Goal: Transaction & Acquisition: Purchase product/service

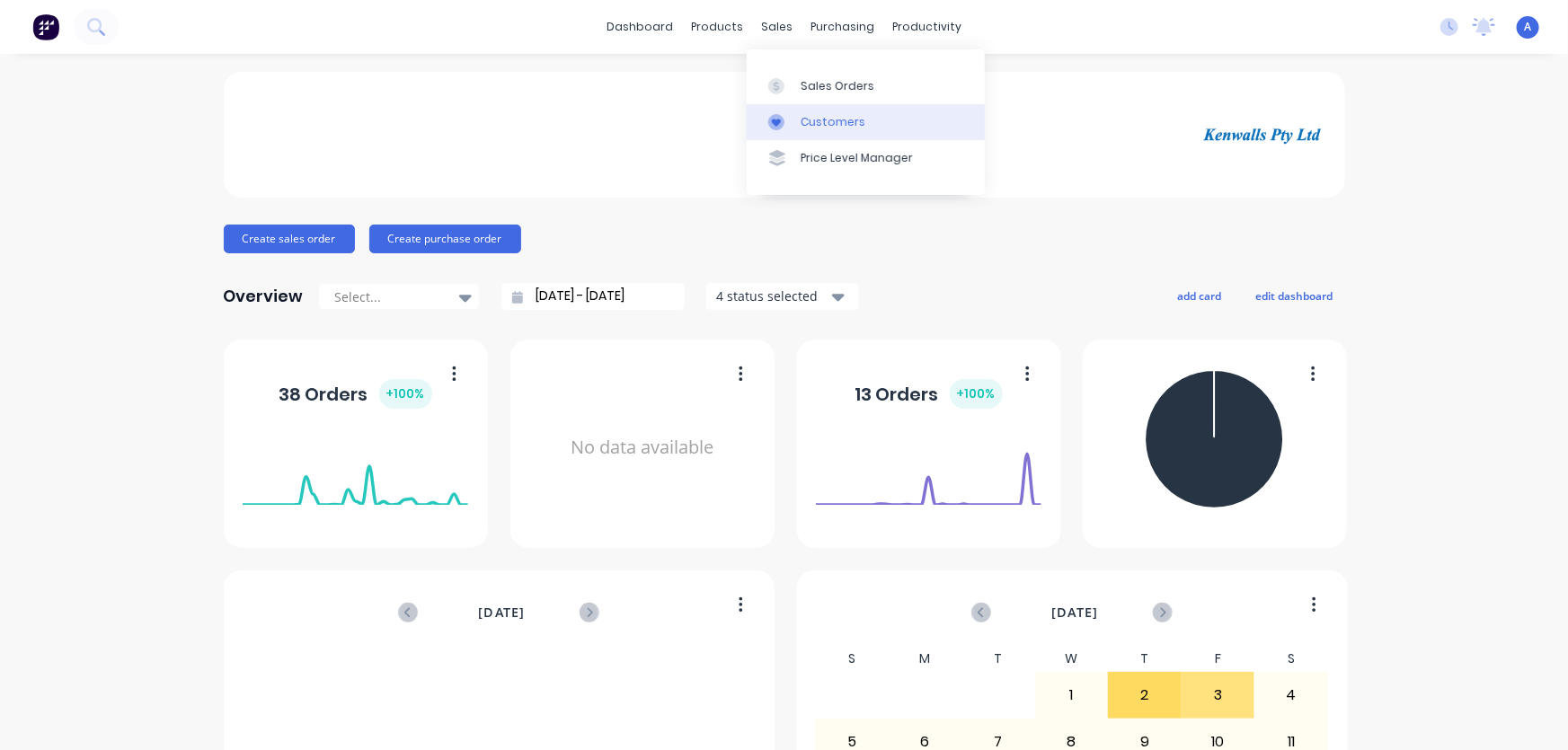
click at [812, 126] on div "Customers" at bounding box center [832, 122] width 65 height 16
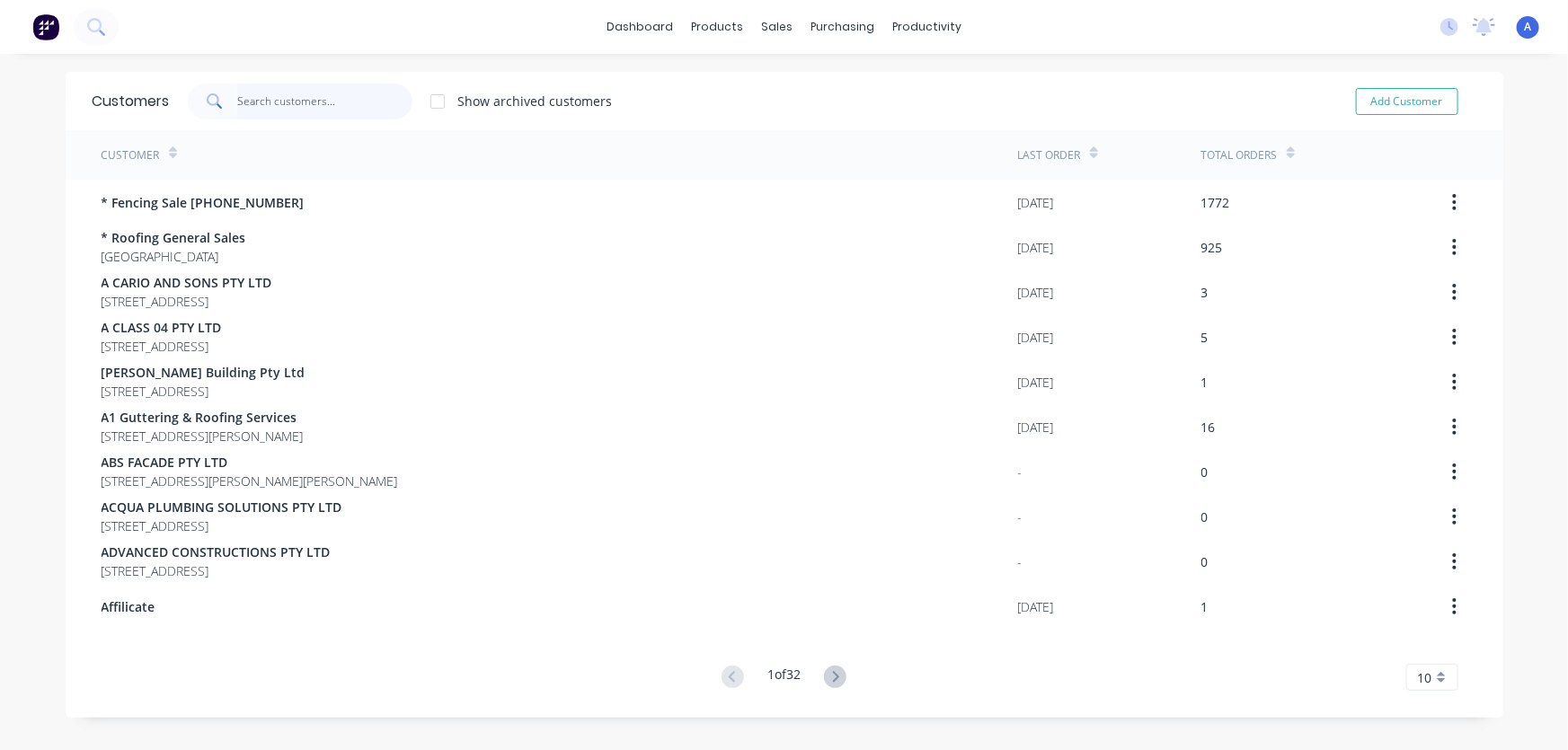
click at [291, 107] on input "text" at bounding box center [325, 101] width 175 height 36
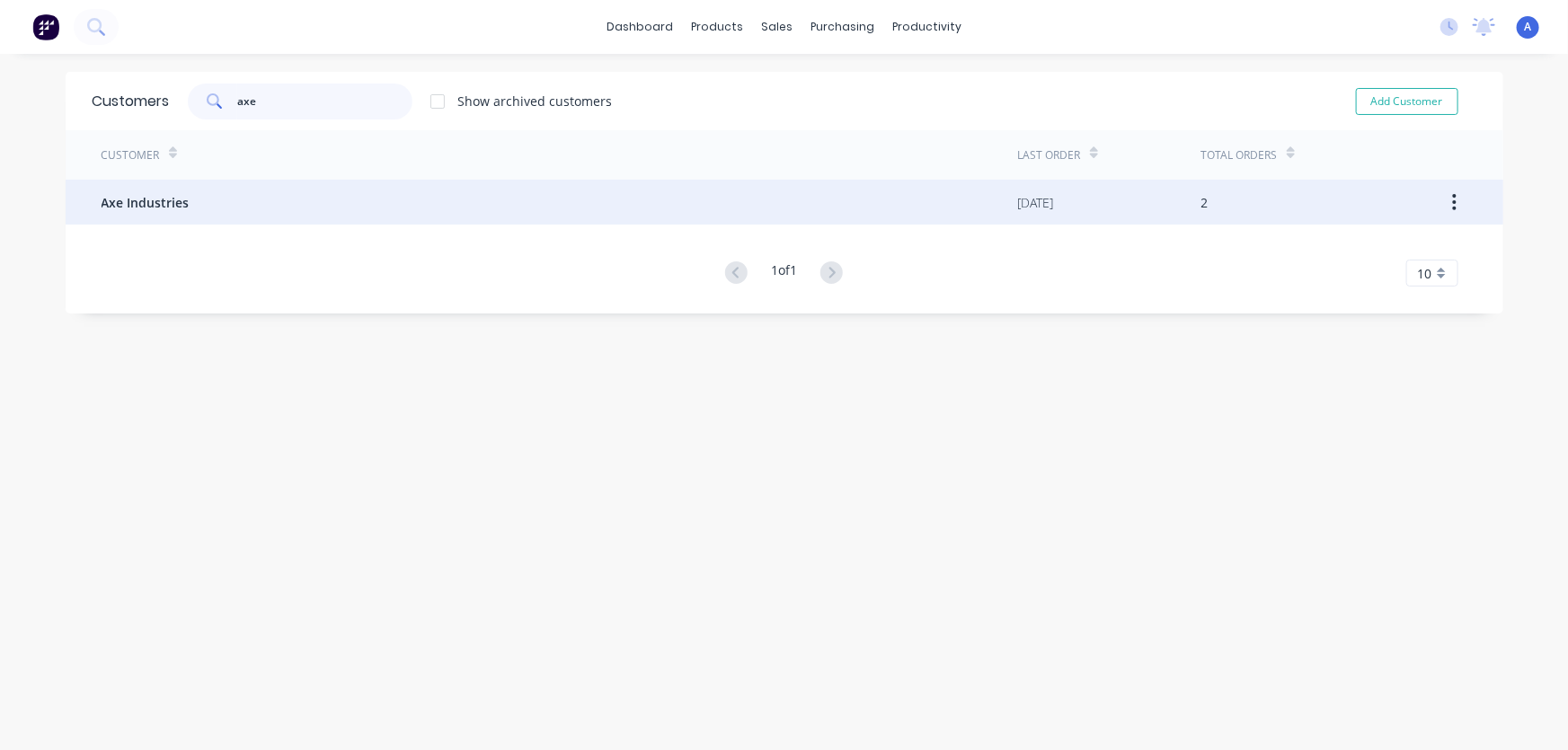
type input "axe"
click at [136, 205] on span "Axe Industries" at bounding box center [145, 202] width 88 height 19
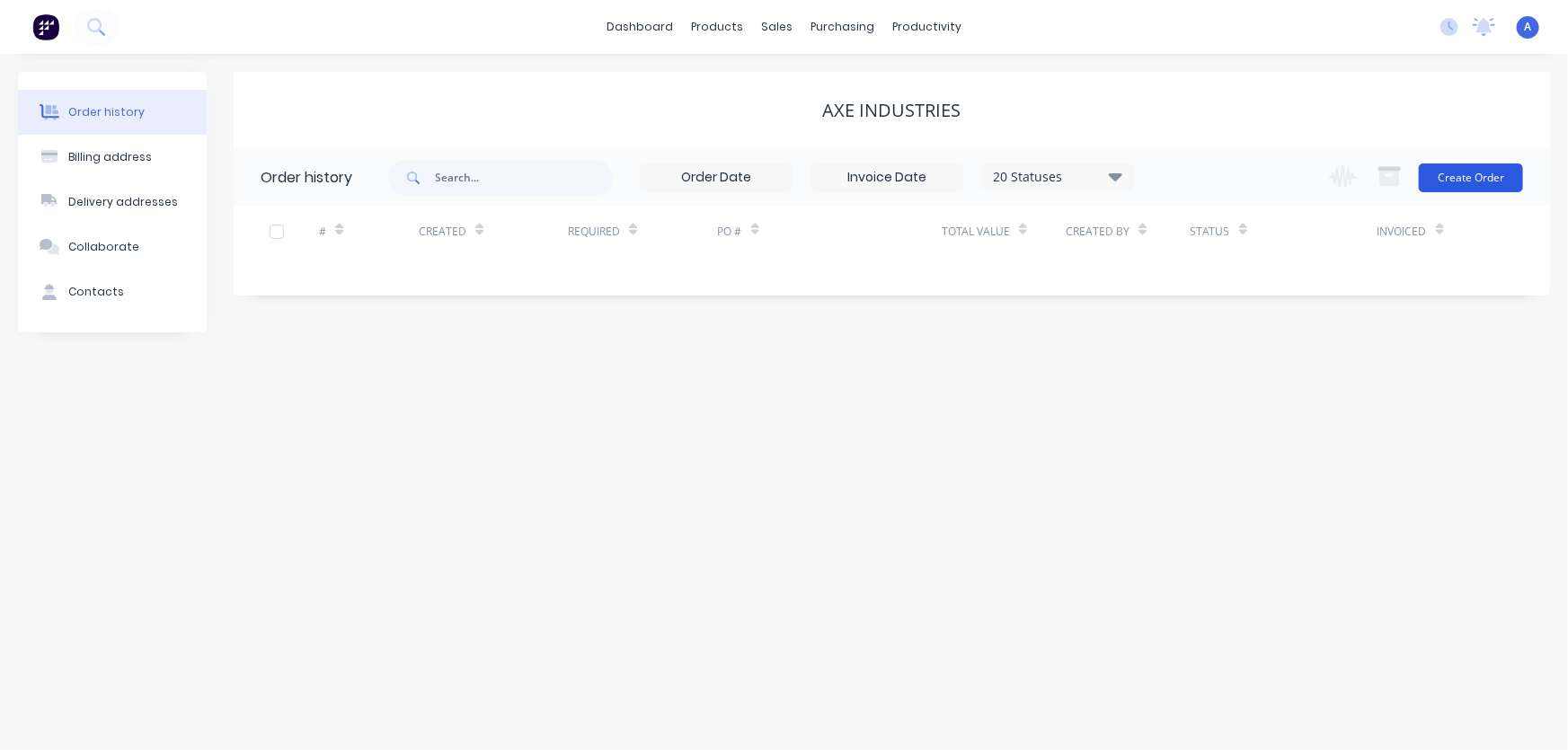
click at [1449, 180] on button "Create Order" at bounding box center [1470, 178] width 104 height 29
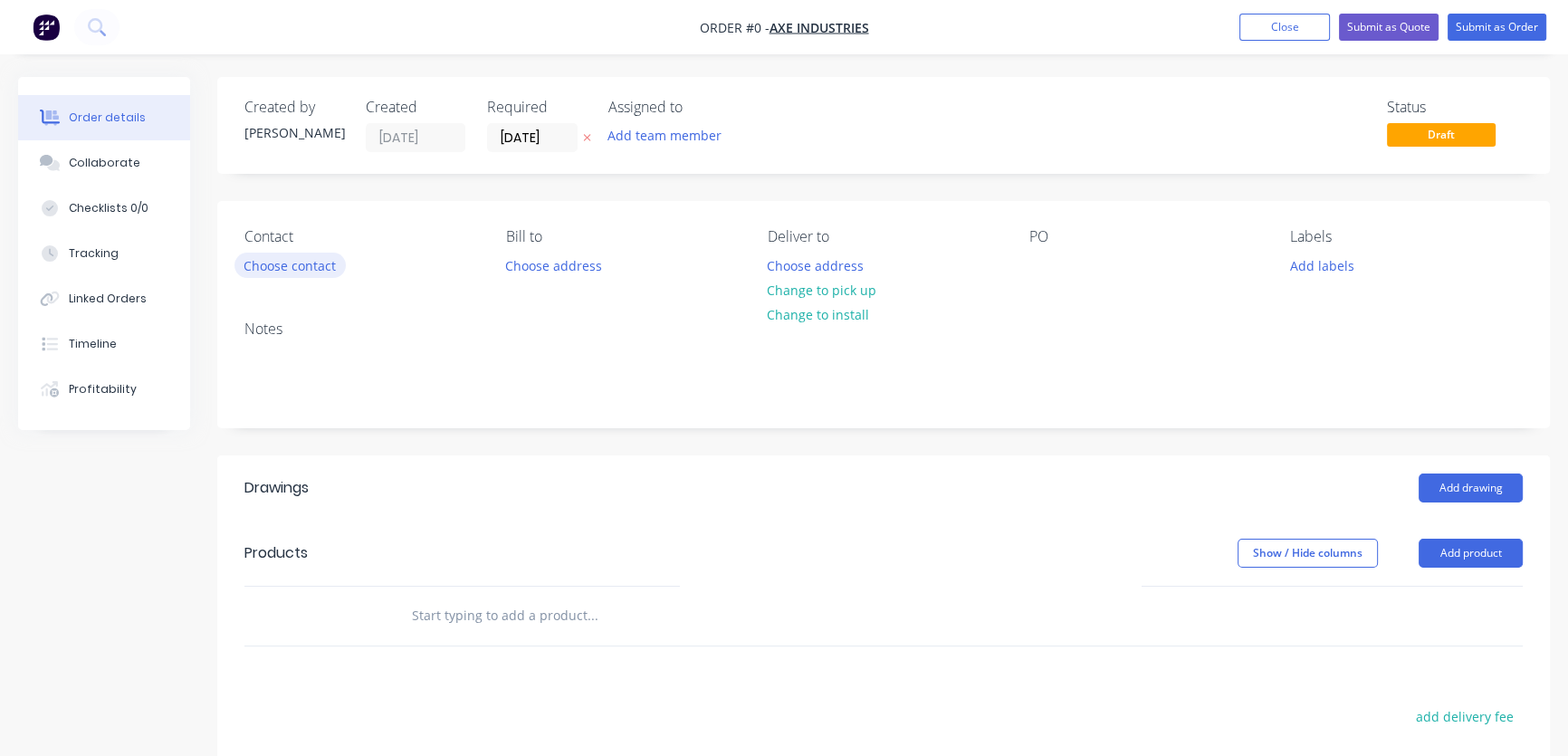
click at [279, 265] on button "Choose contact" at bounding box center [289, 265] width 111 height 25
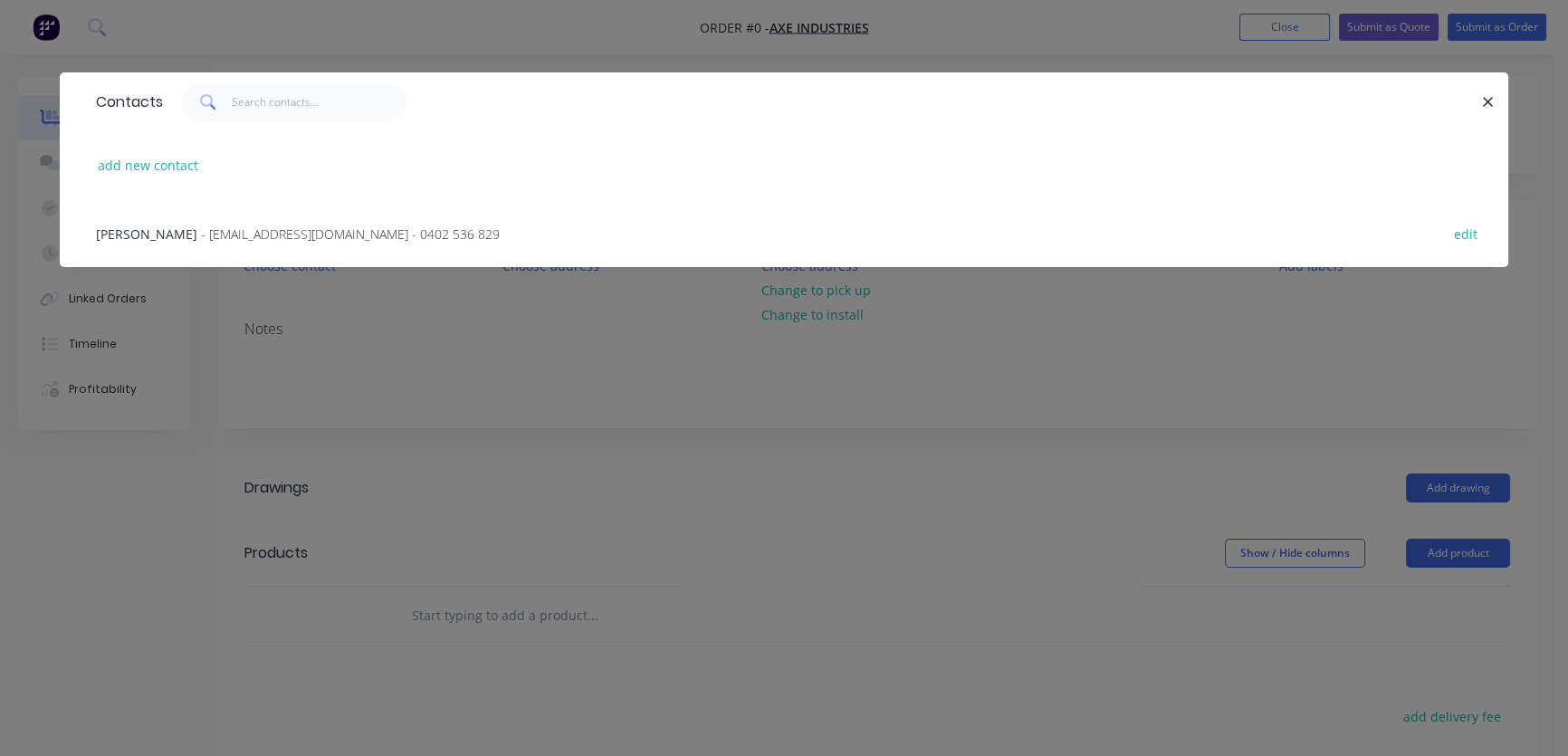
click at [201, 235] on span "- [EMAIL_ADDRESS][DOMAIN_NAME] - 0402 536 829" at bounding box center [350, 233] width 299 height 17
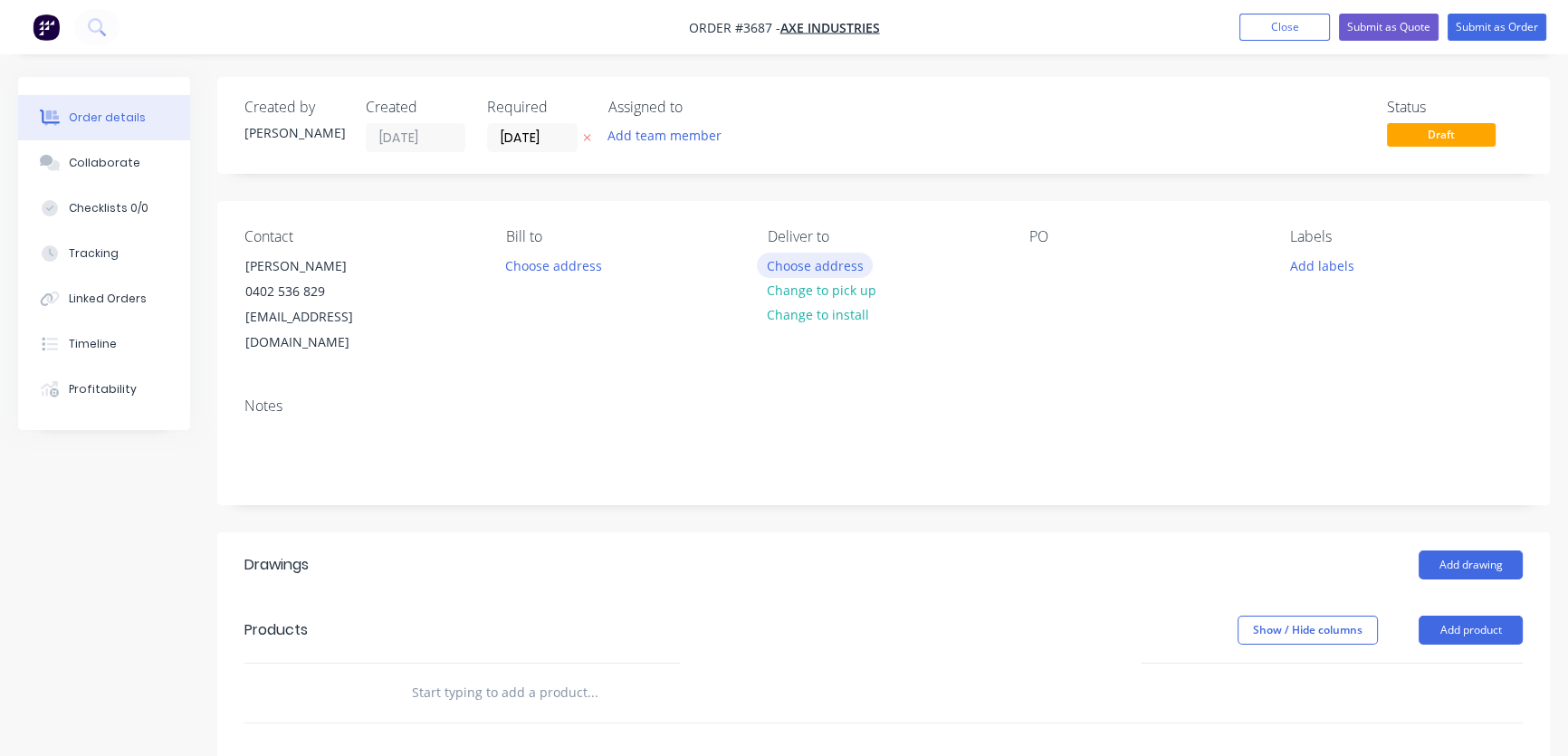
click at [808, 274] on button "Choose address" at bounding box center [815, 265] width 116 height 25
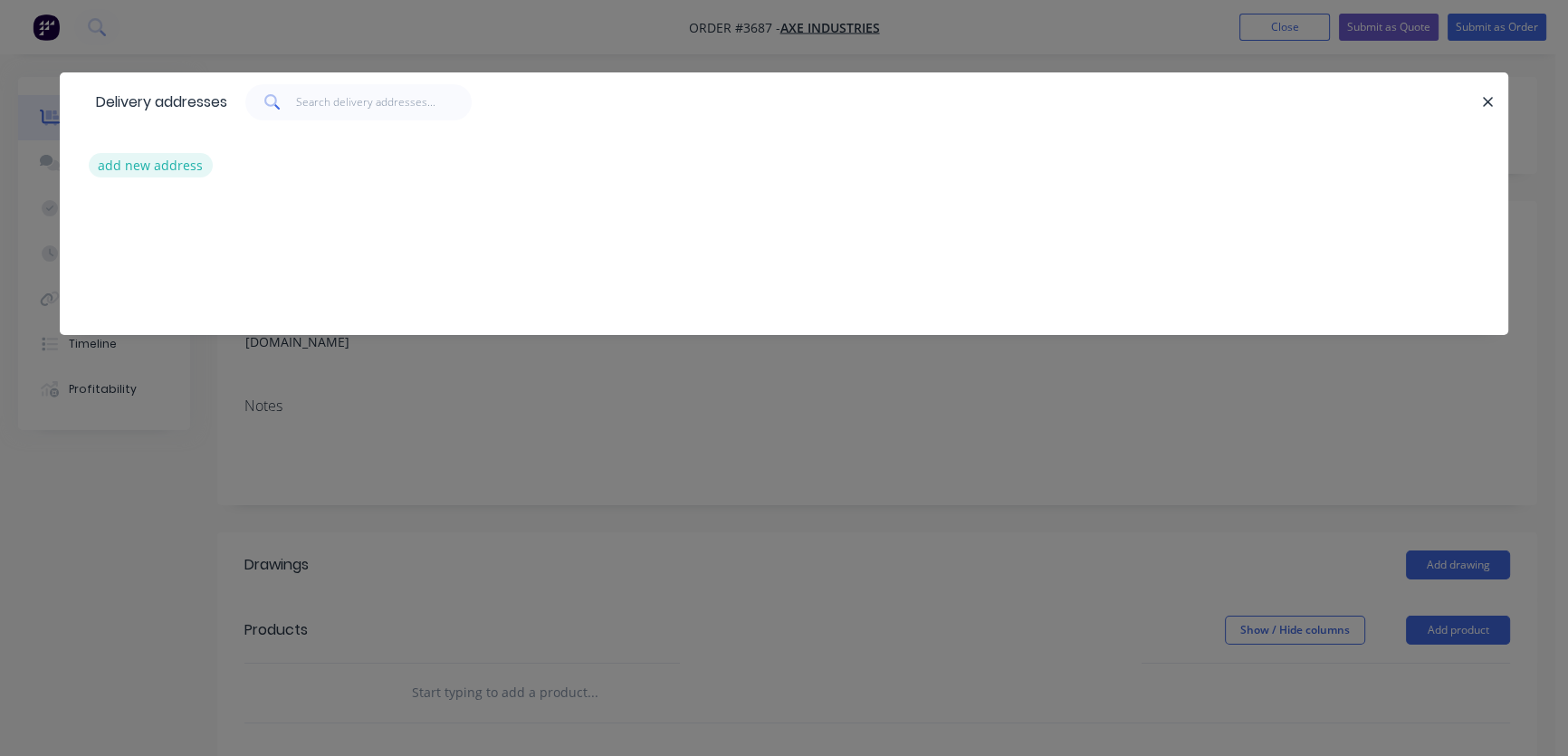
click at [187, 163] on button "add new address" at bounding box center [151, 165] width 124 height 25
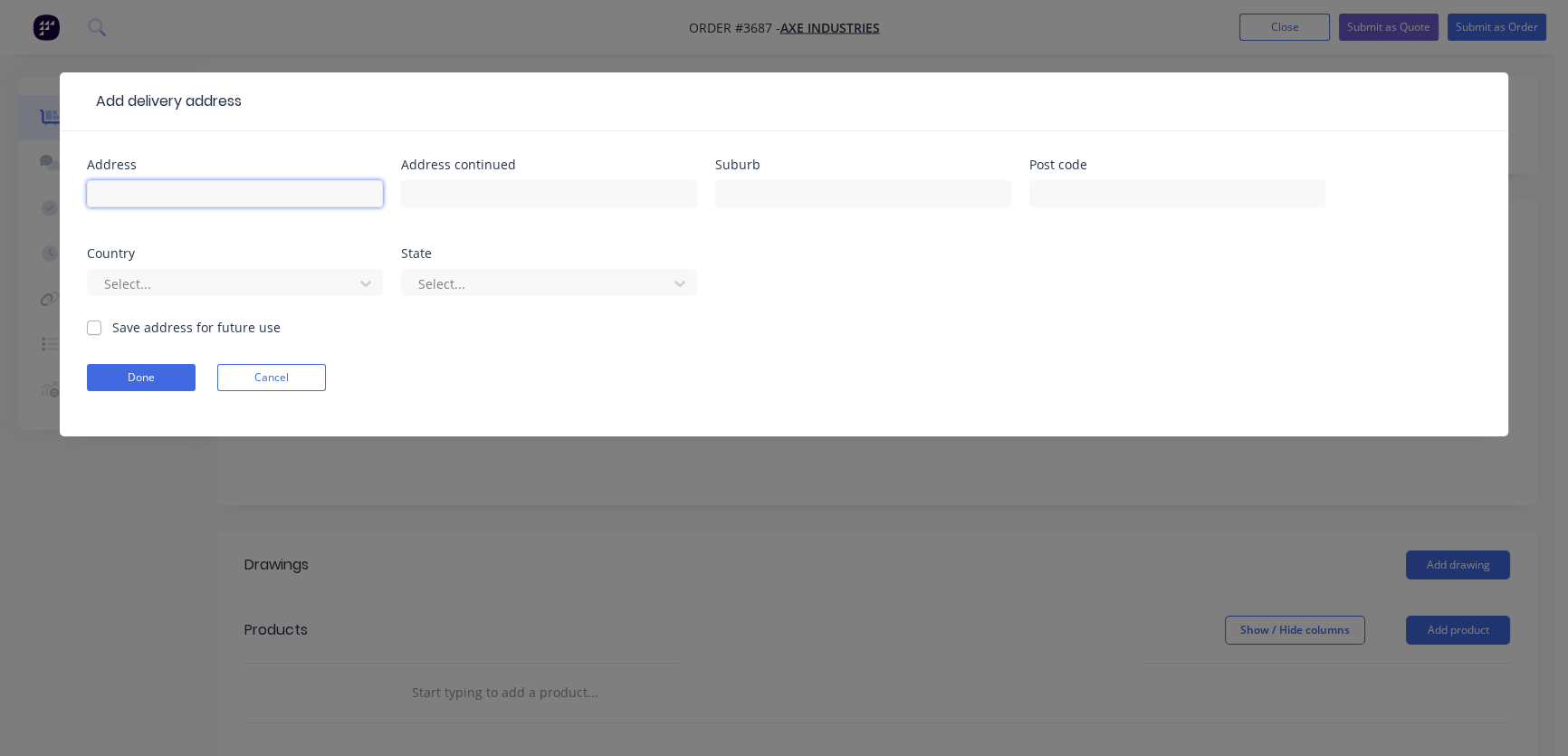
click at [157, 197] on input "text" at bounding box center [235, 194] width 296 height 28
type input "43 Dobbie Ave"
click at [780, 190] on input "text" at bounding box center [863, 194] width 296 height 28
type input "Corrimal"
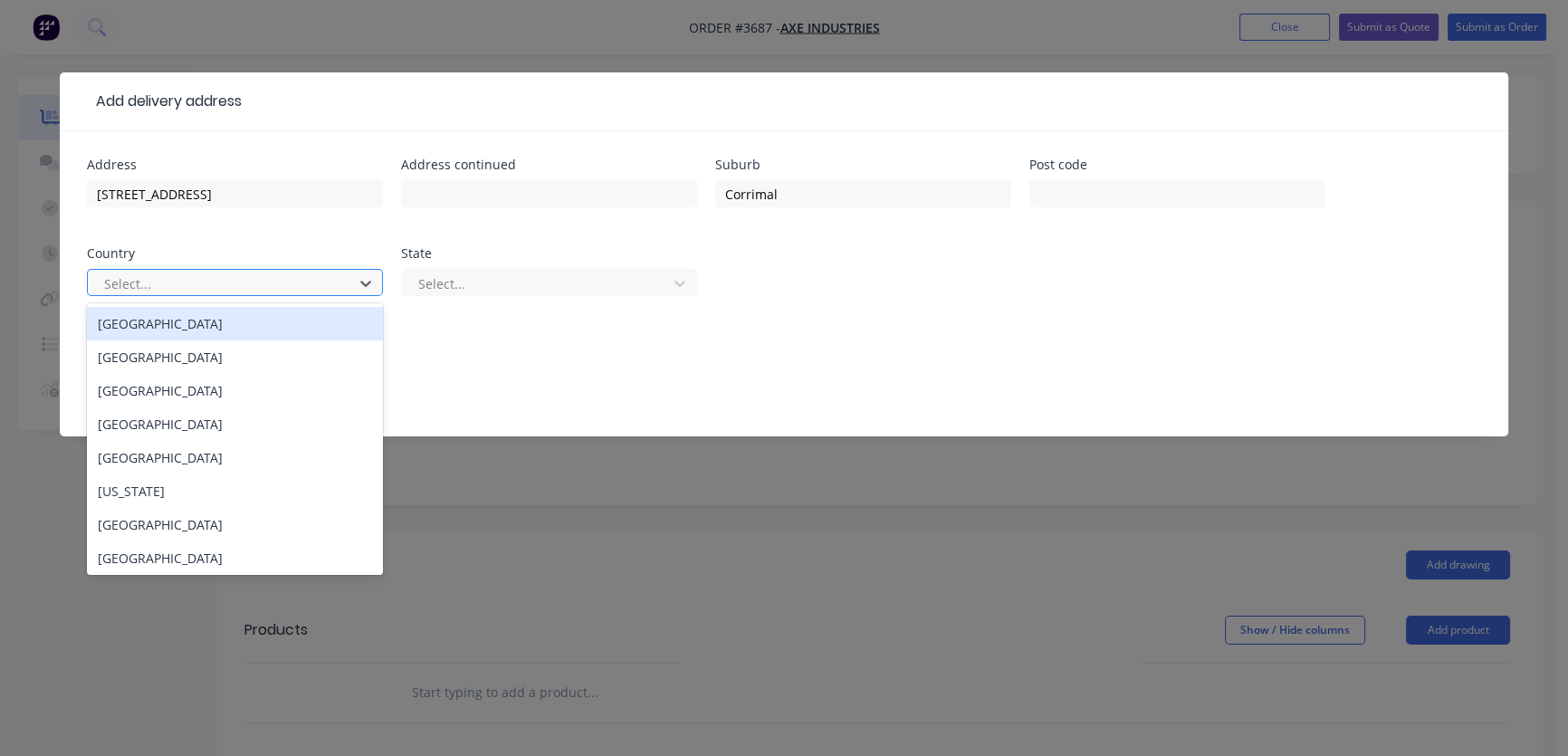
click at [196, 332] on div "Australia" at bounding box center [235, 323] width 296 height 33
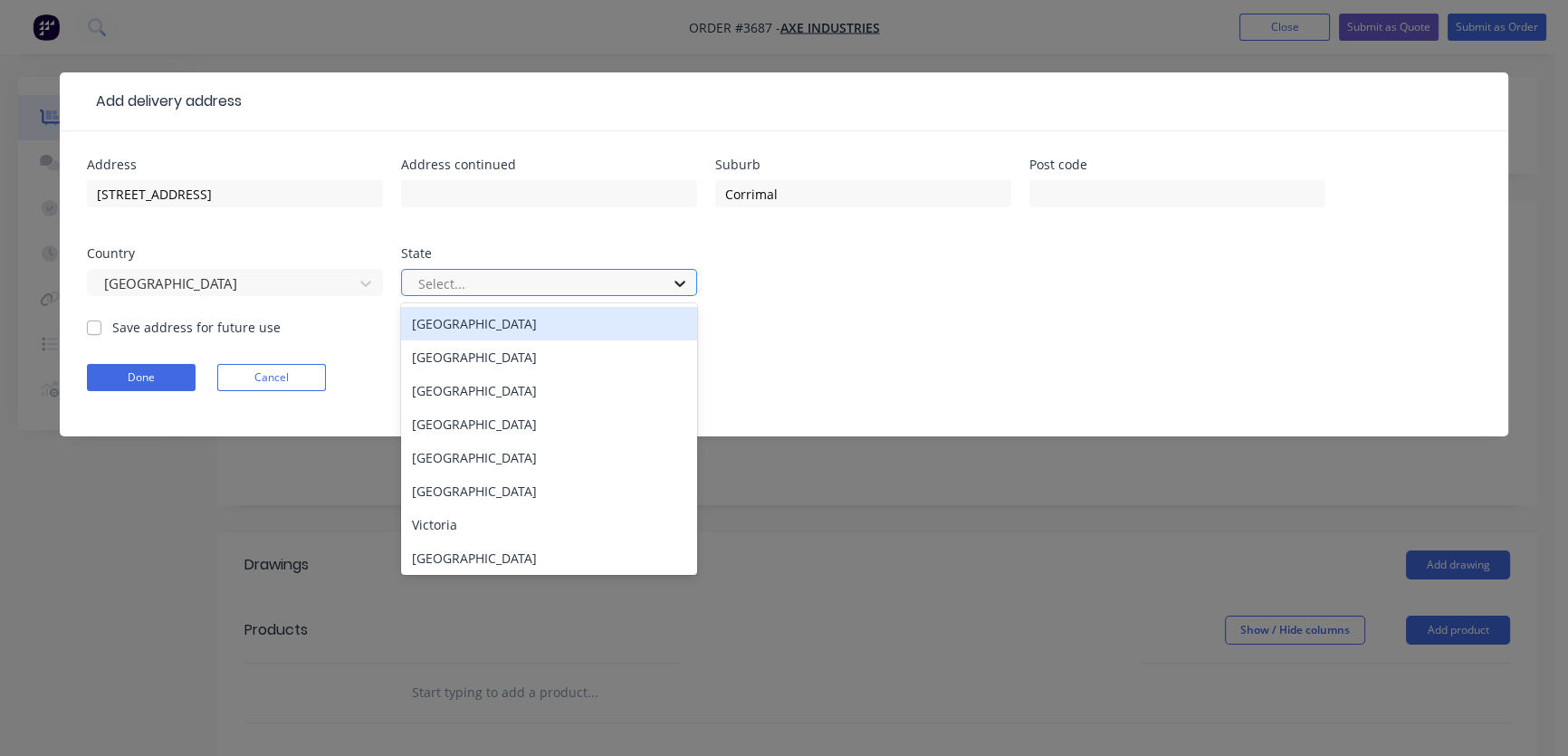
click at [683, 279] on icon at bounding box center [680, 284] width 18 height 18
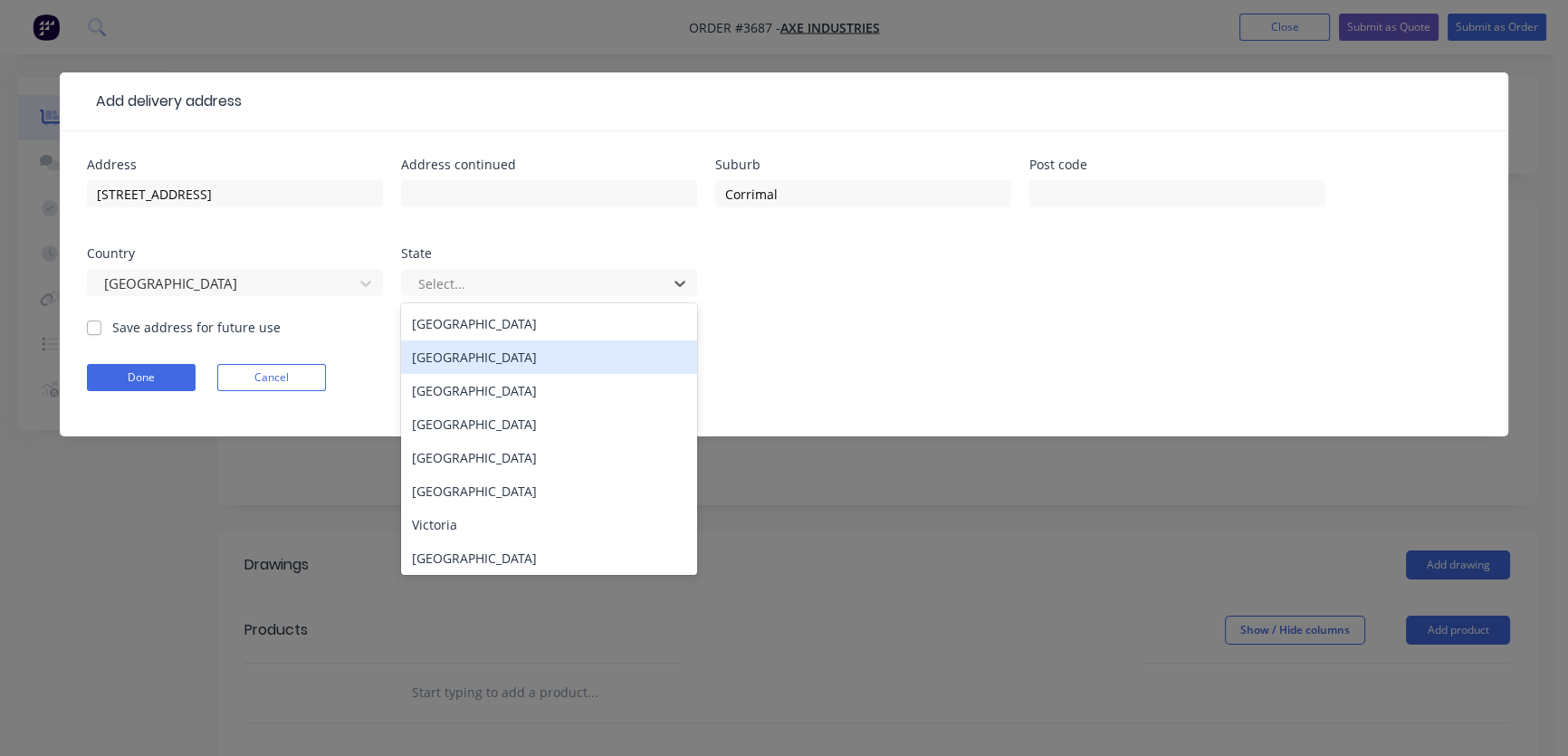
drag, startPoint x: 478, startPoint y: 355, endPoint x: 449, endPoint y: 353, distance: 29.1
click at [478, 354] on div "[GEOGRAPHIC_DATA]" at bounding box center [549, 357] width 296 height 33
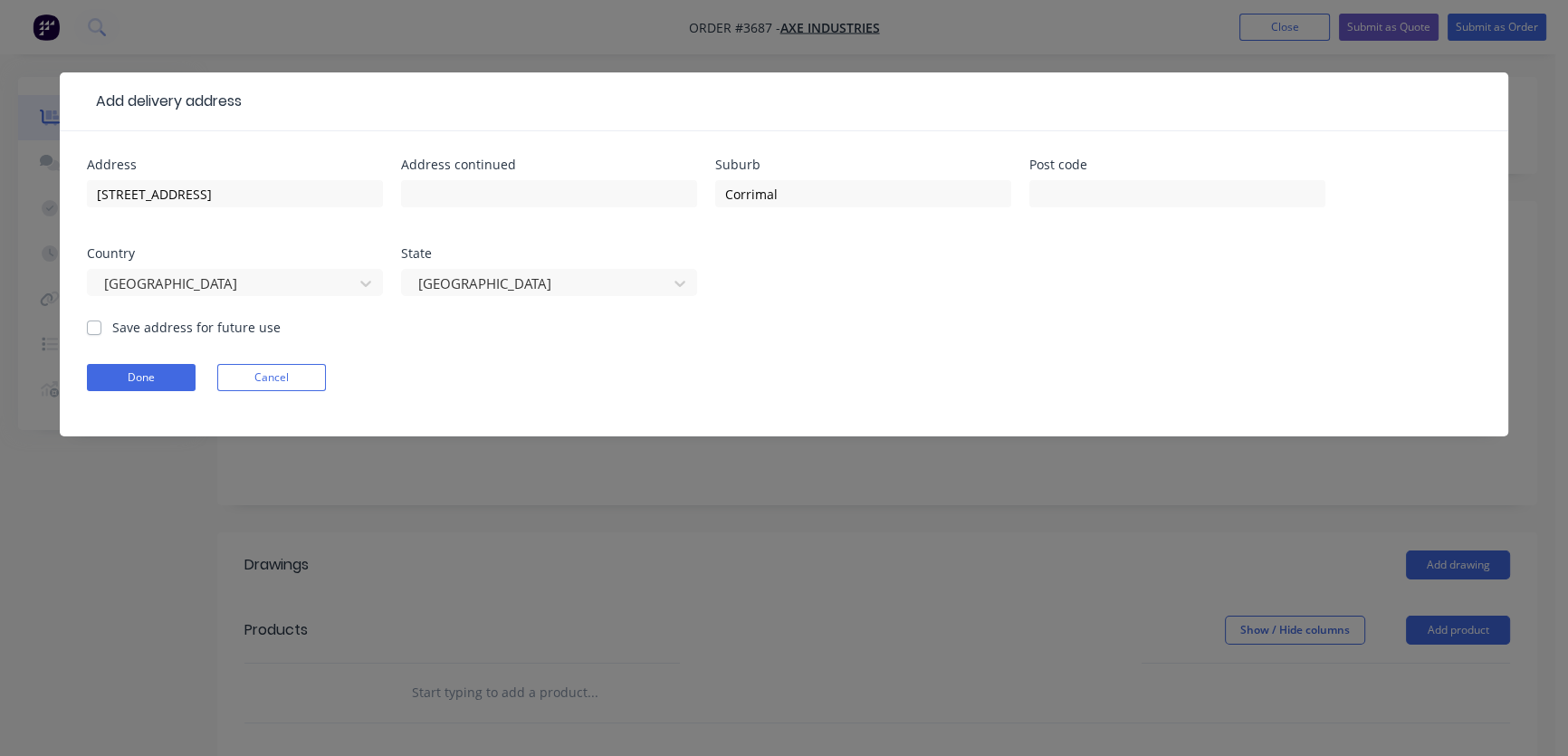
click at [112, 329] on label "Save address for future use" at bounding box center [196, 327] width 168 height 19
click at [93, 329] on input "Save address for future use" at bounding box center [95, 326] width 15 height 17
checkbox input "true"
click at [132, 380] on button "Done" at bounding box center [141, 378] width 108 height 28
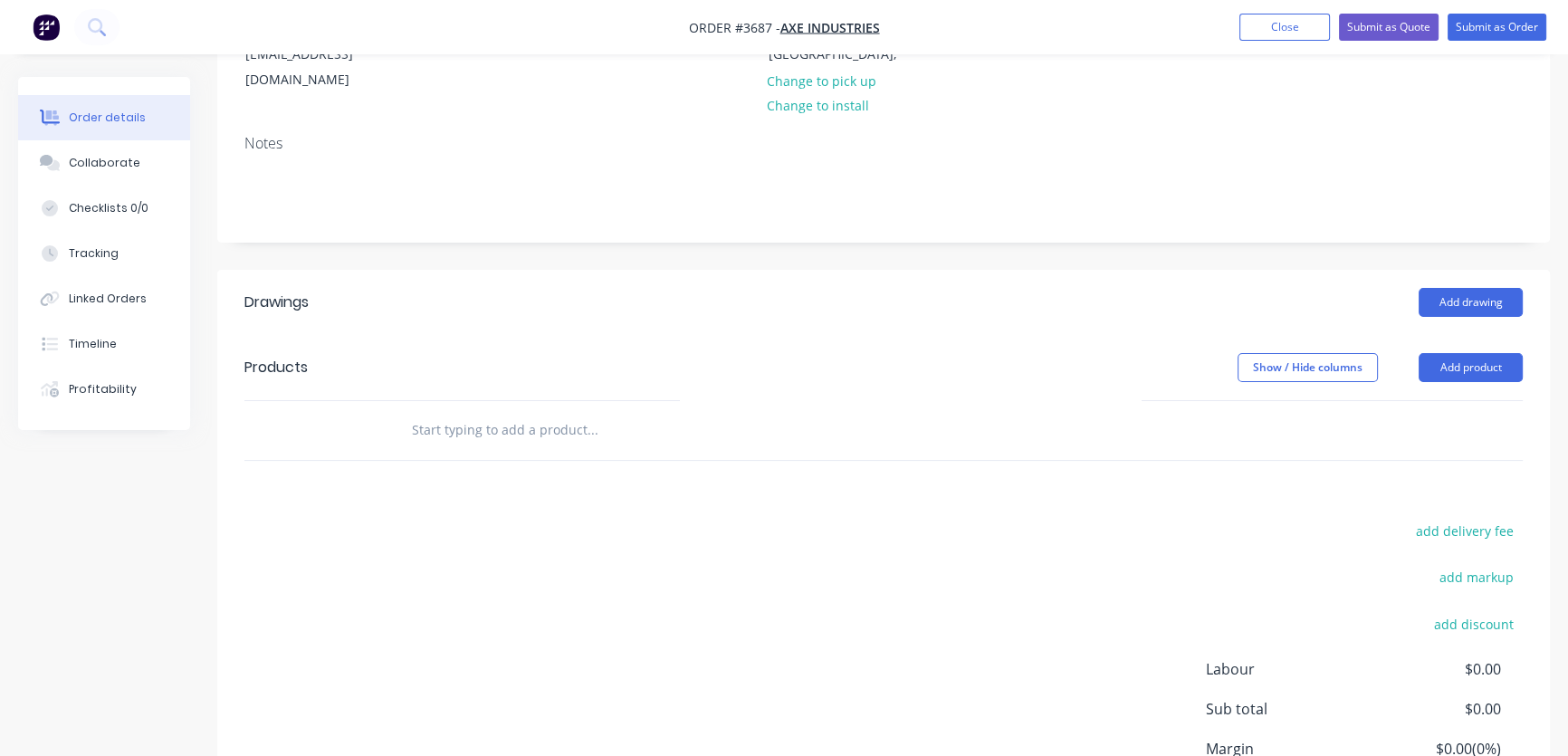
scroll to position [274, 0]
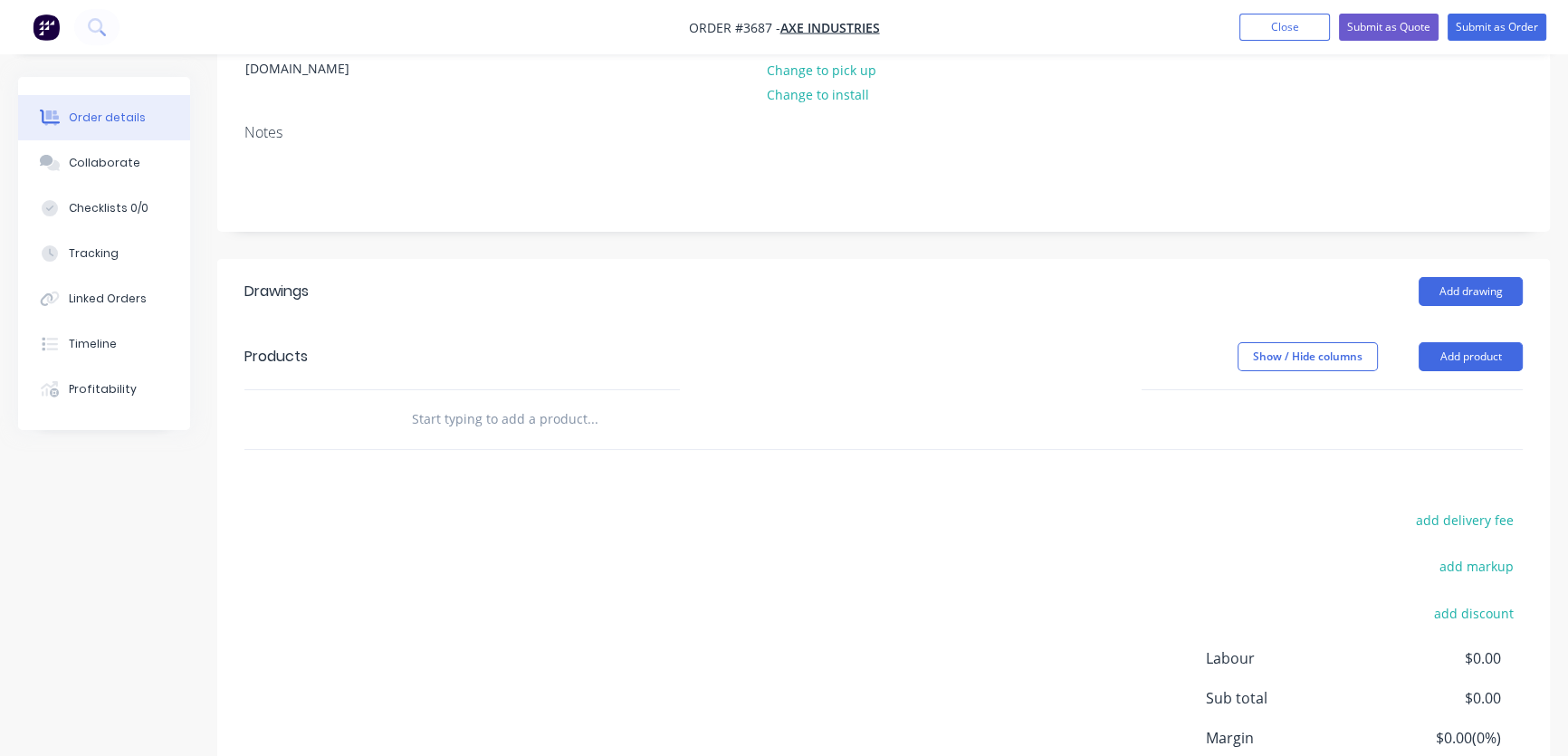
click at [424, 401] on input "text" at bounding box center [592, 419] width 362 height 36
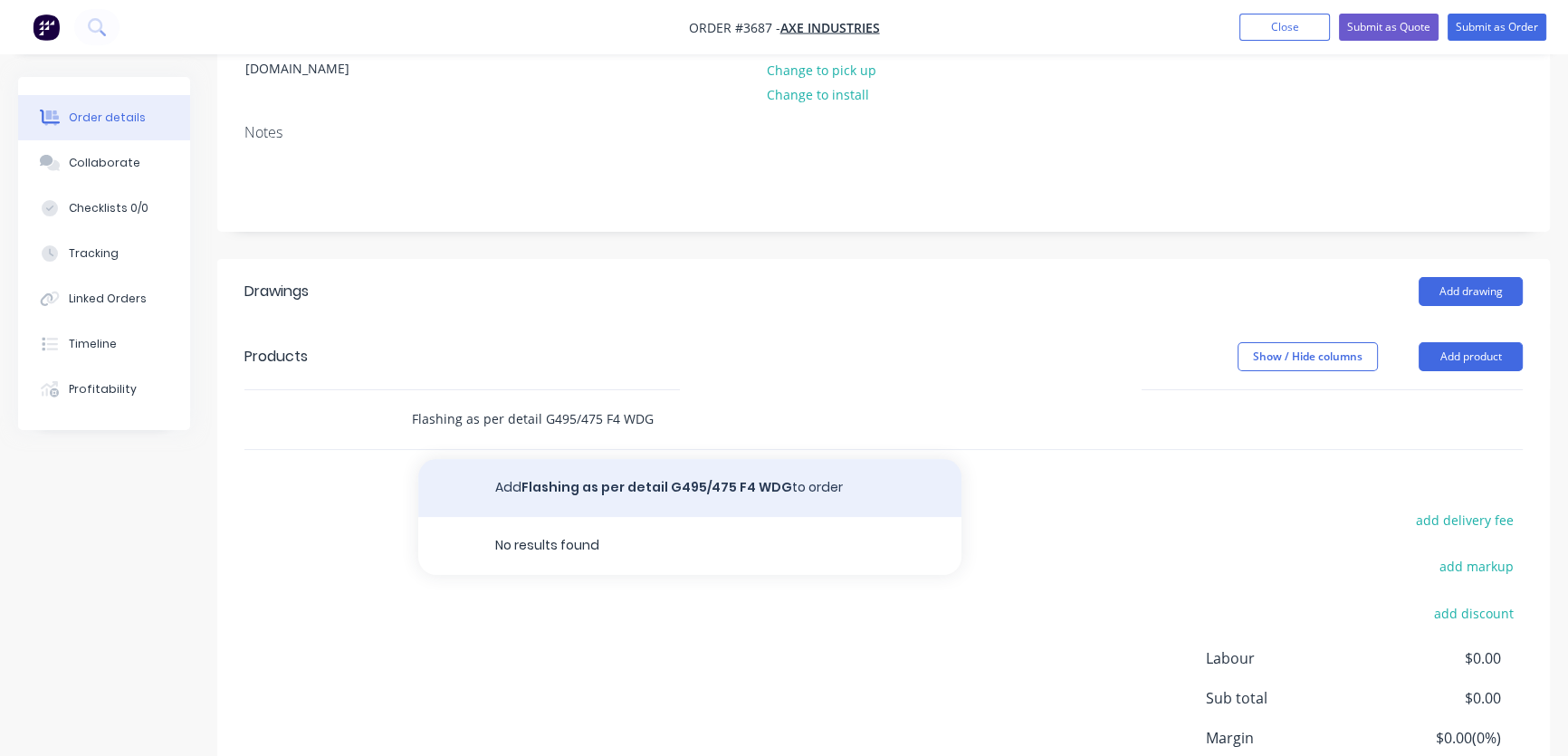
type input "Flashing as per detail G495/475 F4 WDG"
click at [645, 465] on button "Add Flashing as per detail G495/475 F4 WDG to order" at bounding box center [689, 488] width 543 height 58
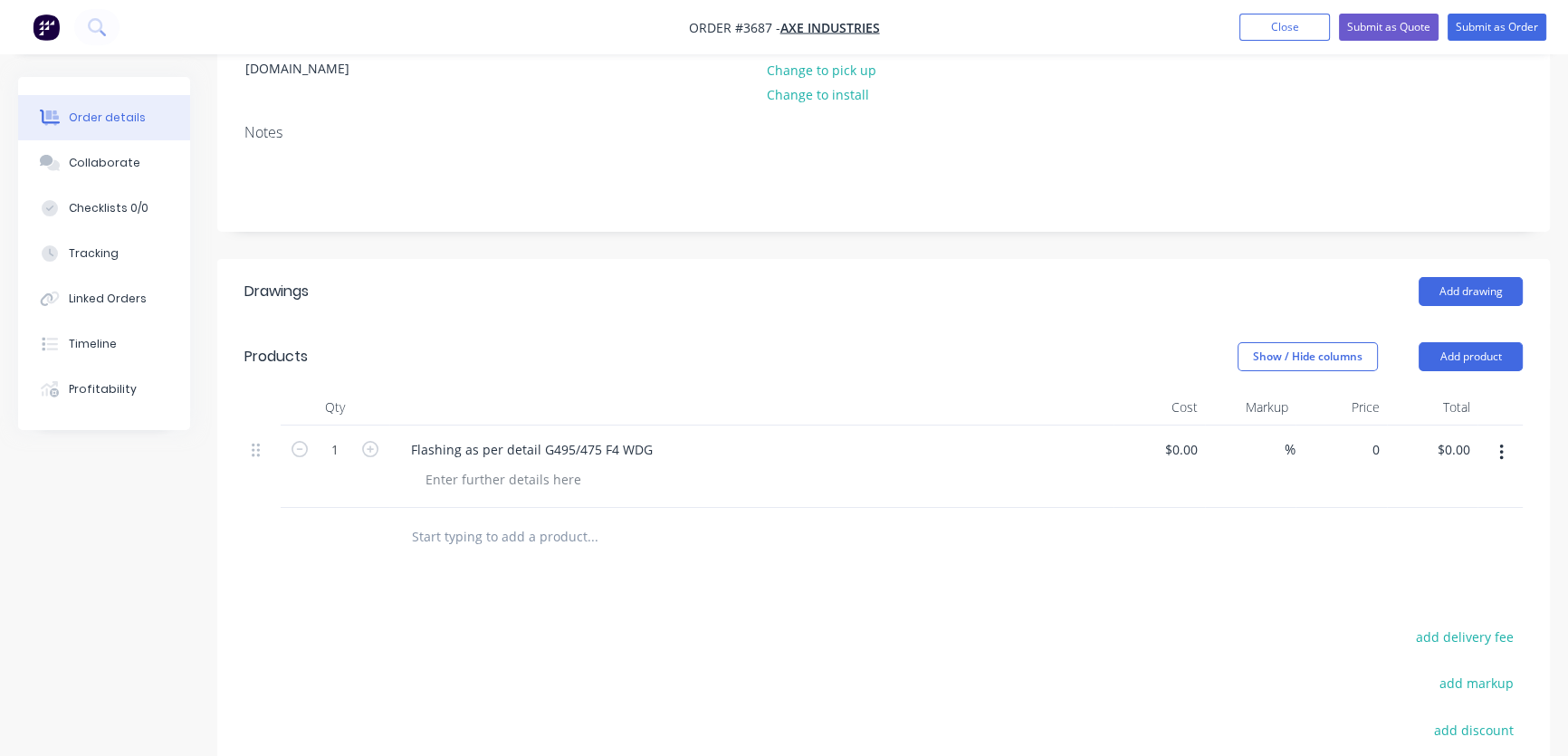
click at [1357, 425] on div "0 $0.00" at bounding box center [1341, 467] width 92 height 83
type input "$0.00"
click at [1448, 436] on input "0.00" at bounding box center [1456, 449] width 41 height 27
type input "177"
type input "$177.00"
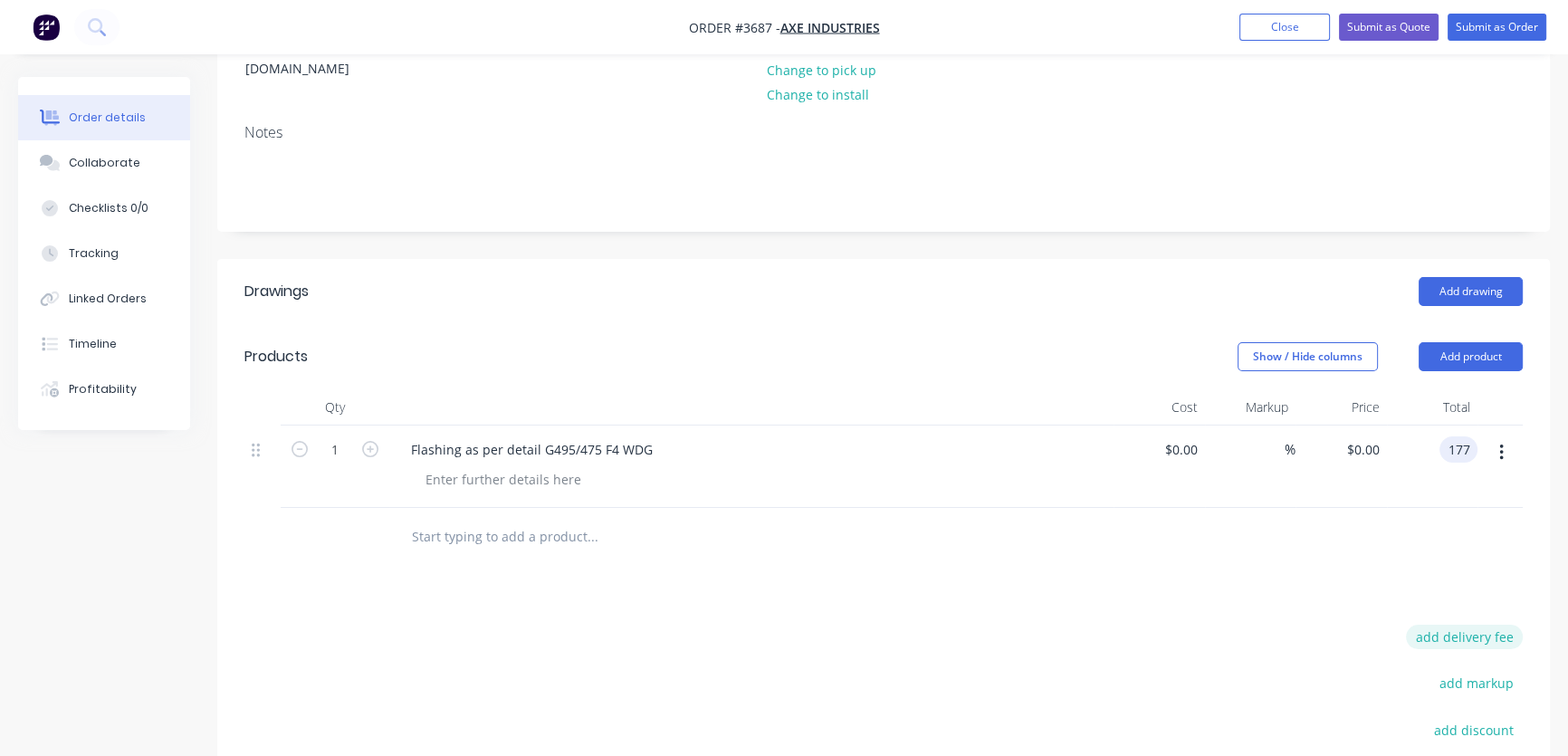
type input "$177.00"
click at [1462, 625] on button "add delivery fee" at bounding box center [1463, 637] width 117 height 25
type input "78"
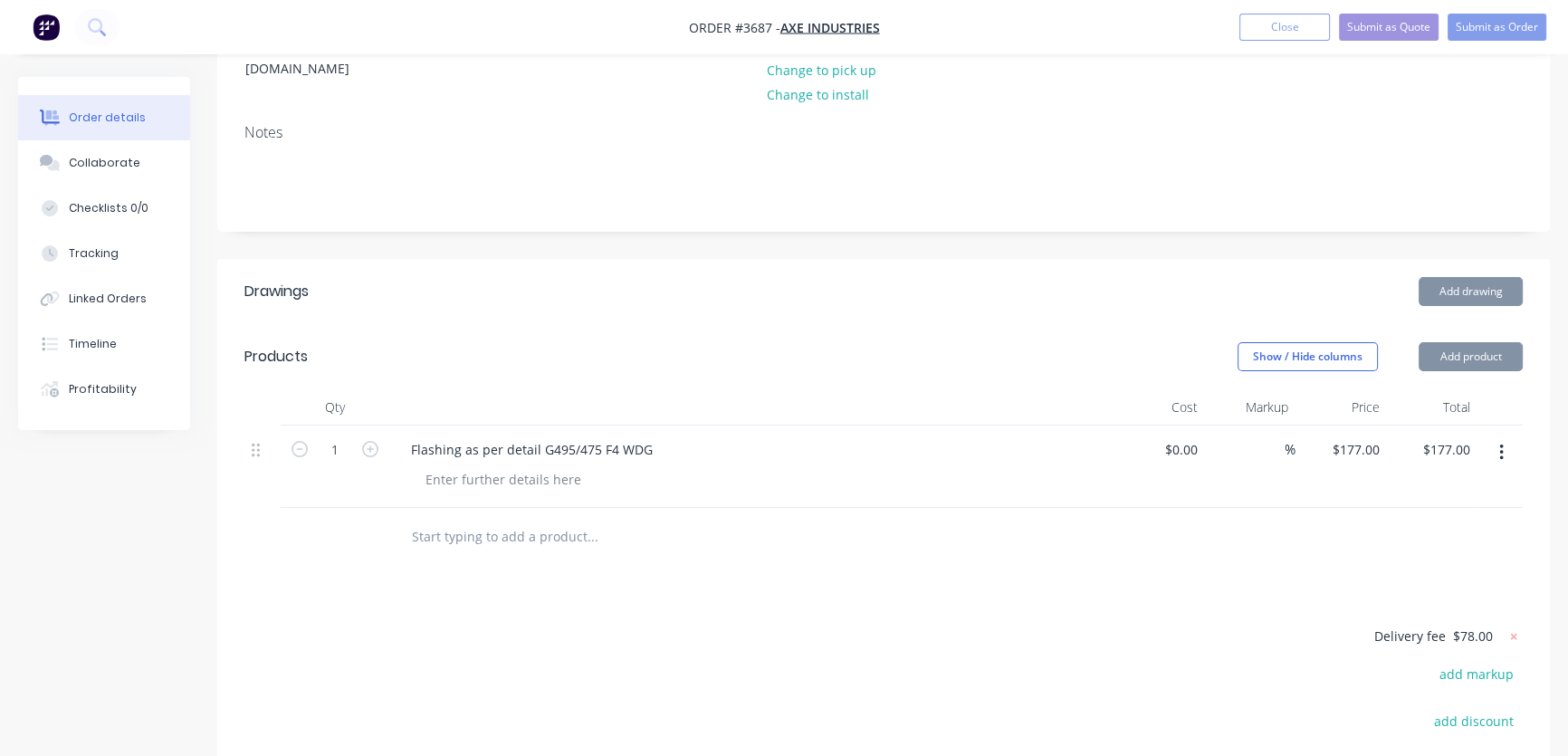
click at [1394, 708] on div "add discount" at bounding box center [1409, 731] width 226 height 46
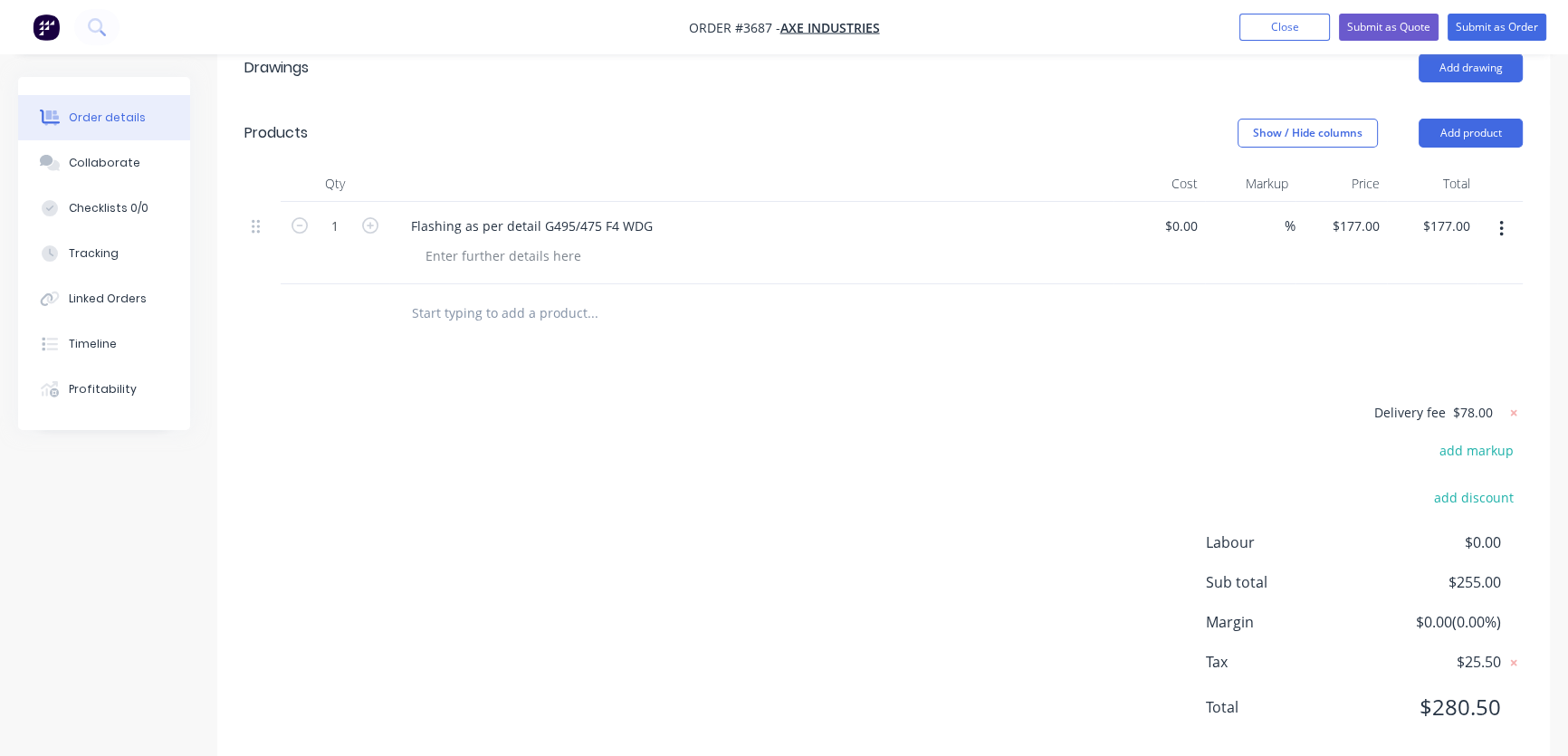
scroll to position [511, 0]
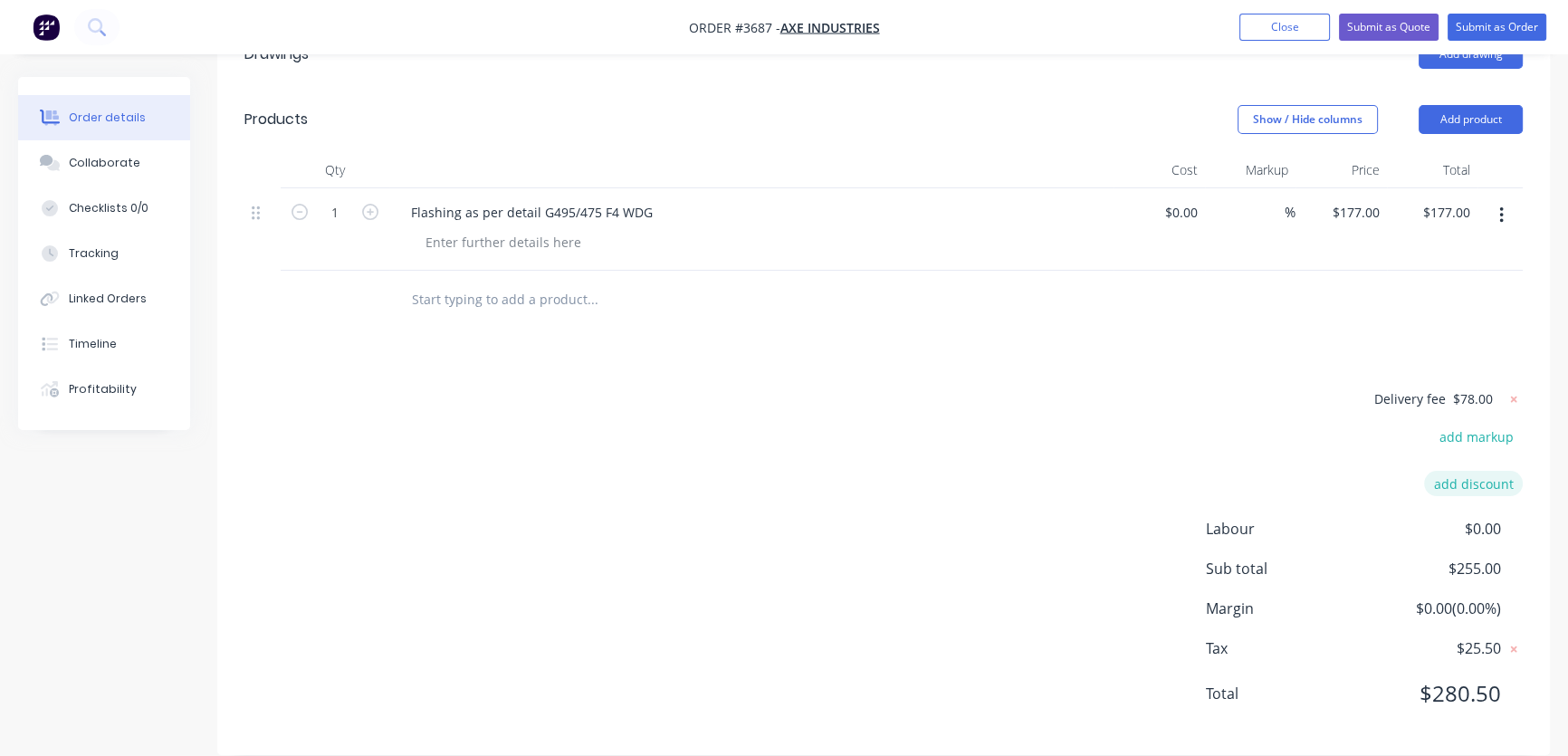
click at [1483, 470] on button "add discount" at bounding box center [1472, 482] width 98 height 25
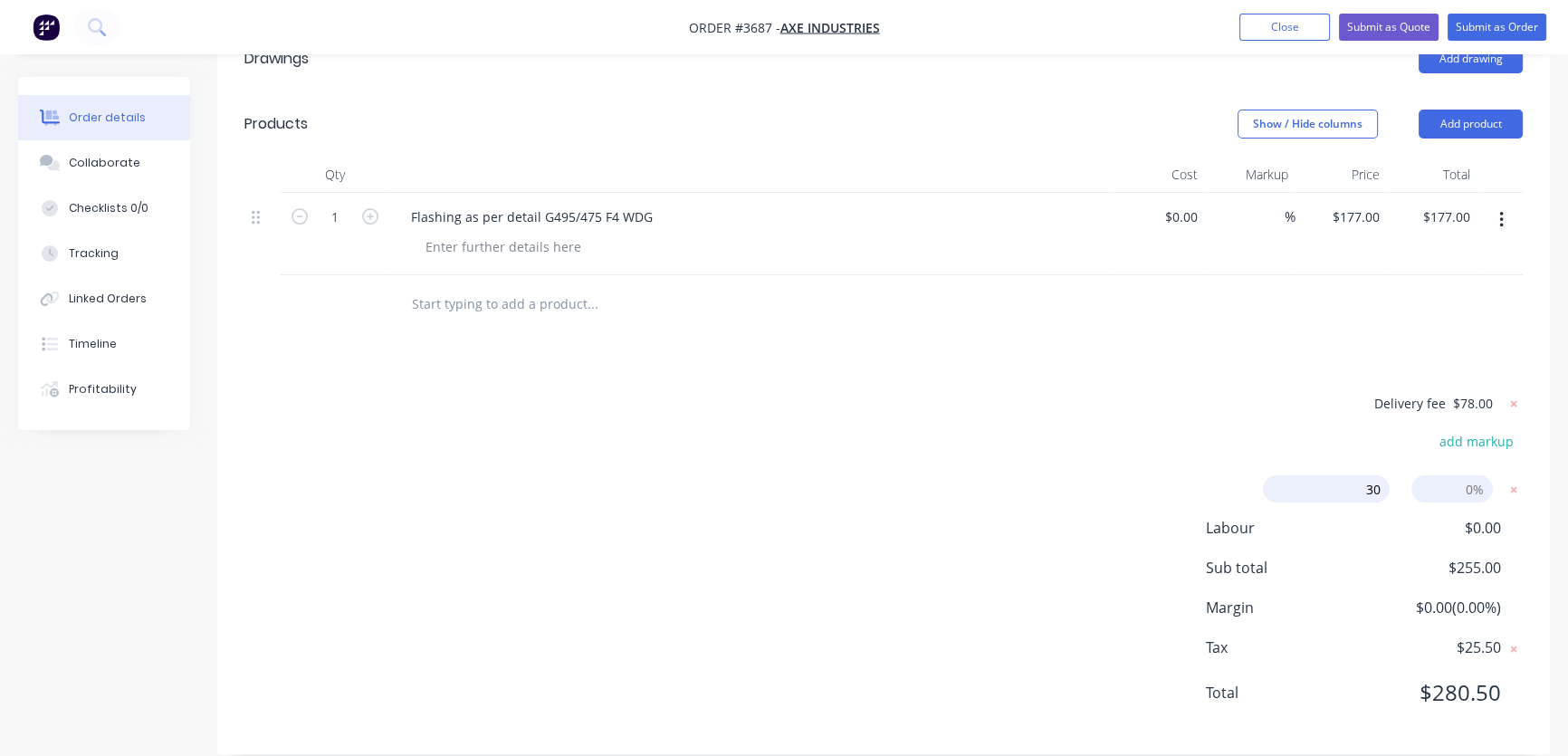
type input "30"
click at [1466, 475] on input at bounding box center [1451, 489] width 82 height 28
drag, startPoint x: 1378, startPoint y: 466, endPoint x: 1313, endPoint y: 479, distance: 66.3
click at [1313, 479] on div "30 30 Discount name (Optional) 0%" at bounding box center [1389, 495] width 267 height 41
click at [1470, 475] on input at bounding box center [1451, 489] width 82 height 28
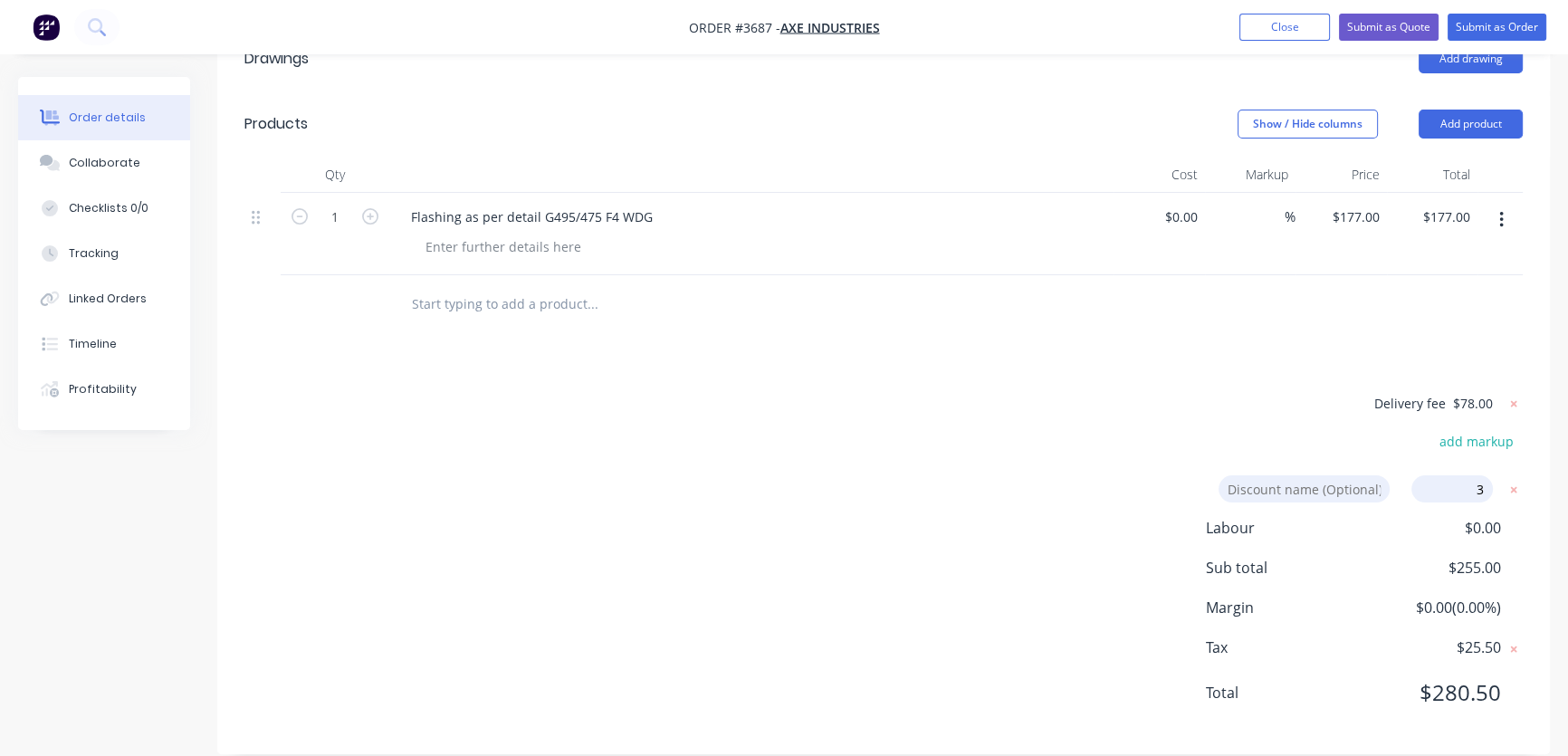
type input "30"
click input "submit" at bounding box center [0, 0] width 0 height 0
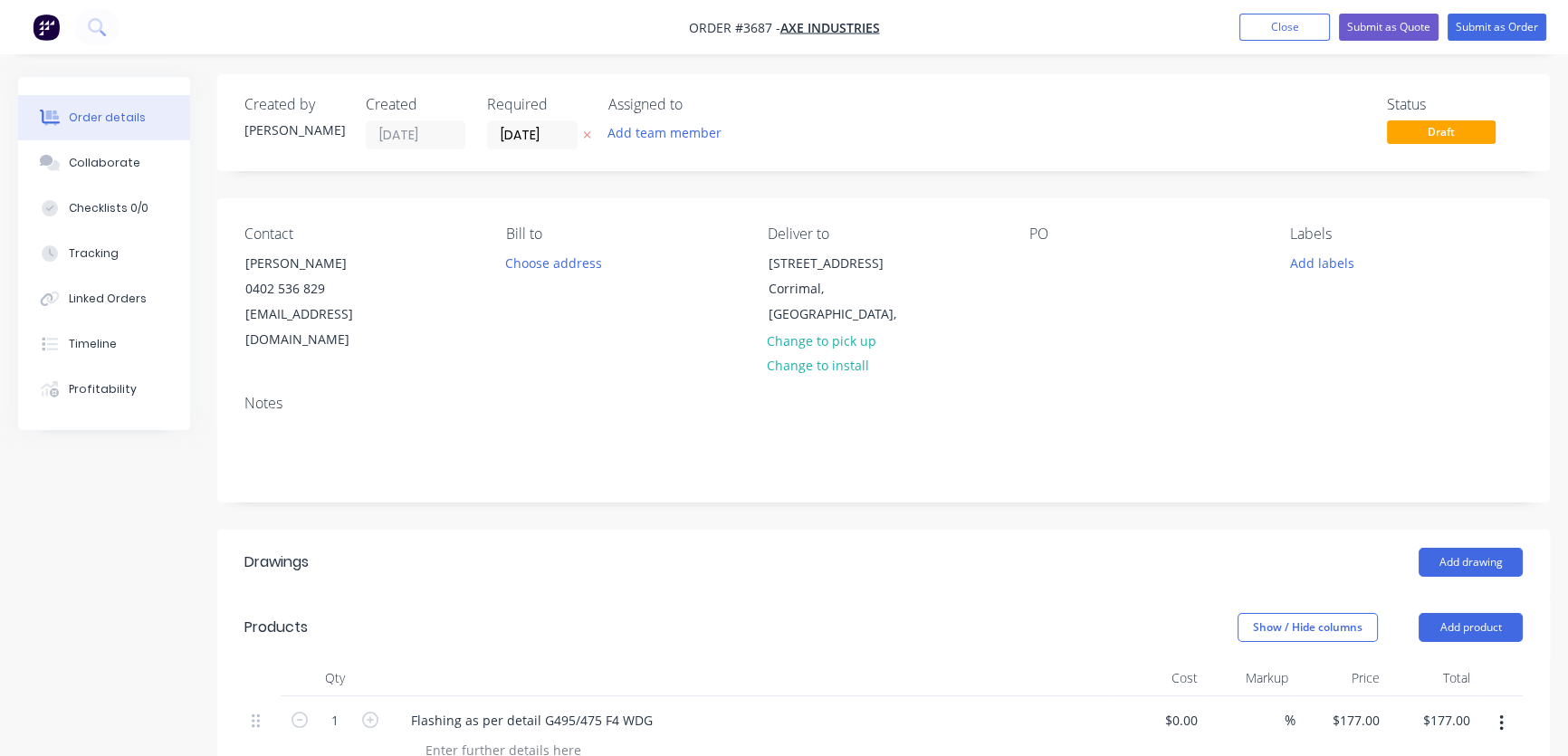
scroll to position [0, 0]
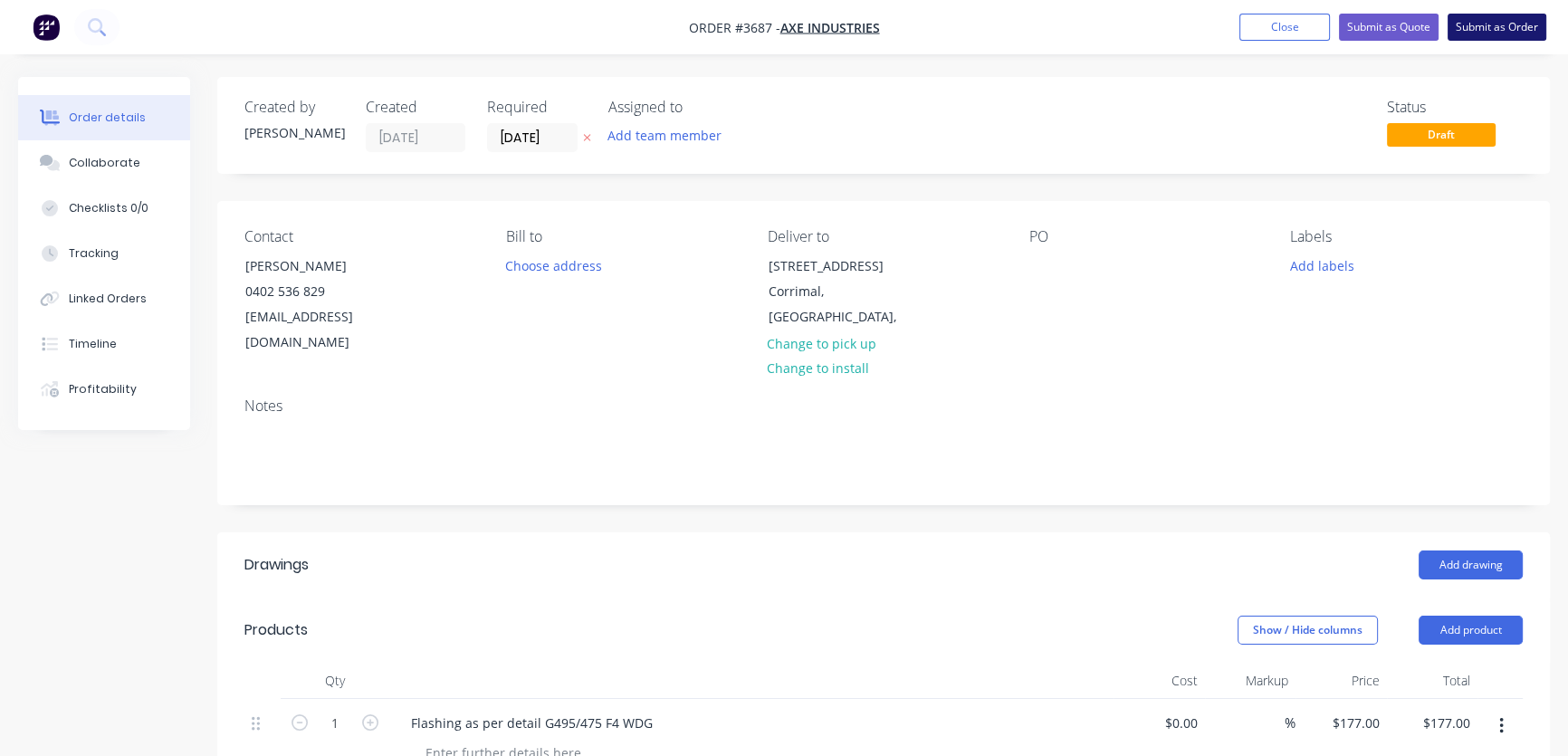
click at [1485, 25] on button "Submit as Order" at bounding box center [1496, 28] width 98 height 28
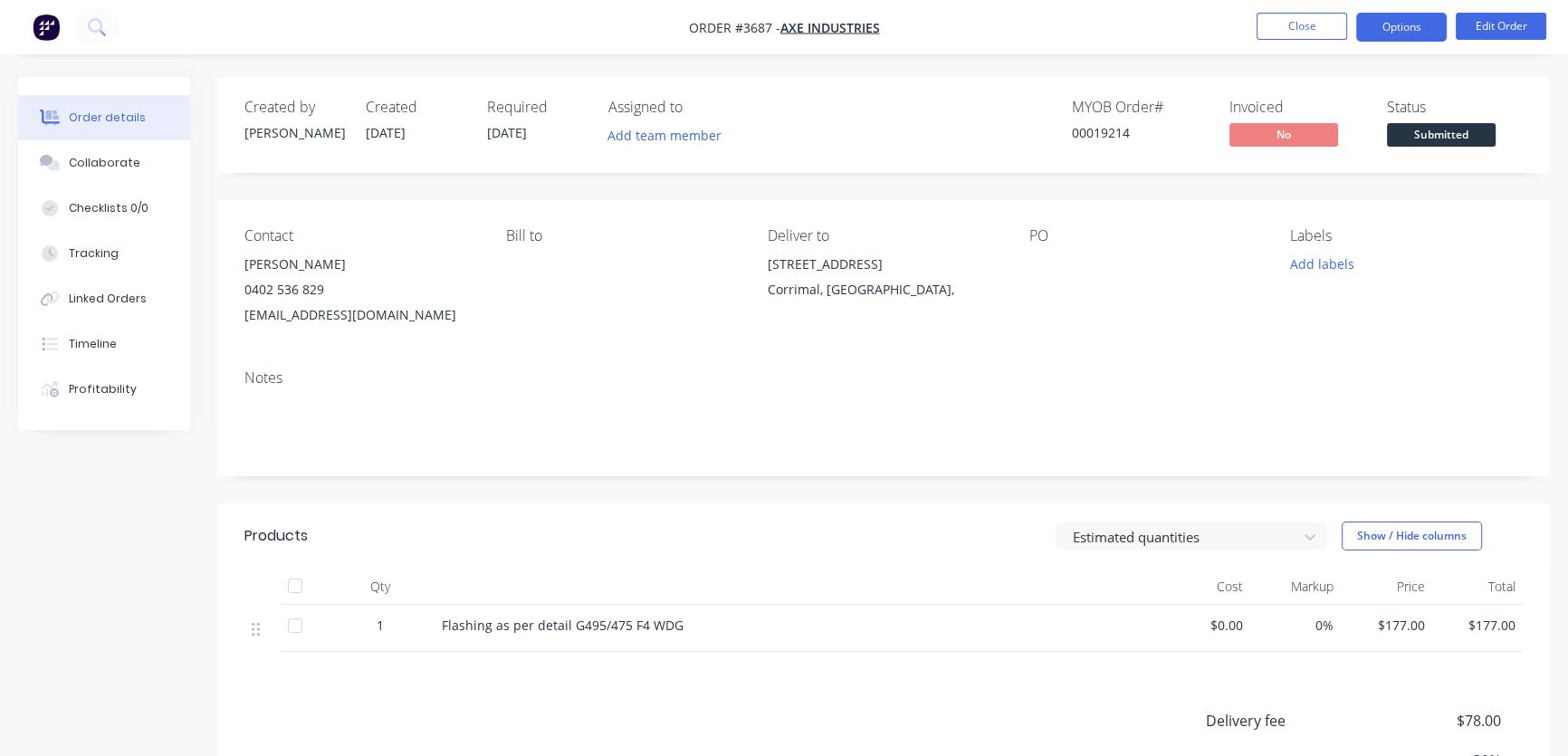
click at [1405, 29] on button "Options" at bounding box center [1401, 28] width 91 height 29
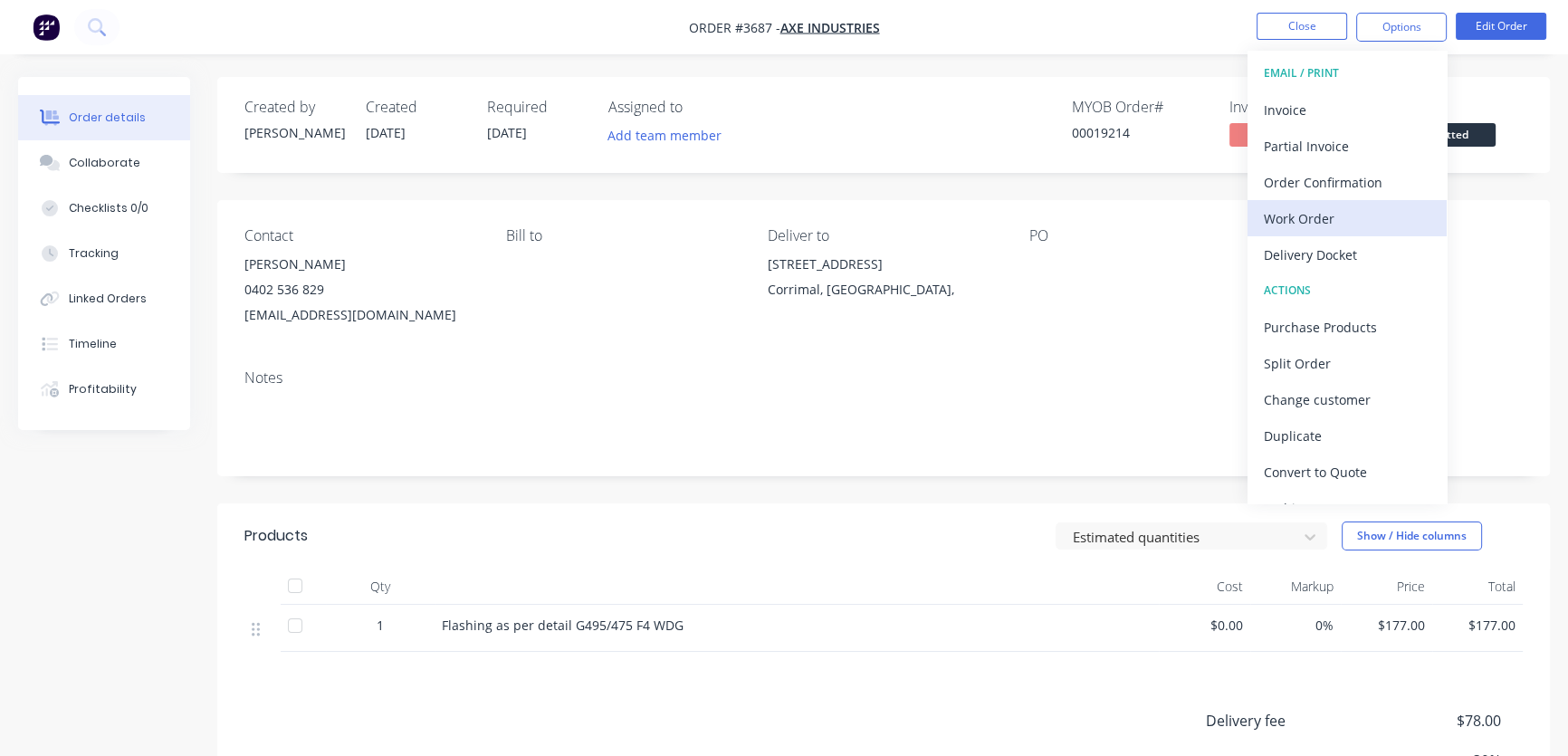
click at [1296, 222] on div "Work Order" at bounding box center [1347, 219] width 166 height 27
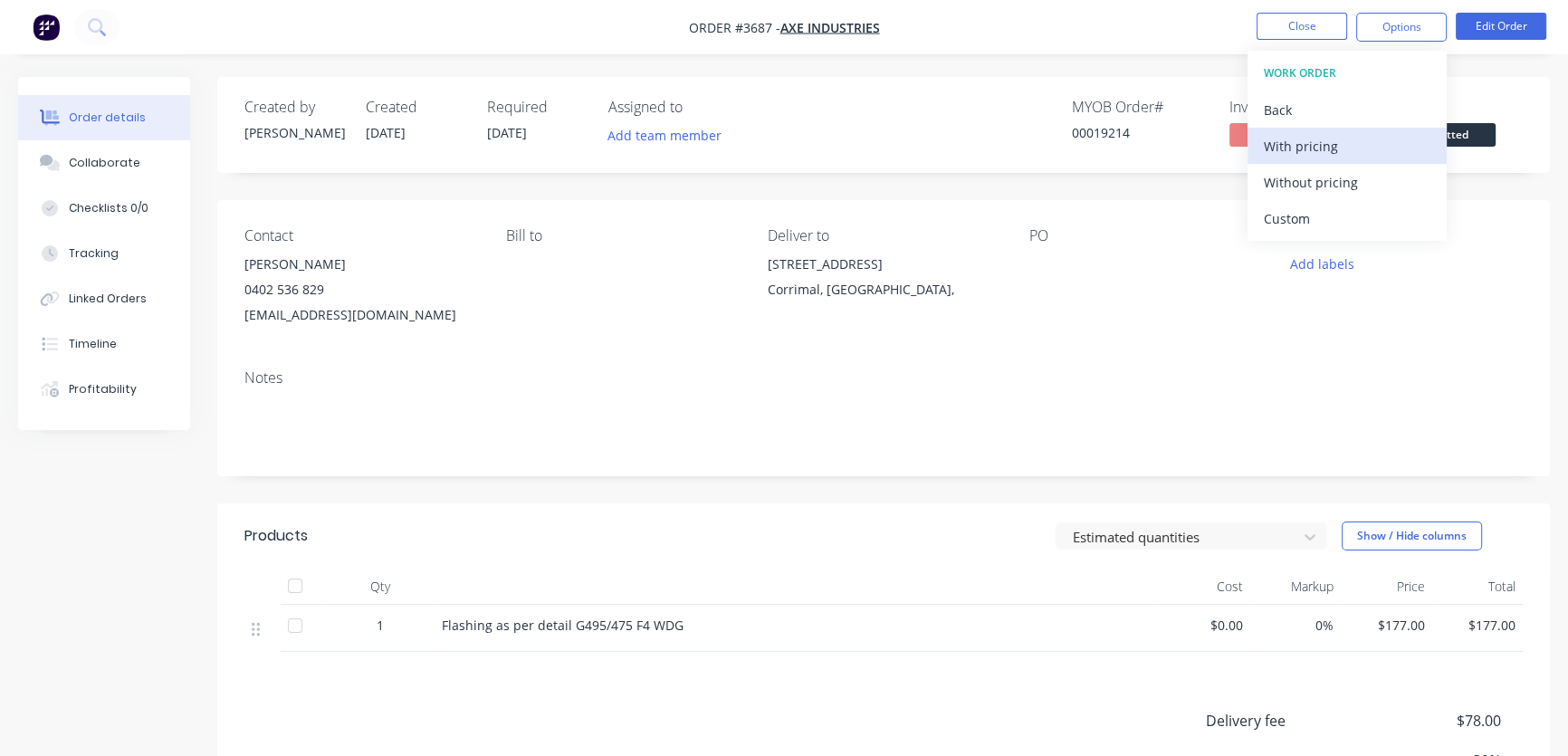
click at [1322, 146] on div "With pricing" at bounding box center [1347, 146] width 166 height 27
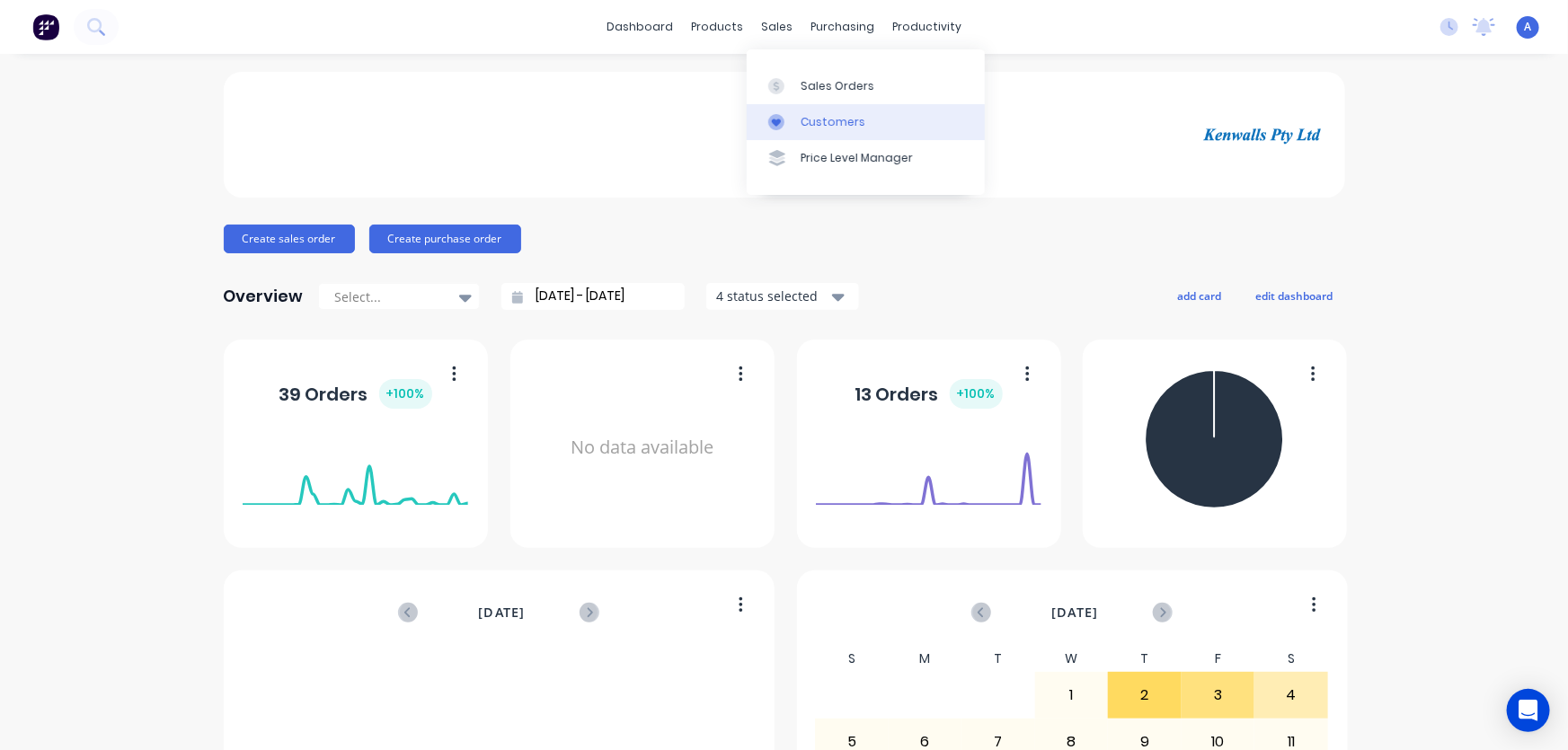
click at [811, 119] on div "Customers" at bounding box center [832, 122] width 65 height 16
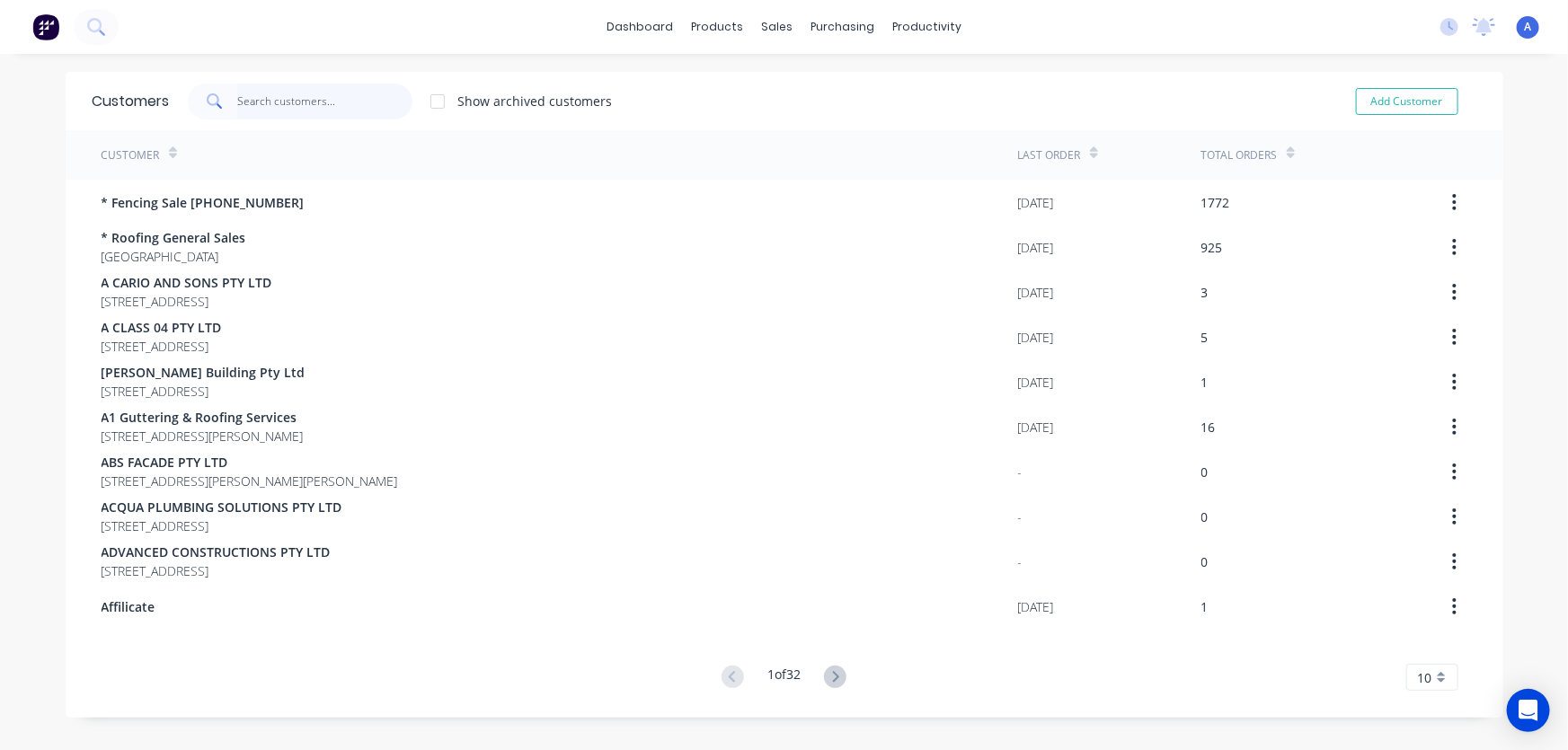
click at [253, 100] on input "text" at bounding box center [325, 101] width 175 height 36
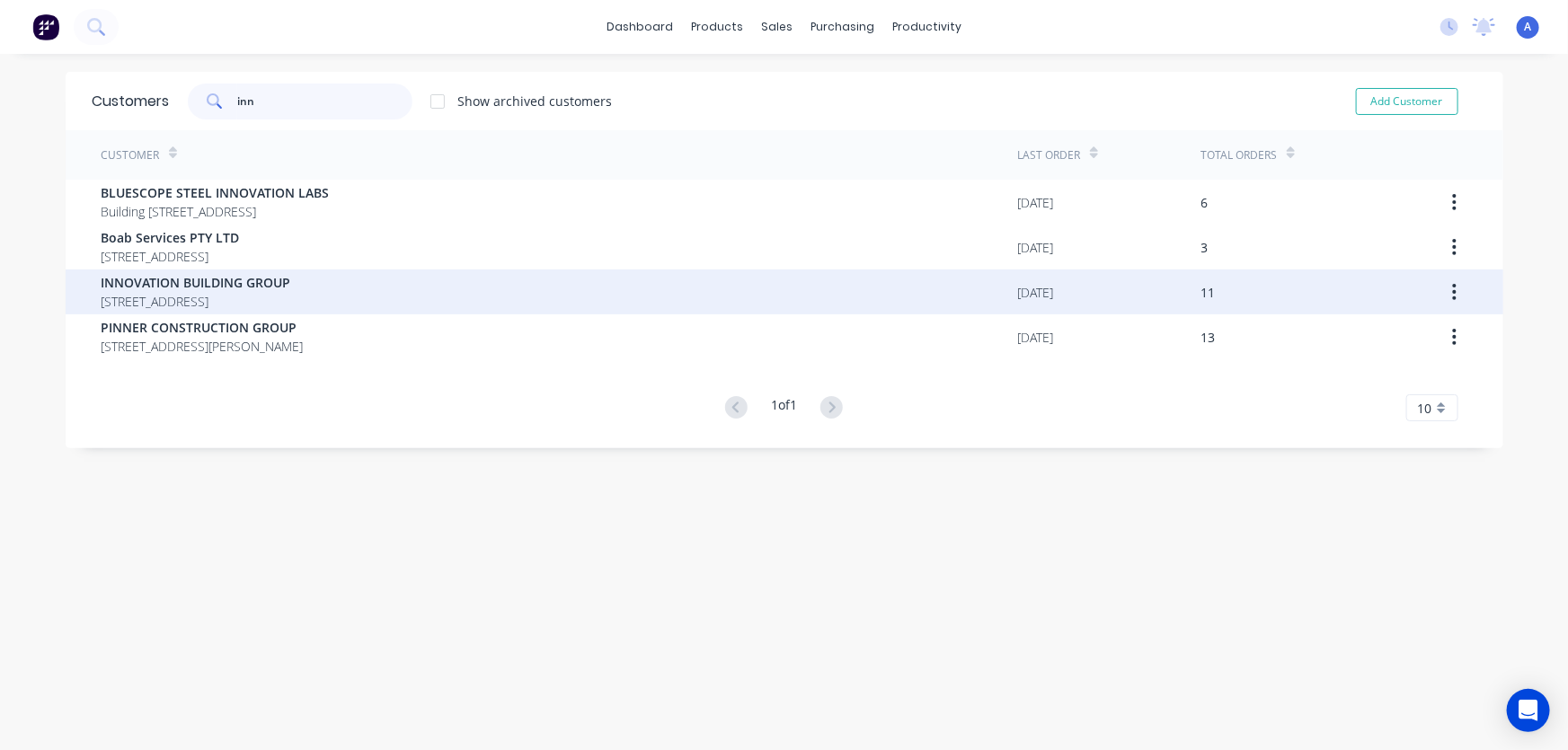
type input "inn"
click at [203, 288] on span "INNOVATION BUILDING GROUP" at bounding box center [196, 283] width 190 height 19
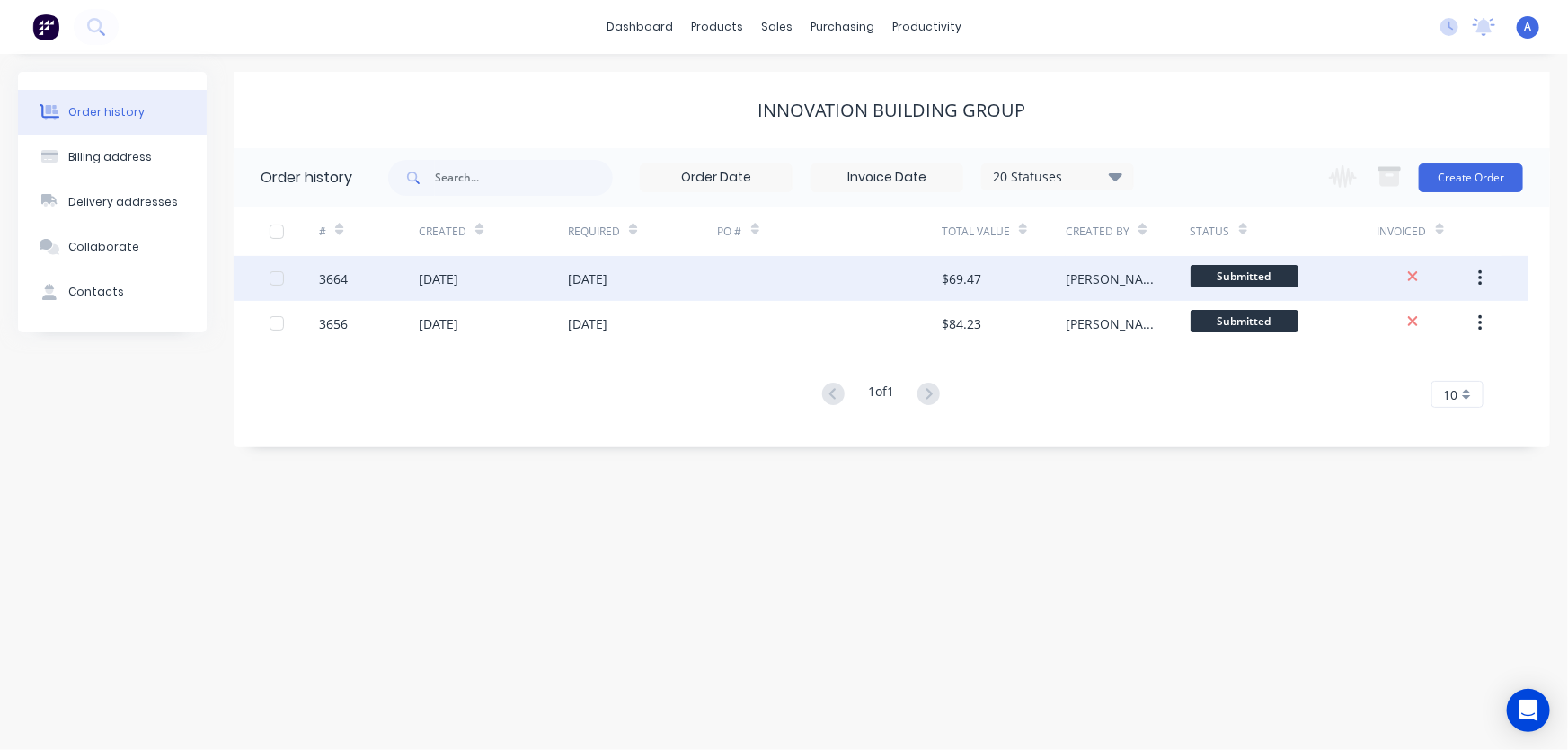
click at [937, 284] on div at bounding box center [829, 278] width 223 height 45
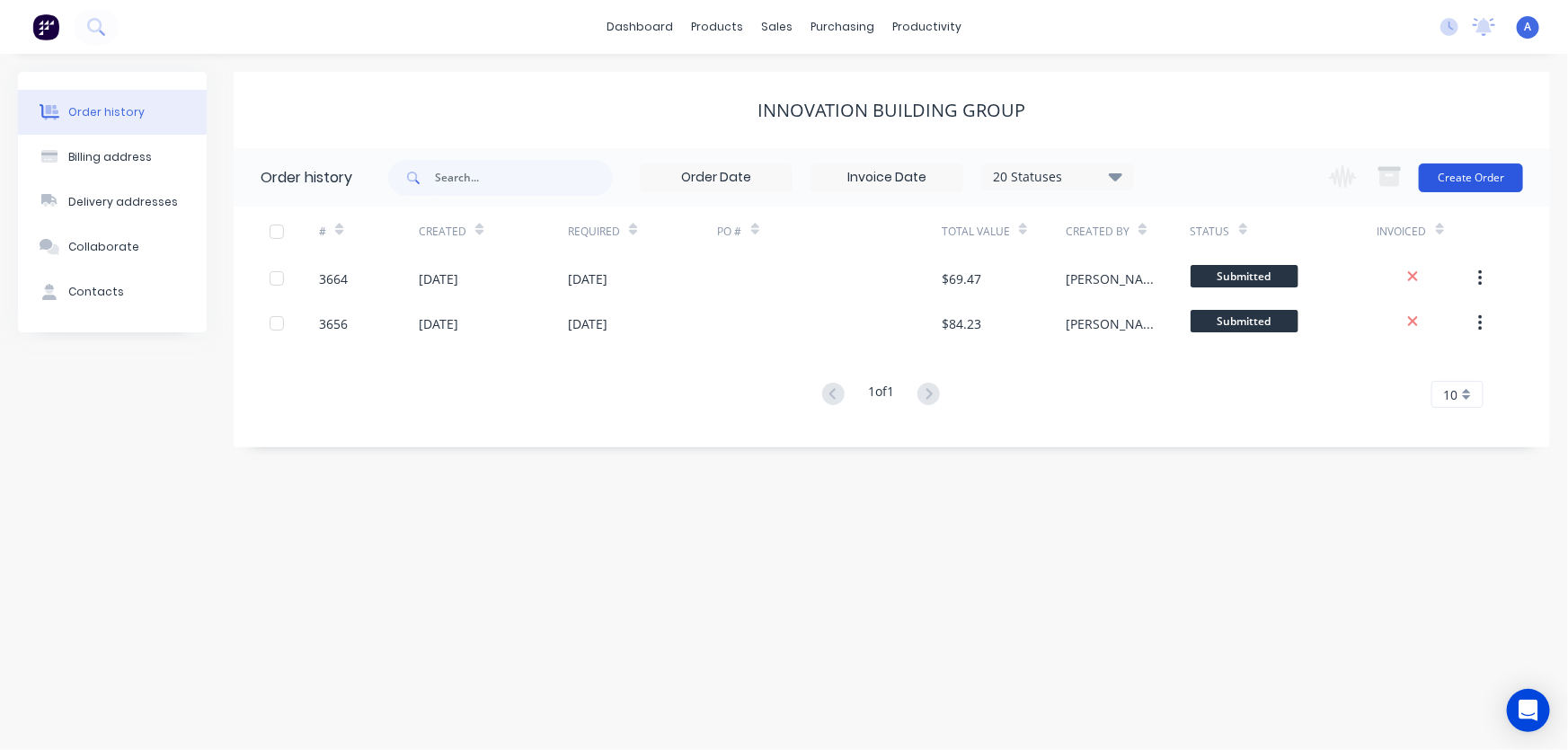
click at [1460, 176] on button "Create Order" at bounding box center [1470, 178] width 104 height 29
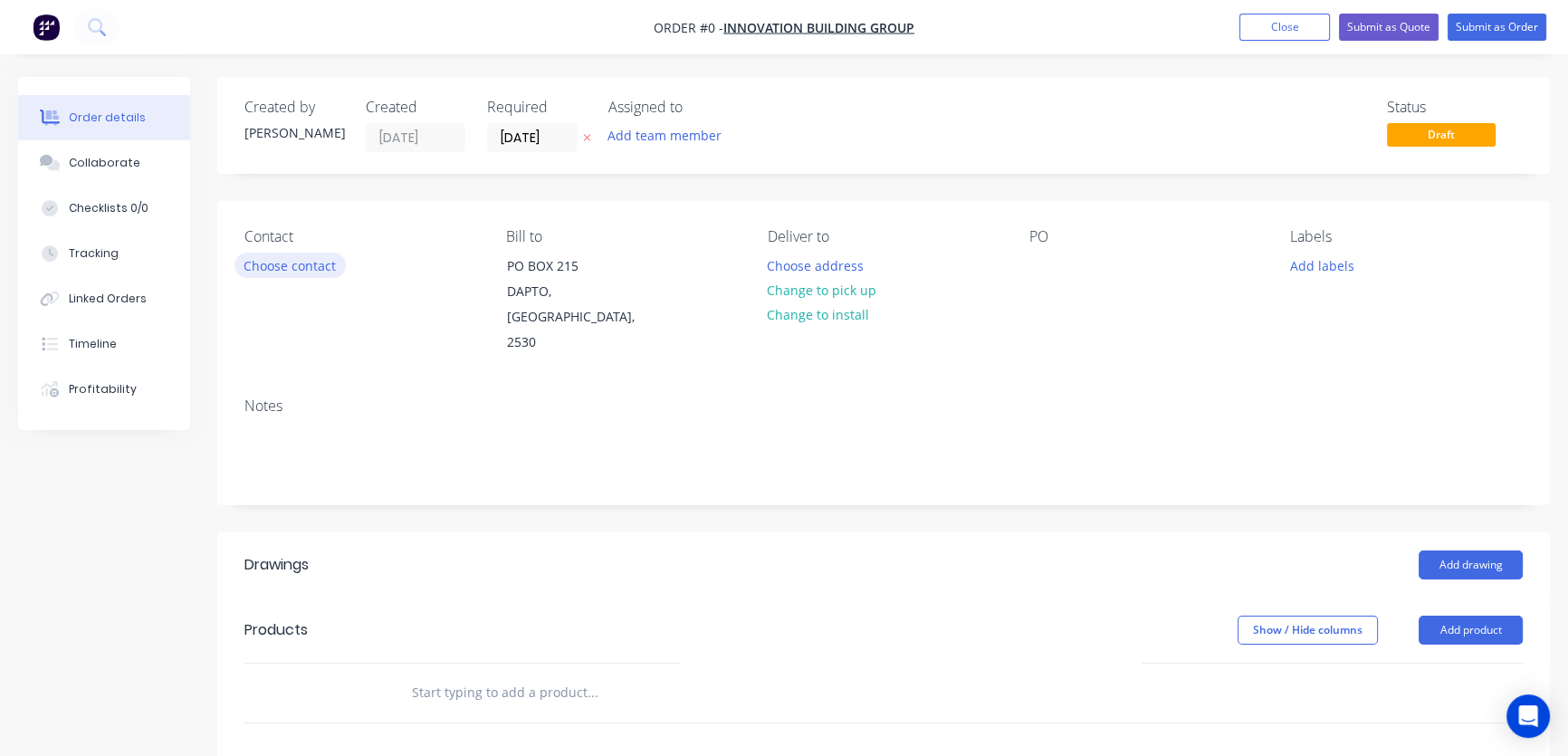
click at [276, 264] on button "Choose contact" at bounding box center [289, 265] width 111 height 25
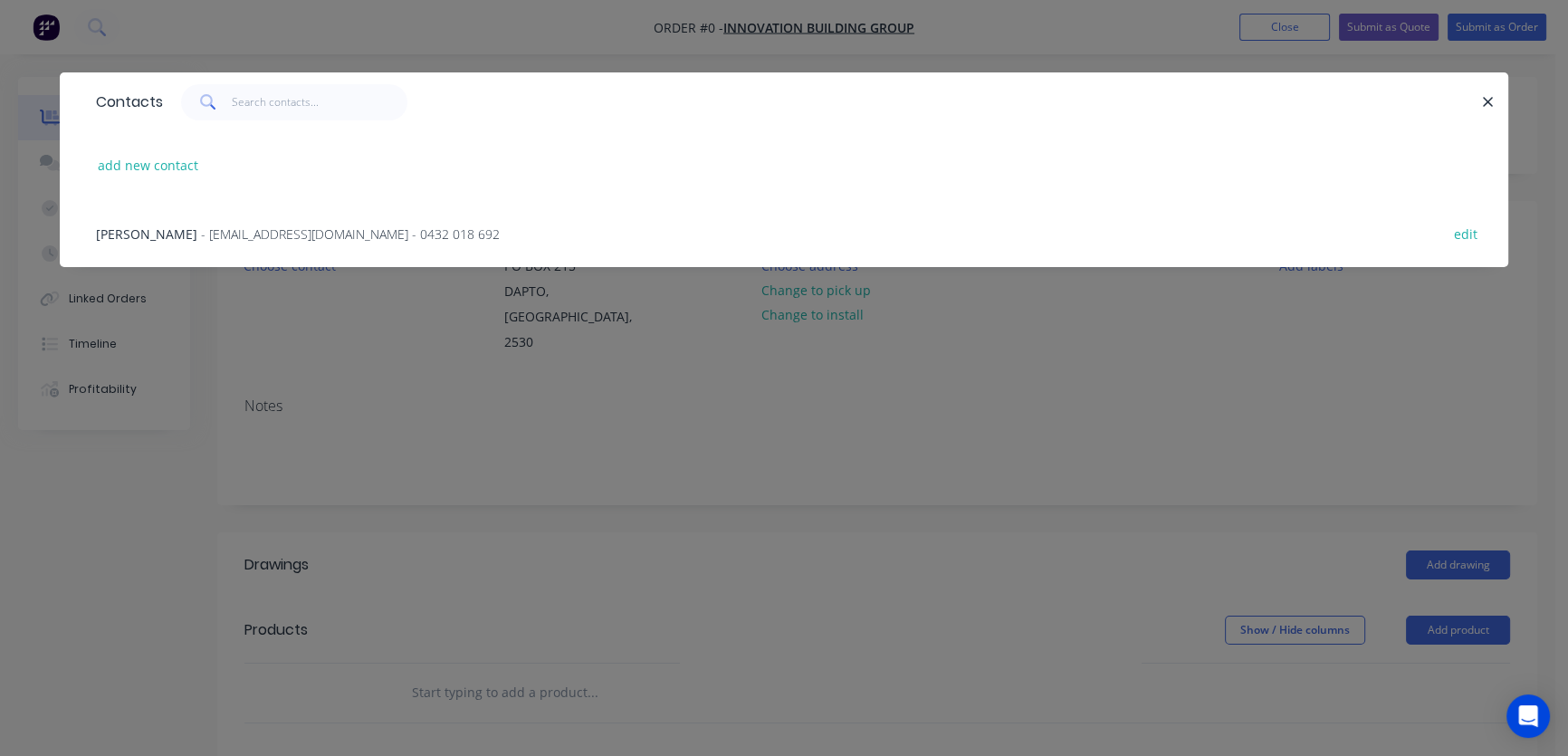
click at [170, 233] on span "James Madigan" at bounding box center [146, 233] width 101 height 17
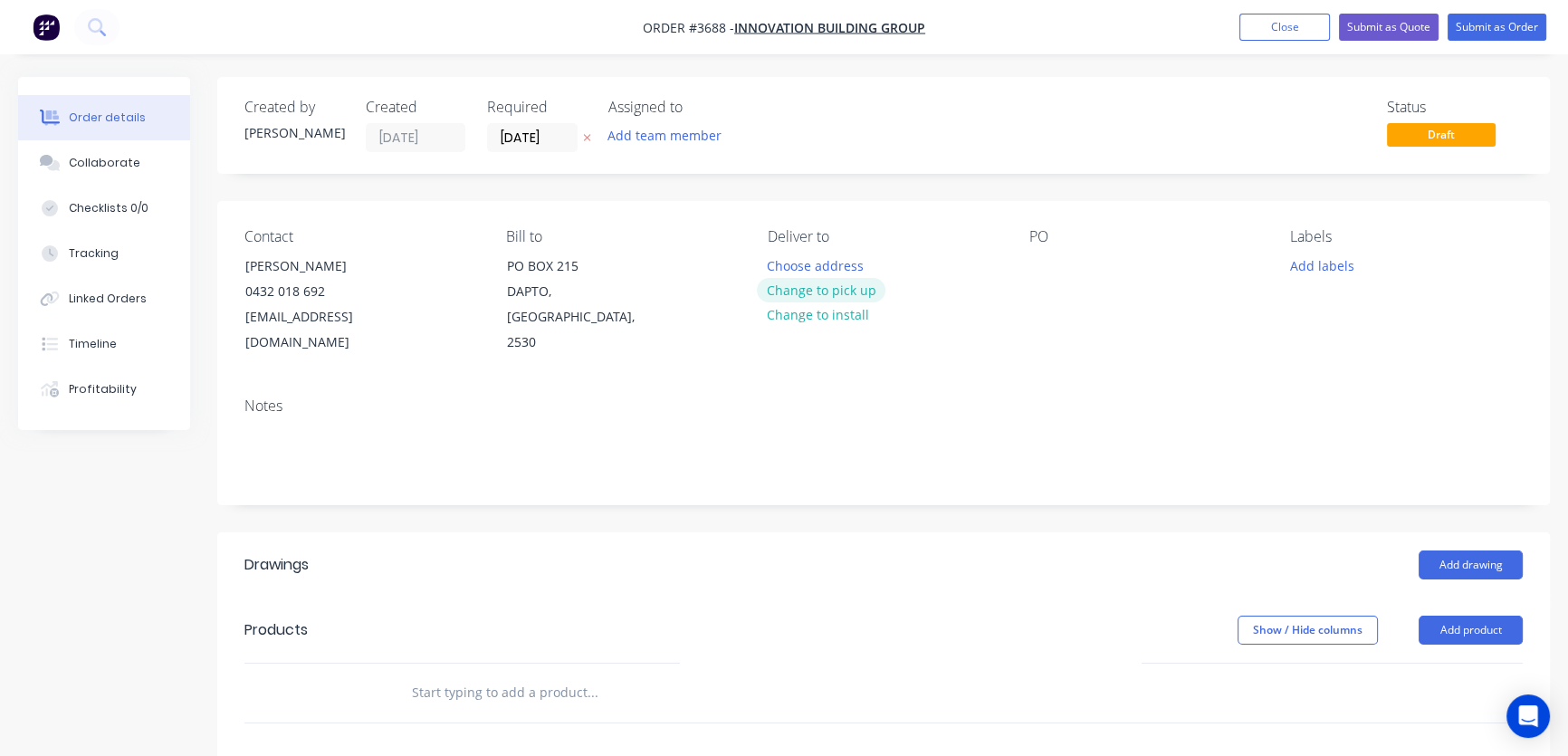
click at [799, 295] on button "Change to pick up" at bounding box center [821, 290] width 129 height 25
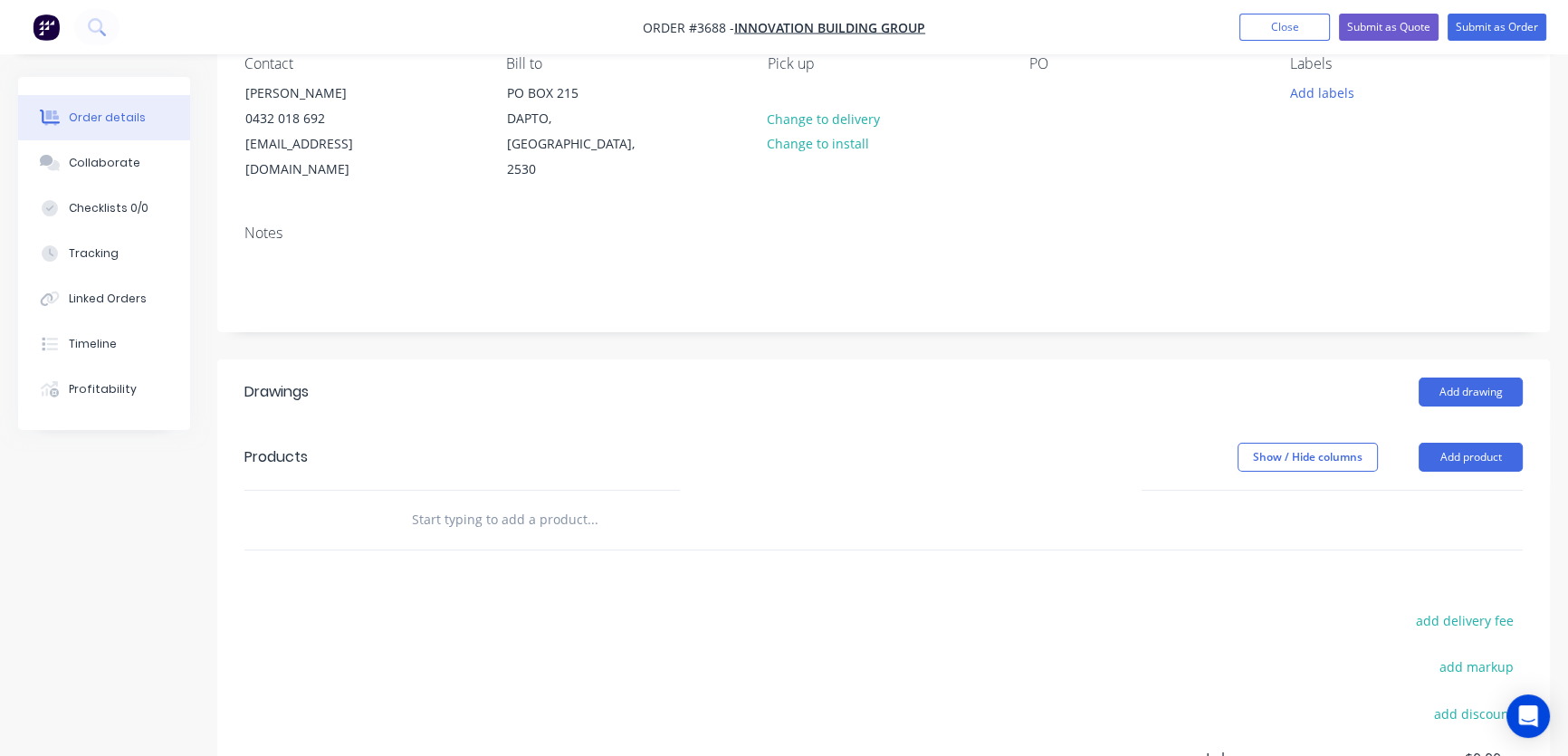
scroll to position [128, 0]
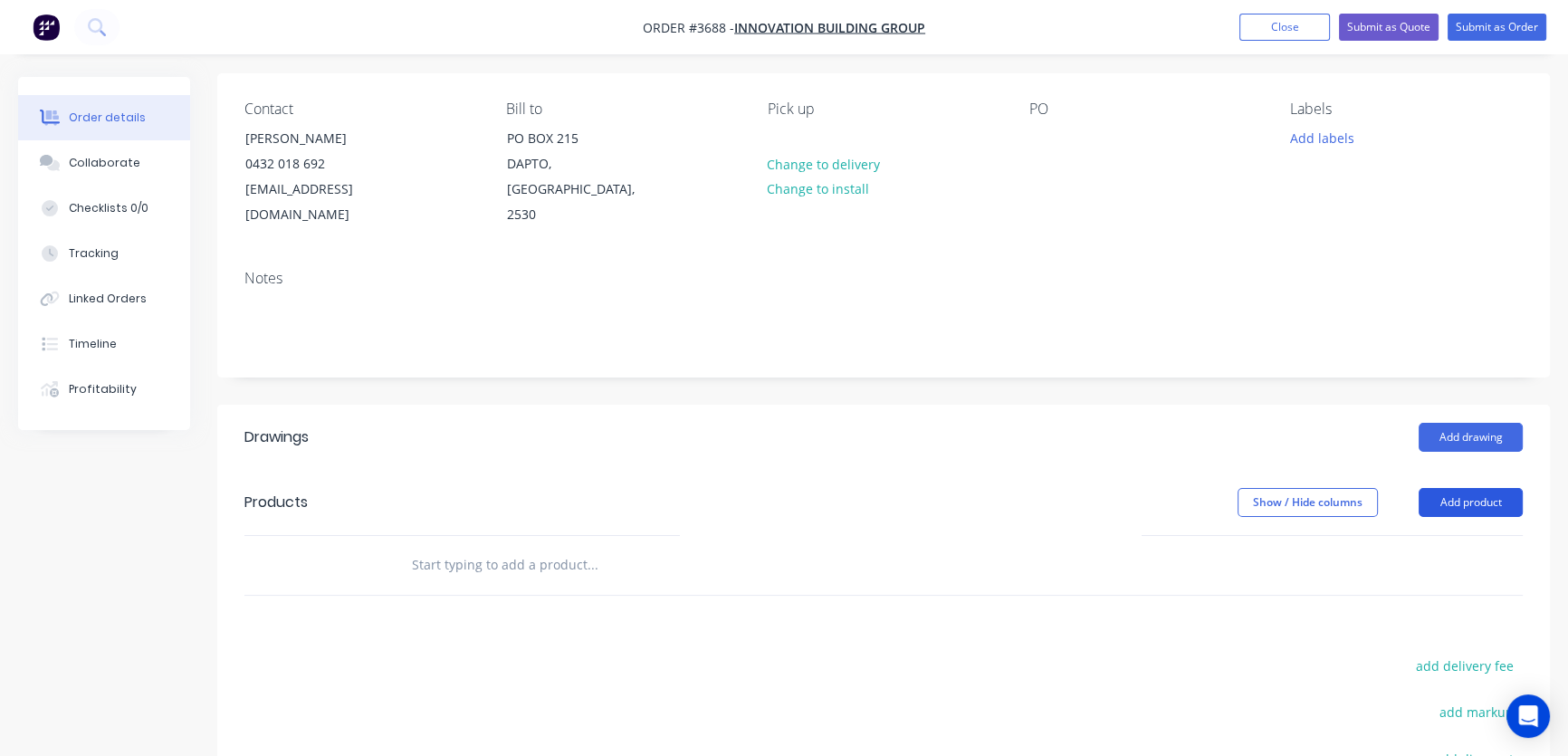
click at [1463, 488] on button "Add product" at bounding box center [1470, 502] width 104 height 29
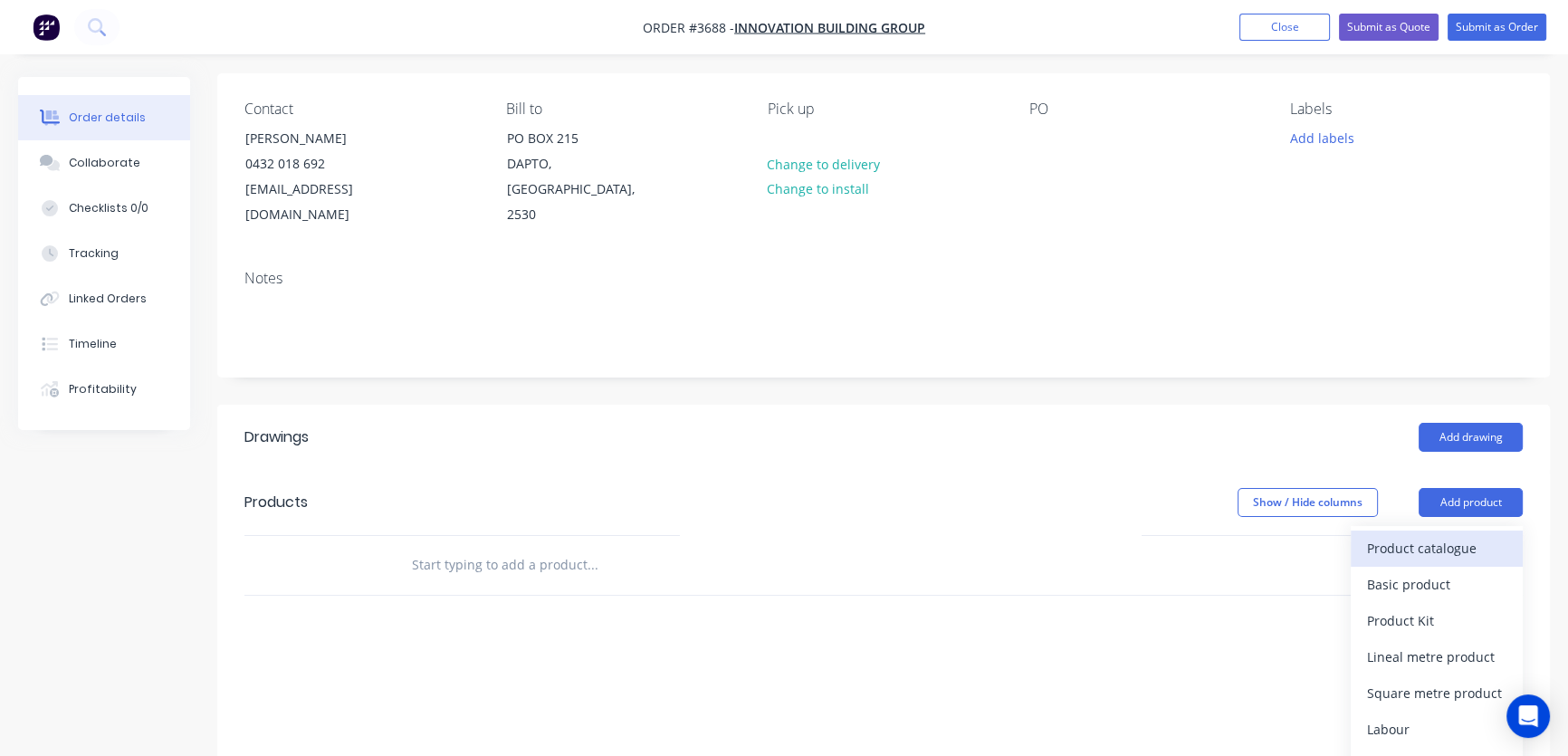
click at [1439, 535] on div "Product catalogue" at bounding box center [1437, 547] width 140 height 27
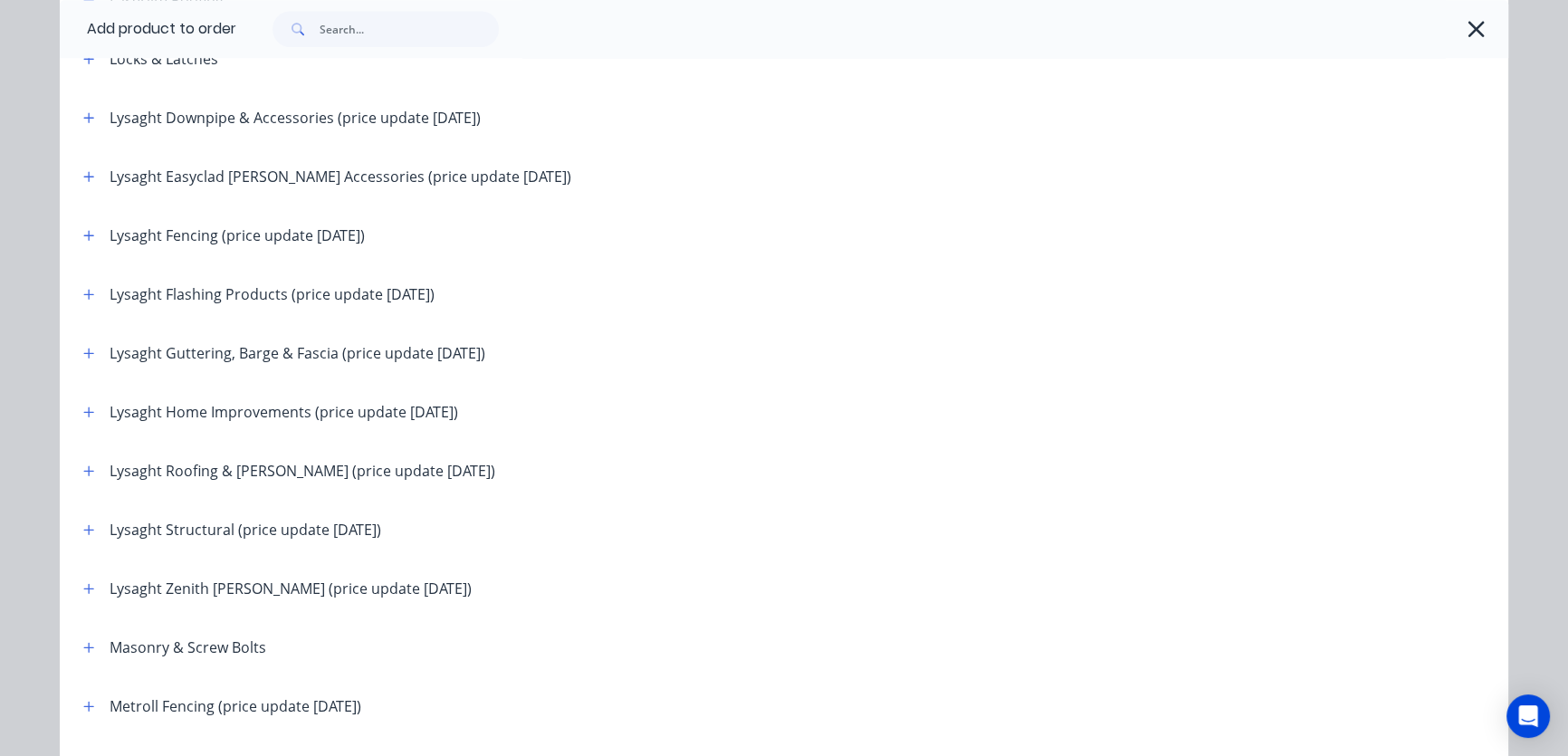
scroll to position [2195, 0]
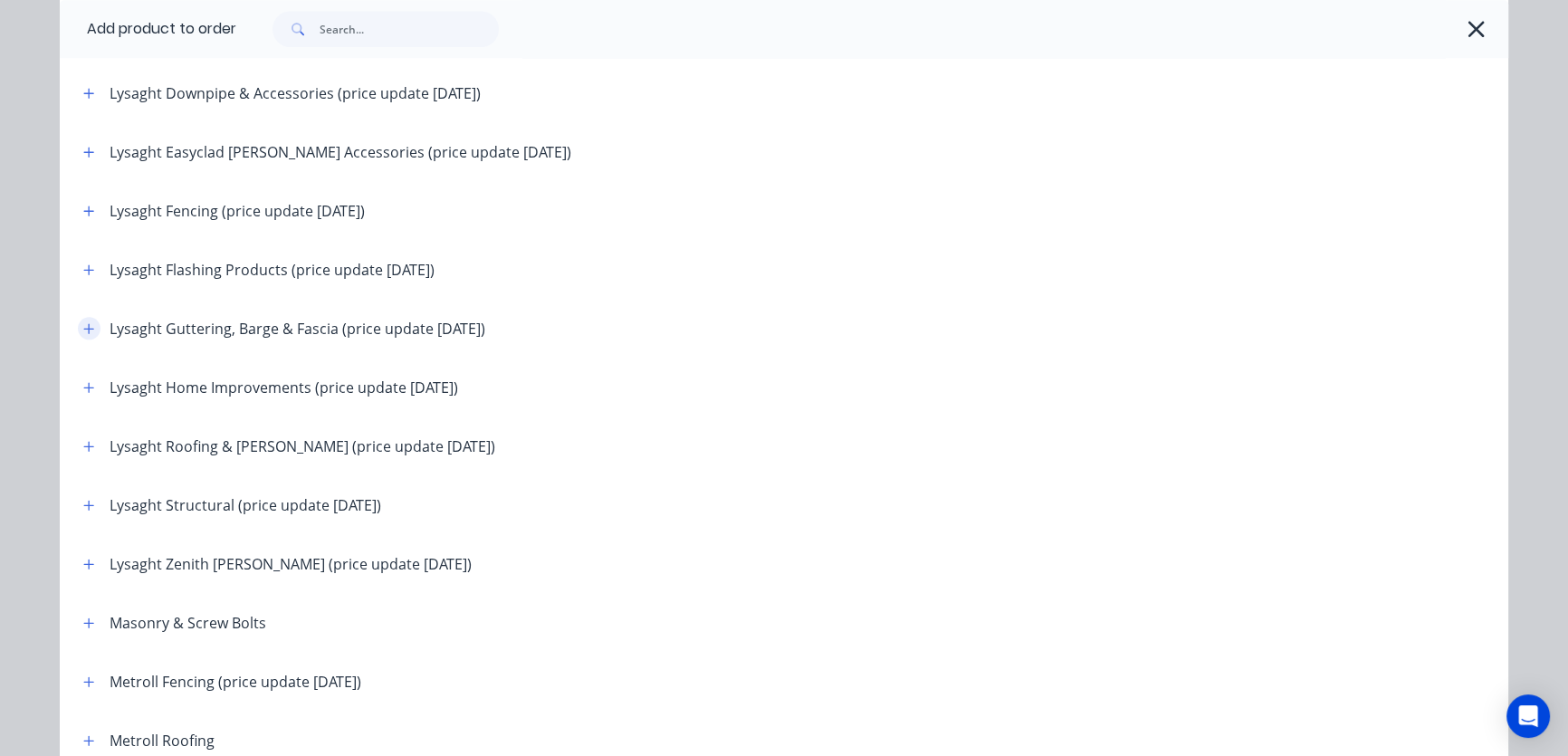
click at [84, 333] on icon "button" at bounding box center [89, 329] width 11 height 13
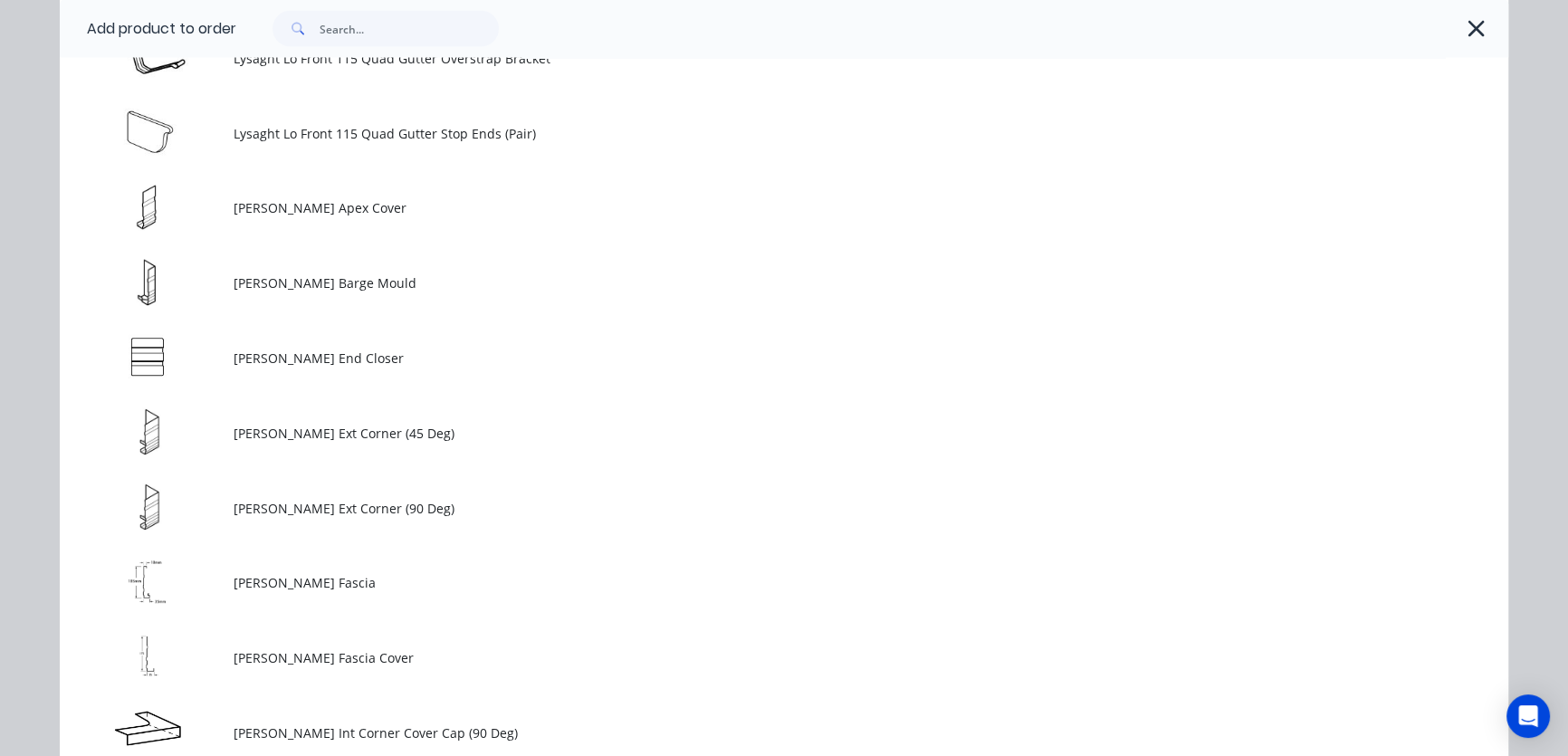
scroll to position [4937, 0]
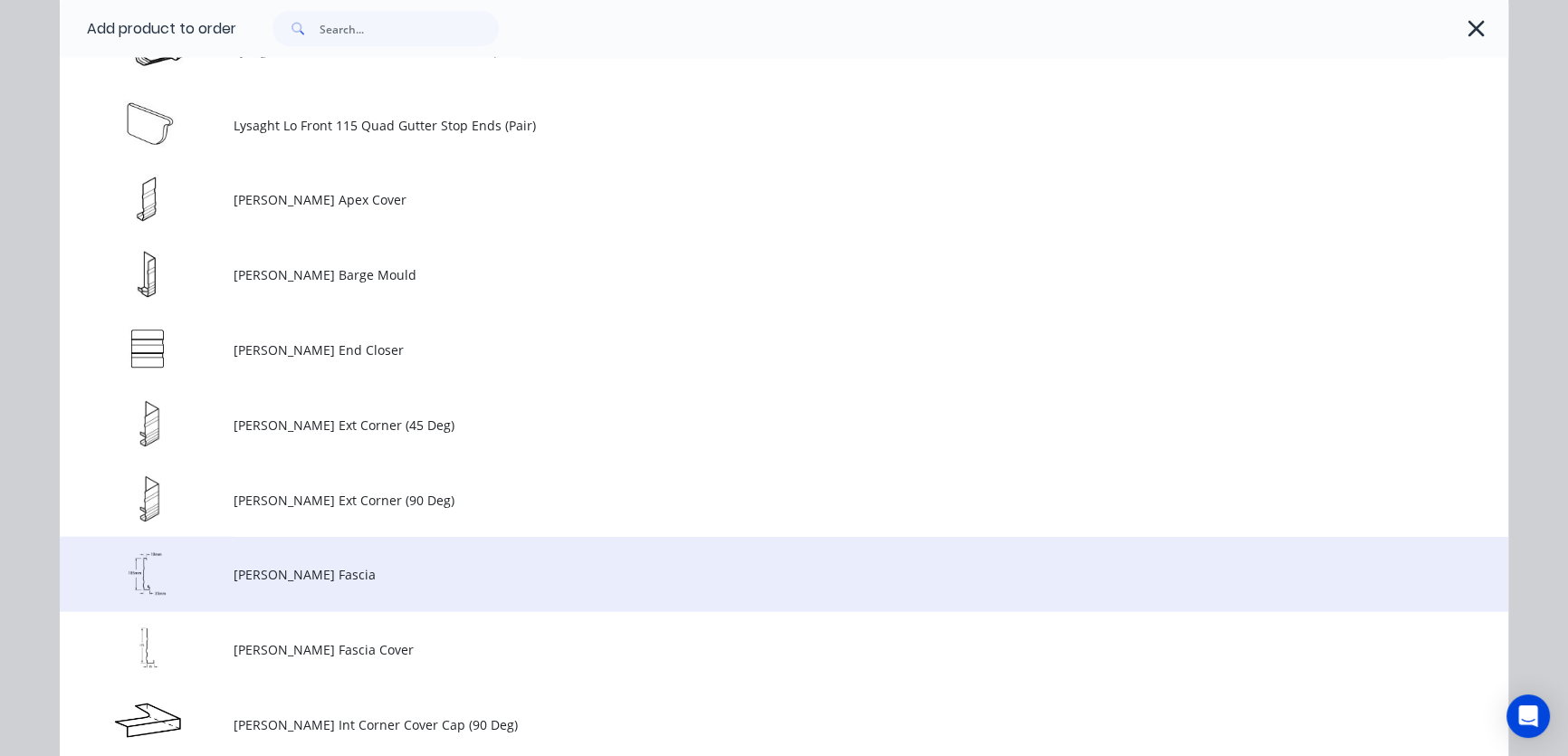
click at [300, 583] on td "[PERSON_NAME] Fascia" at bounding box center [870, 574] width 1274 height 75
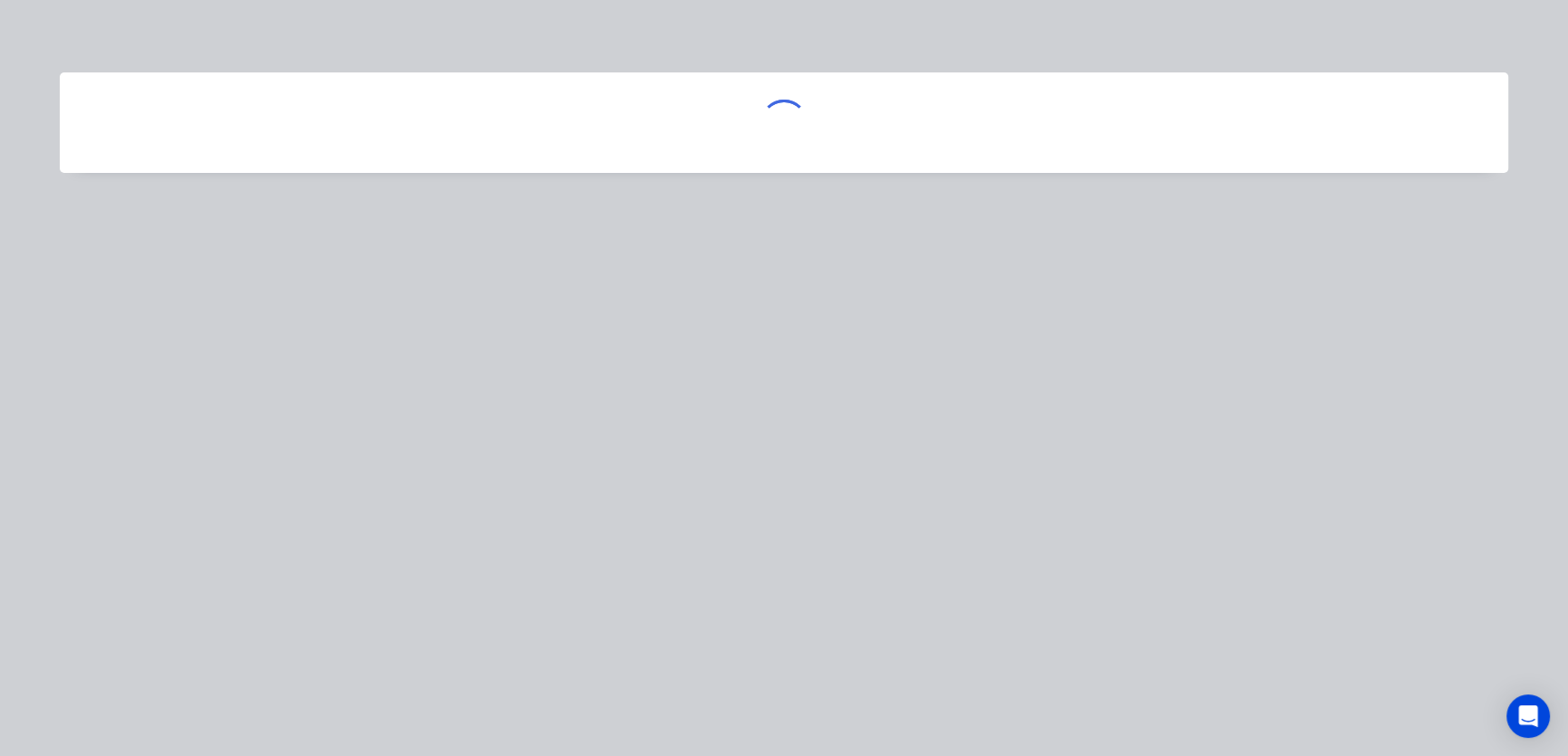
scroll to position [0, 0]
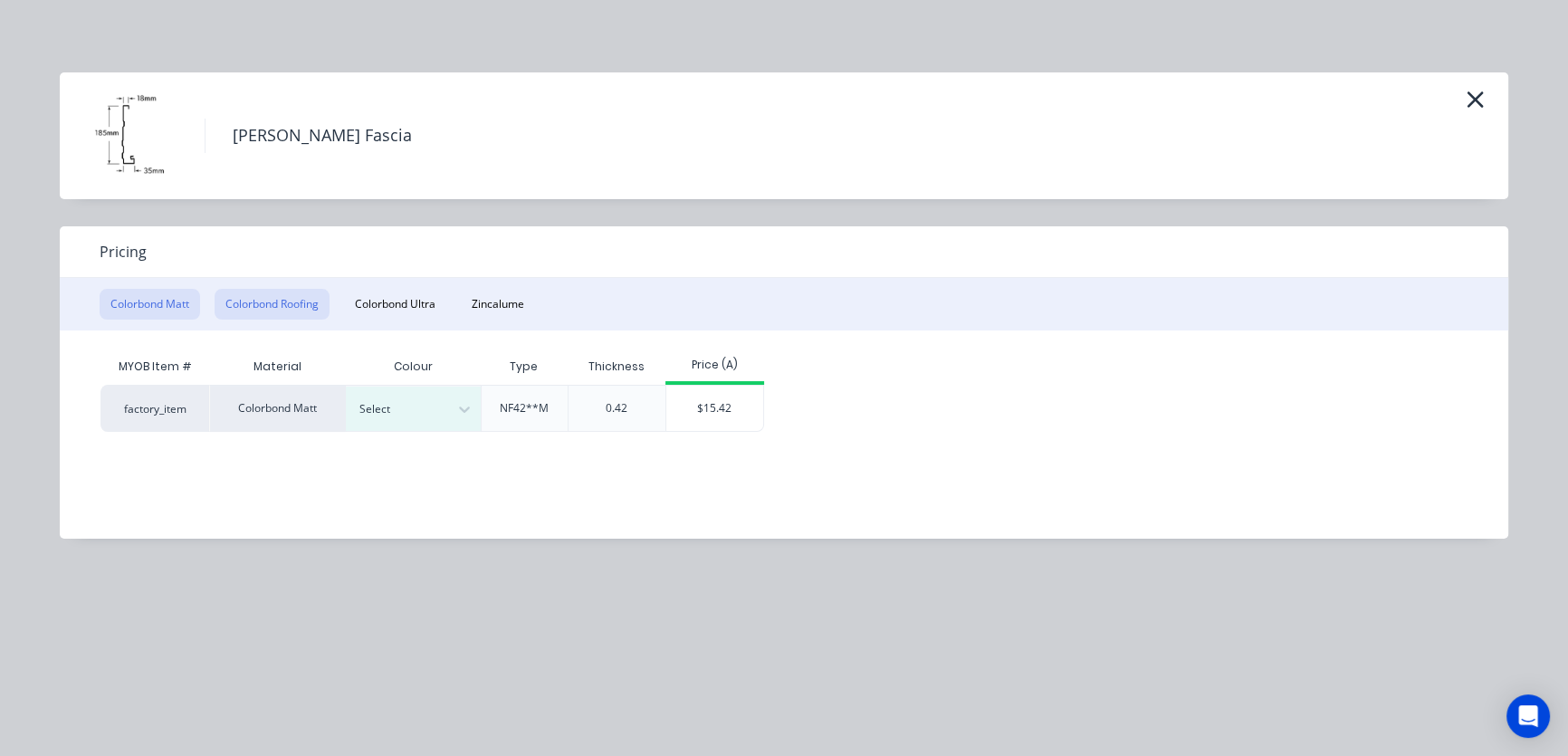
click at [294, 305] on button "Colorbond Roofing" at bounding box center [272, 304] width 115 height 31
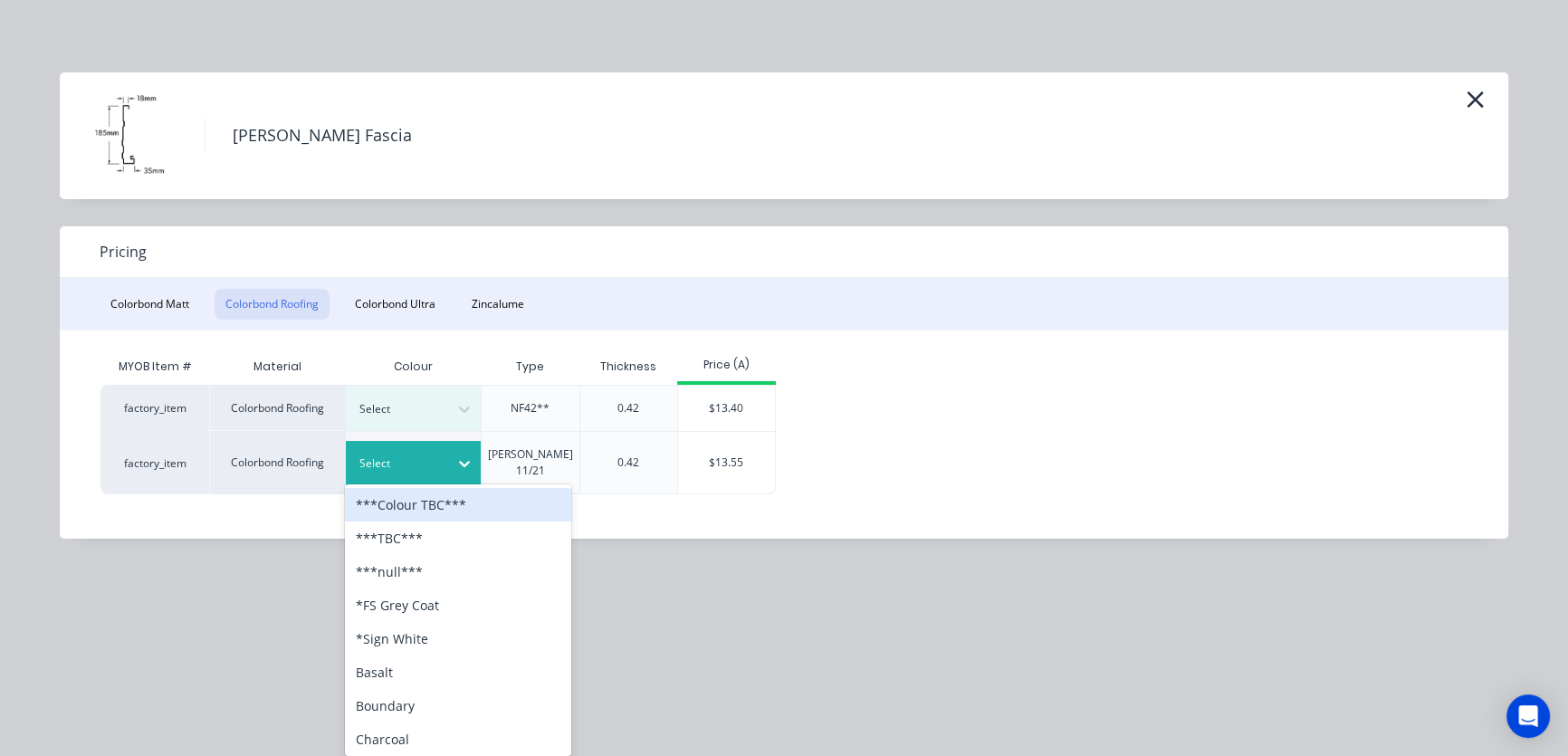
click at [466, 455] on icon at bounding box center [465, 464] width 18 height 18
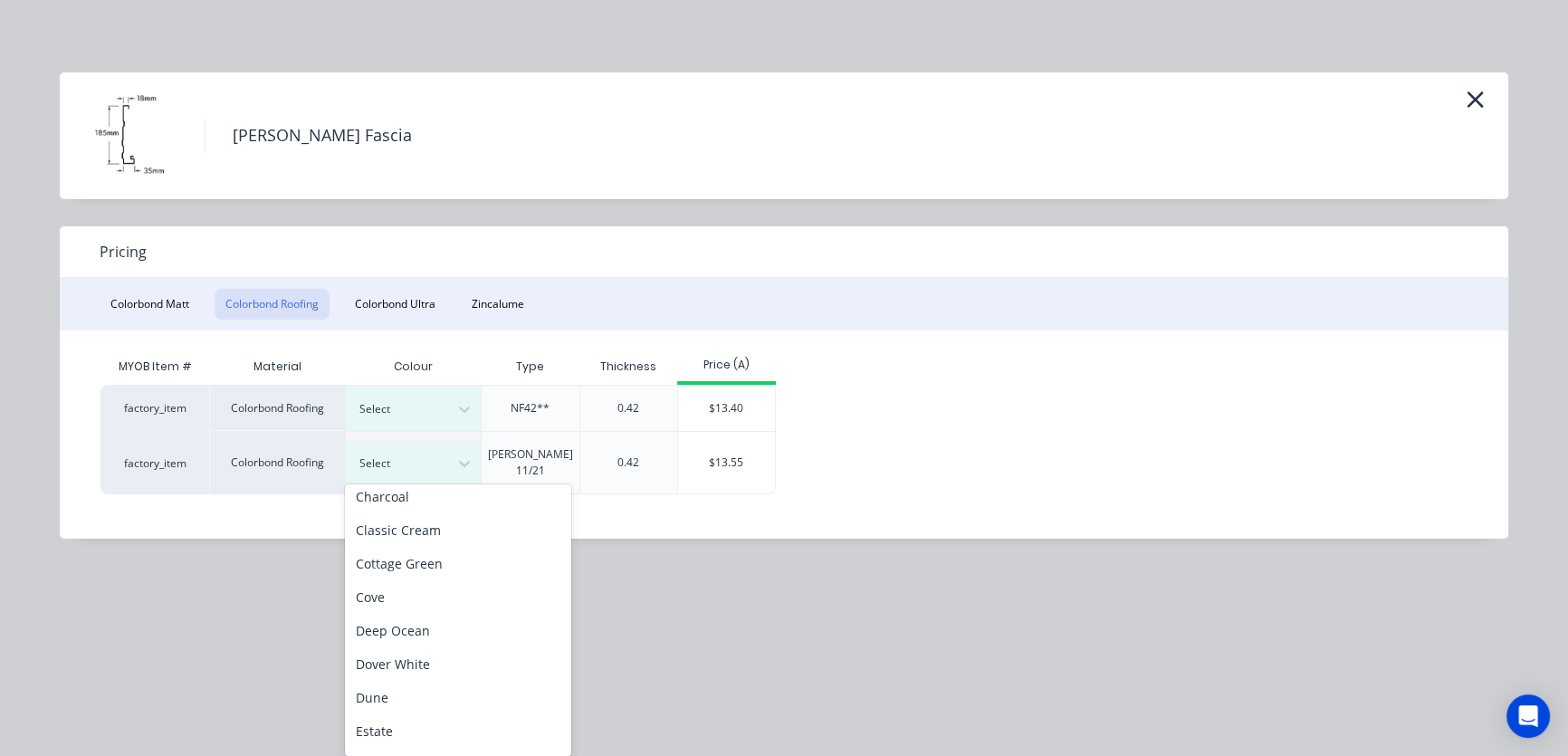
scroll to position [274, 0]
click at [426, 633] on div "Dover White" at bounding box center [457, 633] width 226 height 33
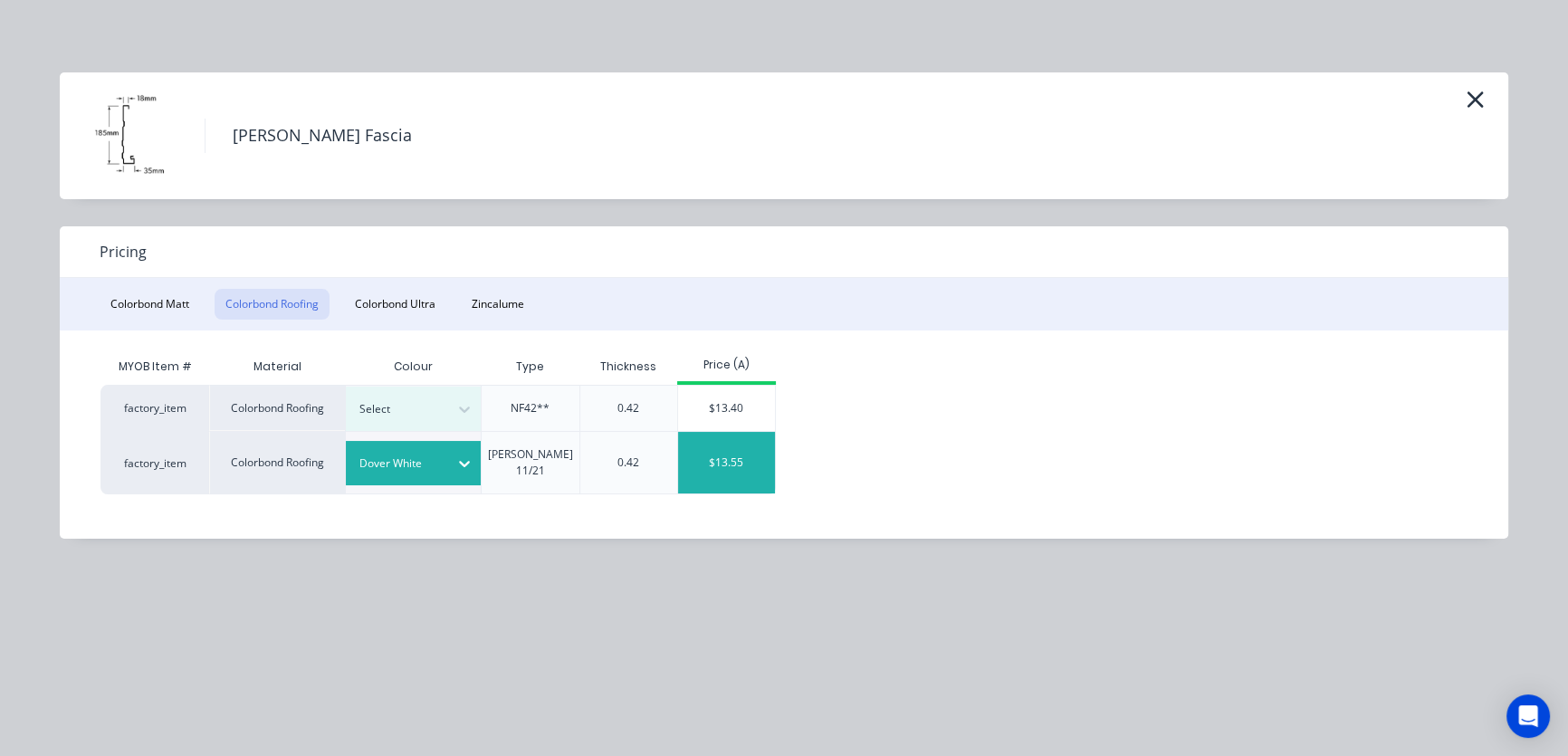
click at [706, 455] on div "$13.55" at bounding box center [726, 462] width 96 height 62
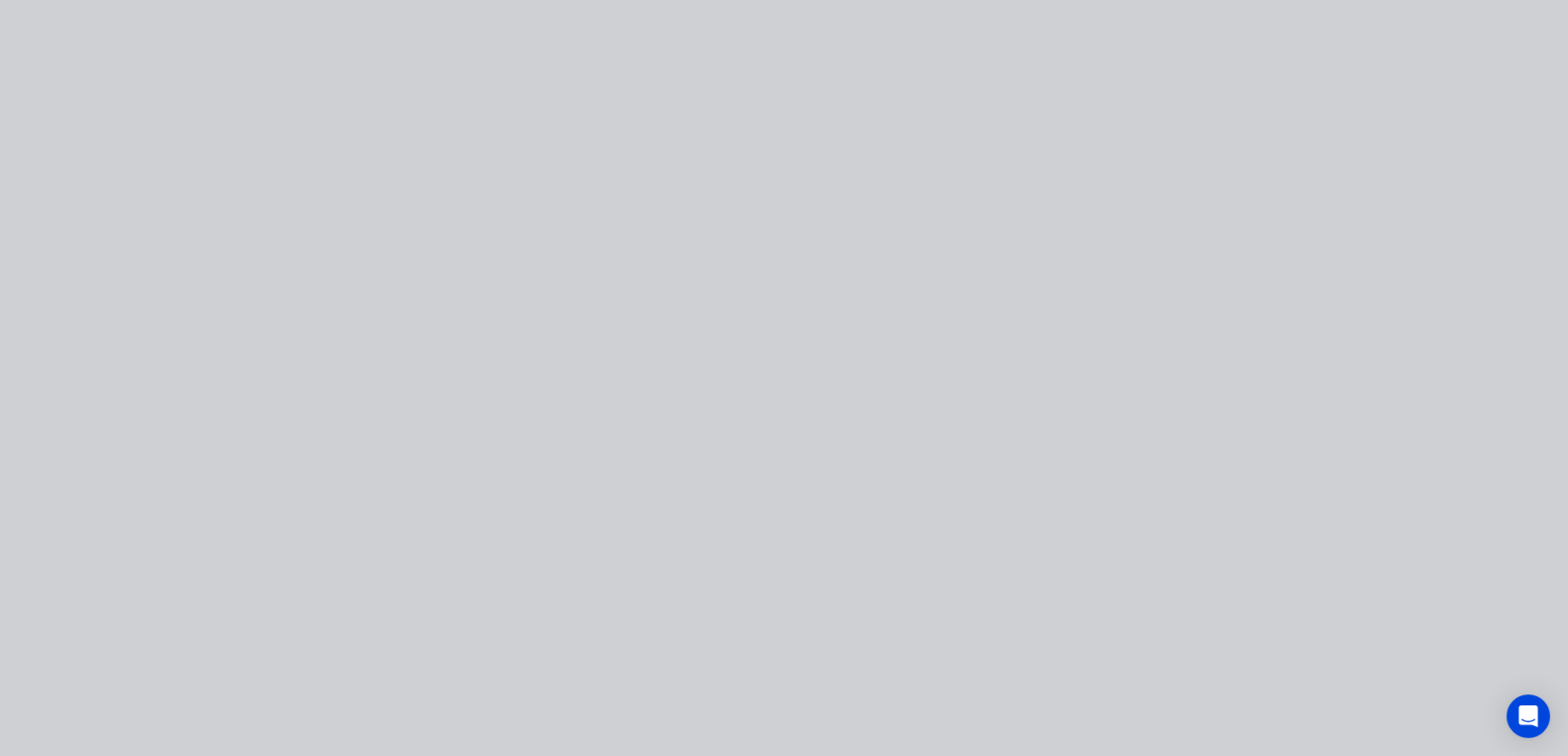
type input "$13.55"
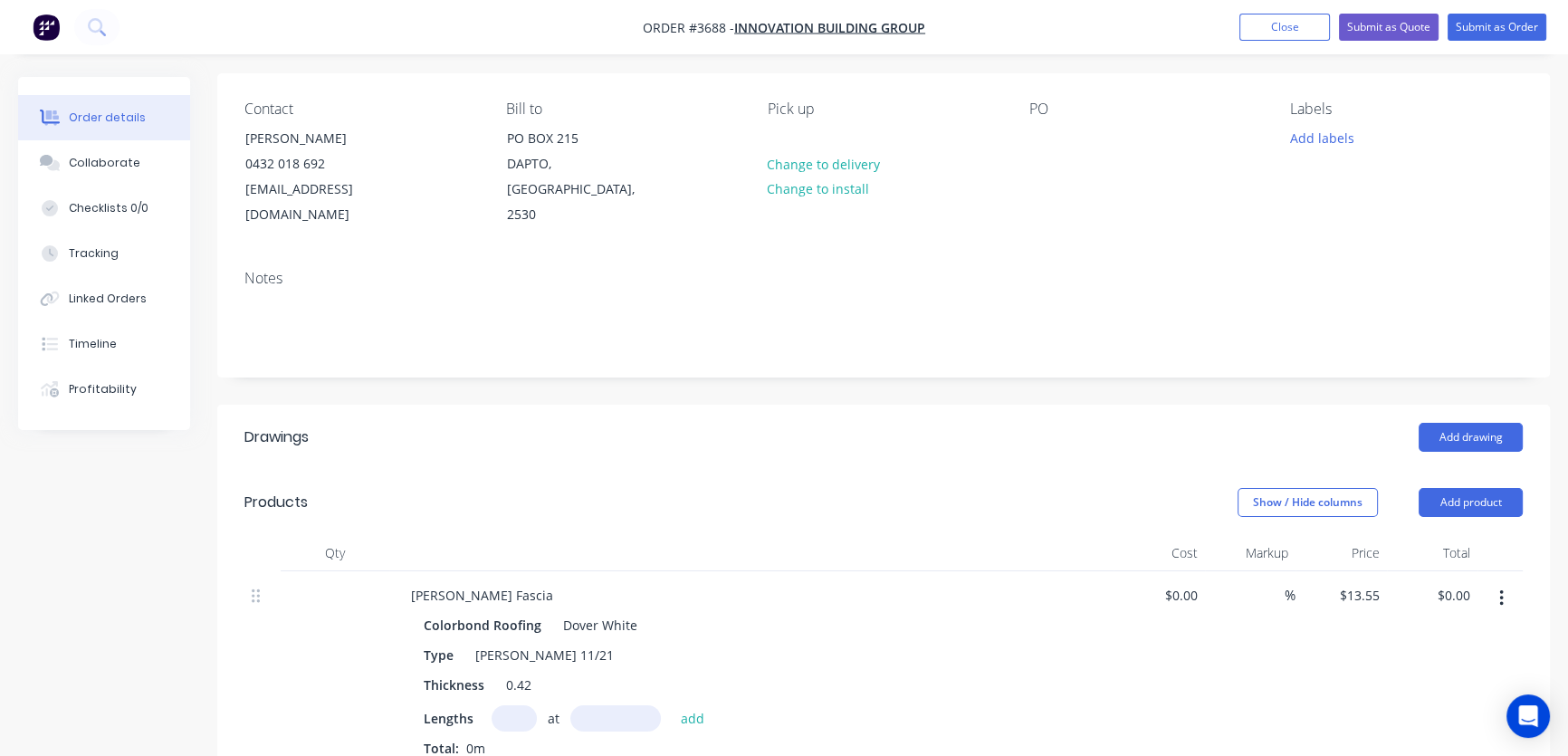
click at [516, 705] on input "text" at bounding box center [513, 718] width 45 height 27
type input "1"
click at [598, 705] on input "text" at bounding box center [615, 718] width 91 height 27
type input "5000mm"
click at [689, 705] on button "add" at bounding box center [693, 717] width 42 height 25
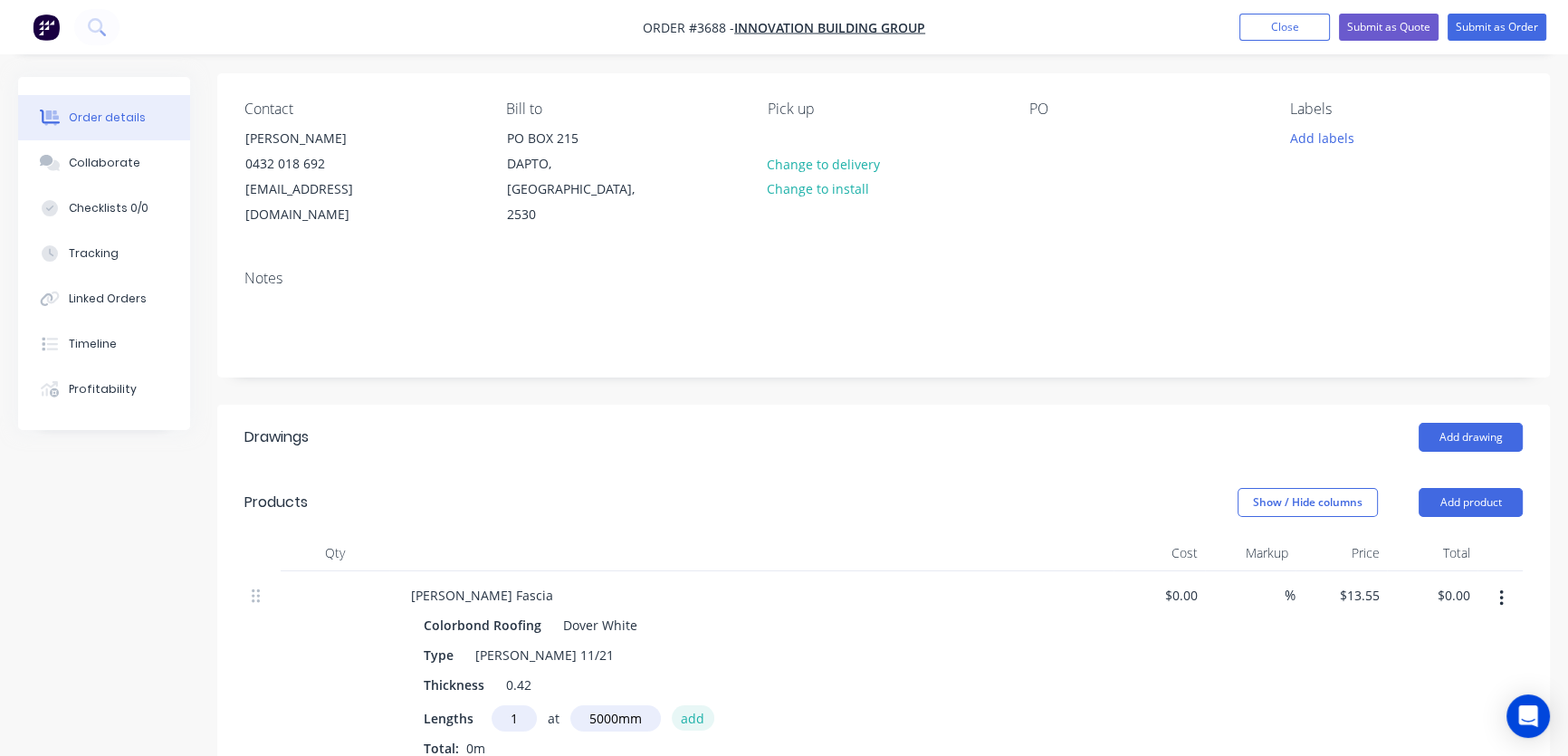
type input "$67.75"
click at [1455, 488] on button "Add product" at bounding box center [1470, 502] width 104 height 29
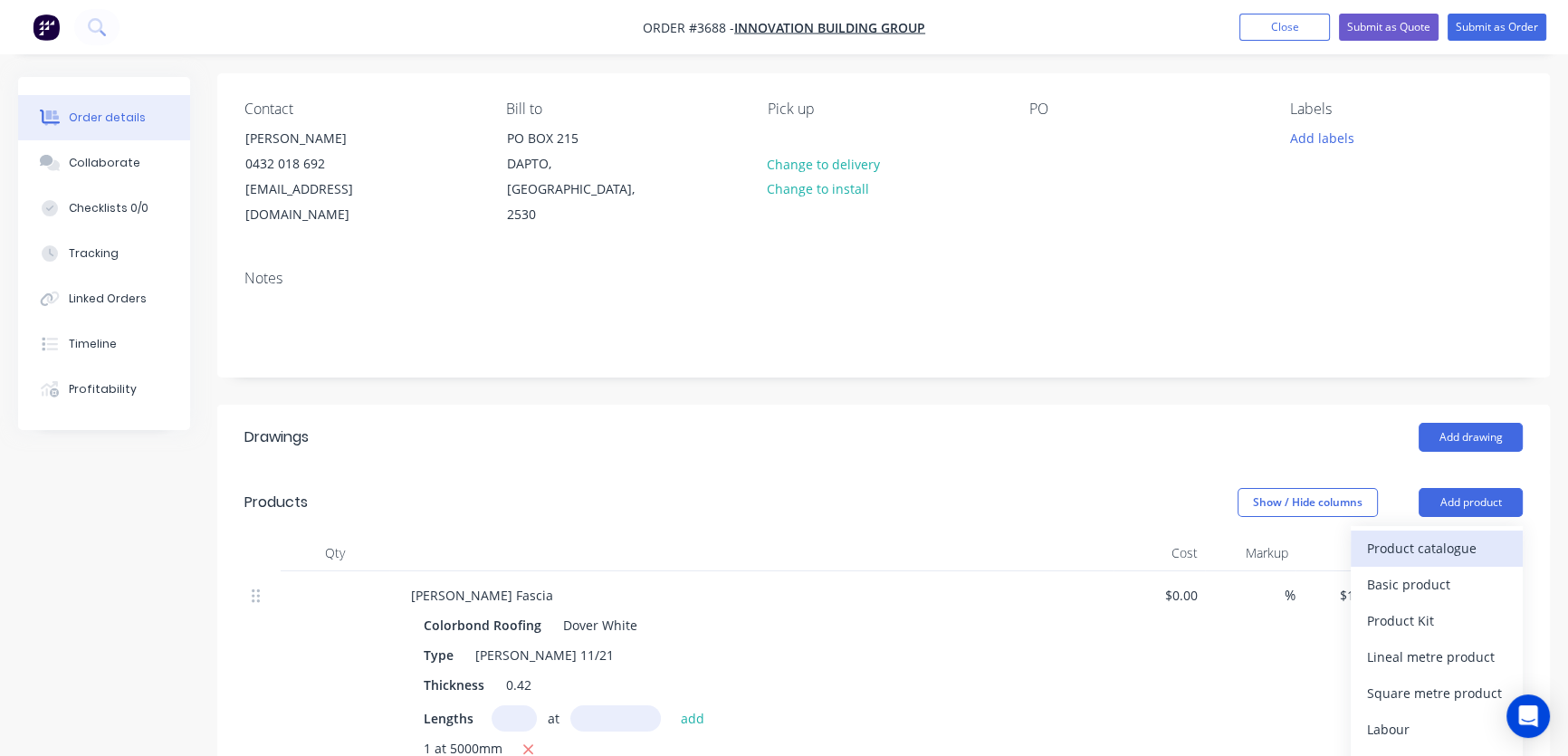
click at [1424, 535] on div "Product catalogue" at bounding box center [1437, 547] width 140 height 27
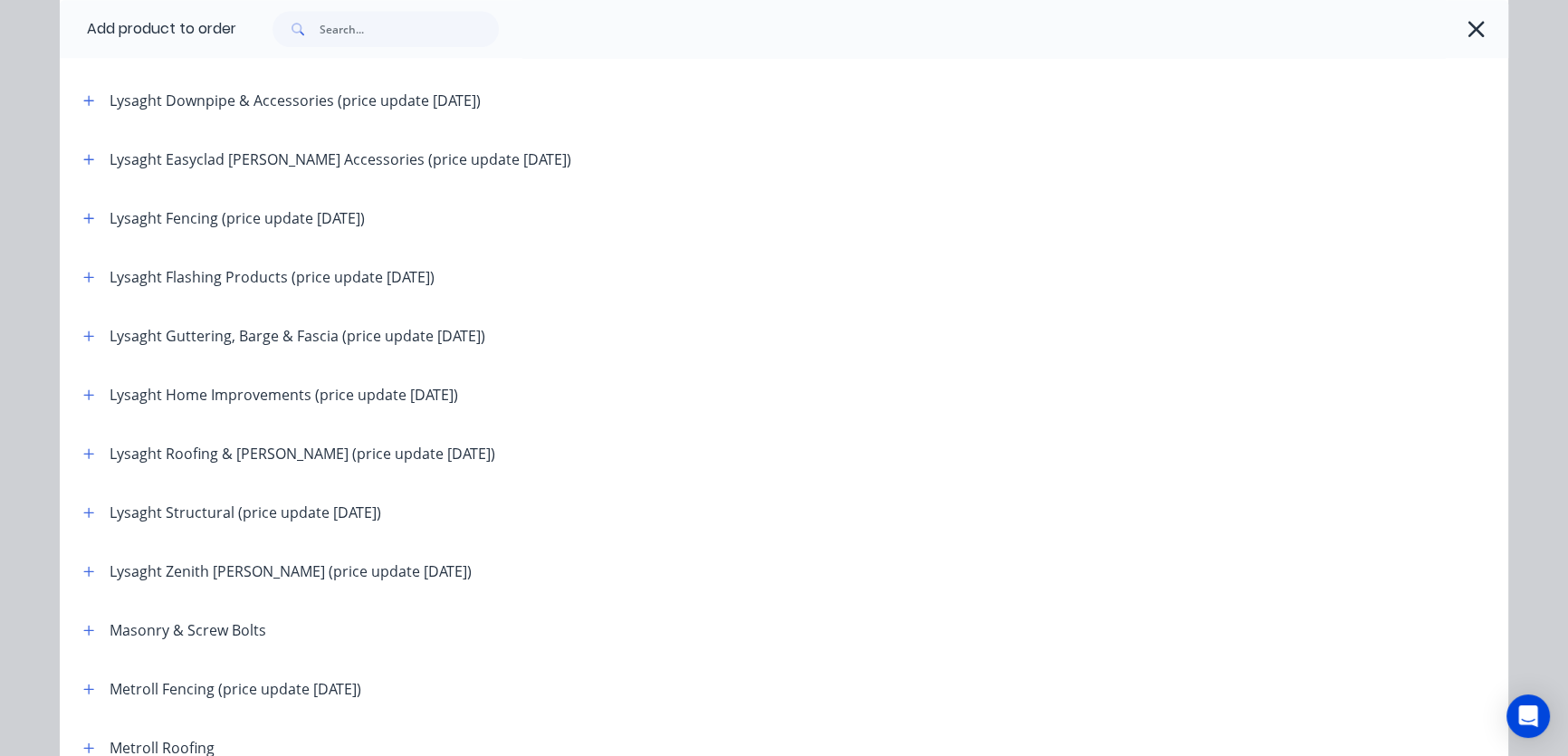
scroll to position [2195, 0]
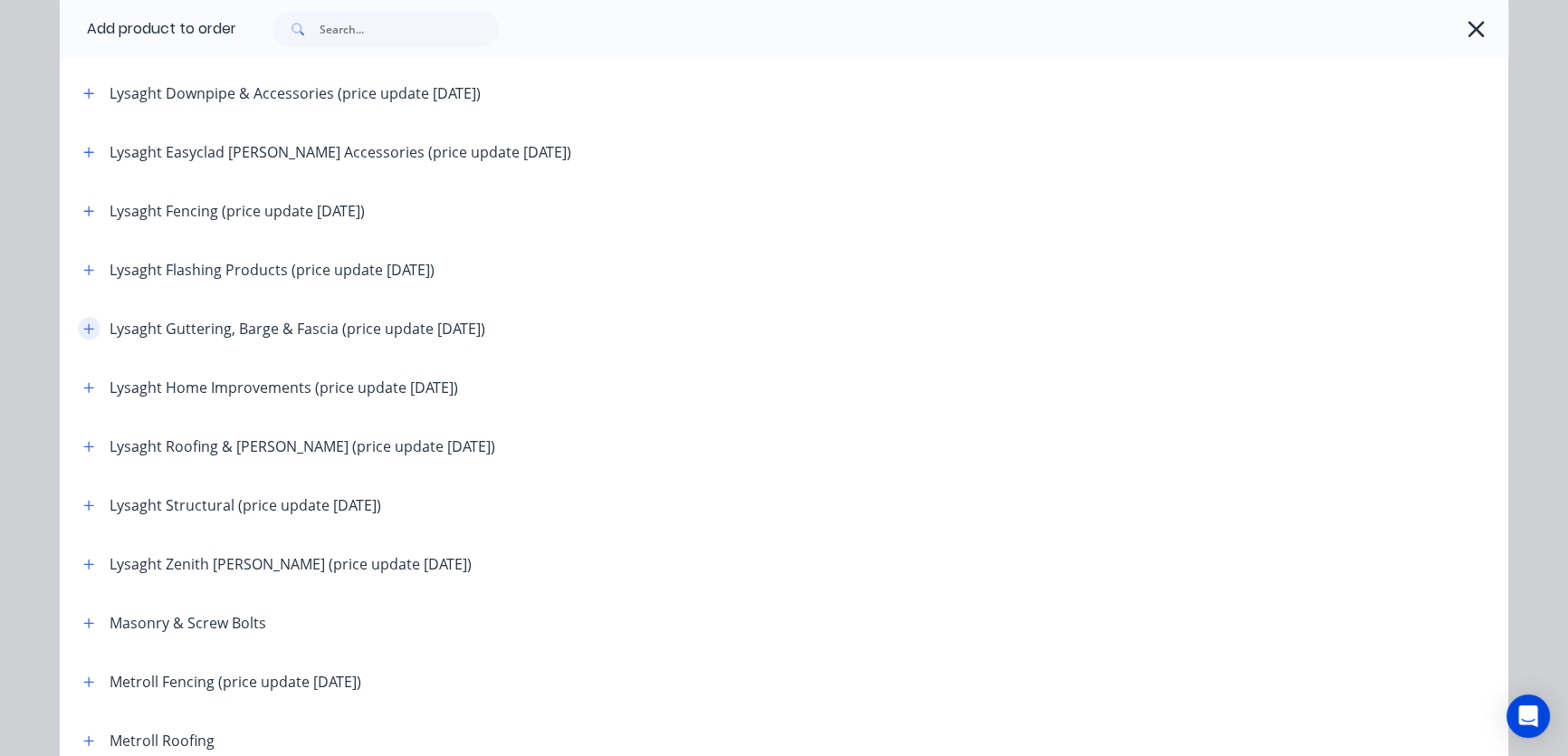
click at [87, 327] on icon "button" at bounding box center [89, 328] width 10 height 10
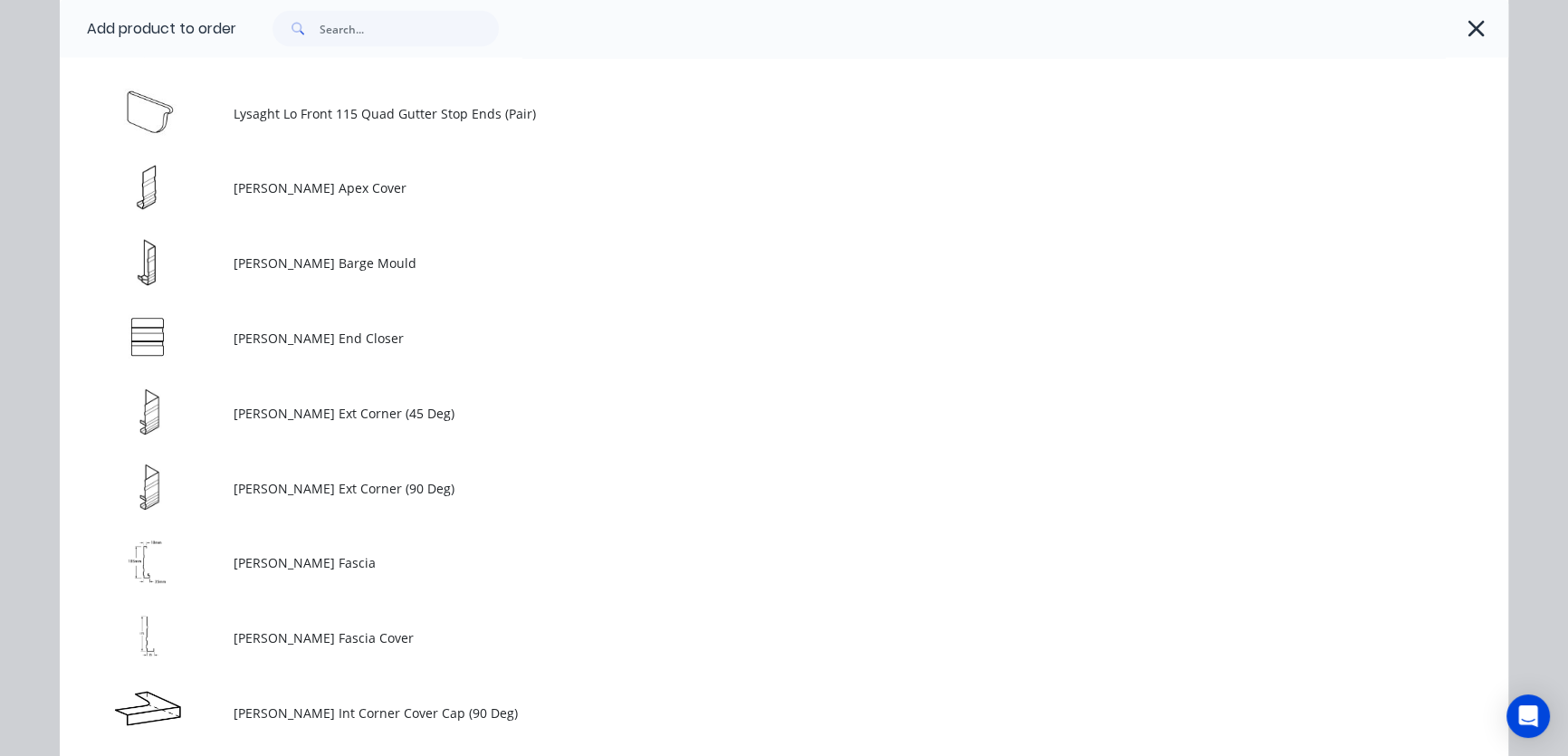
scroll to position [4937, 0]
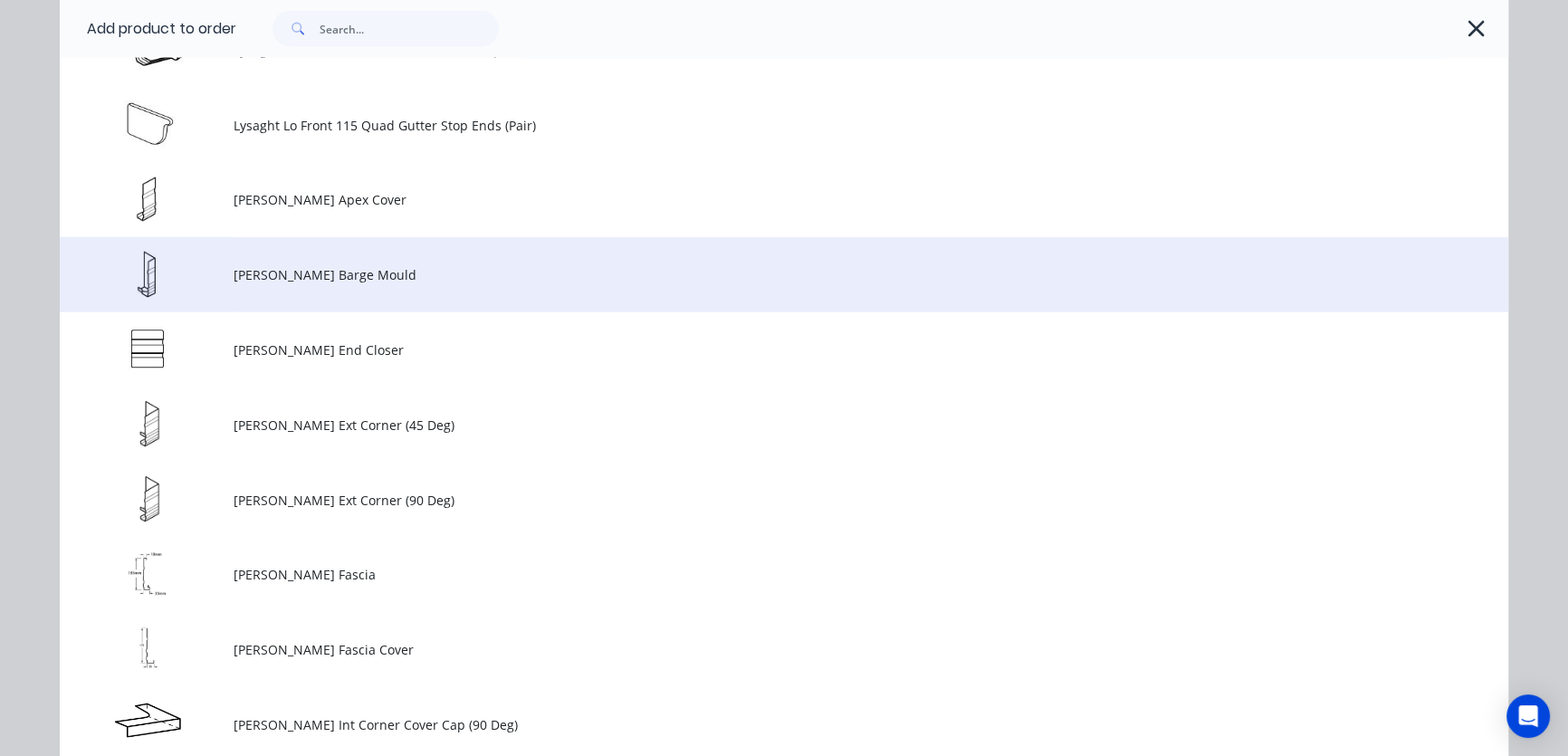
click at [315, 280] on span "[PERSON_NAME] Barge Mould" at bounding box center [743, 275] width 1020 height 19
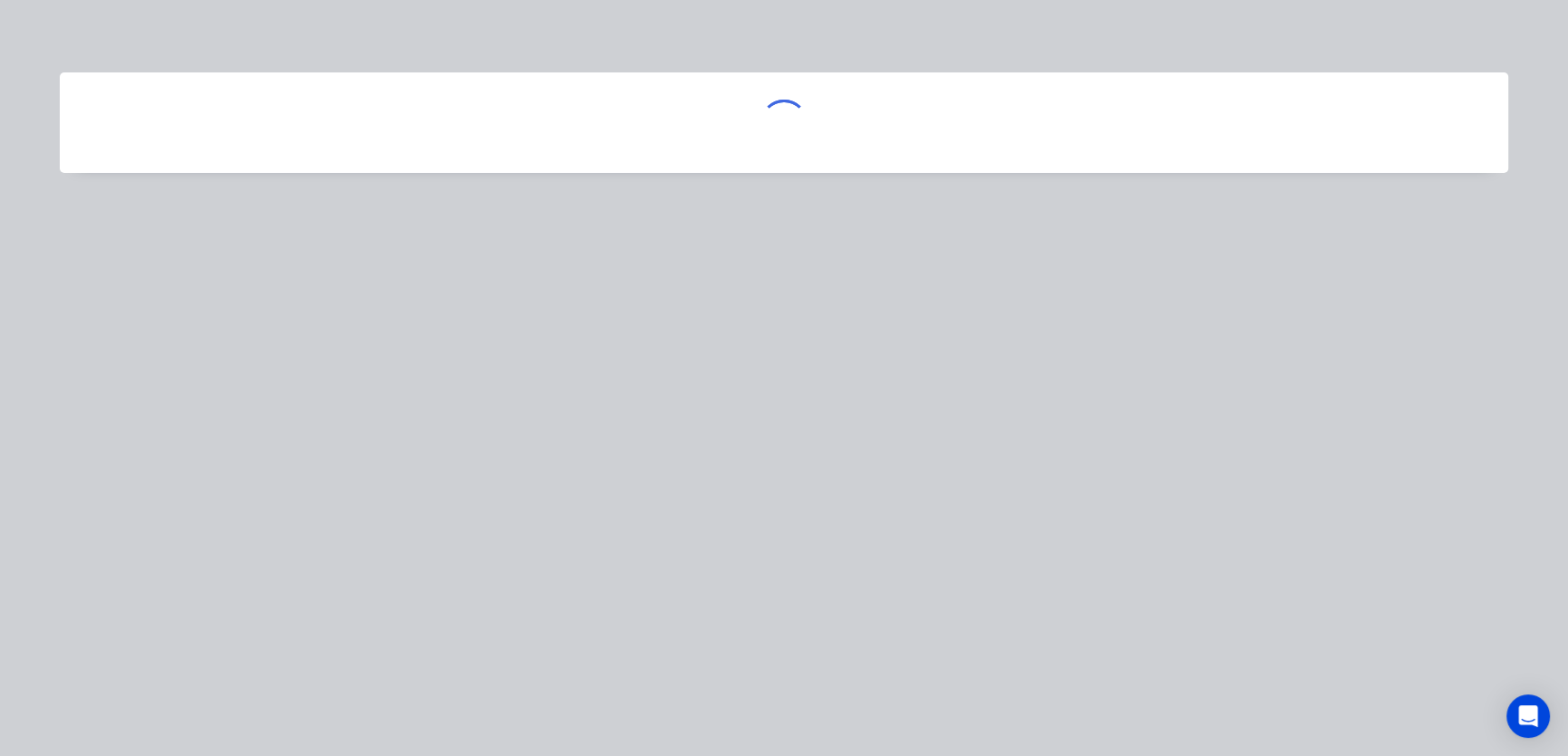
scroll to position [0, 0]
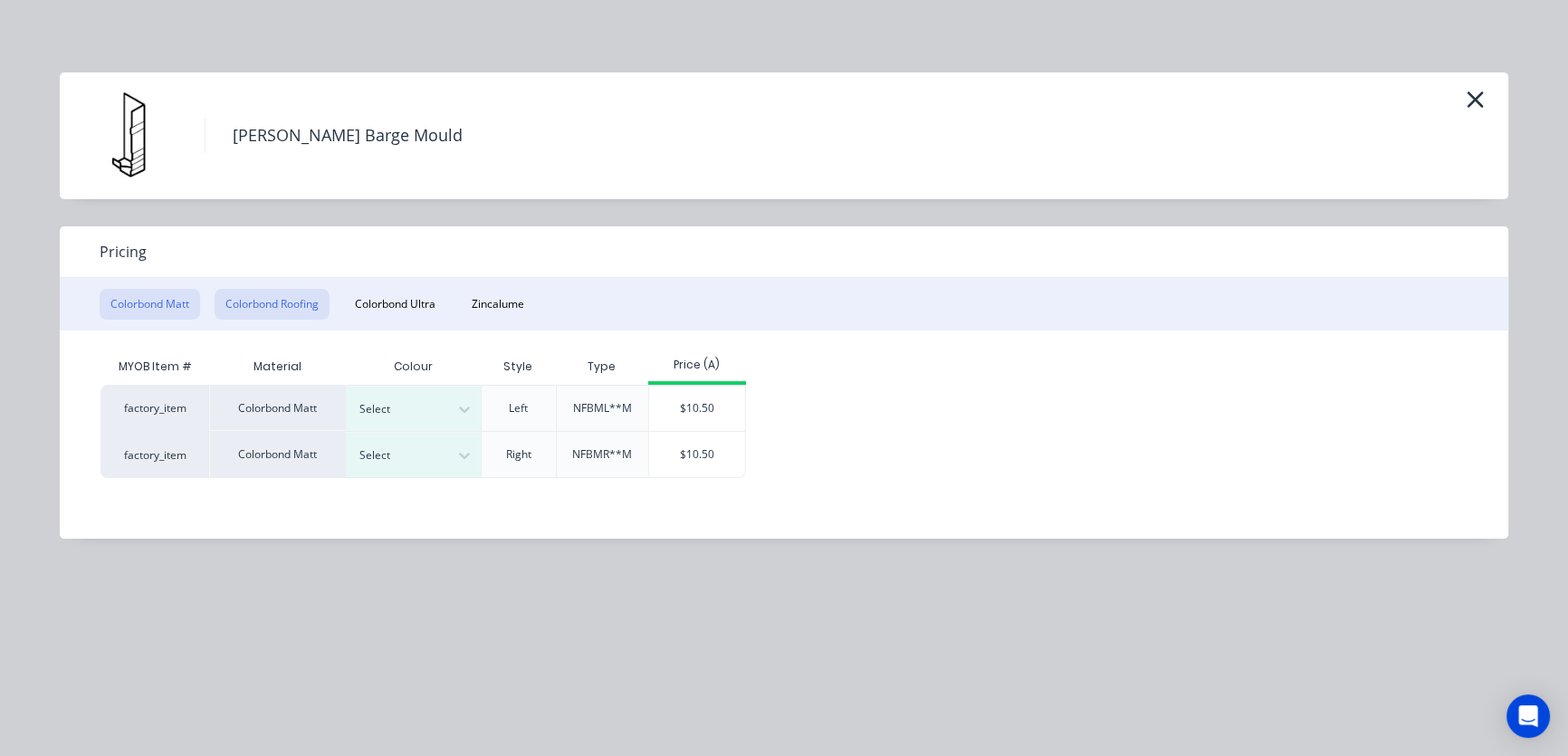
click at [292, 307] on button "Colorbond Roofing" at bounding box center [272, 304] width 115 height 31
click at [470, 459] on icon at bounding box center [465, 456] width 18 height 18
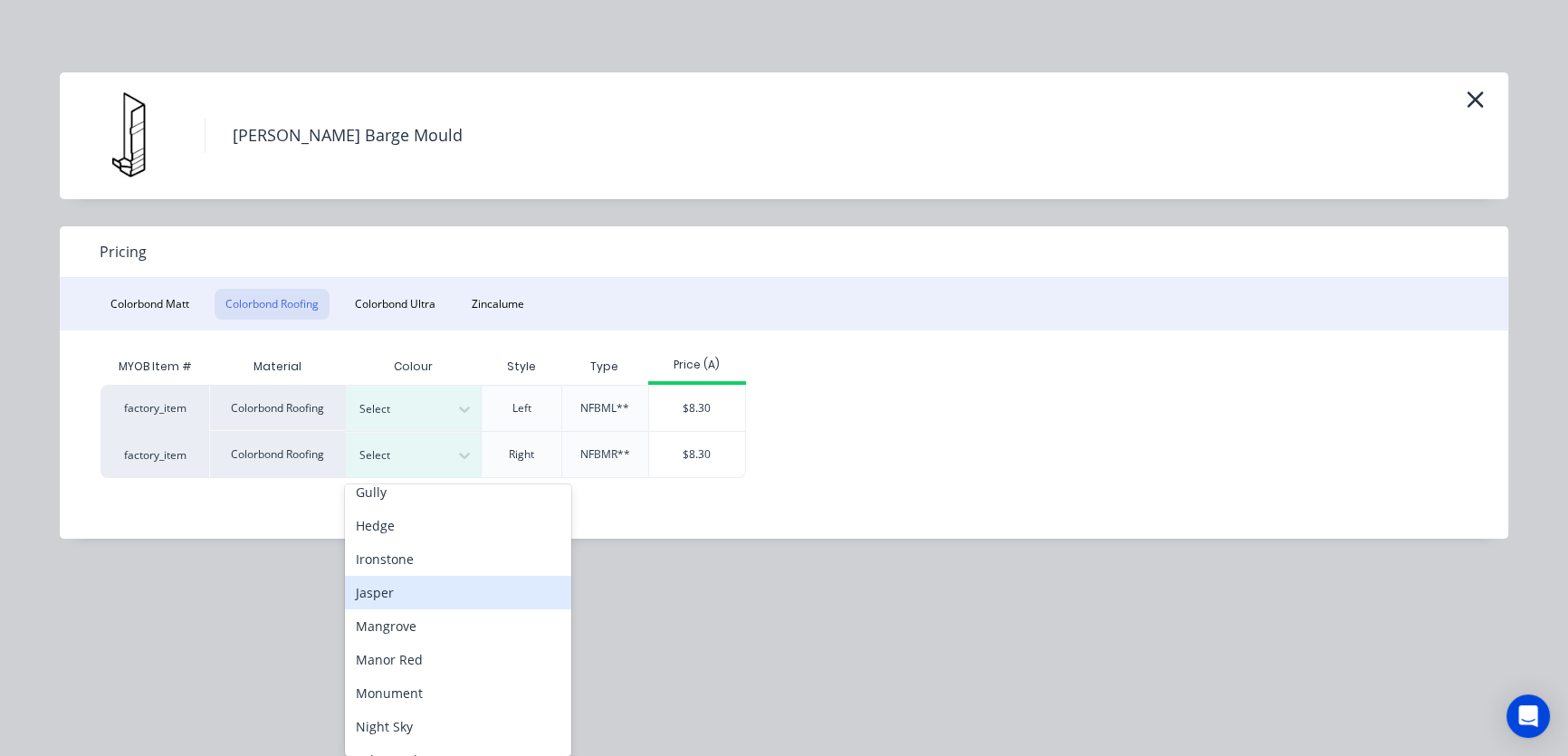
scroll to position [274, 0]
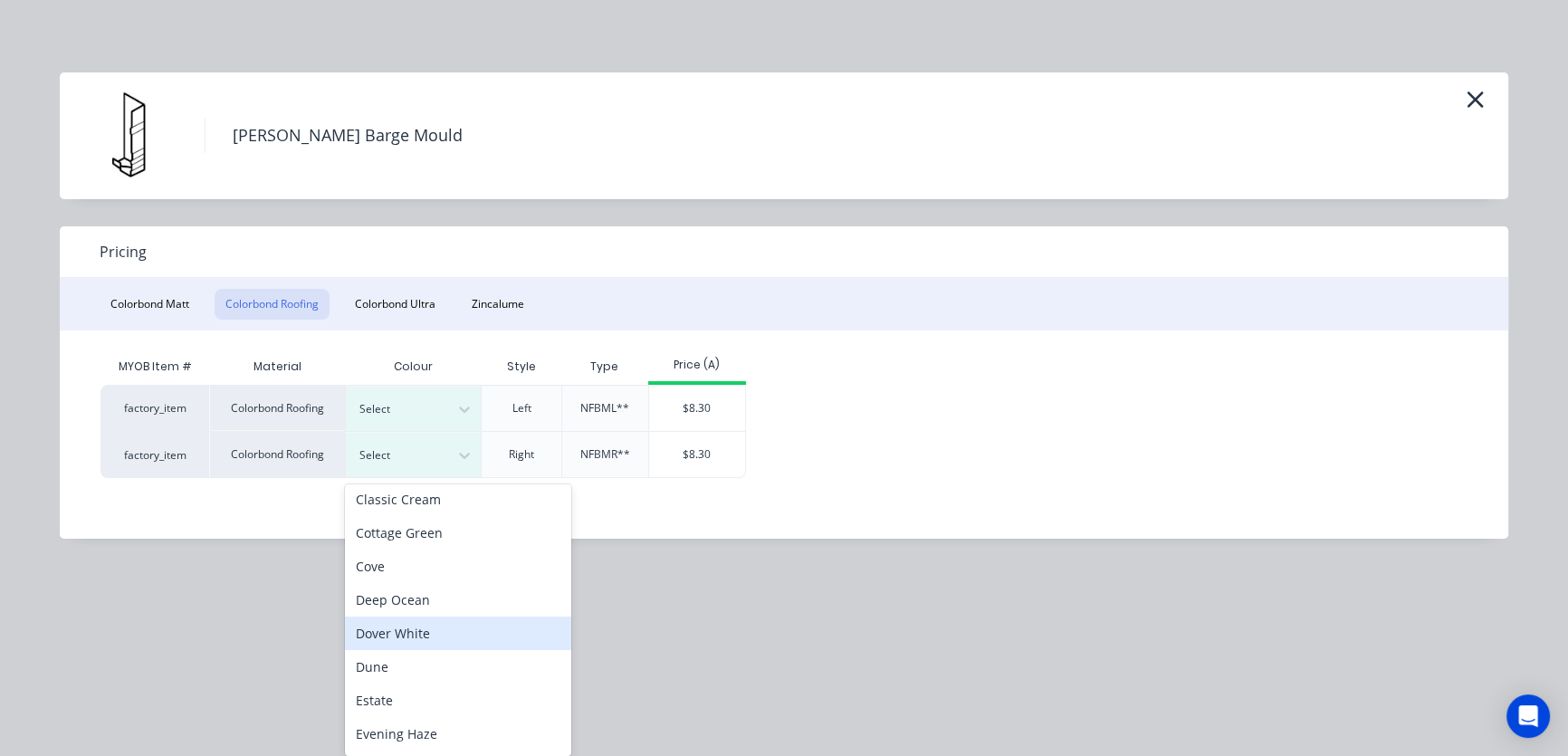
click at [406, 630] on div "Dover White" at bounding box center [457, 633] width 226 height 33
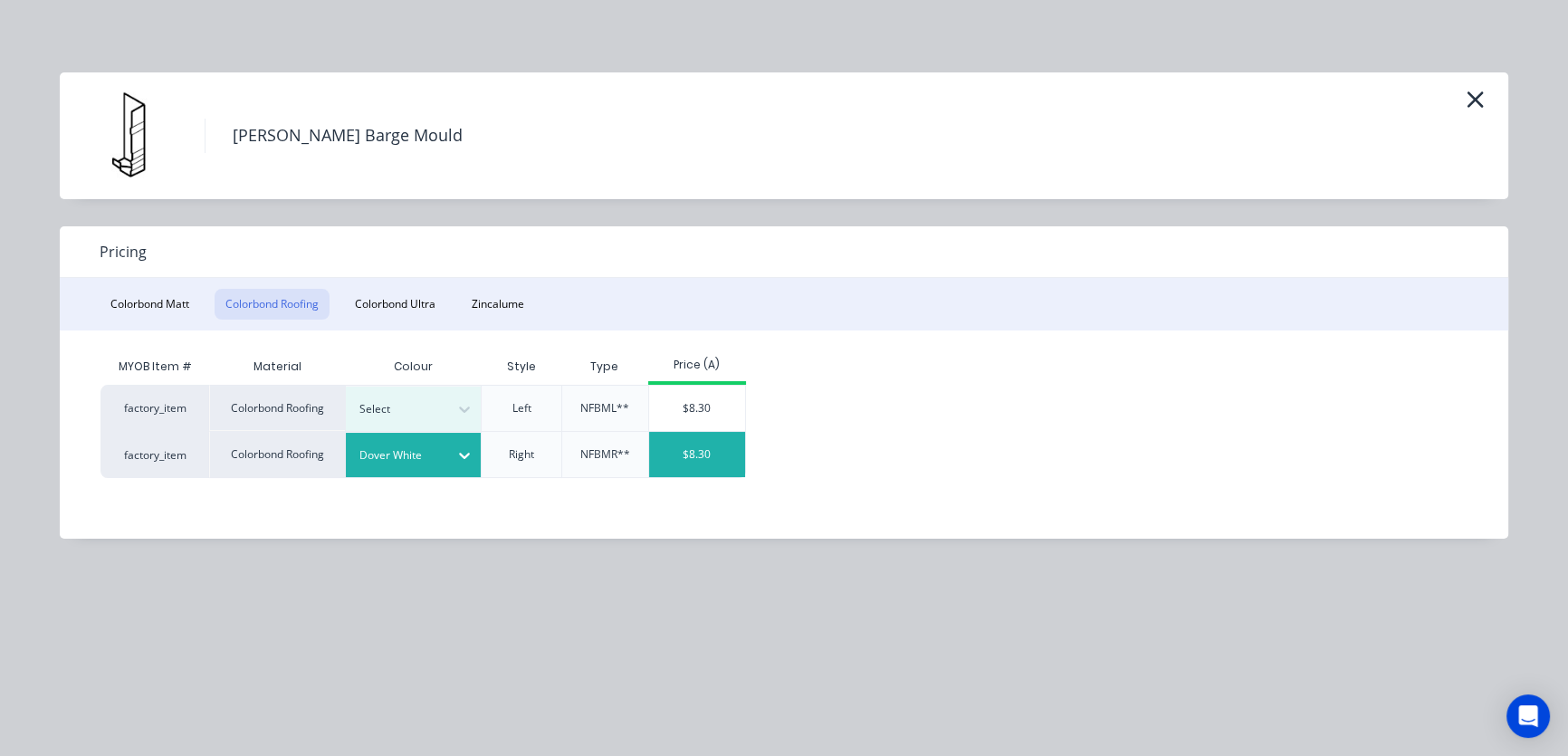
click at [694, 457] on div "$8.30" at bounding box center [697, 454] width 96 height 45
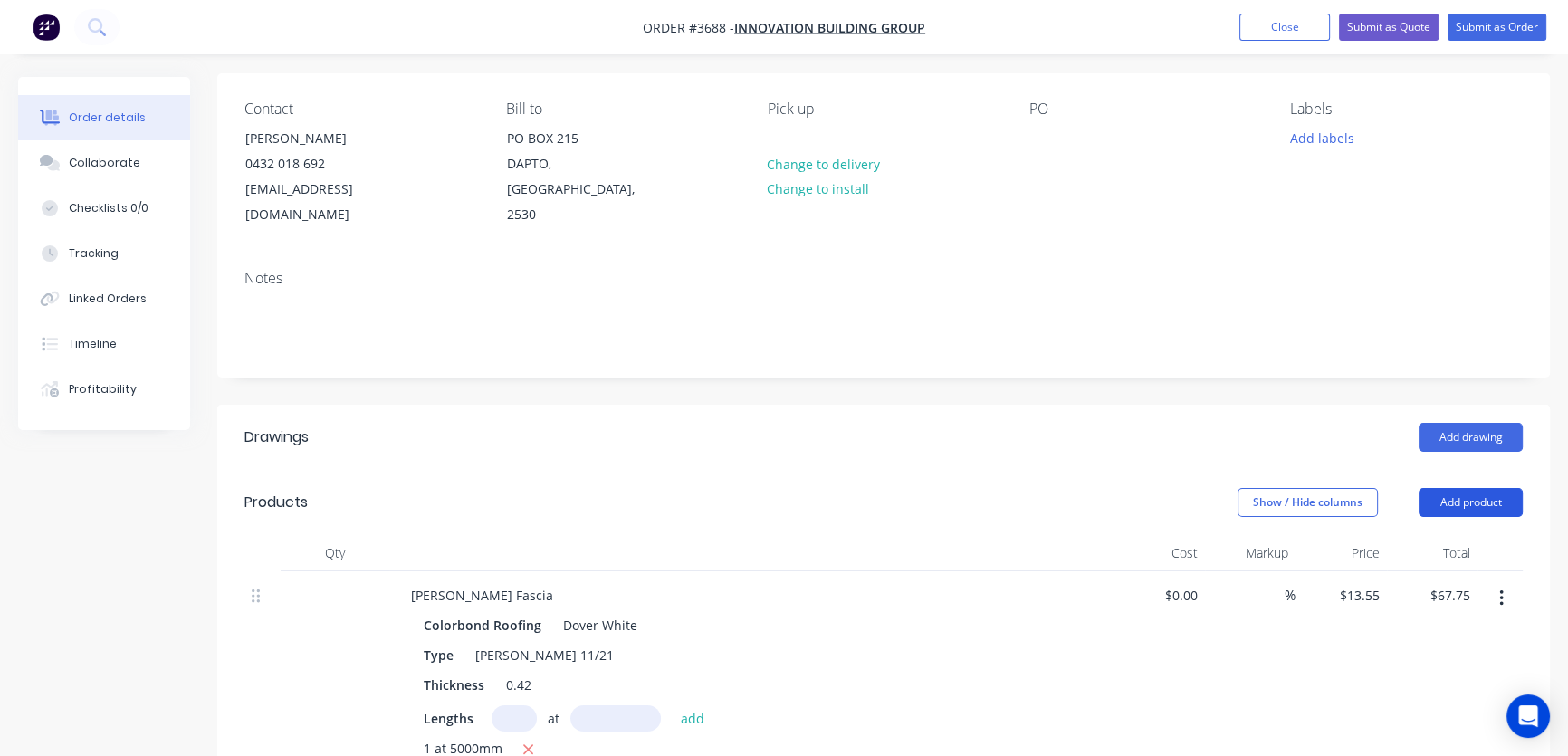
click at [1462, 488] on button "Add product" at bounding box center [1470, 502] width 104 height 29
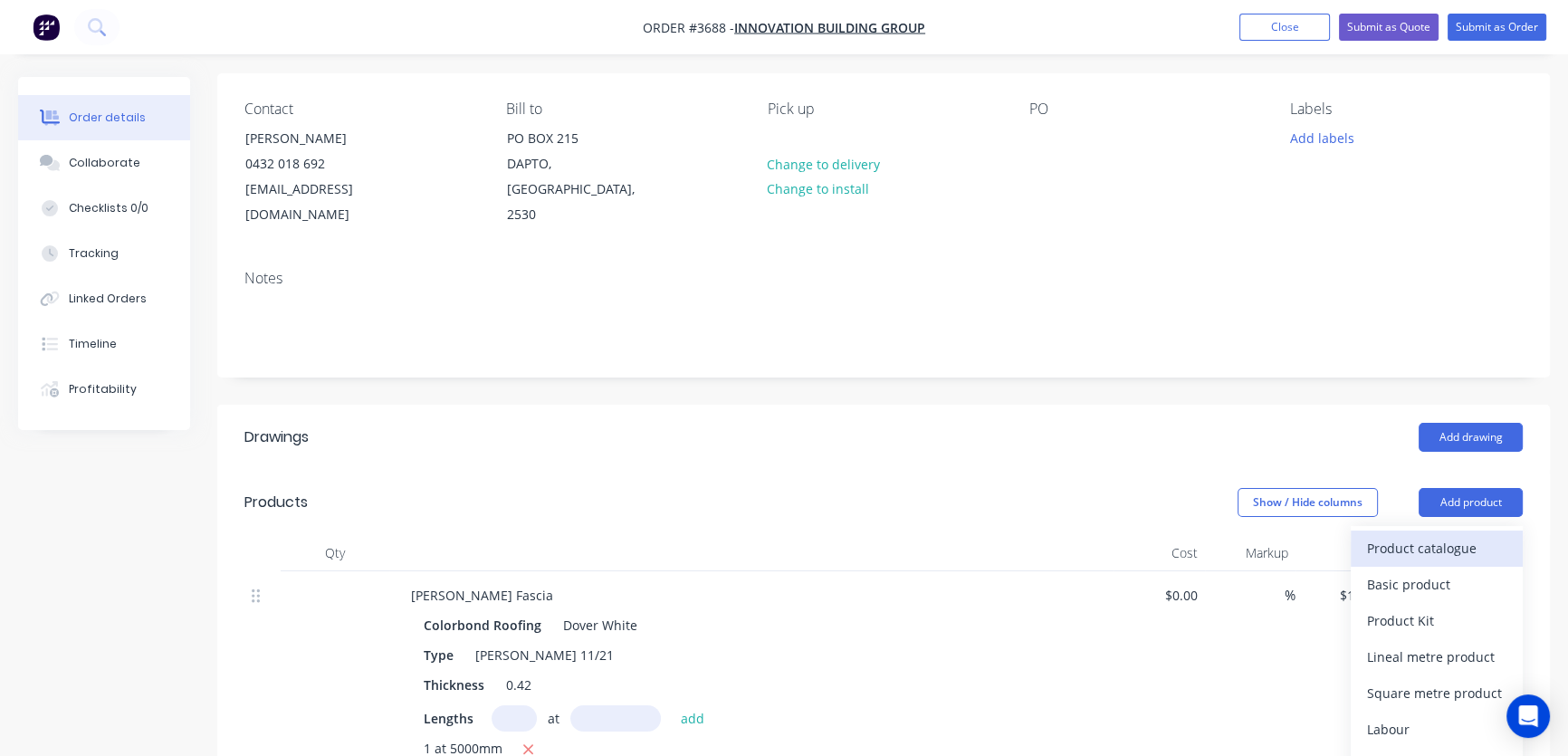
click at [1442, 535] on div "Product catalogue" at bounding box center [1437, 547] width 140 height 27
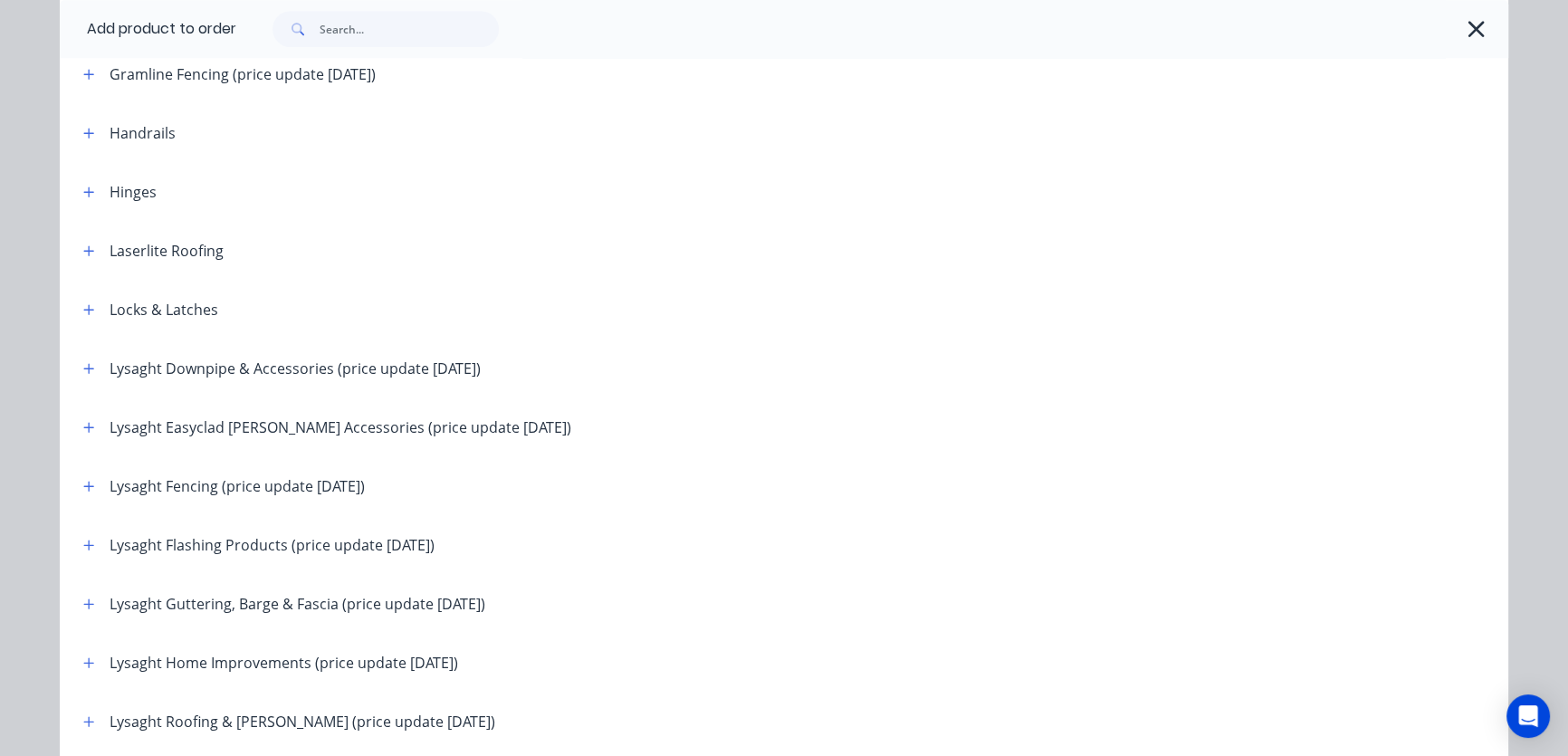
scroll to position [2195, 0]
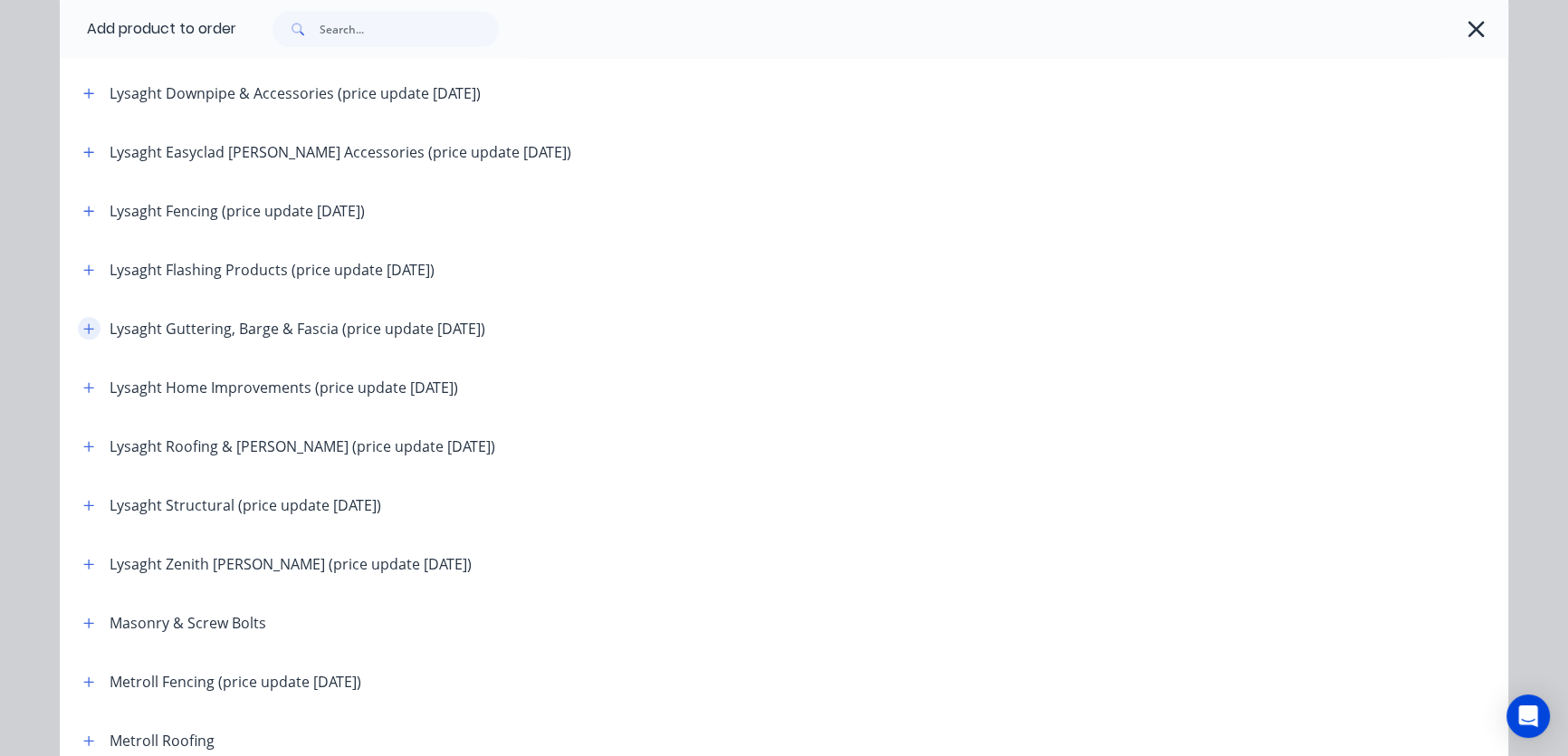
click at [84, 325] on icon "button" at bounding box center [89, 329] width 11 height 13
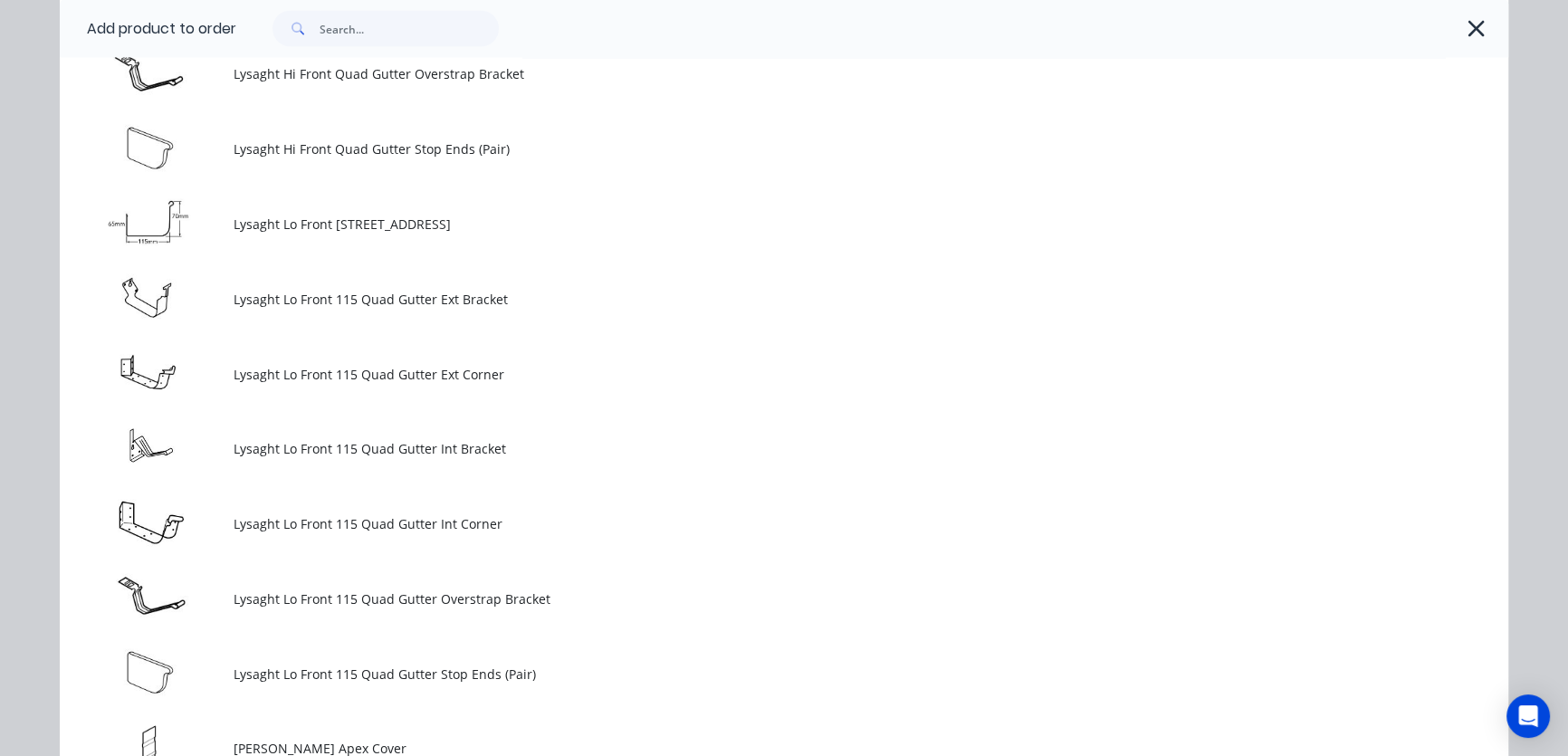
scroll to position [4663, 0]
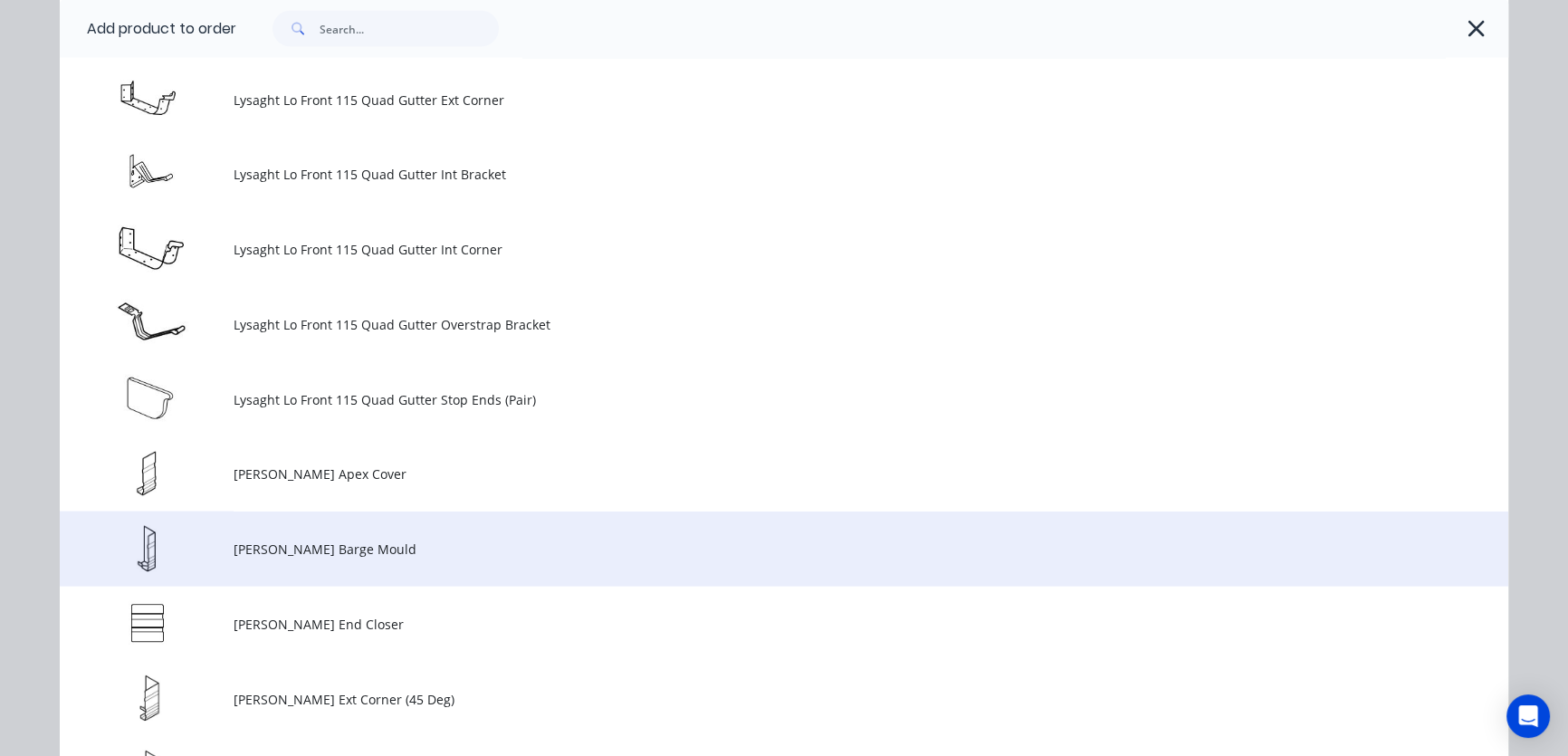
click at [294, 553] on span "Lysaght Novaline Barge Mould" at bounding box center [743, 548] width 1020 height 19
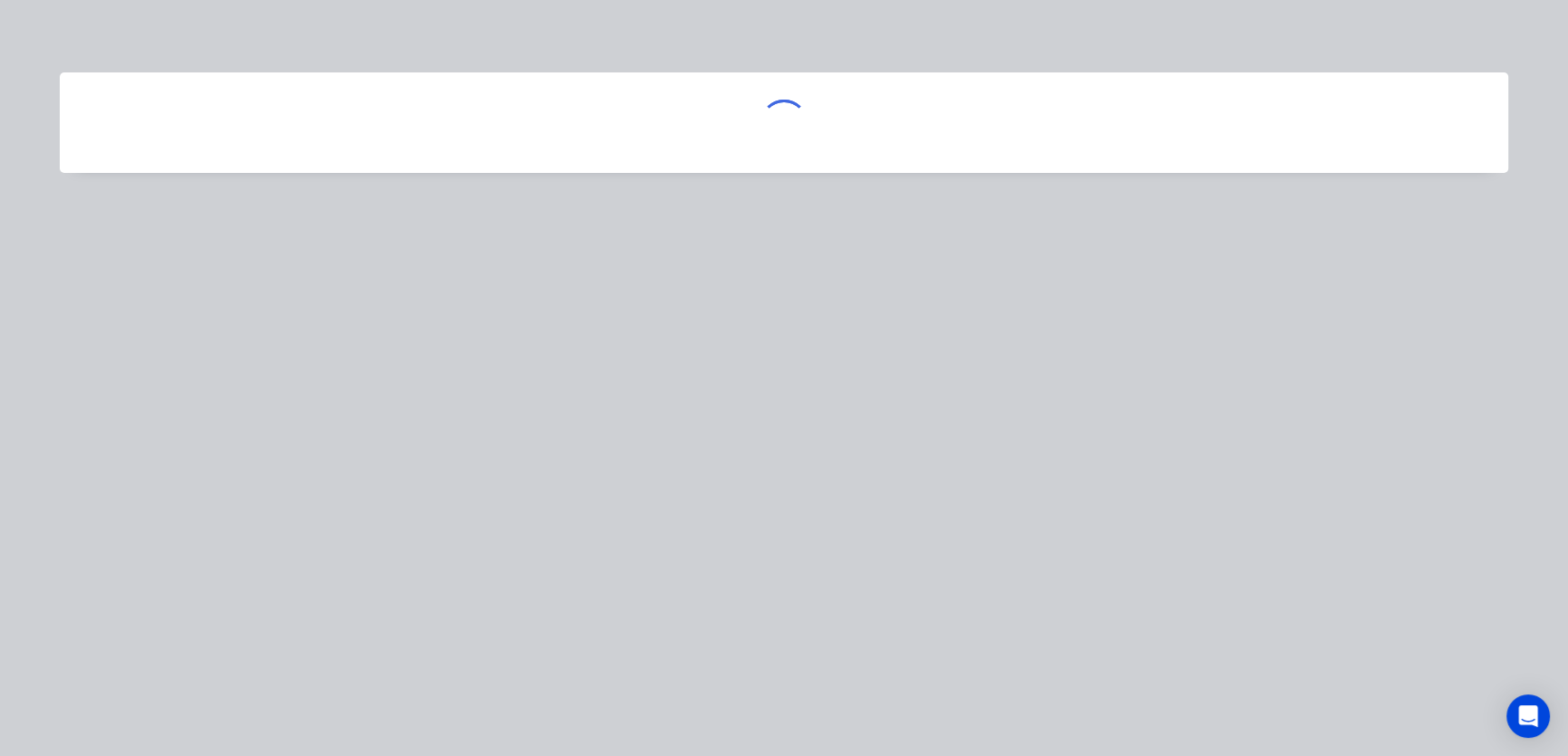
scroll to position [0, 0]
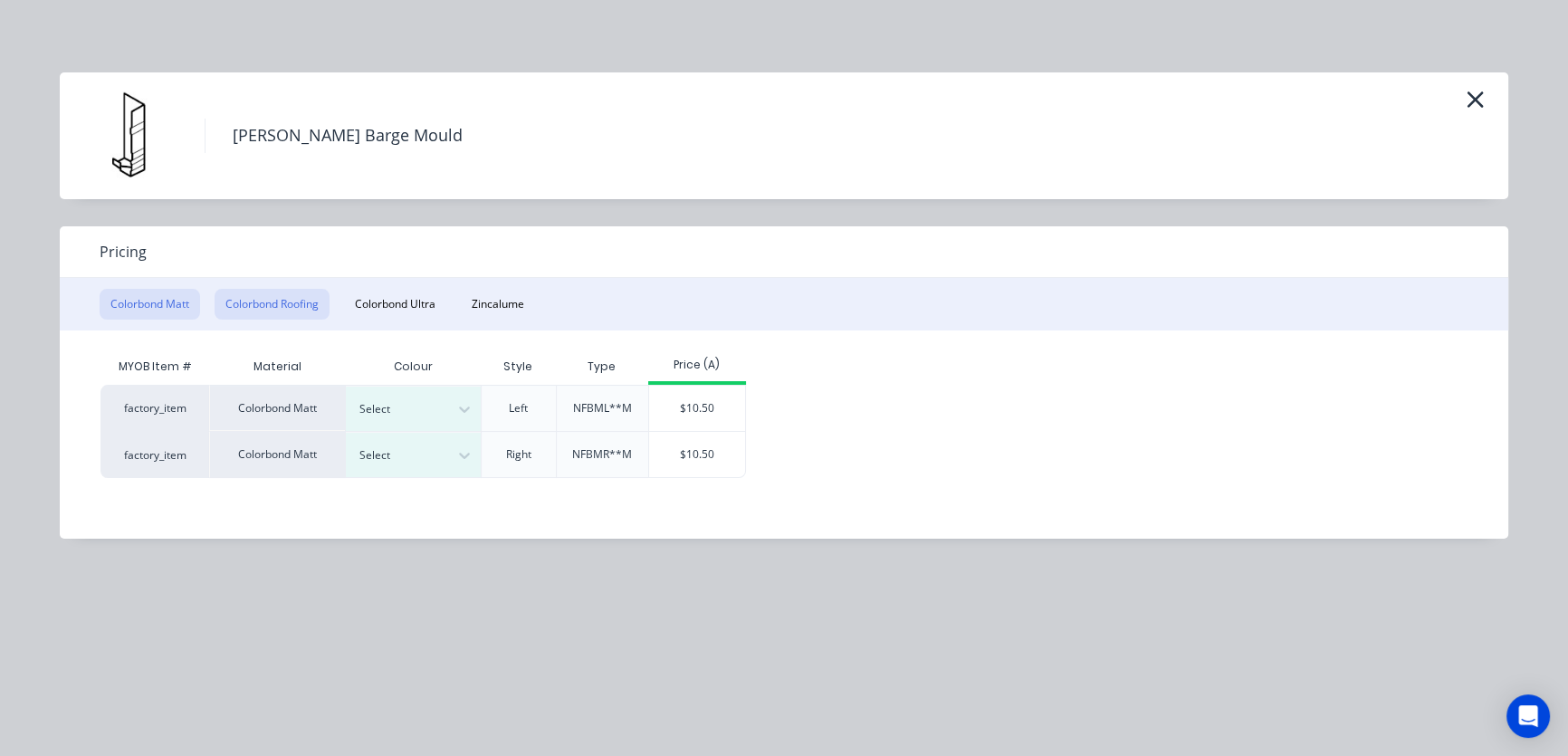
click at [293, 307] on button "Colorbond Roofing" at bounding box center [272, 304] width 115 height 31
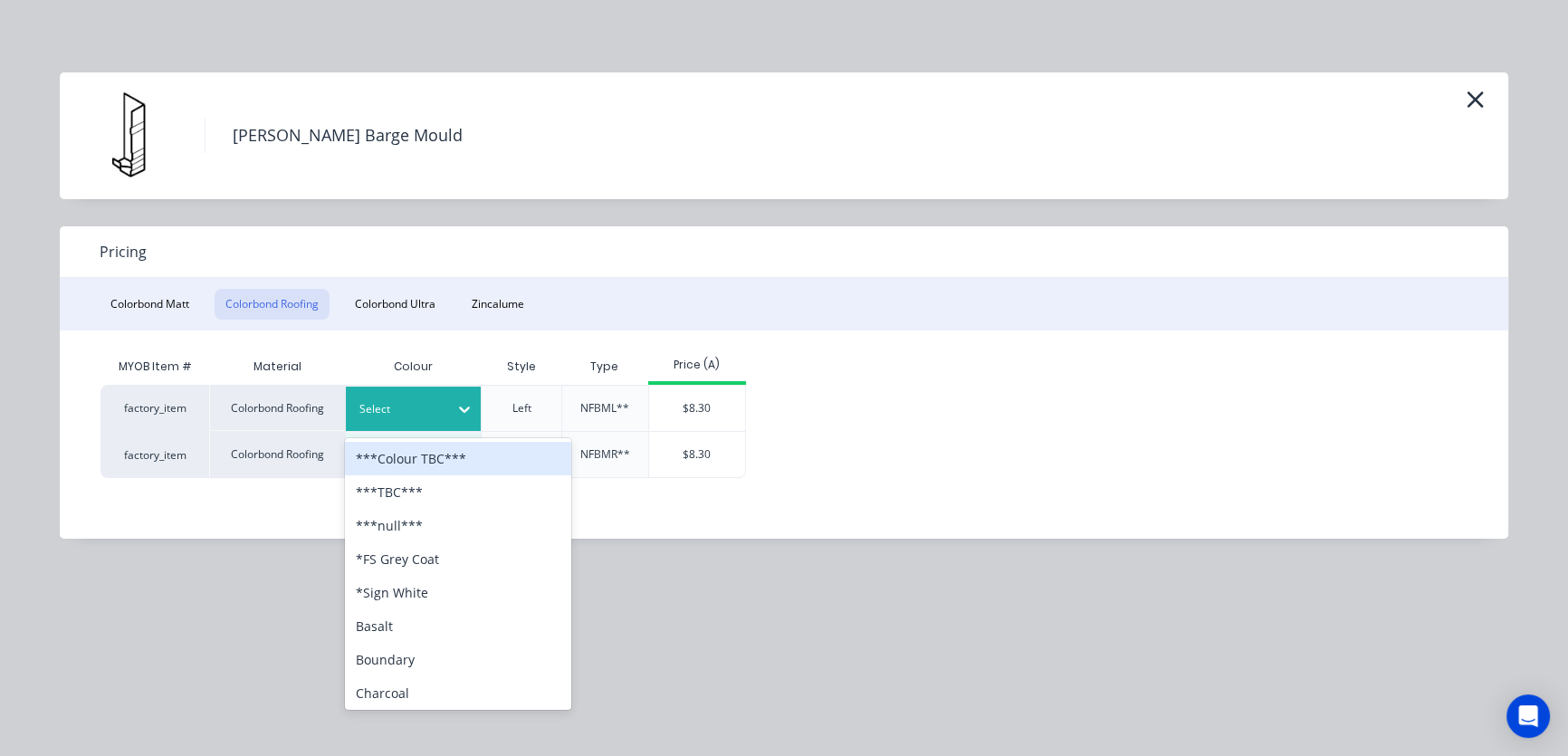
click at [461, 402] on icon at bounding box center [465, 410] width 18 height 18
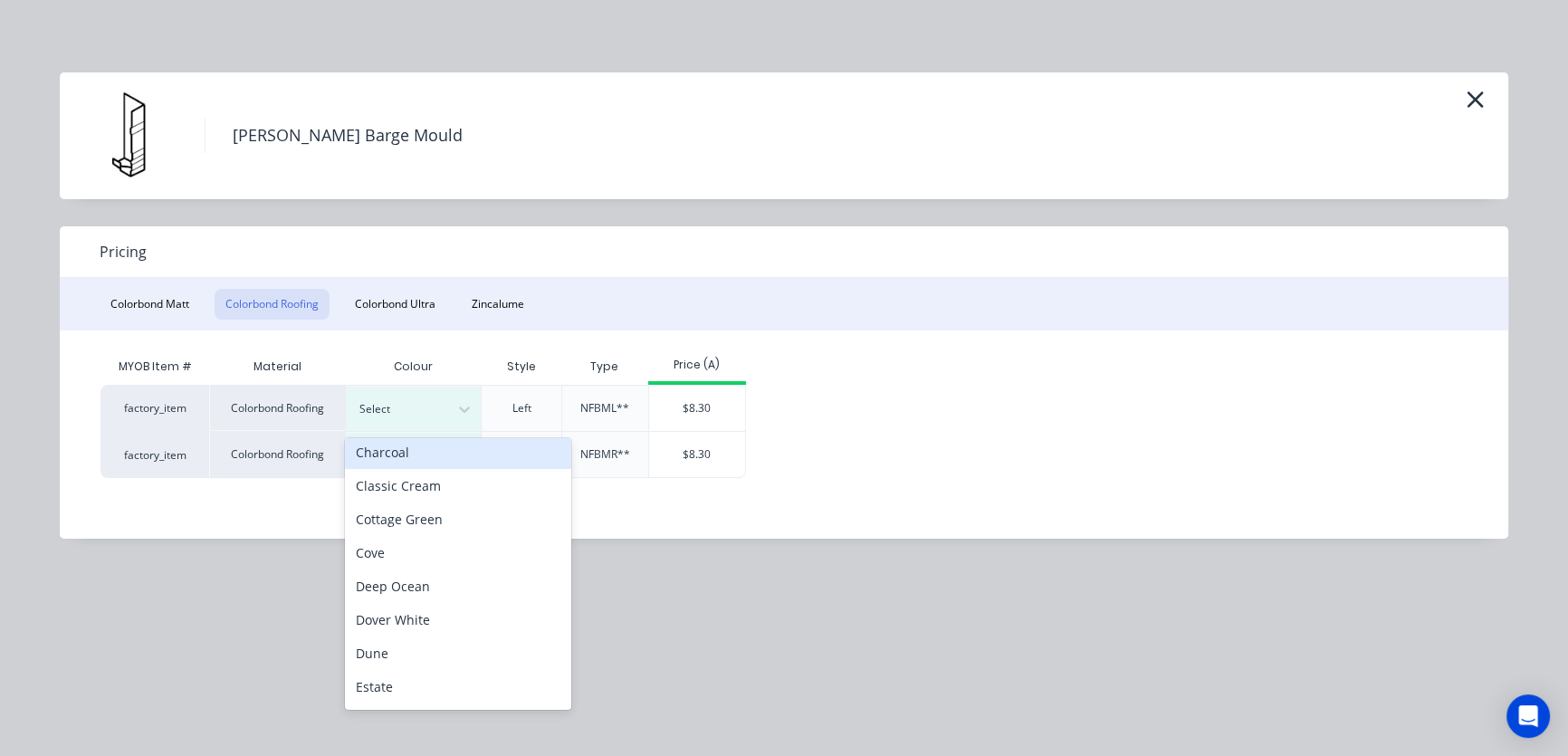
scroll to position [274, 0]
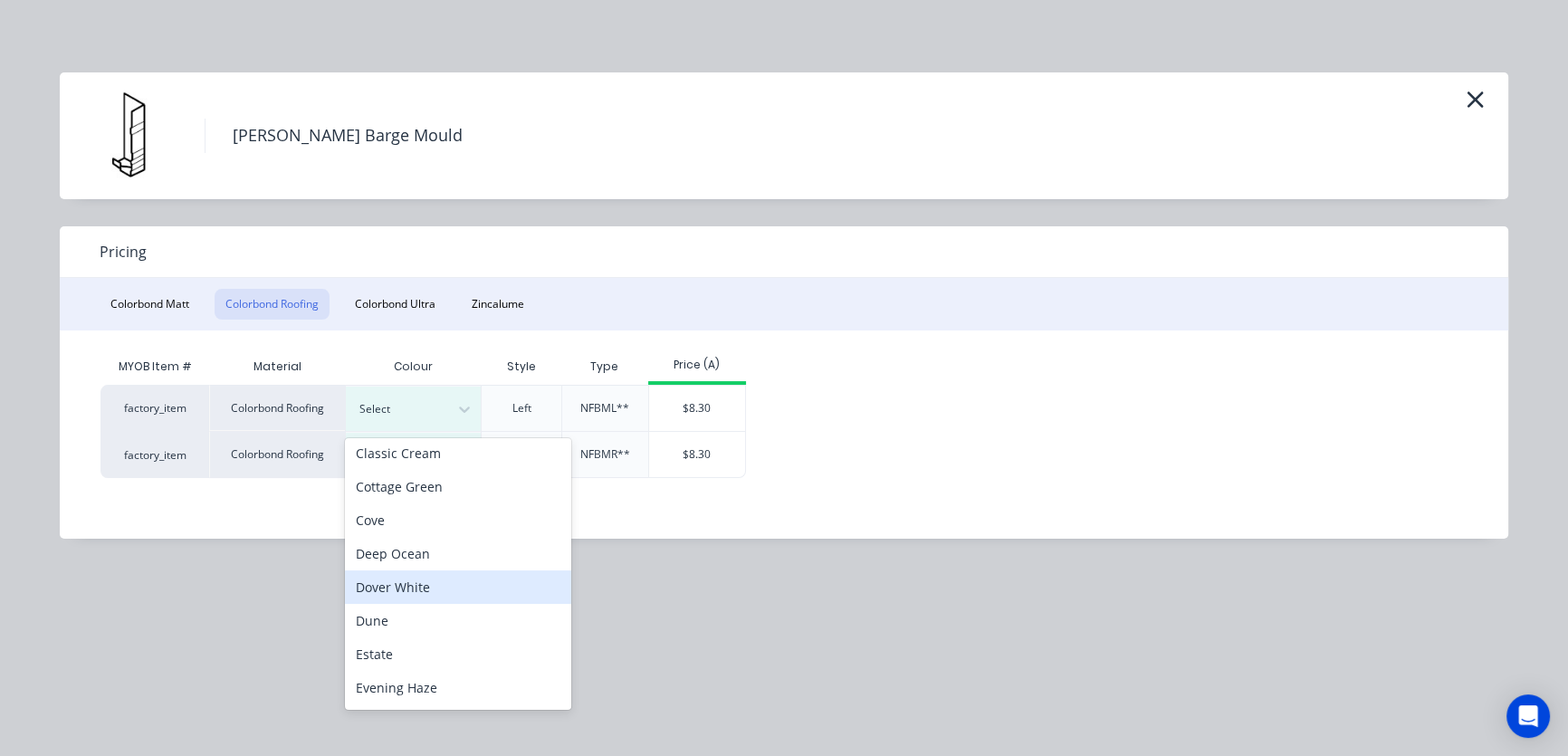
click at [414, 589] on div "Dover White" at bounding box center [457, 587] width 226 height 33
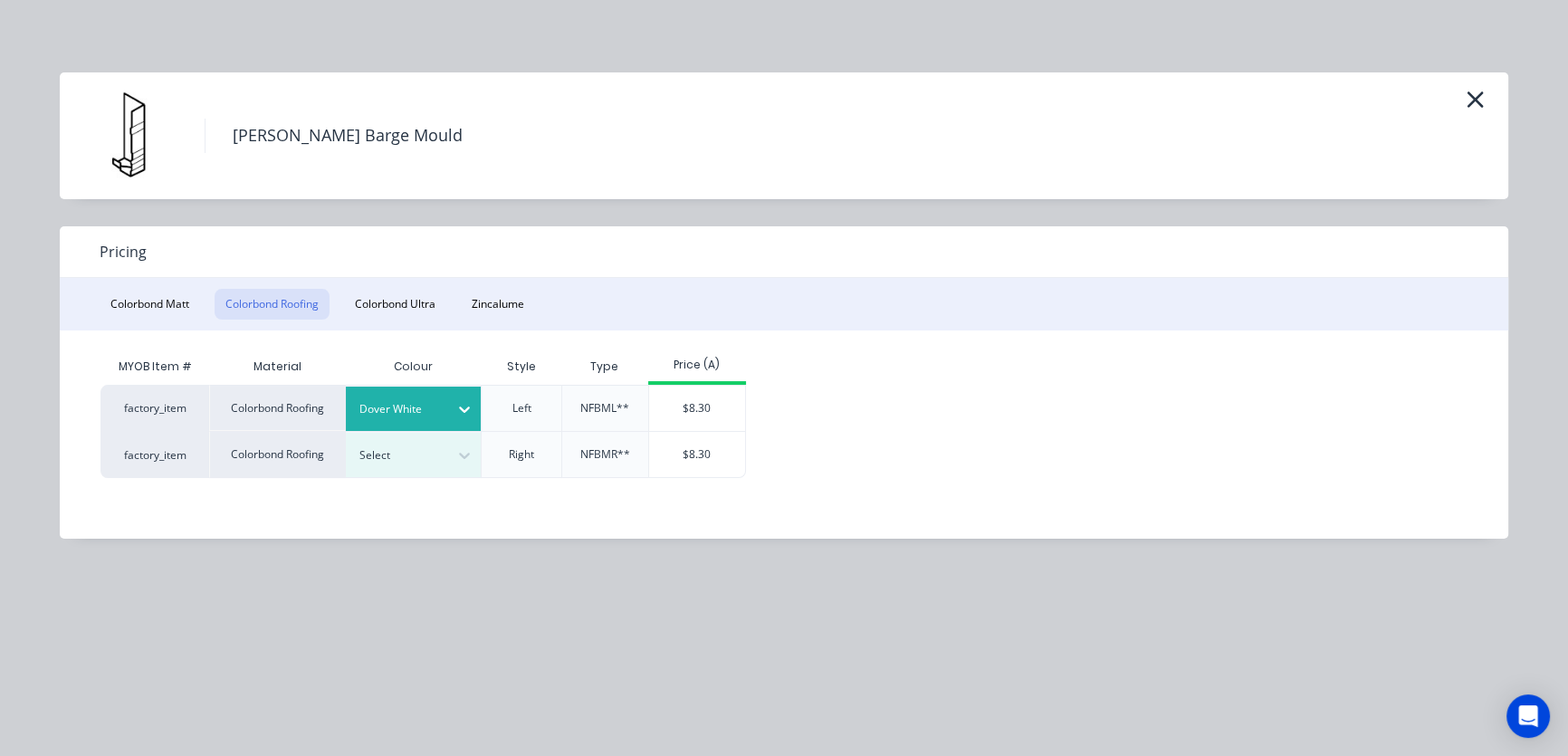
click at [710, 406] on div "$8.30" at bounding box center [697, 408] width 96 height 45
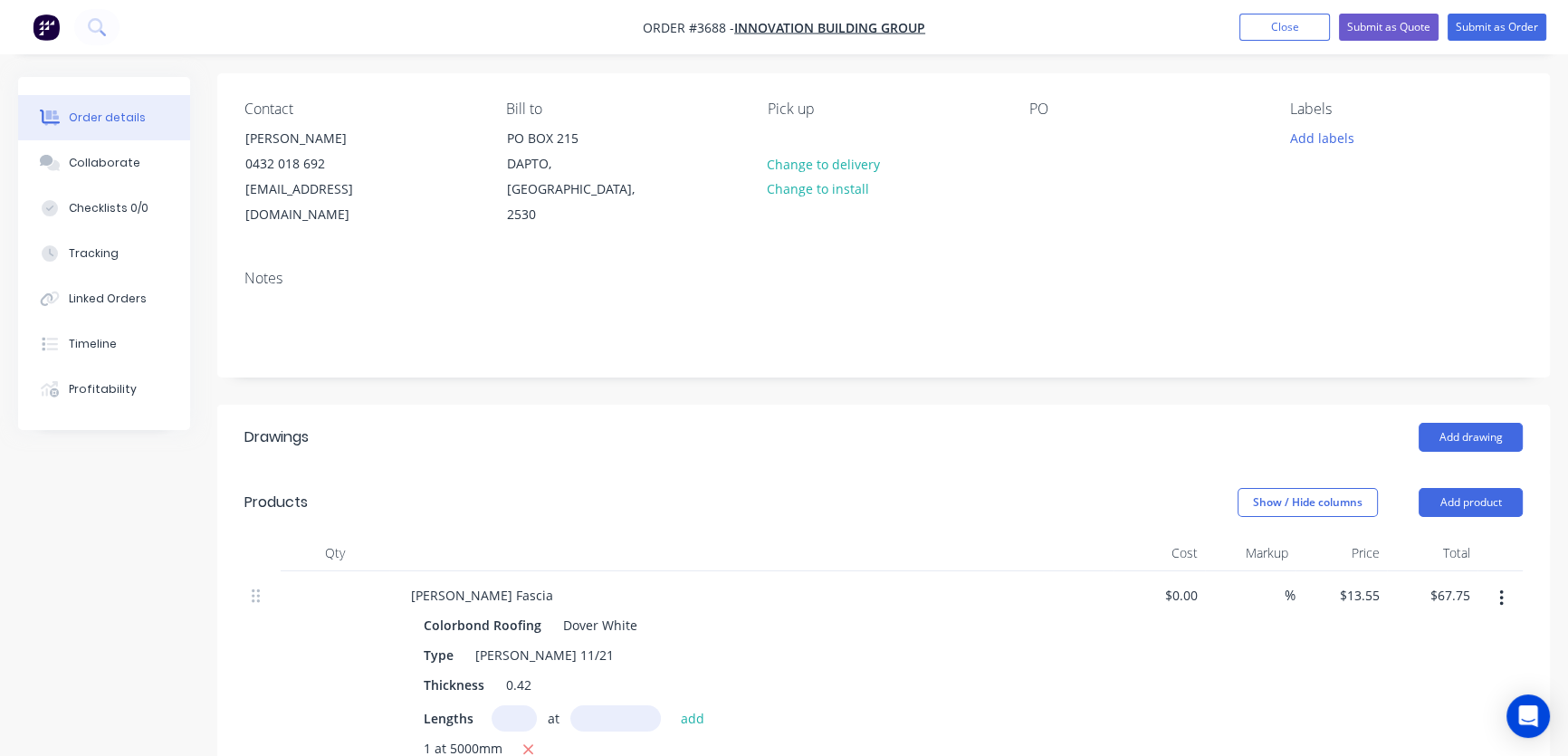
scroll to position [402, 0]
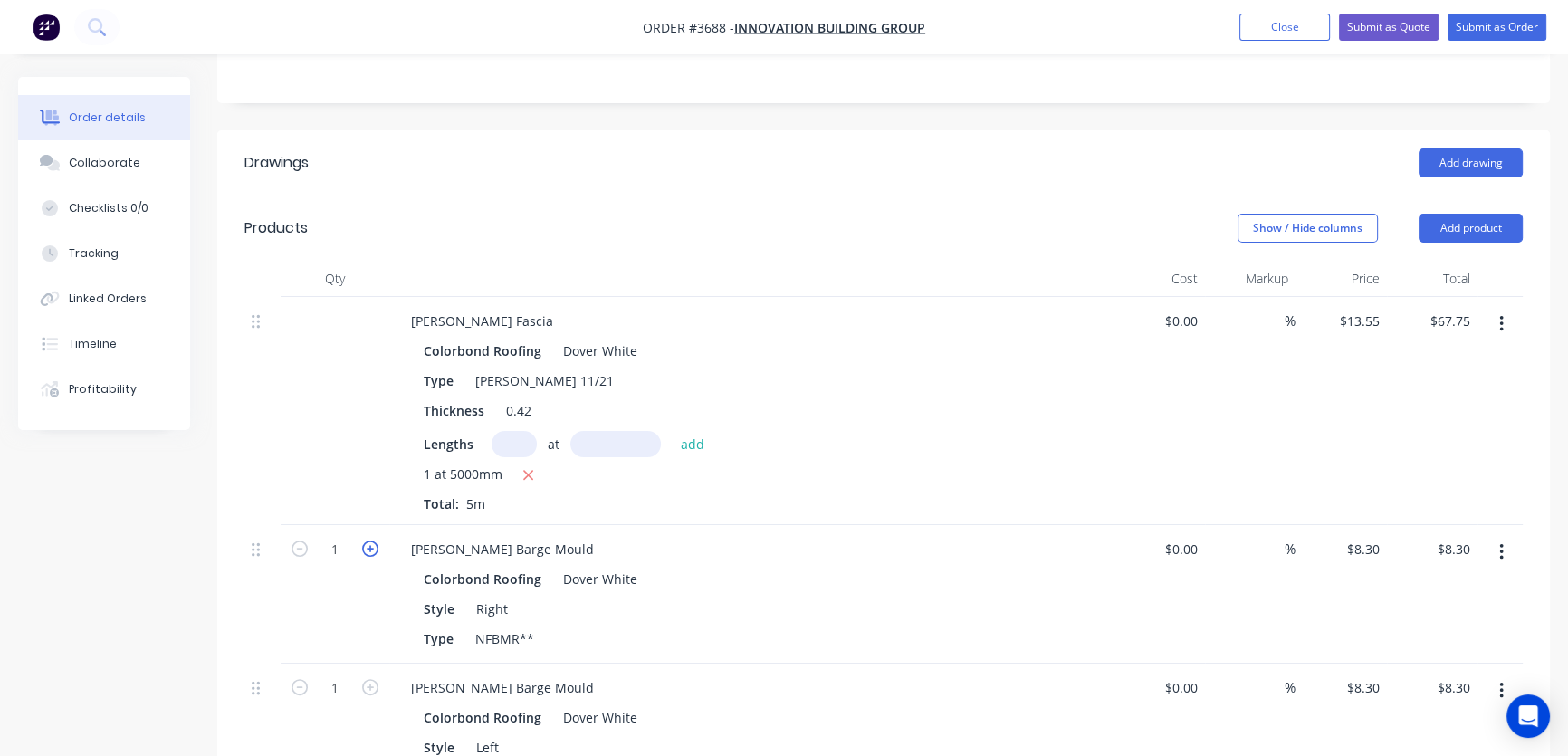
click at [366, 540] on icon "button" at bounding box center [370, 548] width 17 height 17
type input "2"
type input "$16.60"
click at [370, 679] on icon "button" at bounding box center [370, 687] width 17 height 17
type input "2"
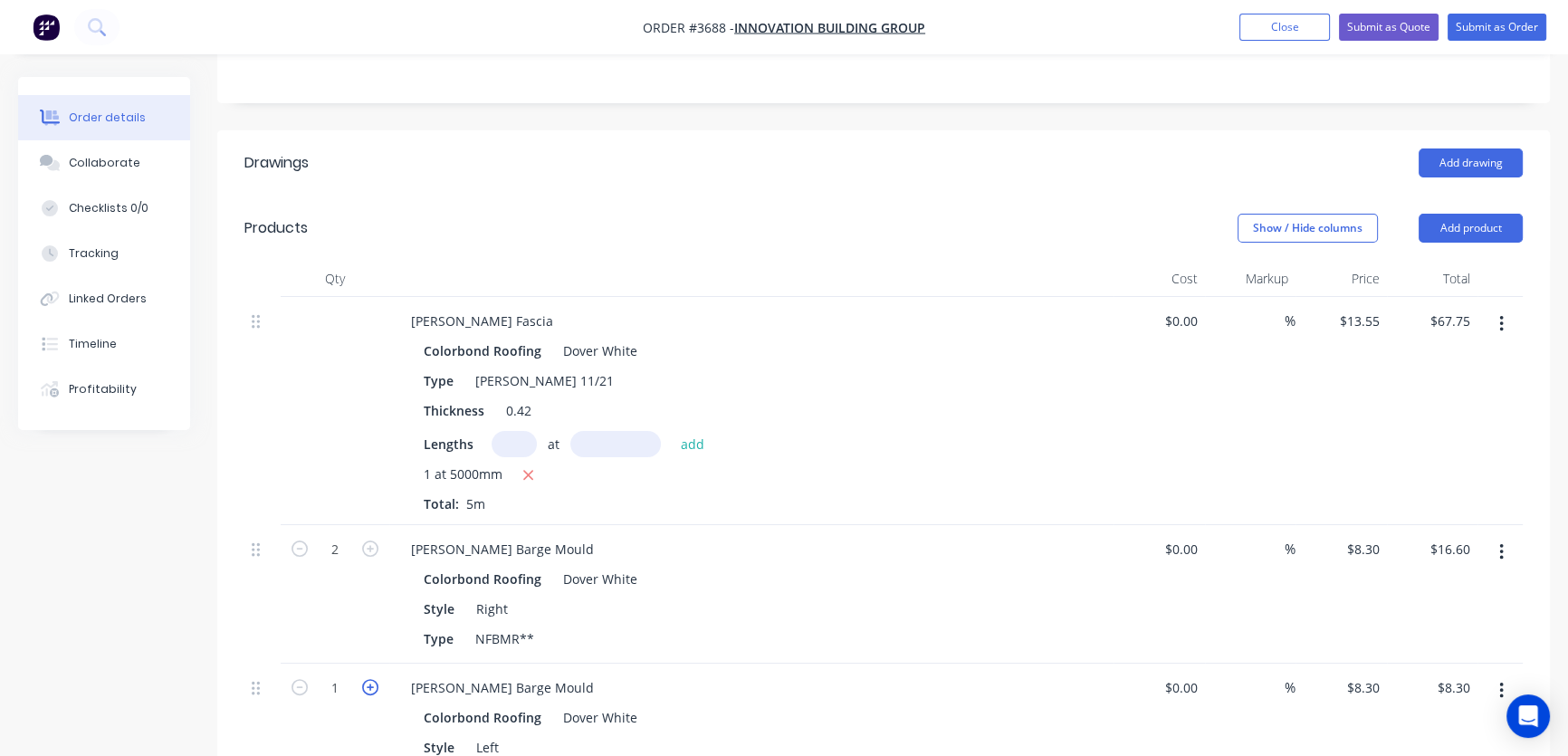
type input "$16.60"
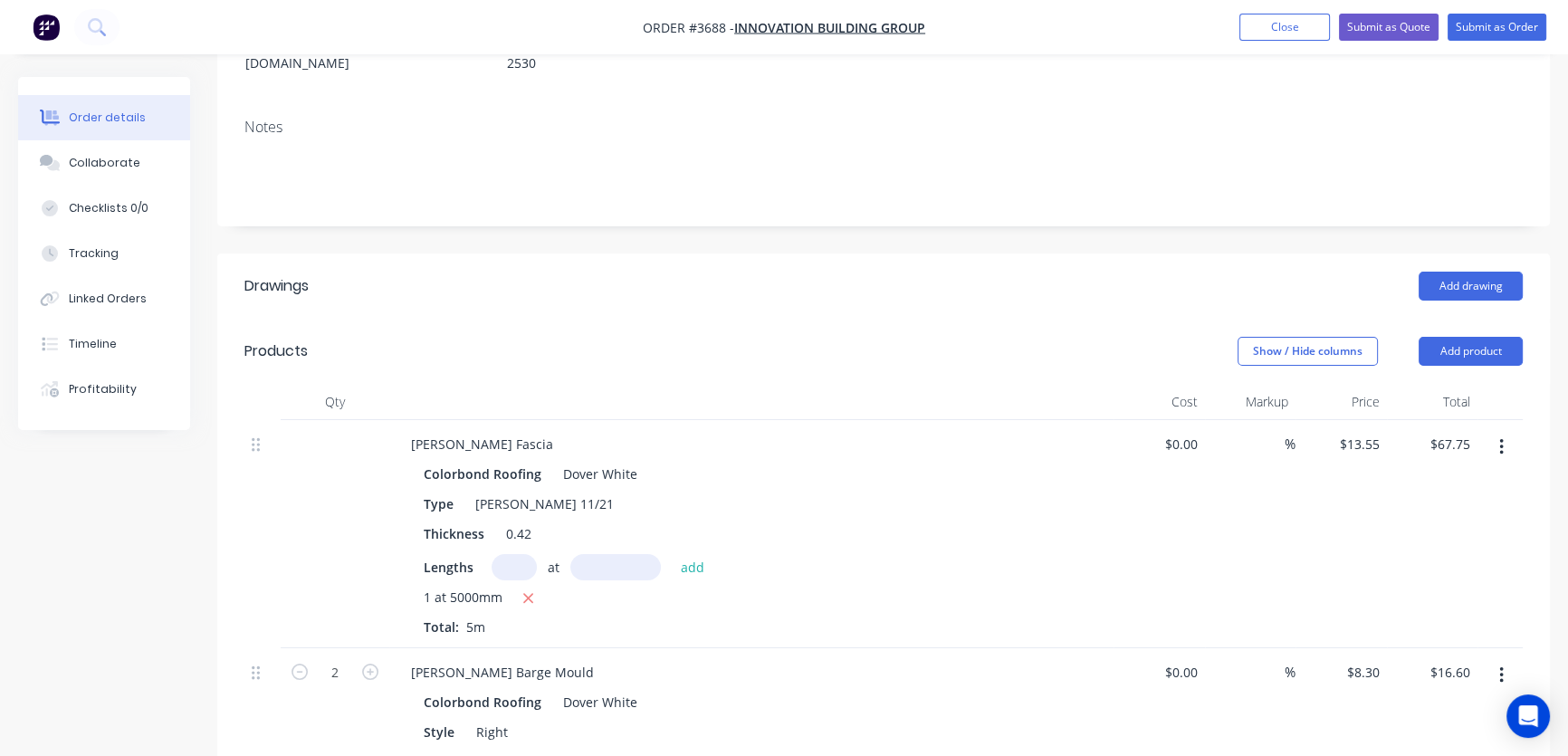
scroll to position [0, 0]
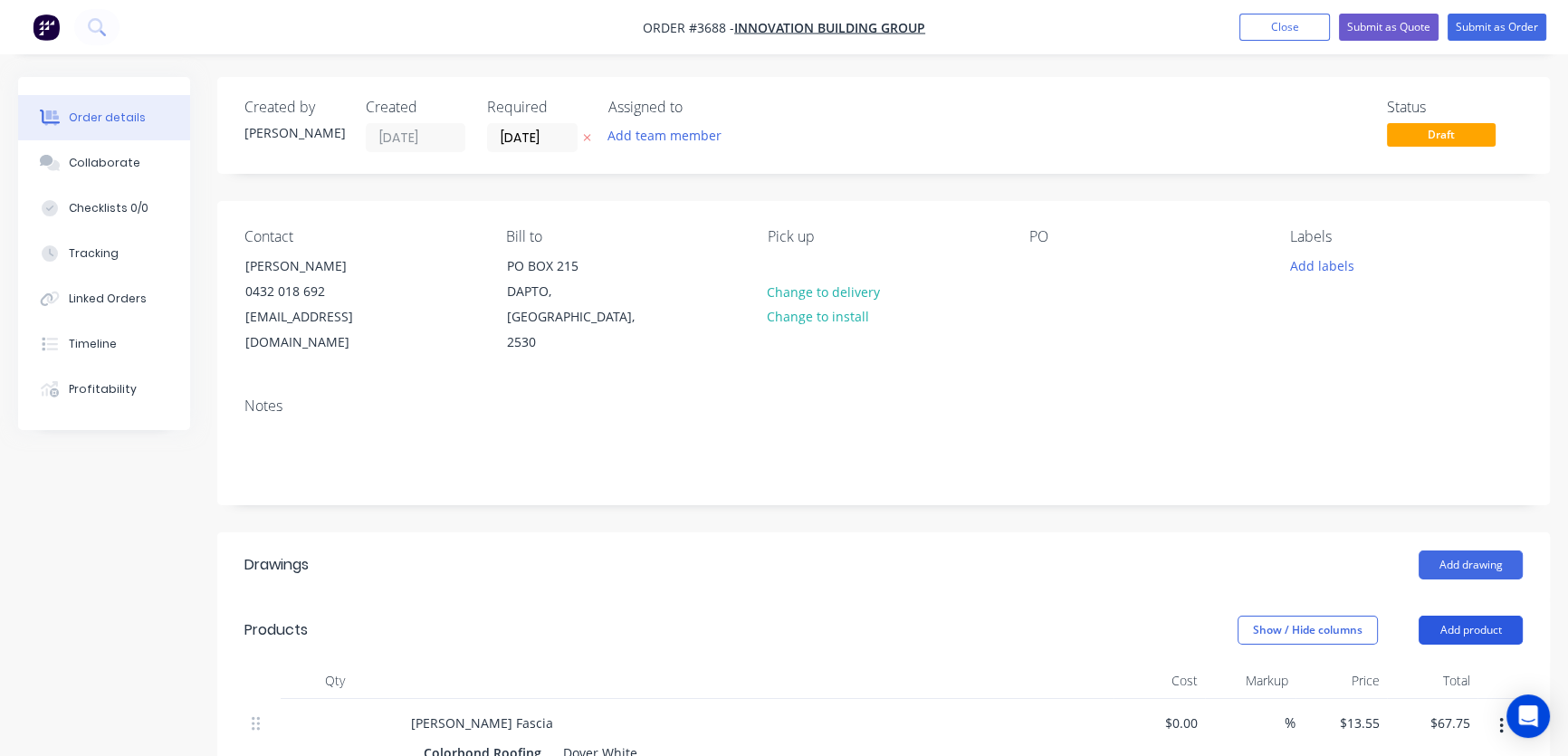
click at [1466, 615] on button "Add product" at bounding box center [1470, 630] width 104 height 29
click at [1442, 662] on div "Product catalogue" at bounding box center [1437, 675] width 140 height 27
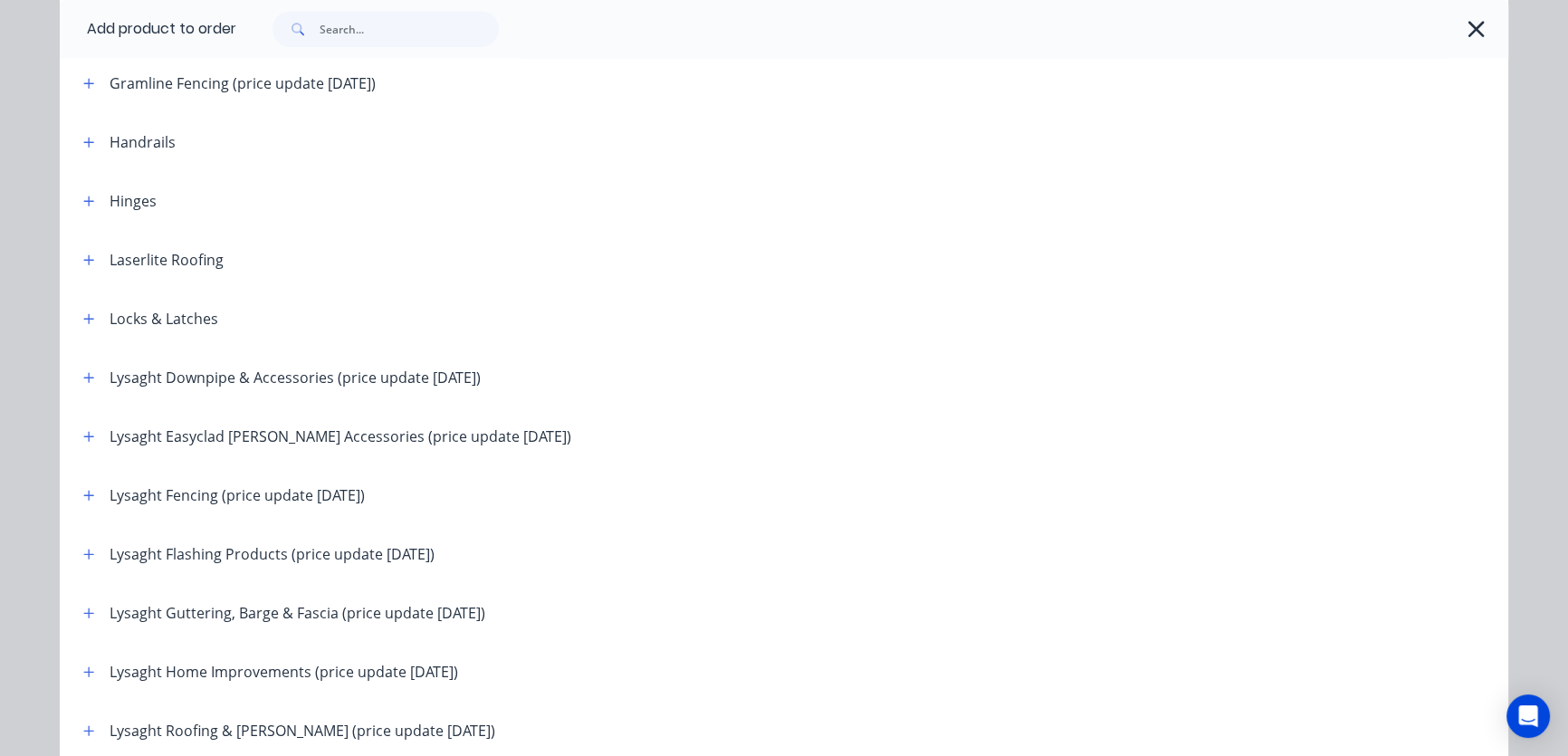
scroll to position [1919, 0]
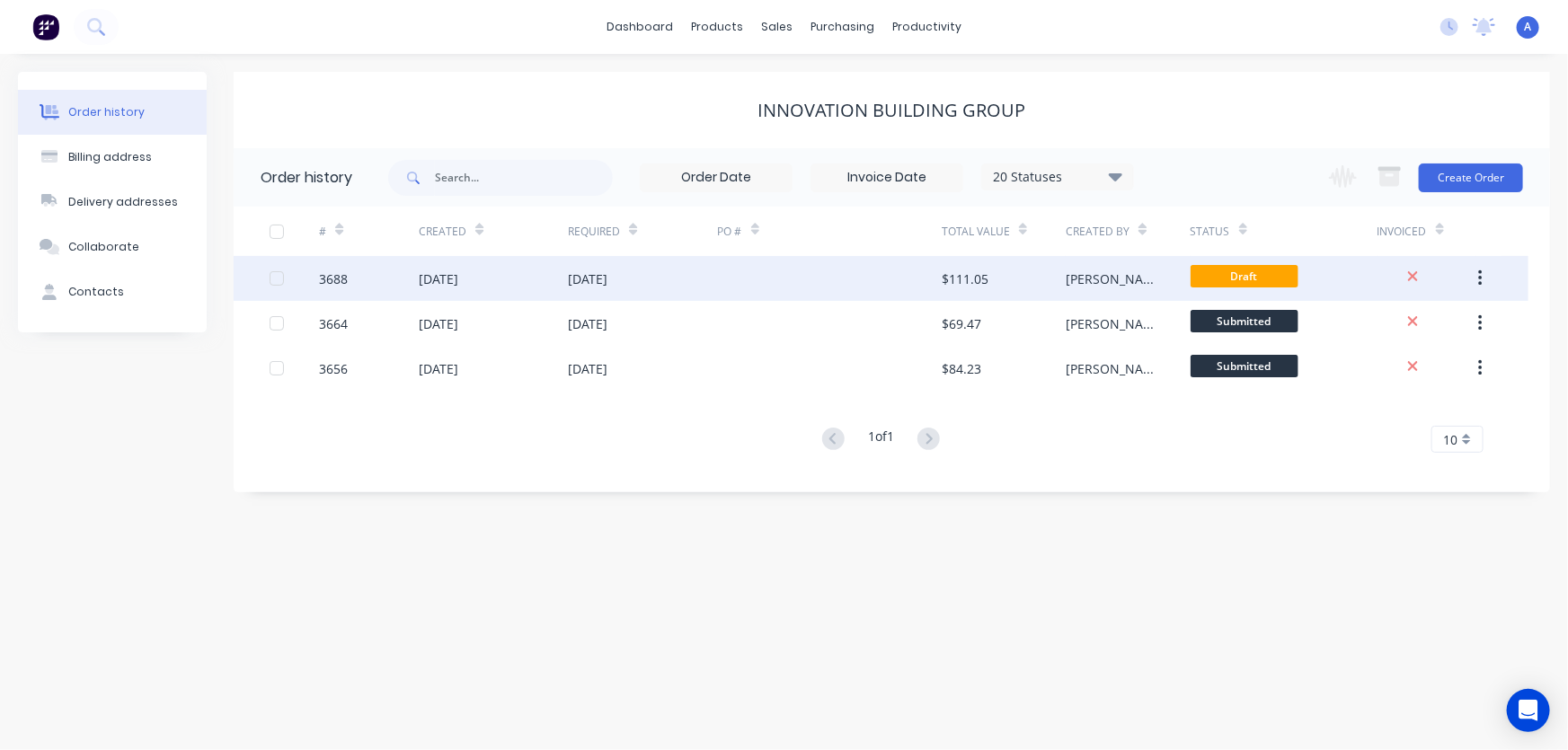
click at [604, 281] on div "04 Oct 2025" at bounding box center [587, 279] width 39 height 19
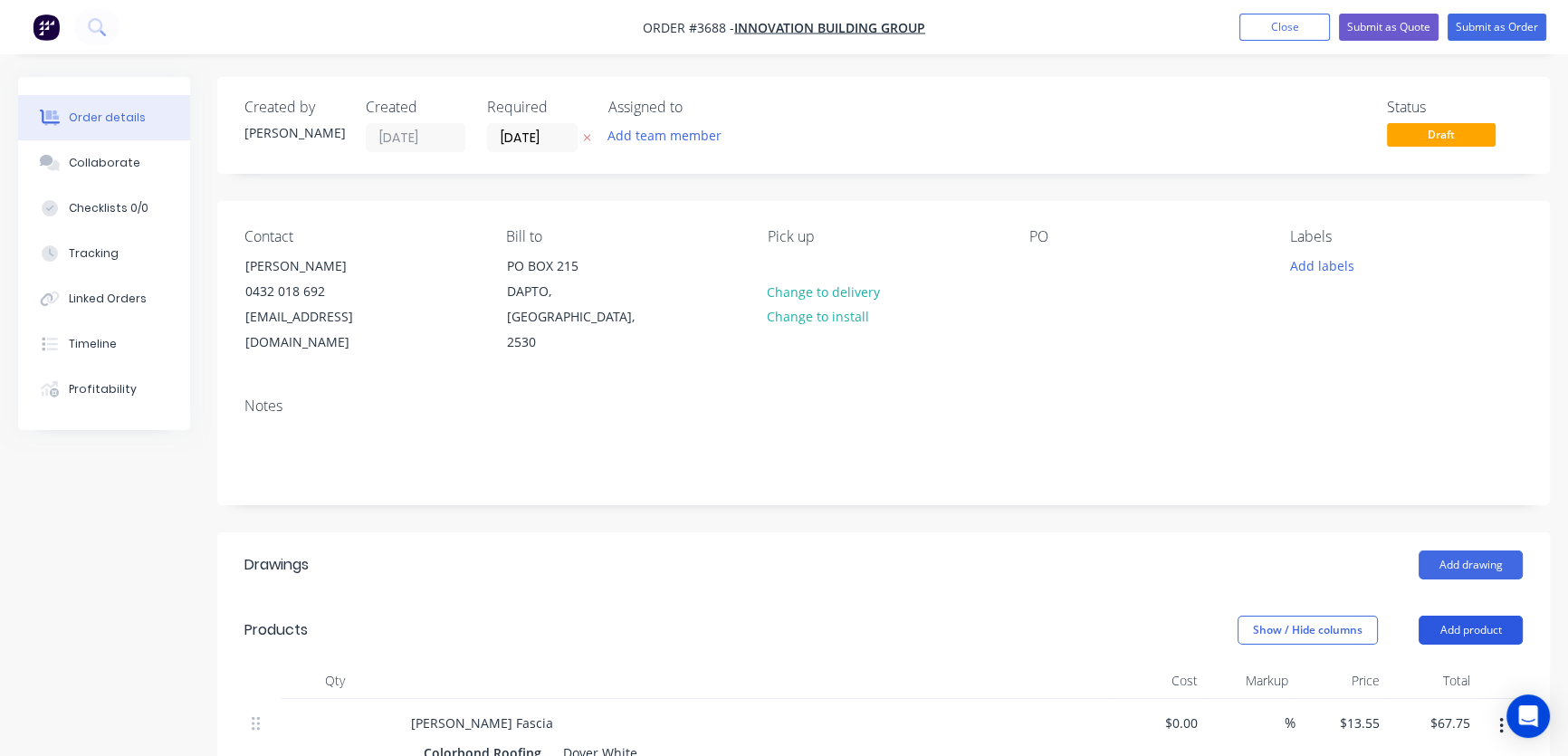
click at [1494, 615] on button "Add product" at bounding box center [1470, 630] width 104 height 29
click at [1449, 662] on div "Product catalogue" at bounding box center [1437, 675] width 140 height 27
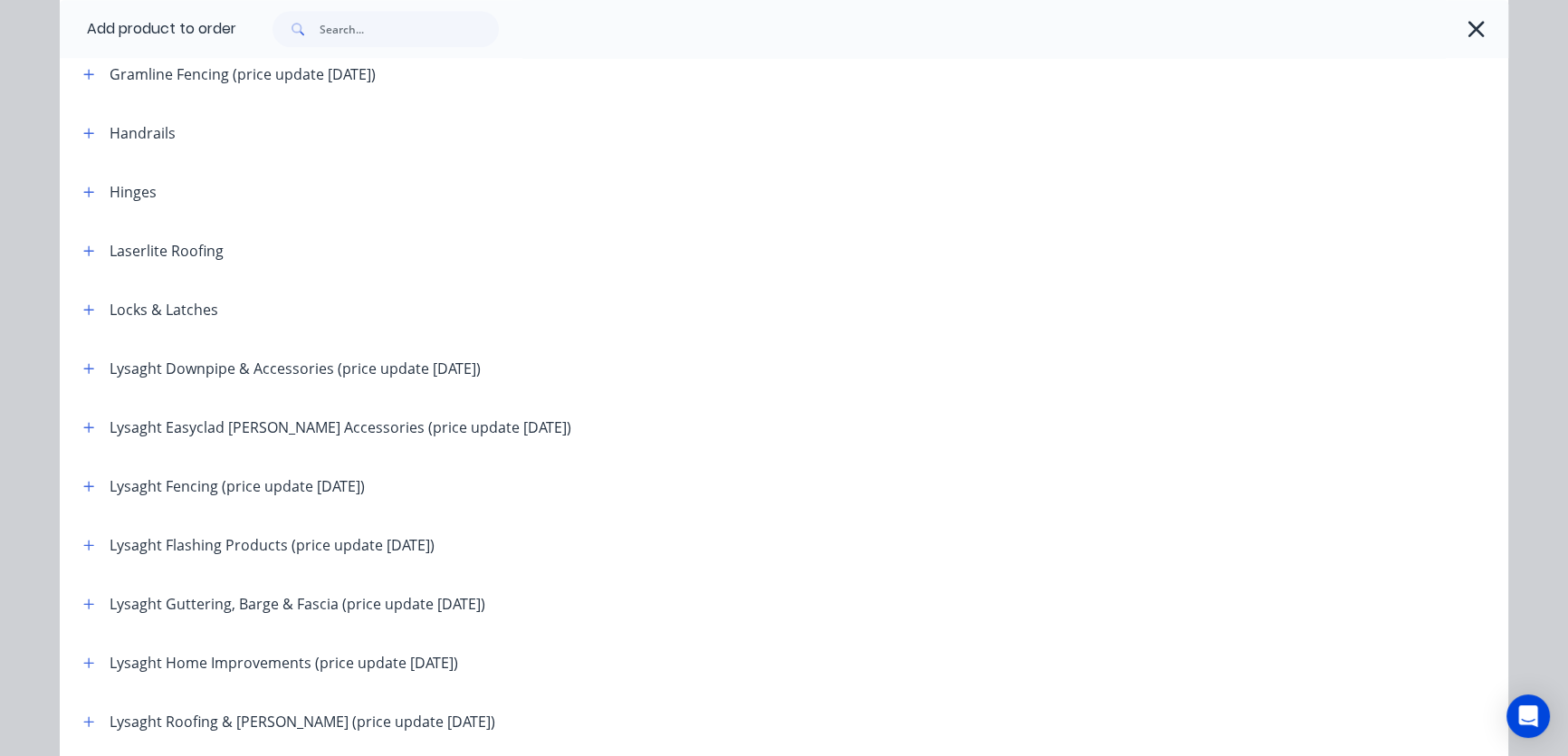
scroll to position [2195, 0]
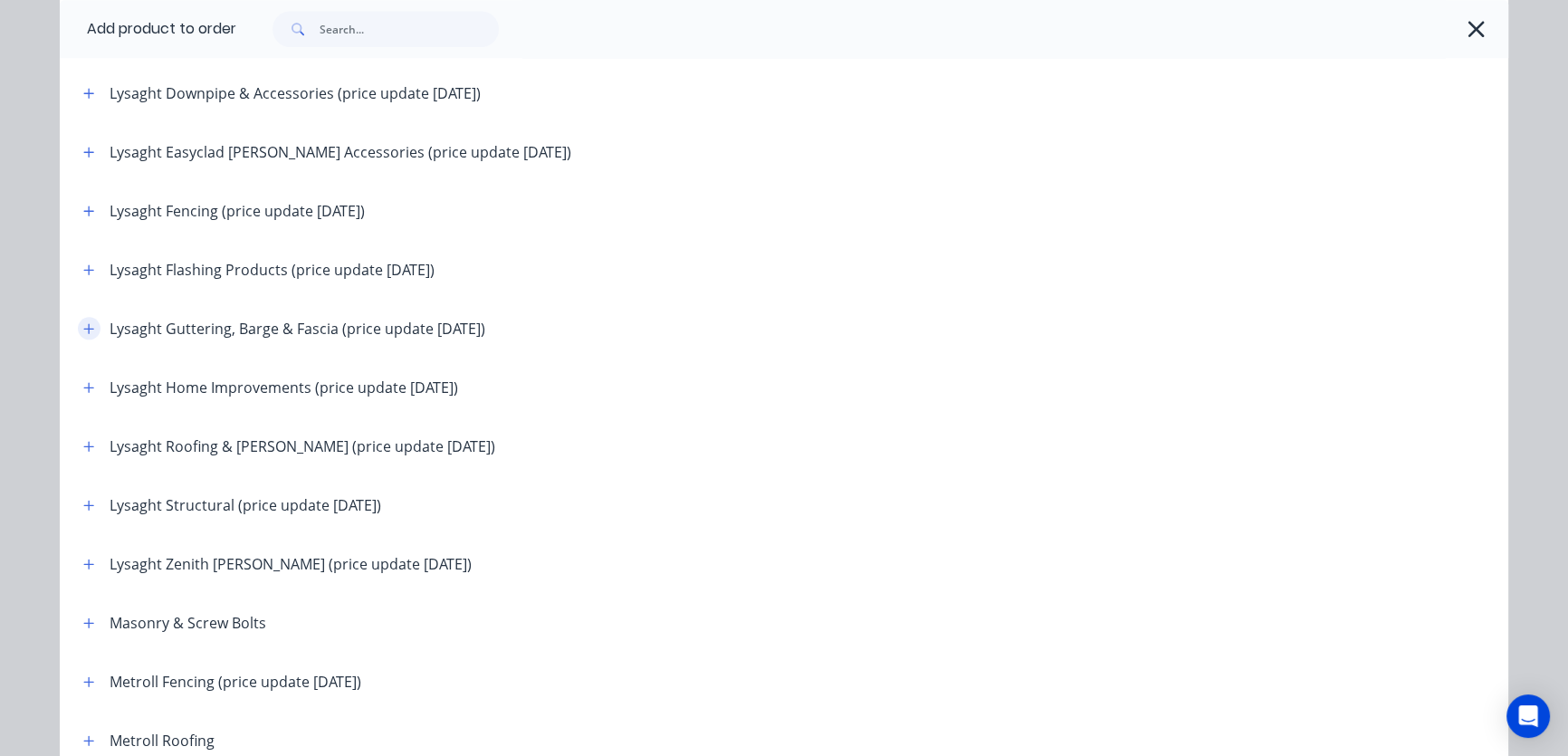
click at [84, 328] on icon "button" at bounding box center [89, 329] width 11 height 13
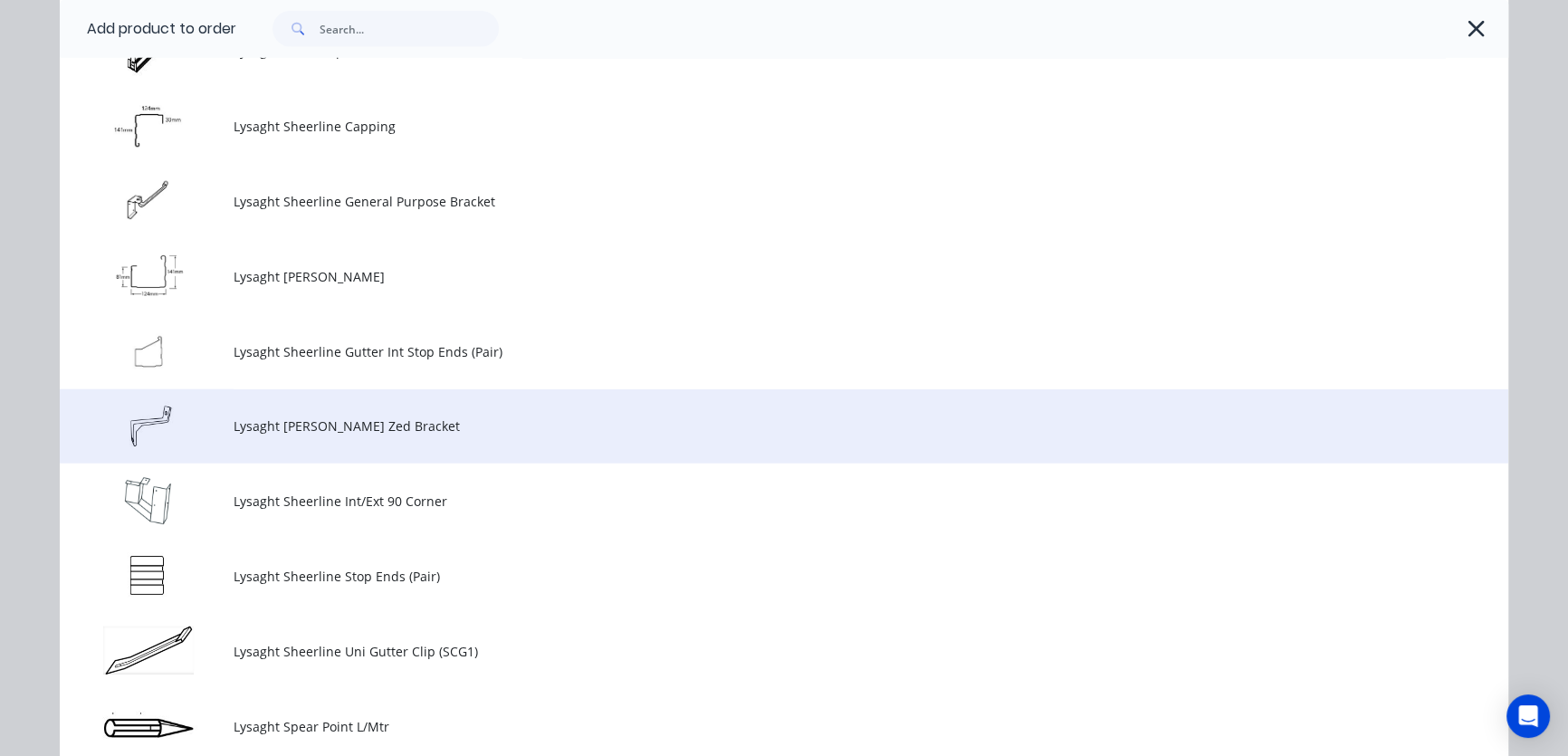
scroll to position [5486, 0]
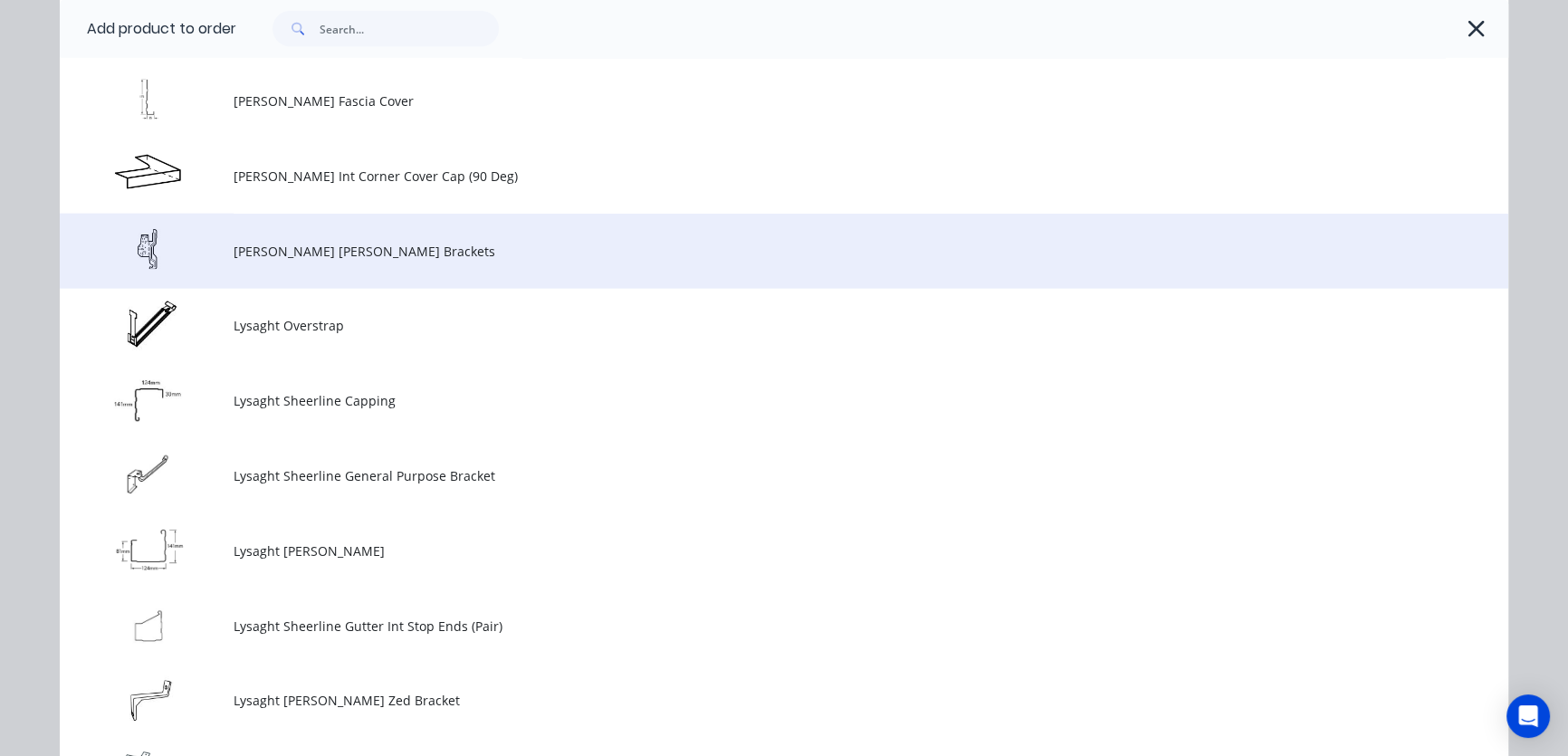
click at [261, 251] on span "Lysaght Novaline MP Rafter Brackets" at bounding box center [743, 251] width 1020 height 19
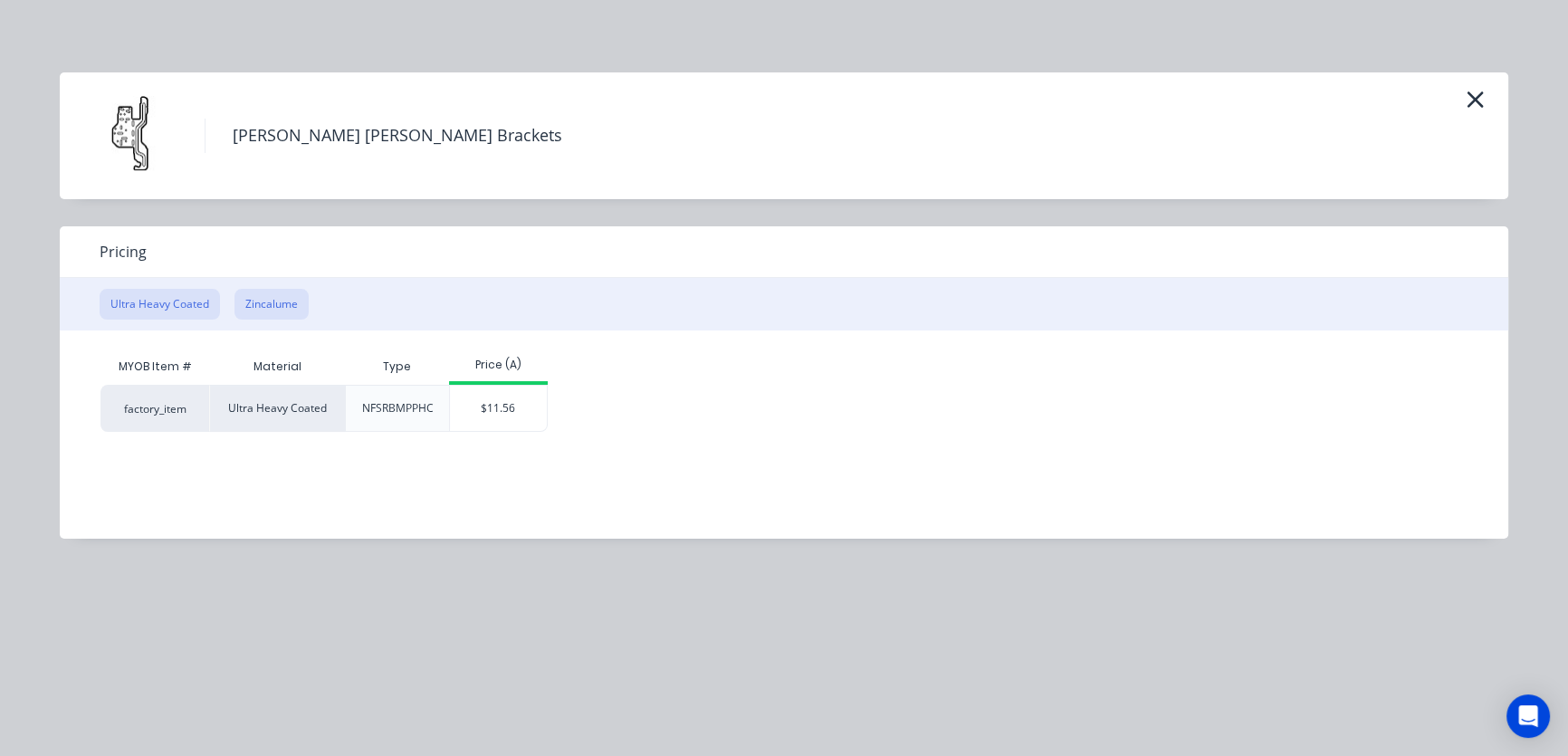
click at [270, 303] on button "Zincalume" at bounding box center [271, 304] width 74 height 31
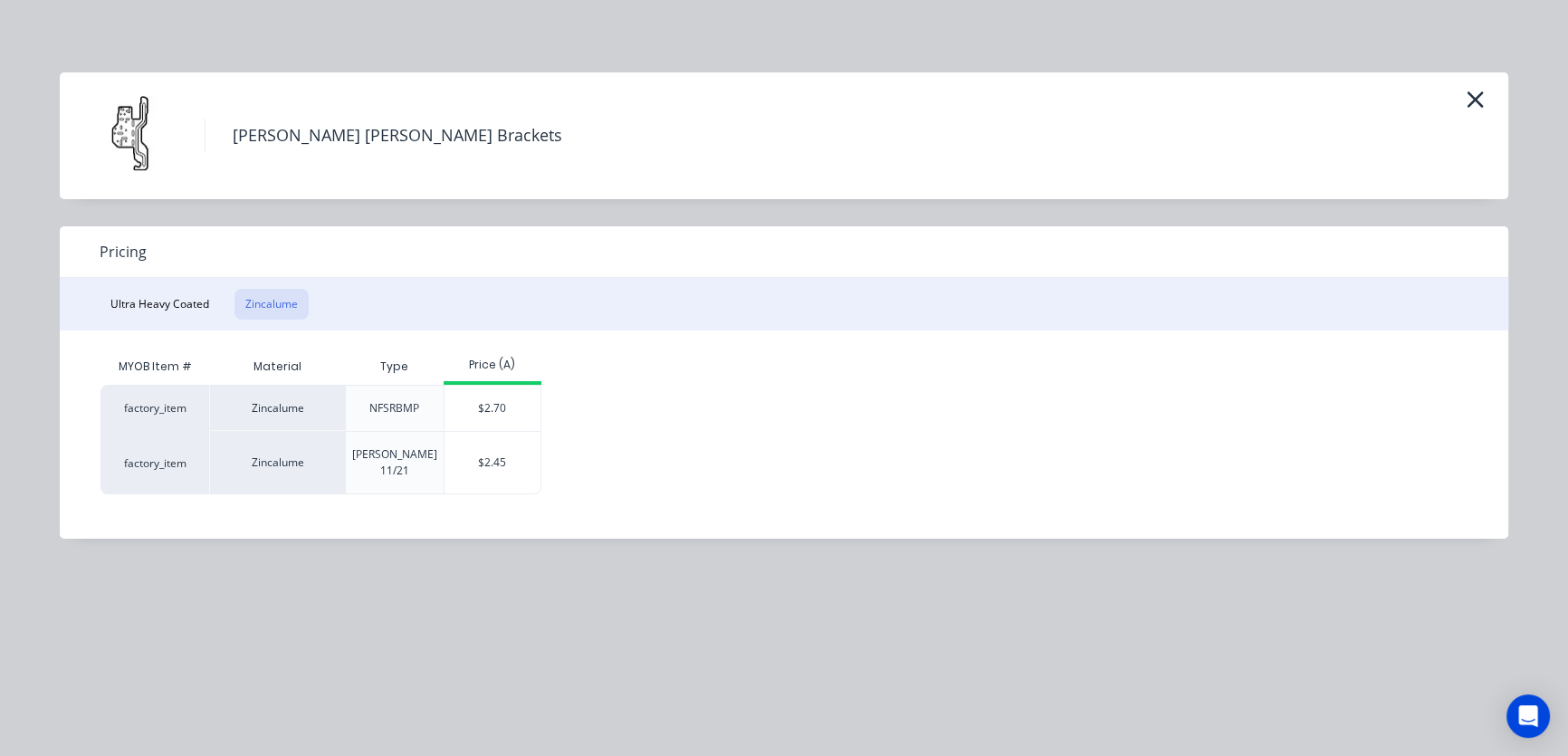
click at [393, 461] on div "[PERSON_NAME] 11/21" at bounding box center [394, 462] width 85 height 32
click at [494, 453] on div "$2.45" at bounding box center [492, 462] width 96 height 62
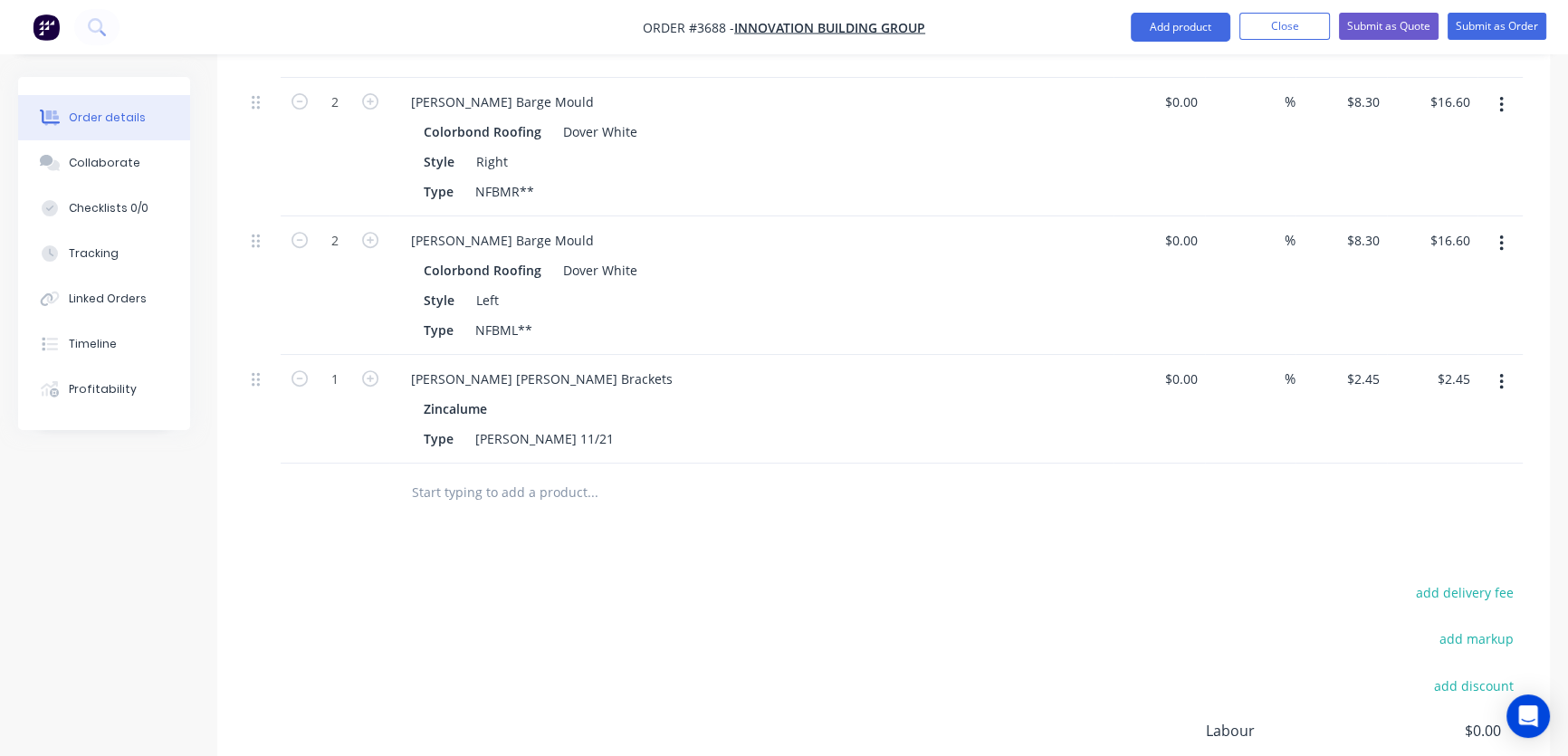
scroll to position [1050, 0]
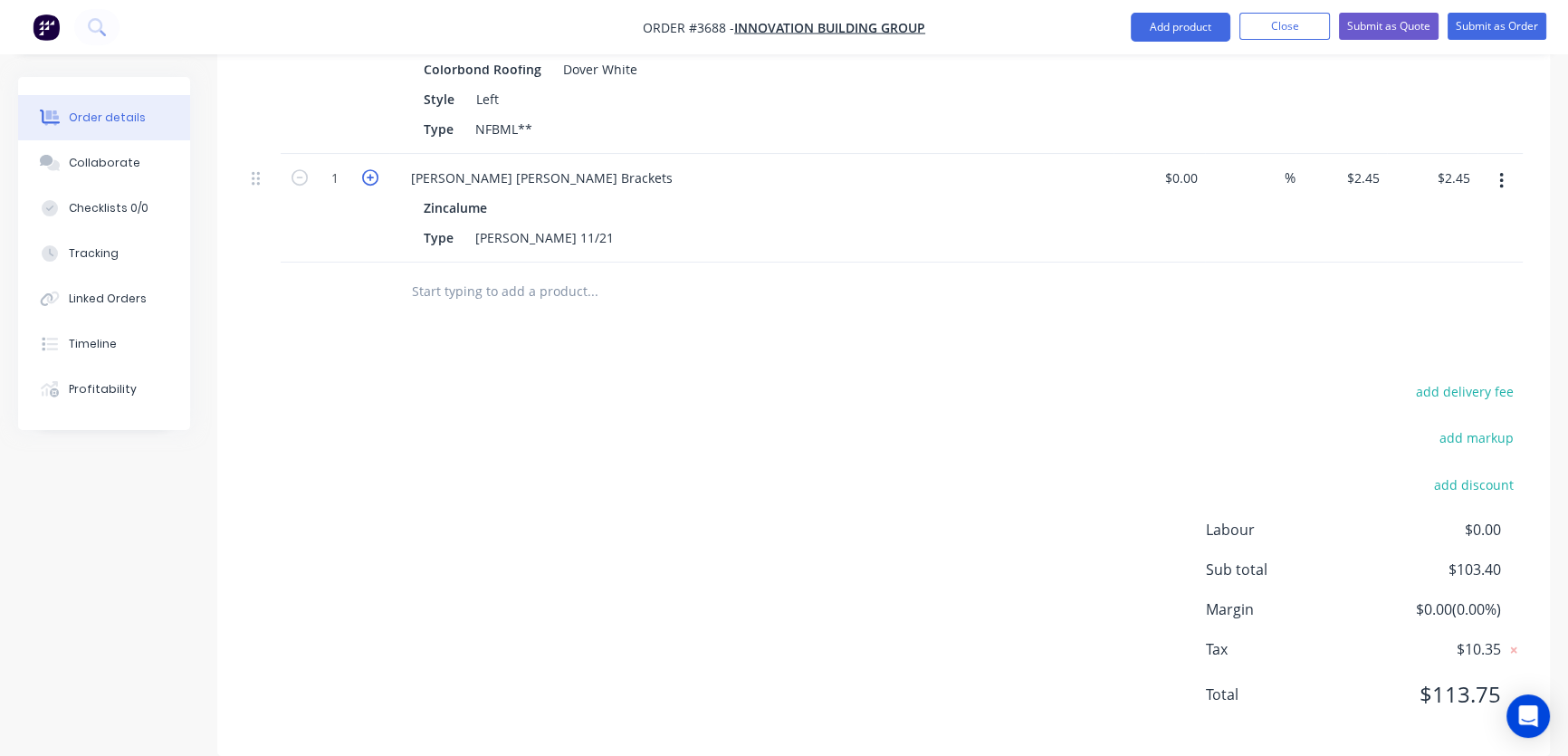
click at [369, 169] on icon "button" at bounding box center [370, 177] width 17 height 17
type input "2"
type input "$4.90"
click at [369, 169] on icon "button" at bounding box center [370, 177] width 17 height 17
type input "3"
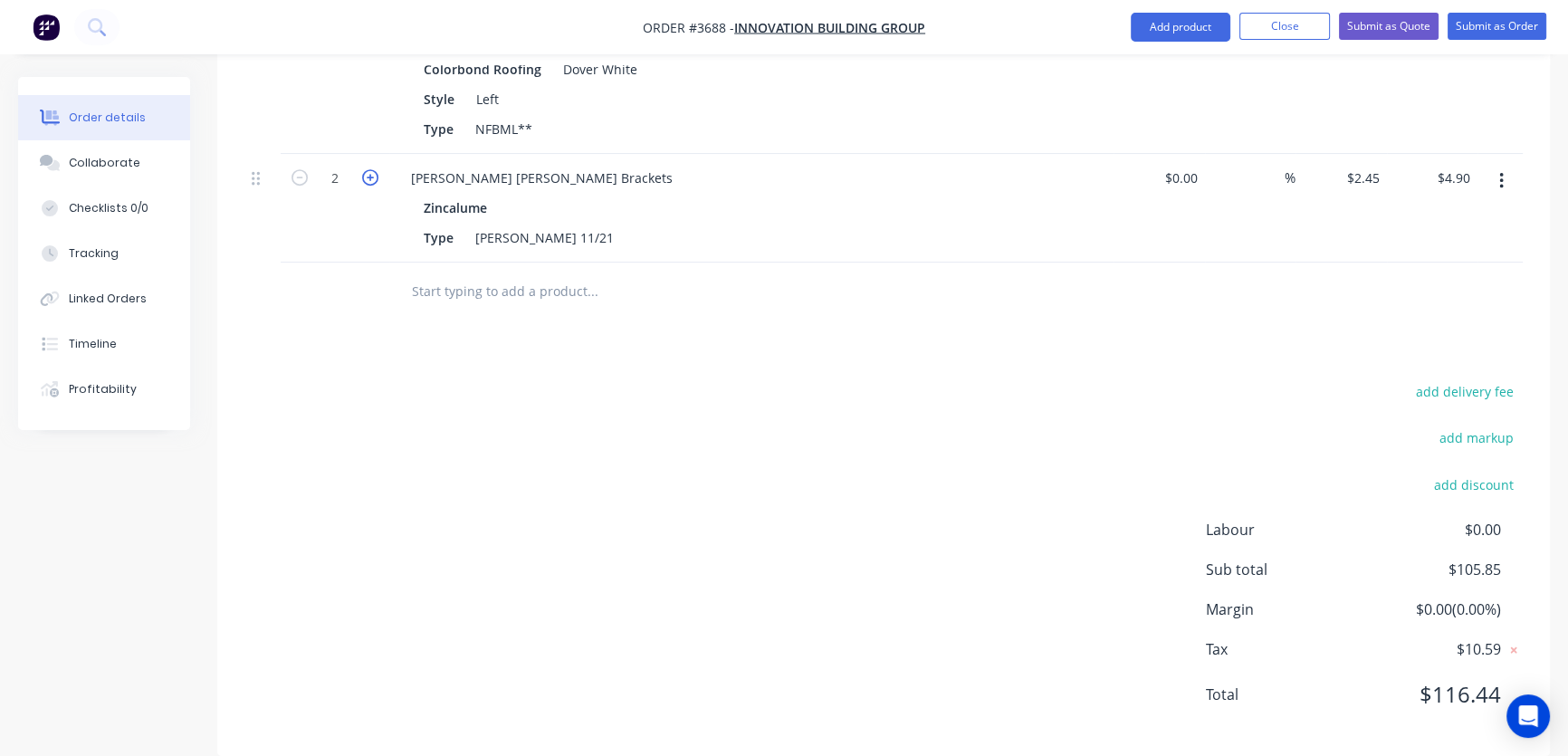
type input "$7.35"
click at [369, 169] on icon "button" at bounding box center [370, 177] width 17 height 17
type input "4"
type input "$9.80"
click at [369, 169] on icon "button" at bounding box center [370, 177] width 17 height 17
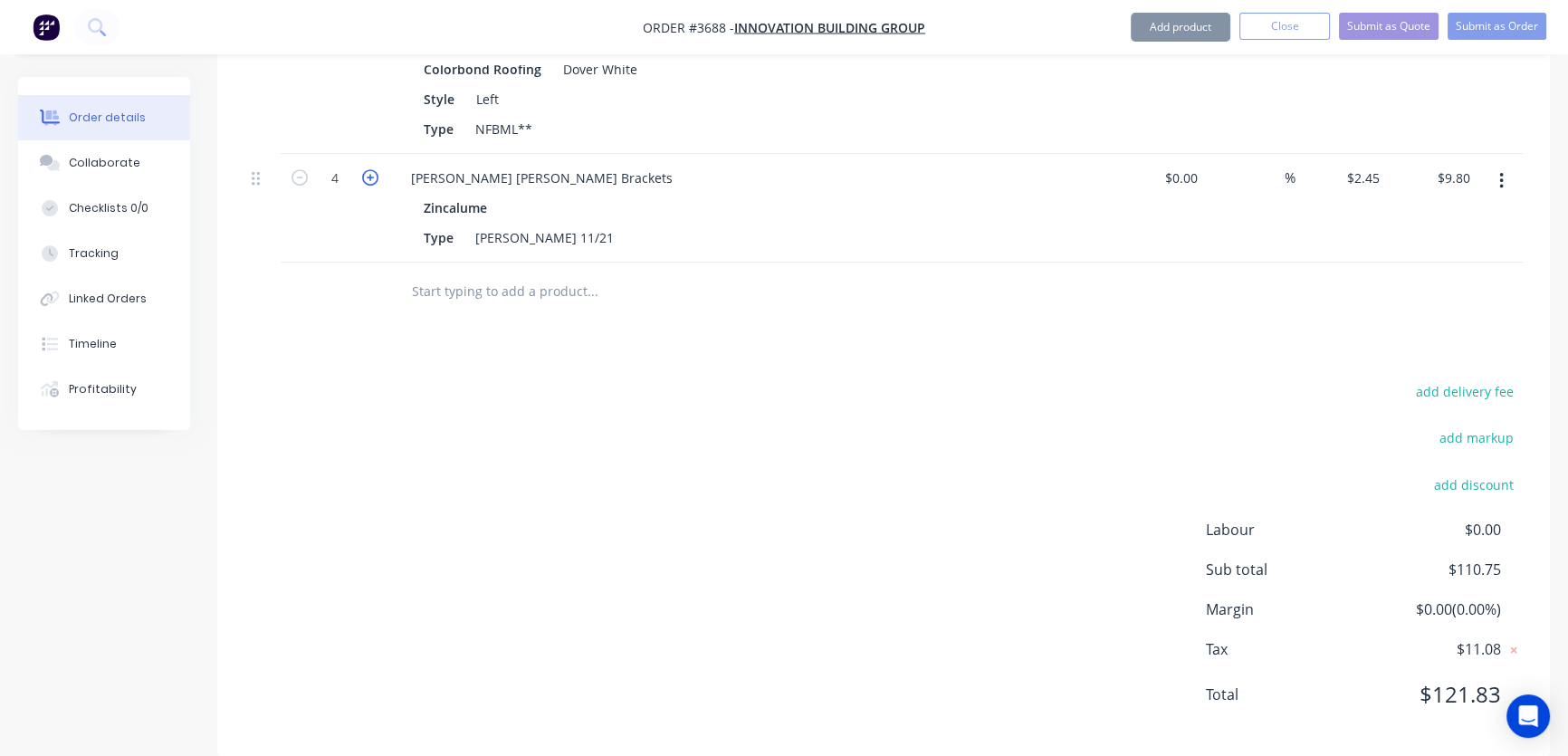
type input "5"
type input "$12.25"
click at [369, 169] on icon "button" at bounding box center [370, 177] width 17 height 17
type input "6"
type input "$14.70"
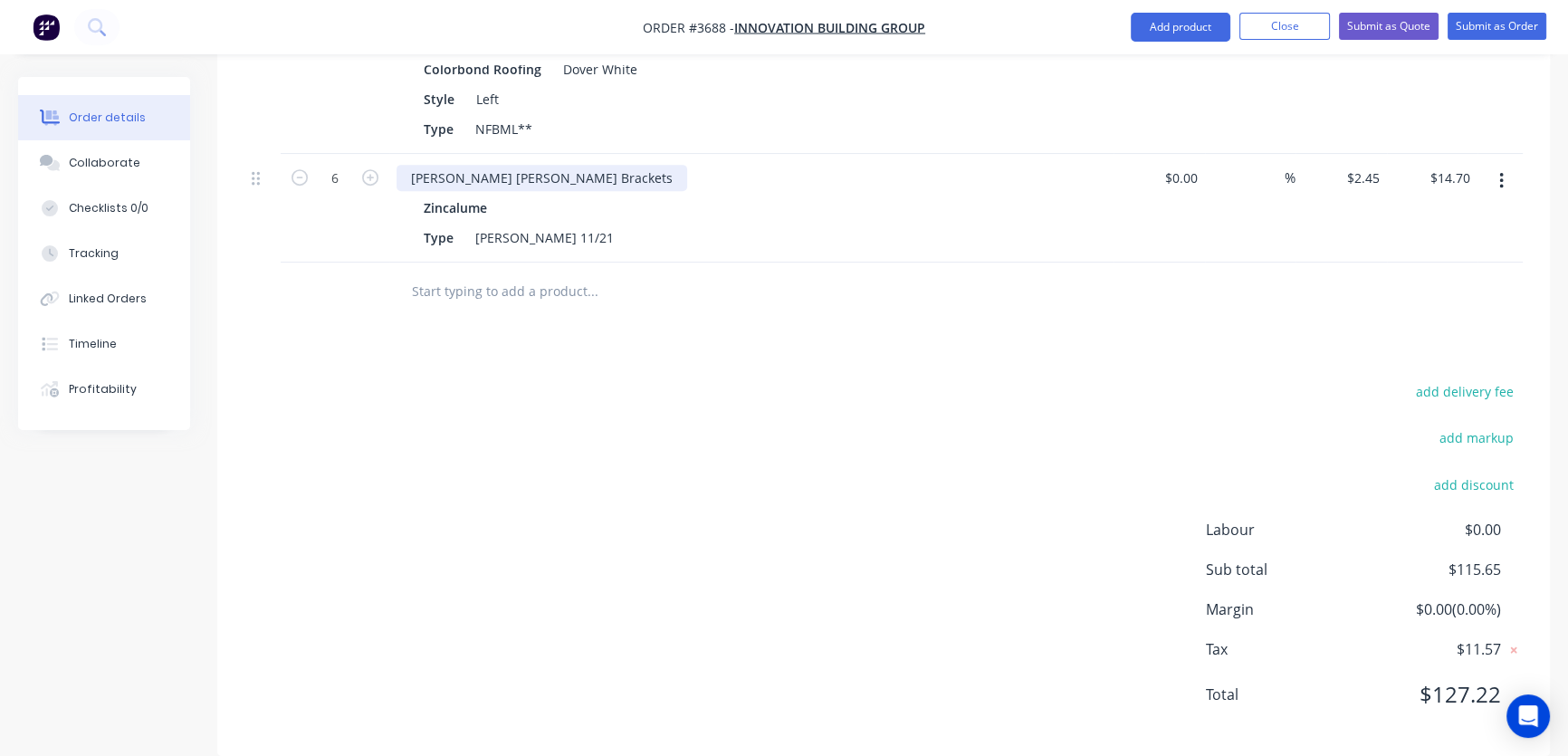
click at [536, 164] on div "Lysaght Novaline MP Rafter Brackets" at bounding box center [542, 177] width 290 height 27
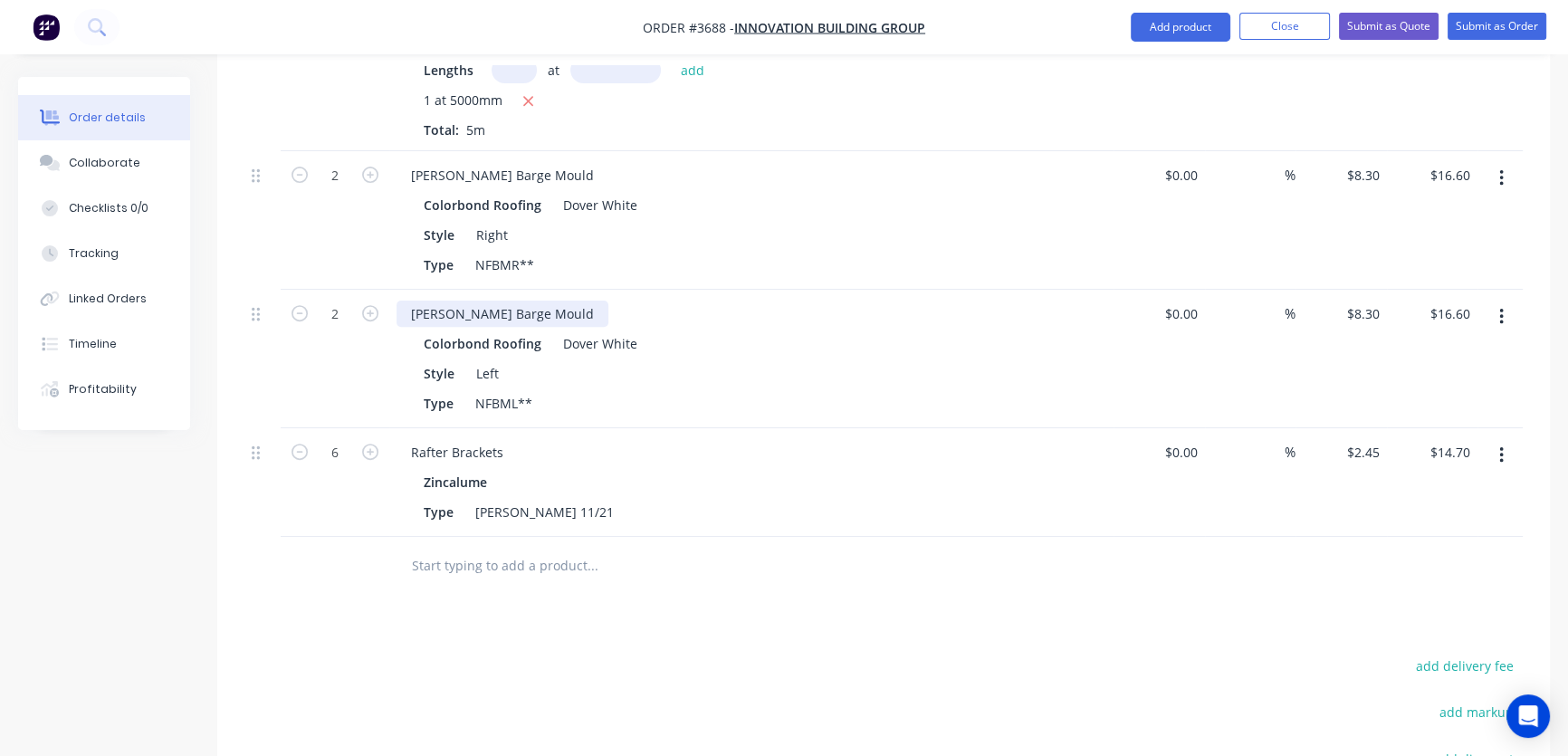
click at [509, 300] on div "Lysaght Novaline Barge Mould" at bounding box center [502, 313] width 212 height 27
click at [513, 300] on div "Lysaght Novaline Barge Mould" at bounding box center [502, 313] width 212 height 27
click at [513, 162] on div "Lysaght Novaline Barge Mould" at bounding box center [502, 175] width 212 height 27
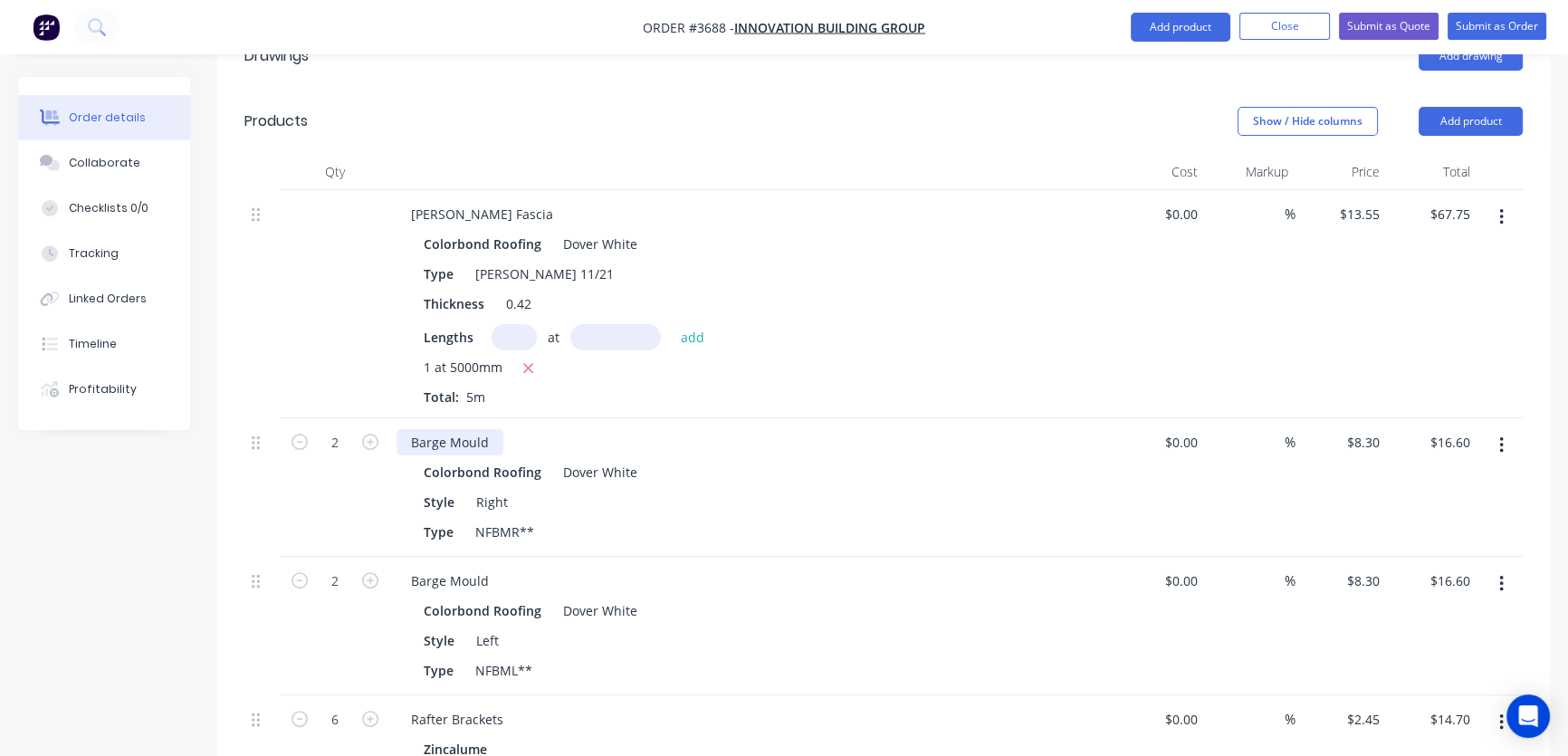
scroll to position [501, 0]
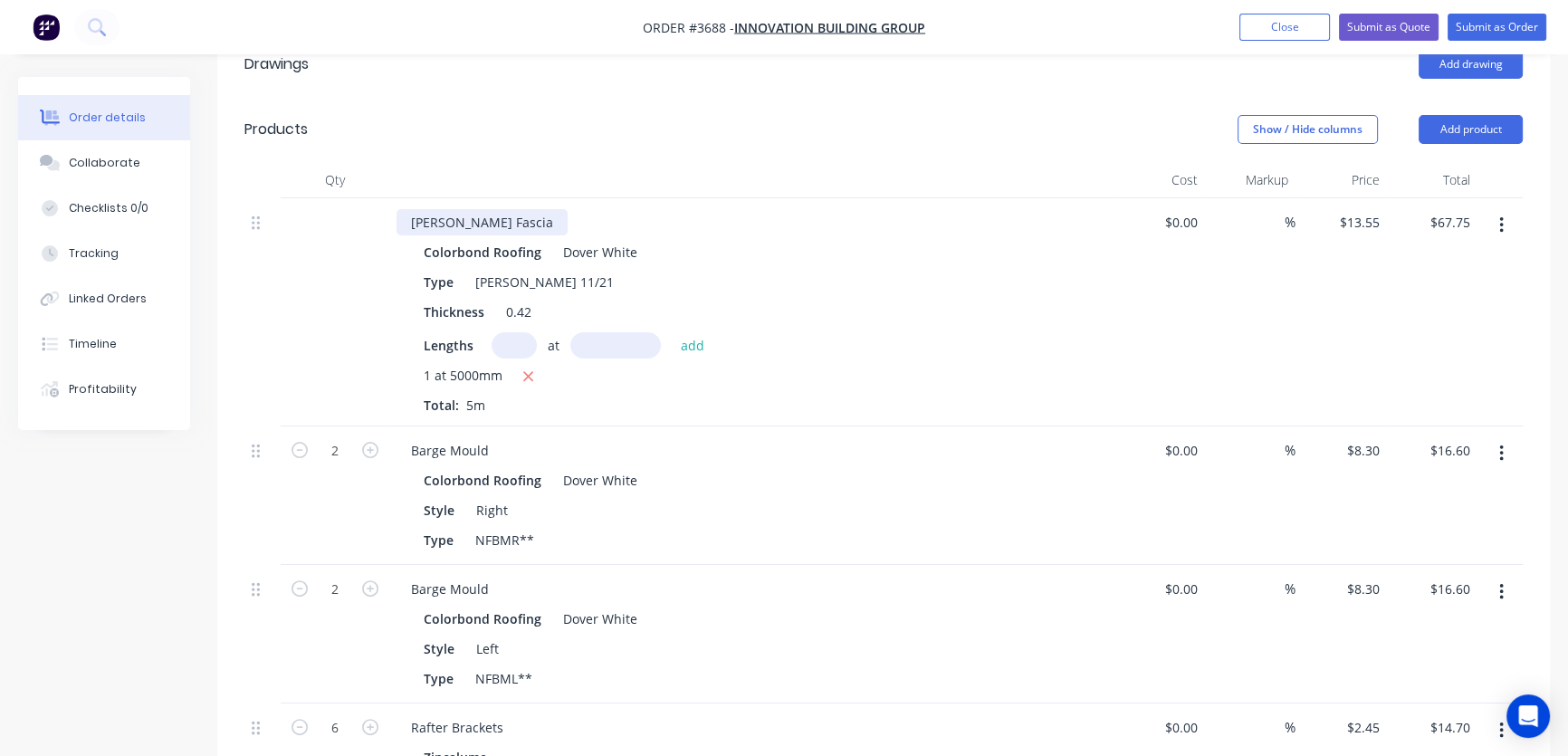
click at [510, 209] on div "Lysaght Novaline Fascia" at bounding box center [482, 222] width 171 height 27
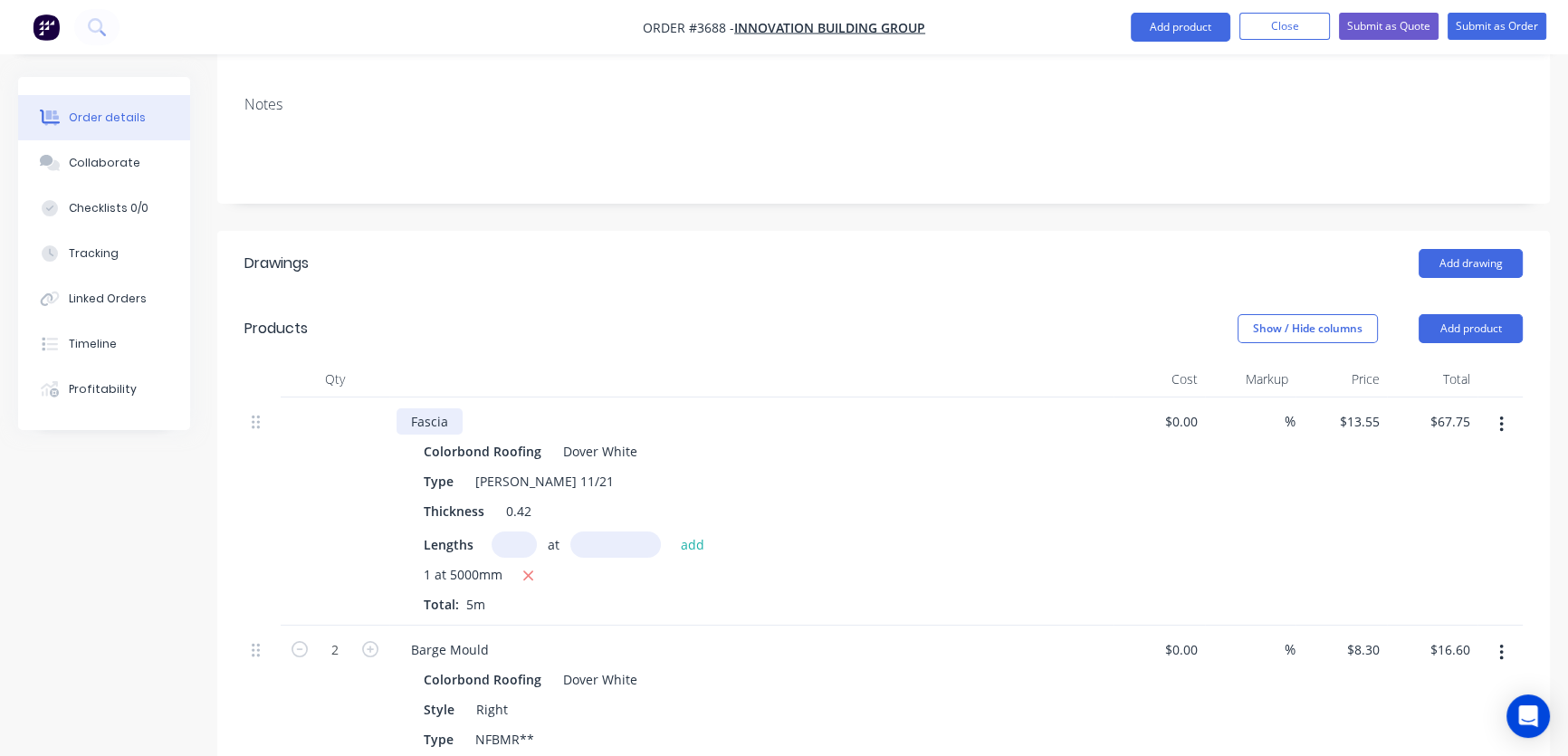
scroll to position [0, 0]
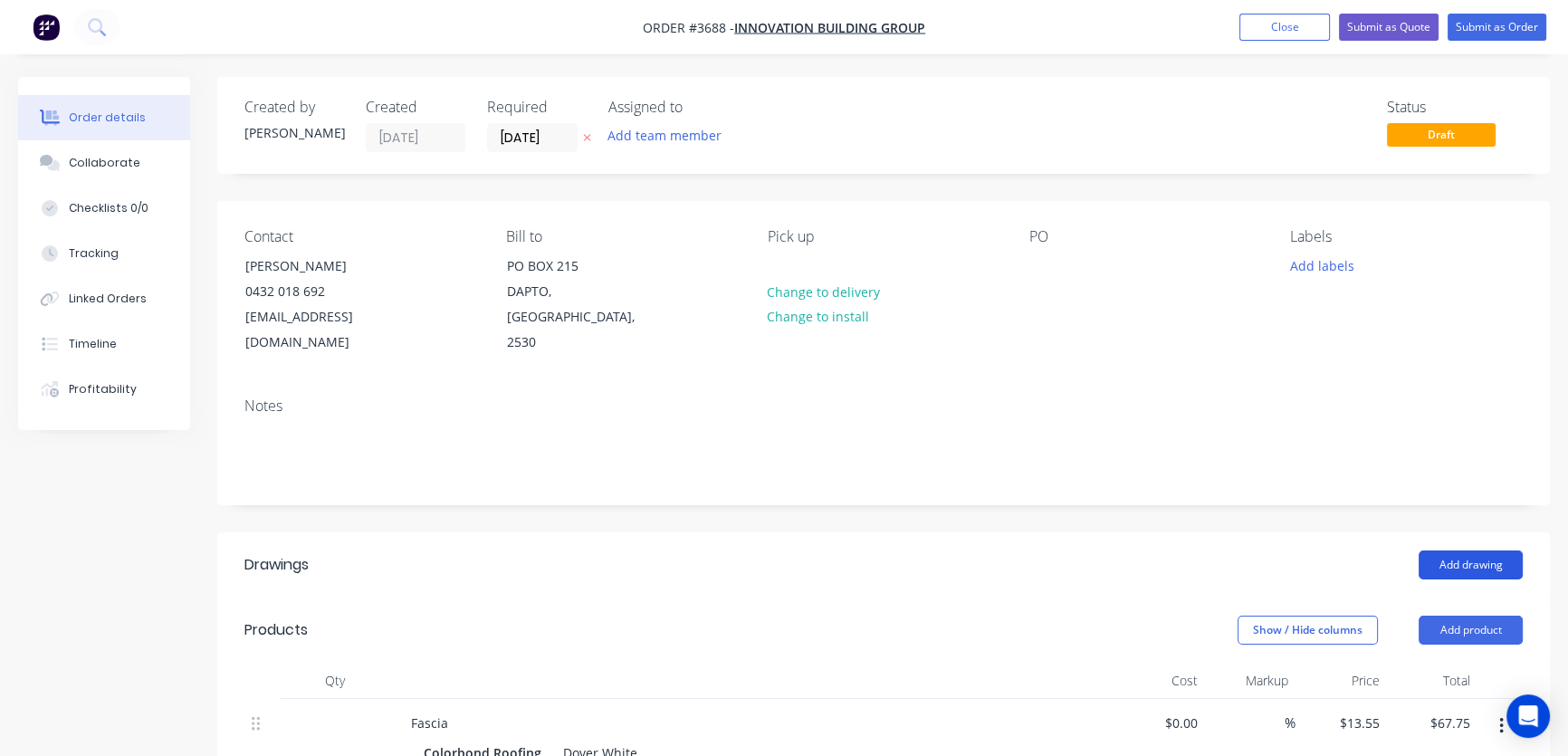
click at [1463, 550] on button "Add drawing" at bounding box center [1470, 565] width 104 height 29
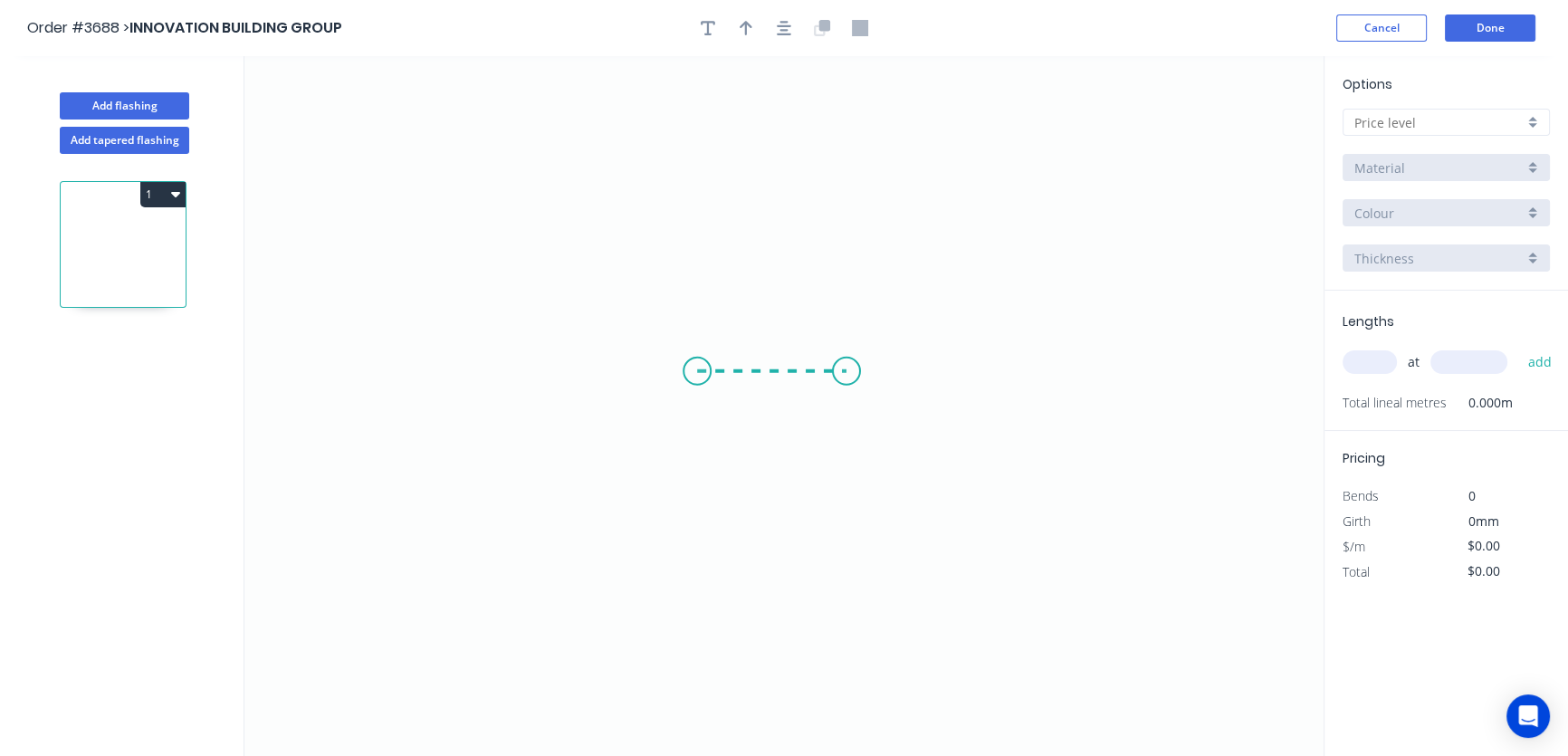
drag, startPoint x: 697, startPoint y: 371, endPoint x: 846, endPoint y: 371, distance: 149.0
click at [846, 371] on icon "0" at bounding box center [784, 406] width 1079 height 700
drag, startPoint x: 846, startPoint y: 371, endPoint x: 847, endPoint y: 500, distance: 129.0
click at [847, 500] on icon "0 ?" at bounding box center [784, 406] width 1079 height 700
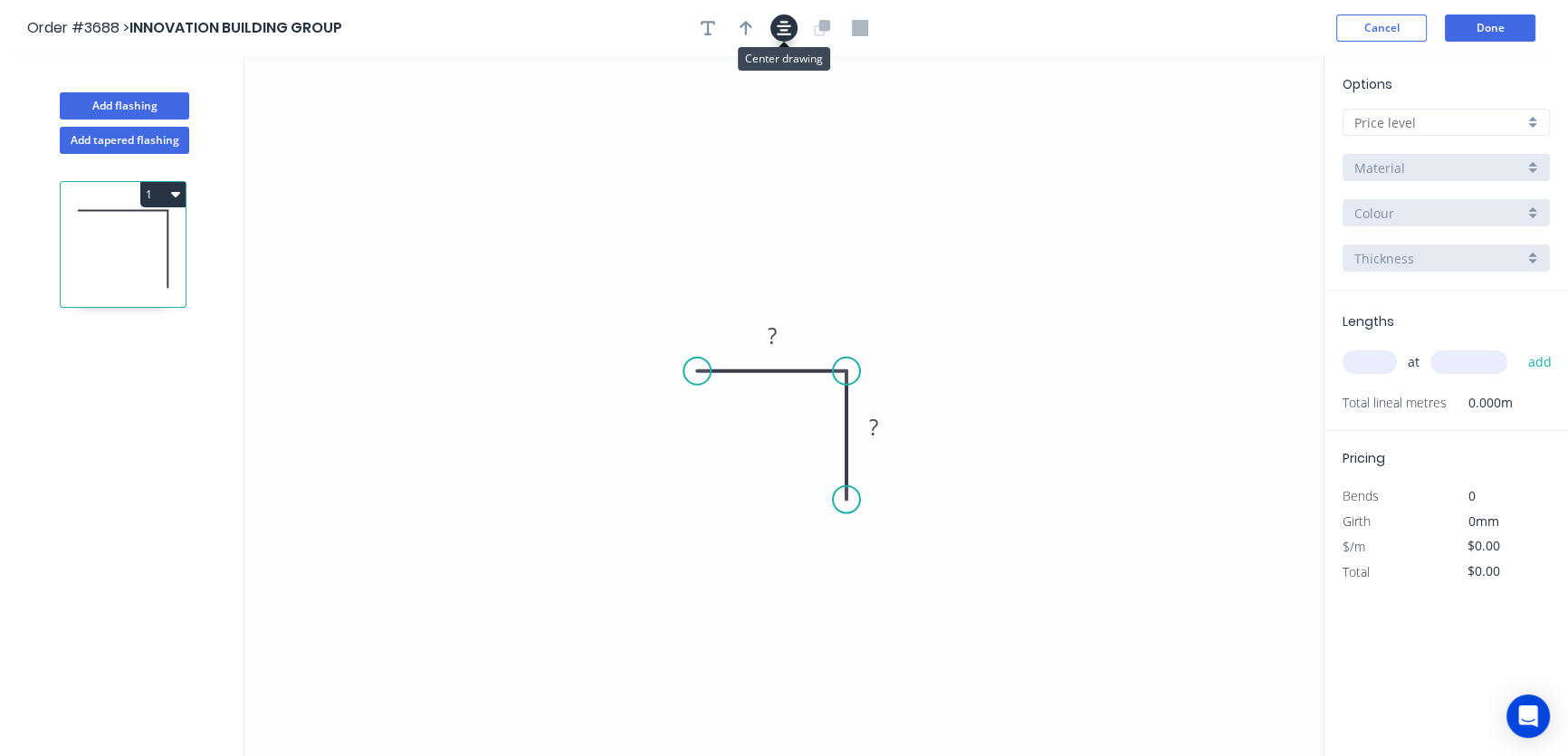
click at [782, 28] on icon "button" at bounding box center [784, 28] width 15 height 17
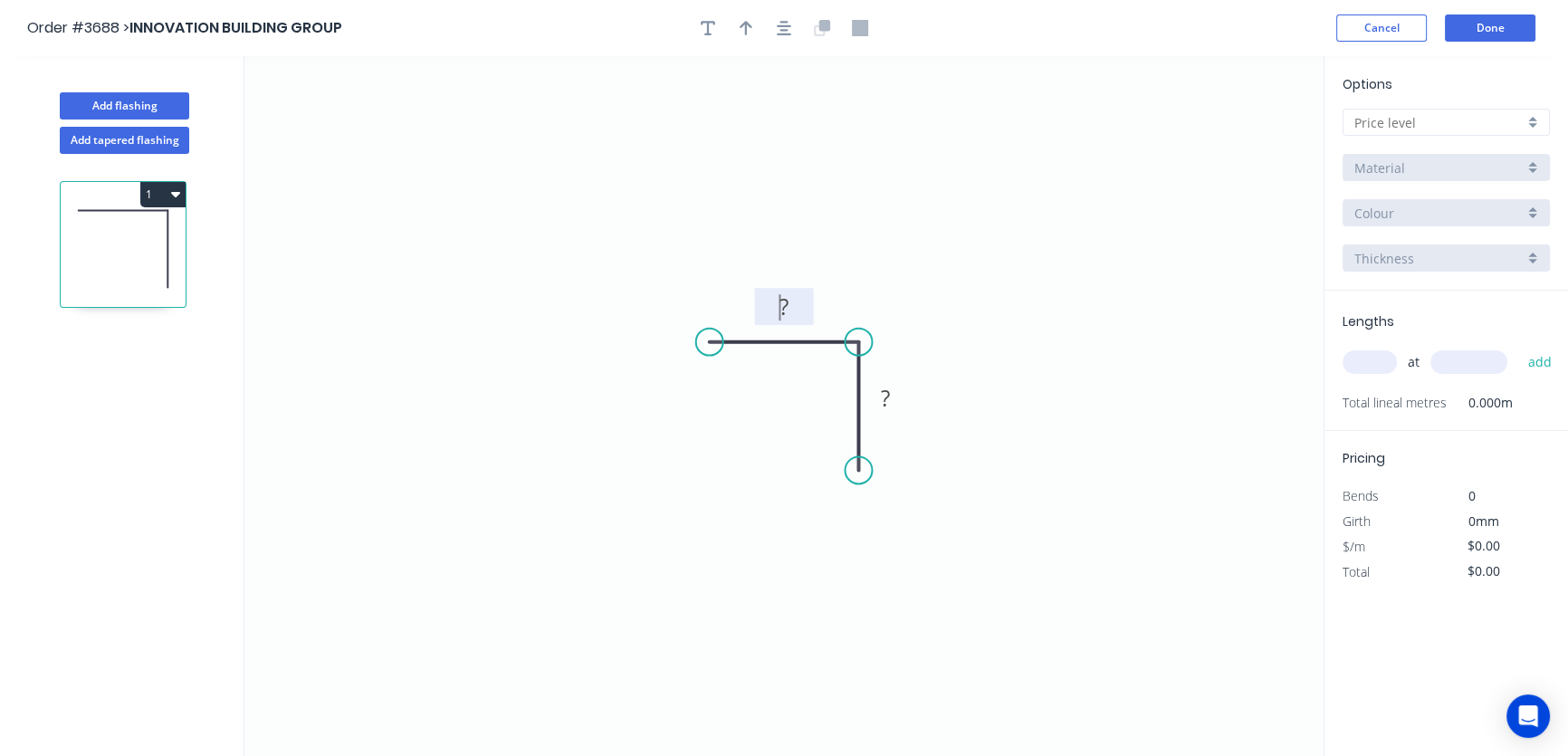
click at [781, 305] on tspan "?" at bounding box center [784, 306] width 9 height 30
click at [829, 265] on icon "0 ? ?" at bounding box center [784, 406] width 1079 height 700
click at [782, 306] on tspan "?" at bounding box center [784, 306] width 9 height 30
click at [884, 396] on tspan "?" at bounding box center [886, 398] width 9 height 30
click at [994, 356] on icon "0 25 25" at bounding box center [784, 406] width 1079 height 700
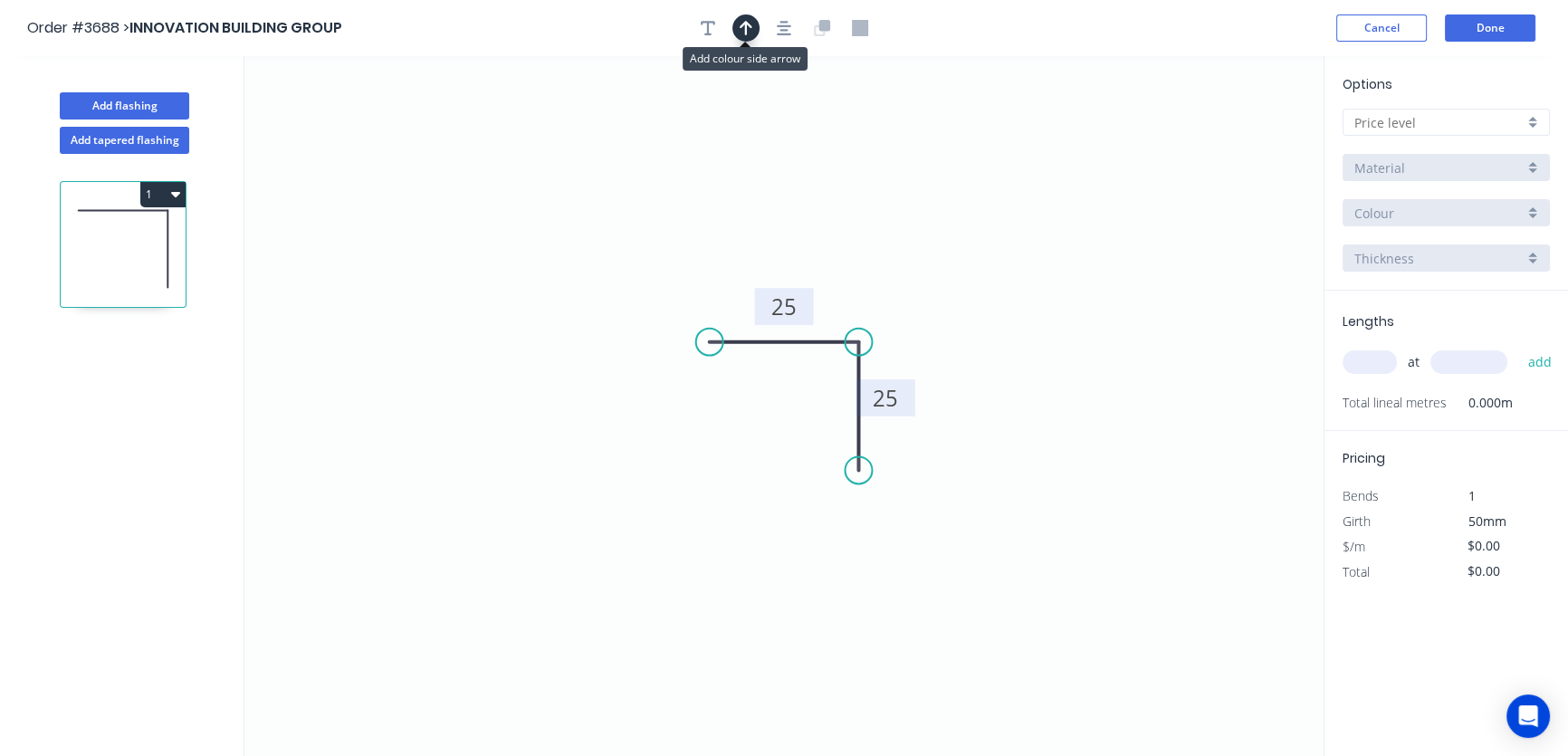
click at [745, 30] on icon "button" at bounding box center [746, 28] width 13 height 15
drag, startPoint x: 1230, startPoint y: 141, endPoint x: 925, endPoint y: 306, distance: 346.8
click at [925, 306] on icon at bounding box center [925, 285] width 17 height 58
click at [921, 301] on icon at bounding box center [910, 291] width 52 height 52
click at [921, 300] on icon at bounding box center [907, 287] width 52 height 52
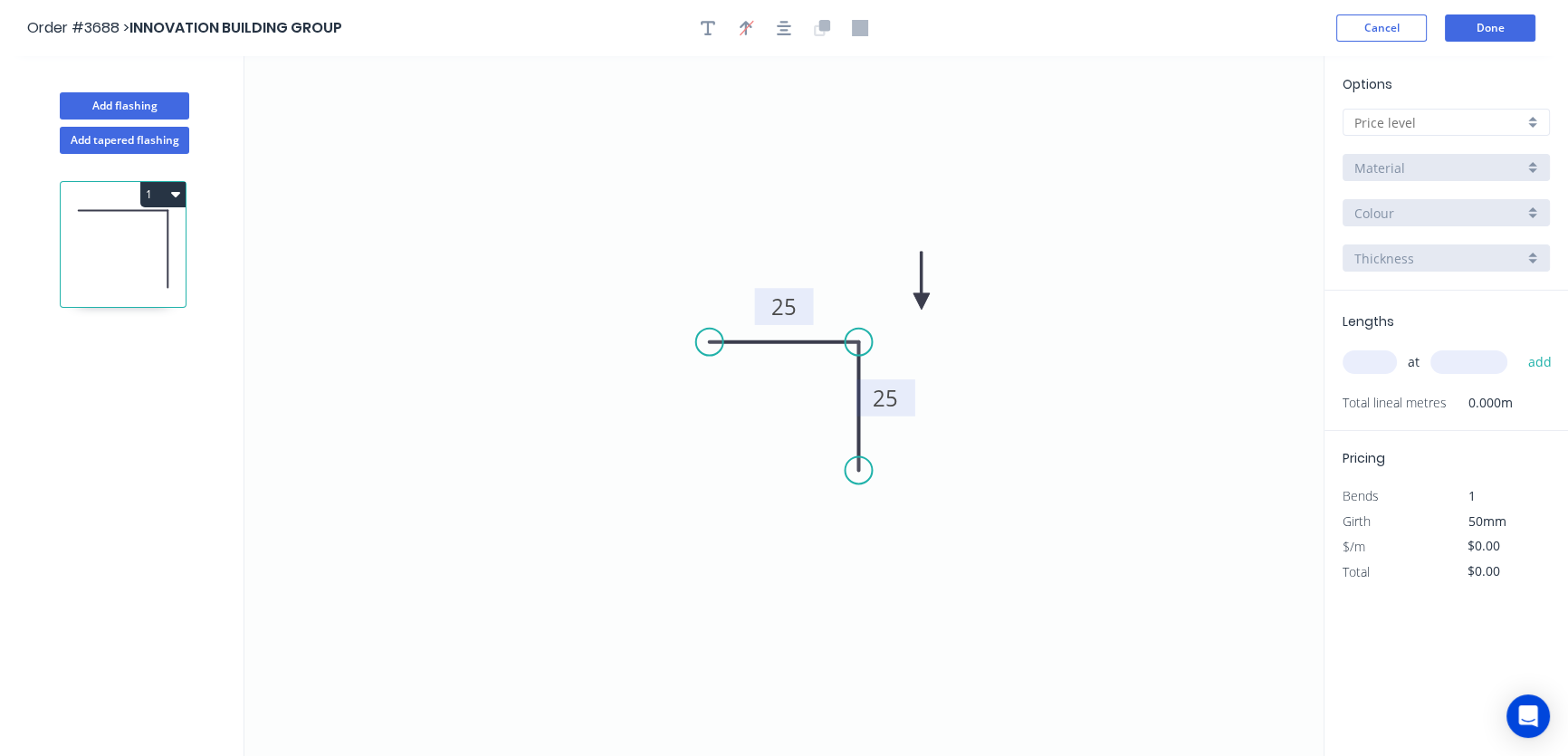
click at [921, 300] on icon at bounding box center [921, 280] width 17 height 58
click at [1357, 358] on input "text" at bounding box center [1369, 362] width 54 height 24
type input "1"
click at [1442, 359] on input "text" at bounding box center [1469, 362] width 77 height 24
type input "2400"
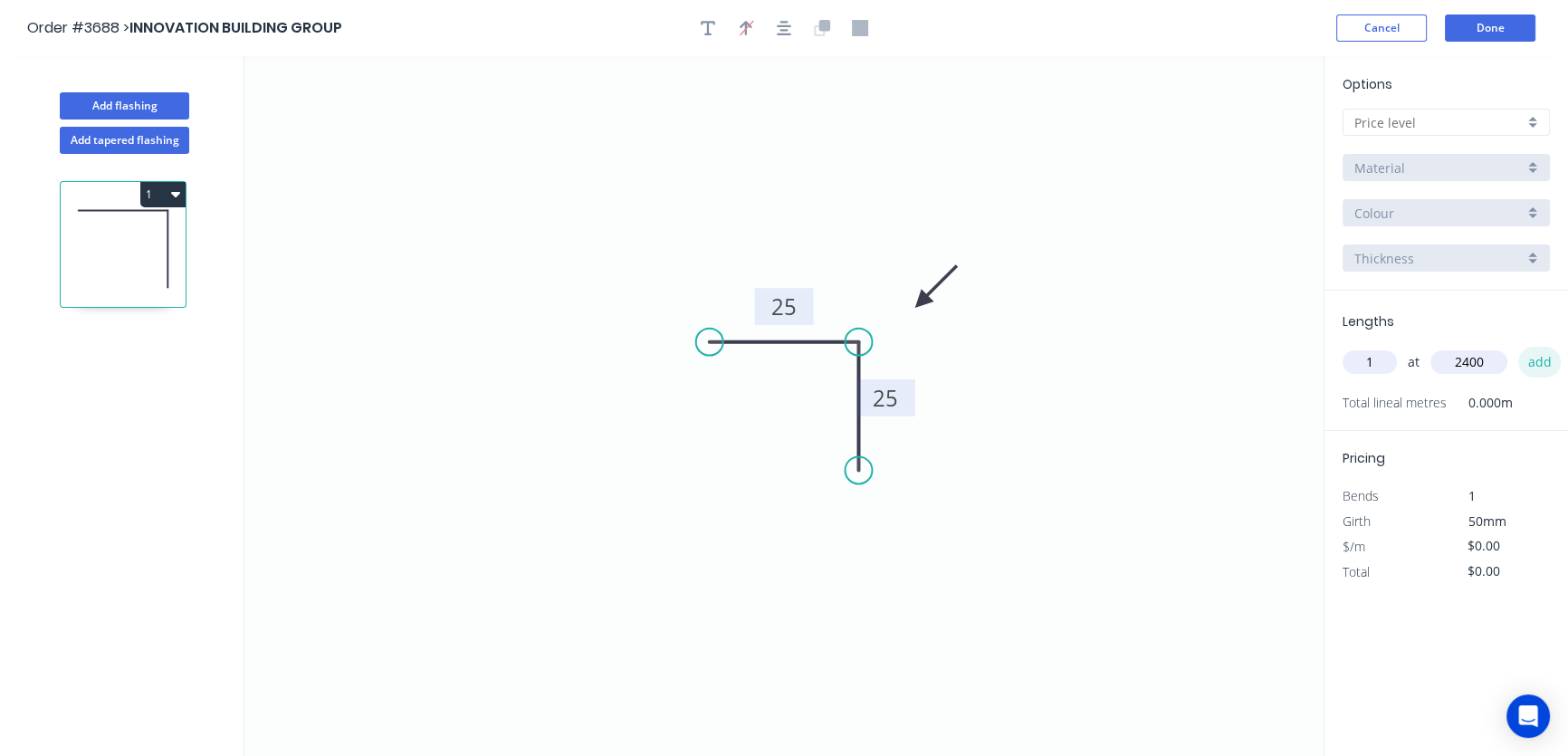
click at [1544, 362] on button "add" at bounding box center [1540, 362] width 42 height 31
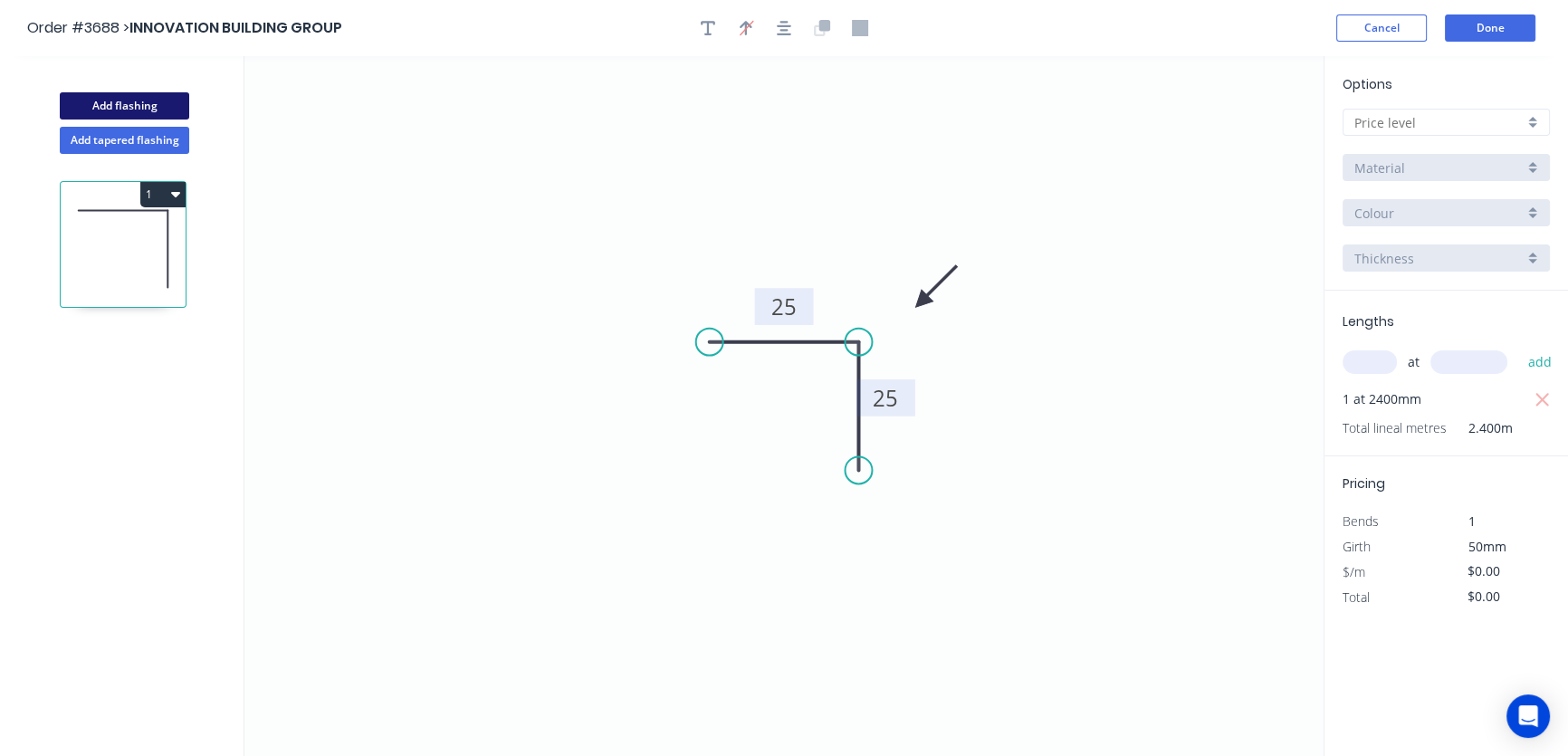
click at [150, 107] on button "Add flashing" at bounding box center [124, 107] width 130 height 28
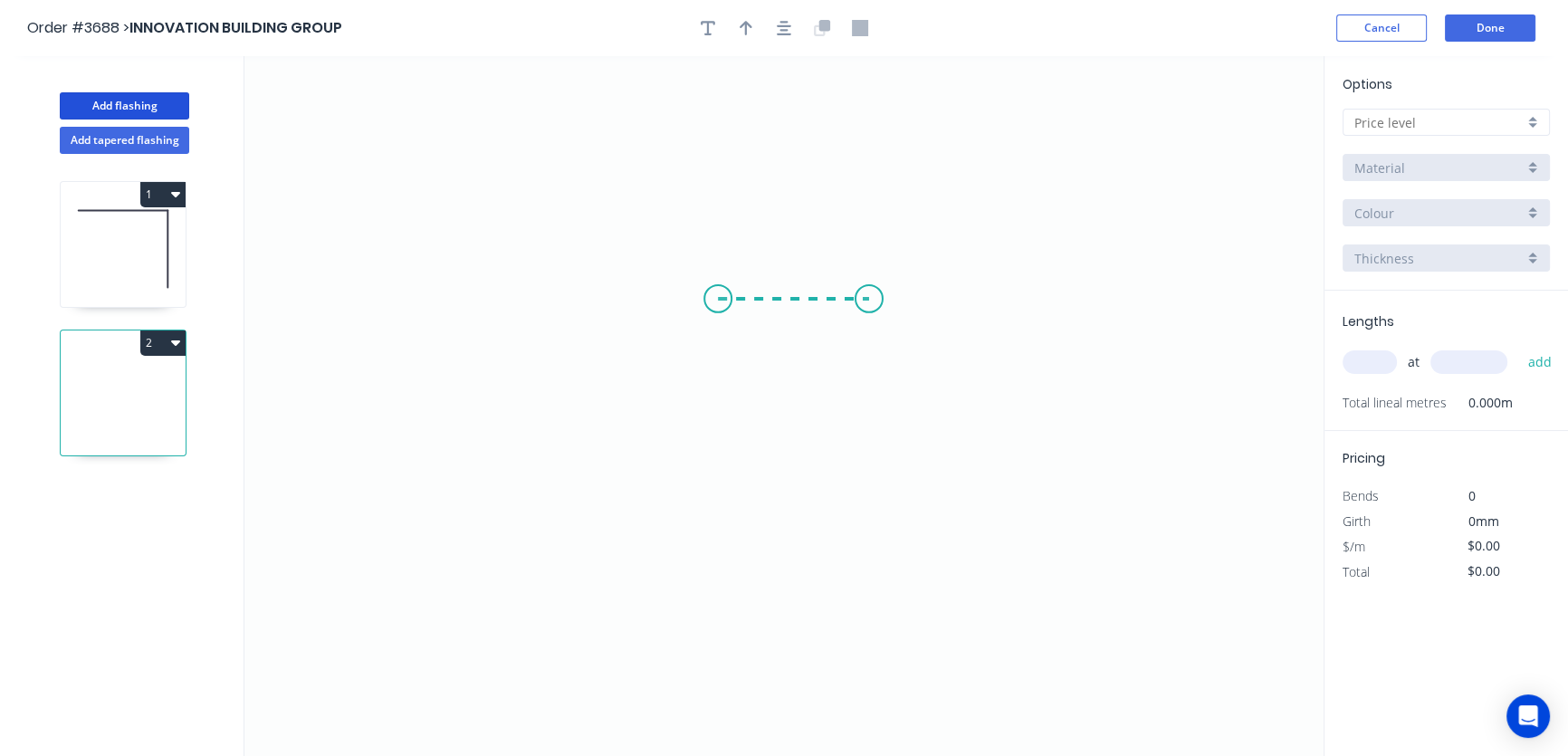
drag, startPoint x: 717, startPoint y: 299, endPoint x: 869, endPoint y: 299, distance: 152.0
click at [869, 299] on icon "0" at bounding box center [784, 406] width 1079 height 700
drag, startPoint x: 869, startPoint y: 299, endPoint x: 872, endPoint y: 442, distance: 143.0
click at [872, 442] on icon "0 ?" at bounding box center [784, 406] width 1079 height 700
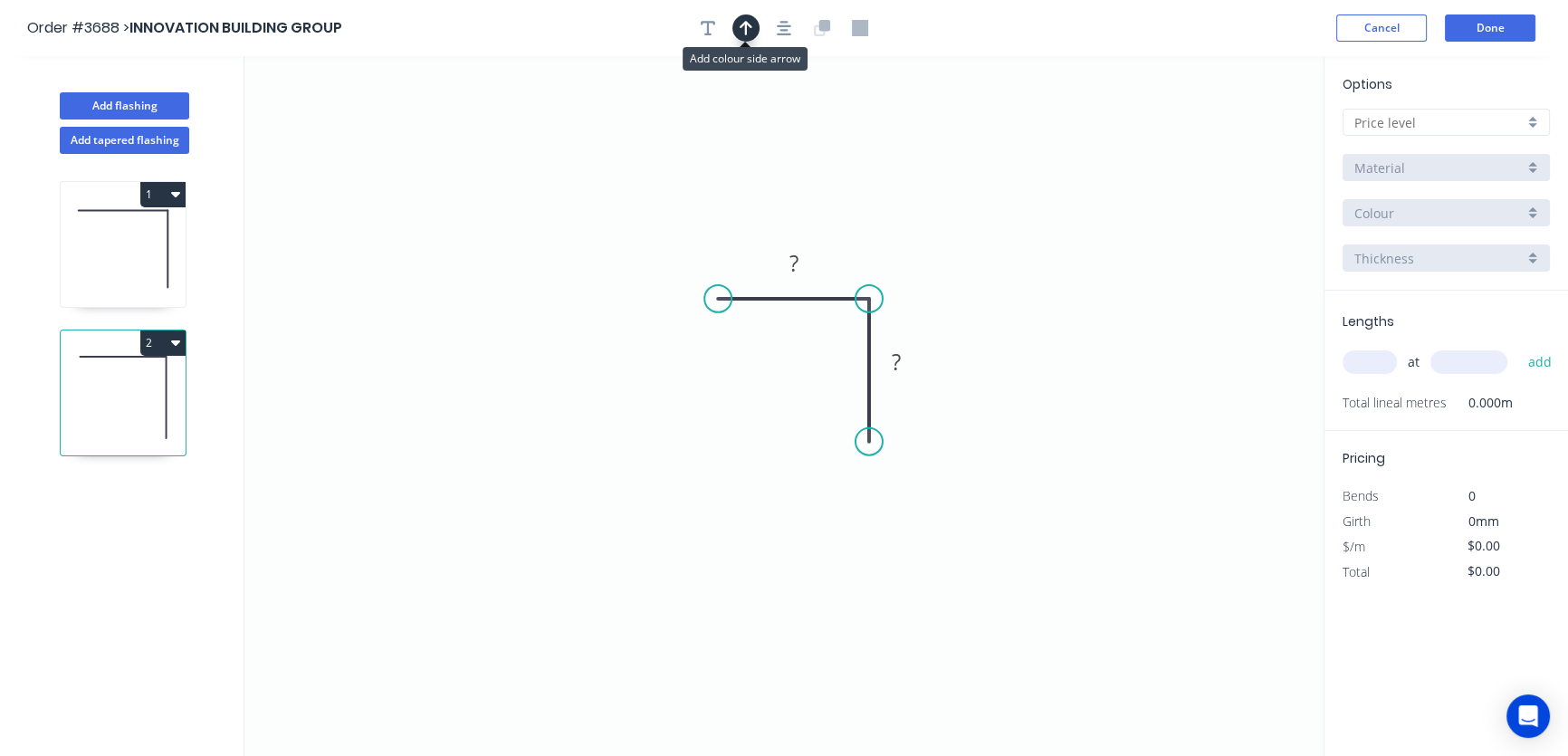
click at [745, 31] on icon "button" at bounding box center [746, 28] width 13 height 15
click at [778, 25] on icon "button" at bounding box center [784, 28] width 15 height 17
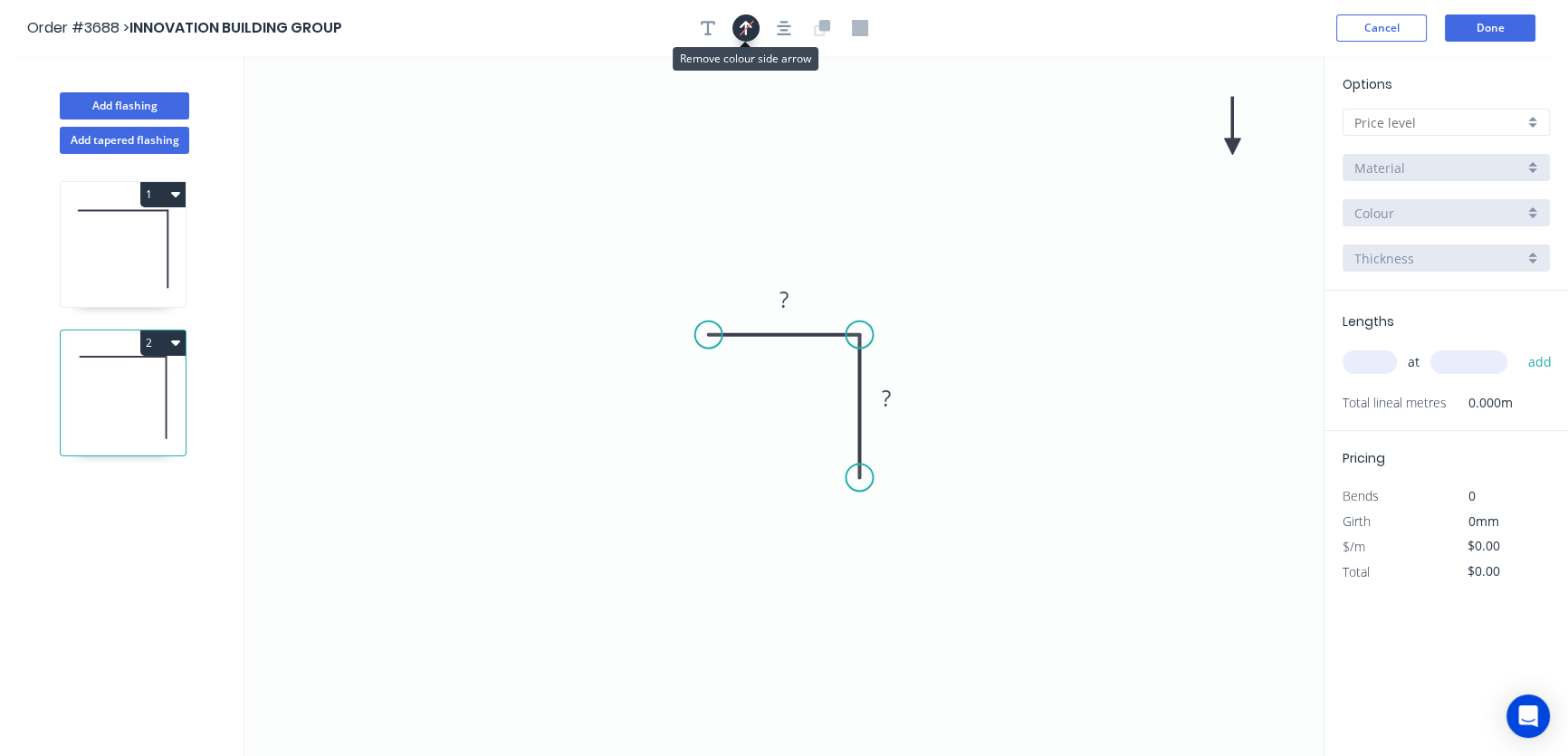
click at [747, 31] on icon "button" at bounding box center [746, 28] width 14 height 17
click at [742, 24] on icon "button" at bounding box center [746, 28] width 13 height 15
drag, startPoint x: 1226, startPoint y: 138, endPoint x: 974, endPoint y: 354, distance: 331.9
click at [977, 360] on icon at bounding box center [978, 341] width 17 height 58
click at [972, 351] on icon at bounding box center [977, 339] width 17 height 58
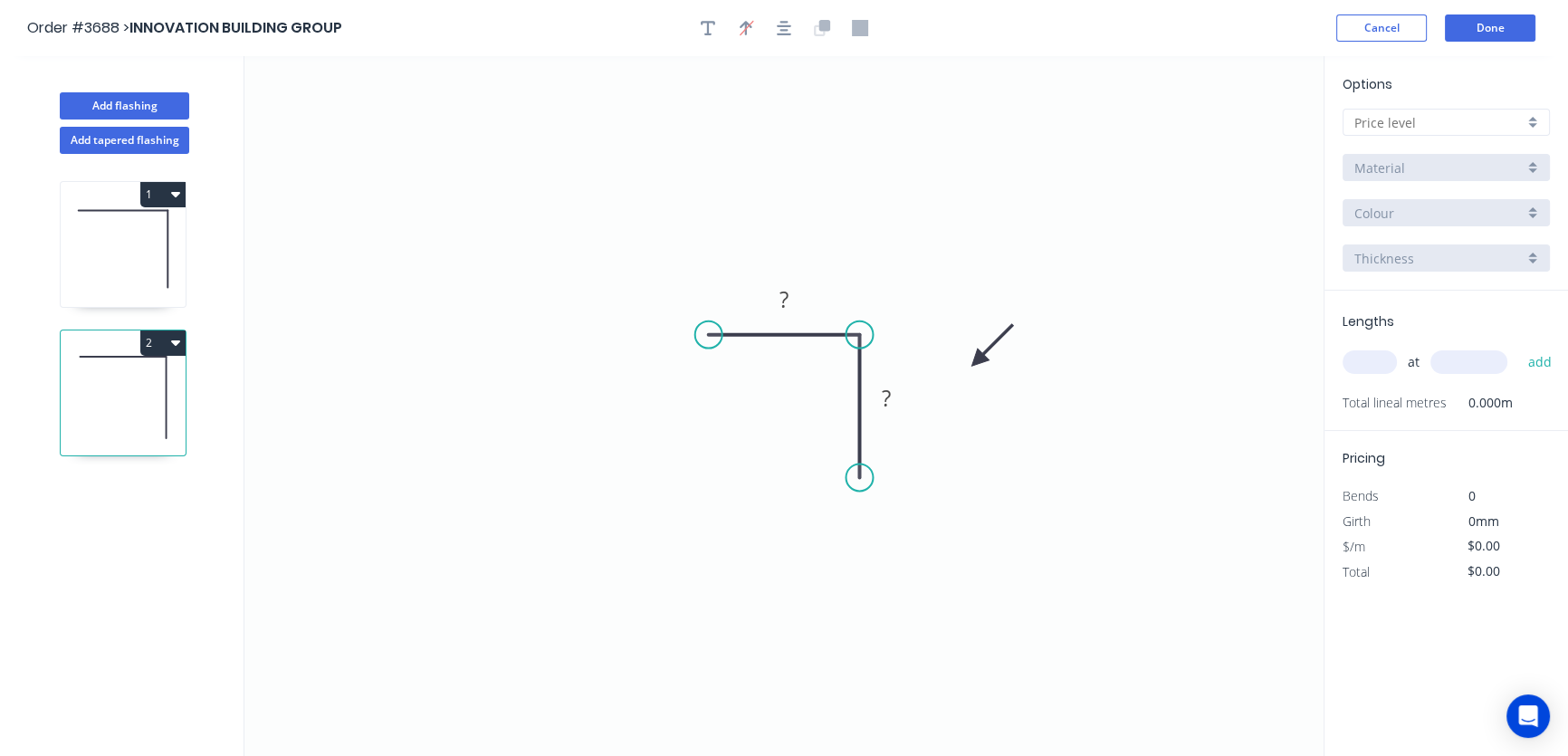
click at [972, 351] on icon "0 ? ?" at bounding box center [784, 406] width 1079 height 700
click at [782, 293] on tspan "?" at bounding box center [784, 299] width 9 height 30
click at [886, 395] on tspan "?" at bounding box center [886, 398] width 9 height 30
click at [752, 387] on icon "0 25 70" at bounding box center [784, 406] width 1079 height 700
drag, startPoint x: 913, startPoint y: 401, endPoint x: 942, endPoint y: 403, distance: 29.1
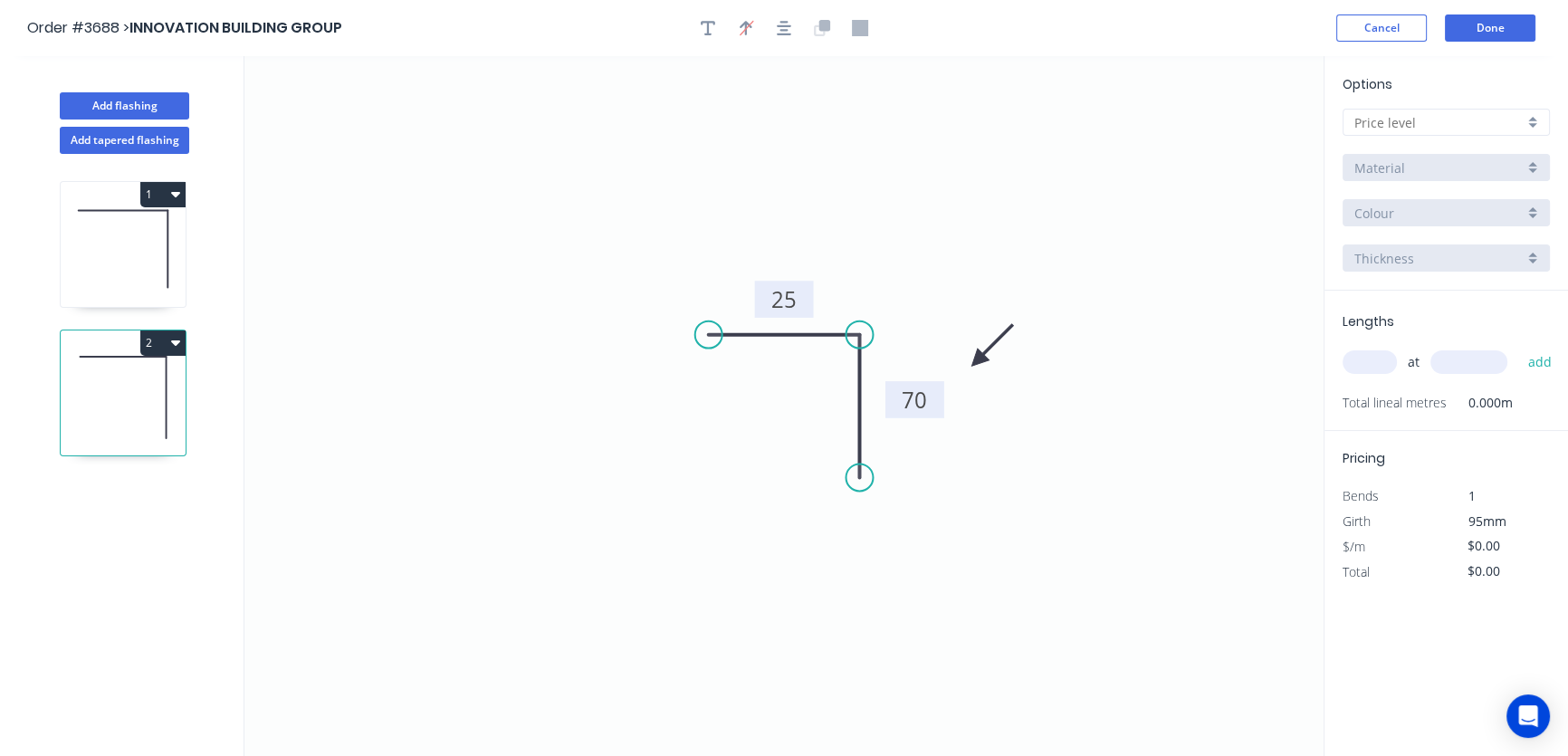
click at [942, 403] on rect at bounding box center [915, 400] width 59 height 37
click at [1361, 360] on input "text" at bounding box center [1369, 362] width 54 height 24
type input "1"
click at [1459, 365] on input "text" at bounding box center [1469, 362] width 77 height 24
type input "2400"
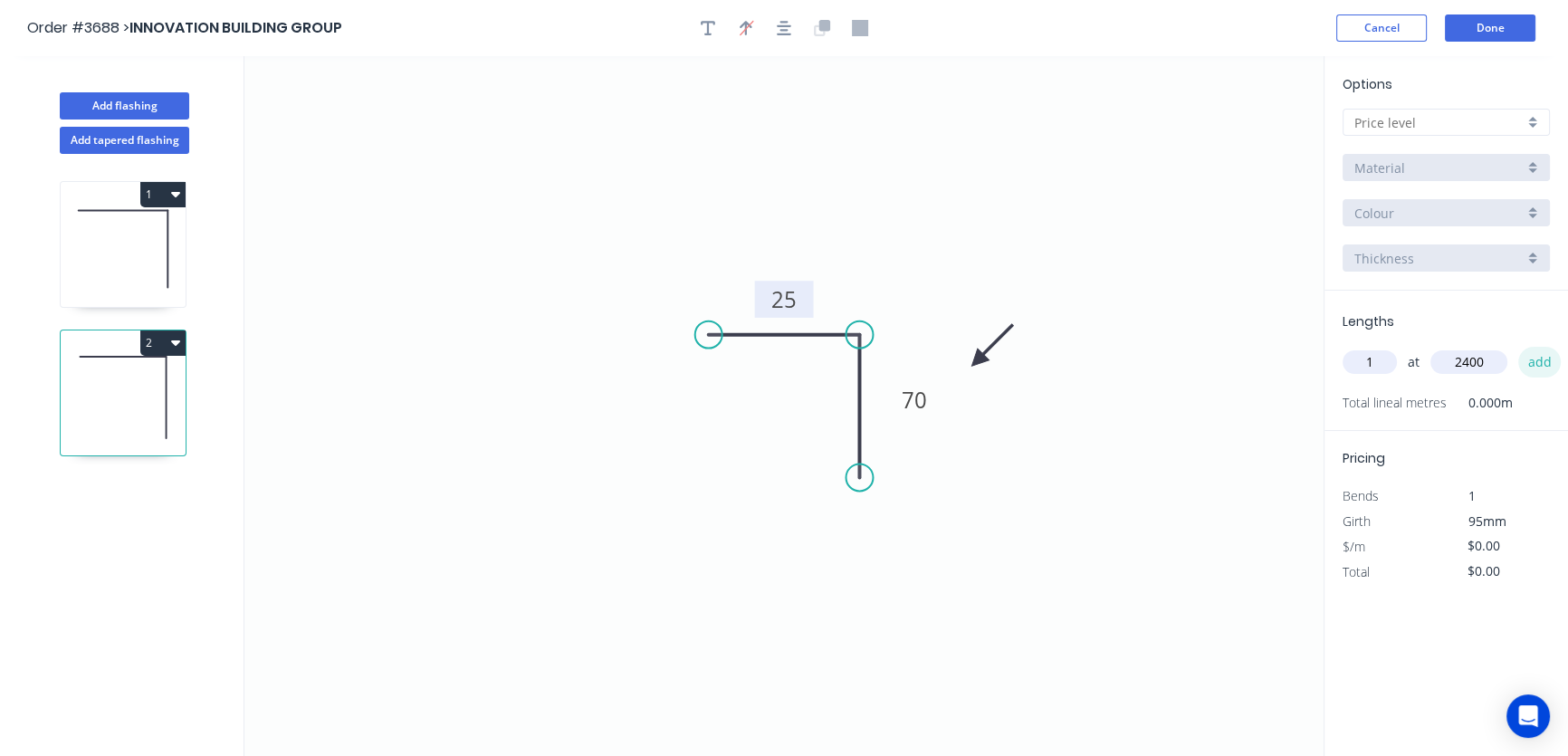
click at [1541, 358] on button "add" at bounding box center [1540, 362] width 42 height 31
click at [1535, 118] on div at bounding box center [1446, 122] width 208 height 28
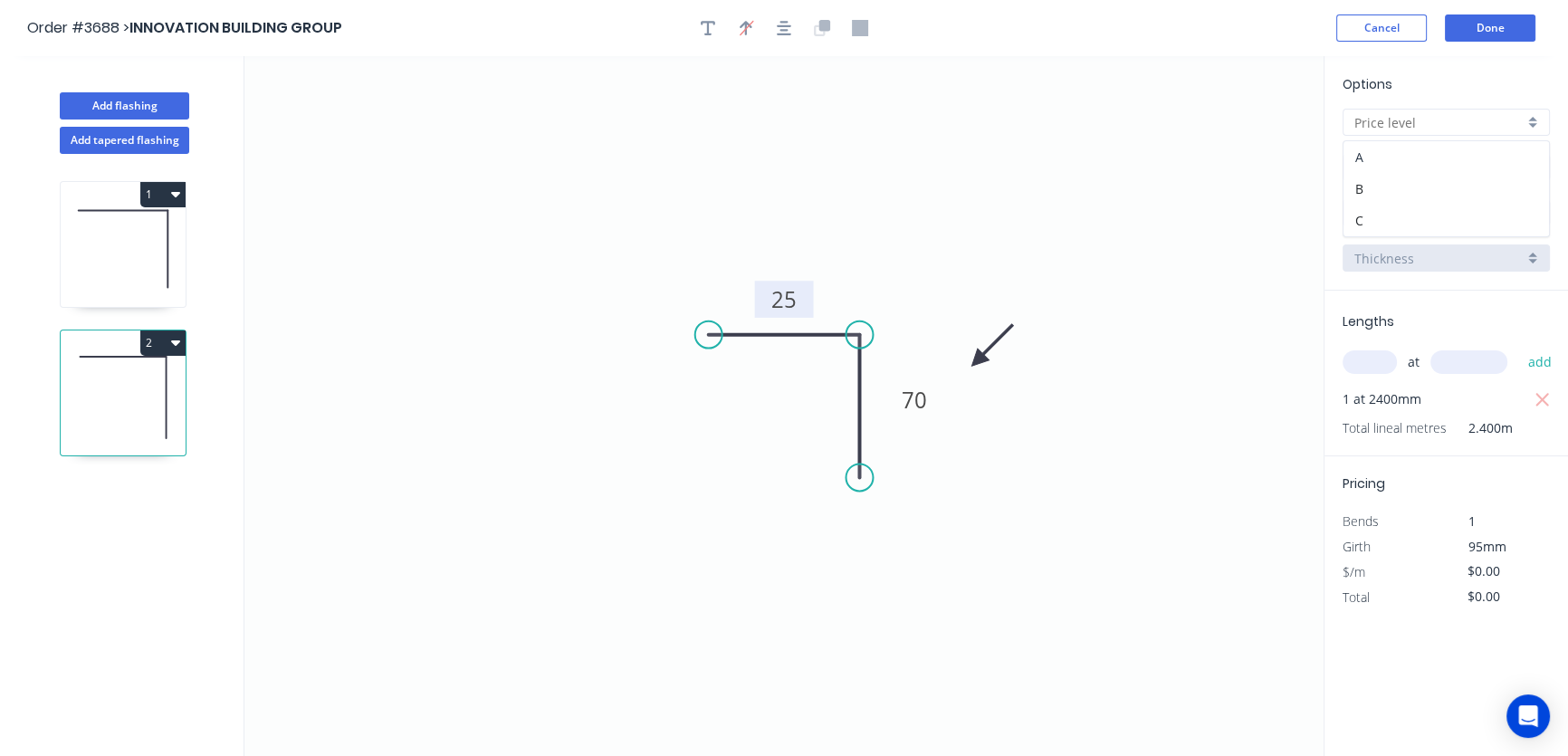
click at [1489, 155] on div "A" at bounding box center [1446, 157] width 206 height 31
type input "A"
type input "$14.55"
type input "$34.92"
click at [1535, 216] on div "Standard" at bounding box center [1446, 213] width 208 height 28
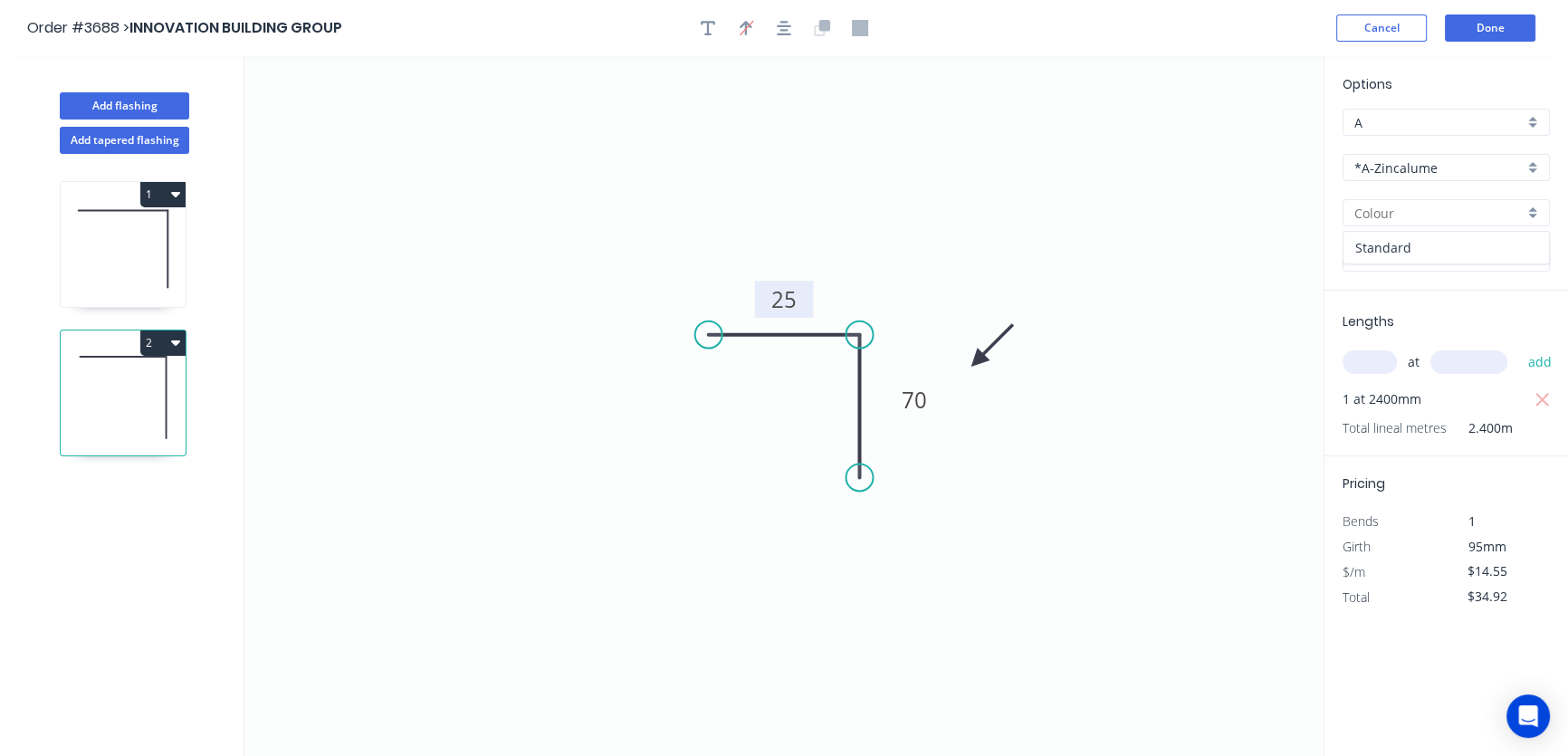
click at [1520, 250] on div "Standard" at bounding box center [1446, 247] width 206 height 31
type input "Standard"
click at [1526, 164] on div "*A-Zincalume" at bounding box center [1446, 168] width 208 height 28
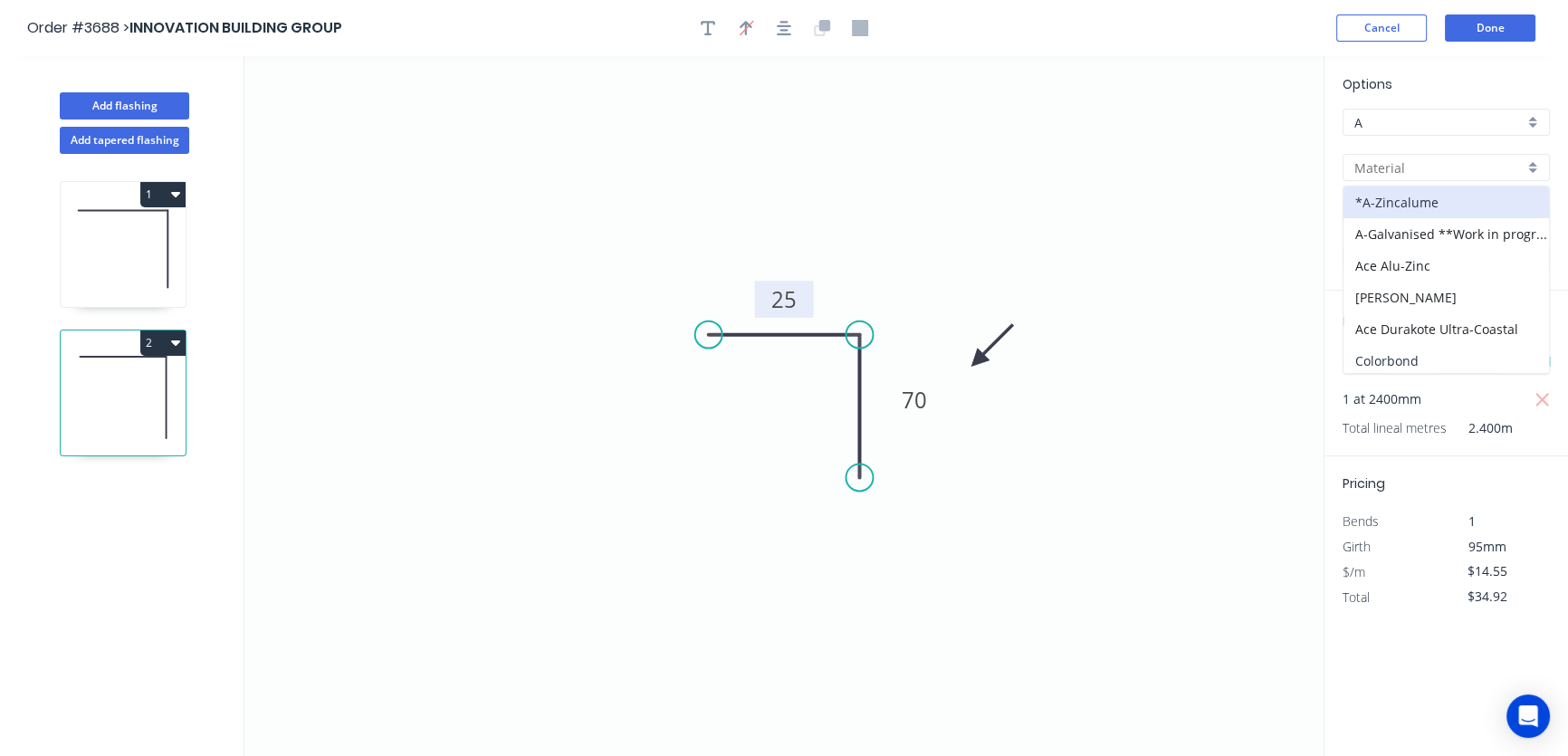
click at [1475, 362] on div "Colorbond" at bounding box center [1446, 360] width 206 height 31
type input "Colorbond"
type input "Basalt"
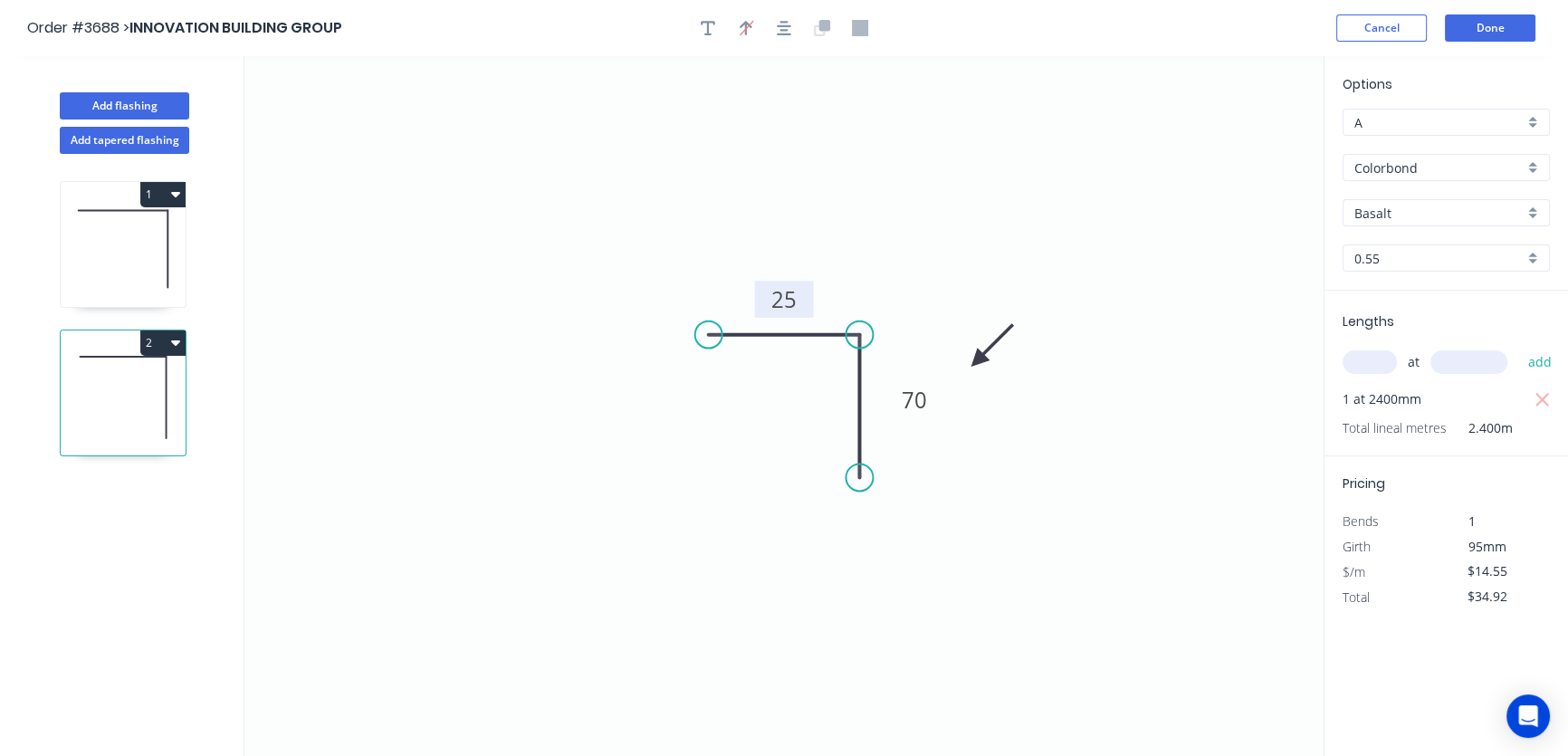
type input "$14.91"
type input "$35.78"
click at [1535, 215] on div "Basalt" at bounding box center [1446, 213] width 208 height 28
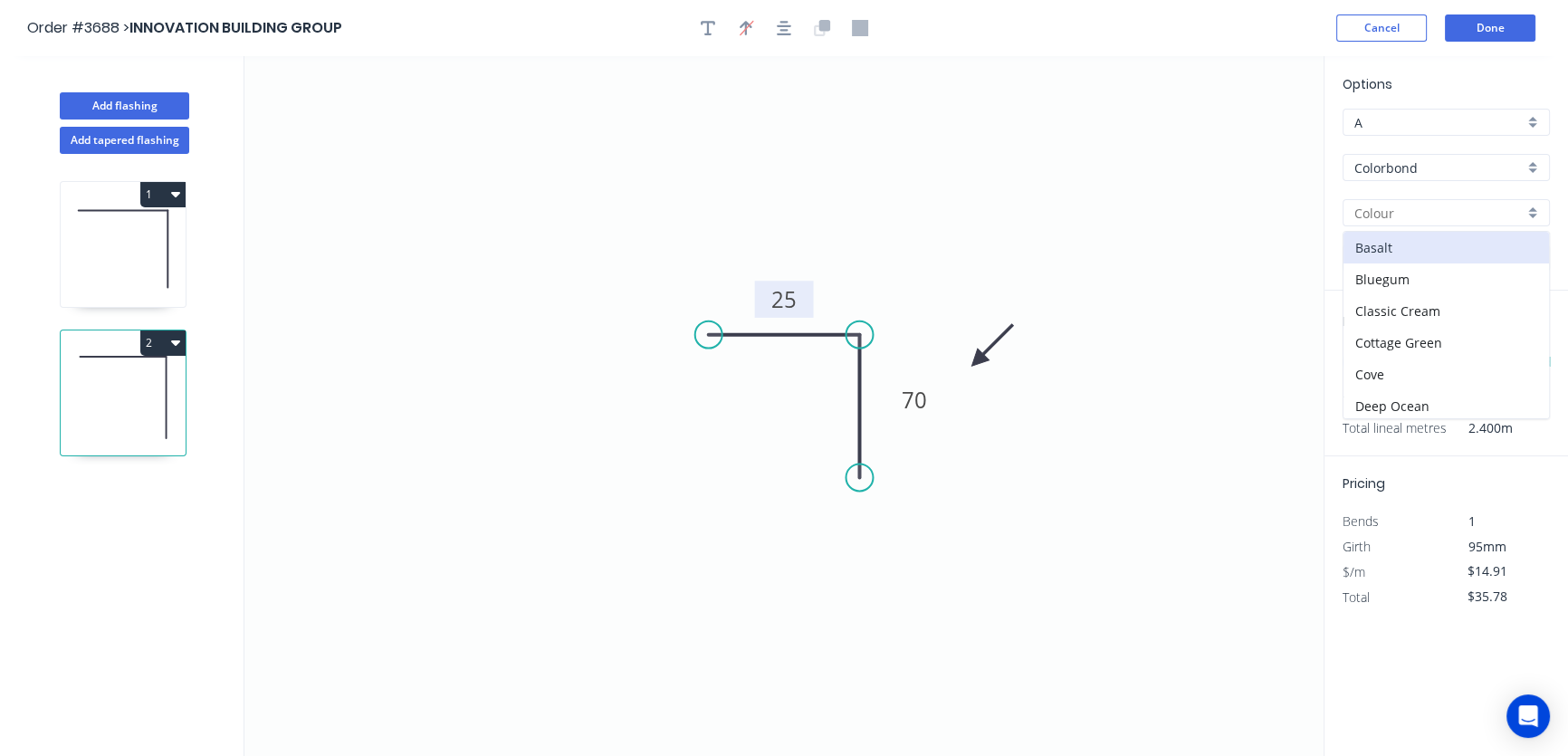
click at [1535, 215] on div at bounding box center [1446, 213] width 208 height 28
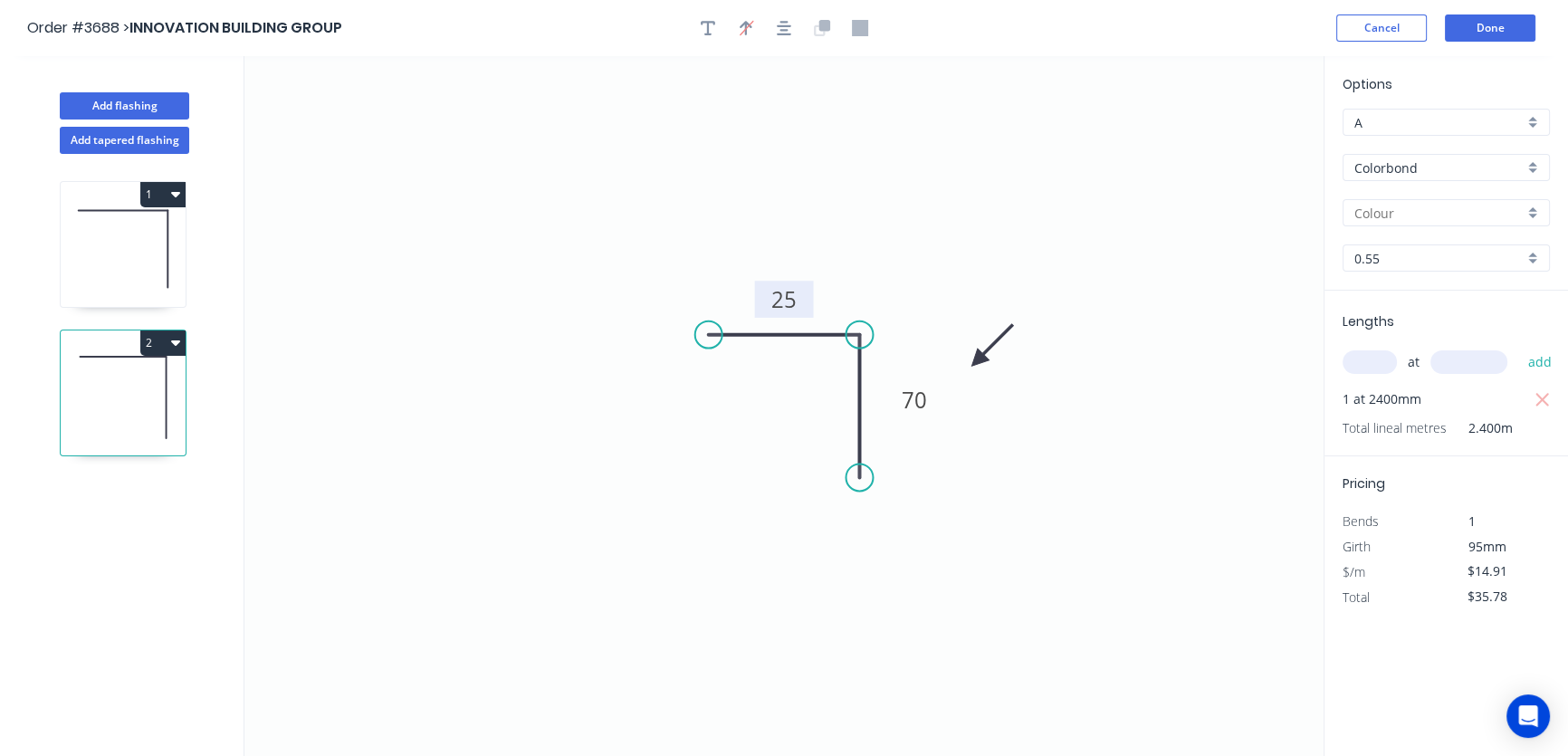
click at [1535, 215] on div at bounding box center [1446, 213] width 208 height 28
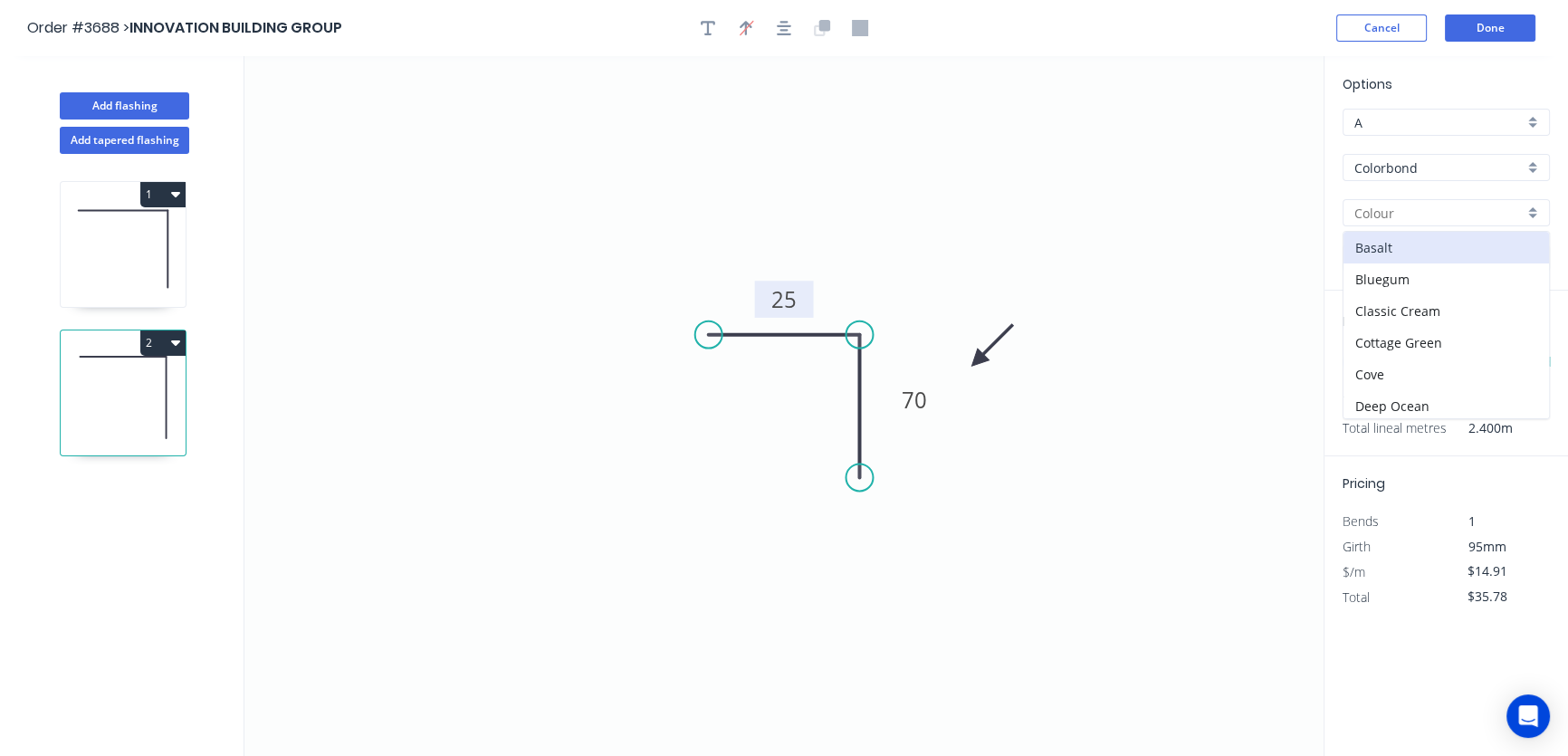
click at [1535, 215] on div at bounding box center [1446, 213] width 208 height 28
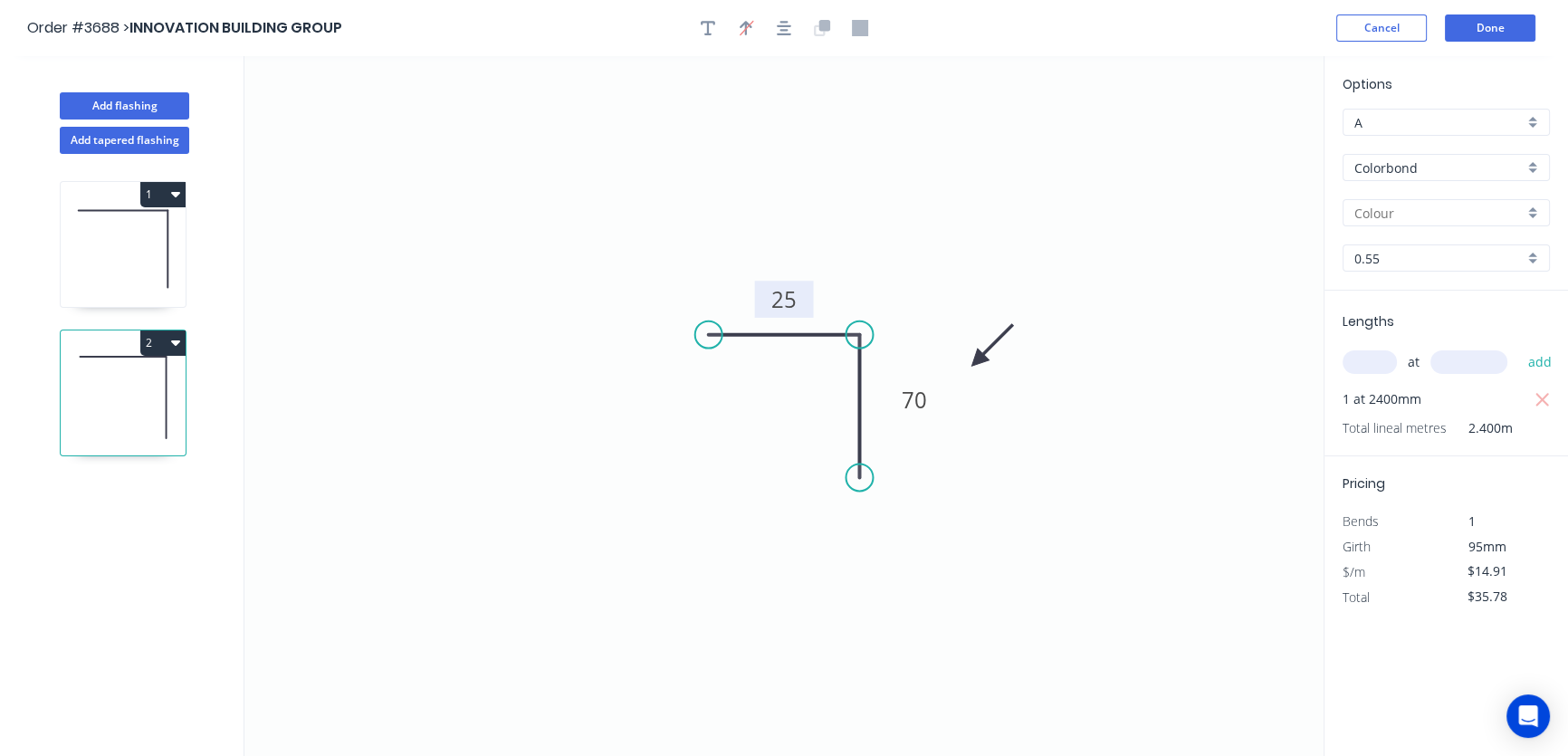
click at [1532, 215] on div at bounding box center [1446, 213] width 208 height 28
click at [1398, 367] on div "Windspray" at bounding box center [1446, 369] width 206 height 31
type input "Windspray"
click at [142, 103] on button "Add flashing" at bounding box center [124, 107] width 130 height 28
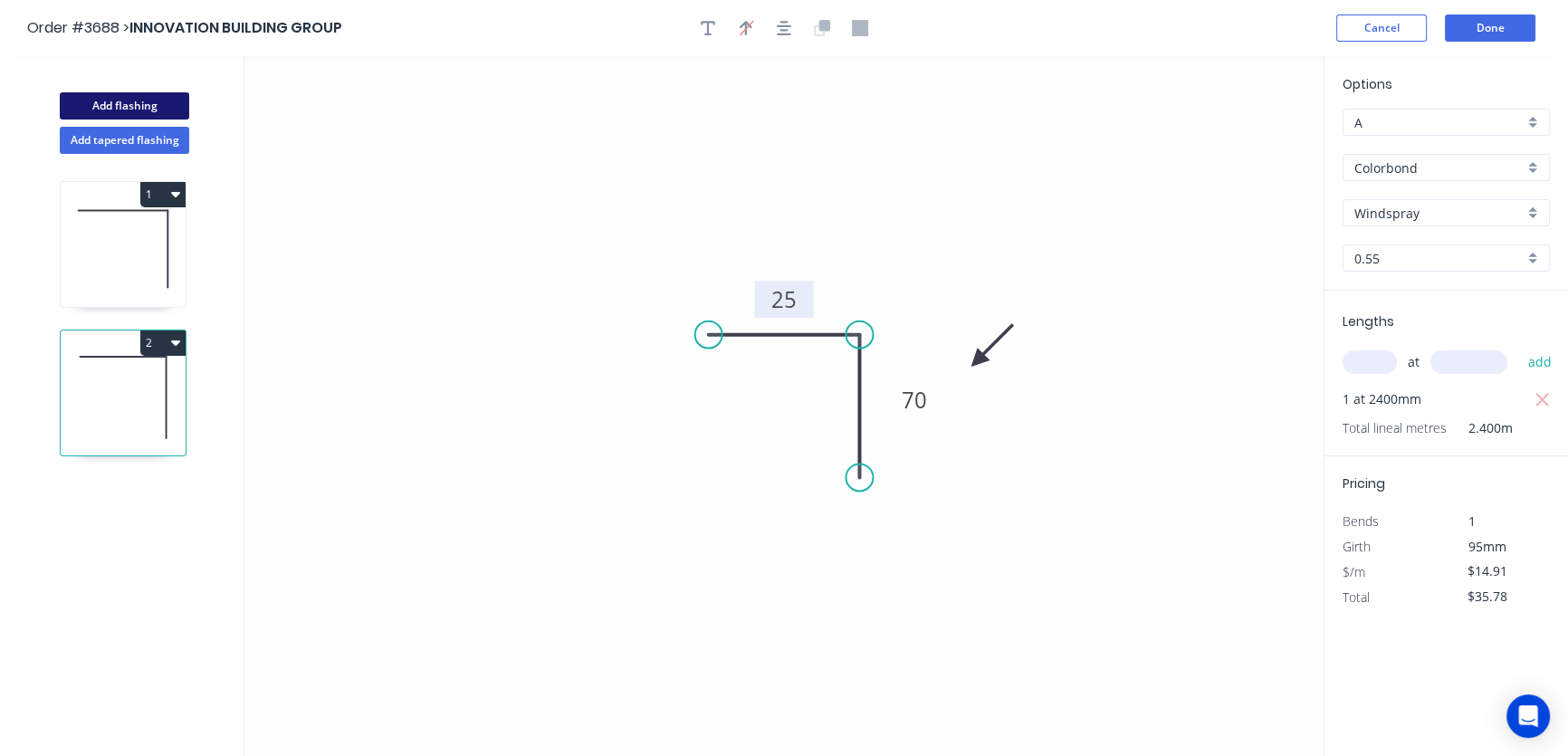
type input "$0.00"
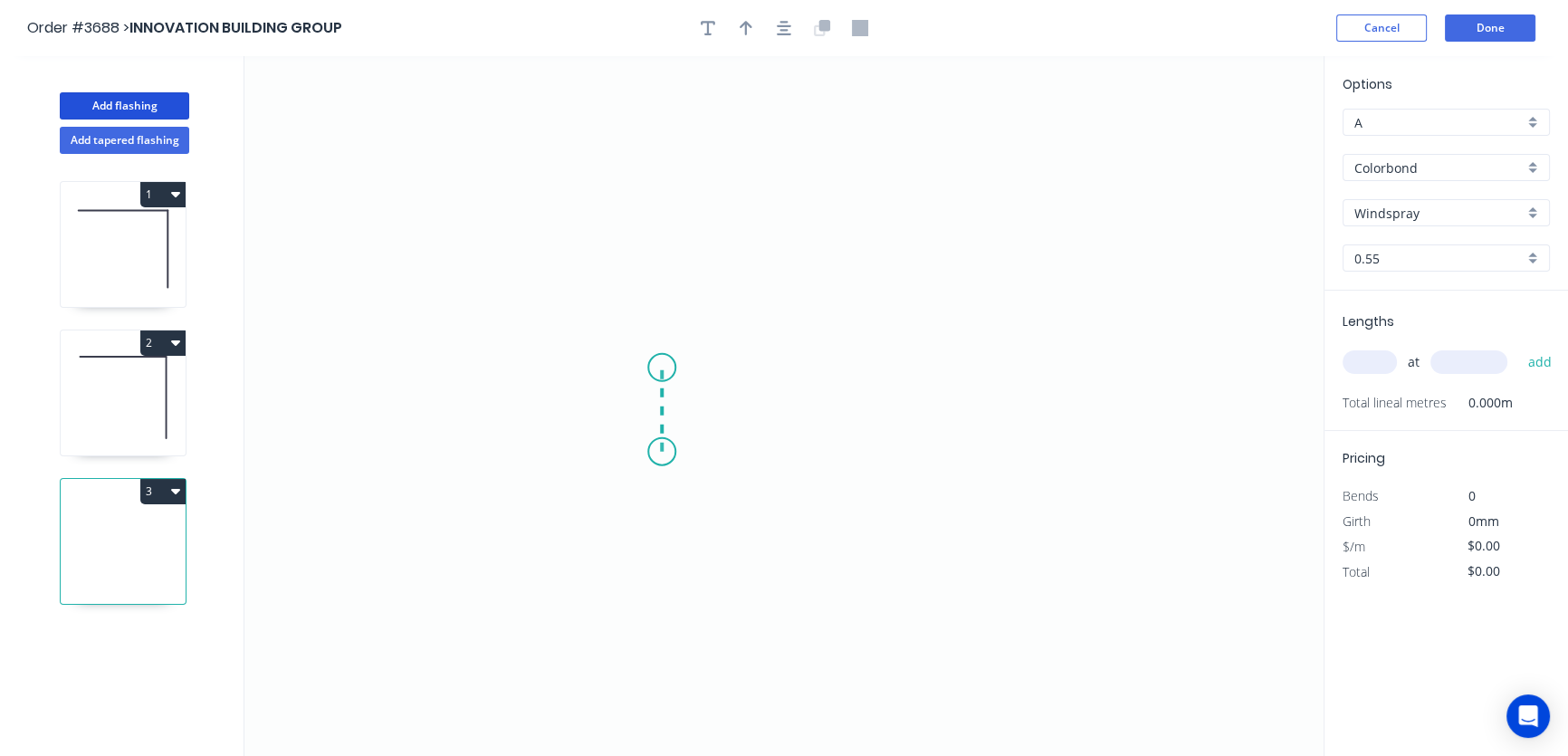
drag, startPoint x: 661, startPoint y: 452, endPoint x: 664, endPoint y: 367, distance: 85.1
click at [664, 367] on icon "0" at bounding box center [784, 406] width 1079 height 700
drag, startPoint x: 664, startPoint y: 367, endPoint x: 859, endPoint y: 364, distance: 195.0
click at [859, 364] on icon "0 ?" at bounding box center [784, 406] width 1079 height 700
drag, startPoint x: 859, startPoint y: 364, endPoint x: 861, endPoint y: 450, distance: 86.0
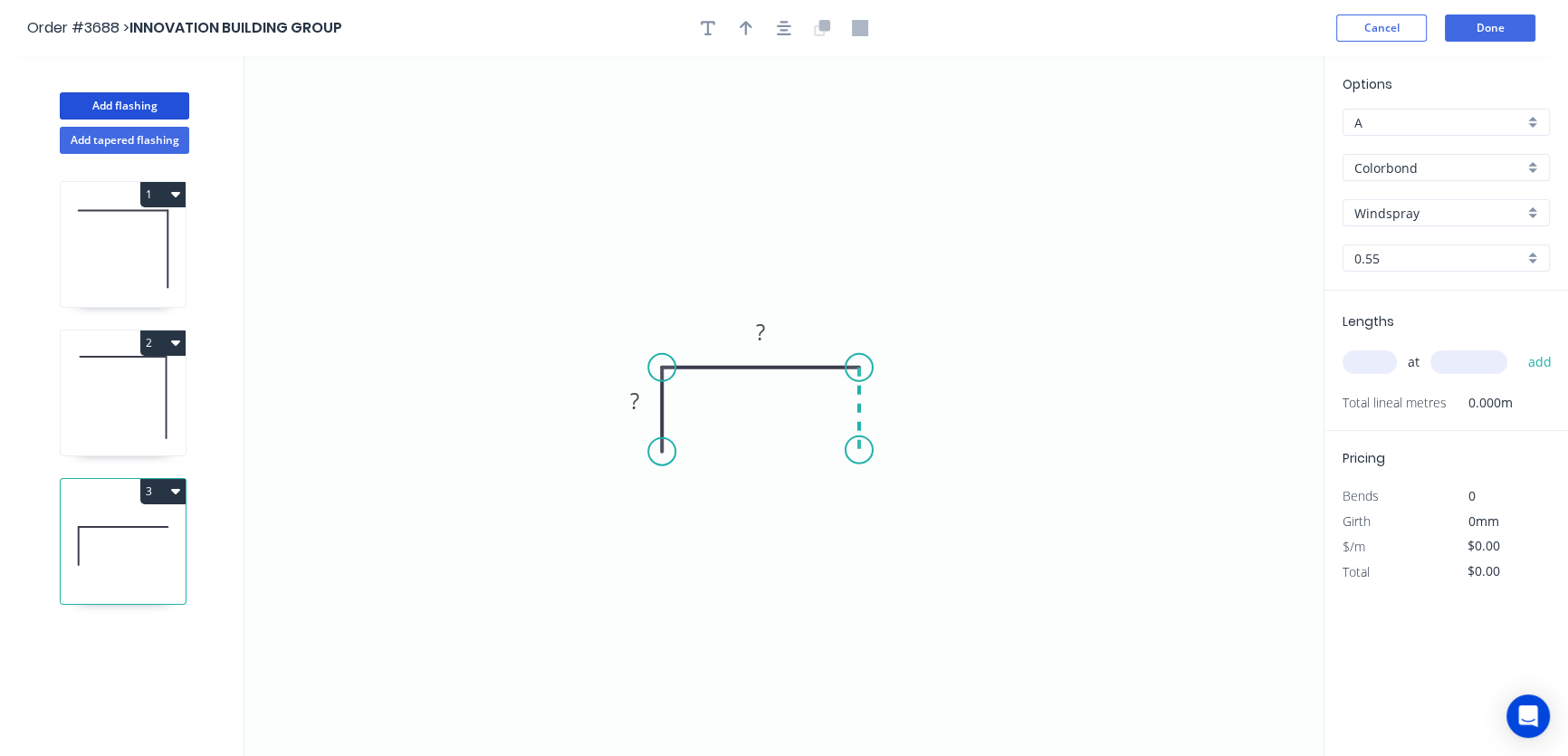
click at [861, 450] on icon "0 ? ?" at bounding box center [784, 406] width 1079 height 700
click at [634, 399] on tspan "?" at bounding box center [635, 401] width 9 height 30
click at [886, 394] on tspan "?" at bounding box center [886, 400] width 9 height 30
click at [758, 331] on tspan "?" at bounding box center [761, 332] width 9 height 30
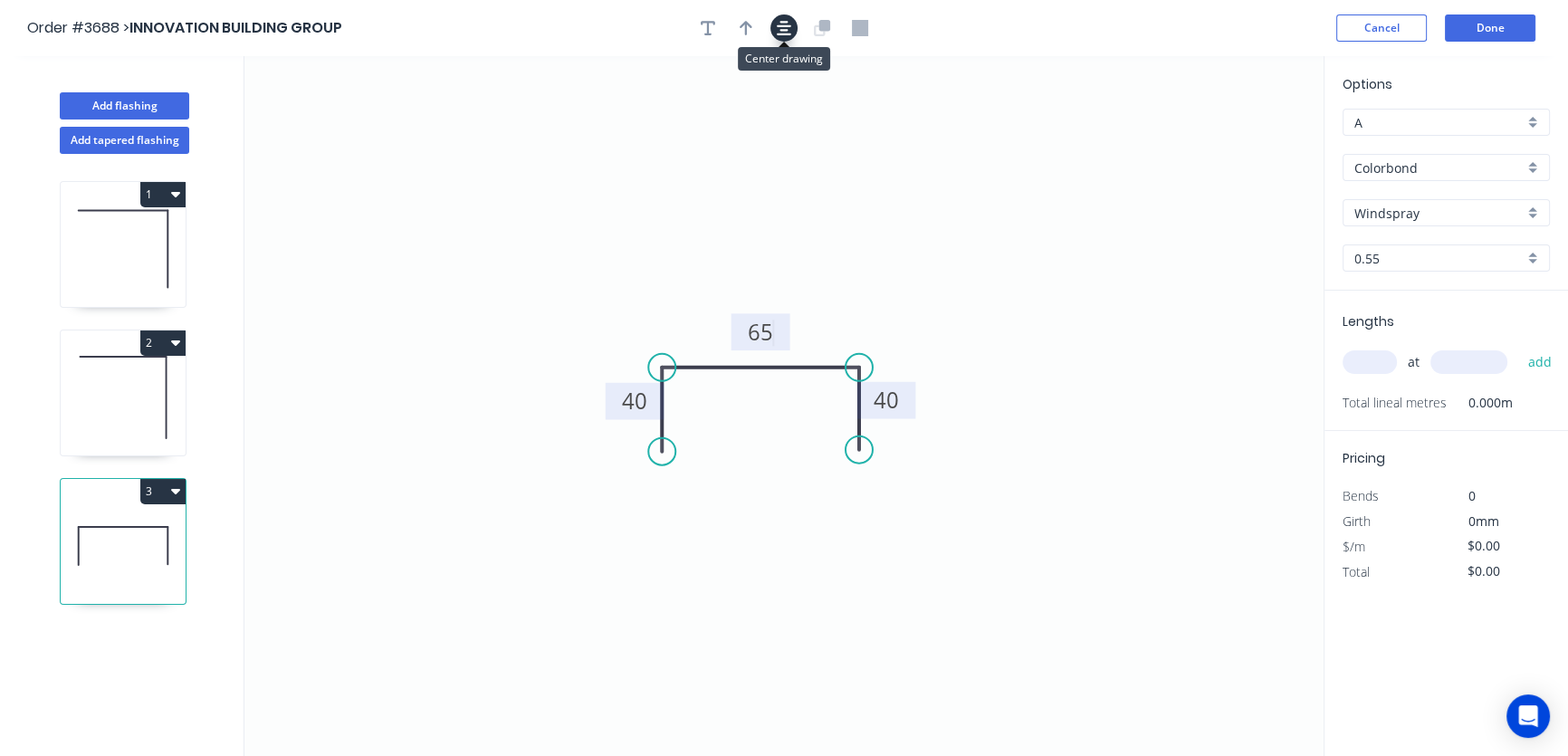
click at [778, 25] on icon "button" at bounding box center [784, 28] width 15 height 17
type input "$16.18"
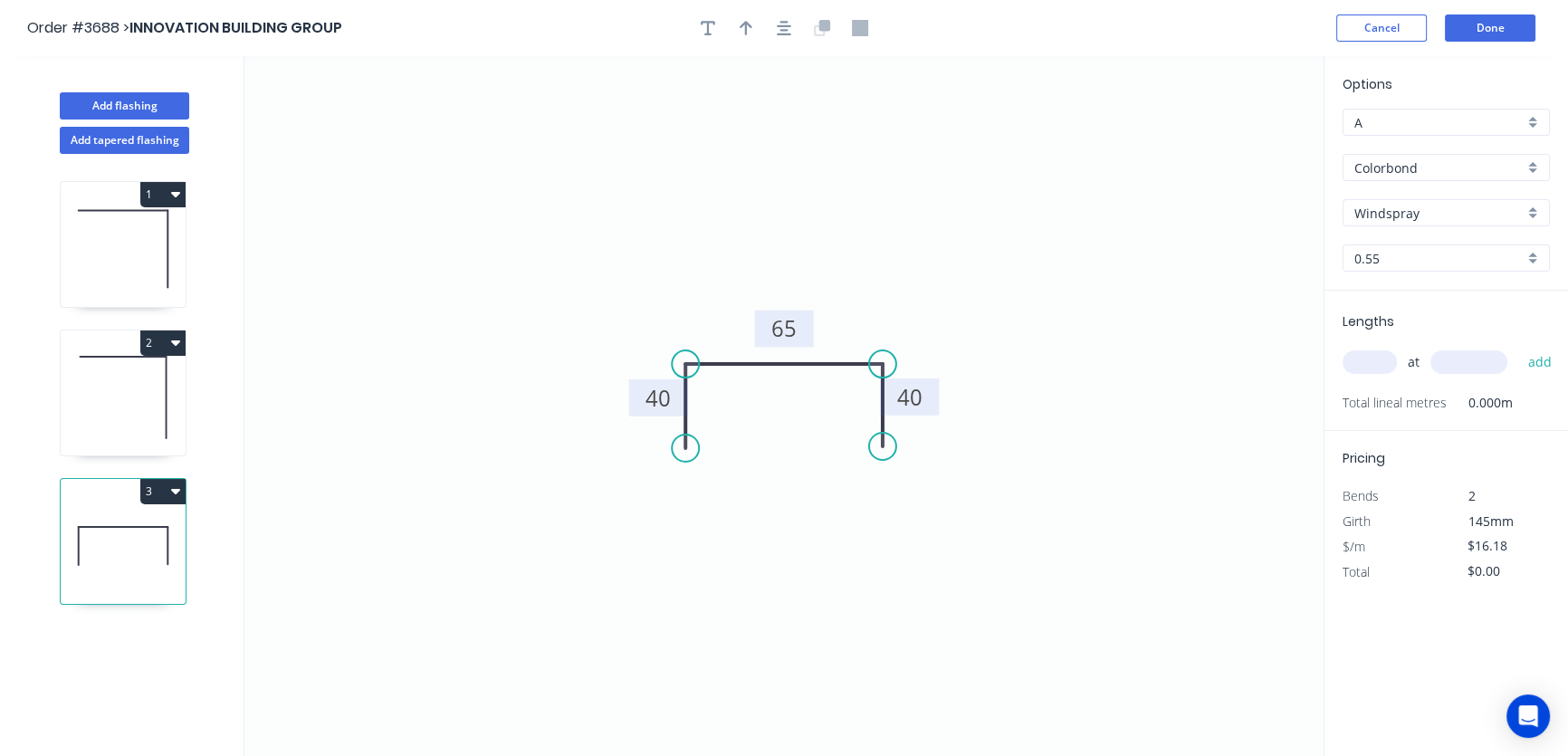
click at [1368, 355] on input "text" at bounding box center [1369, 362] width 54 height 24
type input "1"
click at [1442, 358] on input "text" at bounding box center [1469, 362] width 77 height 24
type input "110"
click at [1541, 357] on button "add" at bounding box center [1540, 362] width 42 height 31
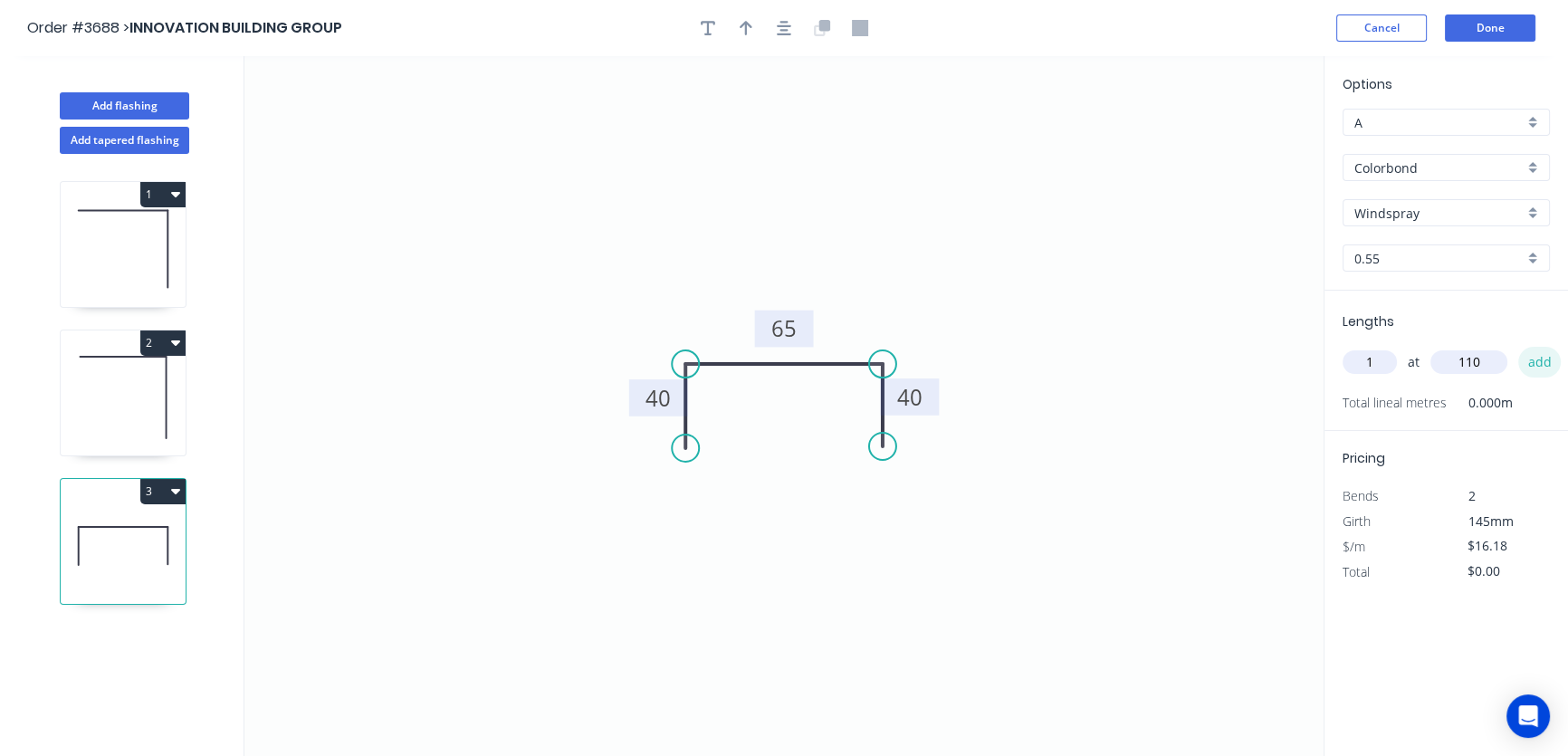
type input "$16.18"
click at [1484, 30] on button "Done" at bounding box center [1490, 28] width 91 height 28
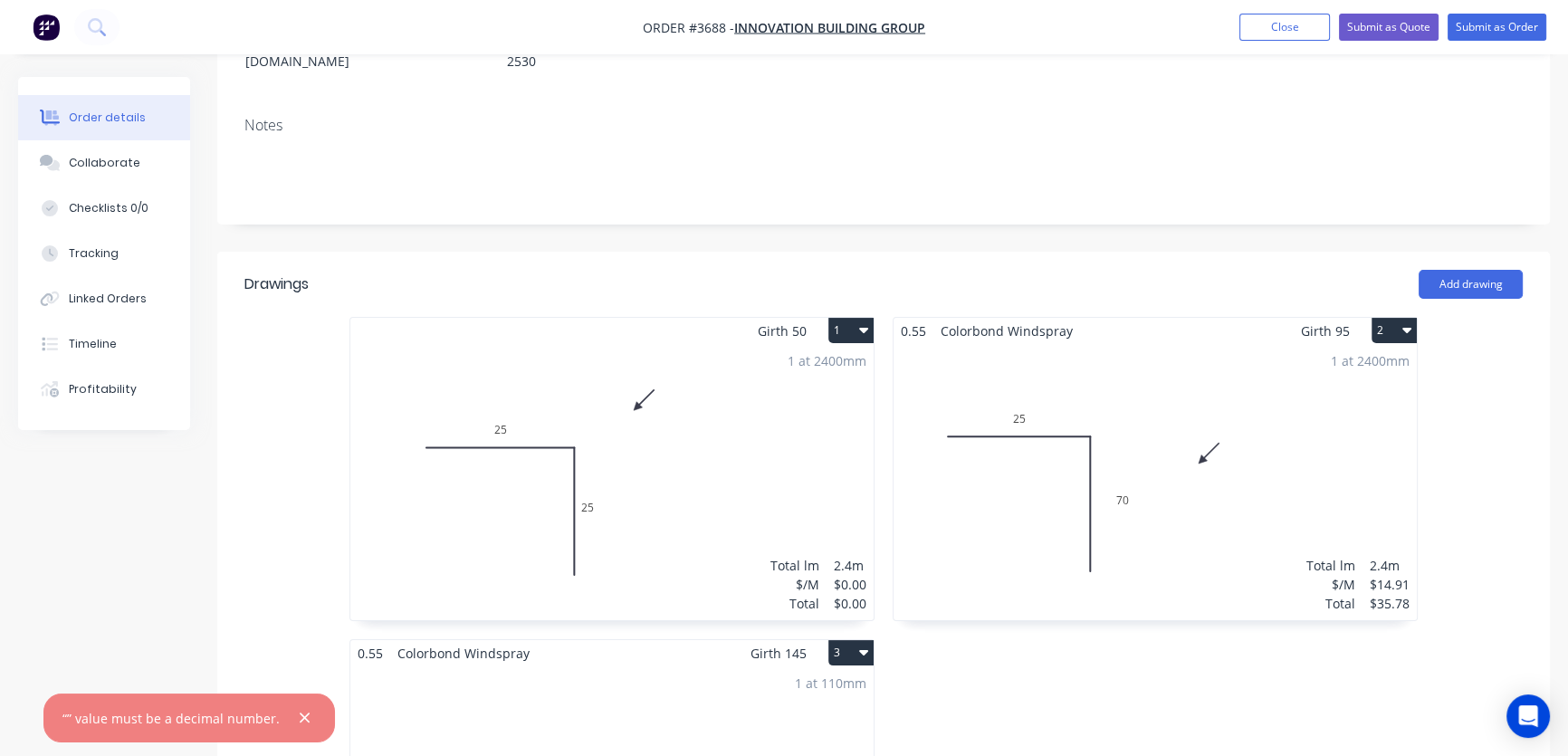
scroll to position [274, 0]
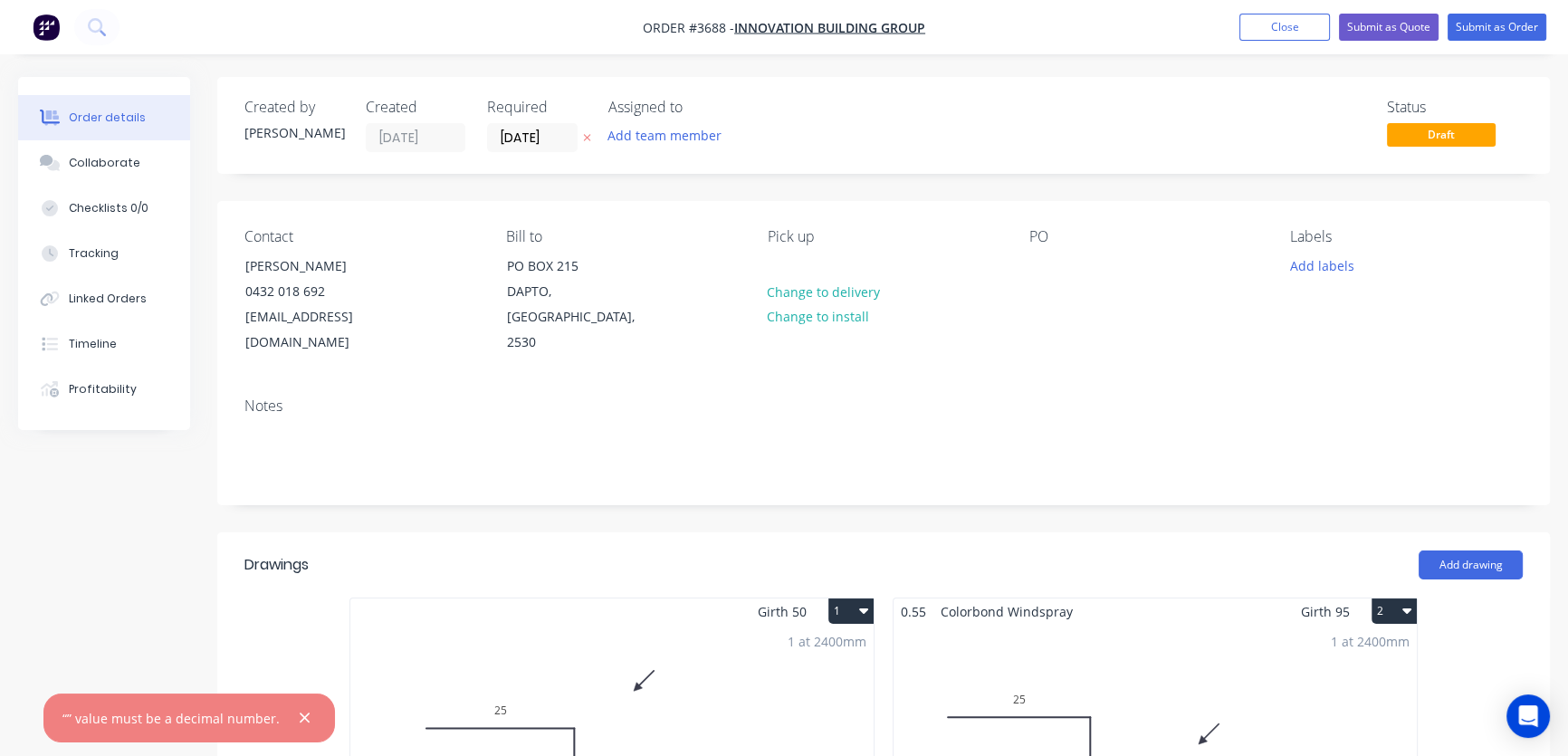
click at [664, 645] on div "1 at 2400mm Total lm $/M Total 2.4m $0.00 $0.00" at bounding box center [612, 762] width 524 height 276
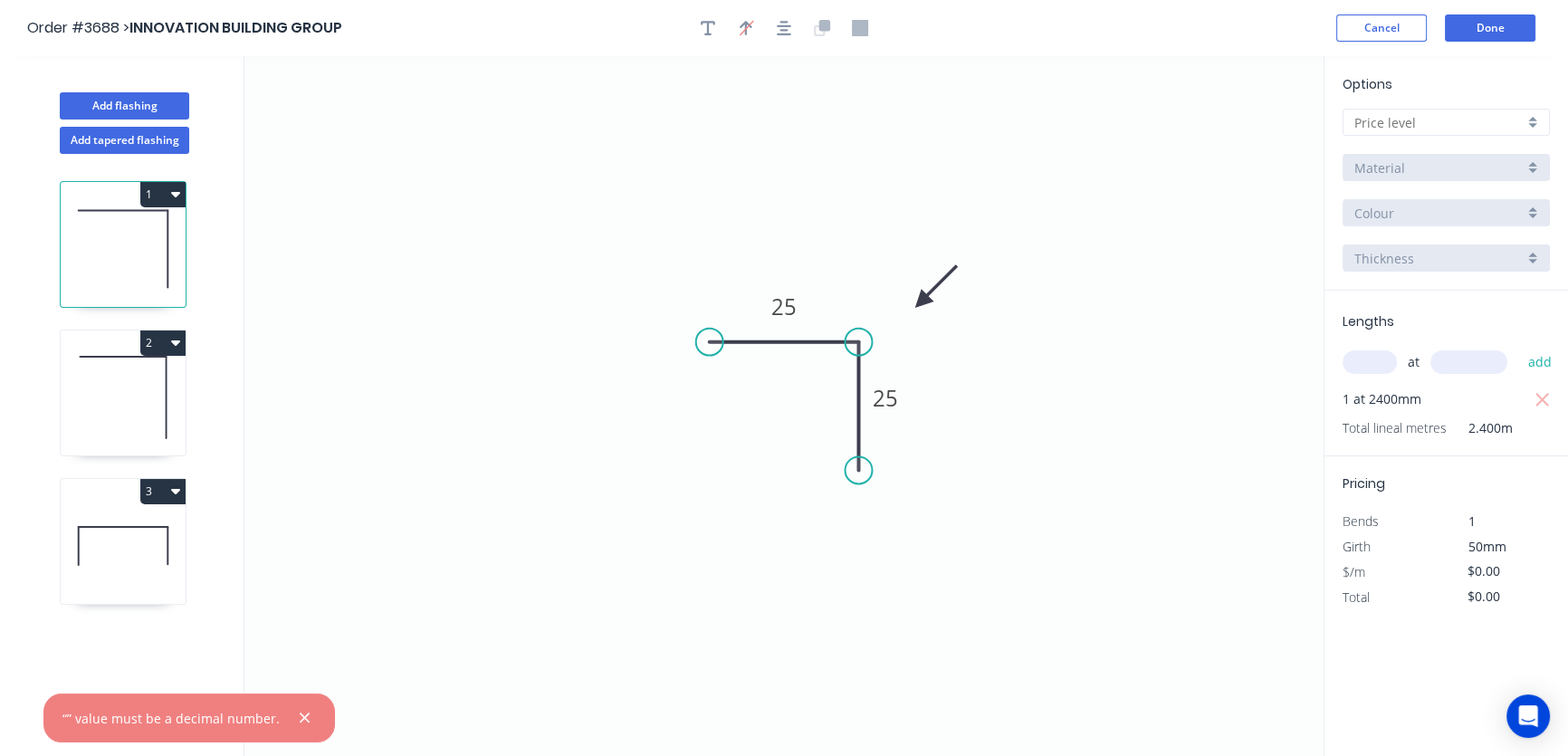
click at [1533, 121] on div at bounding box center [1446, 122] width 208 height 28
click at [1469, 163] on div "A" at bounding box center [1446, 157] width 206 height 31
type input "A"
type input "$14.55"
type input "$34.92"
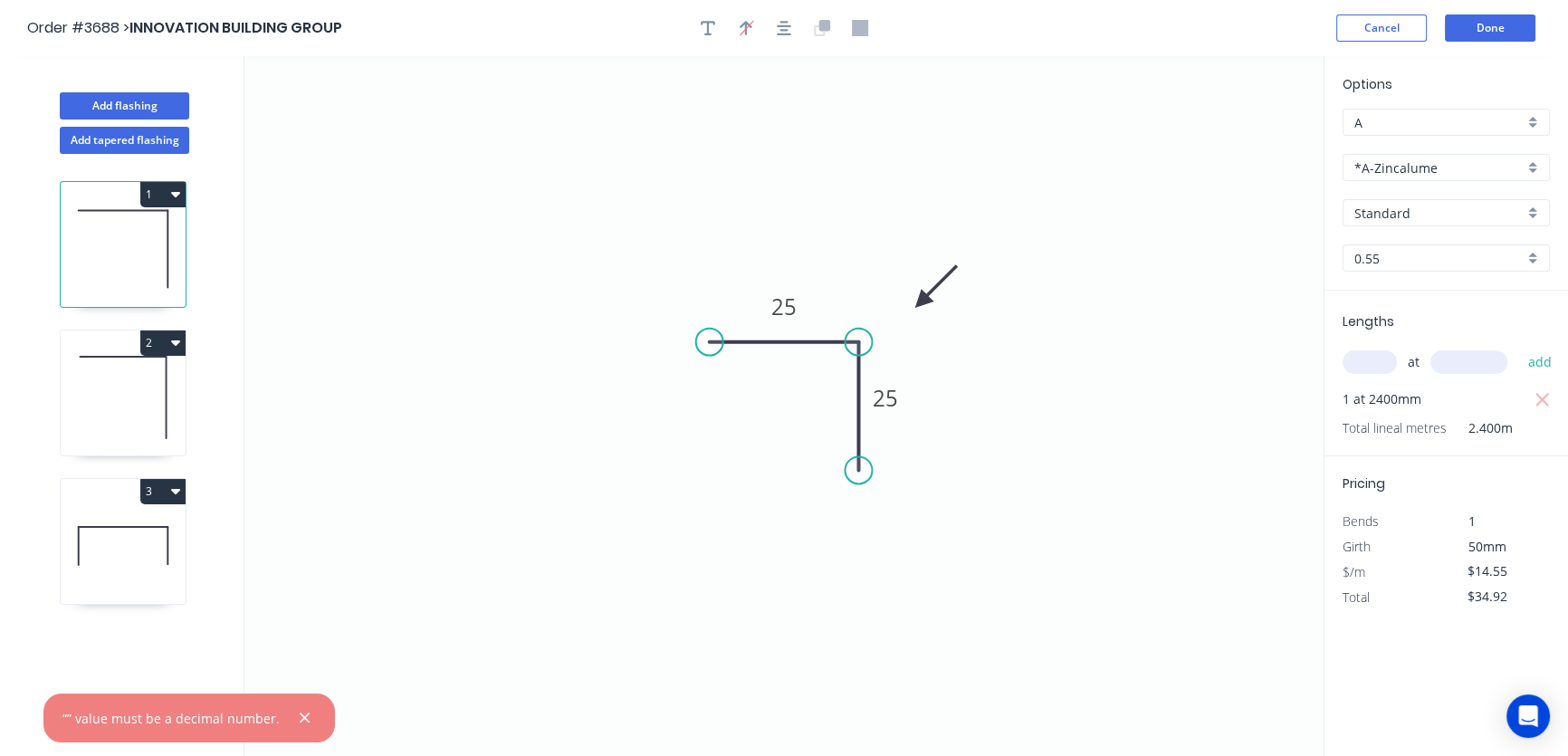
click at [1537, 119] on div "A" at bounding box center [1446, 122] width 208 height 28
click at [1486, 157] on div "A" at bounding box center [1446, 157] width 206 height 31
type input "A"
click at [1529, 163] on div "*A-Zincalume" at bounding box center [1446, 168] width 208 height 28
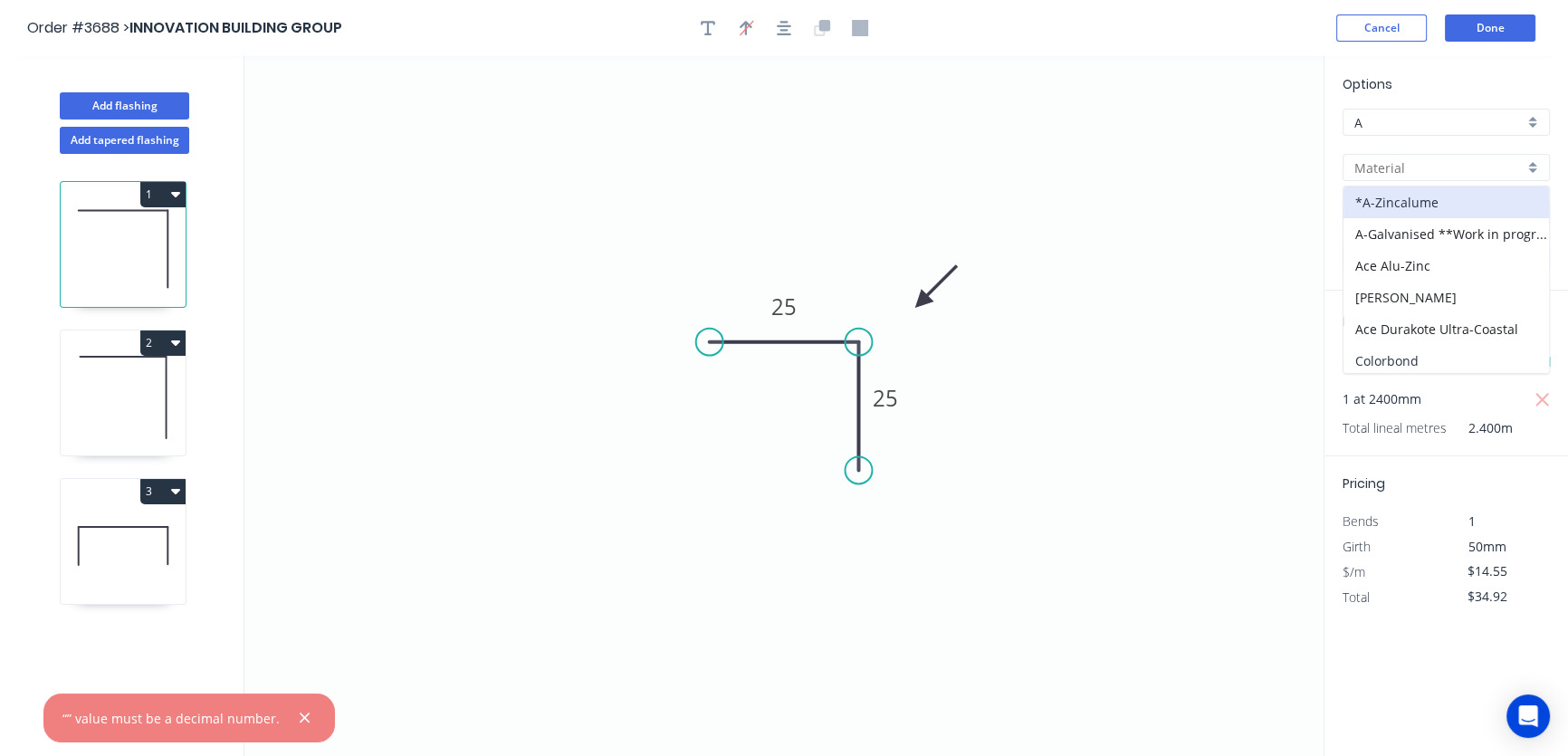
click at [1432, 362] on div "Colorbond" at bounding box center [1446, 360] width 206 height 31
type input "Colorbond"
type input "Basalt"
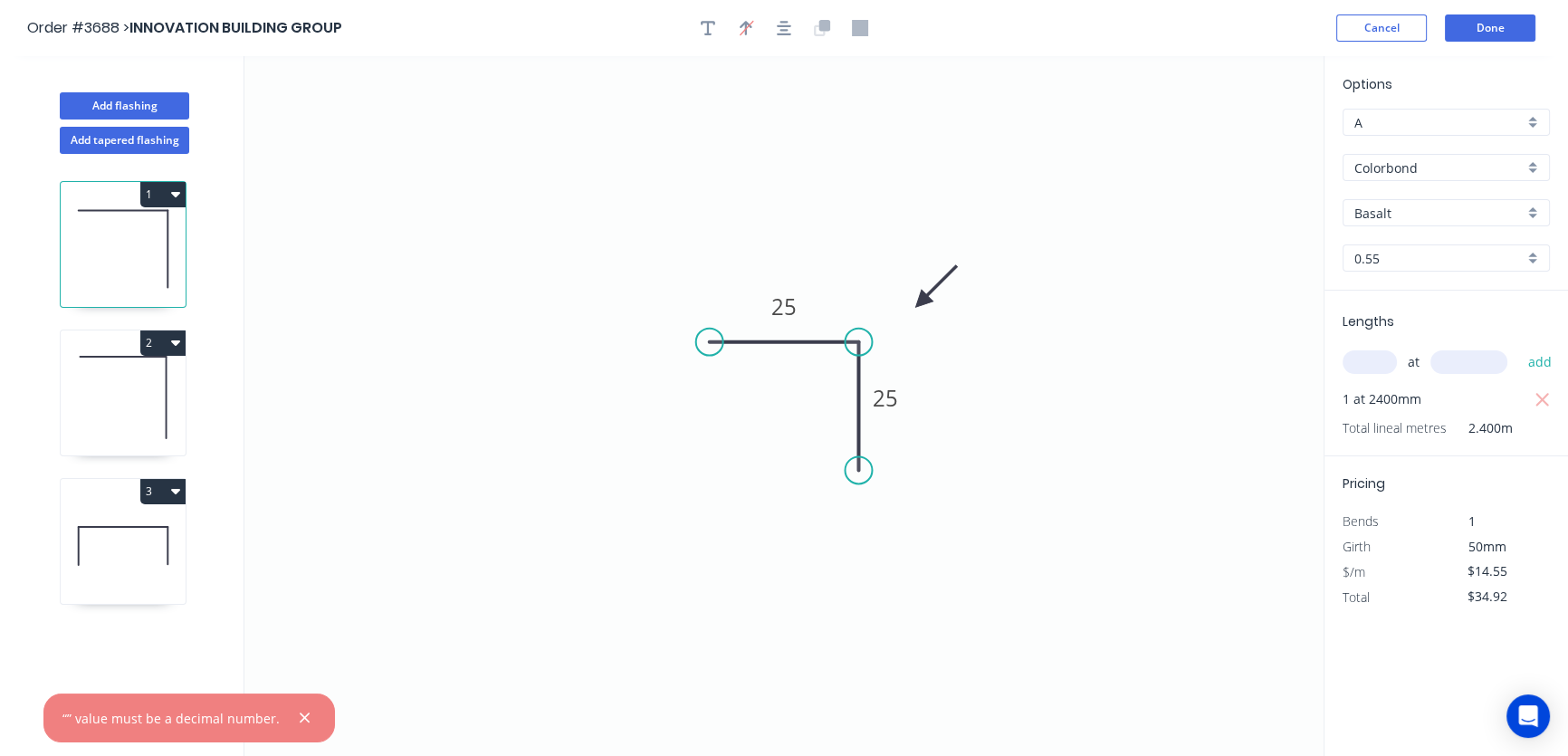
type input "$14.91"
type input "$35.78"
click at [1529, 217] on div "Basalt" at bounding box center [1446, 213] width 208 height 28
click at [1400, 260] on div "Dover White" at bounding box center [1446, 263] width 206 height 31
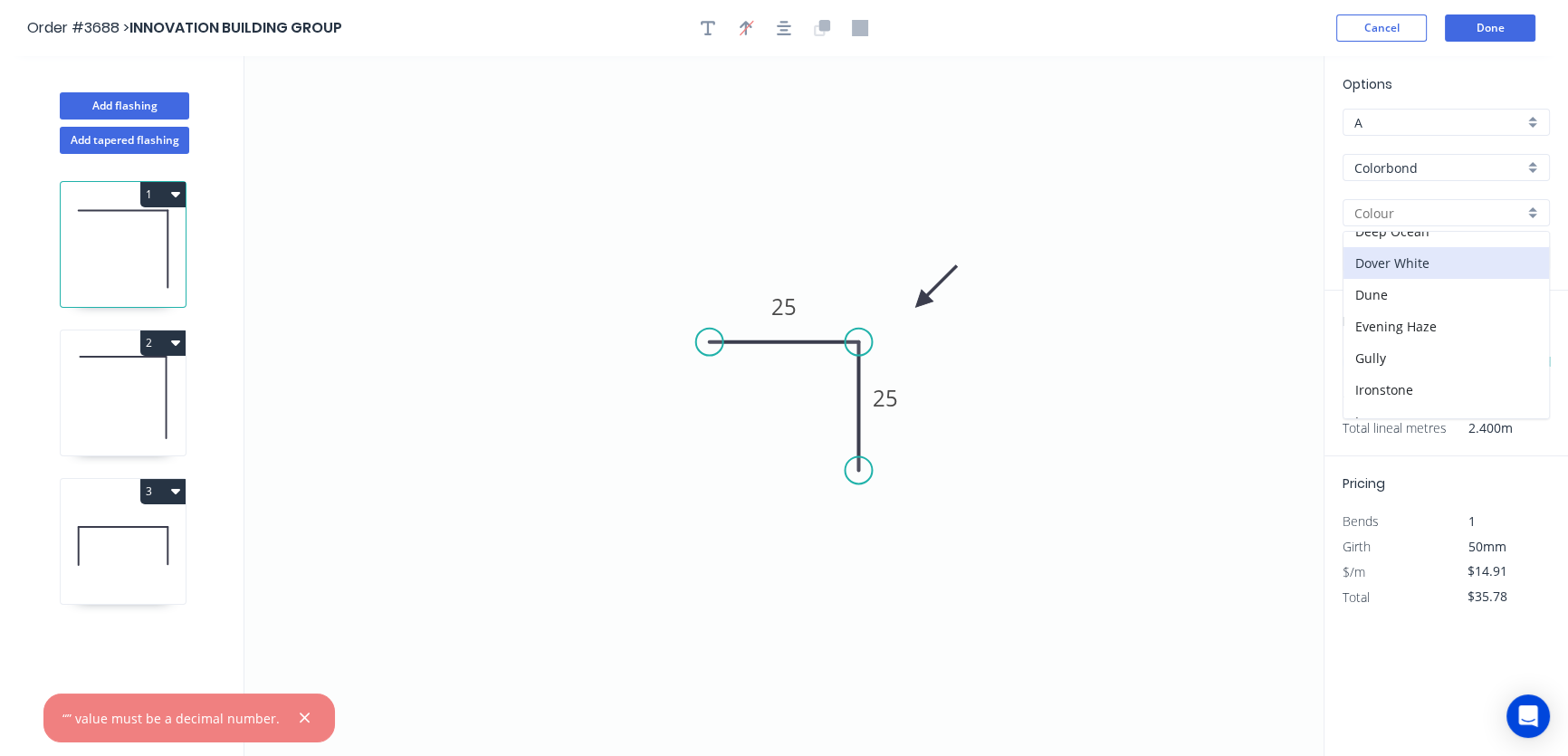
type input "Dover White"
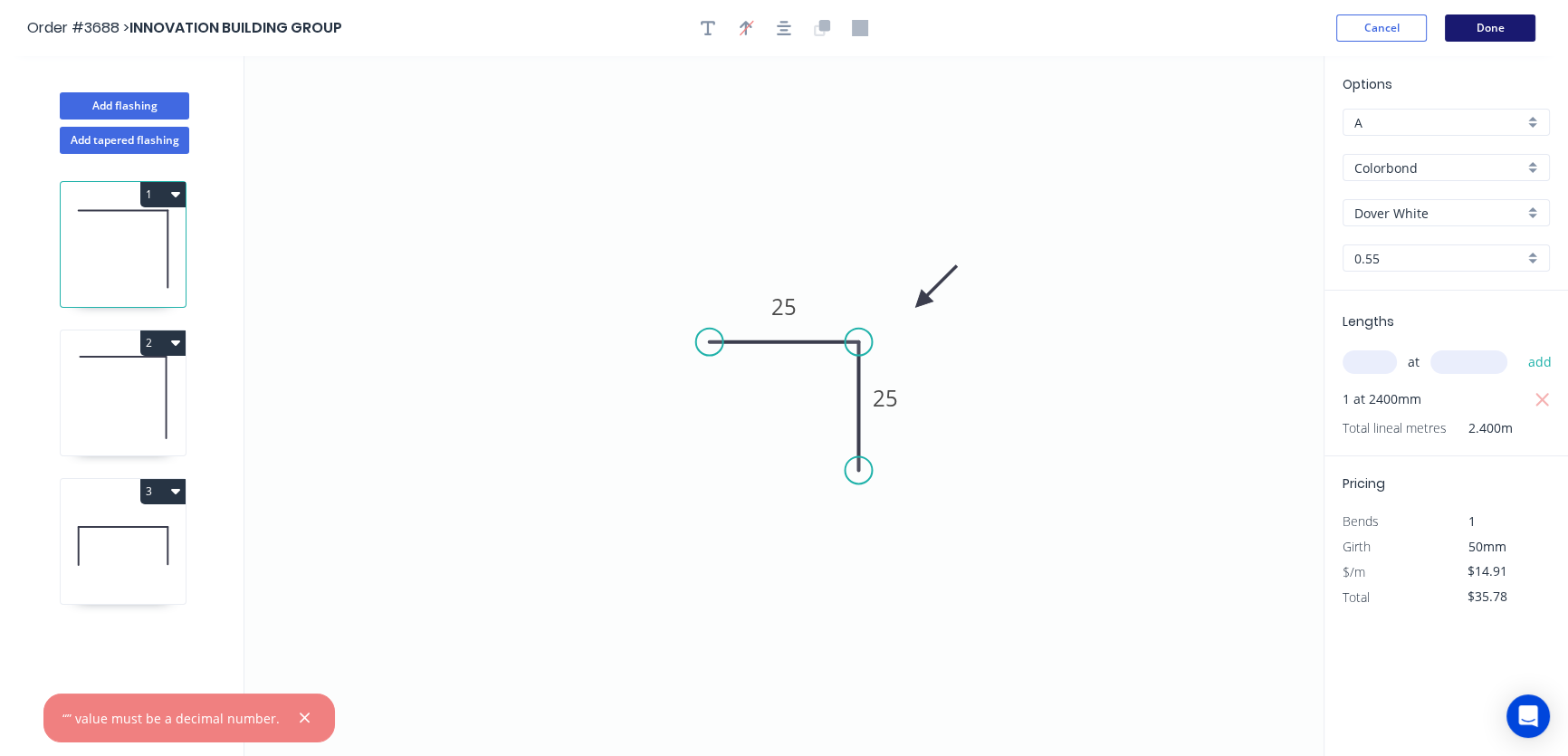
click at [1491, 27] on button "Done" at bounding box center [1490, 28] width 91 height 28
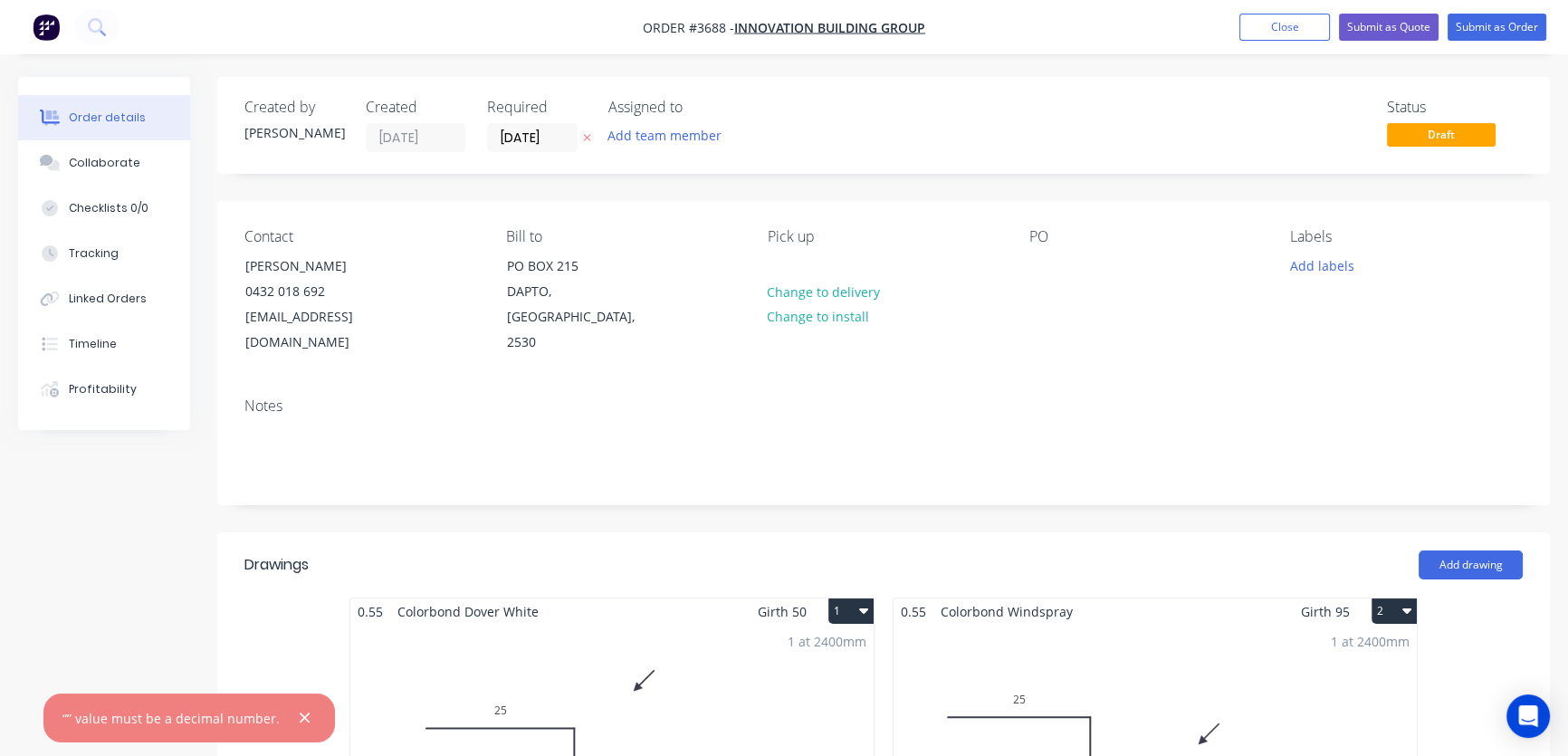
scroll to position [274, 0]
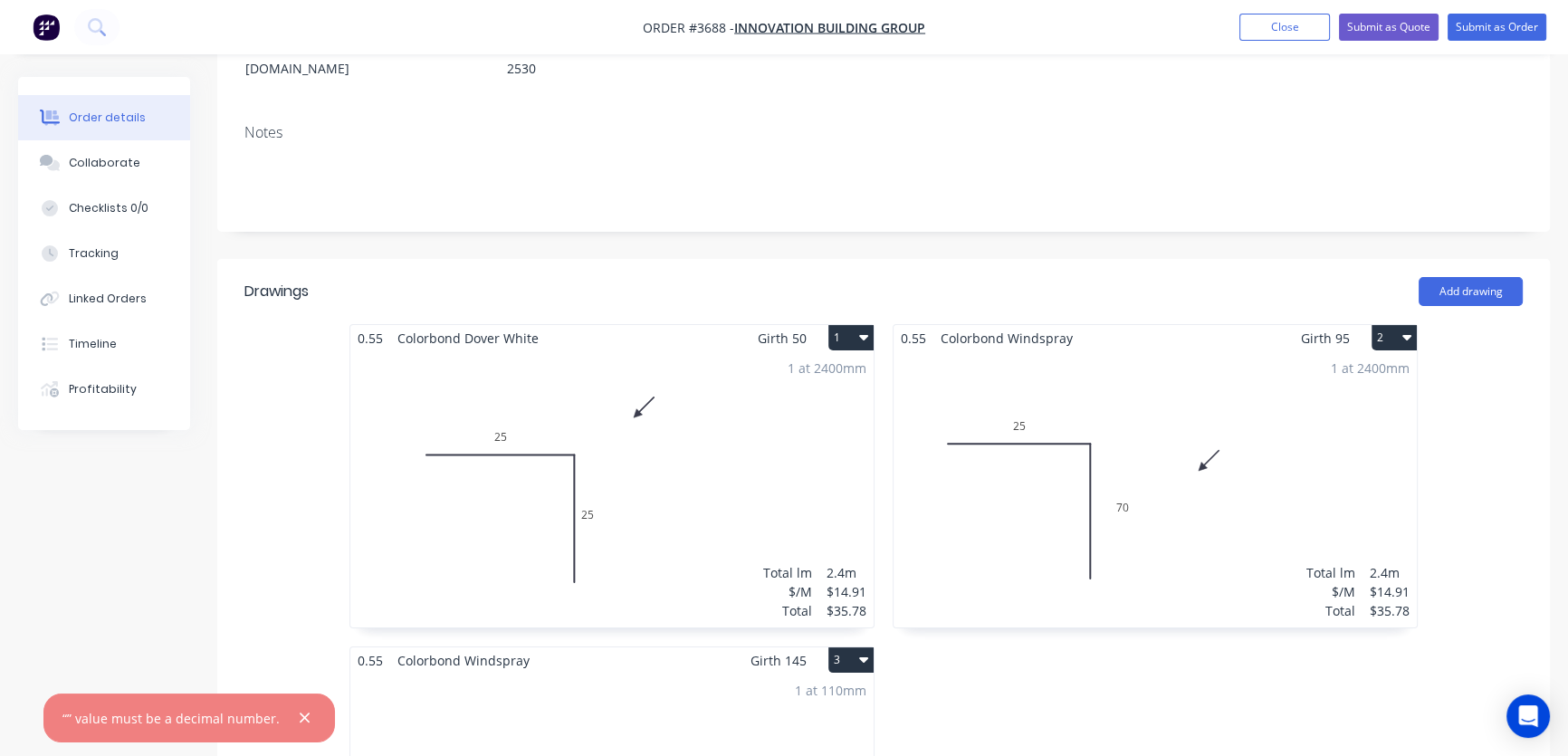
click at [525, 325] on span "Colorbond Dover White" at bounding box center [468, 338] width 155 height 27
click at [697, 392] on div "1 at 2400mm Total lm $/M Total 2.4m $14.91 $35.78" at bounding box center [612, 489] width 524 height 276
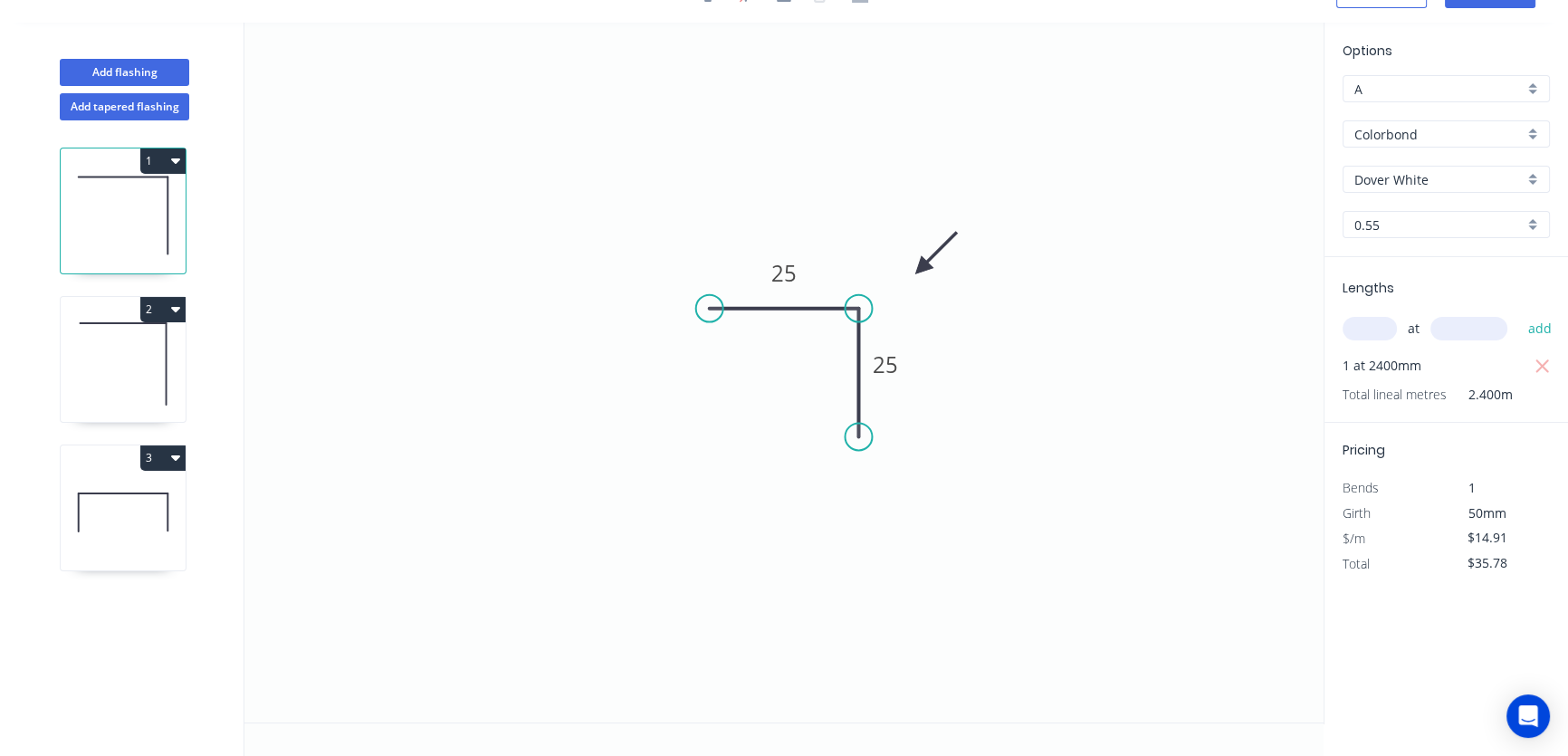
scroll to position [32, 0]
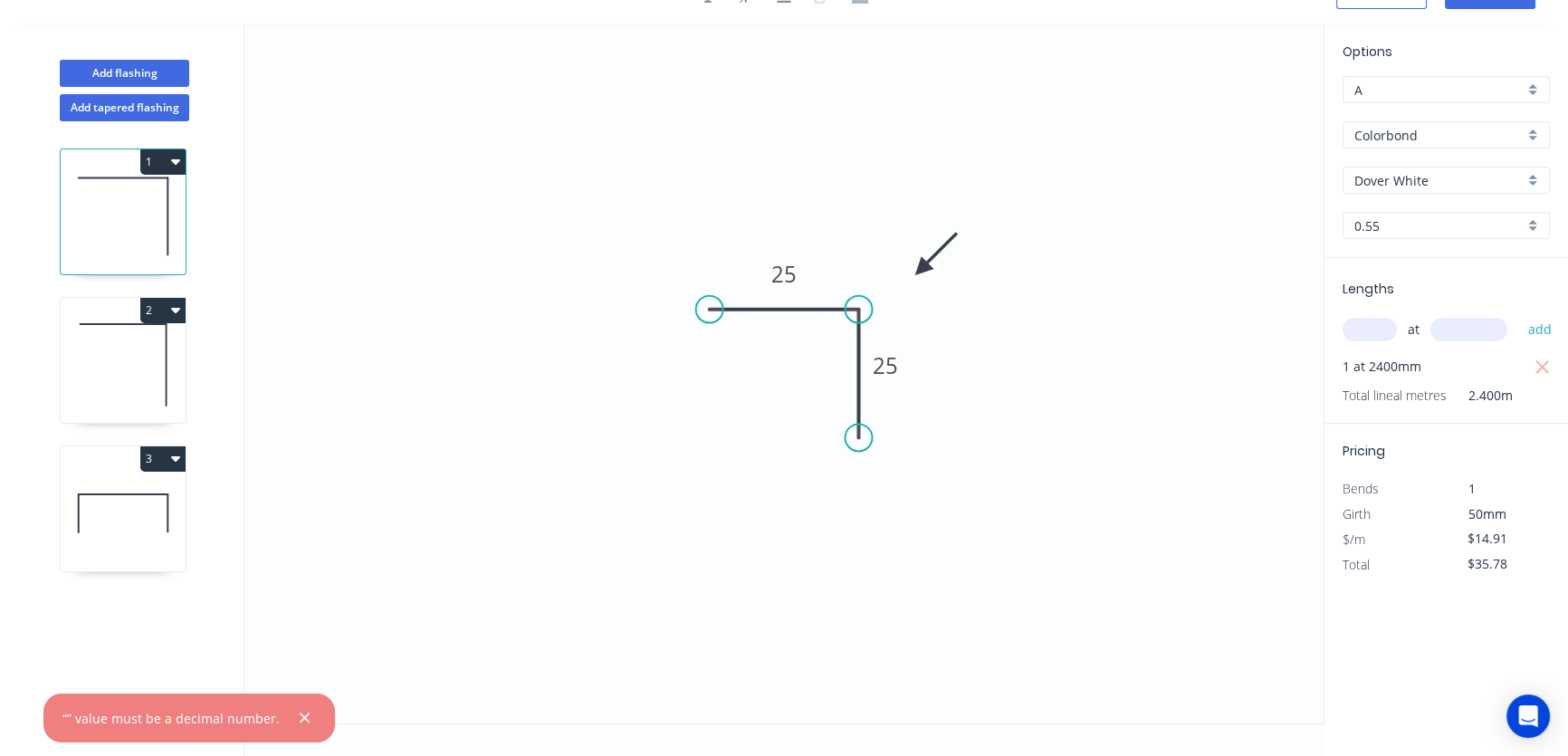
click at [1529, 182] on div "Dover White" at bounding box center [1446, 180] width 208 height 28
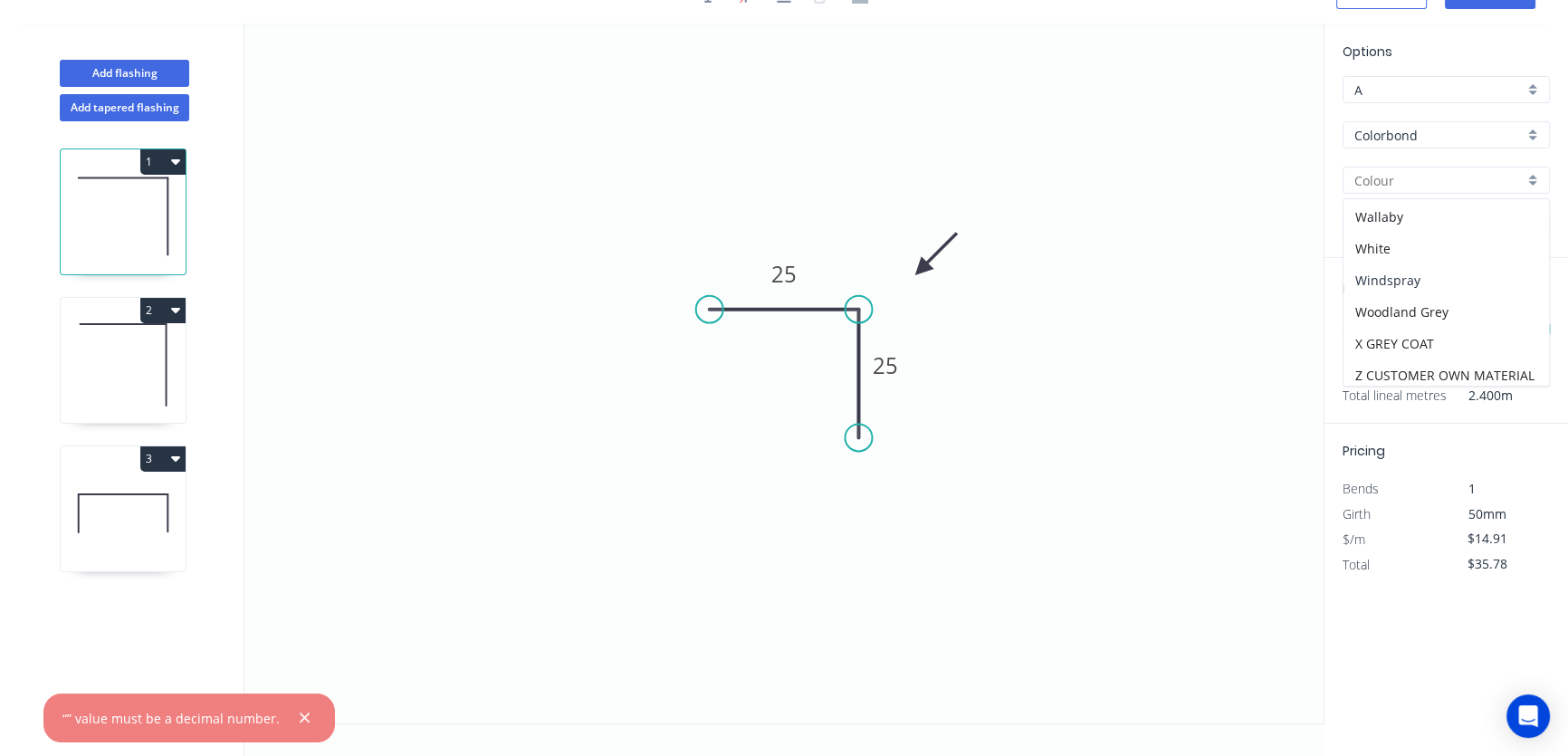
click at [1417, 274] on div "Windspray" at bounding box center [1446, 280] width 206 height 31
type input "Windspray"
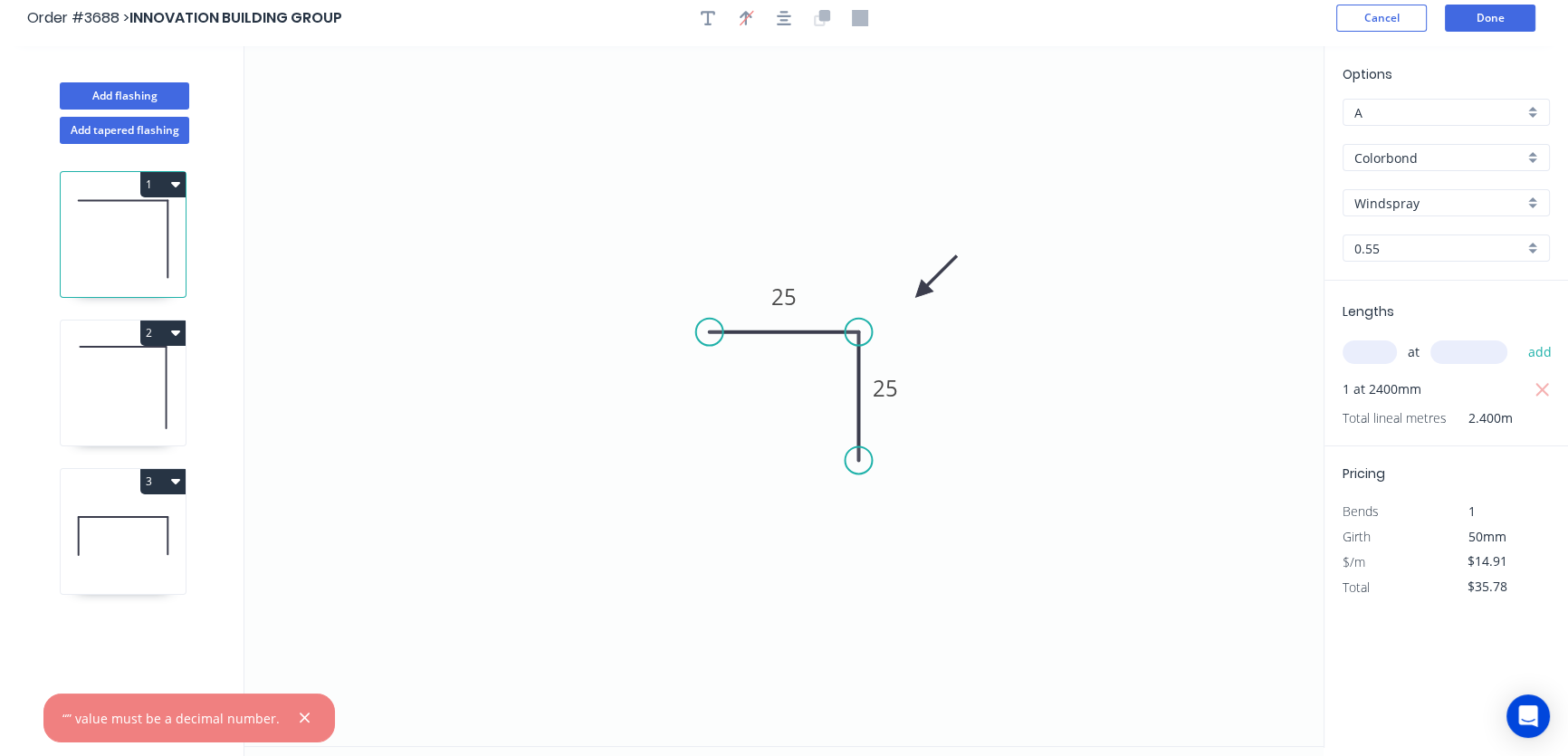
scroll to position [0, 0]
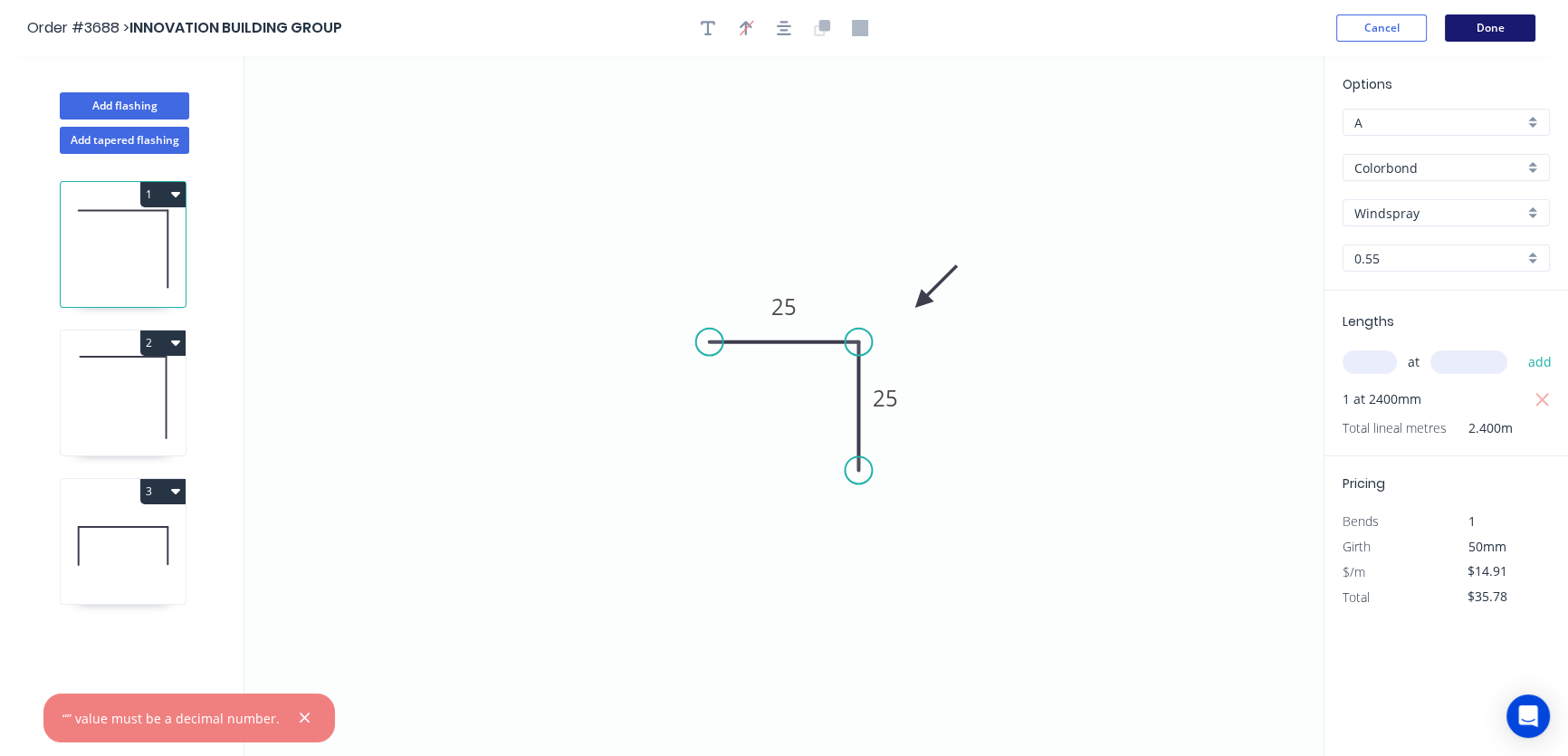
click at [1486, 25] on button "Done" at bounding box center [1490, 28] width 91 height 28
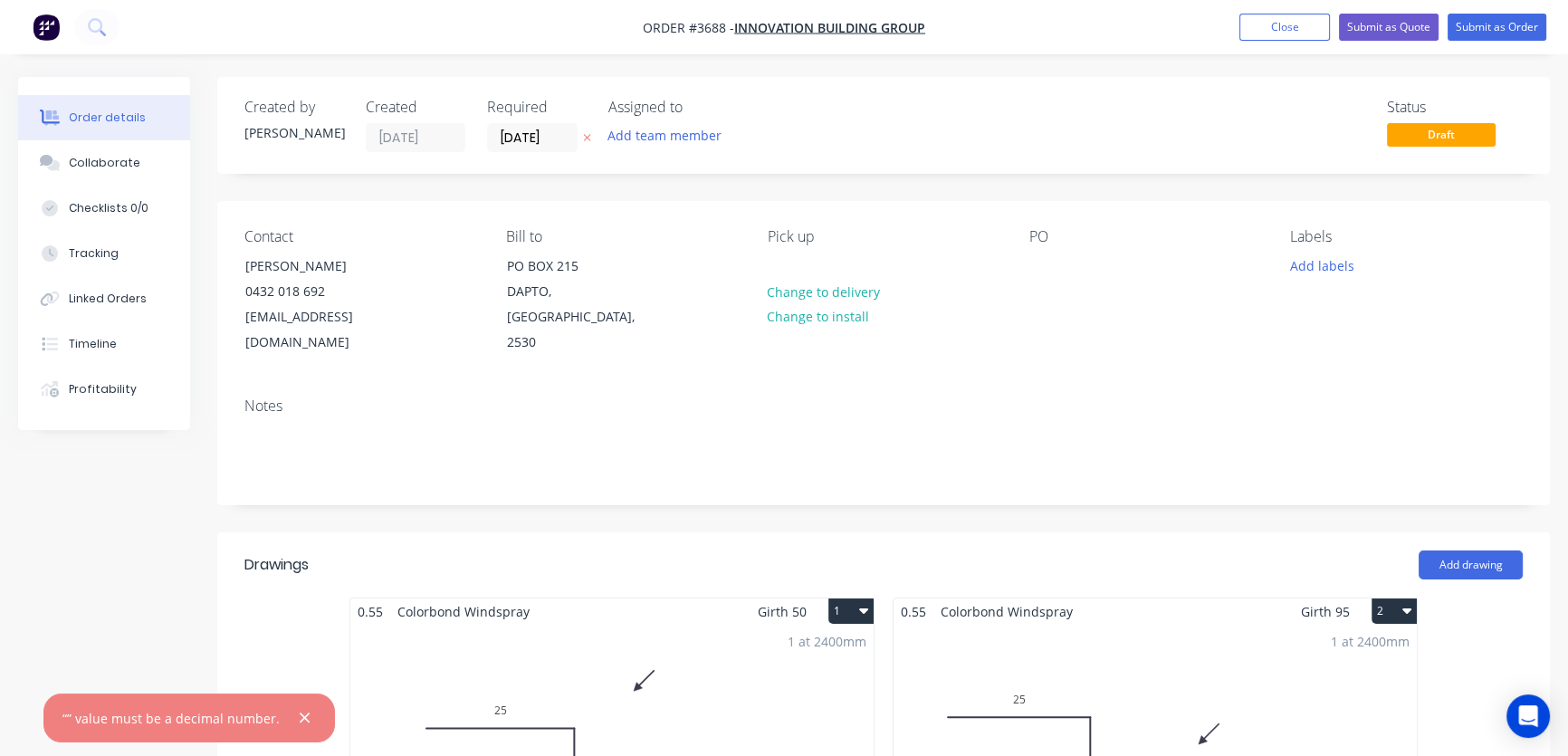
type input "$13.55"
type input "$67.75"
type input "$8.30"
type input "$16.60"
type input "$8.30"
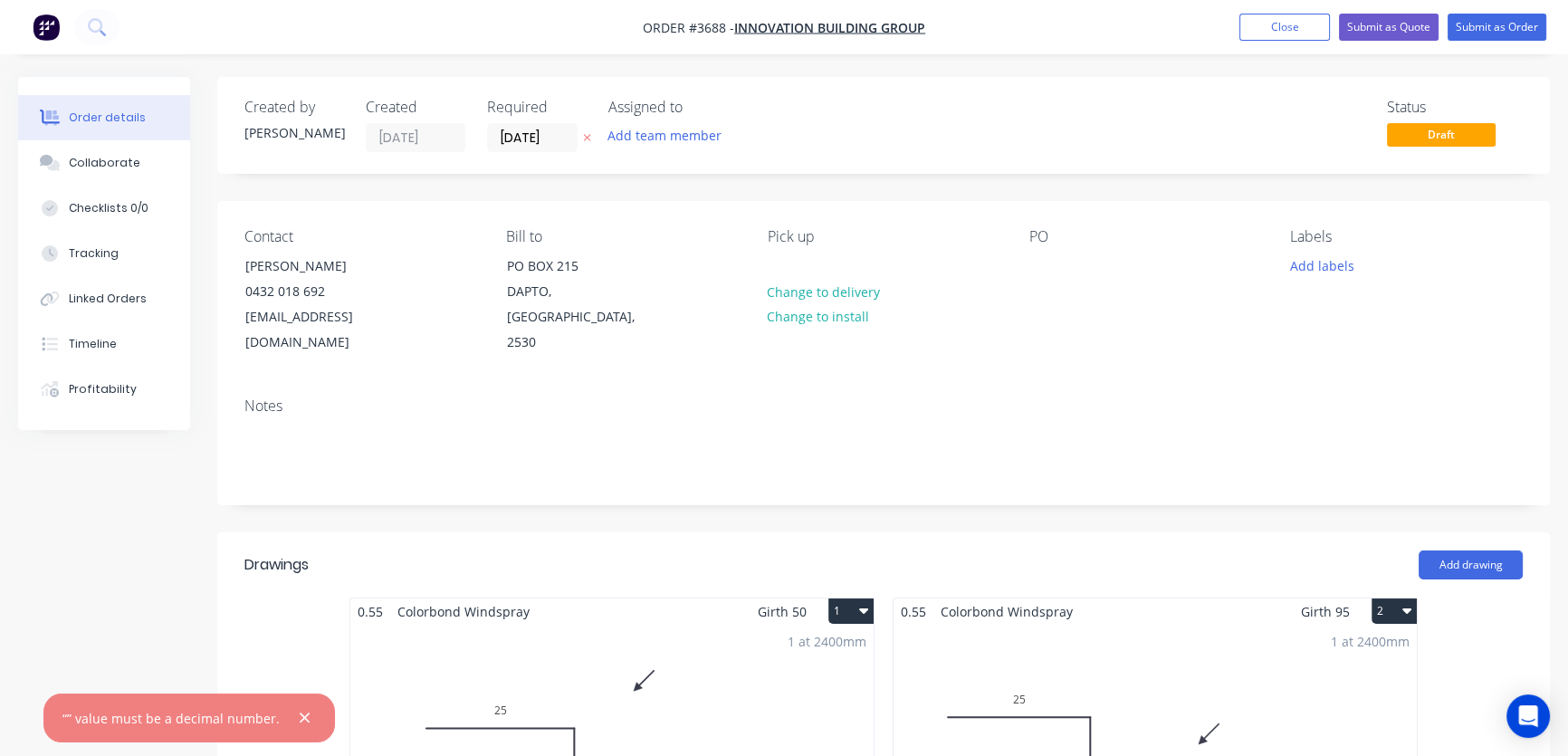
type input "$16.60"
type input "$2.45"
type input "$14.70"
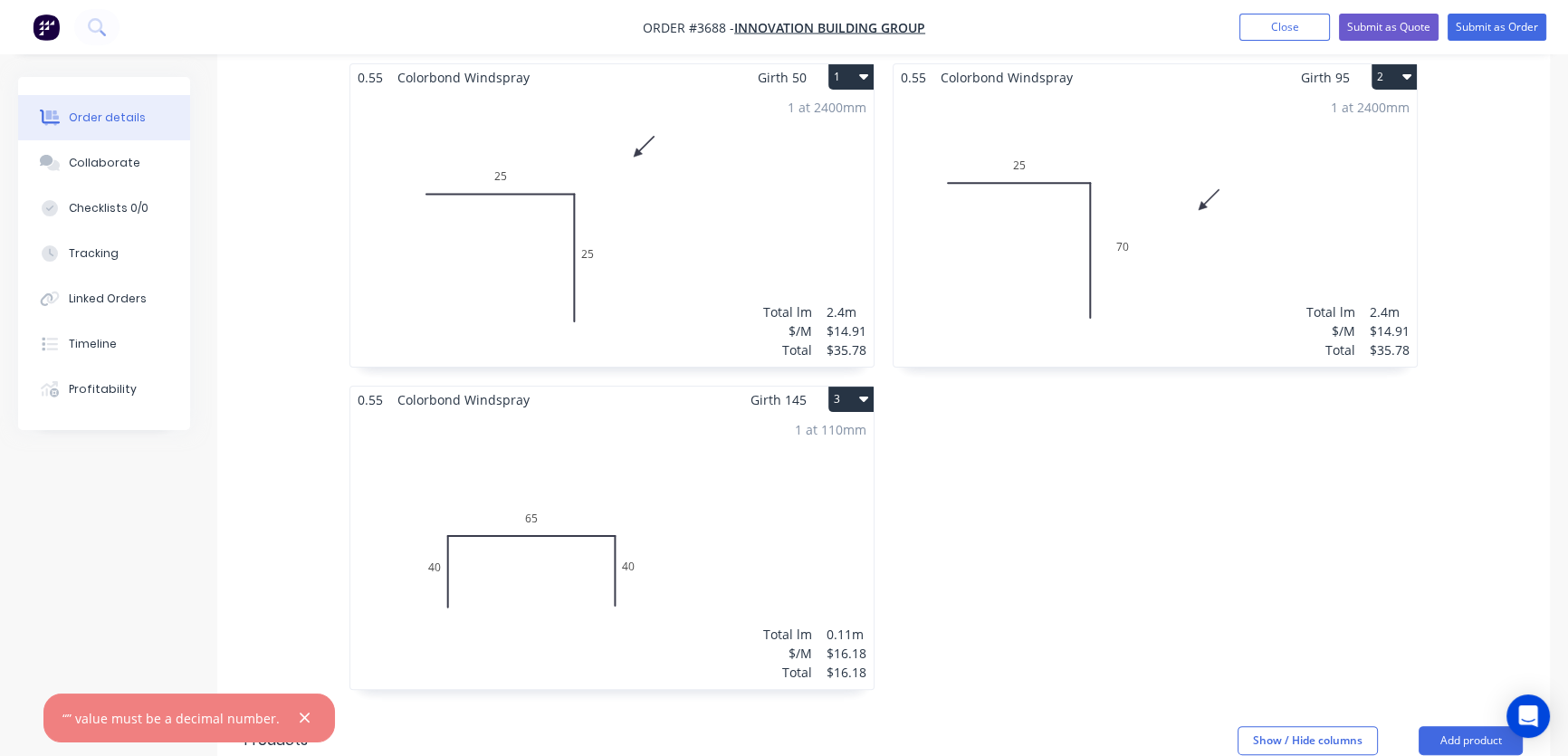
scroll to position [548, 0]
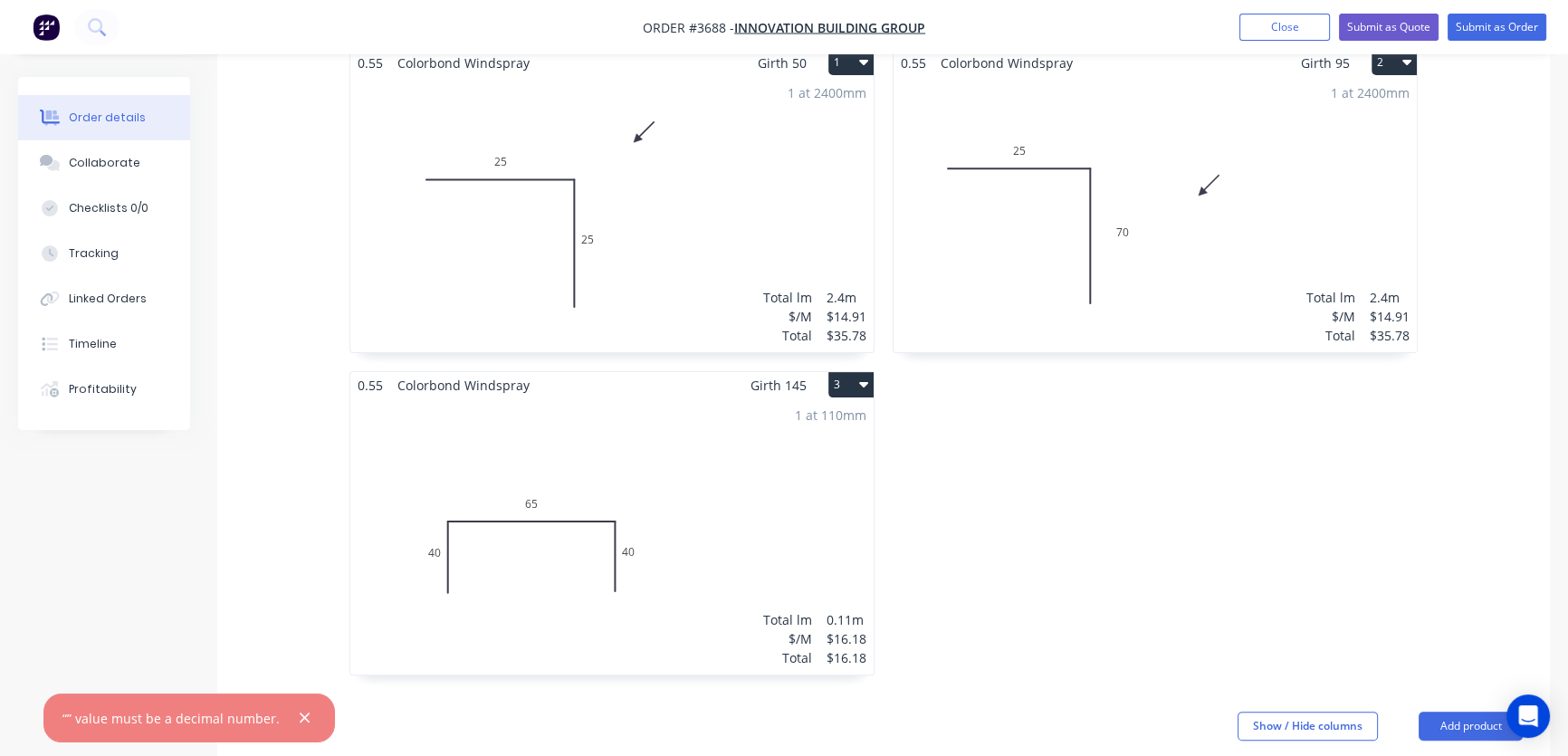
click at [653, 448] on div "1 at 110mm Total lm $/M Total 0.11m $16.18 $16.18" at bounding box center [612, 536] width 524 height 276
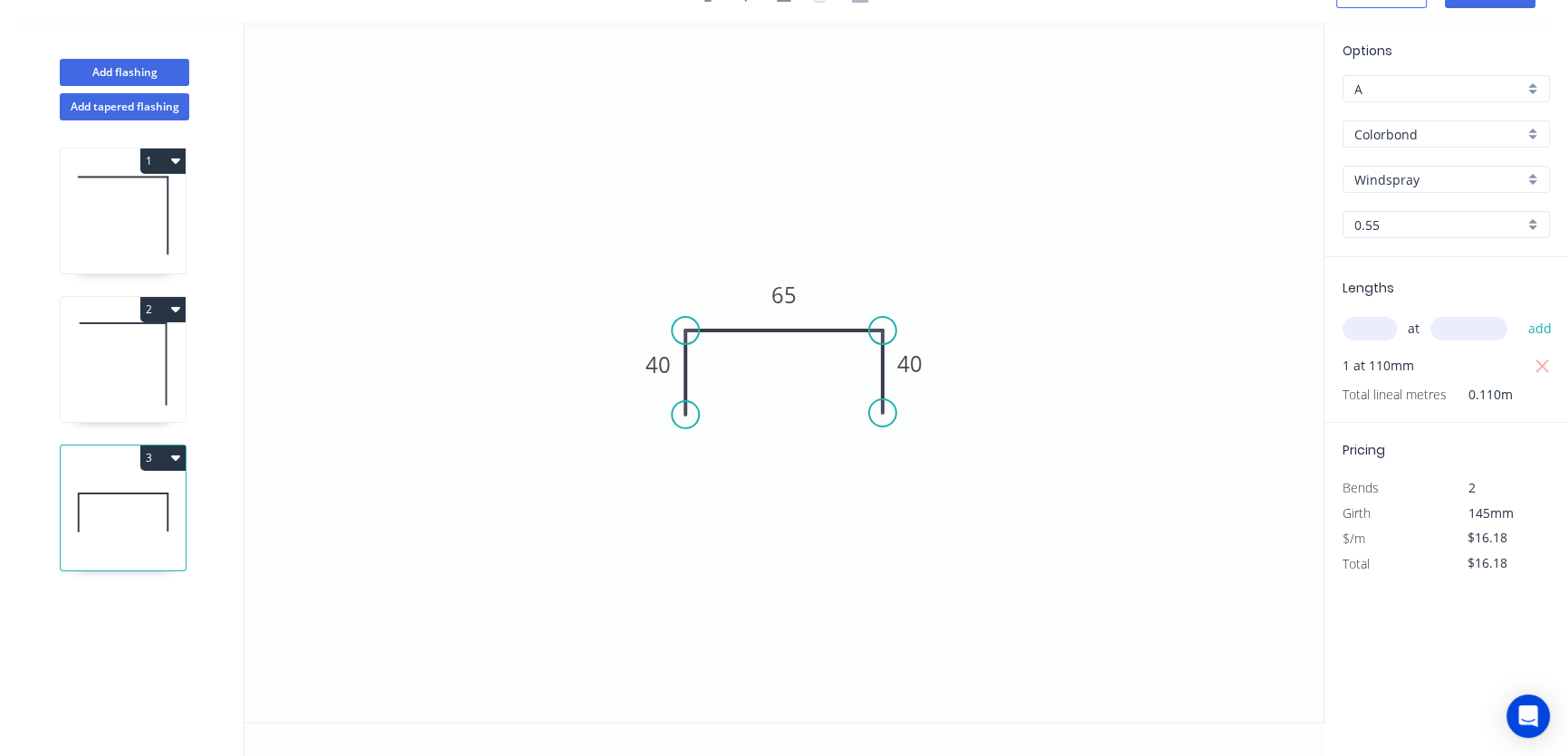
scroll to position [32, 0]
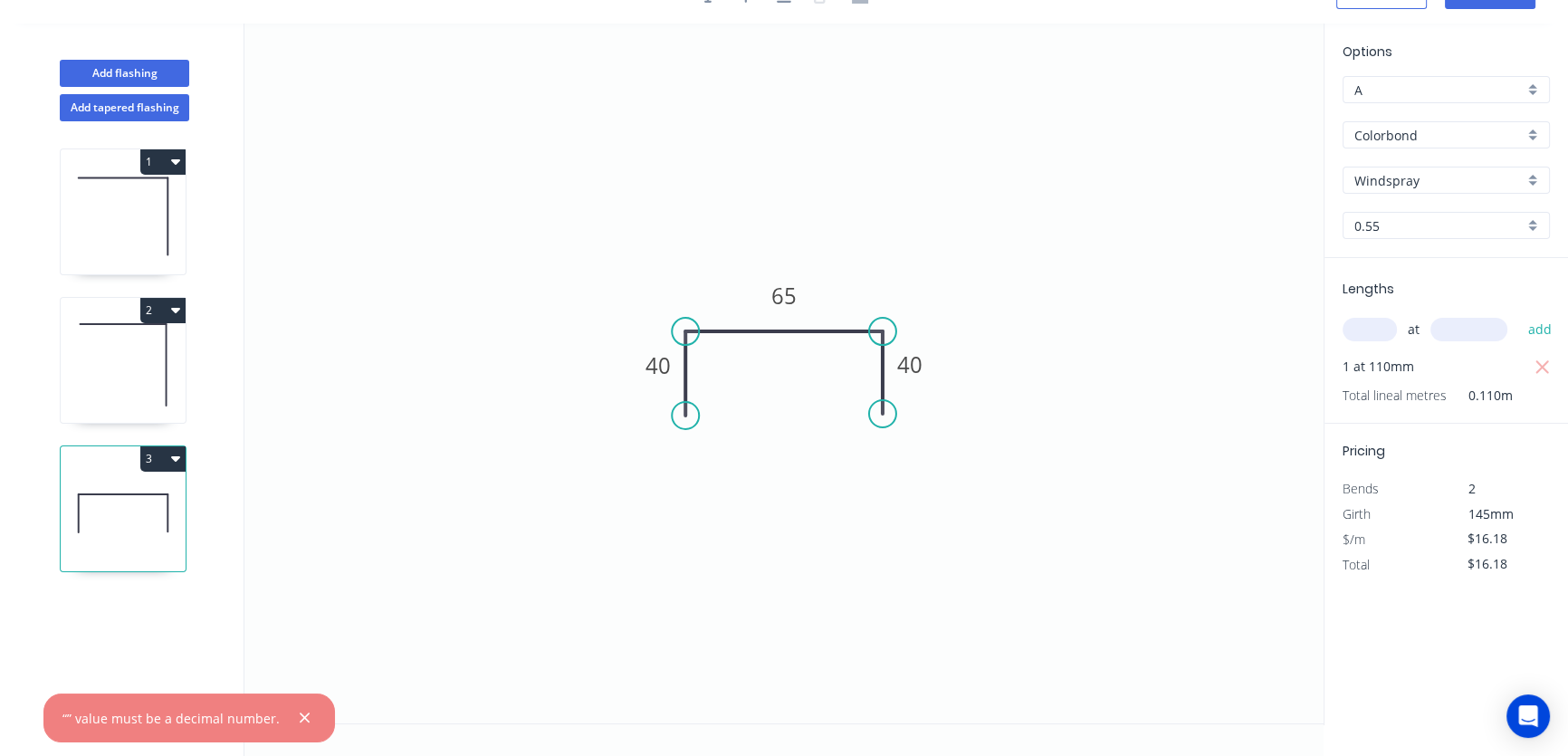
click at [1370, 371] on span "1 at 110mm" at bounding box center [1378, 367] width 72 height 26
click at [1367, 358] on span "1 at 110mm" at bounding box center [1378, 367] width 72 height 26
click at [1539, 365] on icon "button" at bounding box center [1542, 367] width 17 height 22
type input "$0.00"
click at [1372, 329] on input "text" at bounding box center [1369, 330] width 54 height 24
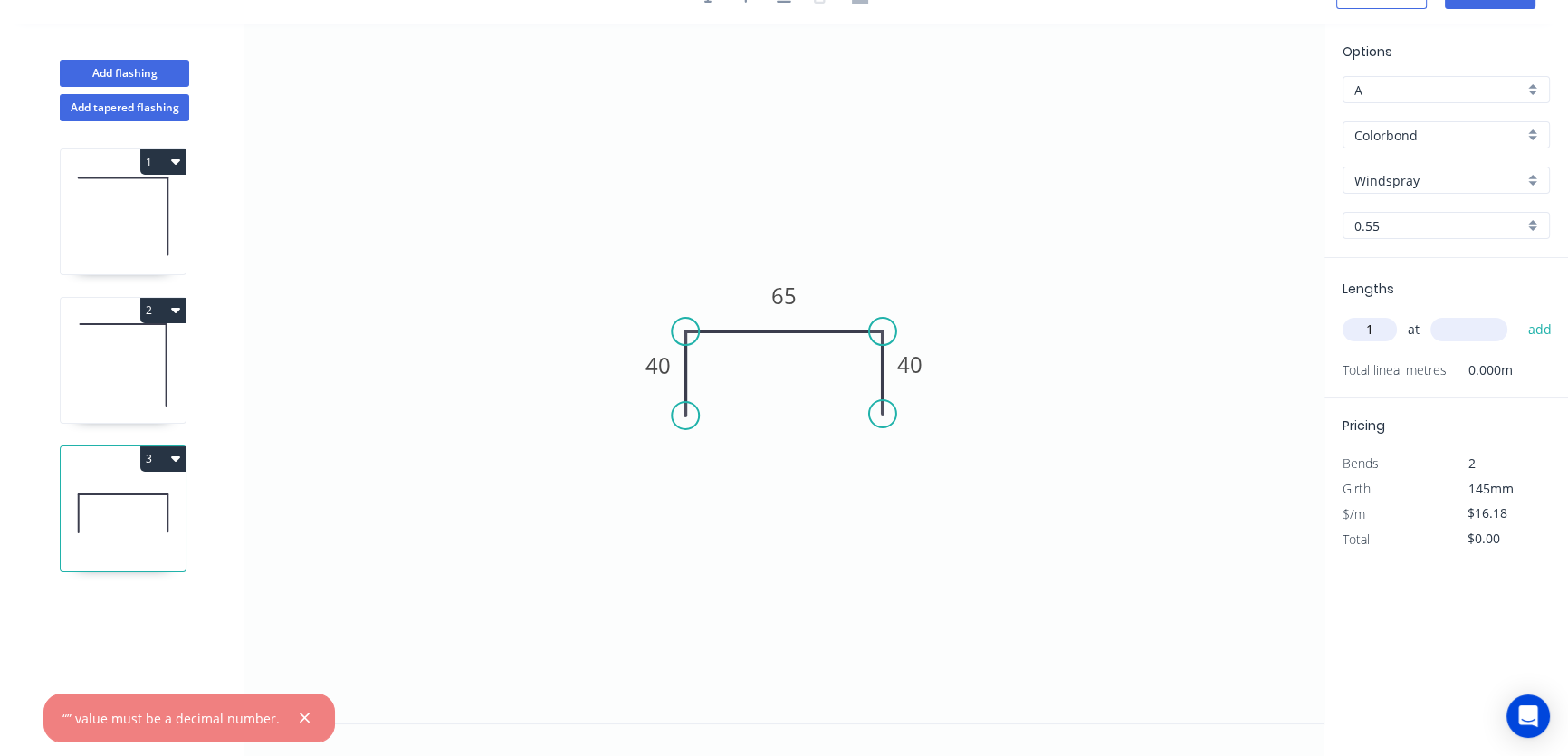
type input "1"
click at [1449, 326] on input "text" at bounding box center [1469, 330] width 77 height 24
type input ".110"
click at [1537, 328] on button "add" at bounding box center [1540, 330] width 42 height 31
type input "$16.18"
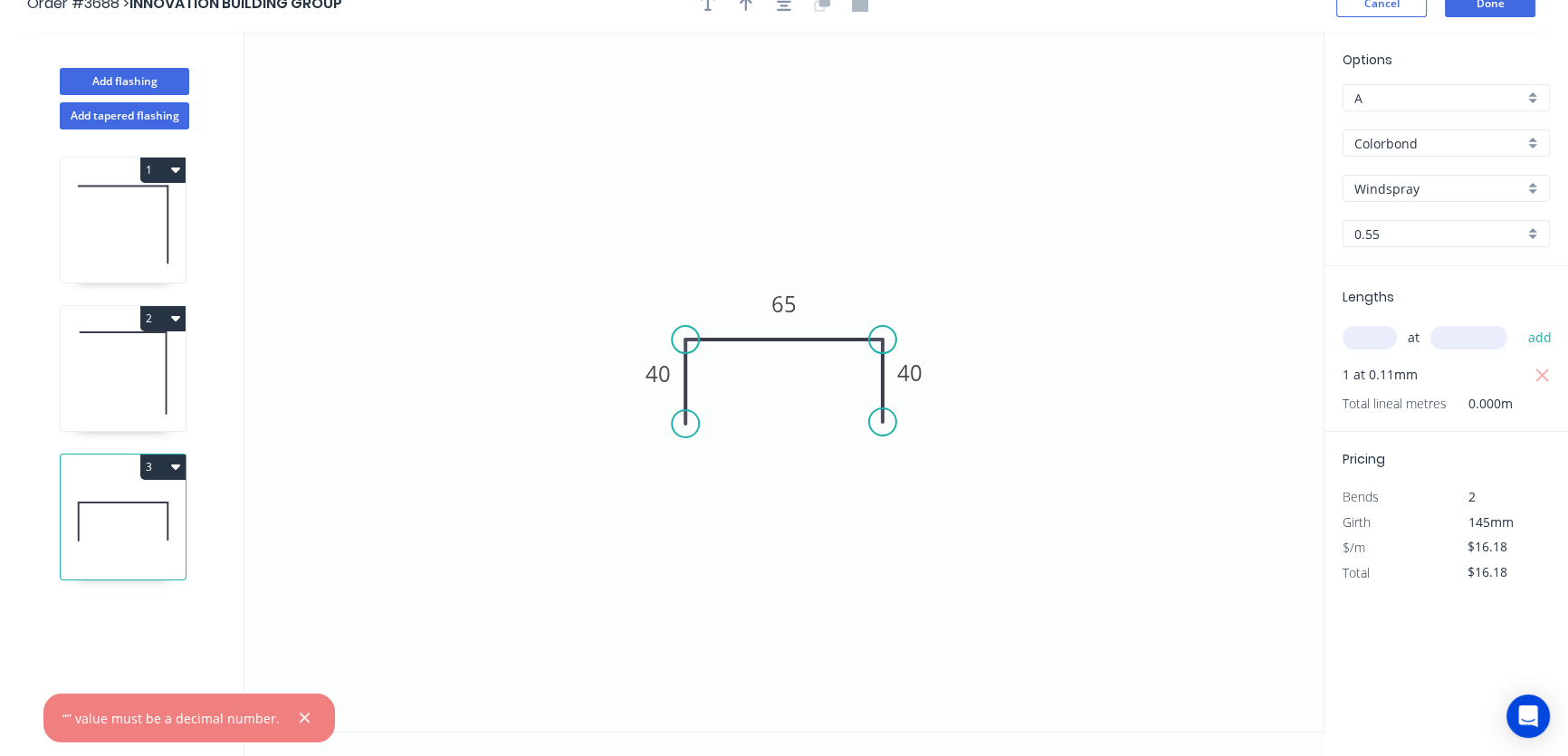
scroll to position [0, 0]
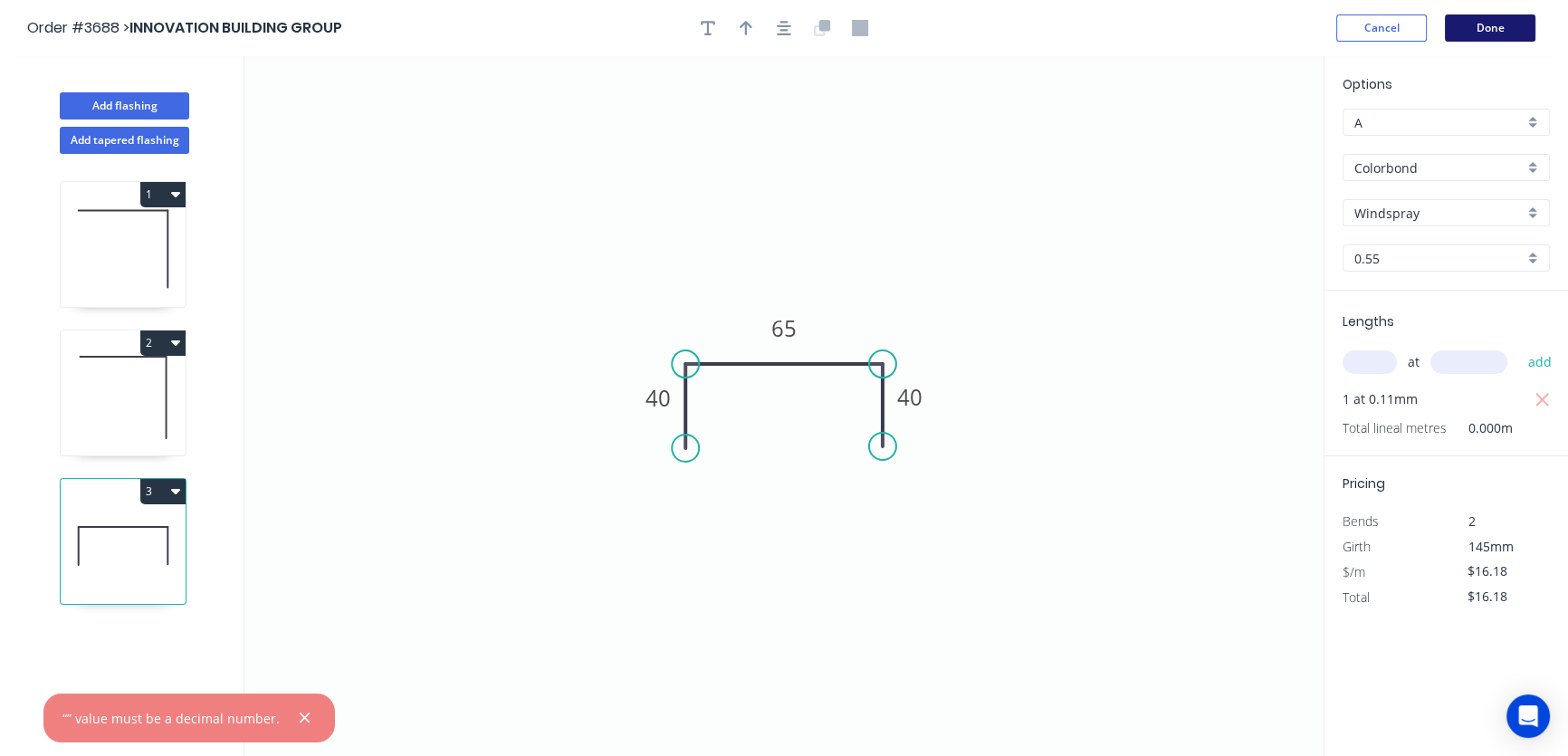
click at [1497, 28] on button "Done" at bounding box center [1490, 28] width 91 height 28
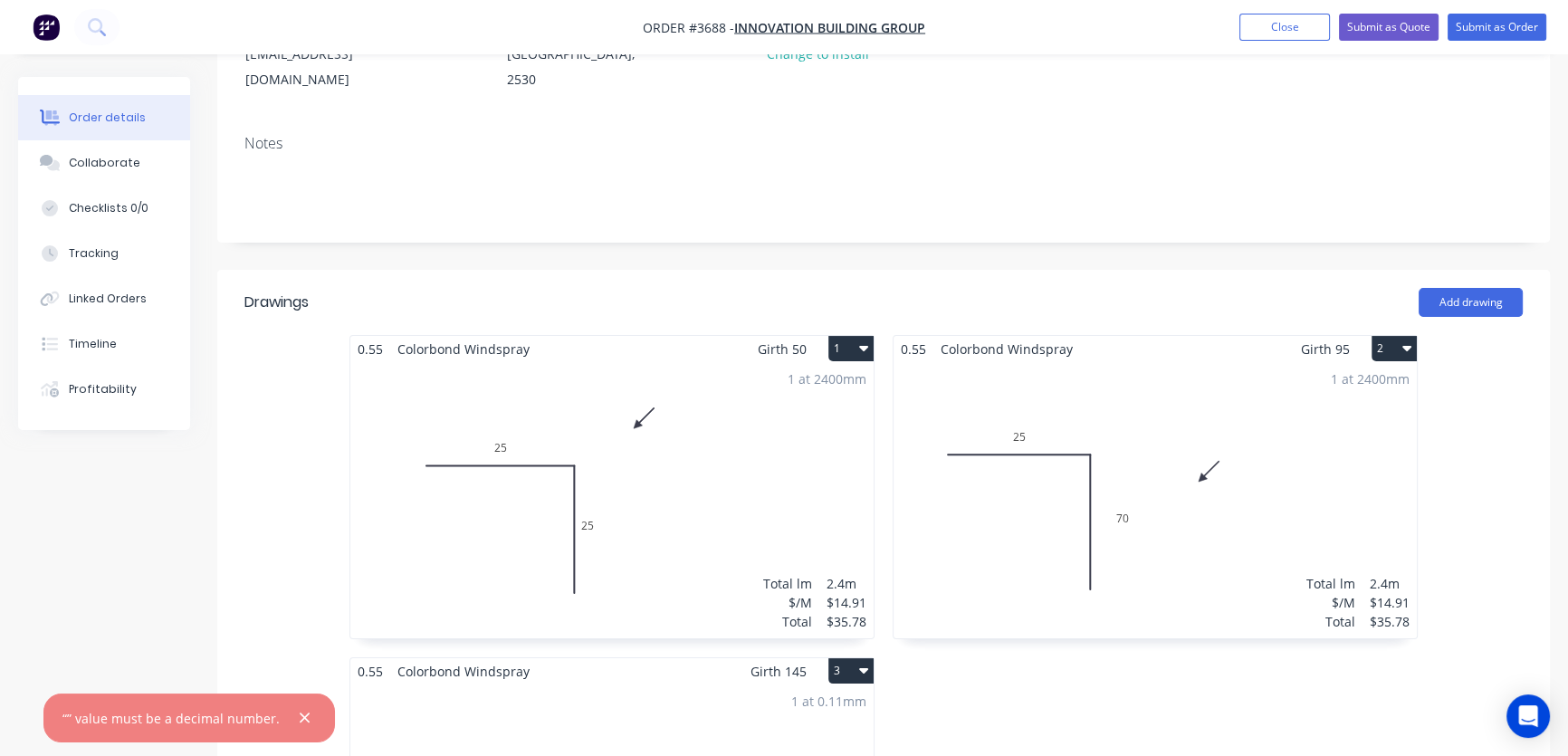
scroll to position [548, 0]
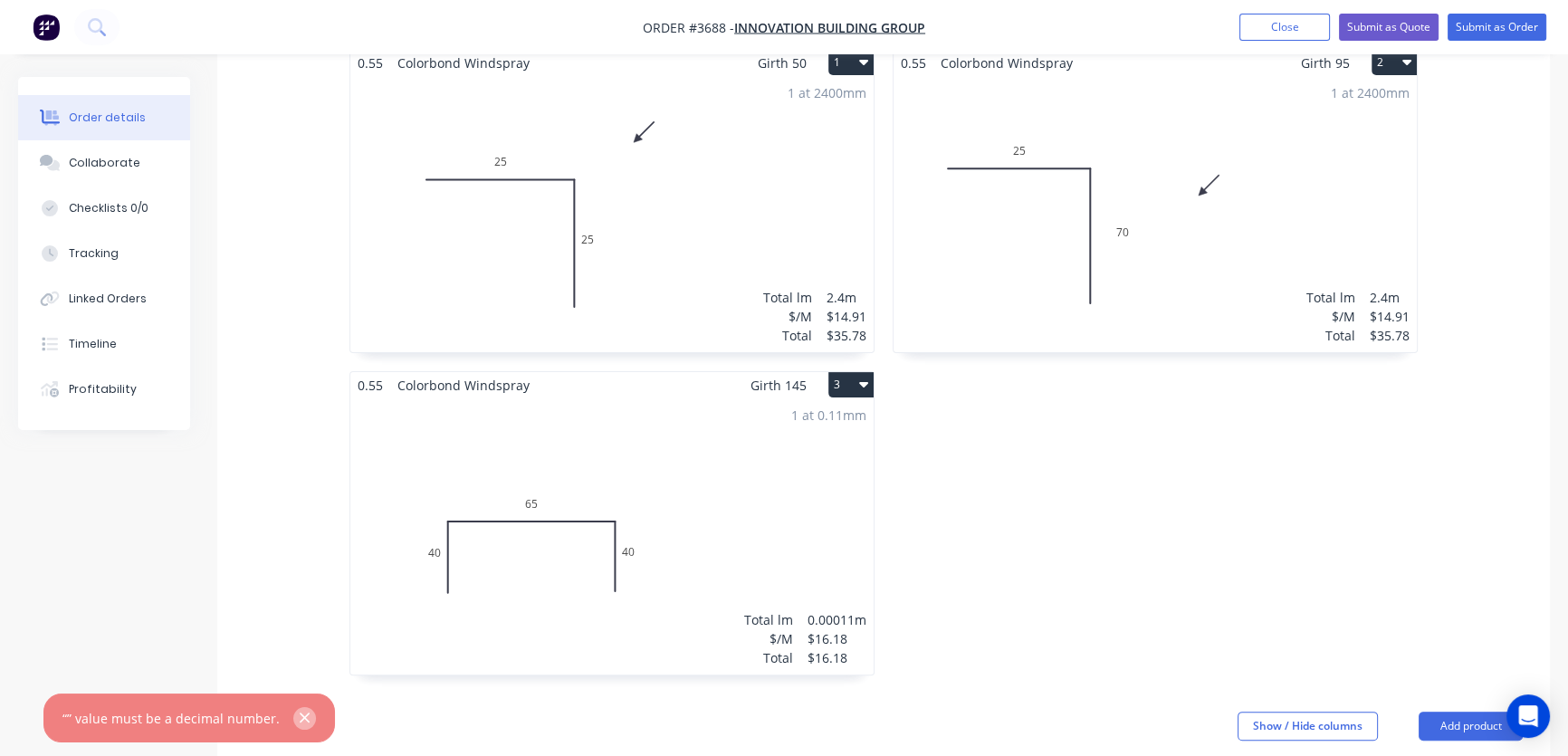
click at [299, 717] on icon "button" at bounding box center [304, 718] width 12 height 17
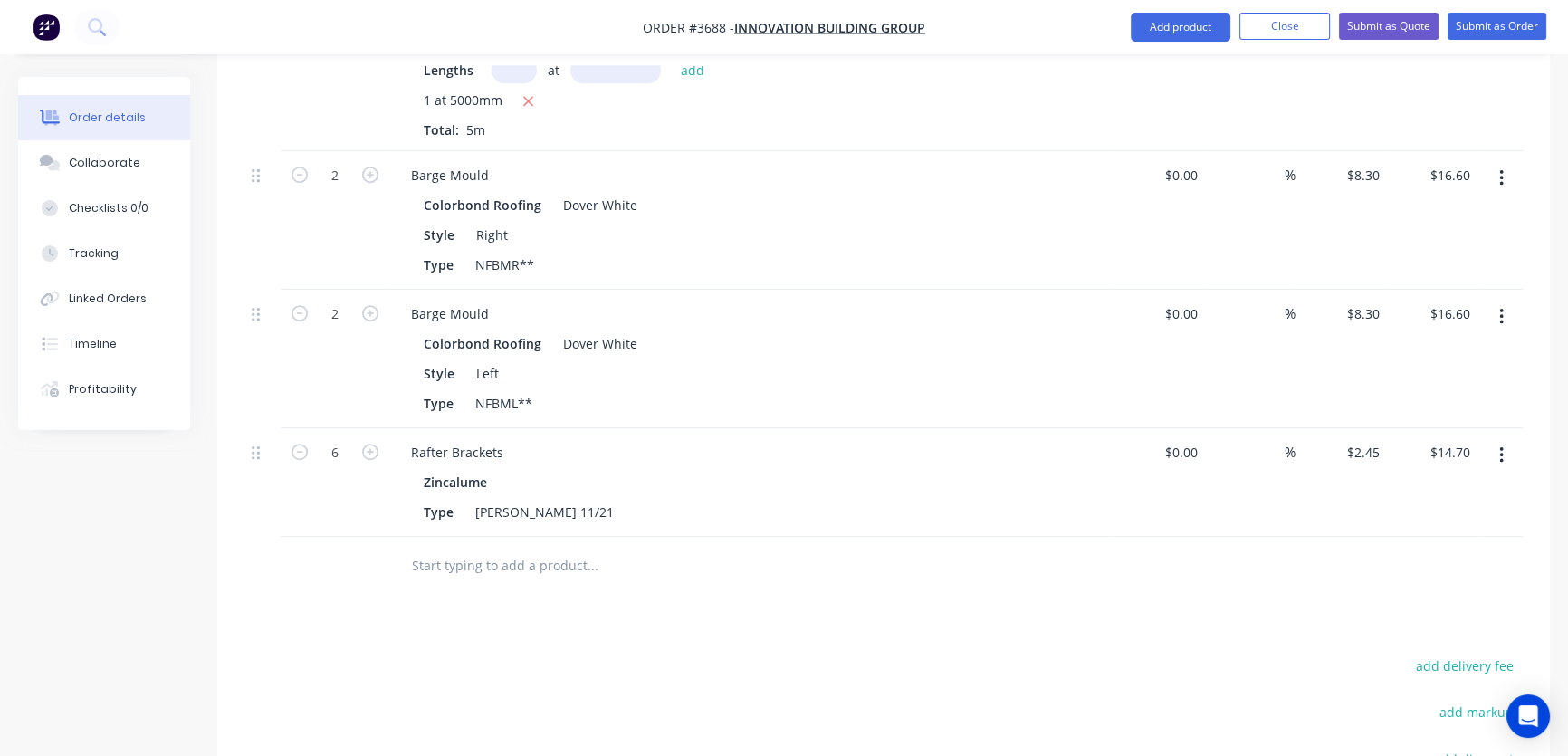
scroll to position [1645, 0]
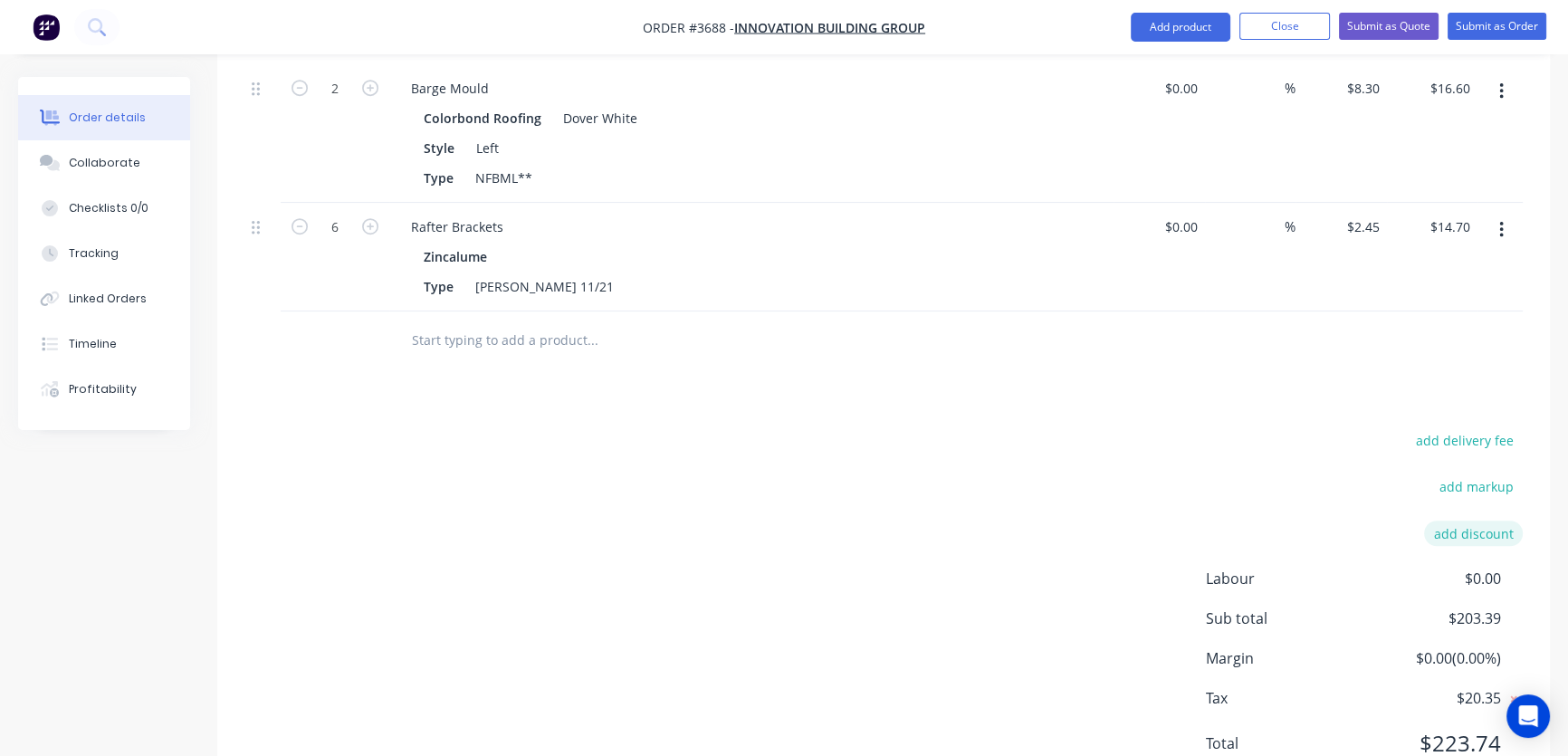
click at [1467, 521] on button "add discount" at bounding box center [1472, 533] width 98 height 25
type input "3"
click at [1471, 521] on input at bounding box center [1451, 535] width 82 height 28
type input "30"
click input "submit" at bounding box center [0, 0] width 0 height 0
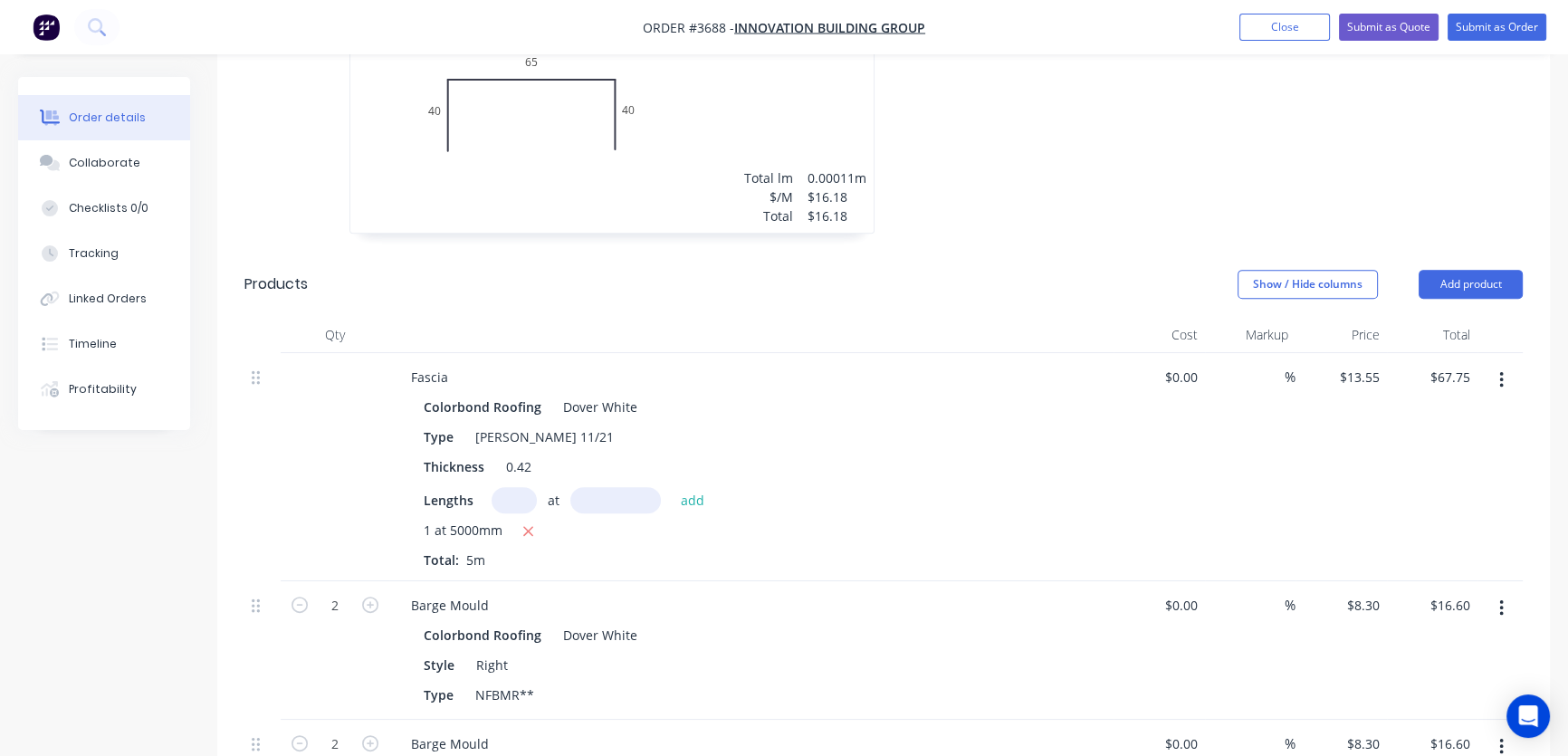
scroll to position [912, 0]
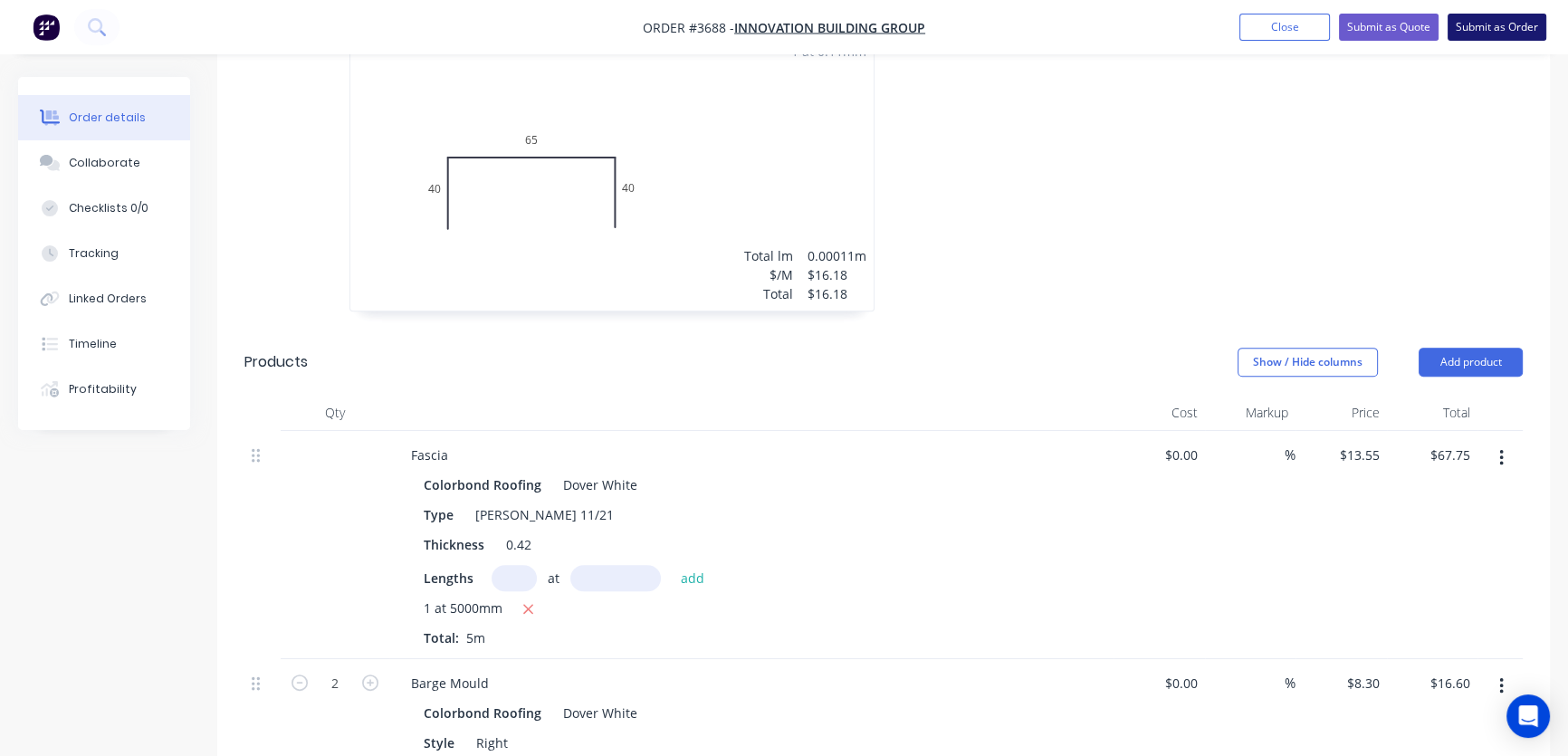
click at [1495, 25] on button "Submit as Order" at bounding box center [1496, 28] width 98 height 28
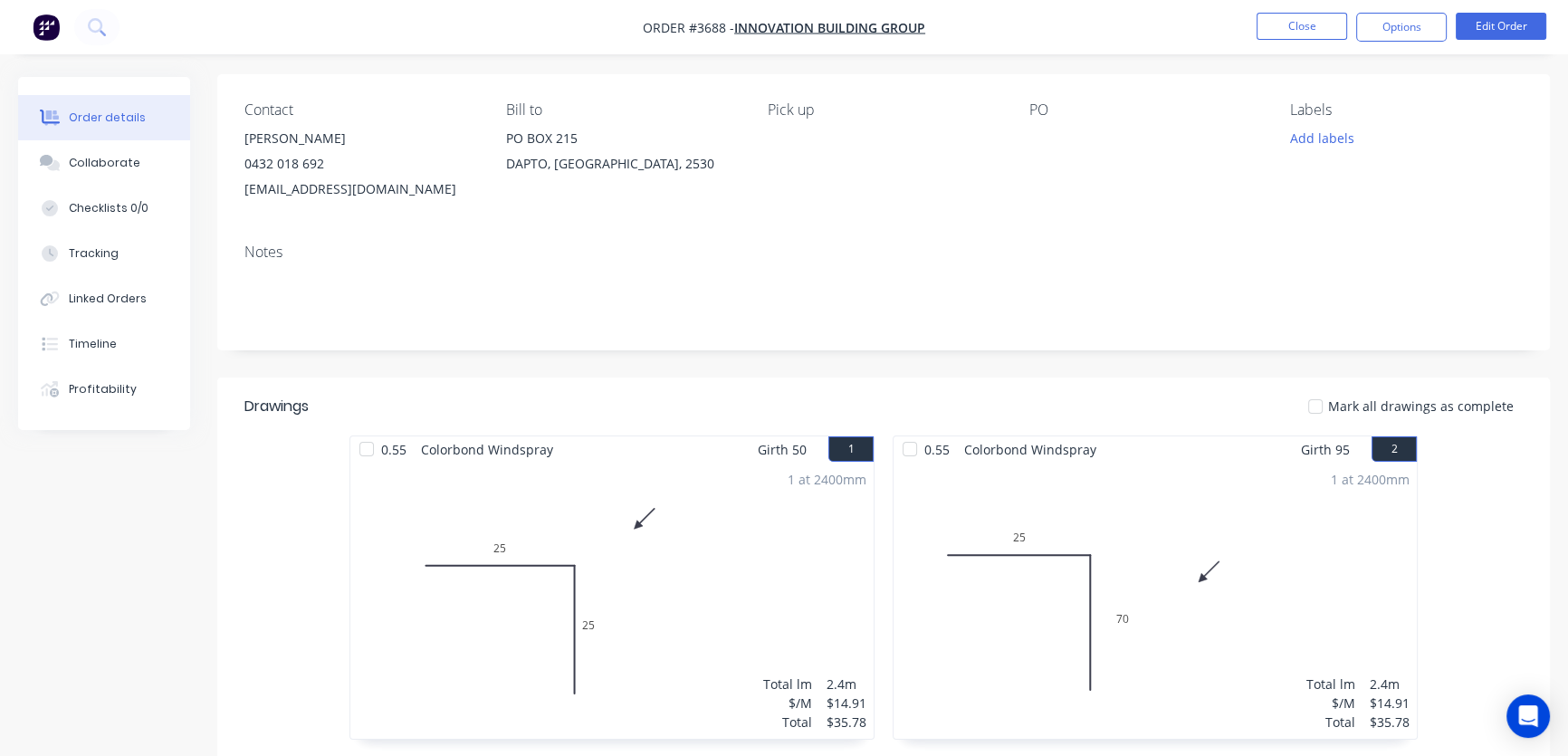
scroll to position [114, 0]
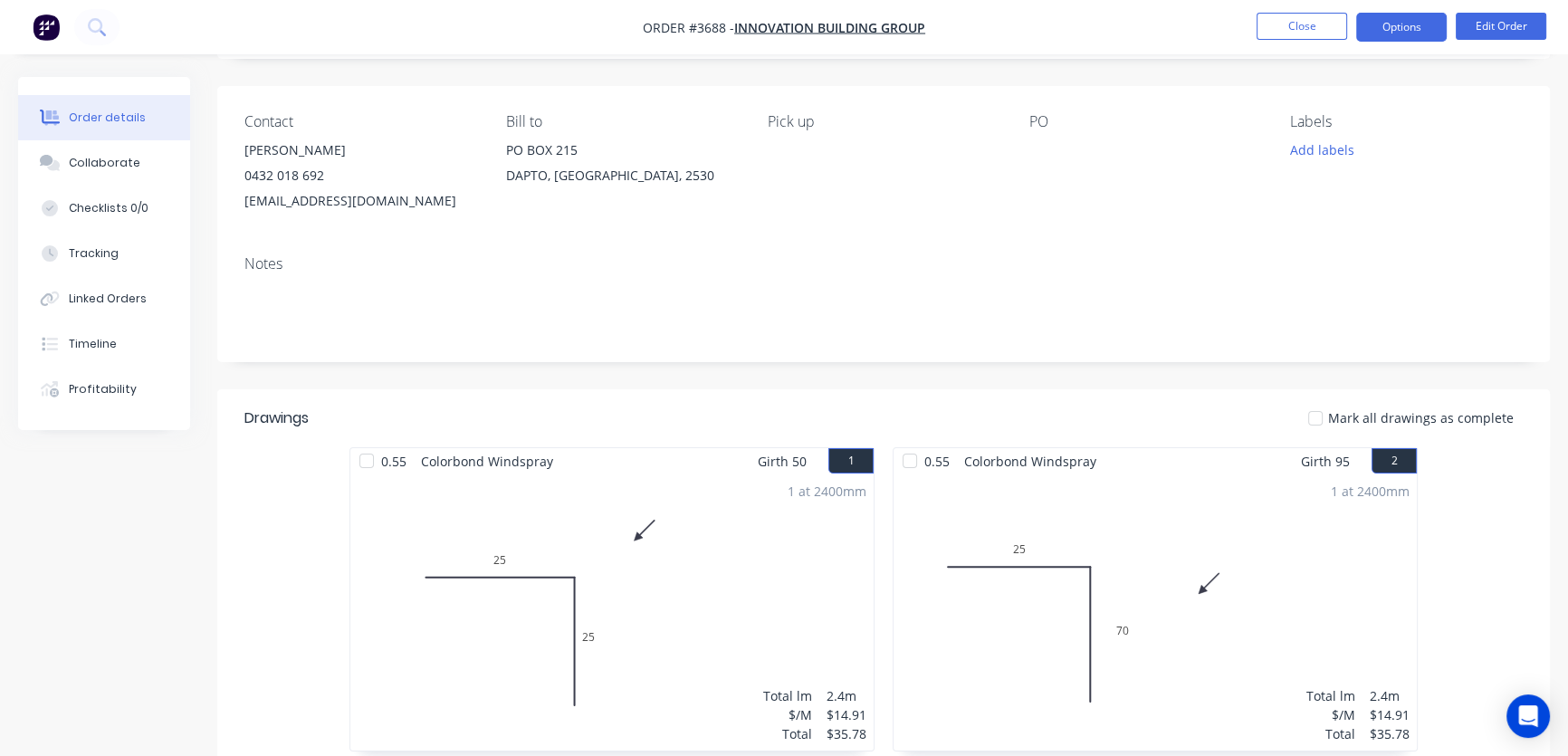
click at [1399, 24] on button "Options" at bounding box center [1401, 28] width 91 height 29
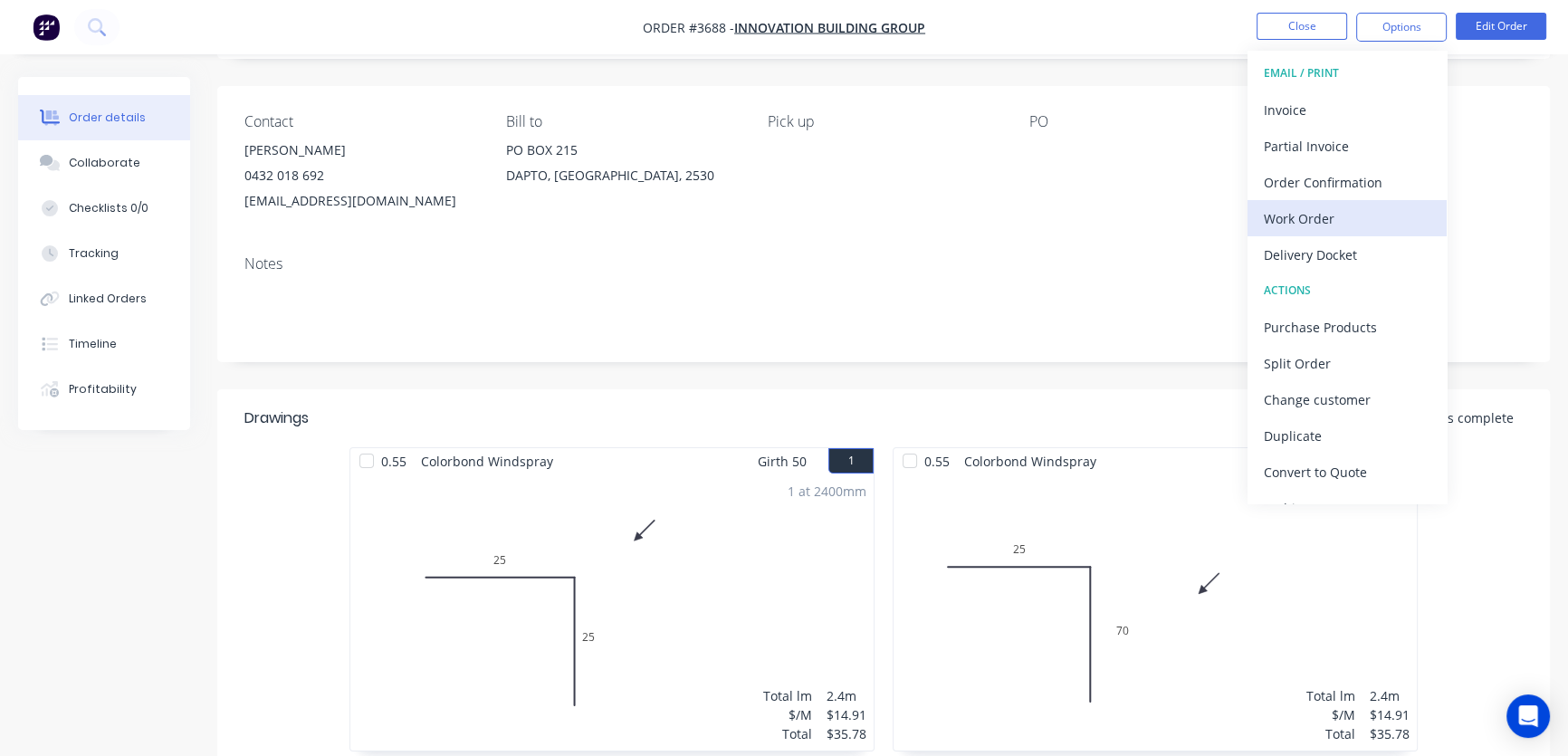
click at [1304, 208] on div "EMAIL / PRINT Invoice Partial Invoice Order Confirmation Work Order Delivery Do…" at bounding box center [1347, 276] width 199 height 453
click at [1301, 216] on div "Work Order" at bounding box center [1347, 219] width 166 height 27
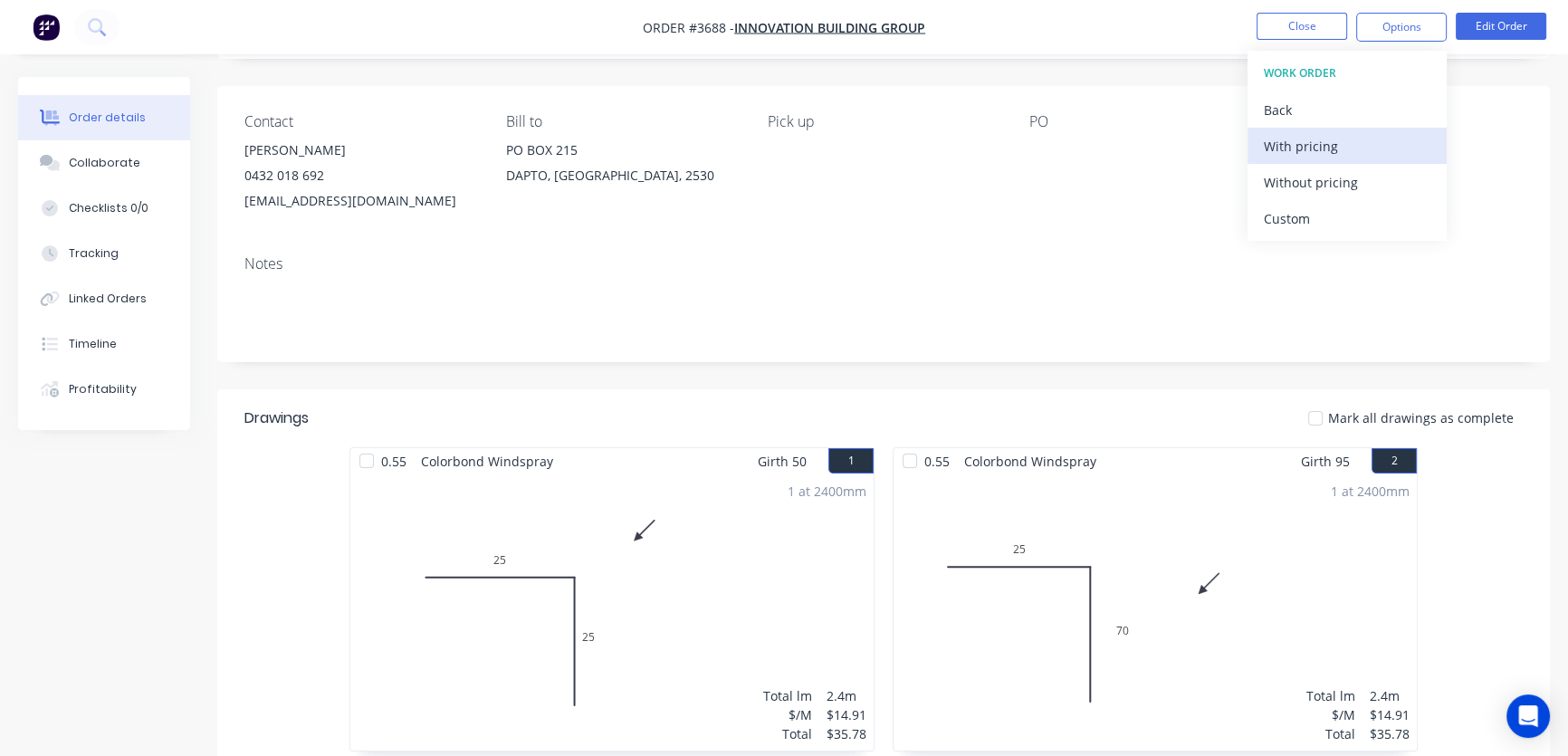
click at [1314, 148] on div "With pricing" at bounding box center [1347, 146] width 166 height 27
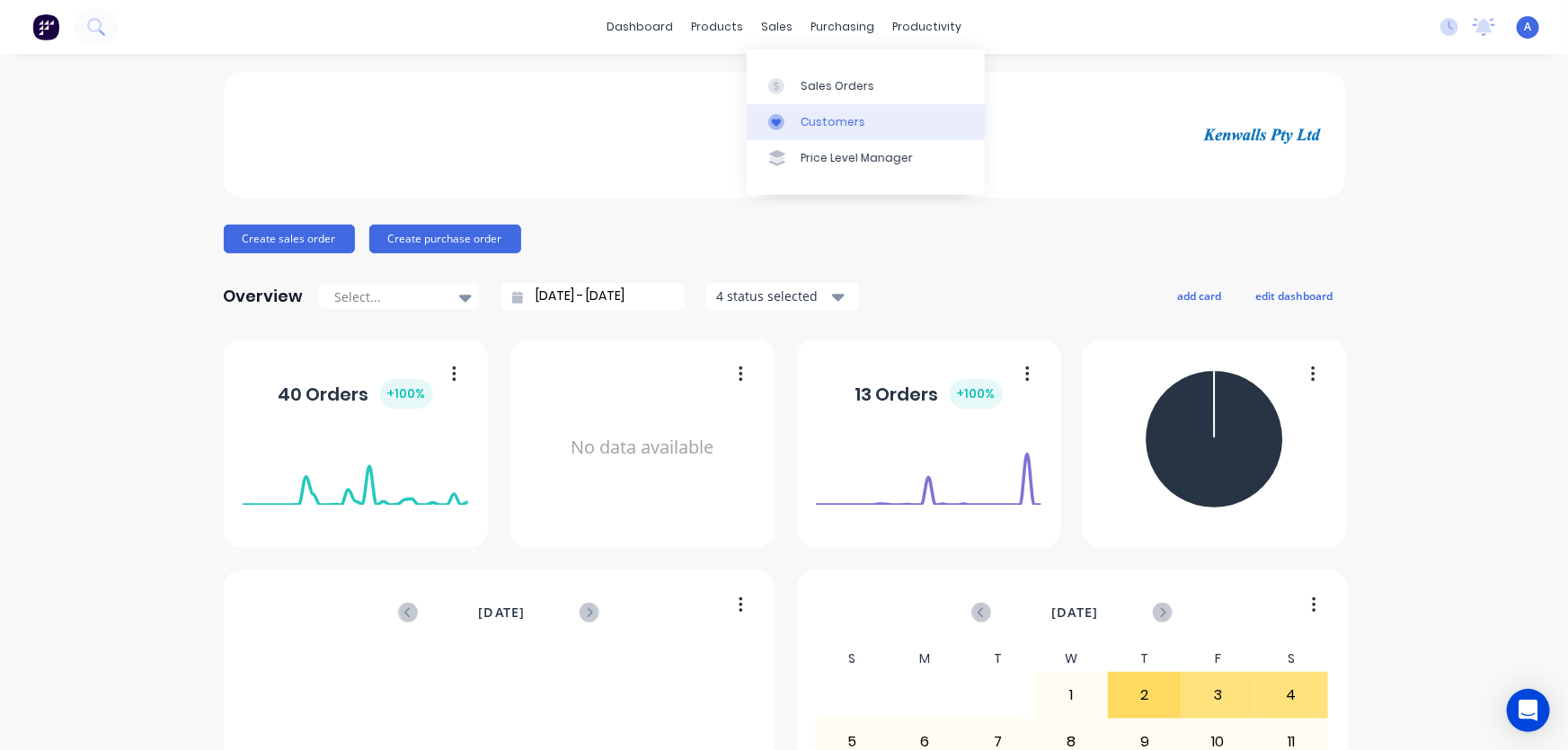
click at [810, 124] on div "Customers" at bounding box center [832, 122] width 65 height 16
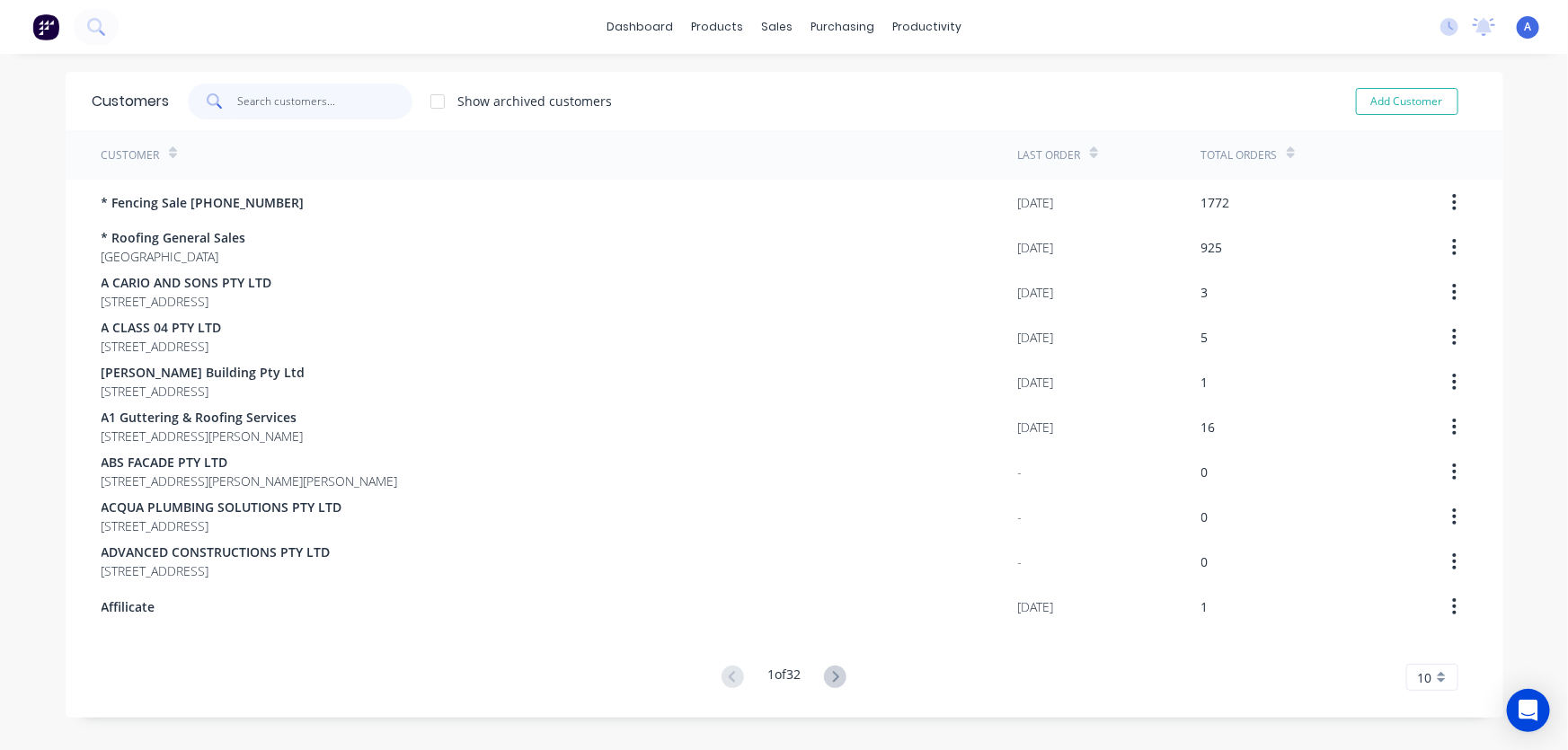
click at [273, 91] on input "text" at bounding box center [325, 101] width 175 height 36
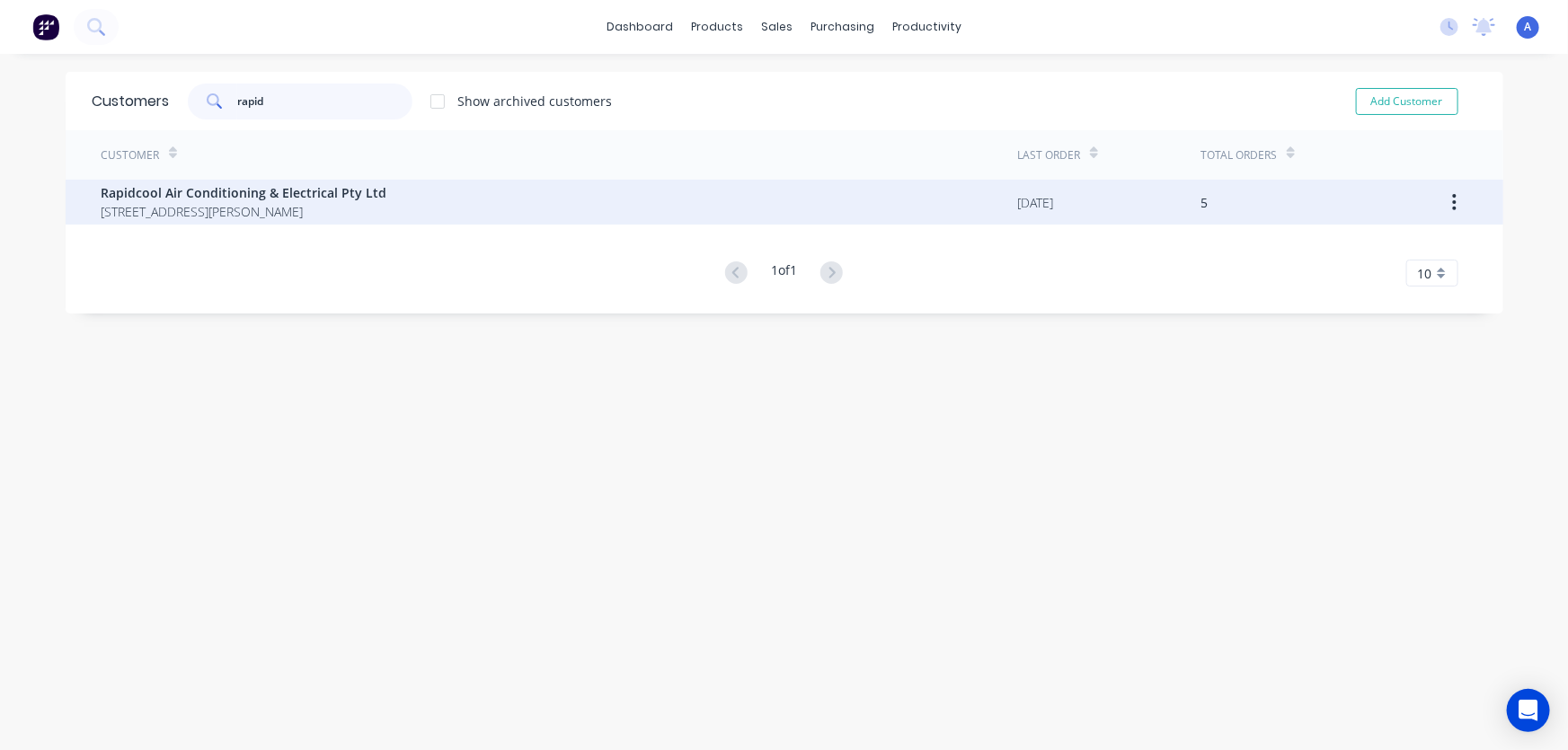
type input "rapid"
click at [233, 203] on span "39 Smith Street Fairy Meadow New South Wales 2519" at bounding box center [243, 211] width 285 height 19
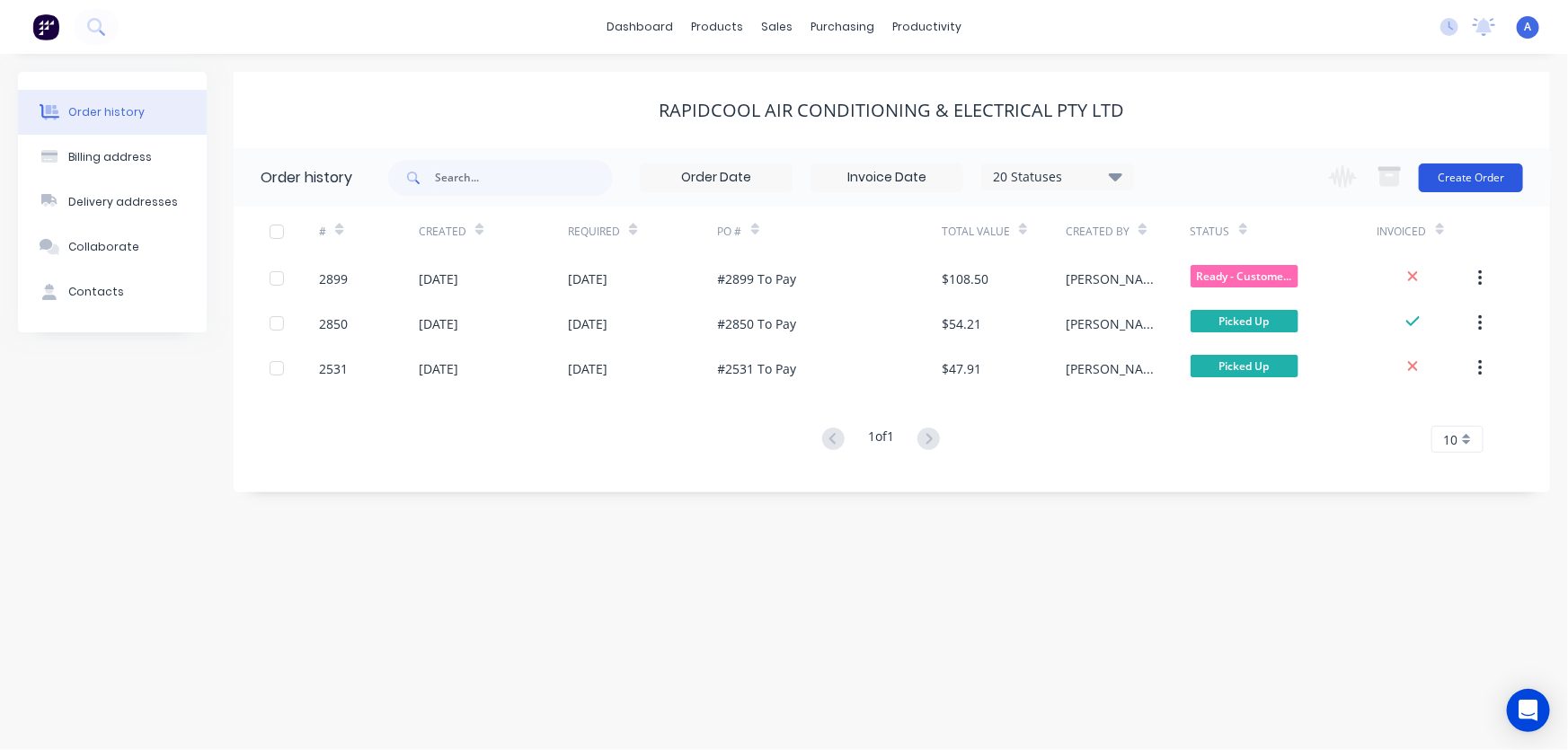
click at [1465, 170] on button "Create Order" at bounding box center [1470, 178] width 104 height 29
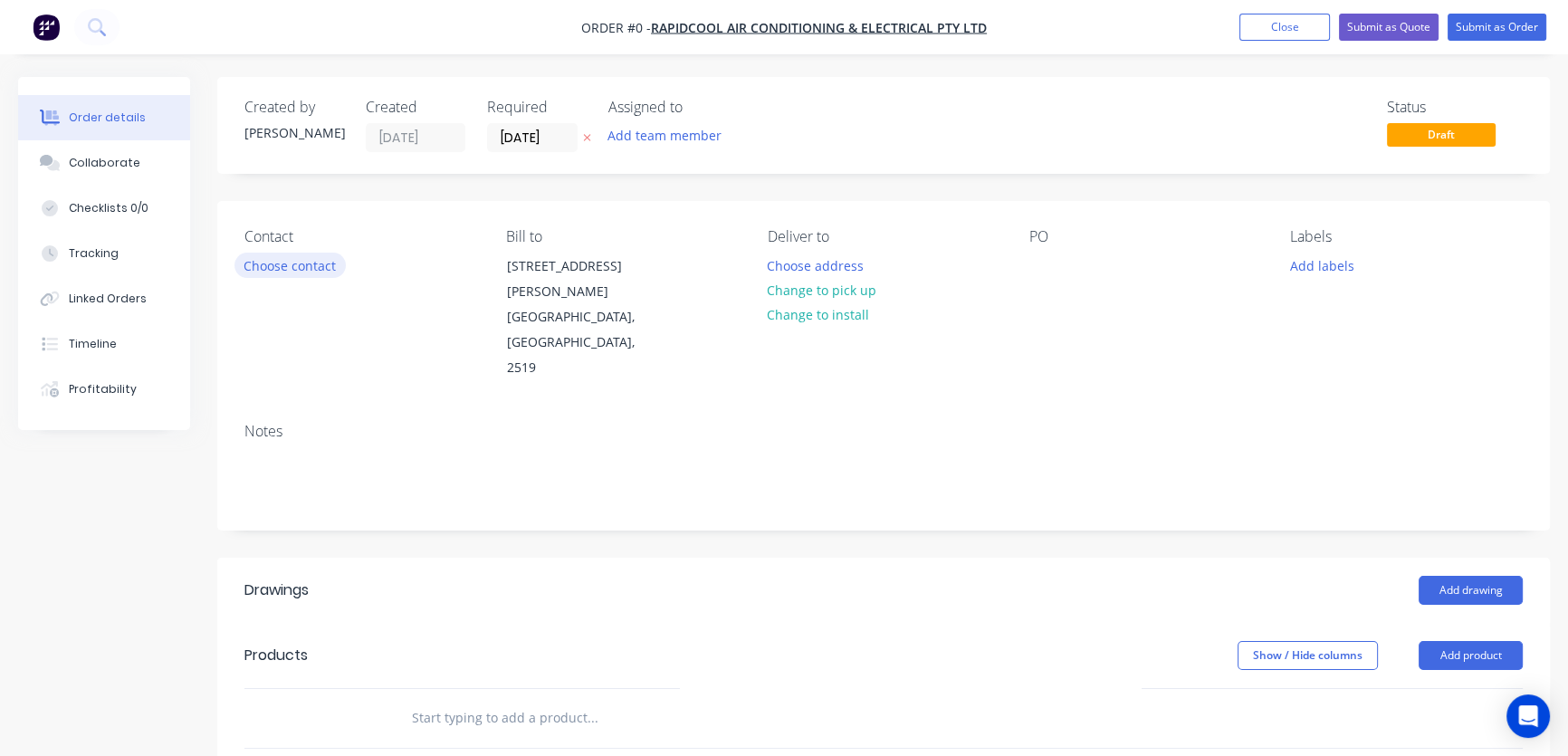
click at [284, 264] on button "Choose contact" at bounding box center [289, 265] width 111 height 25
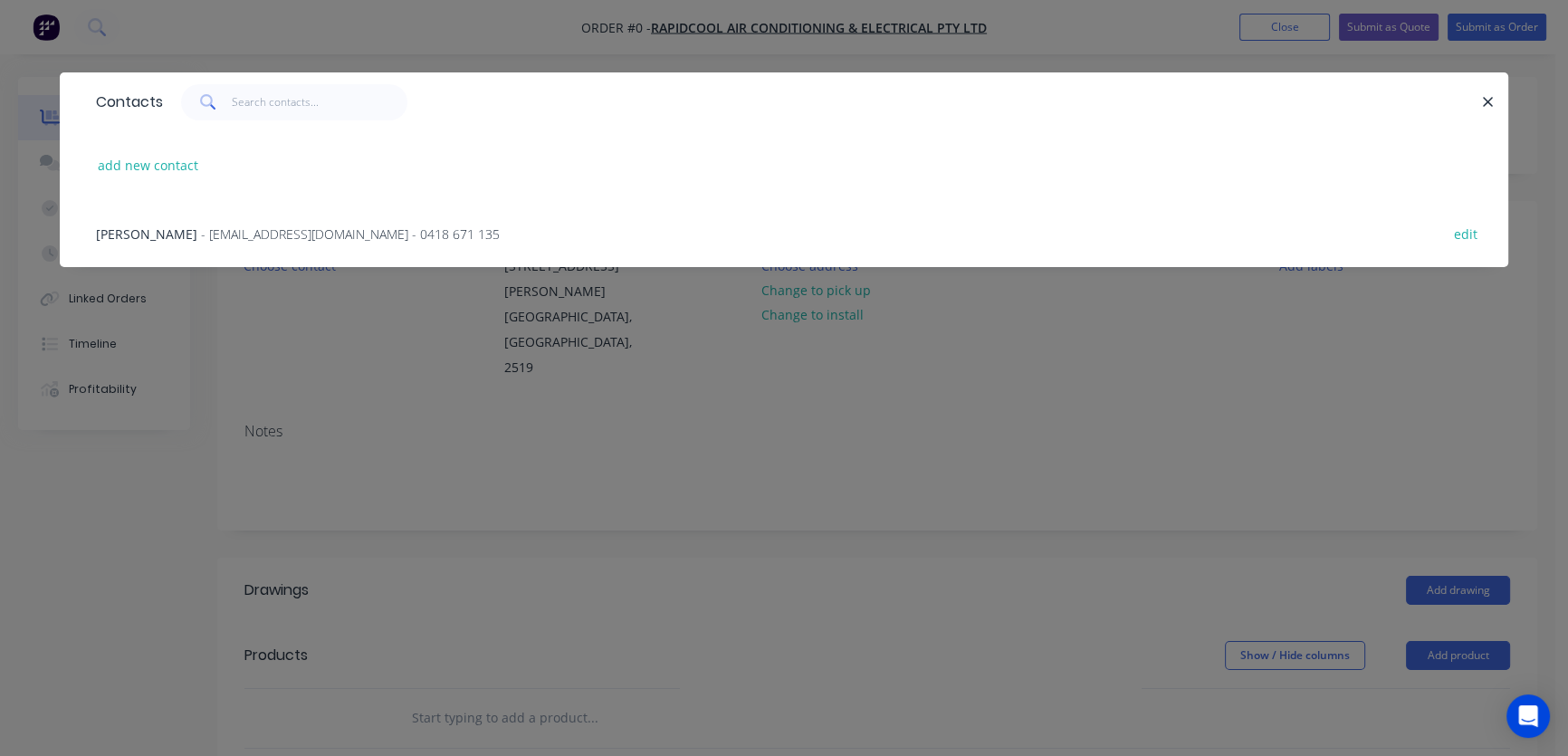
click at [216, 236] on span "- sales@rapidcool.com.au - 0418 671 135" at bounding box center [350, 233] width 299 height 17
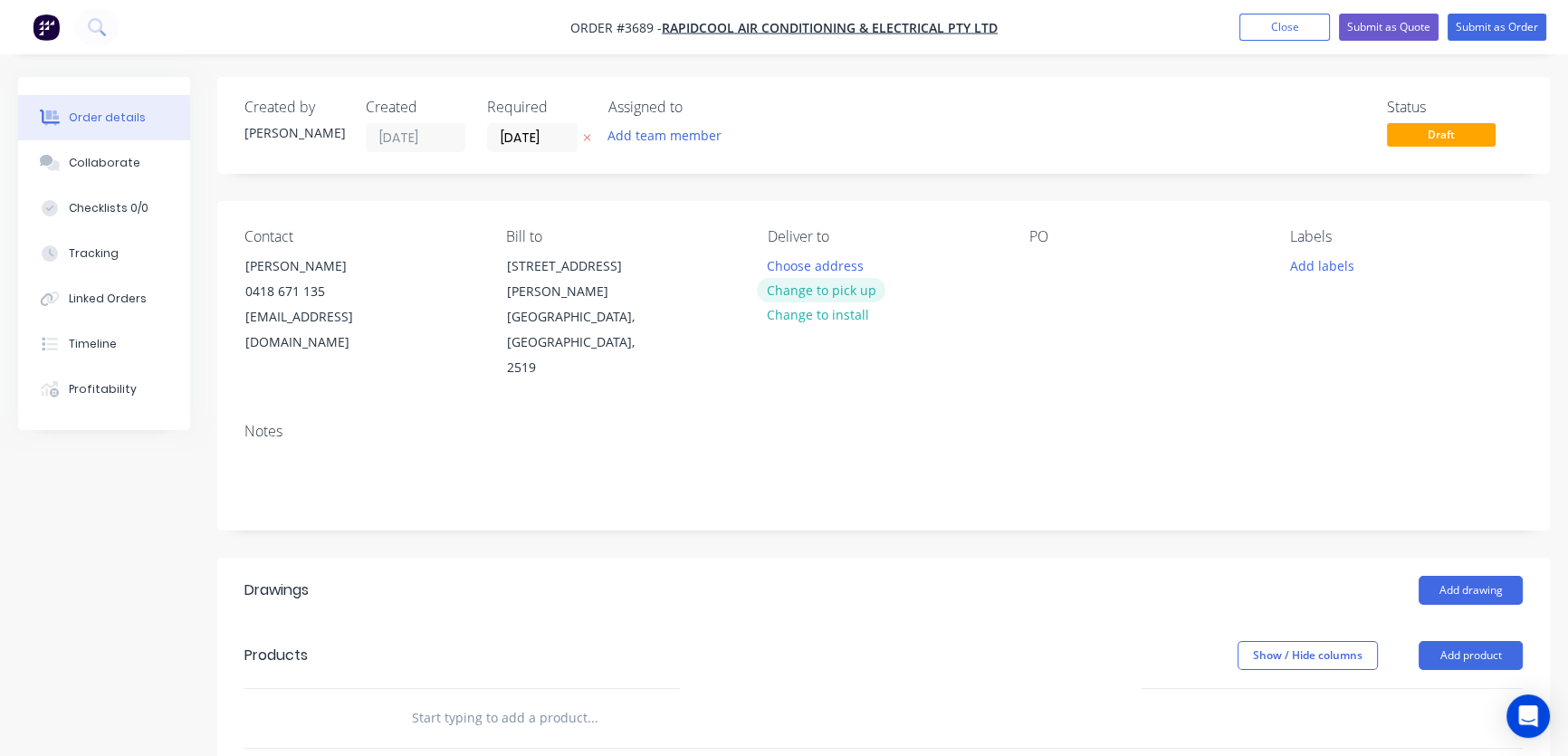
click at [837, 289] on button "Change to pick up" at bounding box center [821, 290] width 129 height 25
click at [1465, 576] on button "Add drawing" at bounding box center [1470, 591] width 104 height 29
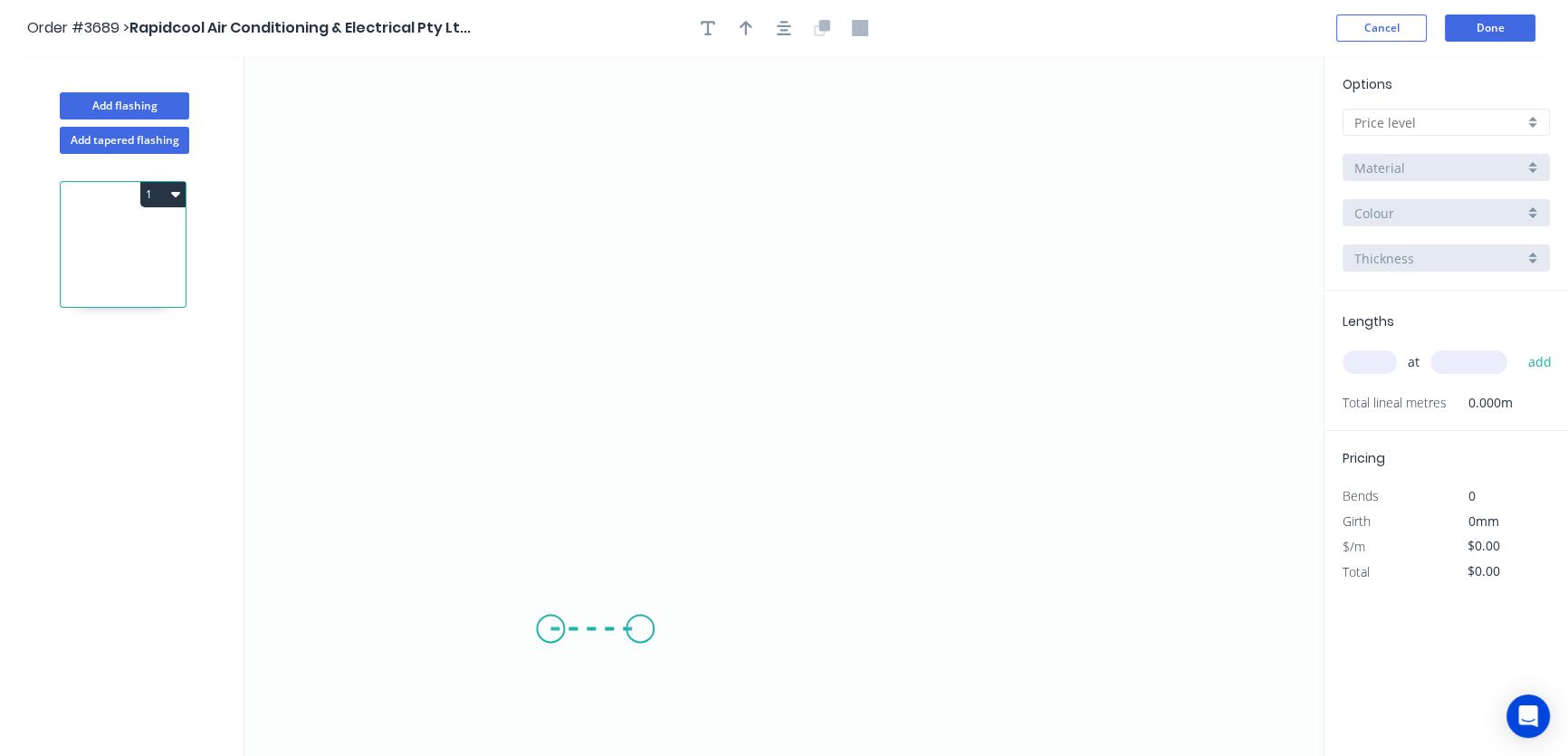
drag, startPoint x: 550, startPoint y: 629, endPoint x: 640, endPoint y: 629, distance: 90.0
click at [640, 629] on icon "0" at bounding box center [784, 406] width 1079 height 700
drag, startPoint x: 640, startPoint y: 626, endPoint x: 642, endPoint y: 375, distance: 251.0
click at [642, 375] on icon "0 ?" at bounding box center [784, 406] width 1079 height 700
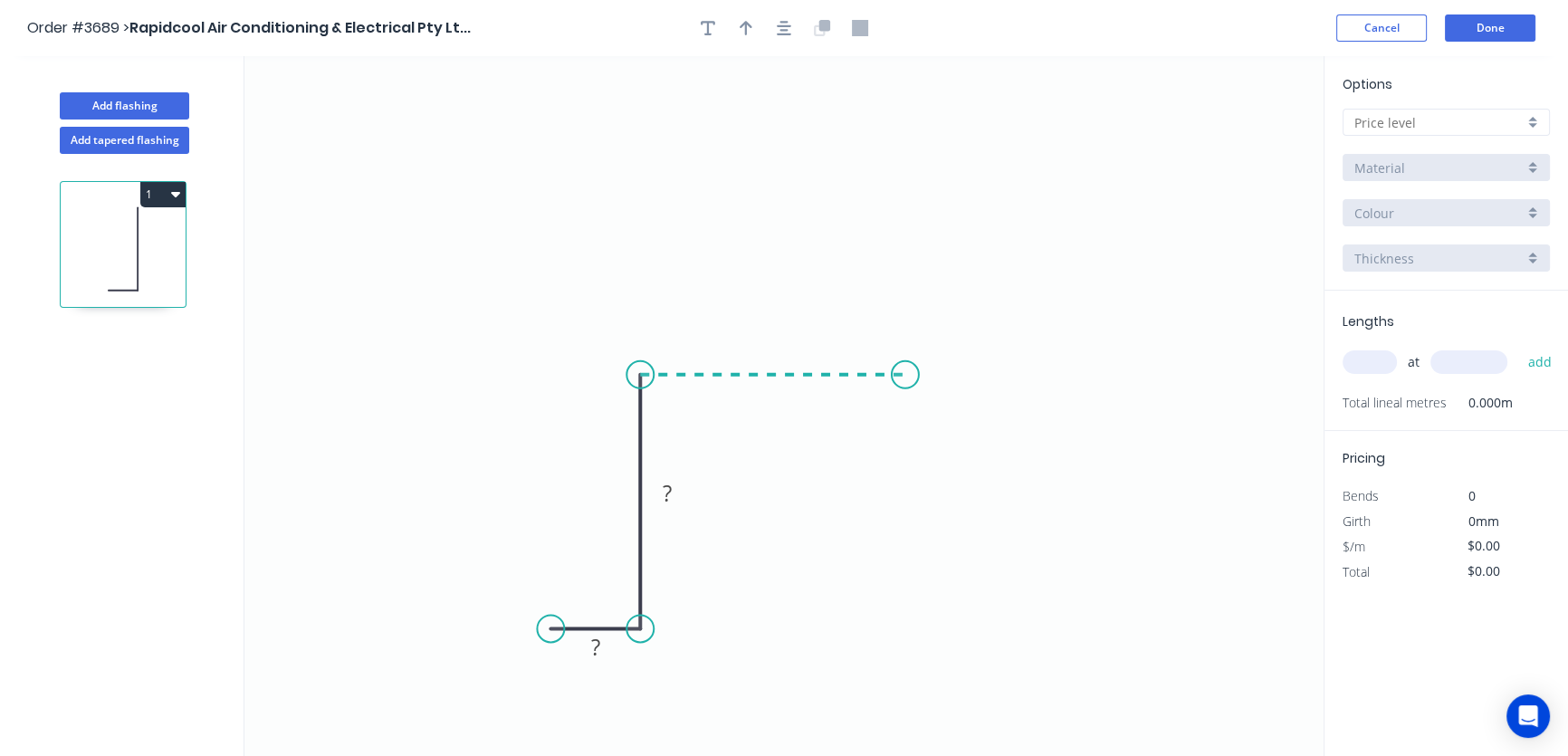
drag, startPoint x: 642, startPoint y: 375, endPoint x: 905, endPoint y: 369, distance: 263.1
click at [905, 369] on icon "0 ? ?" at bounding box center [784, 406] width 1079 height 700
drag, startPoint x: 904, startPoint y: 373, endPoint x: 908, endPoint y: 625, distance: 252.0
click at [908, 625] on icon "0 ? ? ?" at bounding box center [784, 406] width 1079 height 700
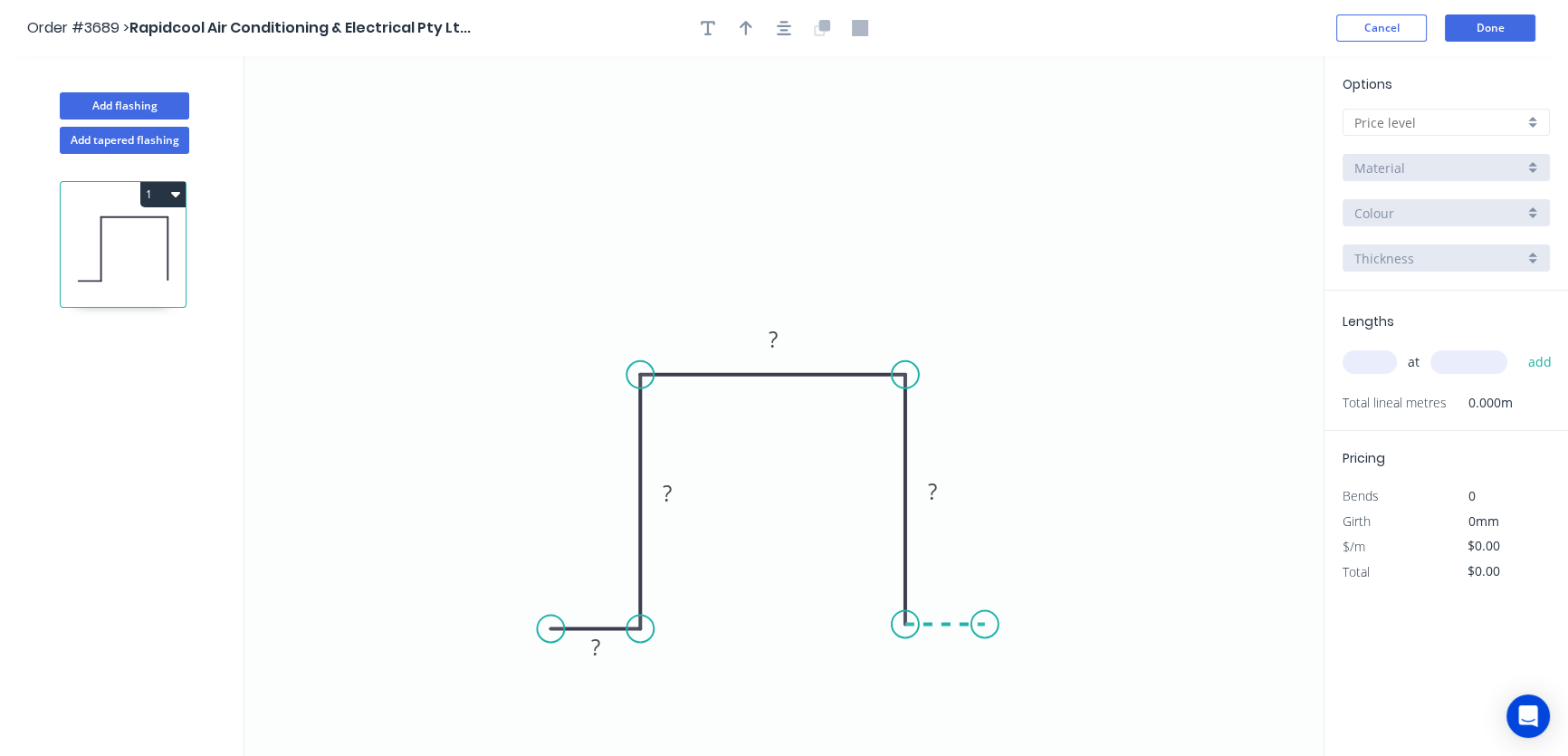
drag, startPoint x: 908, startPoint y: 625, endPoint x: 985, endPoint y: 622, distance: 77.1
click at [985, 622] on icon "0 ? ? ? ?" at bounding box center [784, 406] width 1079 height 700
click at [592, 647] on tspan "?" at bounding box center [595, 647] width 9 height 30
click at [943, 643] on tspan "?" at bounding box center [945, 642] width 9 height 30
click at [666, 491] on tspan "?" at bounding box center [667, 492] width 9 height 30
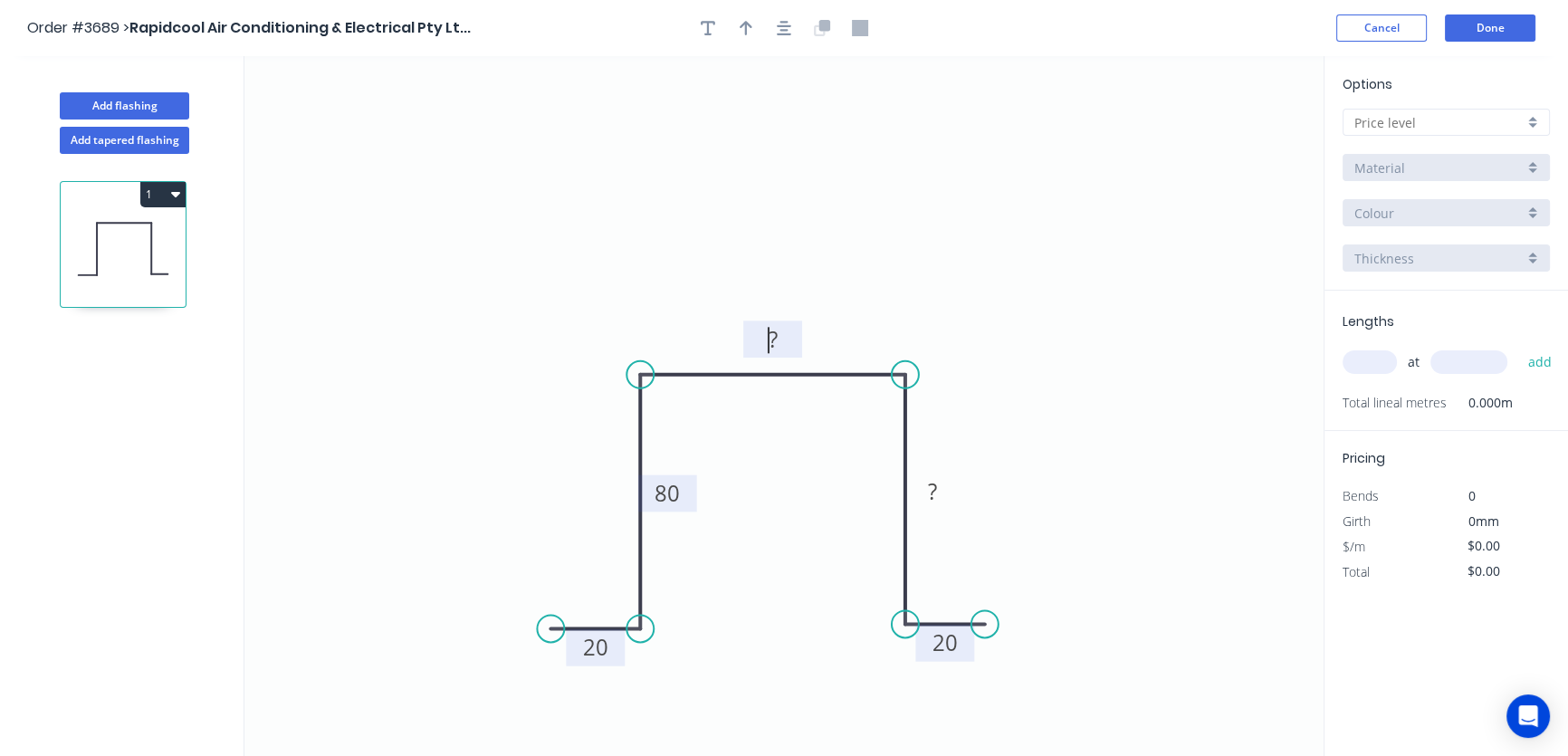
click at [773, 336] on tspan "?" at bounding box center [773, 339] width 9 height 30
click at [853, 256] on icon "0 20 80 ? ? 20" at bounding box center [784, 406] width 1079 height 700
click at [772, 335] on tspan "?" at bounding box center [773, 339] width 9 height 30
click at [932, 490] on tspan "?" at bounding box center [932, 491] width 9 height 30
click at [1050, 453] on icon "0 20 80 100 80 20" at bounding box center [784, 406] width 1079 height 700
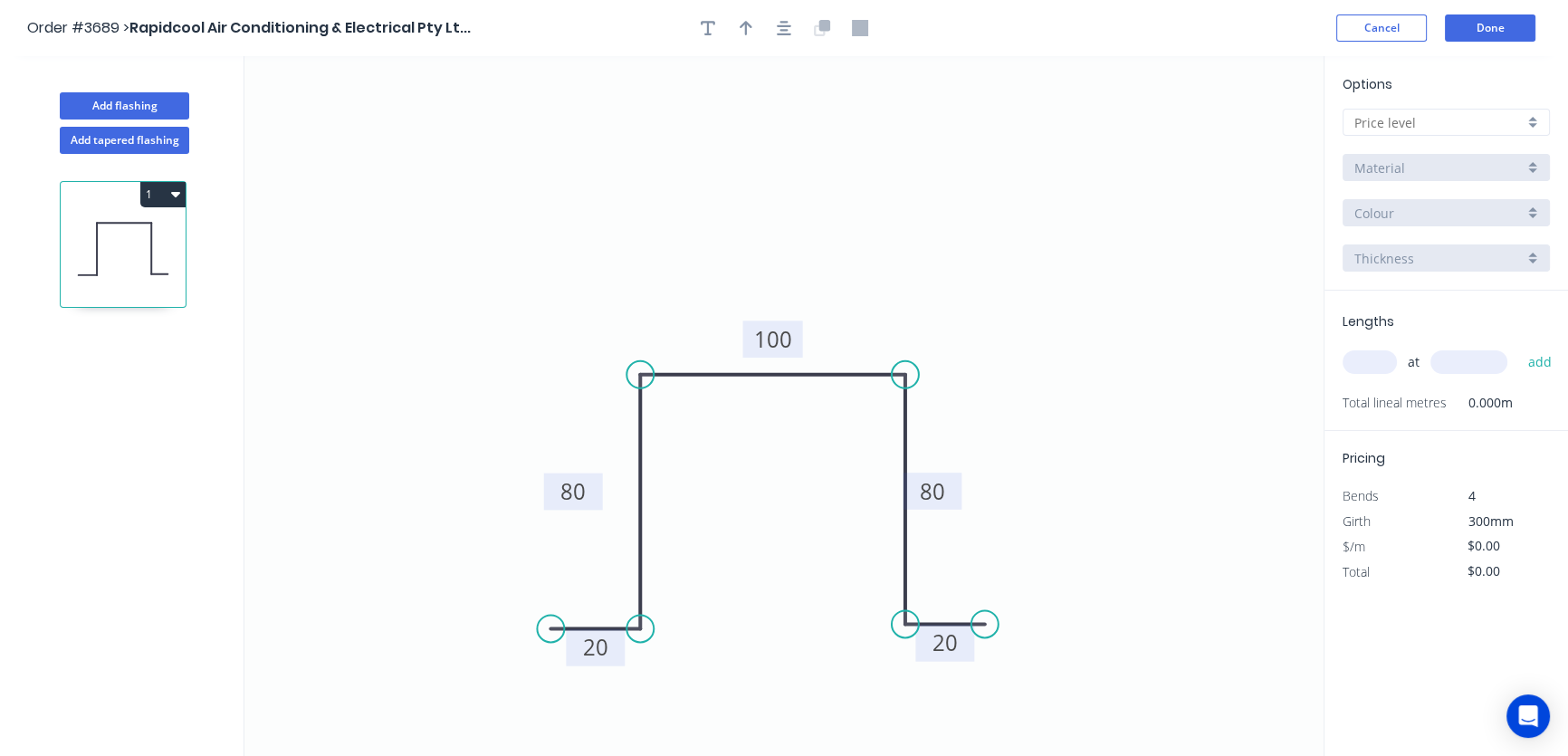
drag, startPoint x: 642, startPoint y: 489, endPoint x: 547, endPoint y: 489, distance: 95.0
click at [547, 488] on rect at bounding box center [573, 491] width 59 height 37
click at [743, 20] on icon "button" at bounding box center [746, 28] width 13 height 17
drag, startPoint x: 1232, startPoint y: 139, endPoint x: 986, endPoint y: 310, distance: 299.6
click at [988, 312] on icon at bounding box center [989, 293] width 17 height 58
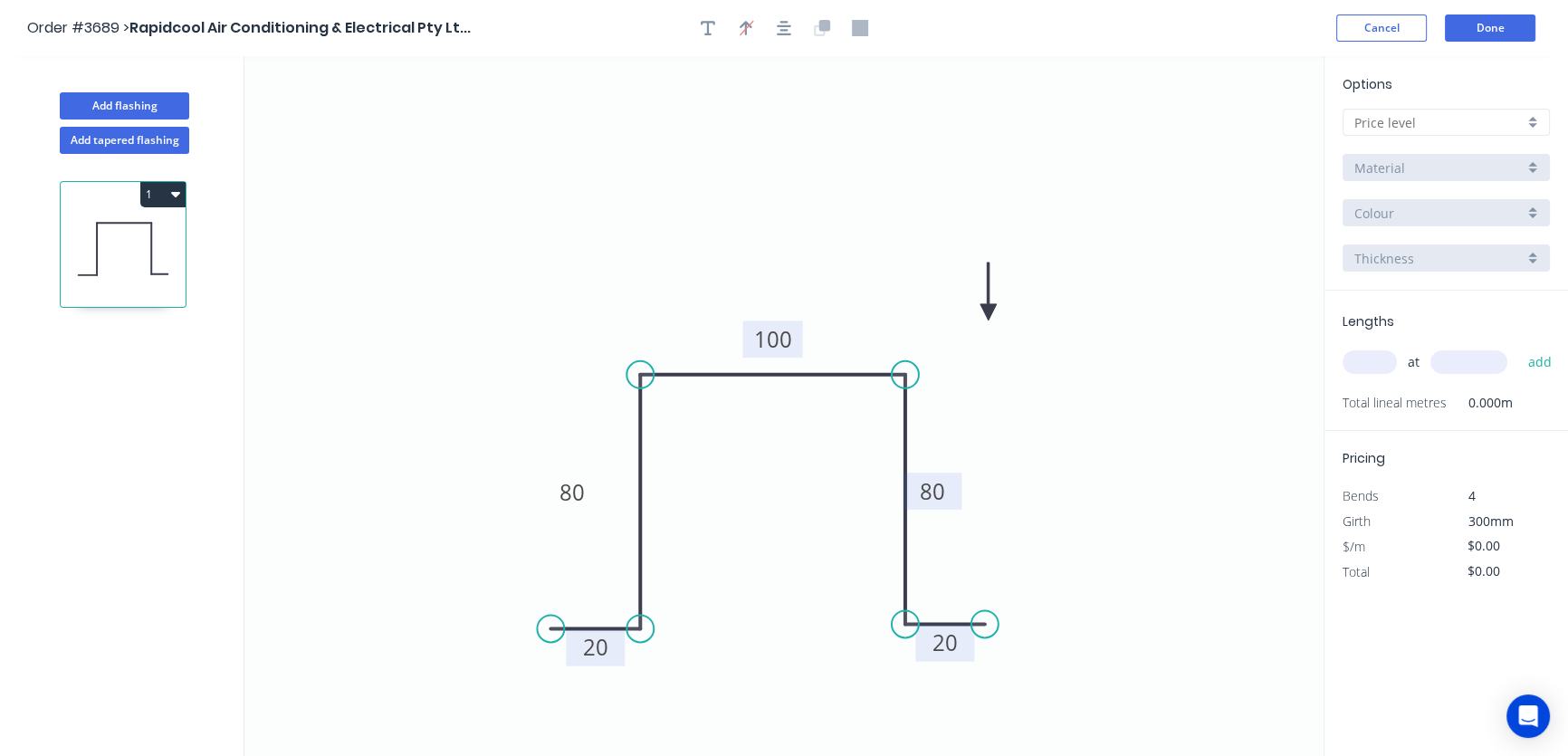
click at [982, 311] on icon "0 20 80 100 80 20" at bounding box center [784, 406] width 1079 height 700
click at [988, 308] on icon at bounding box center [988, 287] width 17 height 58
click at [1529, 126] on div at bounding box center [1446, 122] width 208 height 28
click at [1508, 152] on div "A" at bounding box center [1446, 157] width 206 height 31
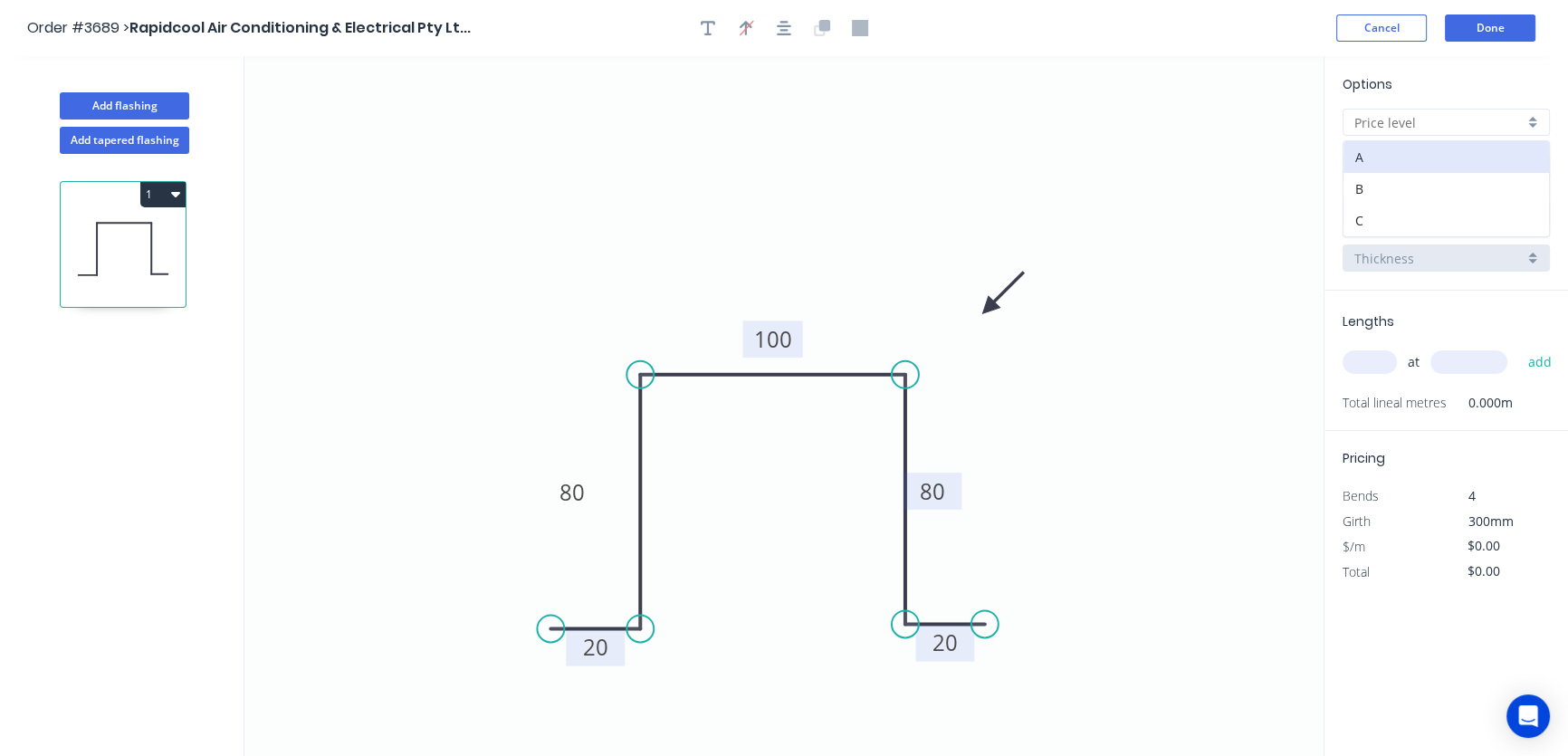
type input "A"
type input "$26.18"
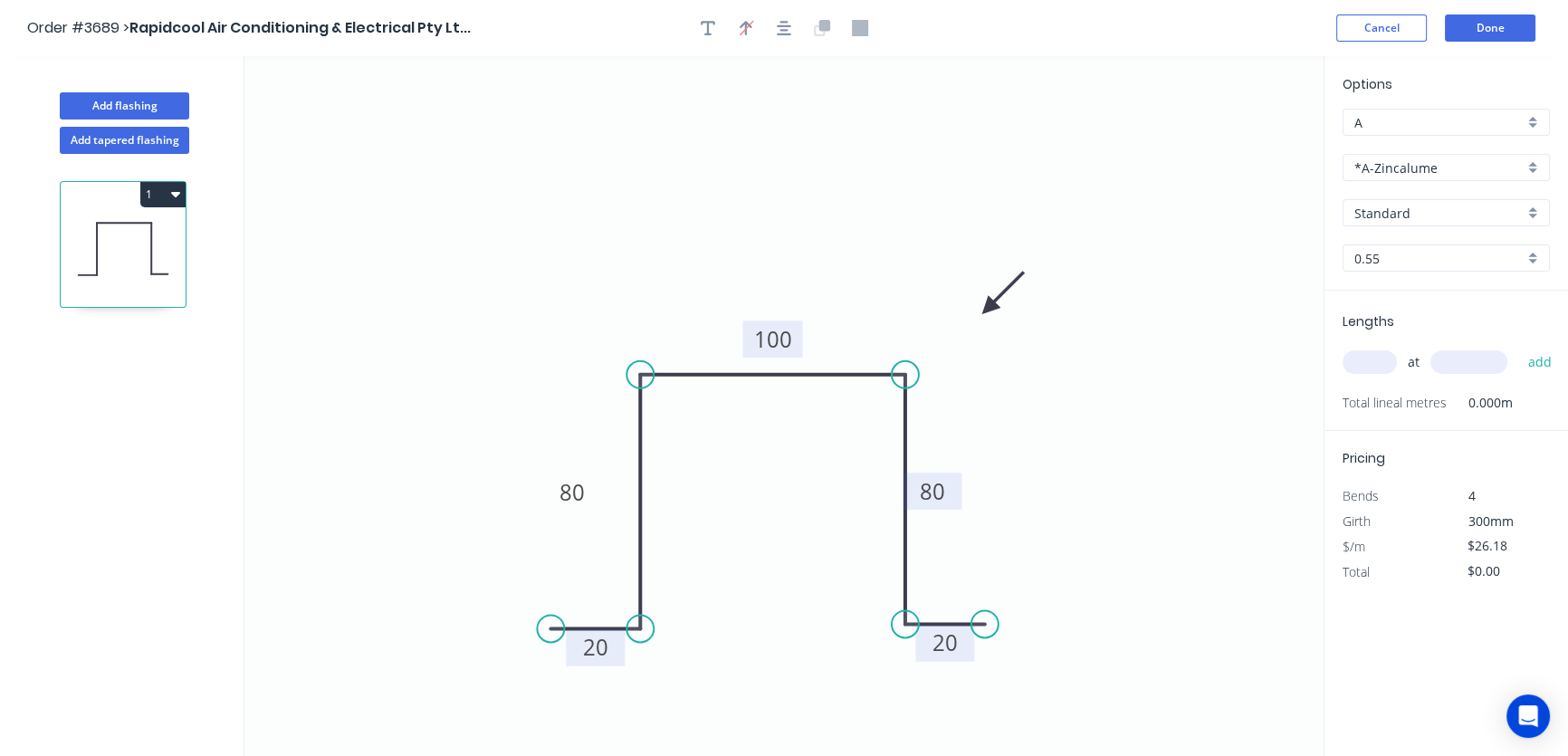
click at [1532, 165] on div "*A-Zincalume" at bounding box center [1446, 168] width 208 height 28
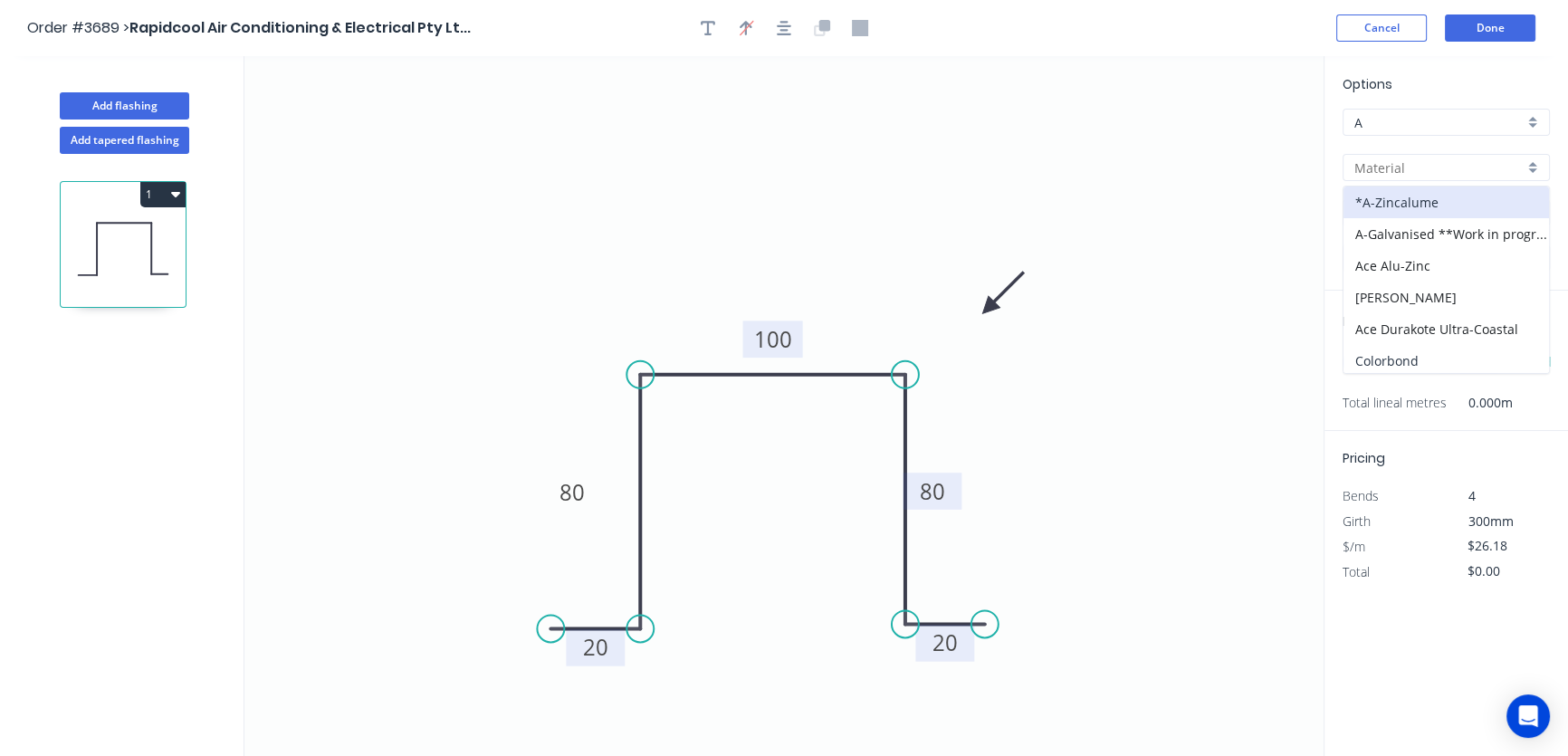
click at [1473, 361] on div "Colorbond" at bounding box center [1446, 360] width 206 height 31
type input "Colorbond"
type input "Basalt"
type input "$27.36"
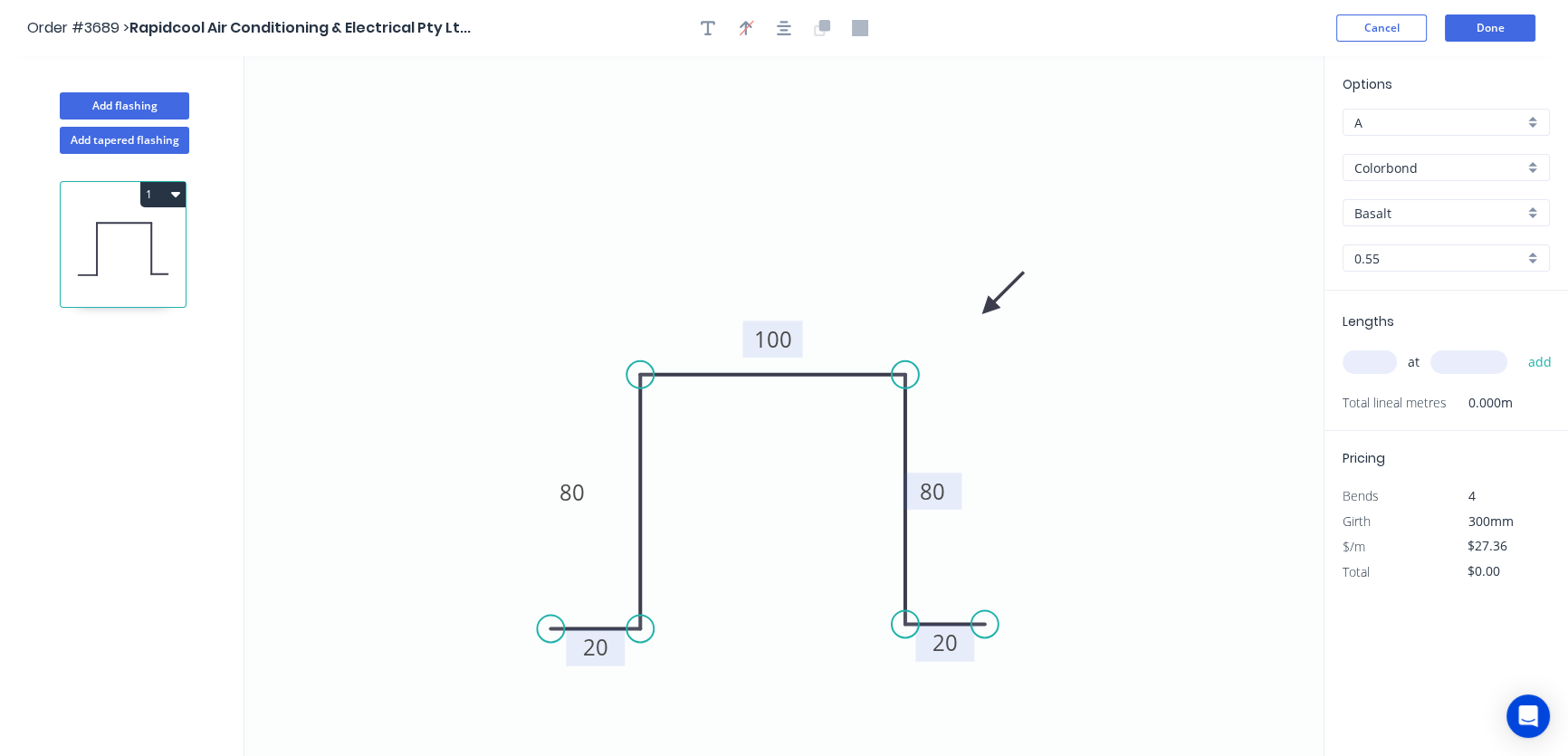
click at [1536, 214] on div "Basalt" at bounding box center [1446, 213] width 208 height 28
click at [1419, 338] on div "Woodland Grey" at bounding box center [1446, 344] width 206 height 31
type input "Woodland Grey"
click at [1365, 362] on input "text" at bounding box center [1369, 362] width 54 height 24
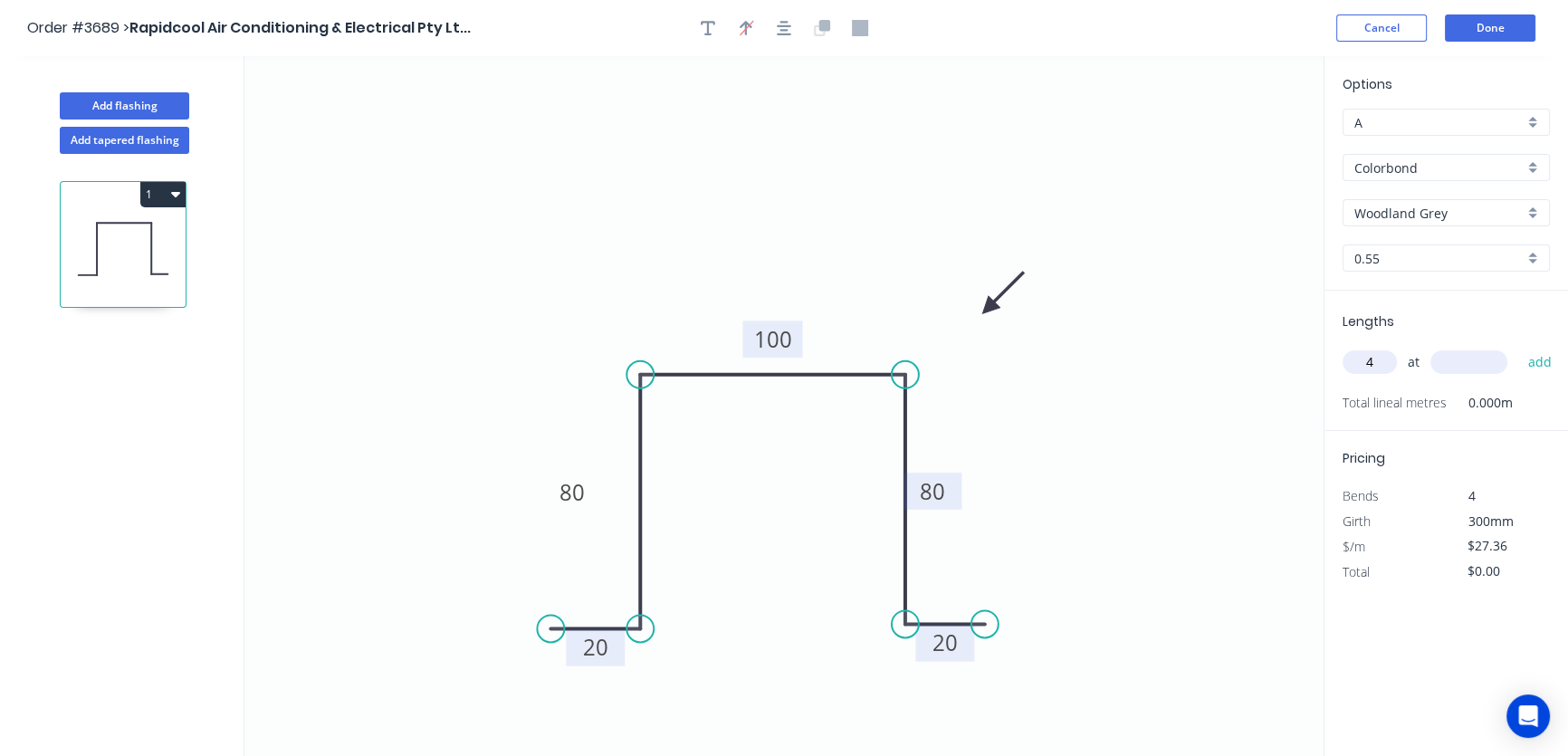
type input "4"
click at [1452, 362] on input "text" at bounding box center [1469, 362] width 77 height 24
type input "2400"
click at [1538, 362] on button "add" at bounding box center [1540, 362] width 42 height 31
type input "$262.66"
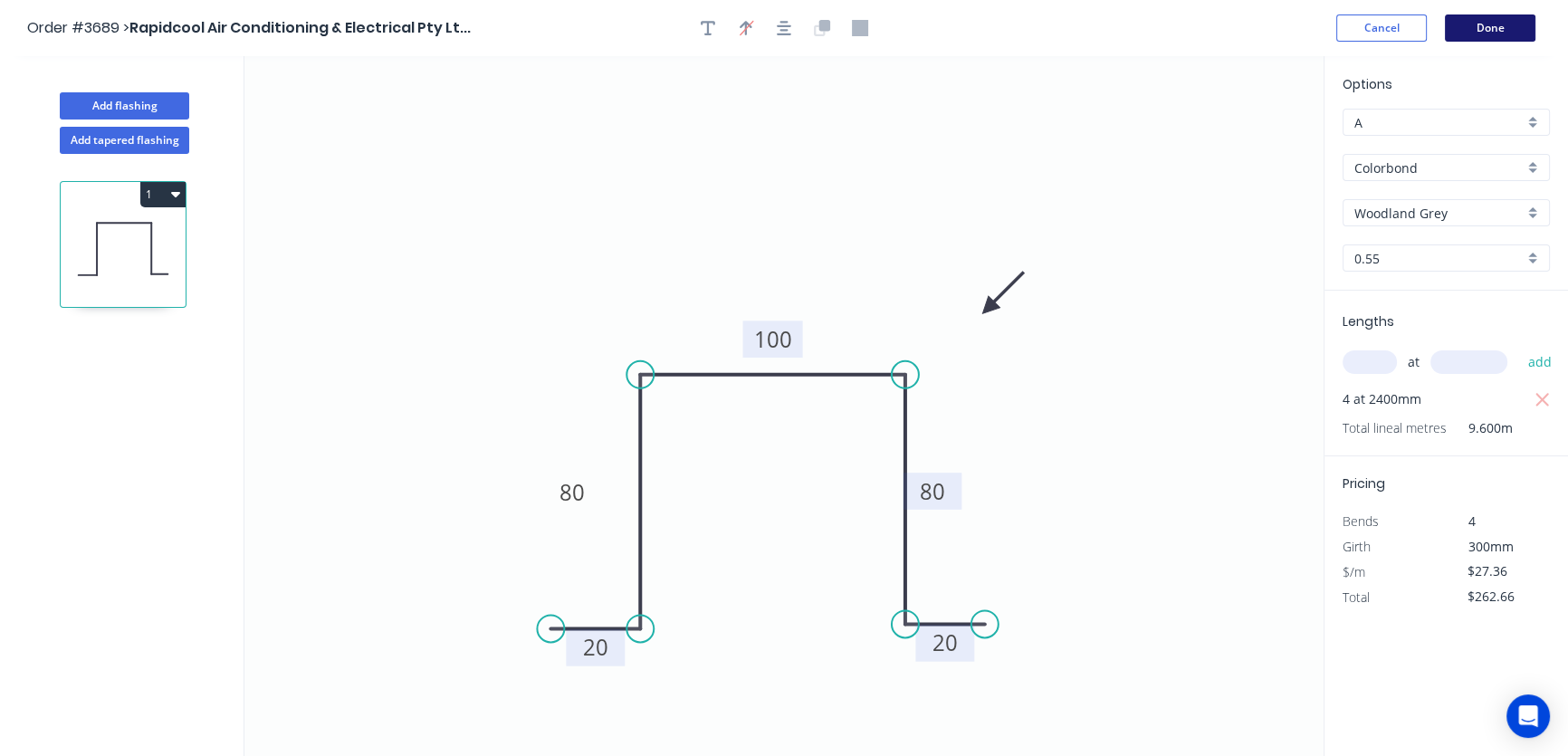
click at [1486, 27] on button "Done" at bounding box center [1490, 28] width 91 height 28
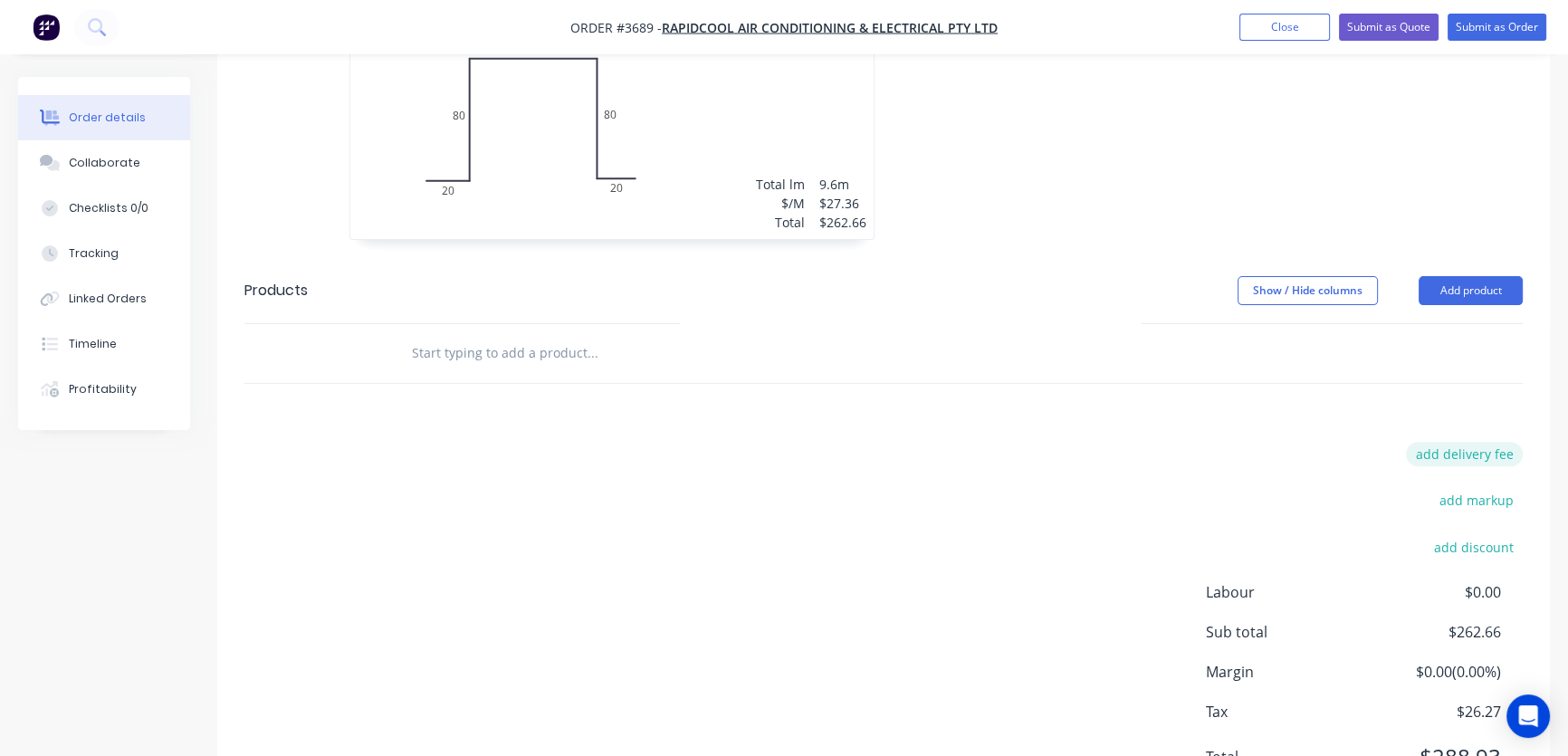
scroll to position [724, 0]
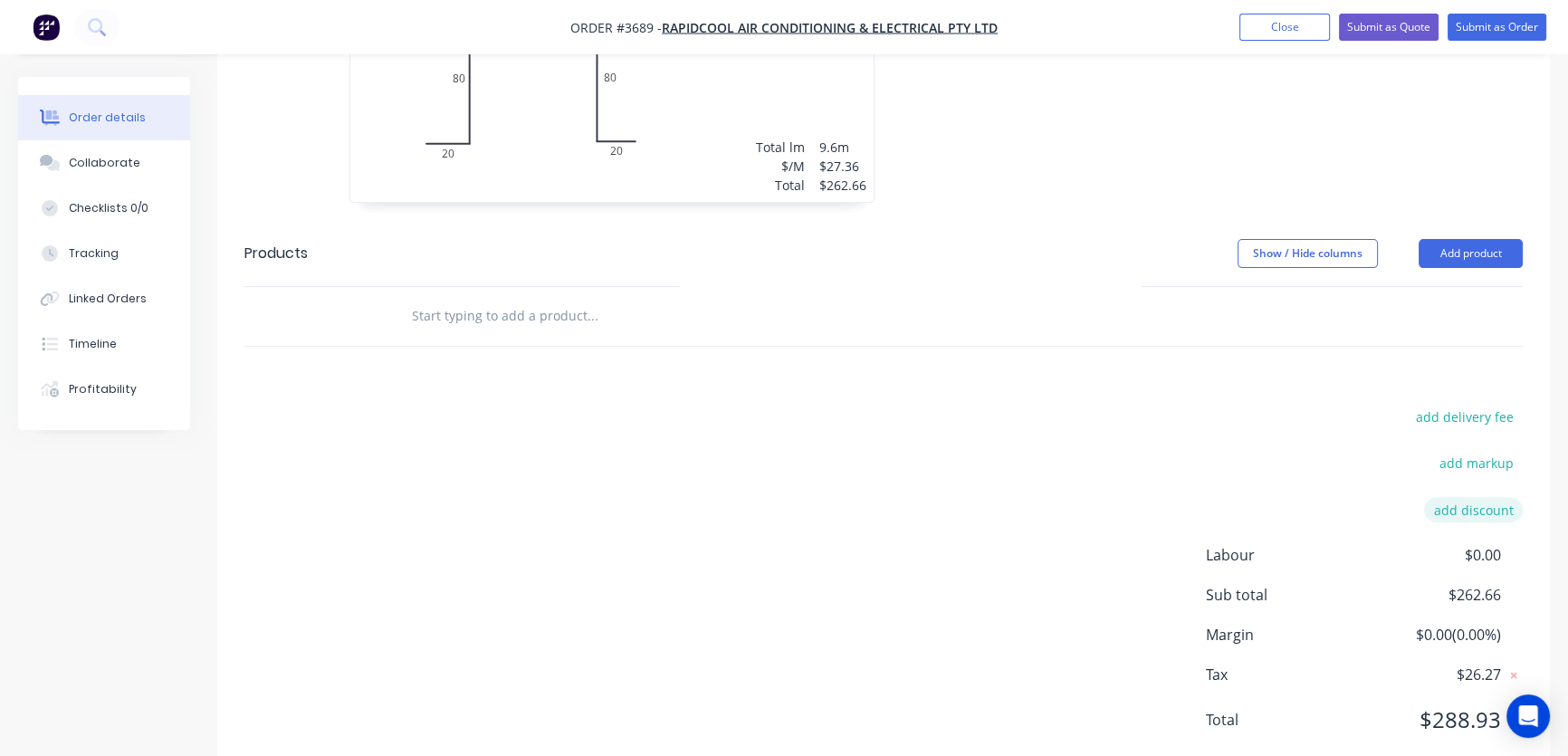
click at [1495, 497] on button "add discount" at bounding box center [1472, 509] width 98 height 25
click at [1476, 502] on input at bounding box center [1451, 516] width 82 height 28
click at [1467, 502] on input at bounding box center [1451, 516] width 82 height 28
type input "25"
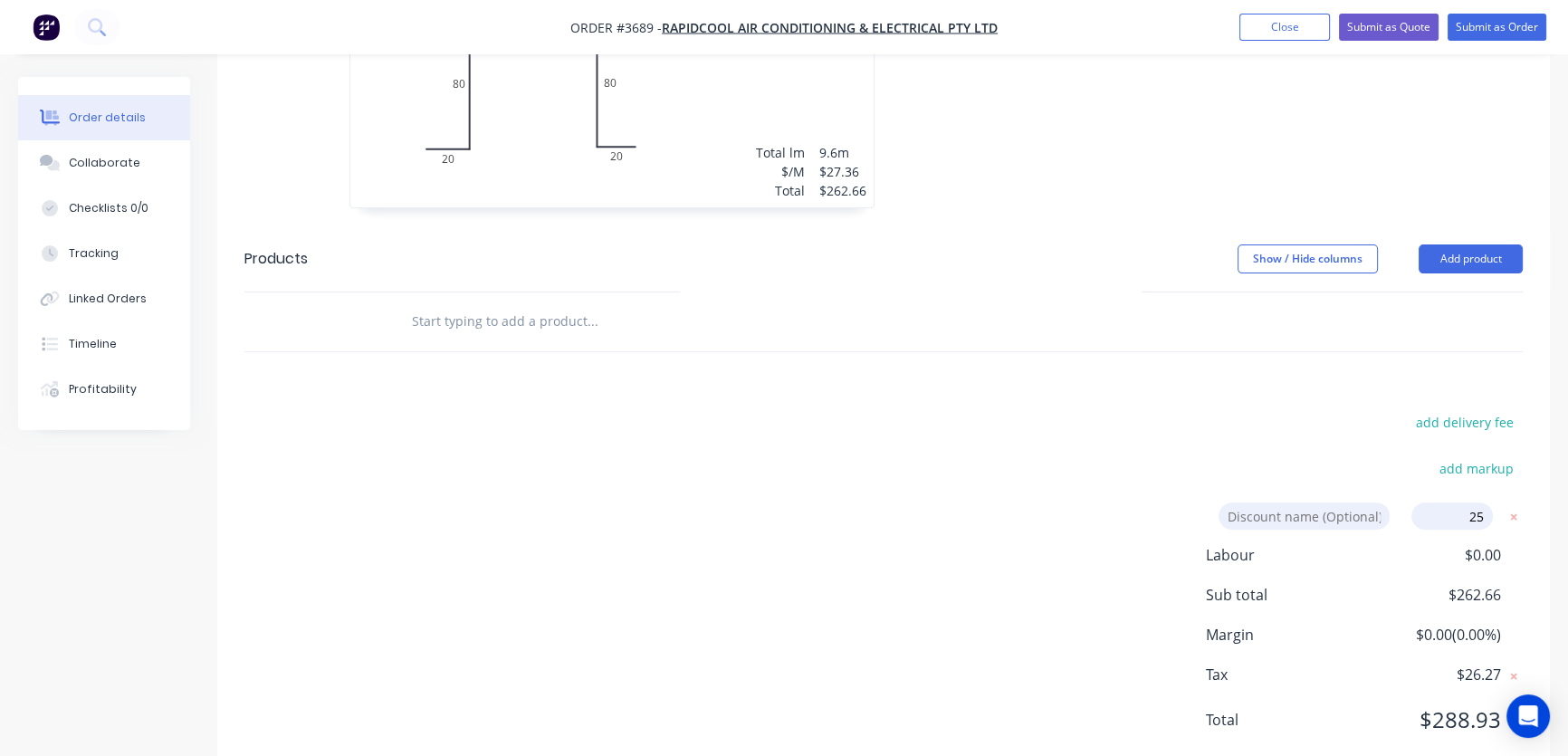
click input "submit" at bounding box center [0, 0] width 0 height 0
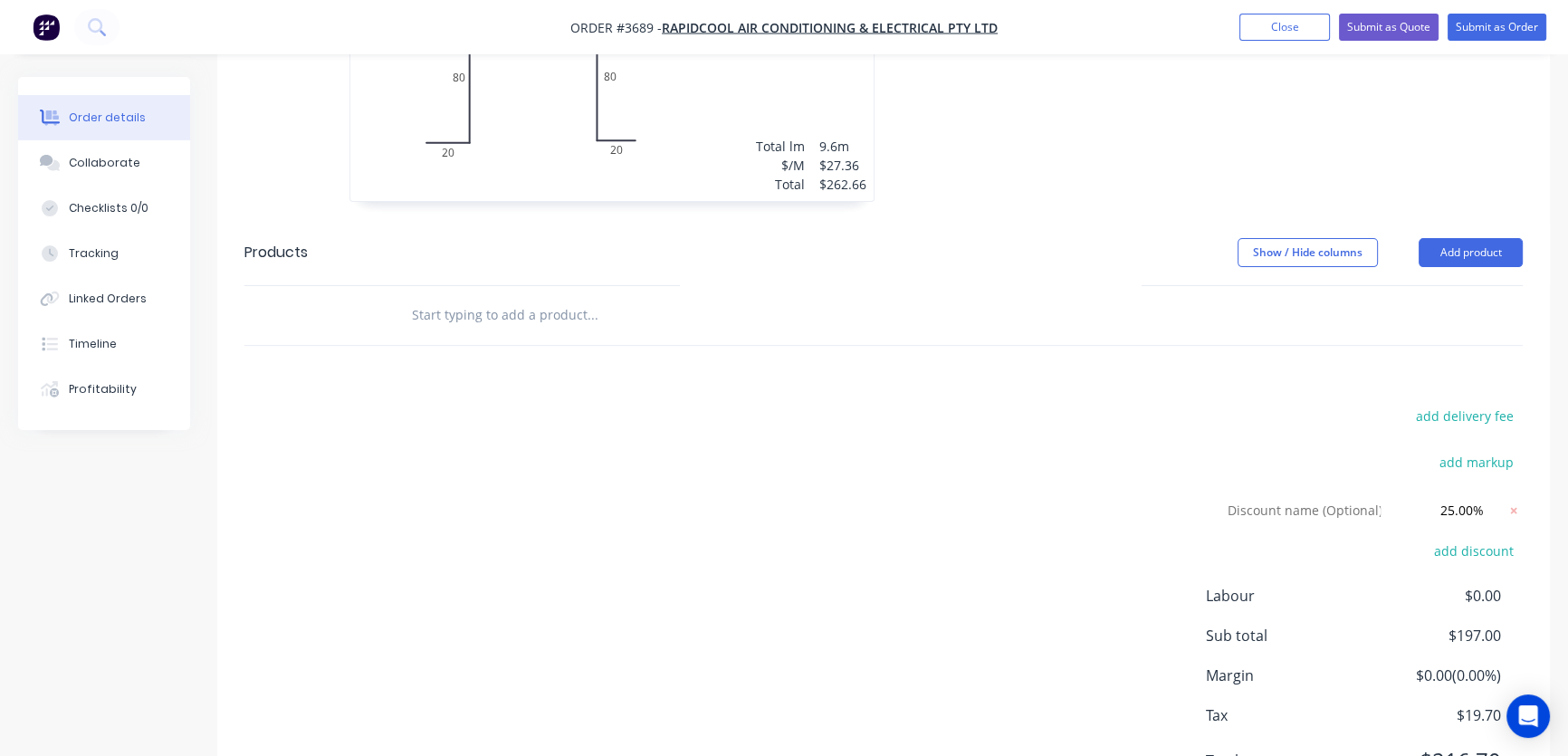
scroll to position [766, 0]
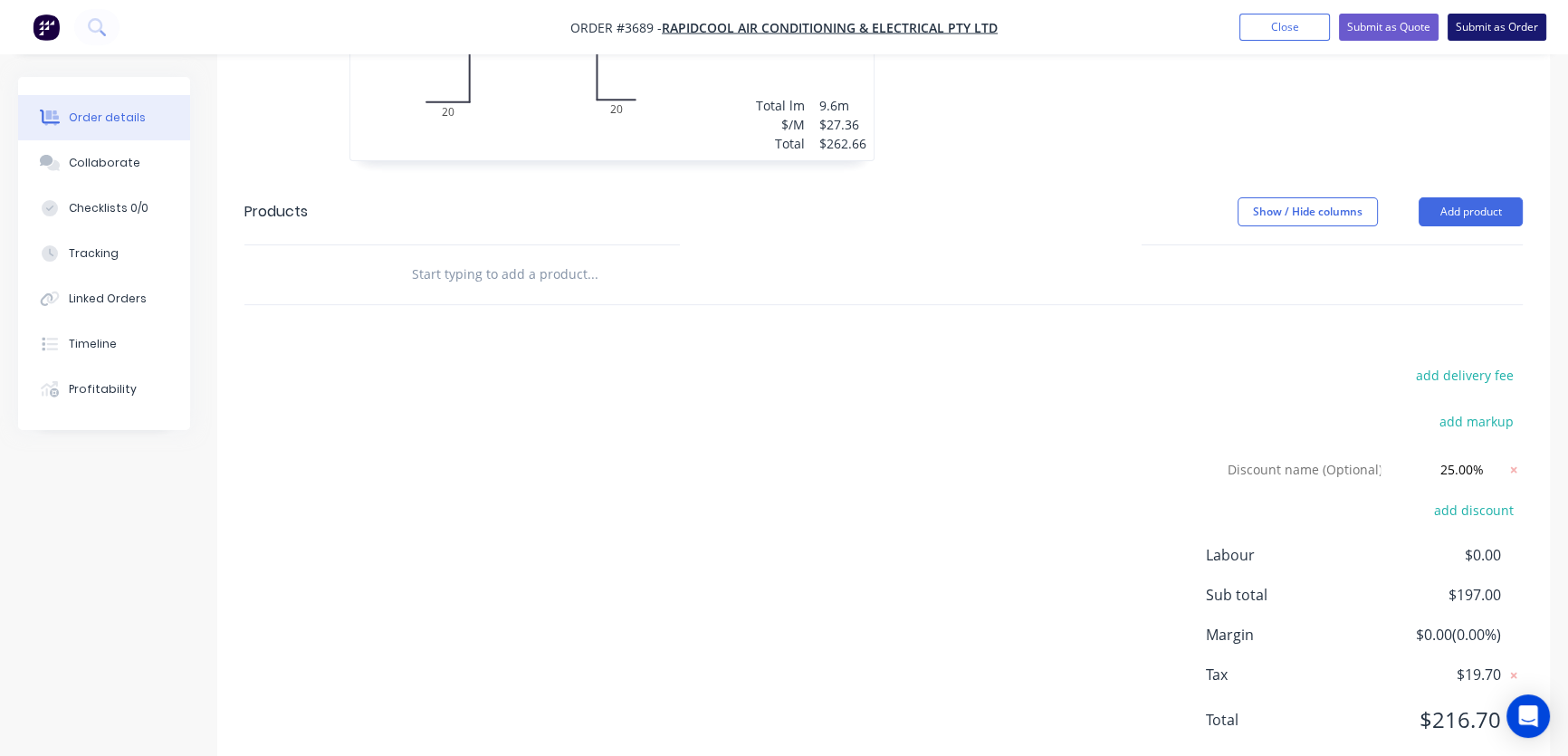
click at [1495, 31] on button "Submit as Order" at bounding box center [1496, 28] width 98 height 28
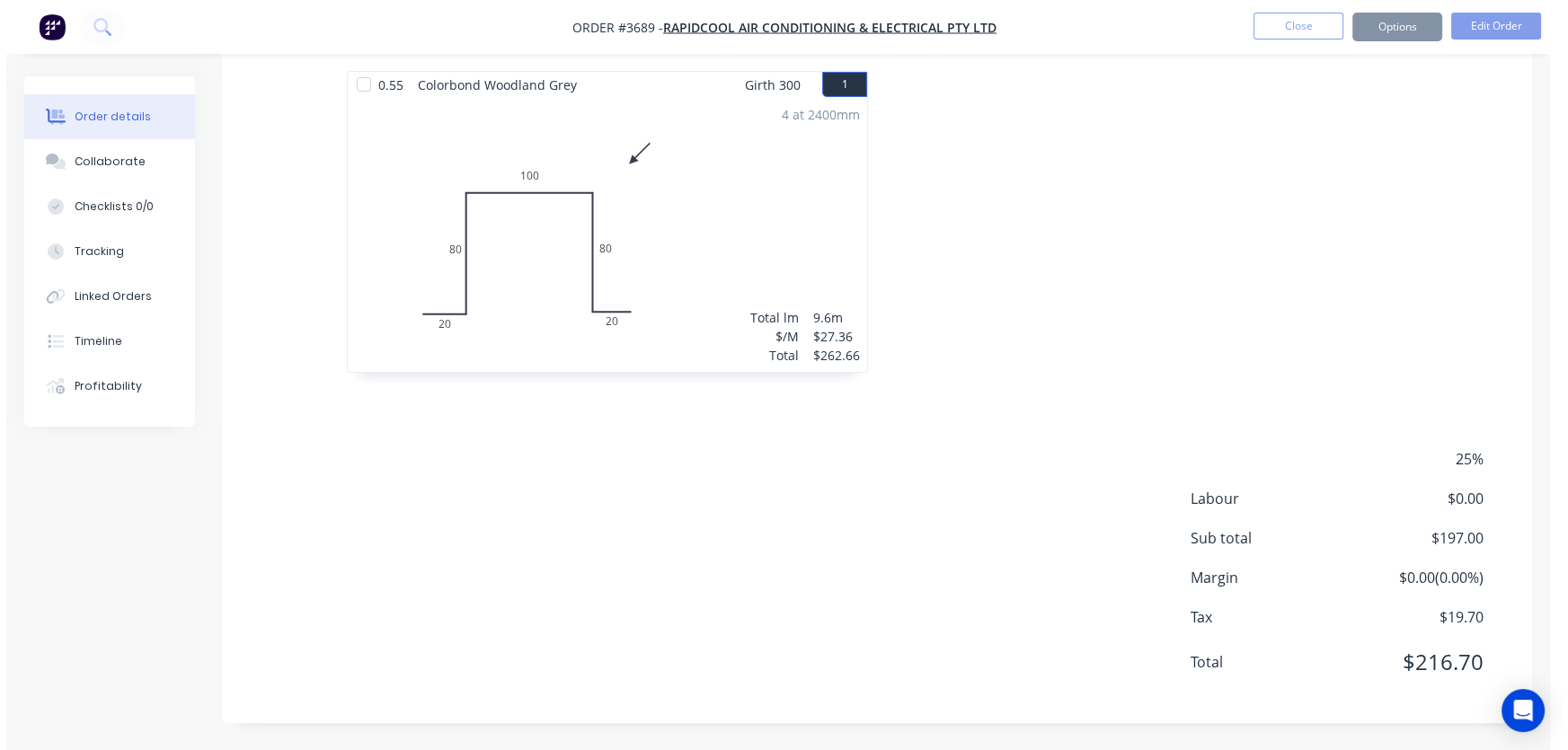
scroll to position [0, 0]
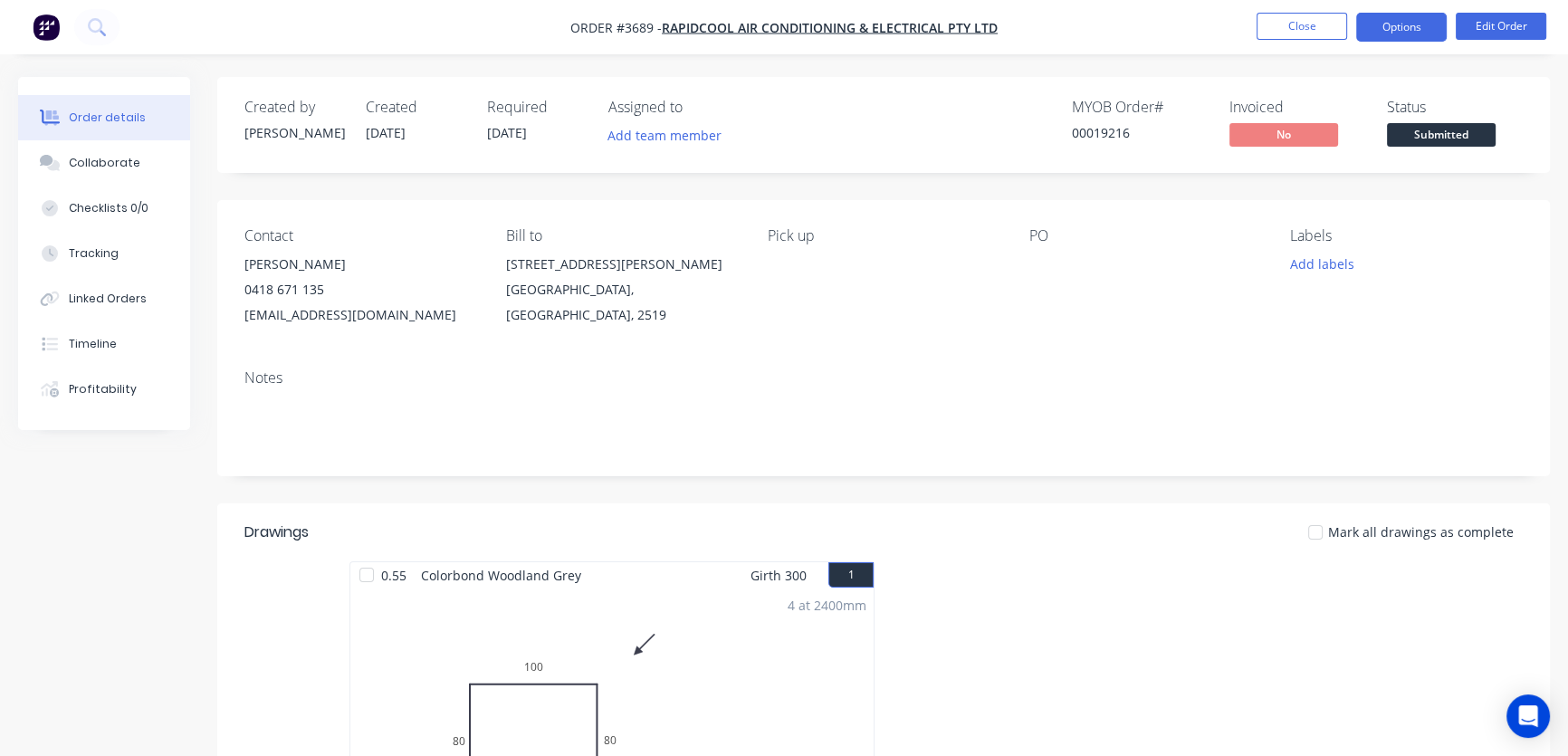
click at [1413, 29] on button "Options" at bounding box center [1401, 28] width 91 height 29
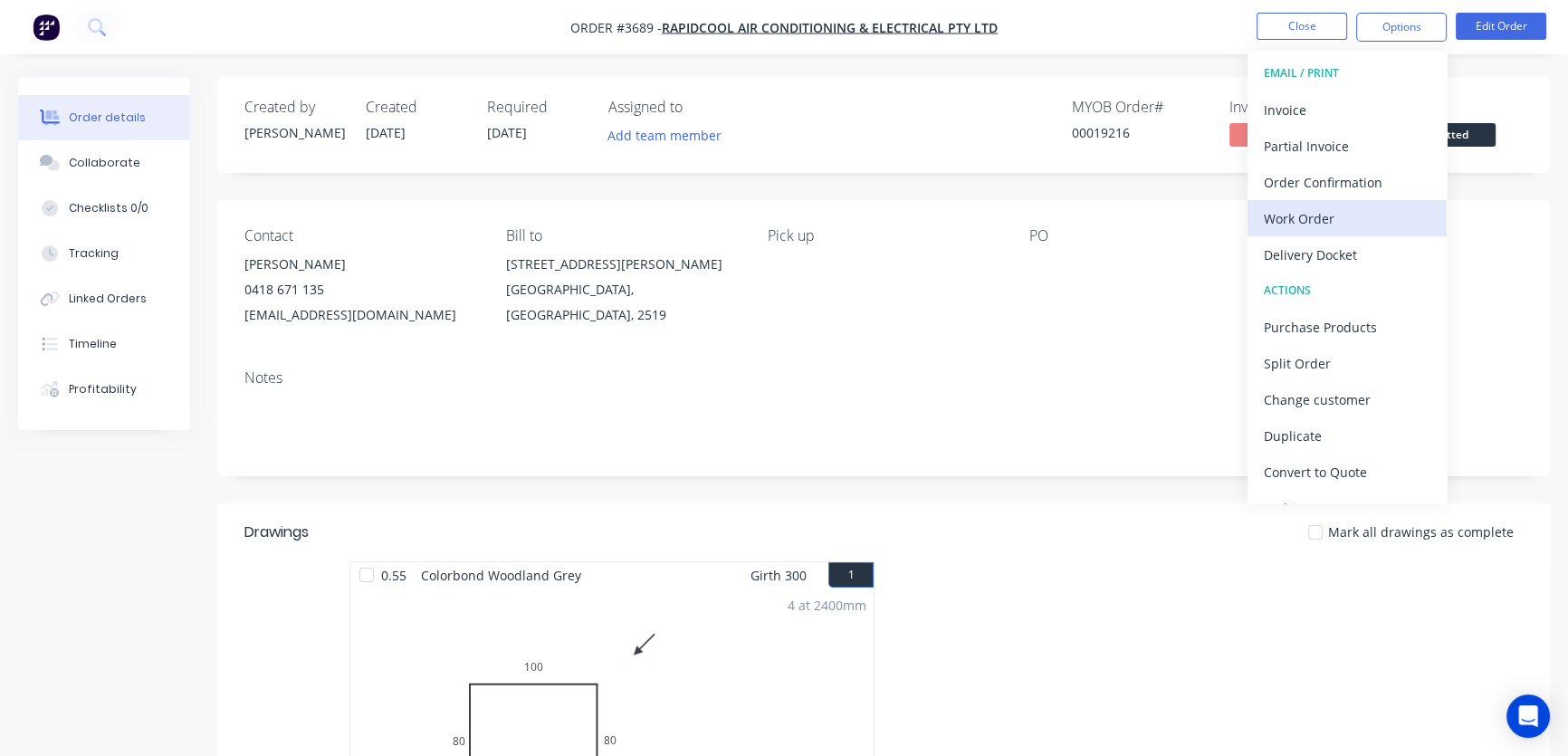
click at [1323, 221] on div "Work Order" at bounding box center [1347, 219] width 166 height 27
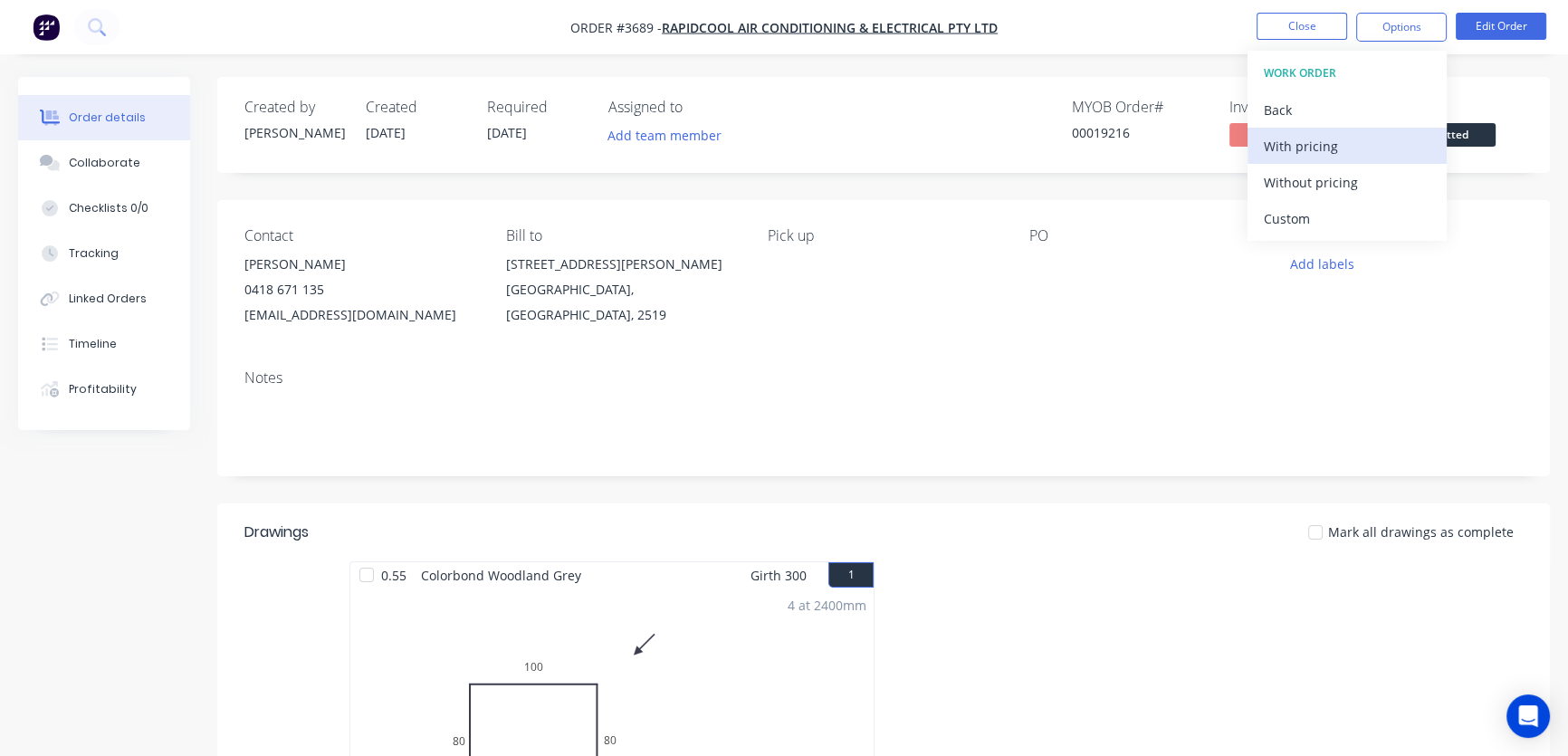
click at [1316, 151] on div "With pricing" at bounding box center [1347, 146] width 166 height 27
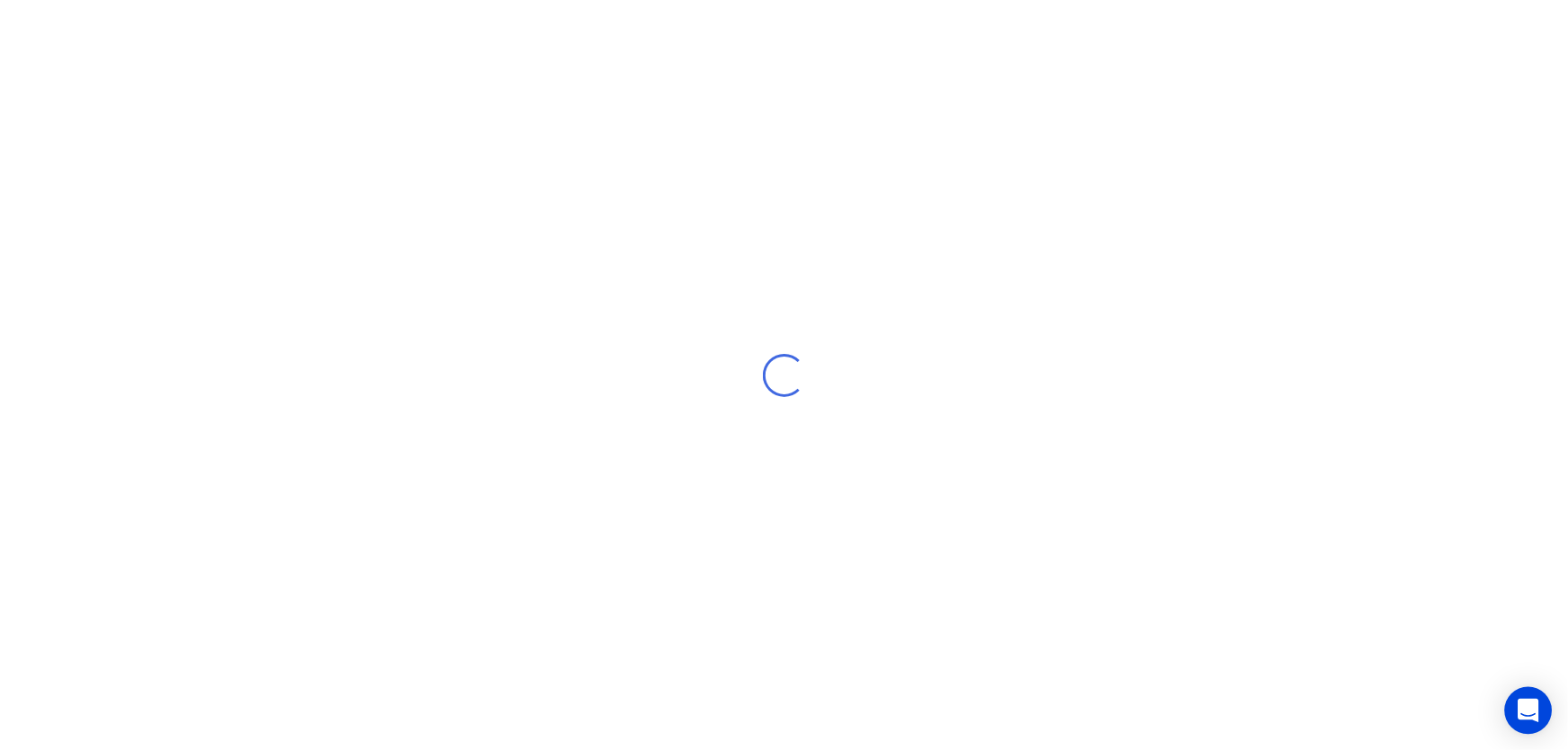
click at [1529, 712] on icon "Open Intercom Messenger" at bounding box center [1527, 711] width 21 height 24
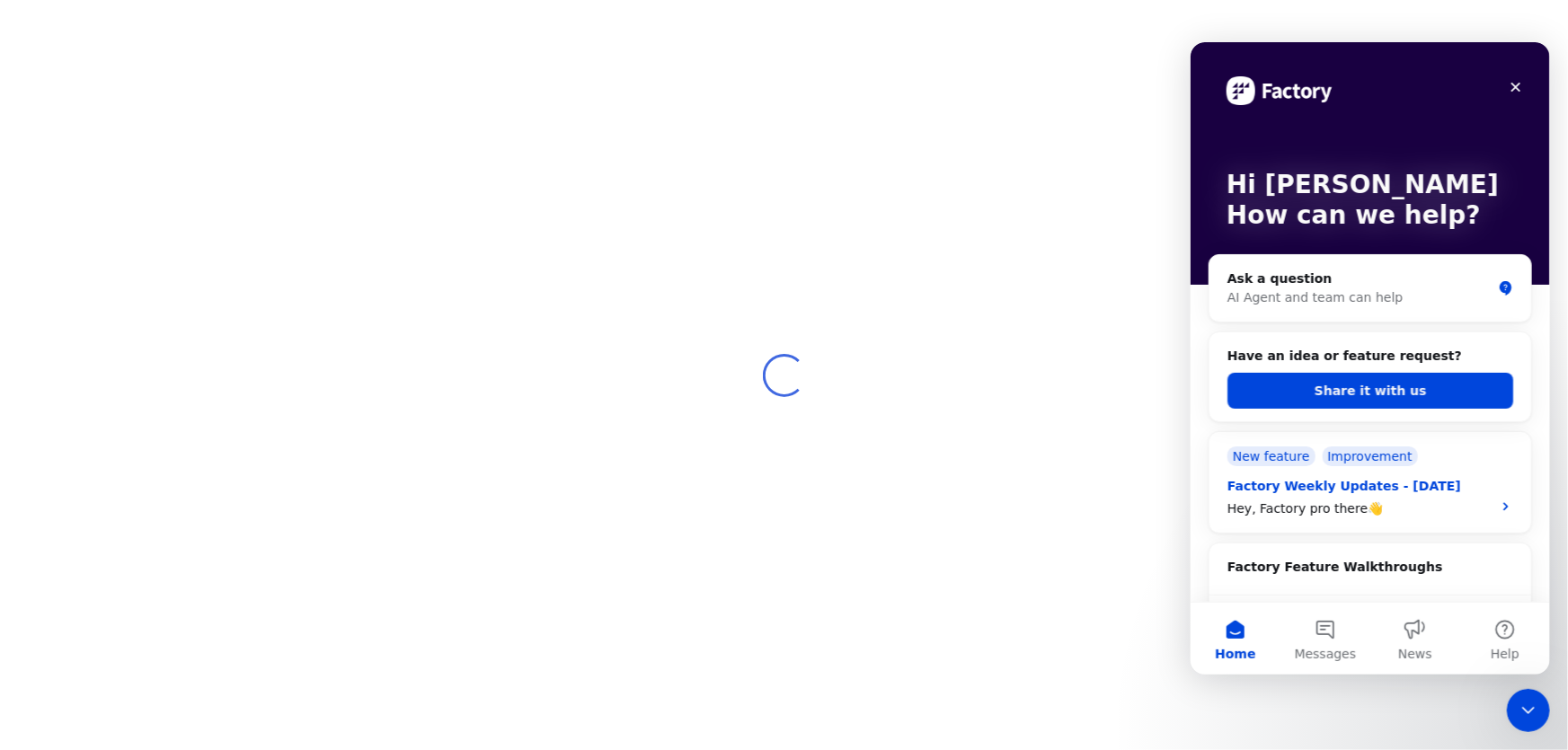
click at [1498, 505] on icon "Intercom messenger" at bounding box center [1505, 506] width 15 height 15
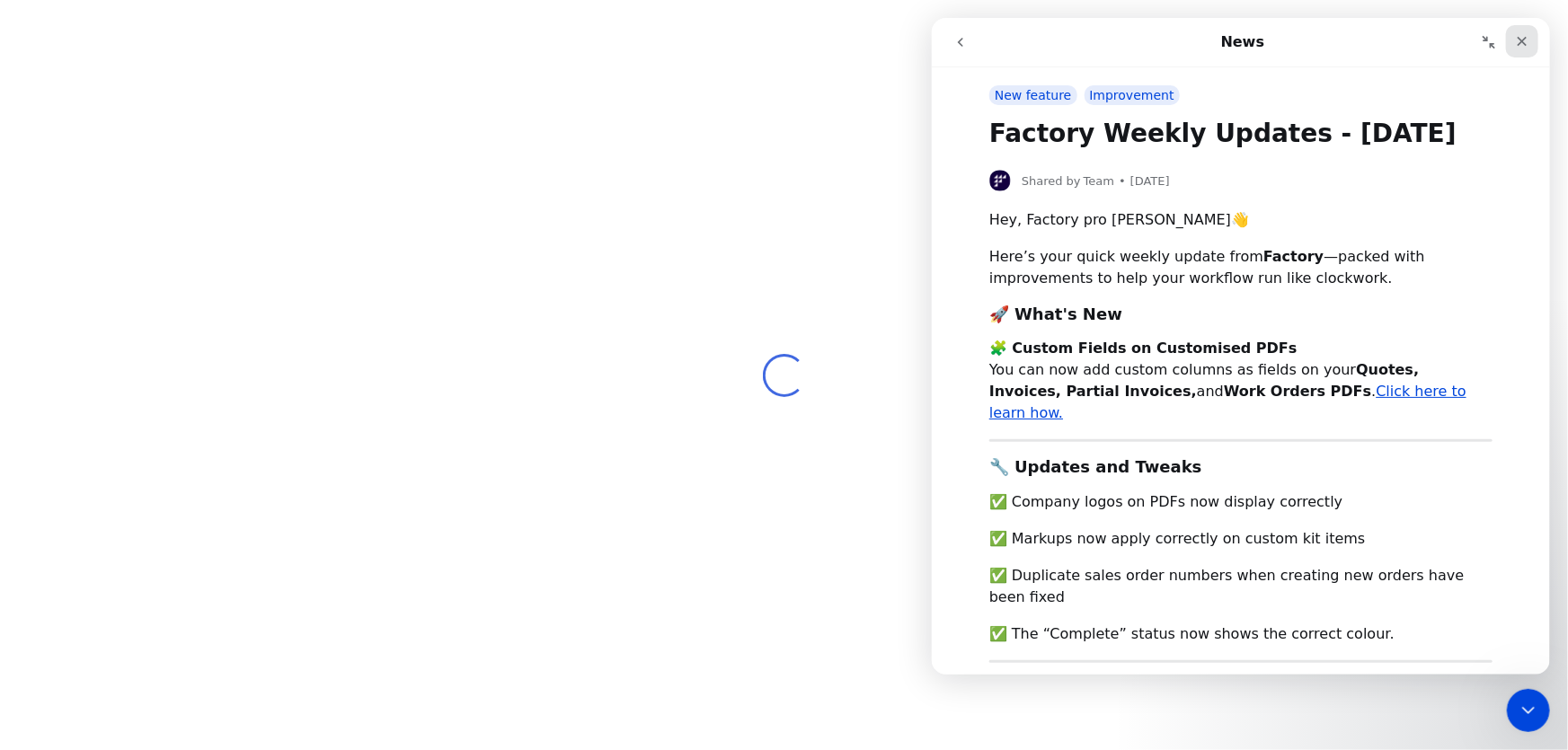
click at [1521, 32] on div "Close" at bounding box center [1521, 41] width 32 height 32
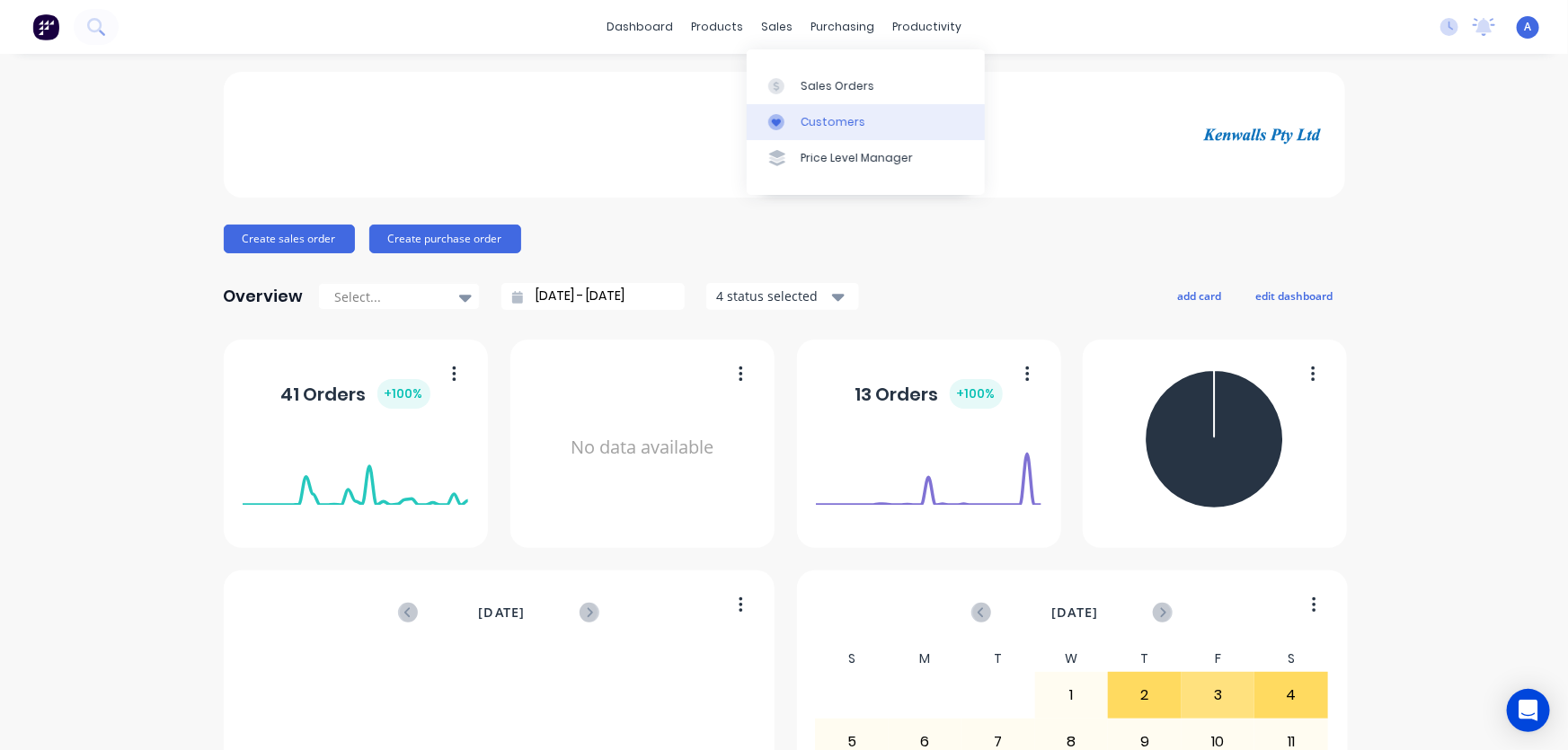
click at [831, 124] on div "Customers" at bounding box center [832, 122] width 65 height 16
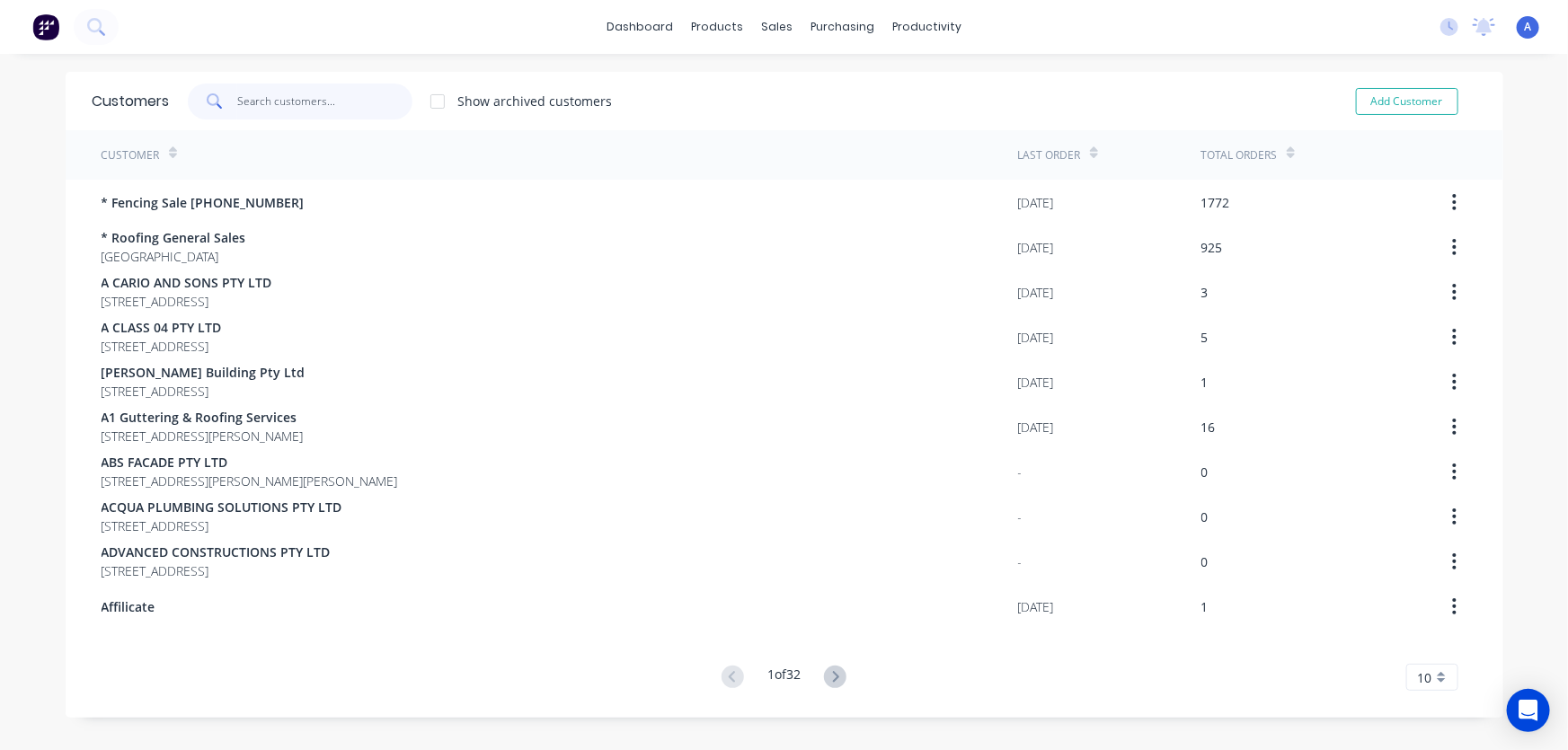
click at [237, 99] on input "text" at bounding box center [325, 101] width 175 height 36
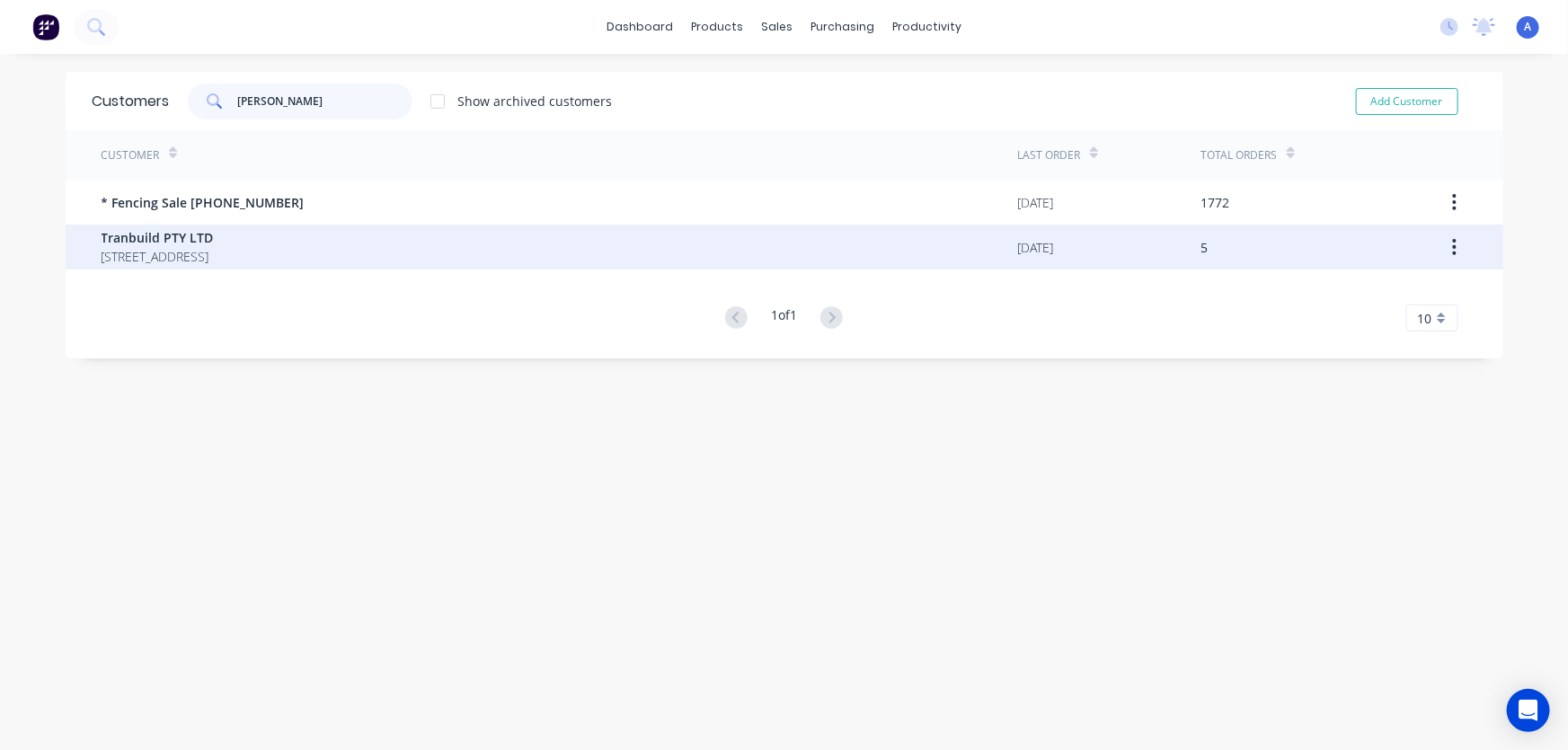
type input "tran"
click at [174, 254] on span "7 Cochrane Street West Wollongong New South Wales 2500" at bounding box center [157, 256] width 112 height 19
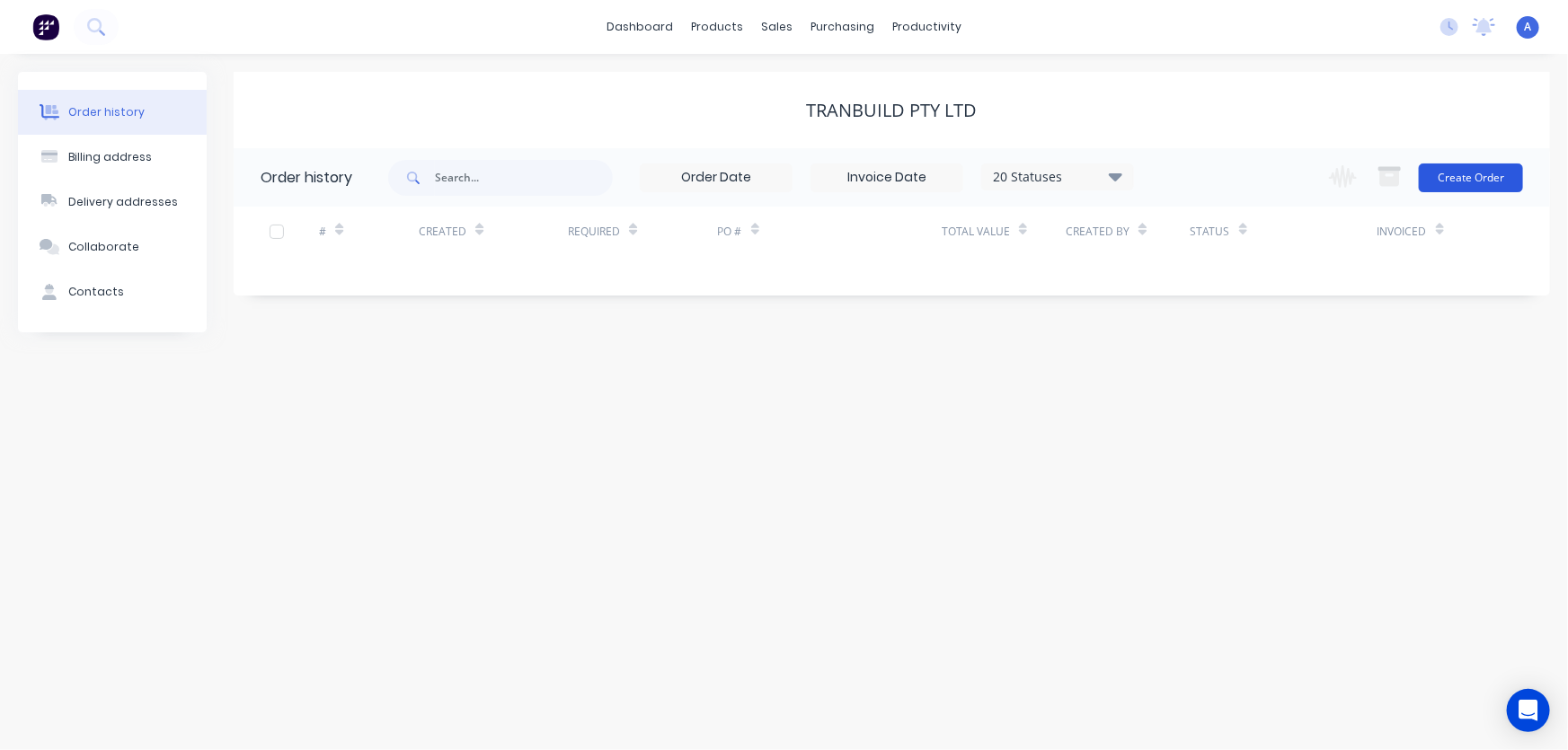
click at [1473, 170] on button "Create Order" at bounding box center [1470, 178] width 104 height 29
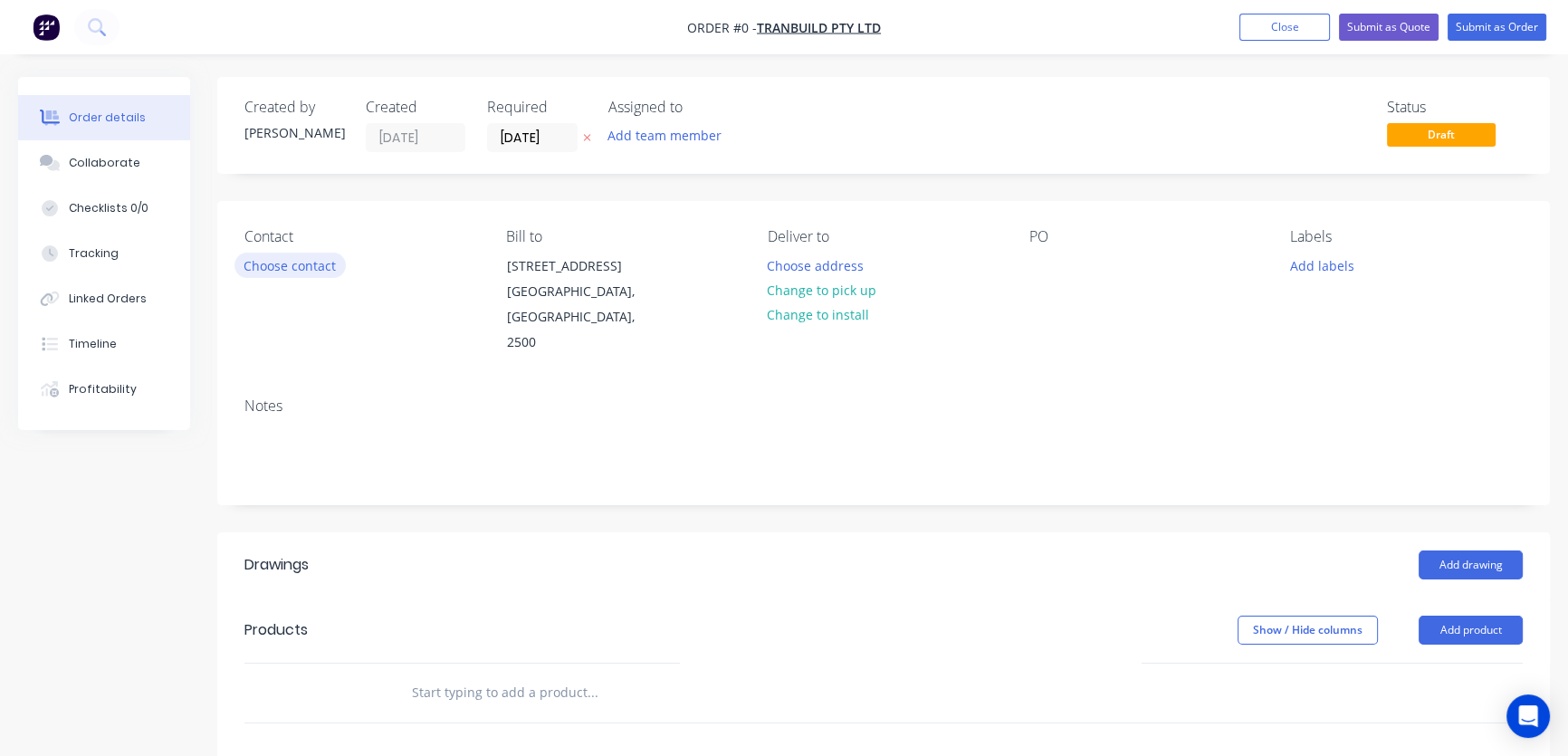
click at [283, 265] on button "Choose contact" at bounding box center [289, 265] width 111 height 25
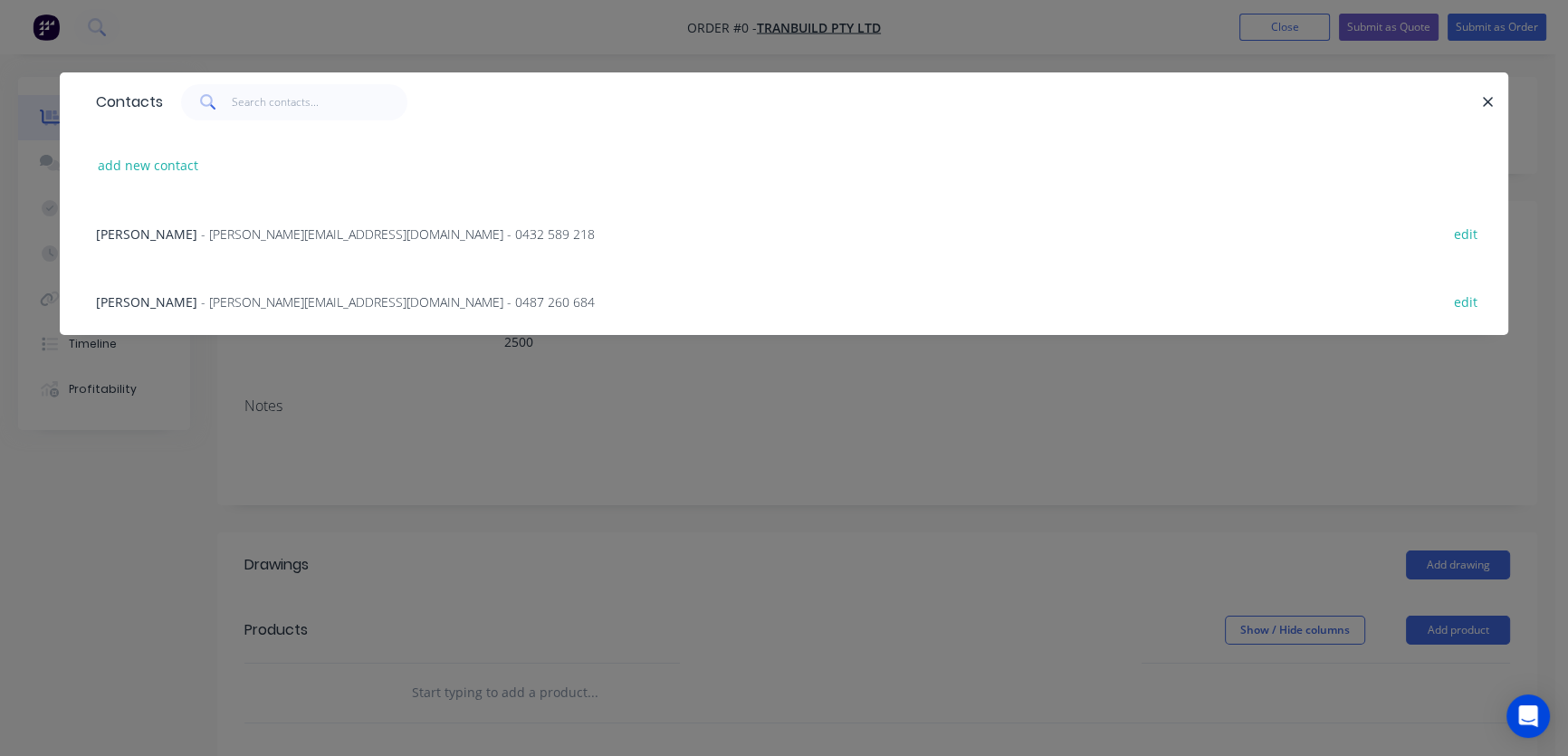
click at [273, 307] on span "- dan@tranbuild.com.au - 0487 260 684" at bounding box center [398, 301] width 394 height 17
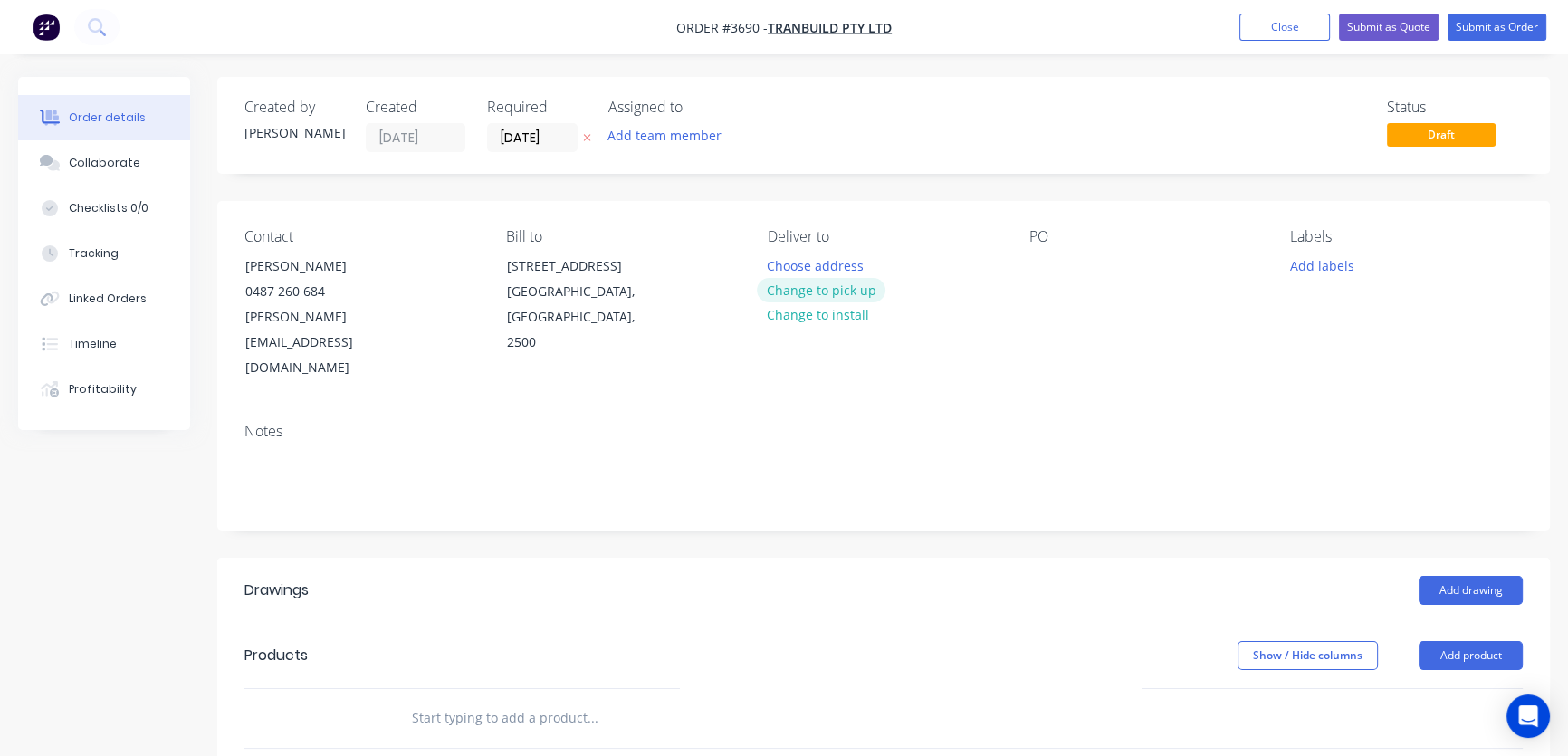
click at [818, 298] on button "Change to pick up" at bounding box center [821, 290] width 129 height 25
click at [1458, 576] on button "Add drawing" at bounding box center [1470, 591] width 104 height 29
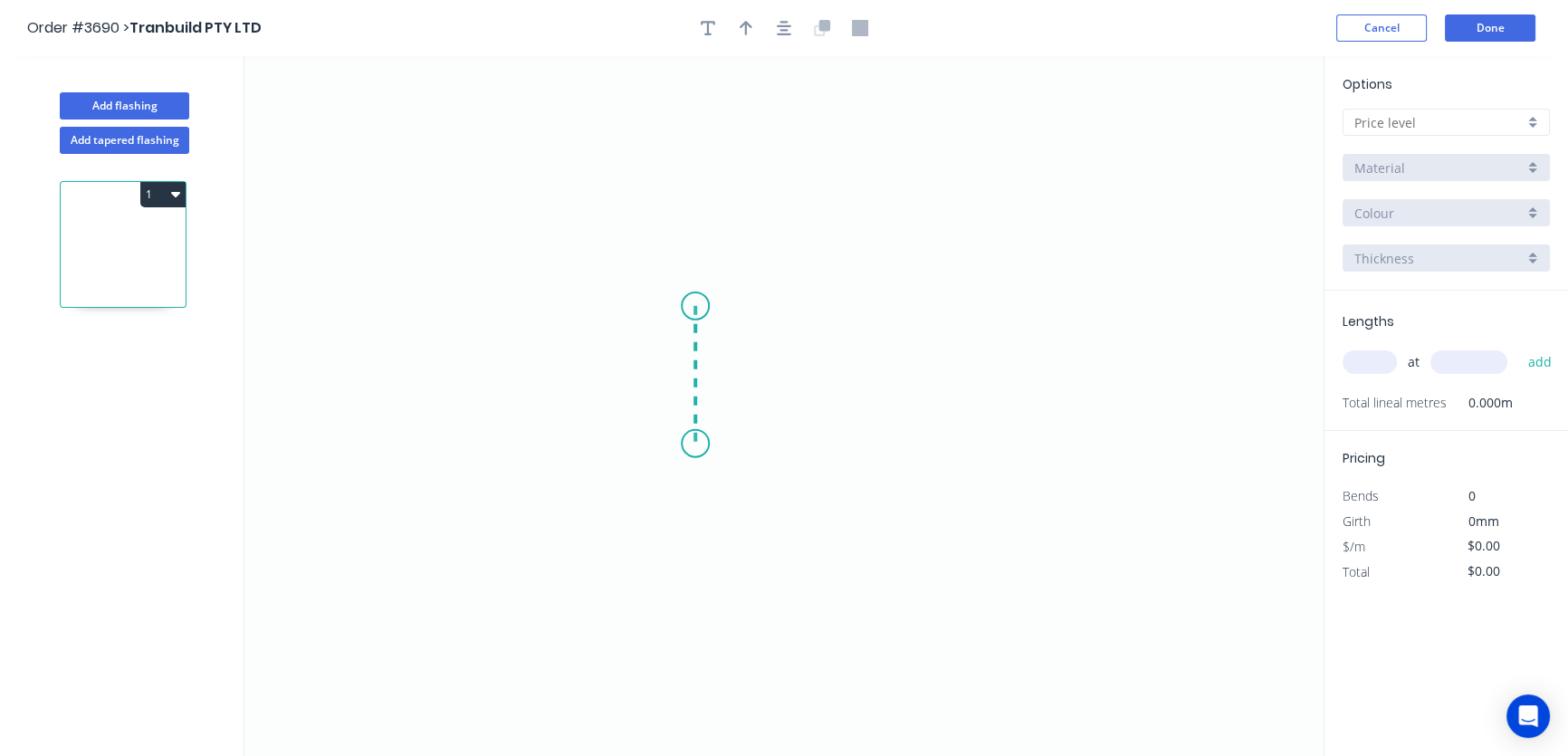
drag, startPoint x: 695, startPoint y: 306, endPoint x: 688, endPoint y: 444, distance: 138.2
click at [688, 444] on icon "0" at bounding box center [784, 406] width 1079 height 700
drag, startPoint x: 688, startPoint y: 444, endPoint x: 884, endPoint y: 443, distance: 196.0
click at [884, 443] on icon "0 ?" at bounding box center [784, 406] width 1079 height 700
drag, startPoint x: 886, startPoint y: 444, endPoint x: 875, endPoint y: 574, distance: 130.5
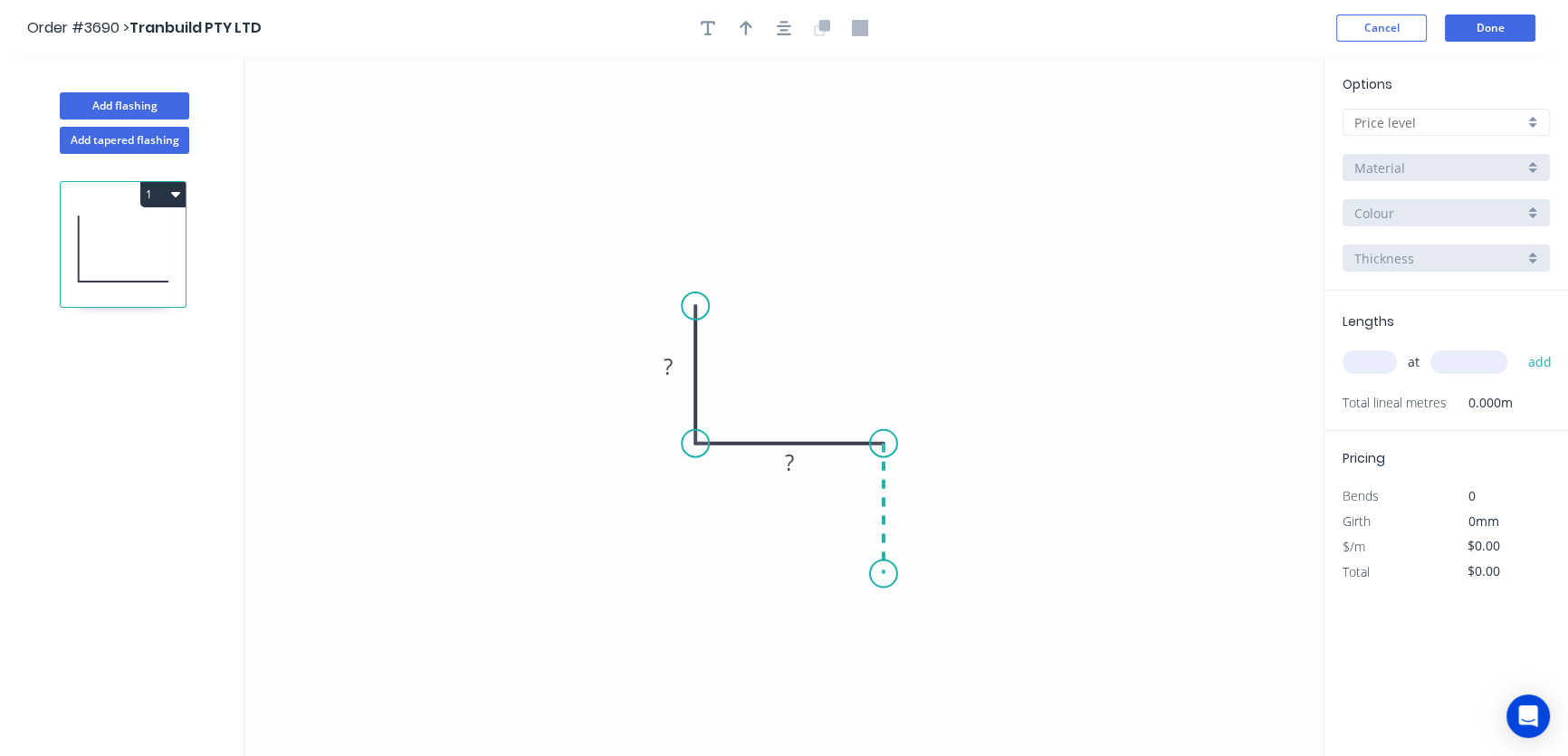
click at [875, 574] on icon "0 ? ?" at bounding box center [784, 406] width 1079 height 700
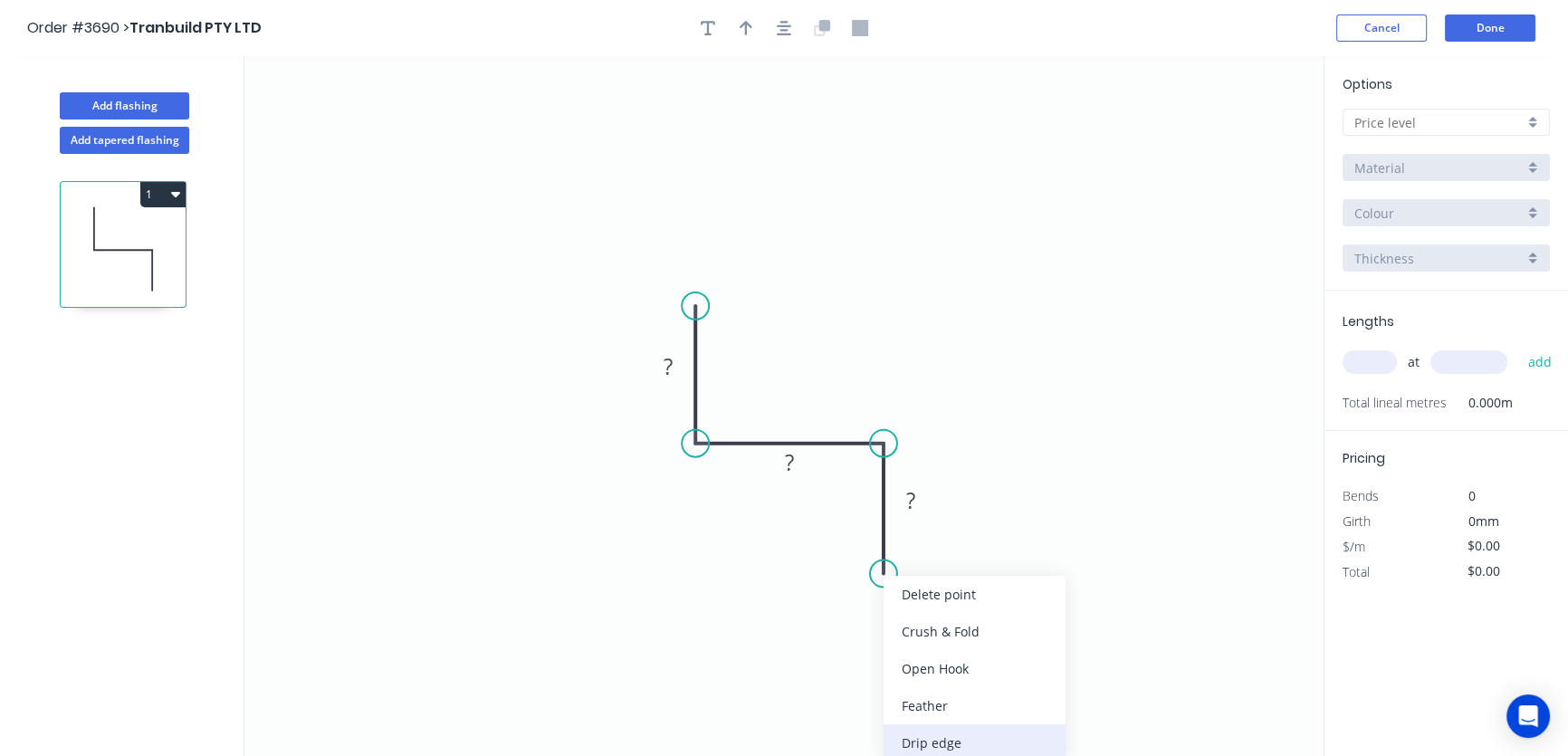
click at [925, 743] on div "Drip edge" at bounding box center [975, 742] width 182 height 37
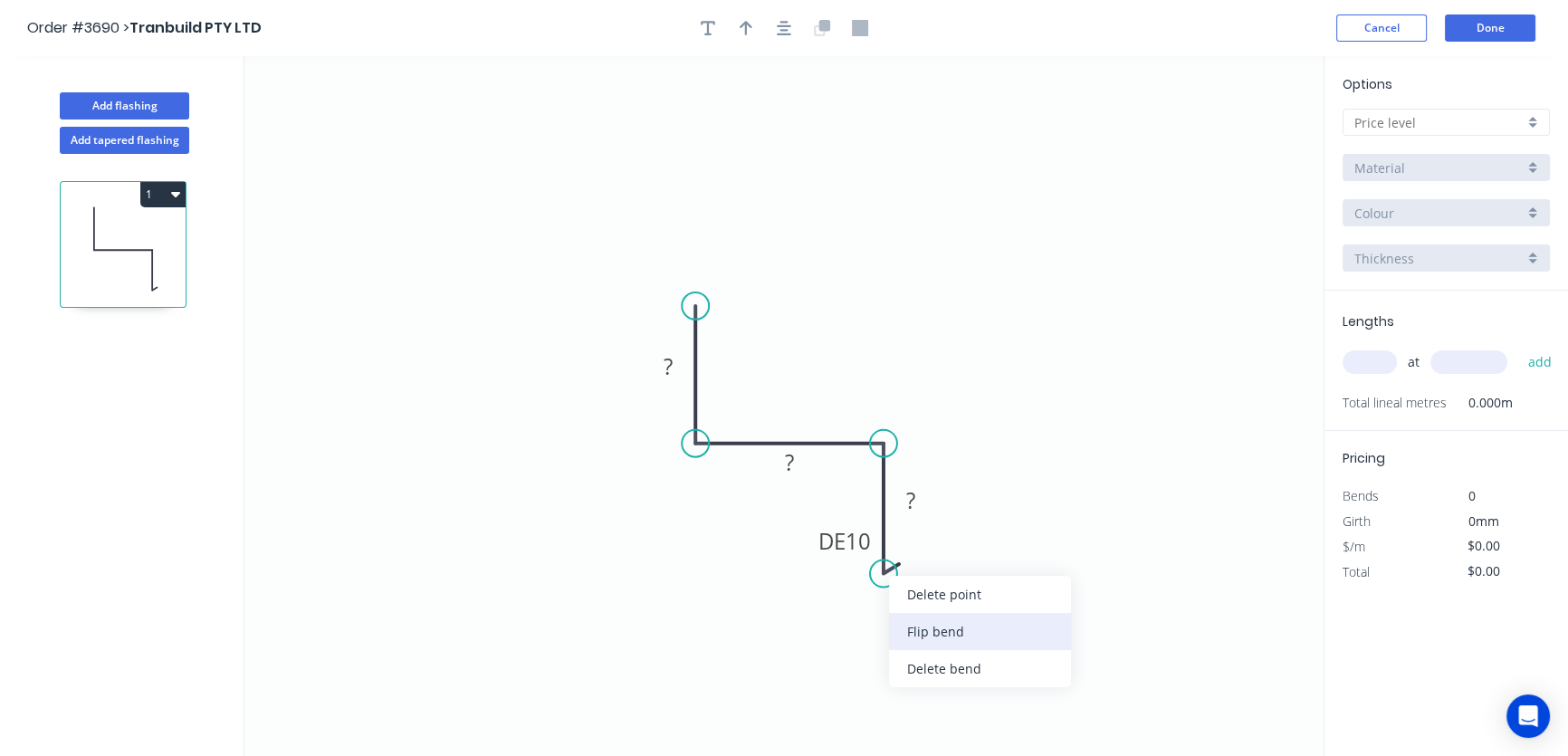
click at [923, 628] on div "Flip bend" at bounding box center [980, 631] width 182 height 37
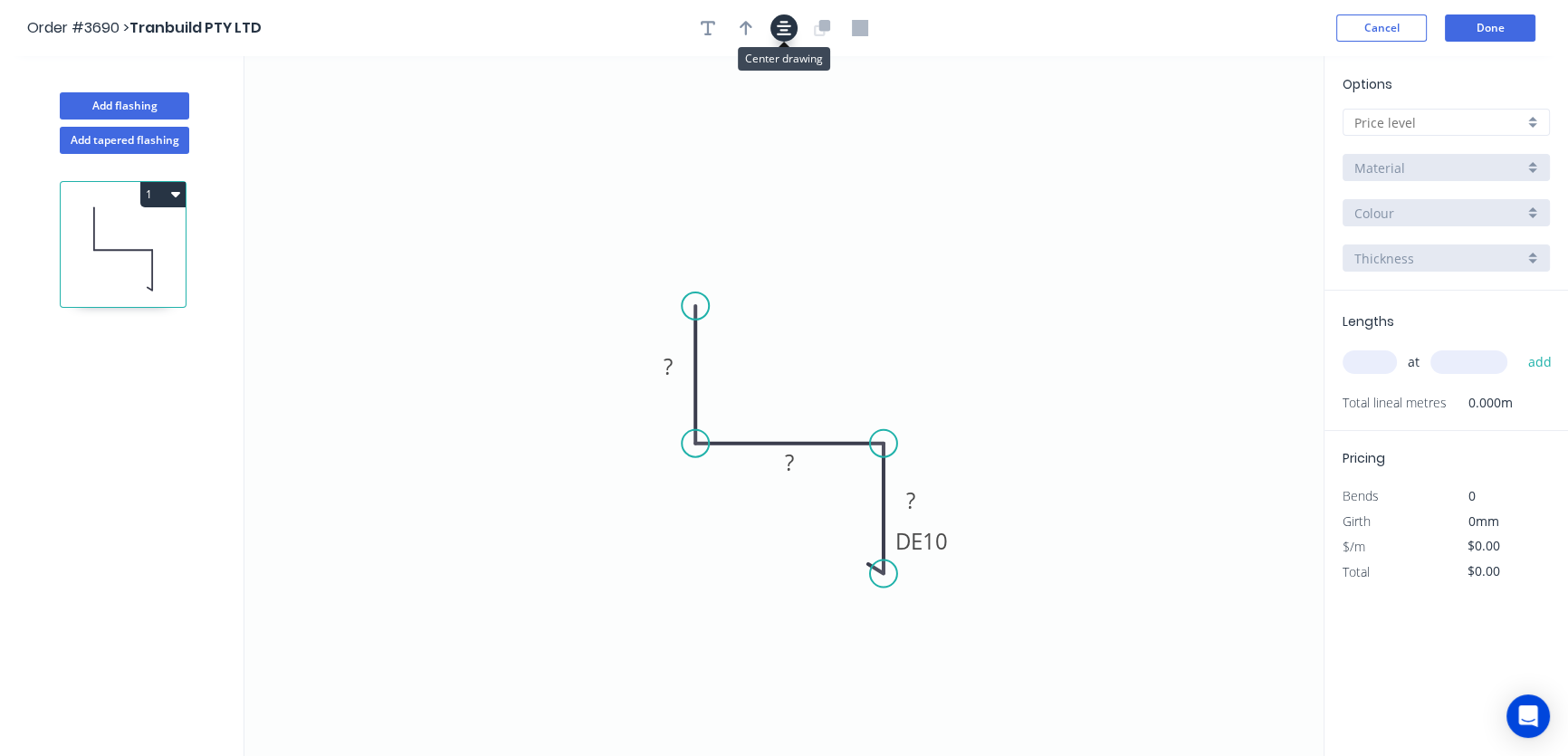
click at [779, 23] on icon "button" at bounding box center [784, 28] width 15 height 17
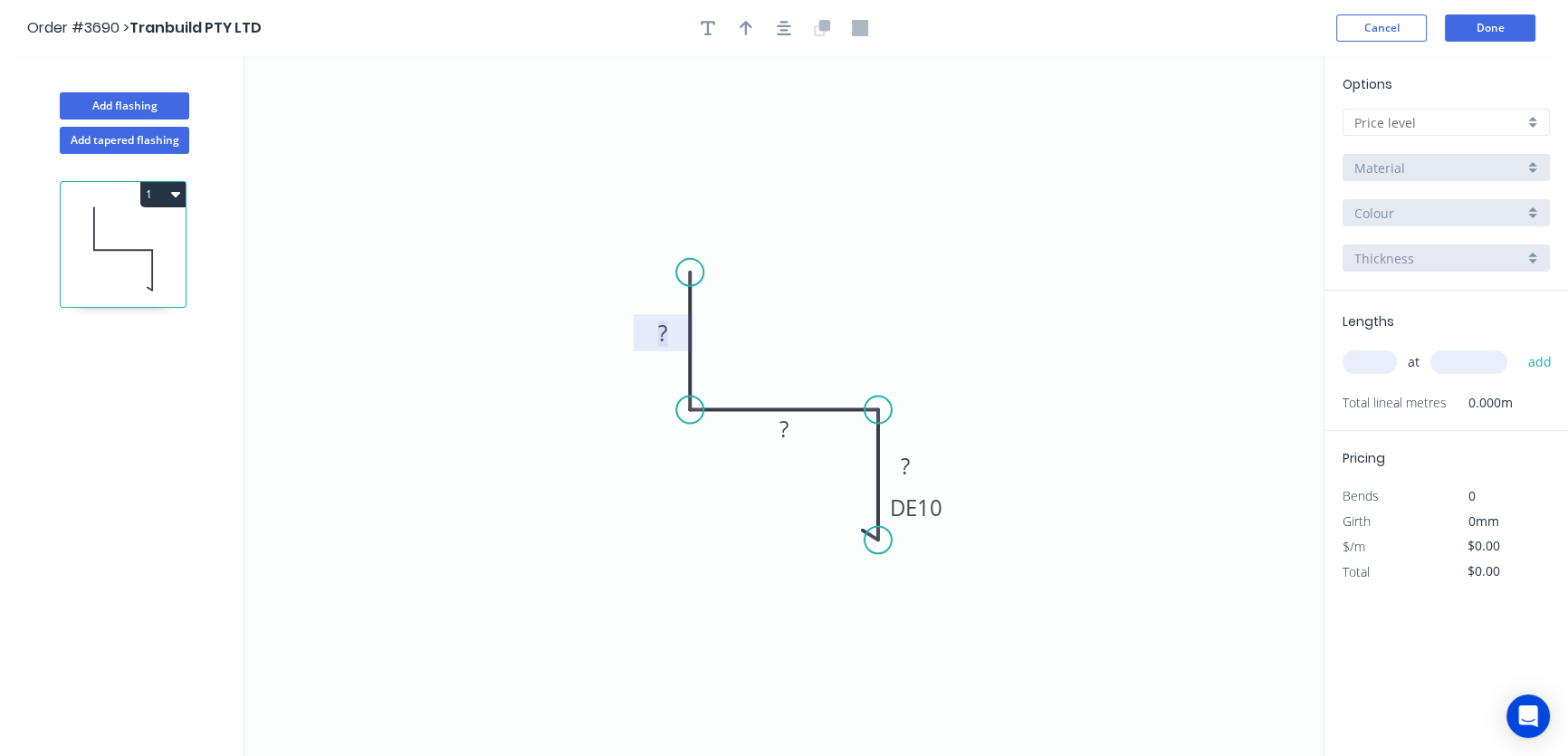
click at [660, 332] on tspan "?" at bounding box center [662, 333] width 9 height 30
click at [779, 428] on tspan "?" at bounding box center [784, 427] width 9 height 30
click at [903, 469] on tspan "?" at bounding box center [905, 466] width 9 height 30
drag, startPoint x: 1077, startPoint y: 543, endPoint x: 1014, endPoint y: 546, distance: 63.1
click at [1077, 542] on icon "0 30 42 DE 10 42" at bounding box center [784, 406] width 1079 height 700
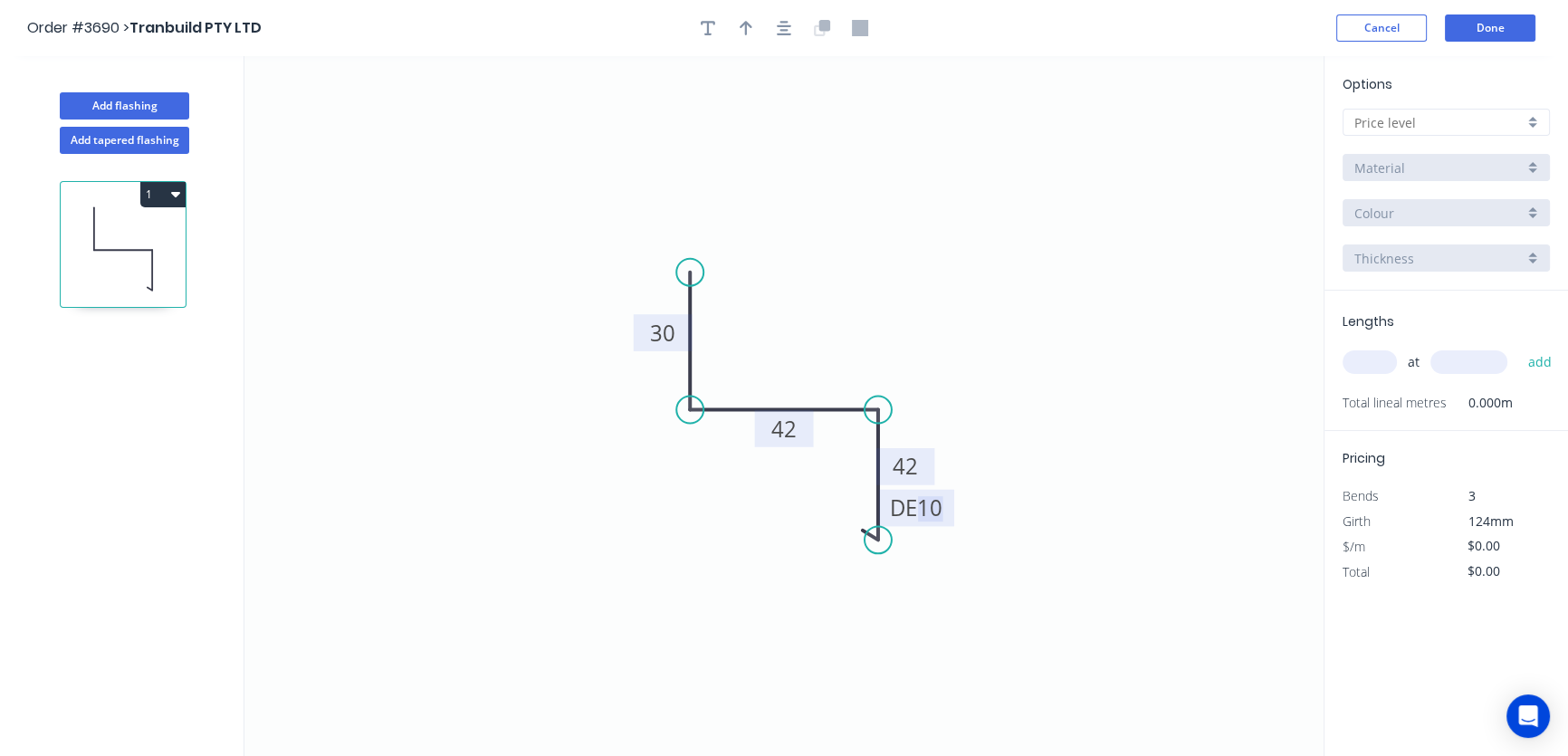
drag, startPoint x: 938, startPoint y: 528, endPoint x: 932, endPoint y: 541, distance: 14.3
click at [890, 570] on icon "0 30 42 DE 10 42" at bounding box center [784, 406] width 1079 height 700
drag, startPoint x: 919, startPoint y: 525, endPoint x: 795, endPoint y: 570, distance: 131.9
click at [794, 572] on rect at bounding box center [793, 558] width 75 height 37
drag, startPoint x: 783, startPoint y: 445, endPoint x: 777, endPoint y: 471, distance: 26.7
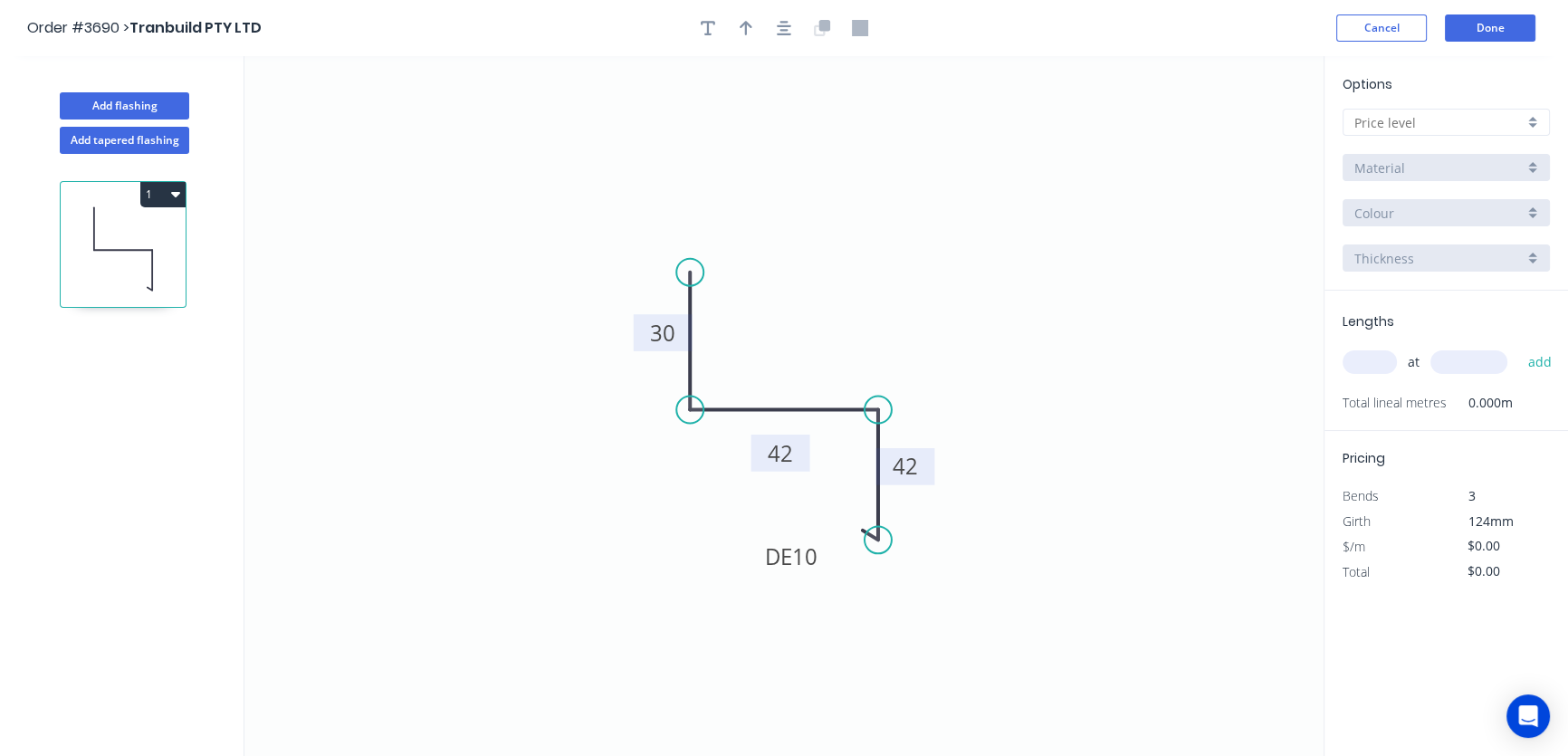
click at [777, 471] on rect at bounding box center [781, 453] width 59 height 37
click at [1531, 127] on div at bounding box center [1446, 122] width 208 height 28
click at [1501, 162] on div "A" at bounding box center [1446, 157] width 206 height 31
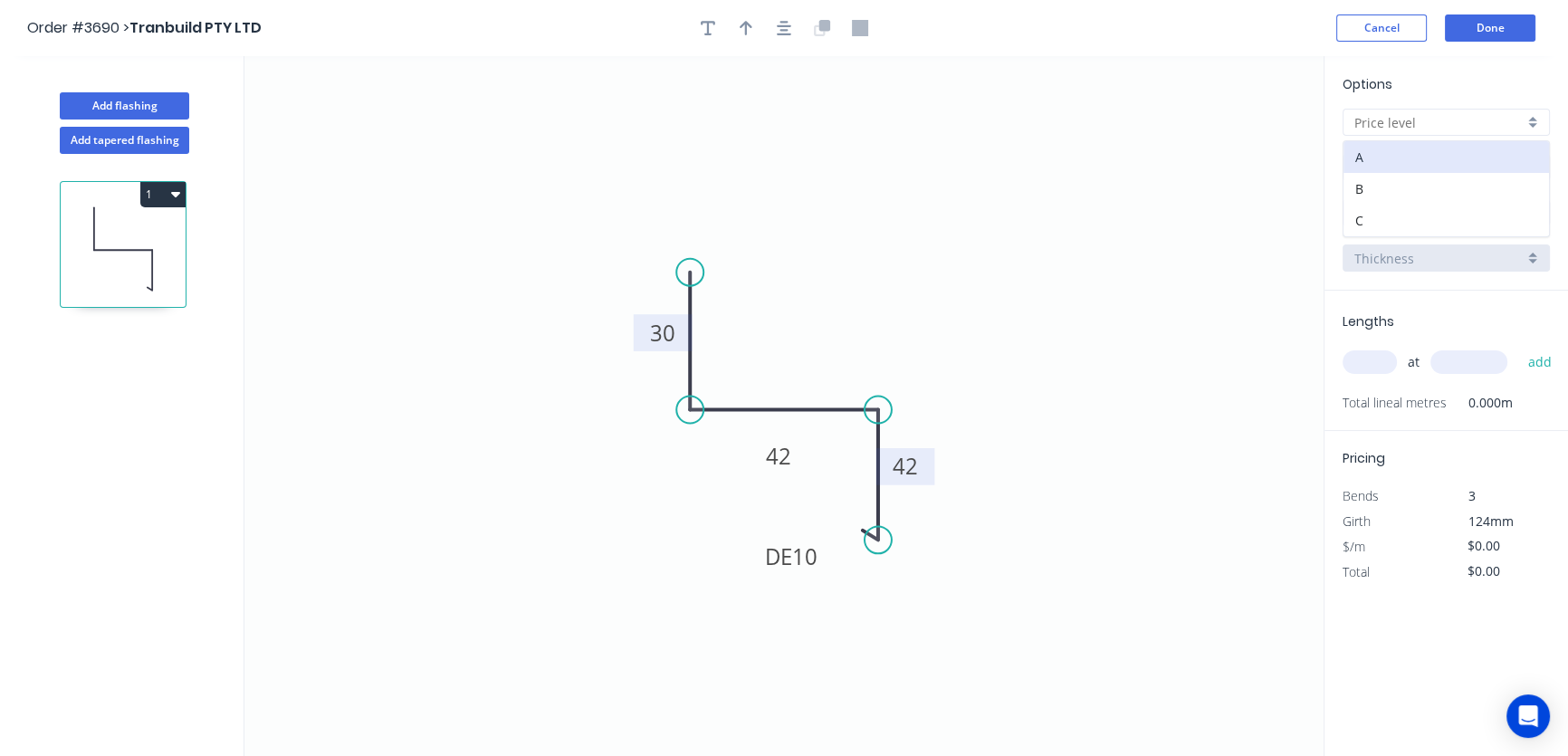
type input "A"
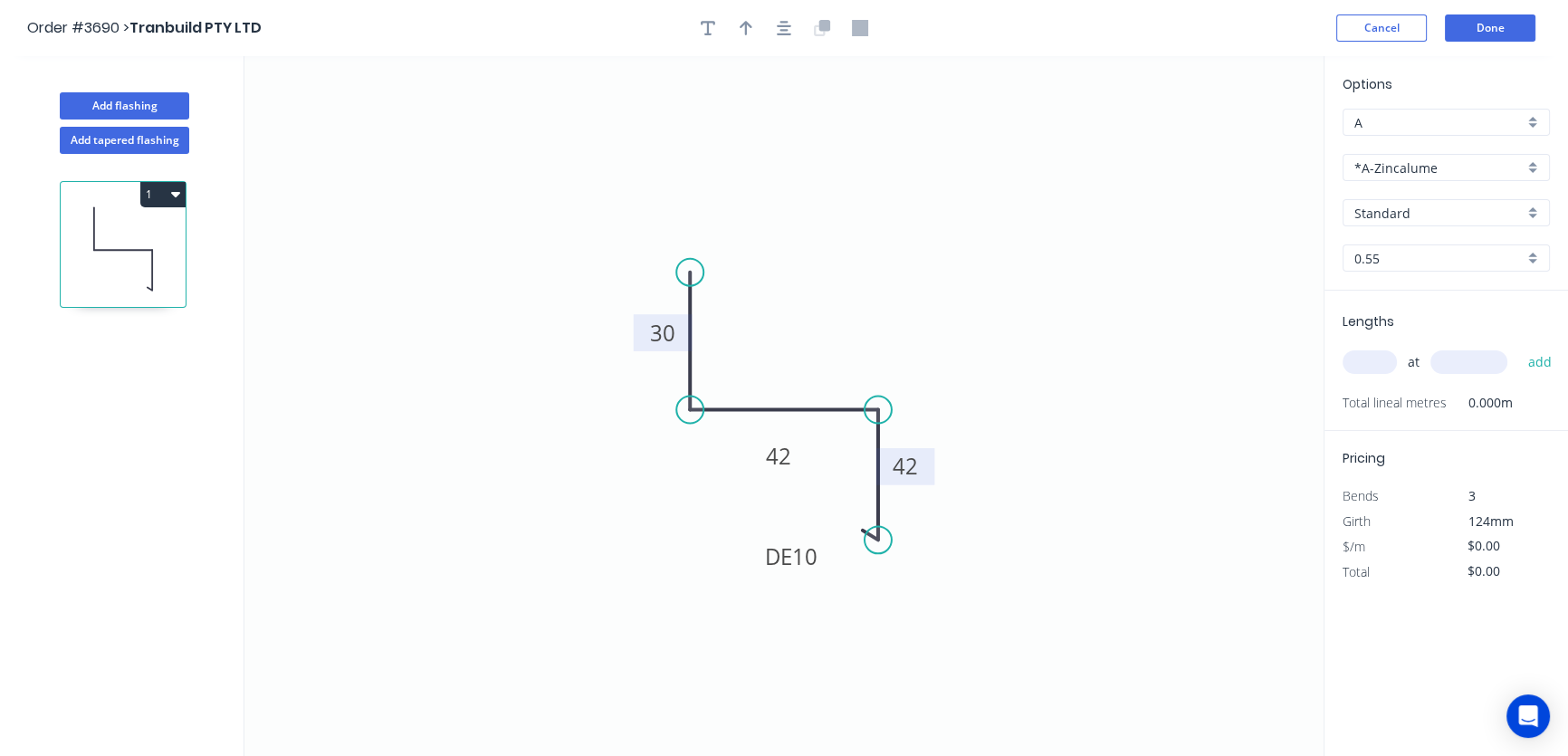
type input "$17.50"
click at [1530, 166] on div "*A-Zincalume" at bounding box center [1446, 168] width 208 height 28
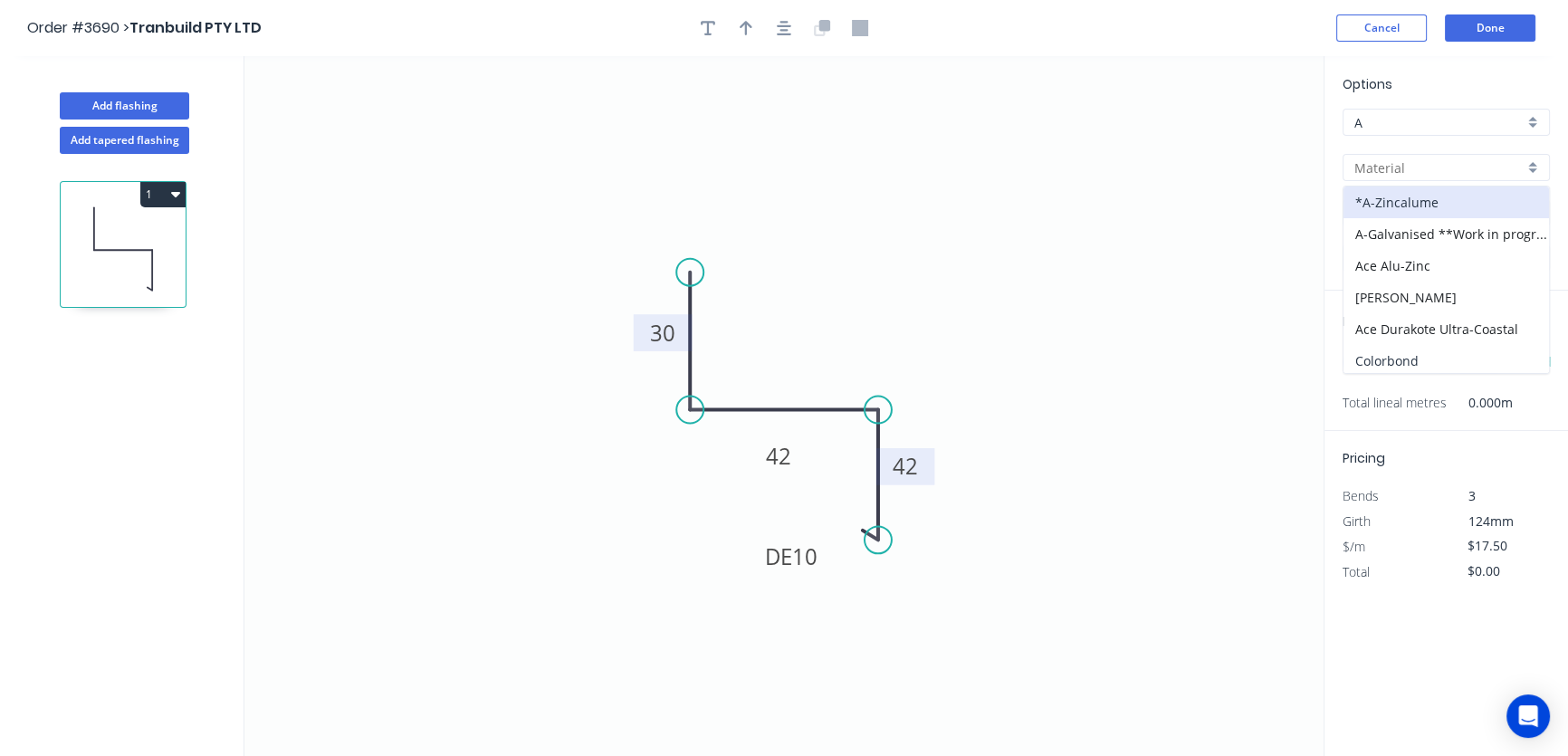
click at [1412, 357] on div "Colorbond" at bounding box center [1446, 360] width 206 height 31
type input "Colorbond"
type input "Basalt"
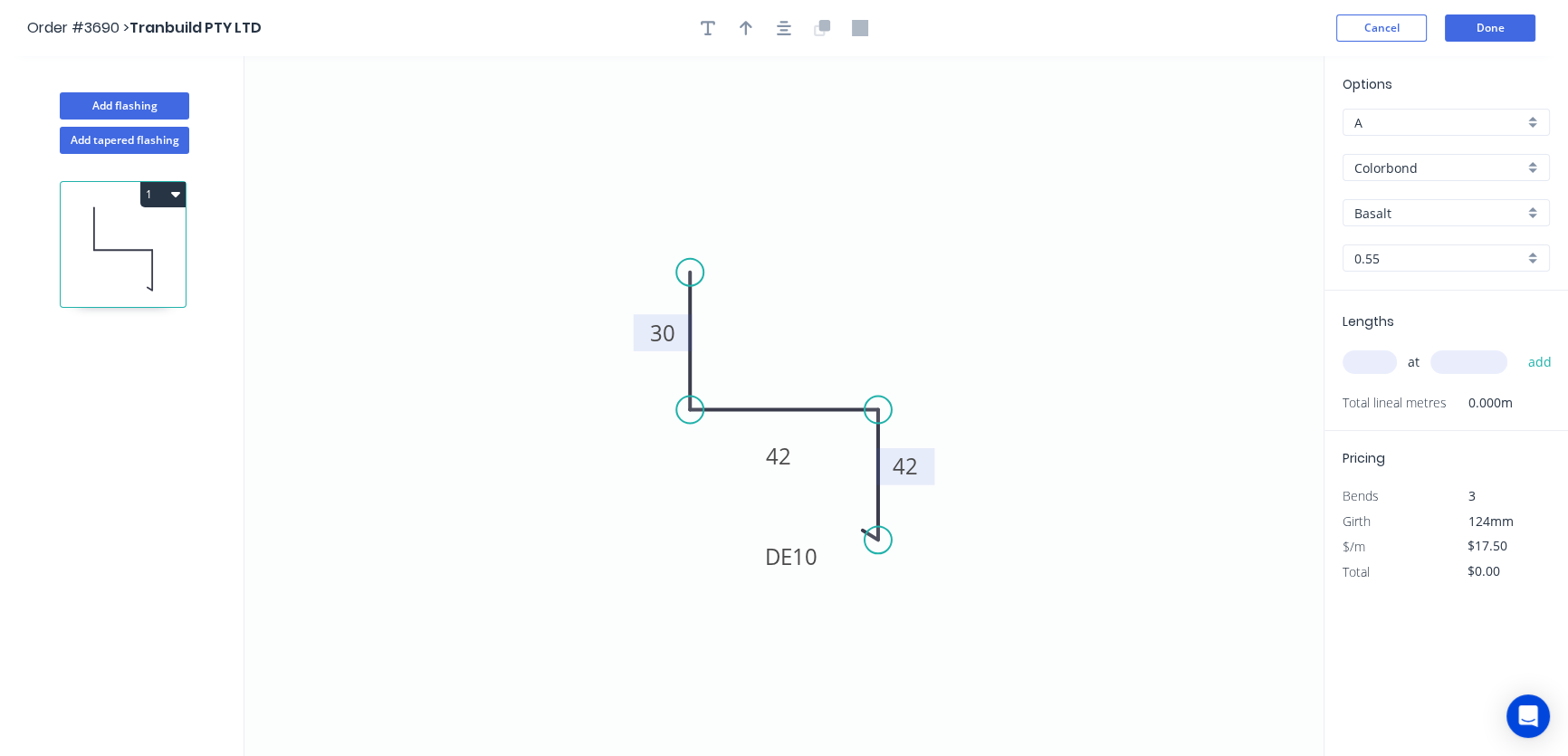
type input "$17.73"
click at [1533, 219] on div "Basalt" at bounding box center [1446, 213] width 208 height 28
click at [1425, 294] on div "Pale Eucalypt" at bounding box center [1446, 301] width 206 height 31
type input "Pale Eucalypt"
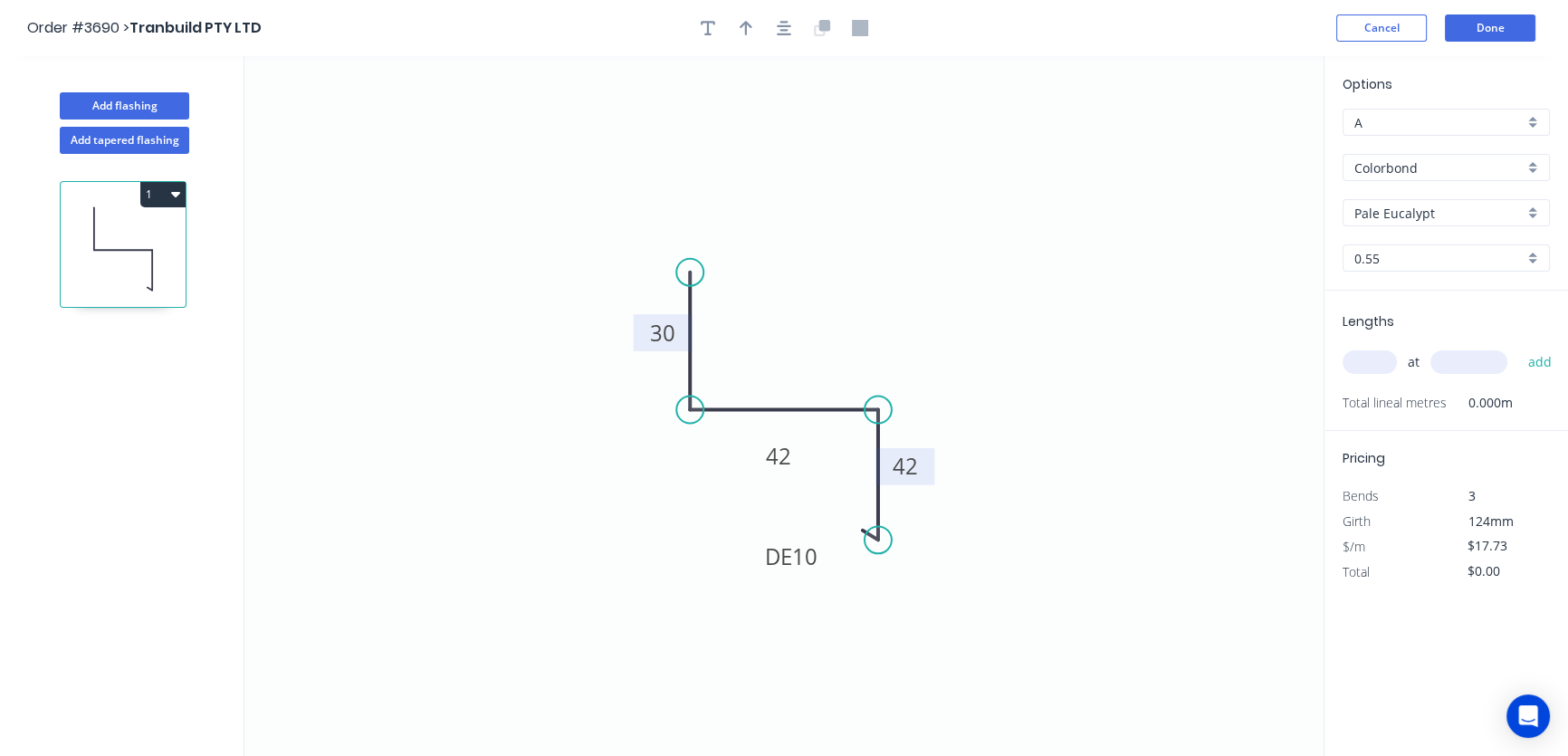
click at [1371, 361] on input "text" at bounding box center [1369, 362] width 54 height 24
type input "5"
click at [1448, 361] on input "text" at bounding box center [1469, 362] width 77 height 24
type input "3100"
click at [1536, 358] on button "add" at bounding box center [1540, 362] width 42 height 31
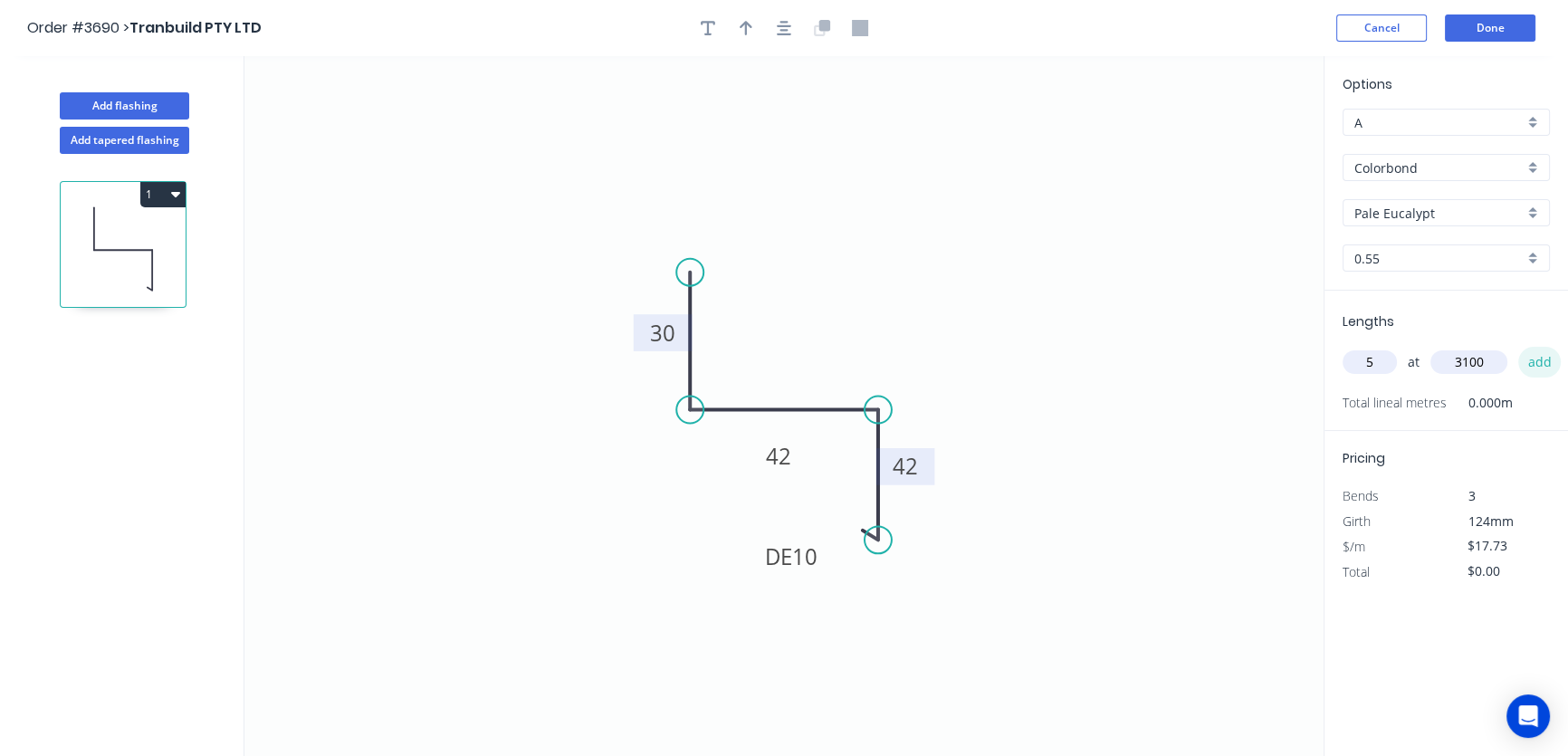
type input "$274.82"
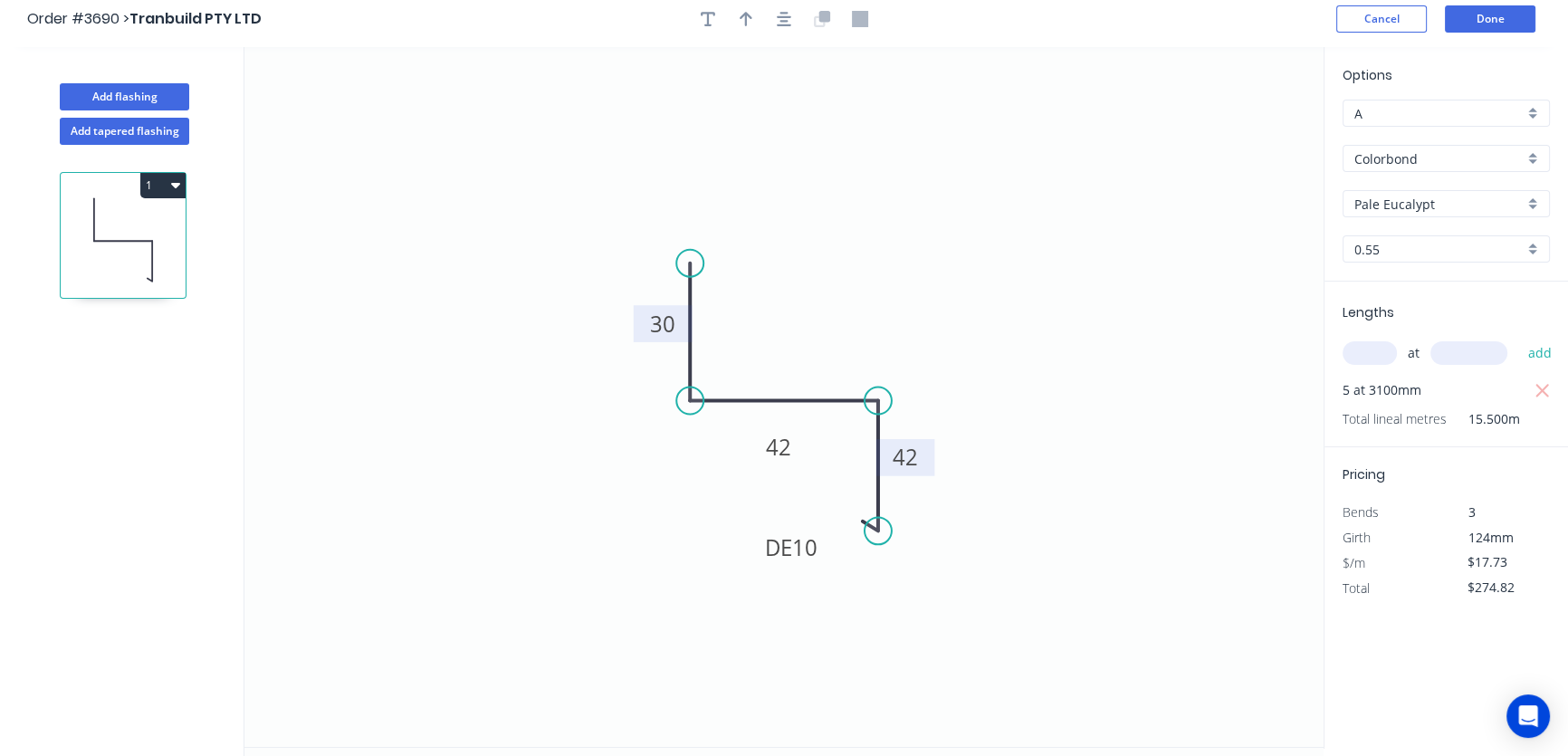
scroll to position [0, 0]
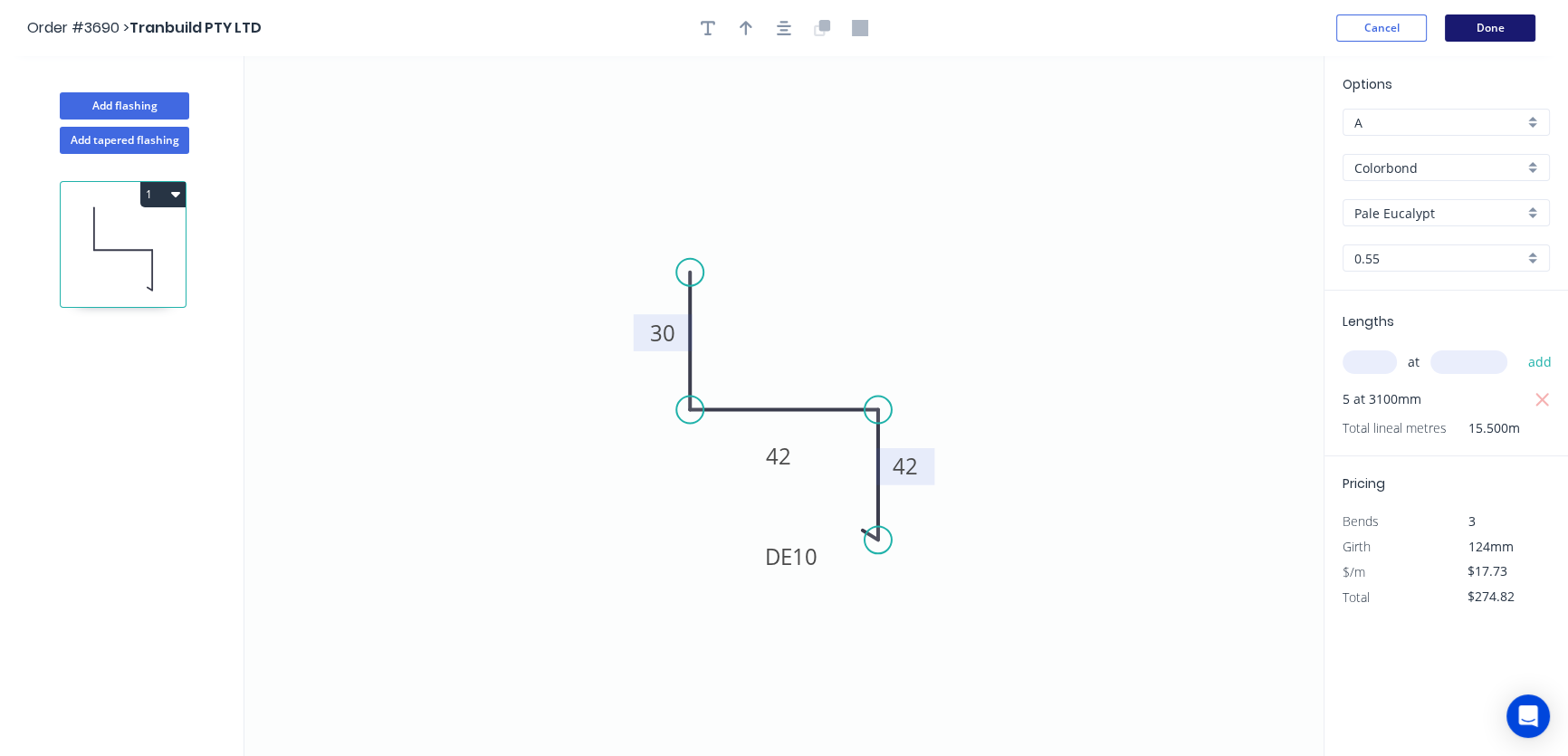
click at [1484, 29] on button "Done" at bounding box center [1490, 28] width 91 height 28
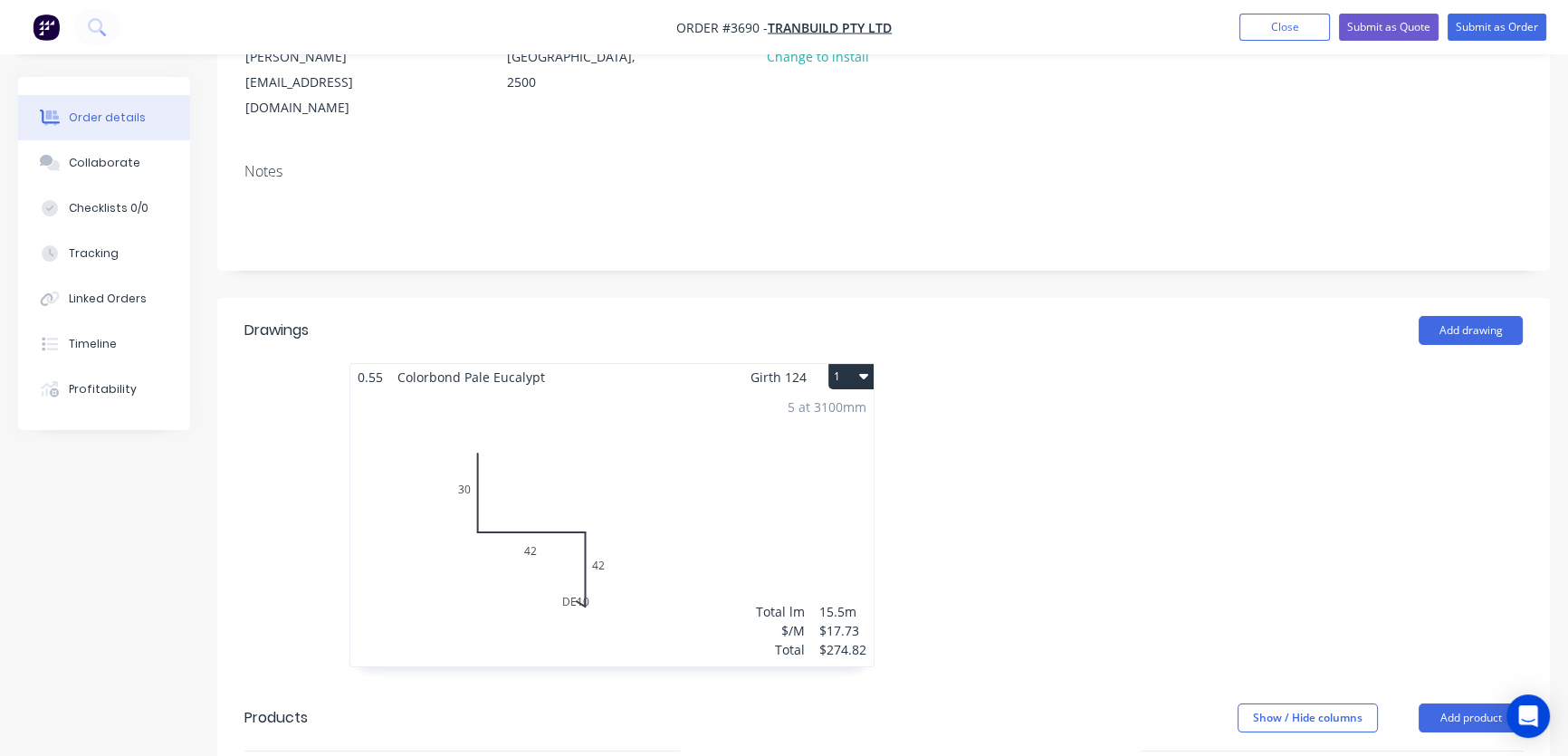
scroll to position [274, 0]
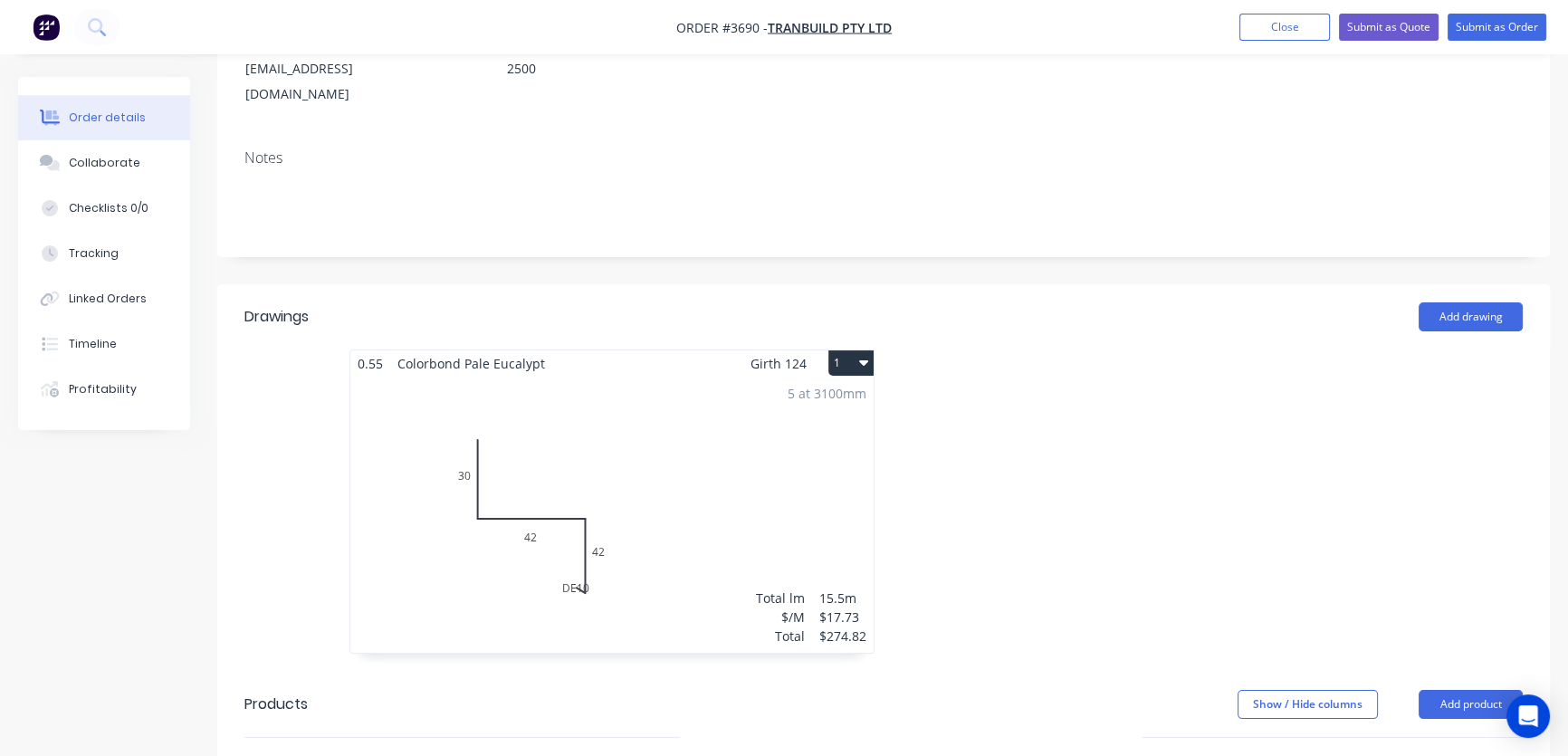
click at [683, 428] on div "5 at 3100mm Total lm $/M Total 15.5m $17.73 $274.82" at bounding box center [612, 514] width 524 height 276
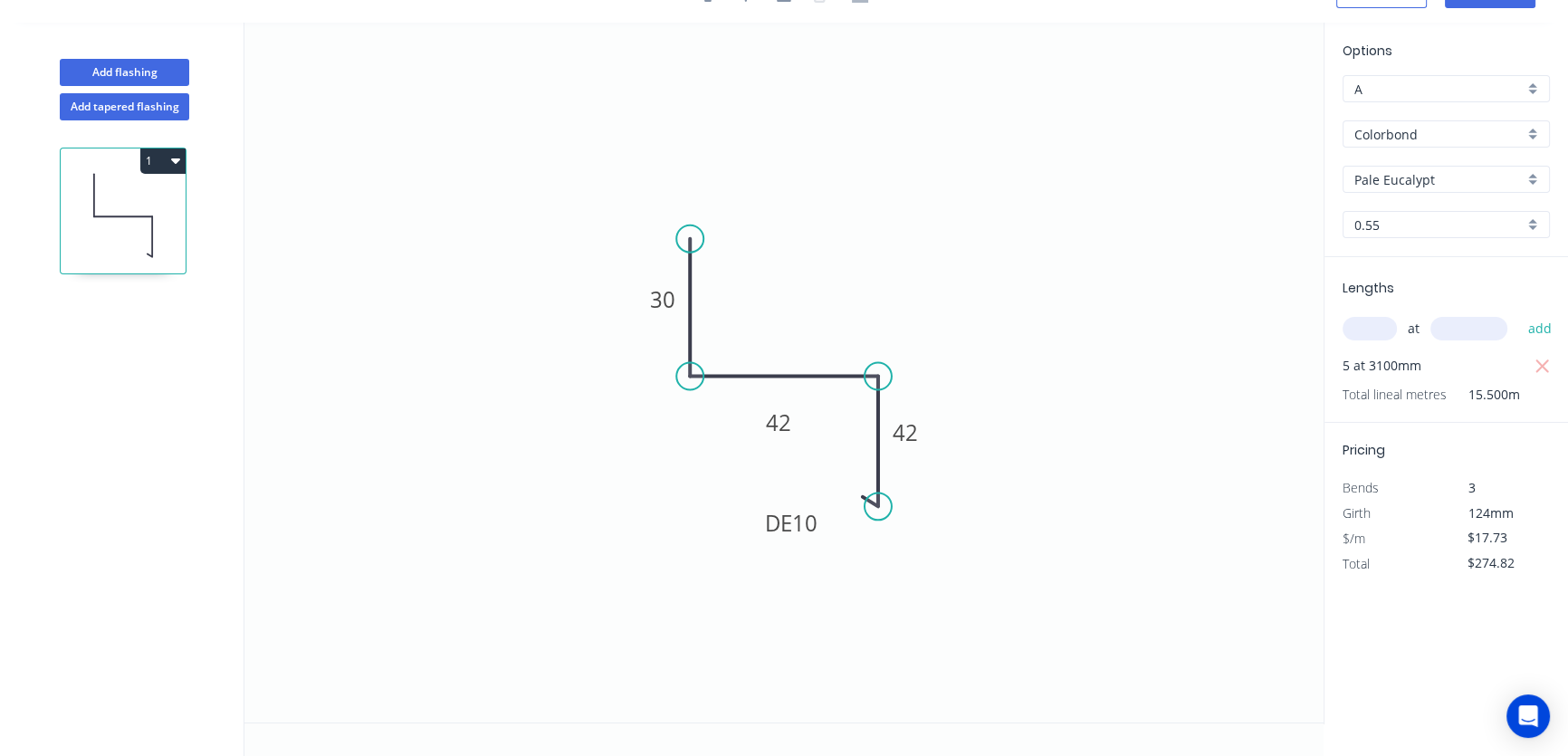
scroll to position [32, 0]
drag, startPoint x: 757, startPoint y: 516, endPoint x: 706, endPoint y: 504, distance: 52.4
click at [706, 504] on rect at bounding box center [741, 513] width 75 height 37
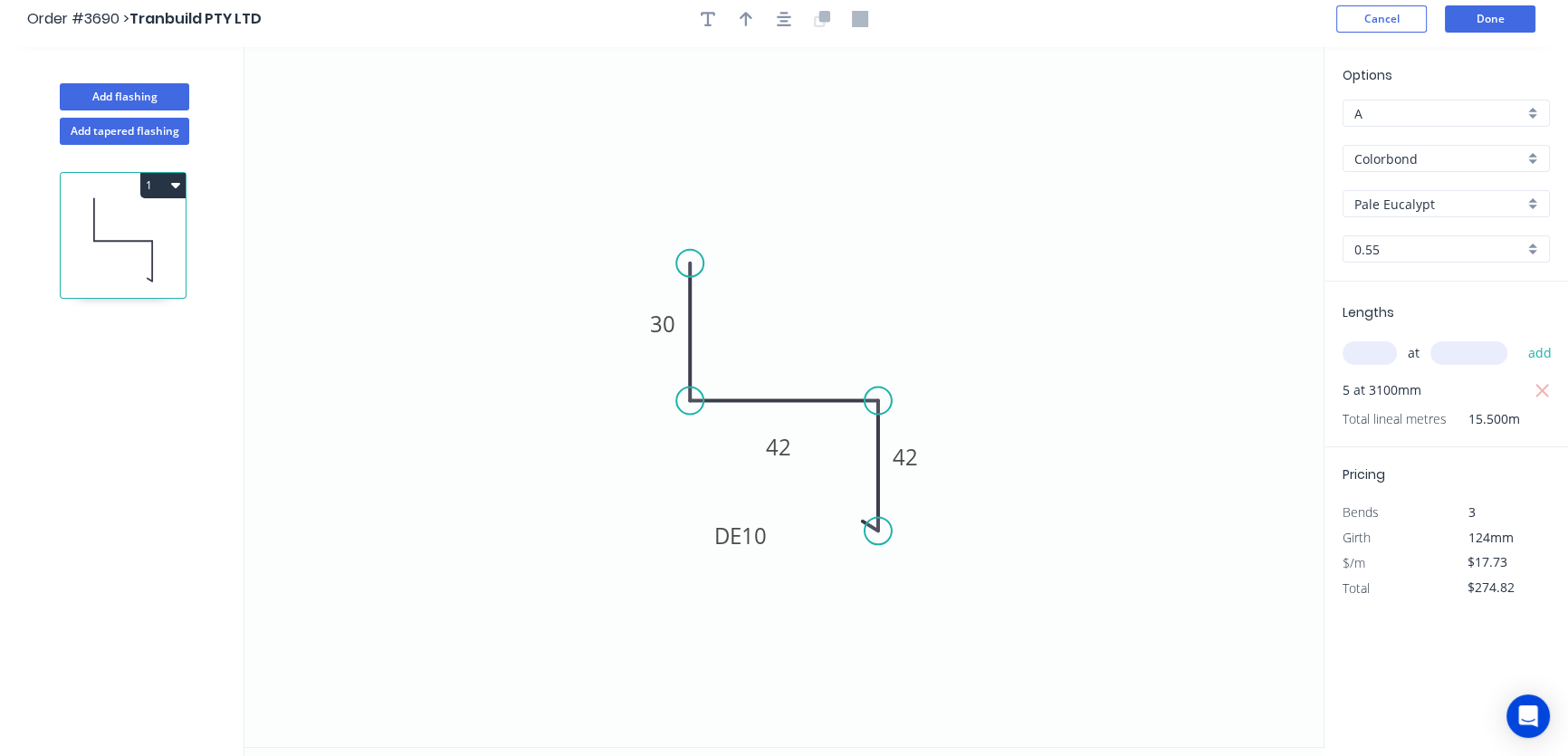
scroll to position [0, 0]
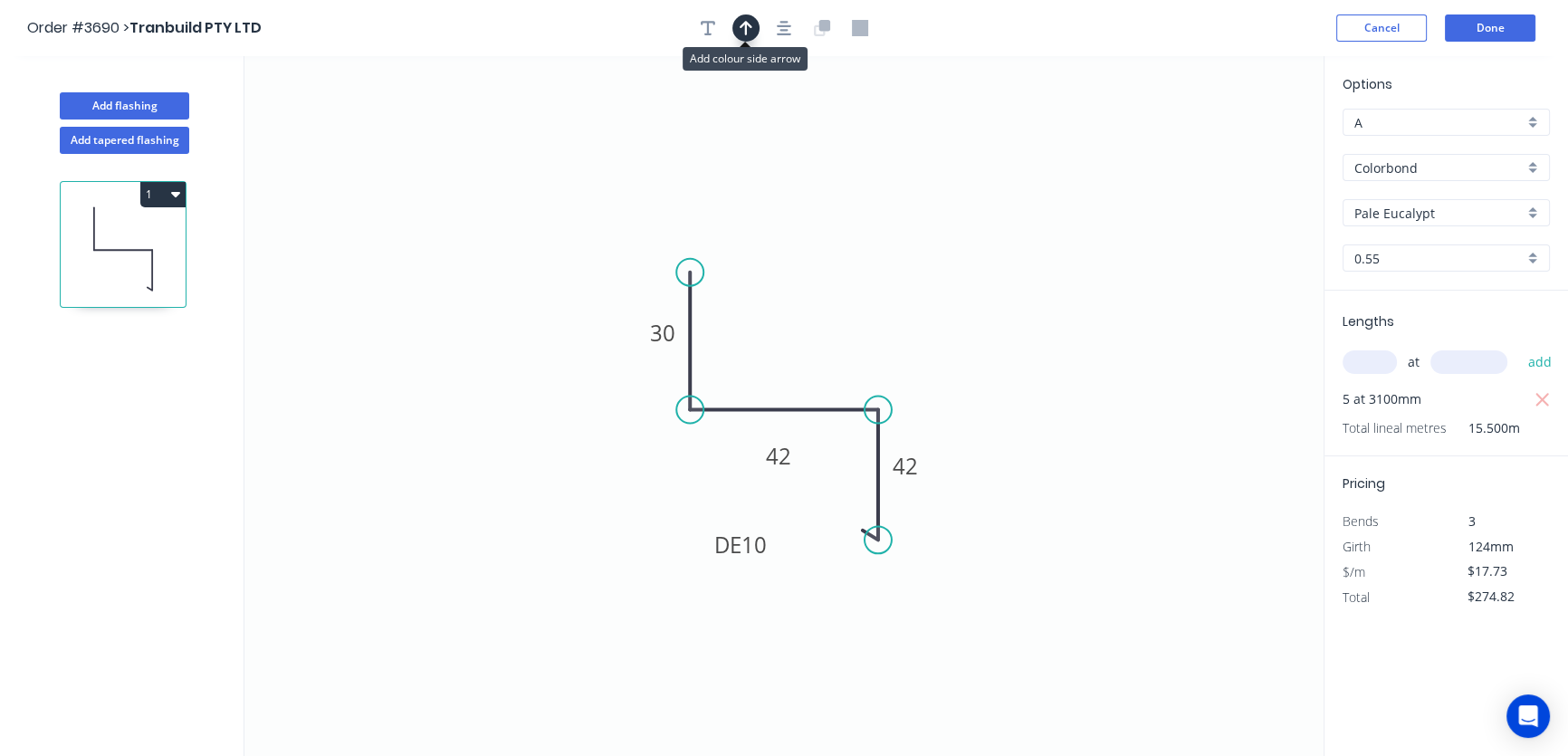
click at [749, 28] on icon "button" at bounding box center [746, 28] width 13 height 17
drag, startPoint x: 1234, startPoint y: 144, endPoint x: 906, endPoint y: 293, distance: 360.3
click at [907, 294] on icon at bounding box center [908, 274] width 17 height 58
click at [904, 289] on icon at bounding box center [892, 279] width 52 height 52
click at [904, 289] on icon at bounding box center [908, 273] width 17 height 58
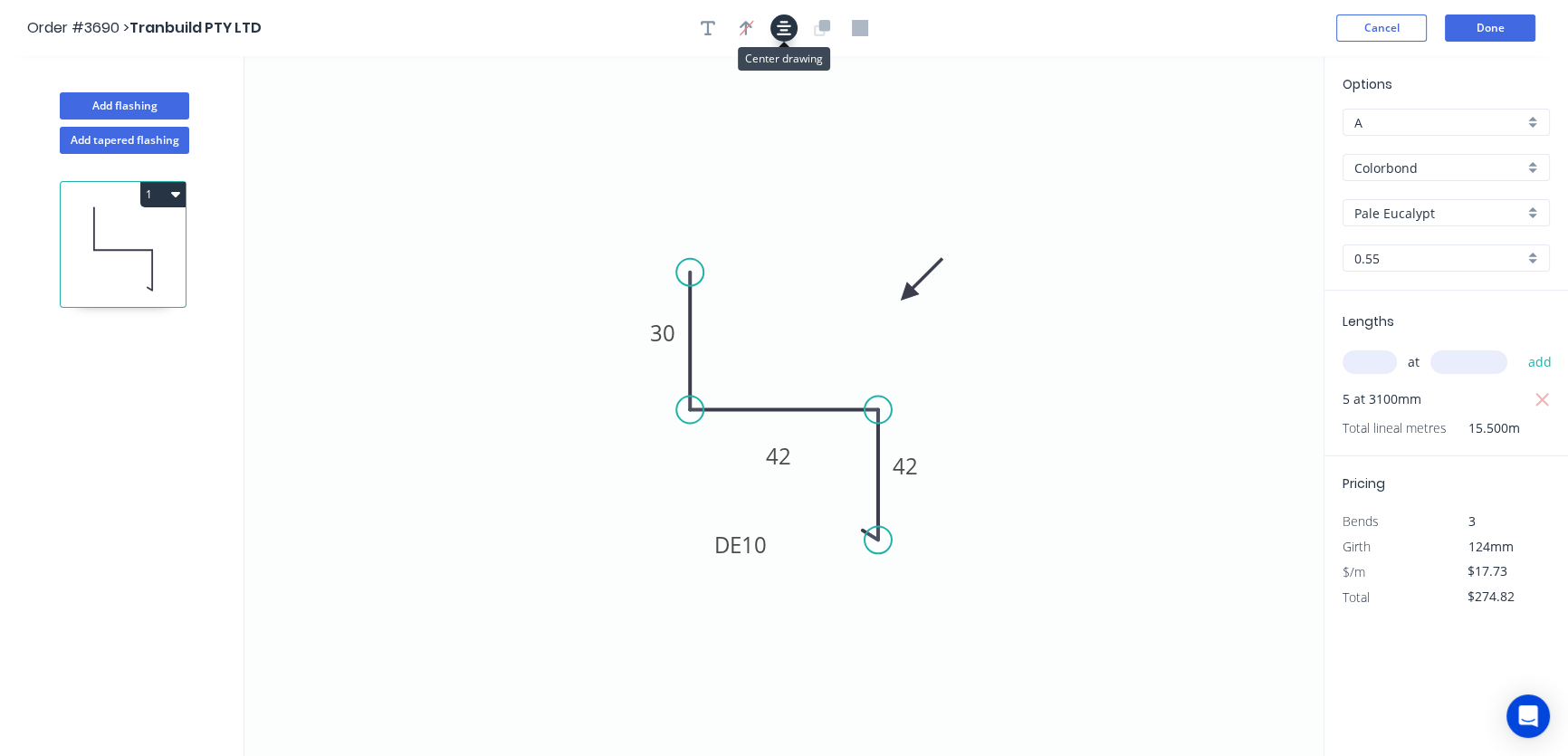
click at [780, 28] on icon "button" at bounding box center [784, 28] width 15 height 17
click at [1475, 26] on button "Done" at bounding box center [1490, 28] width 91 height 28
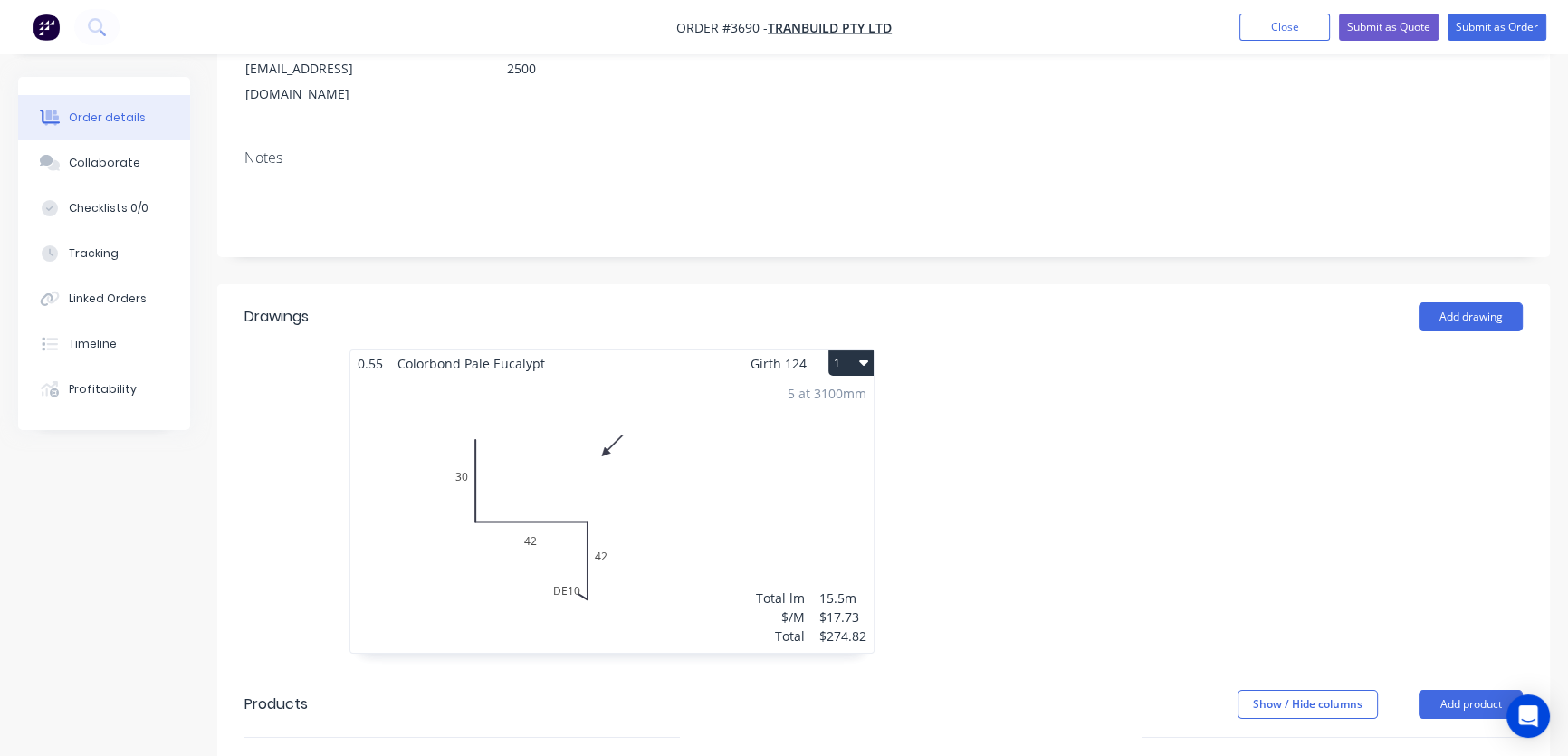
scroll to position [548, 0]
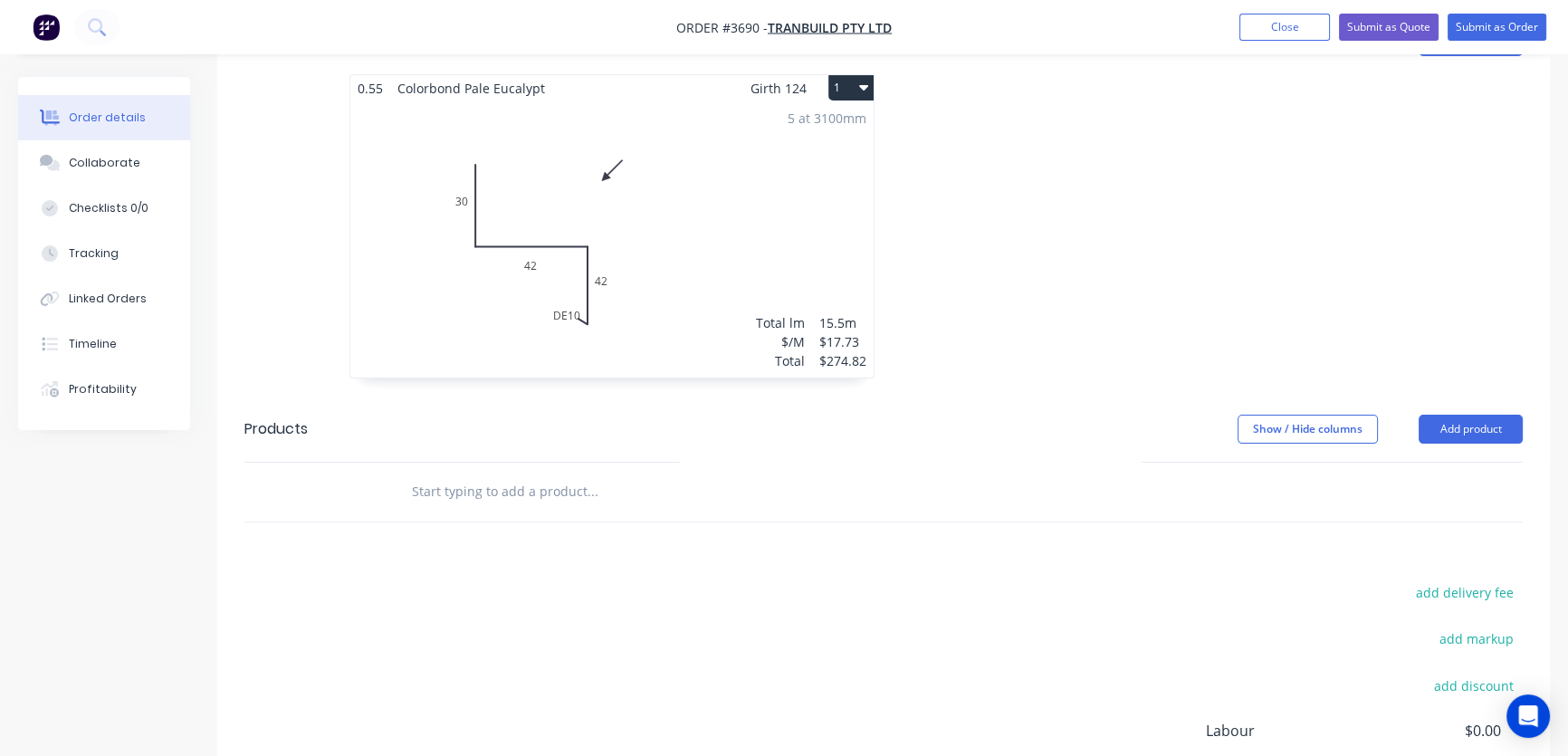
drag, startPoint x: 568, startPoint y: 266, endPoint x: 537, endPoint y: 274, distance: 32.0
click at [537, 274] on div "5 at 3100mm Total lm $/M Total 15.5m $17.73 $274.82" at bounding box center [612, 239] width 524 height 276
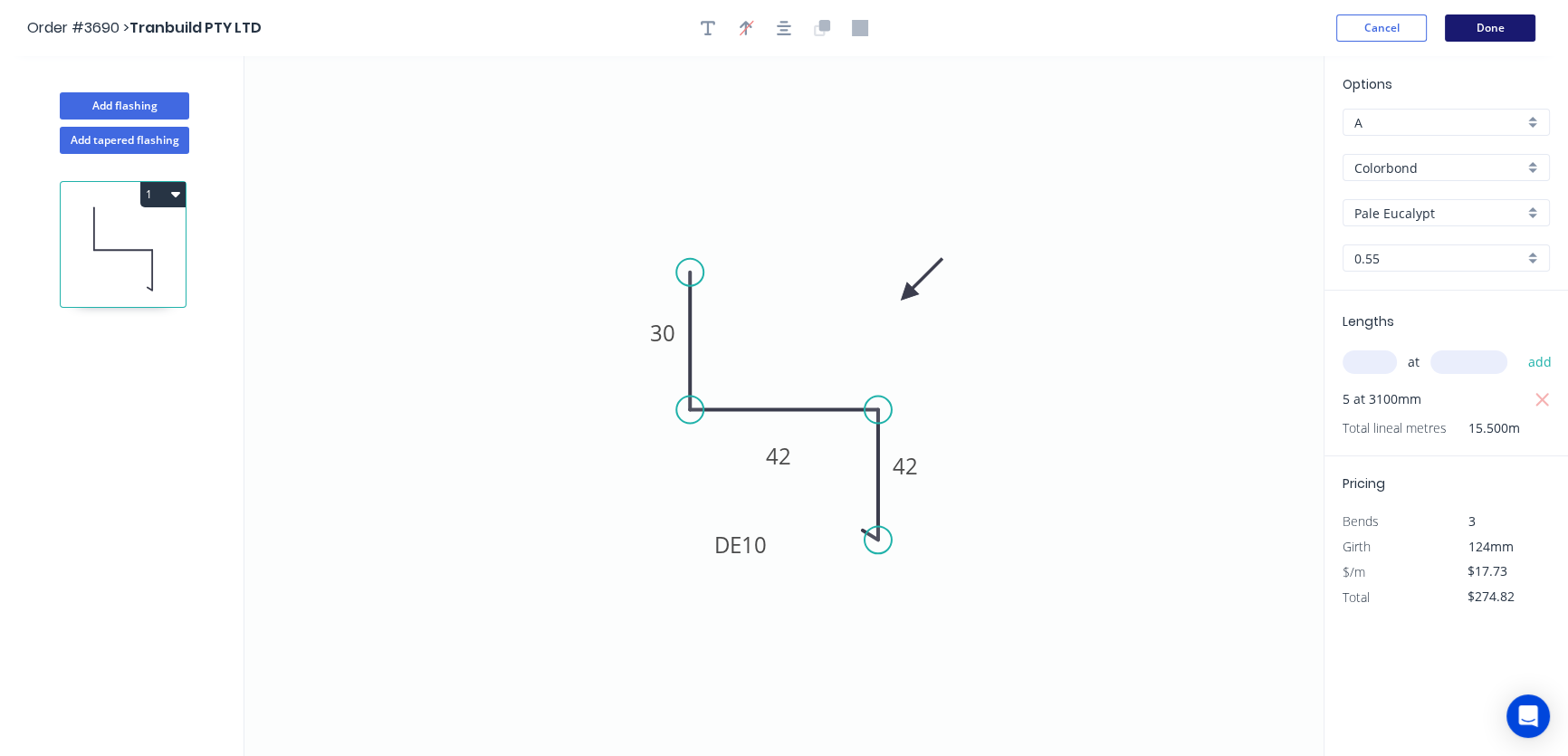
click at [1481, 28] on button "Done" at bounding box center [1490, 28] width 91 height 28
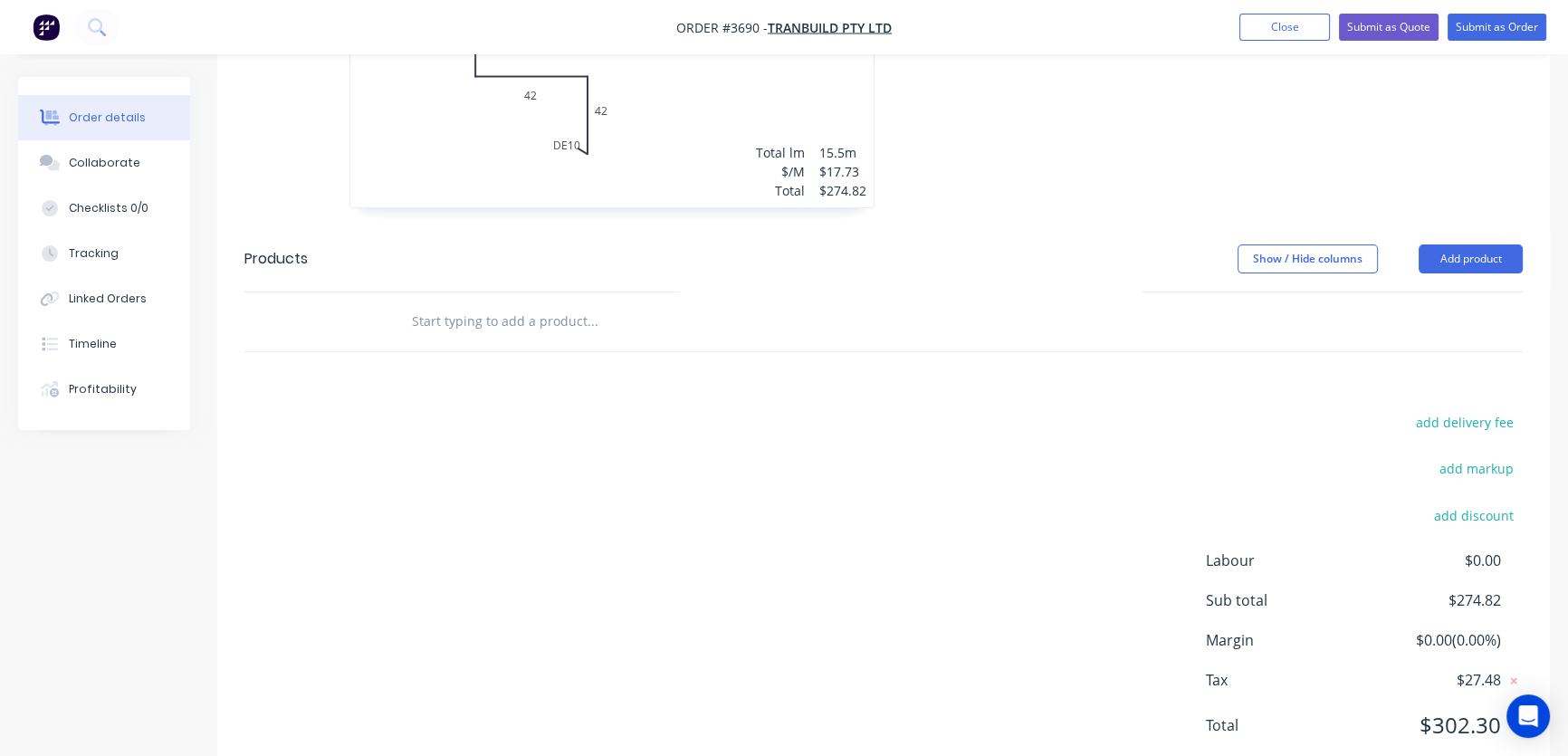
scroll to position [724, 0]
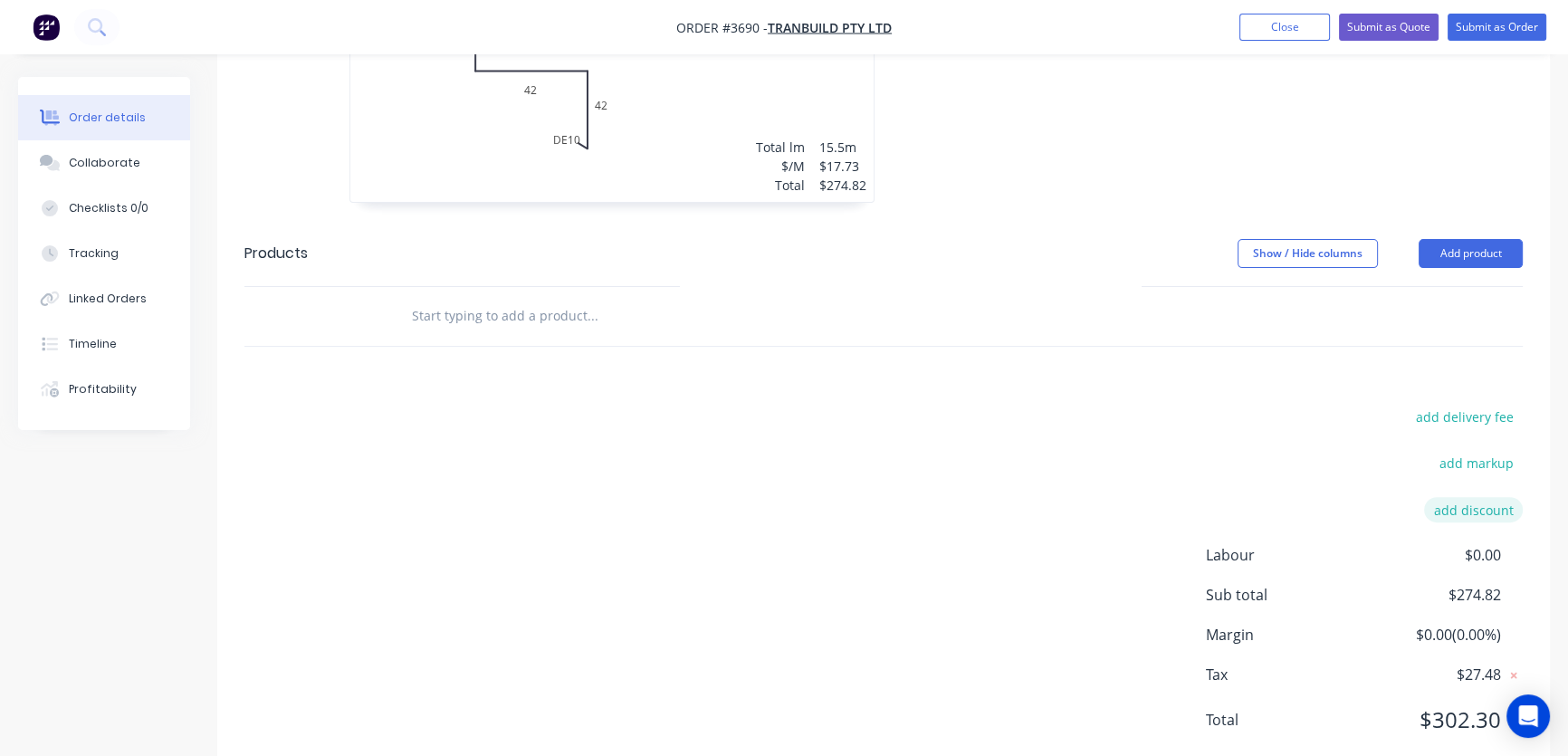
click at [1487, 497] on button "add discount" at bounding box center [1472, 509] width 98 height 25
click at [1484, 502] on input at bounding box center [1451, 516] width 82 height 28
type input "25"
click input "submit" at bounding box center [0, 0] width 0 height 0
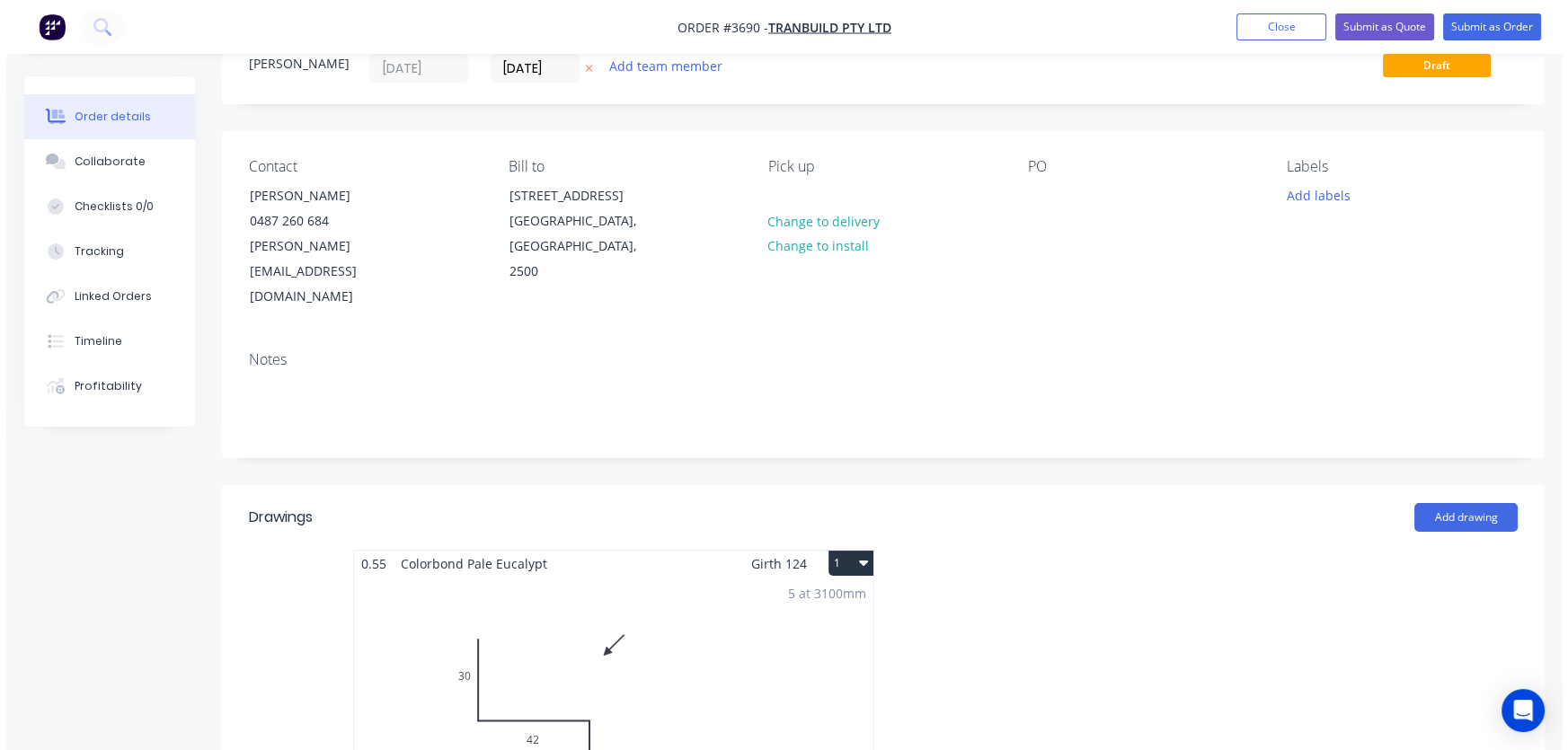
scroll to position [0, 0]
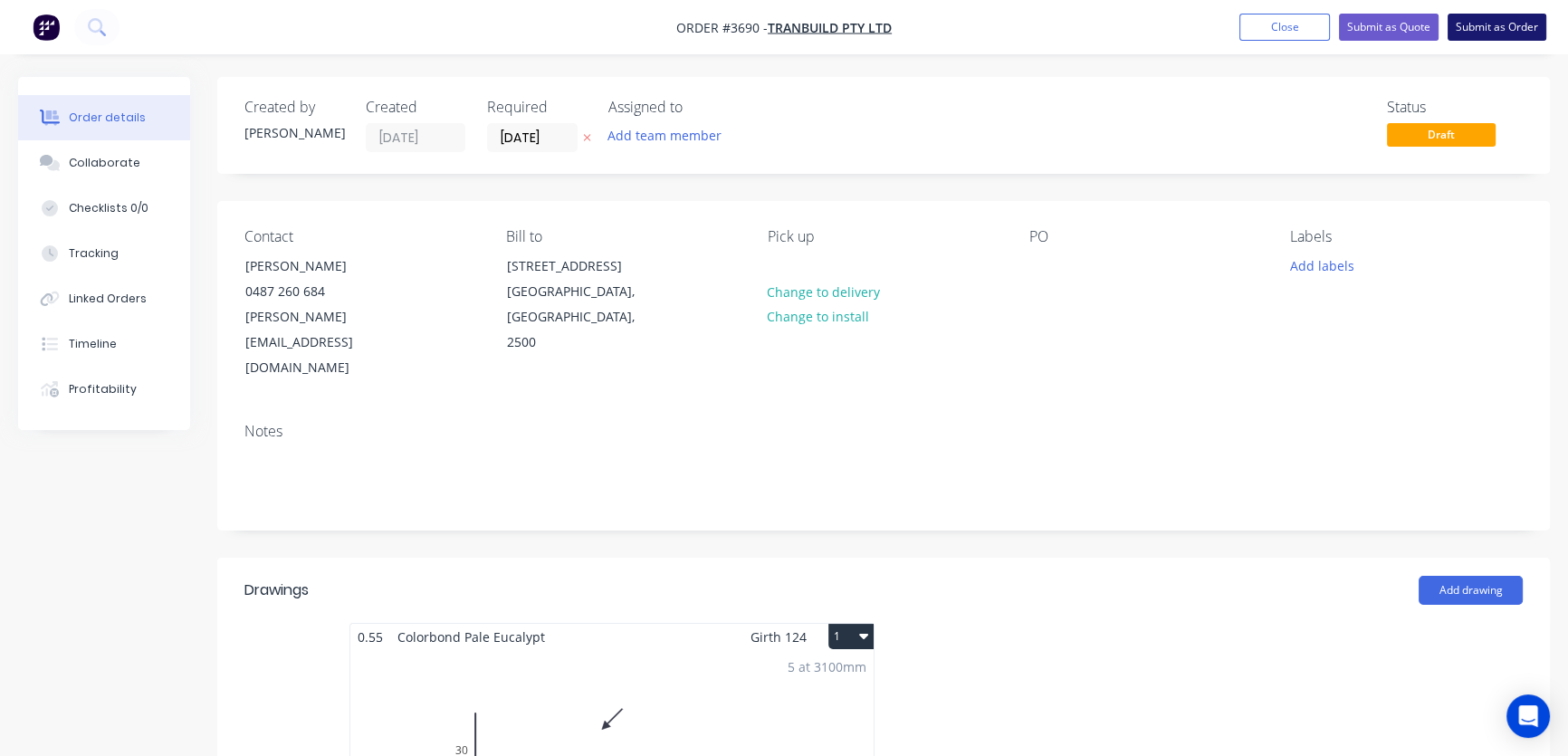
click at [1505, 26] on button "Submit as Order" at bounding box center [1496, 28] width 98 height 28
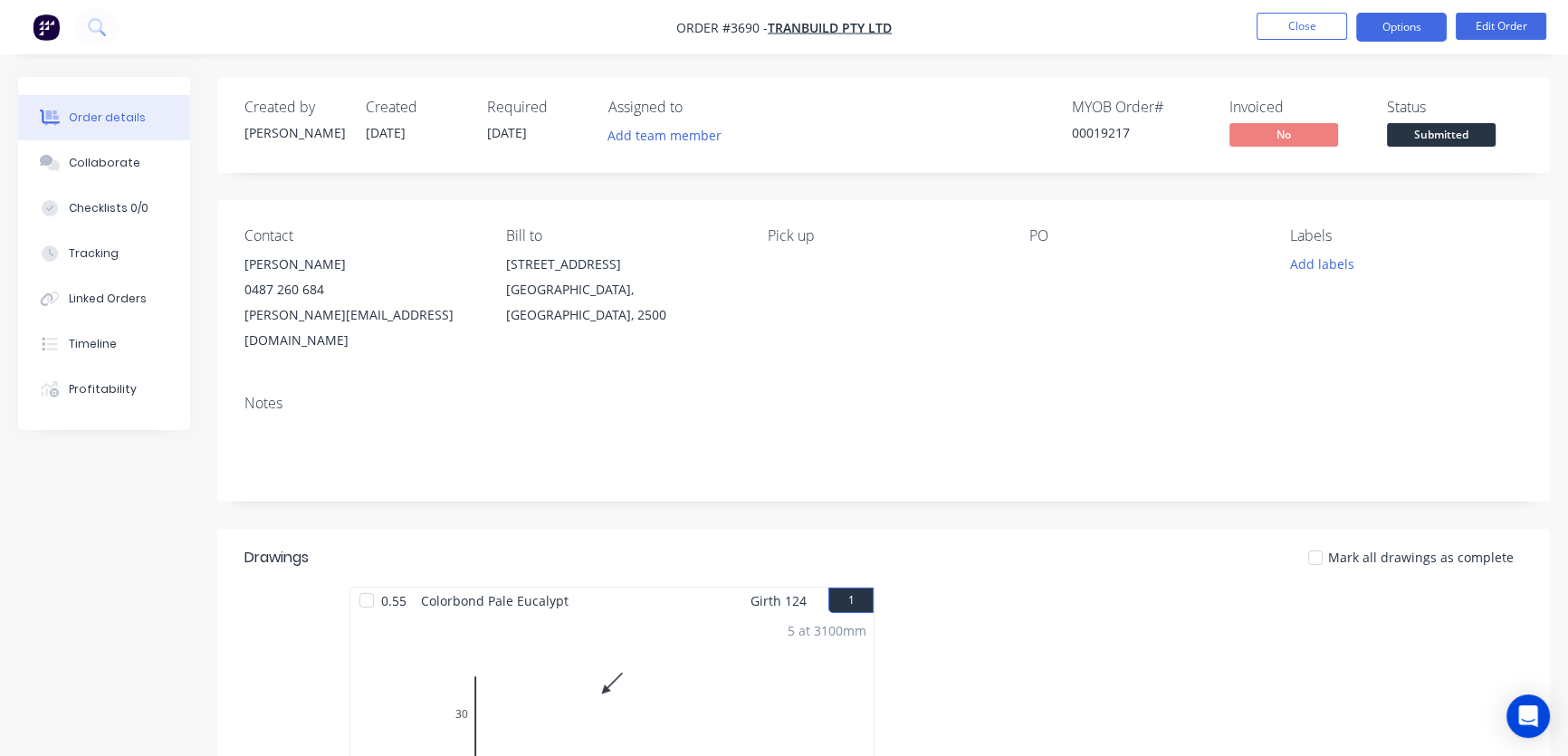
click at [1411, 25] on button "Options" at bounding box center [1401, 28] width 91 height 29
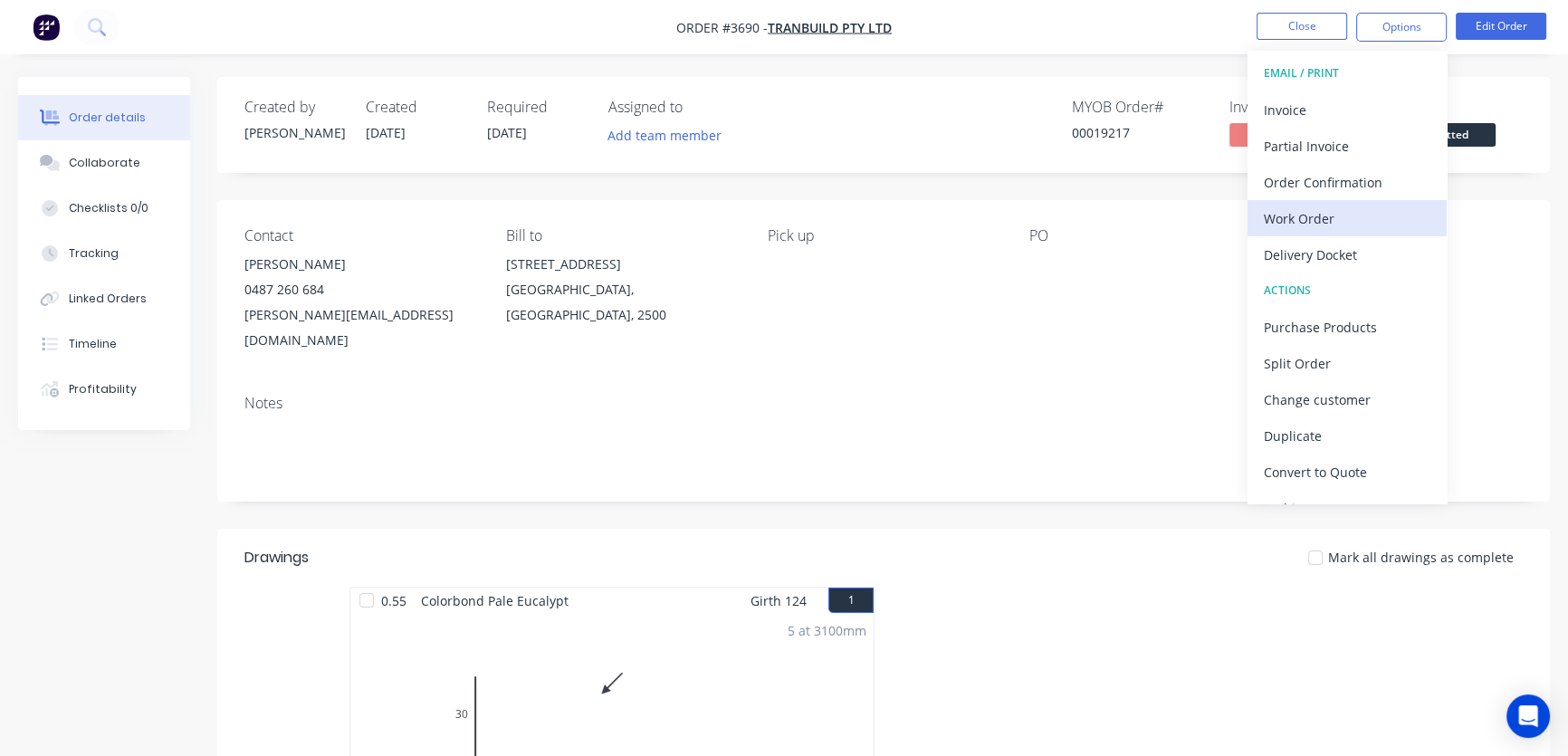
click at [1305, 221] on div "Work Order" at bounding box center [1347, 219] width 166 height 27
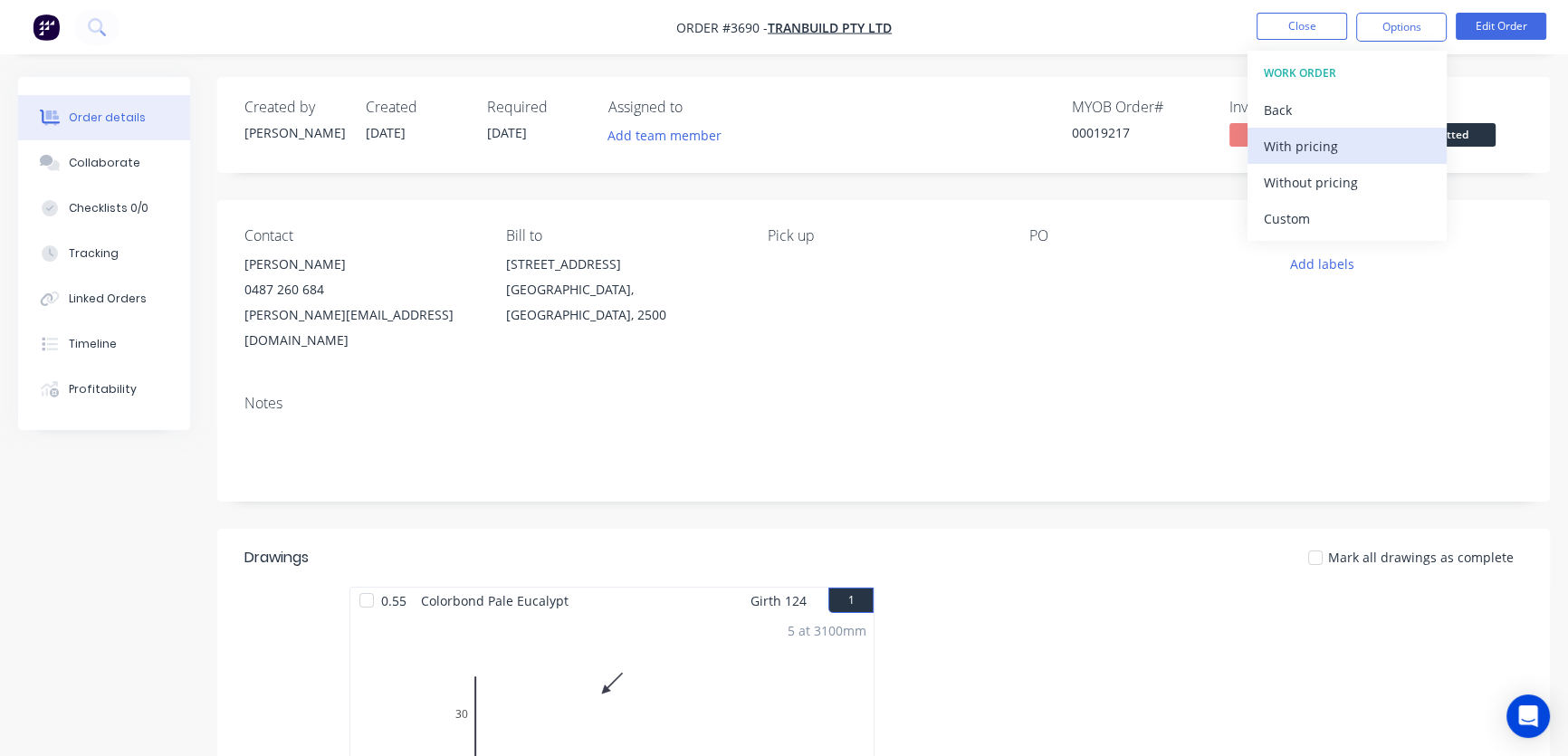
click at [1318, 146] on div "With pricing" at bounding box center [1347, 146] width 166 height 27
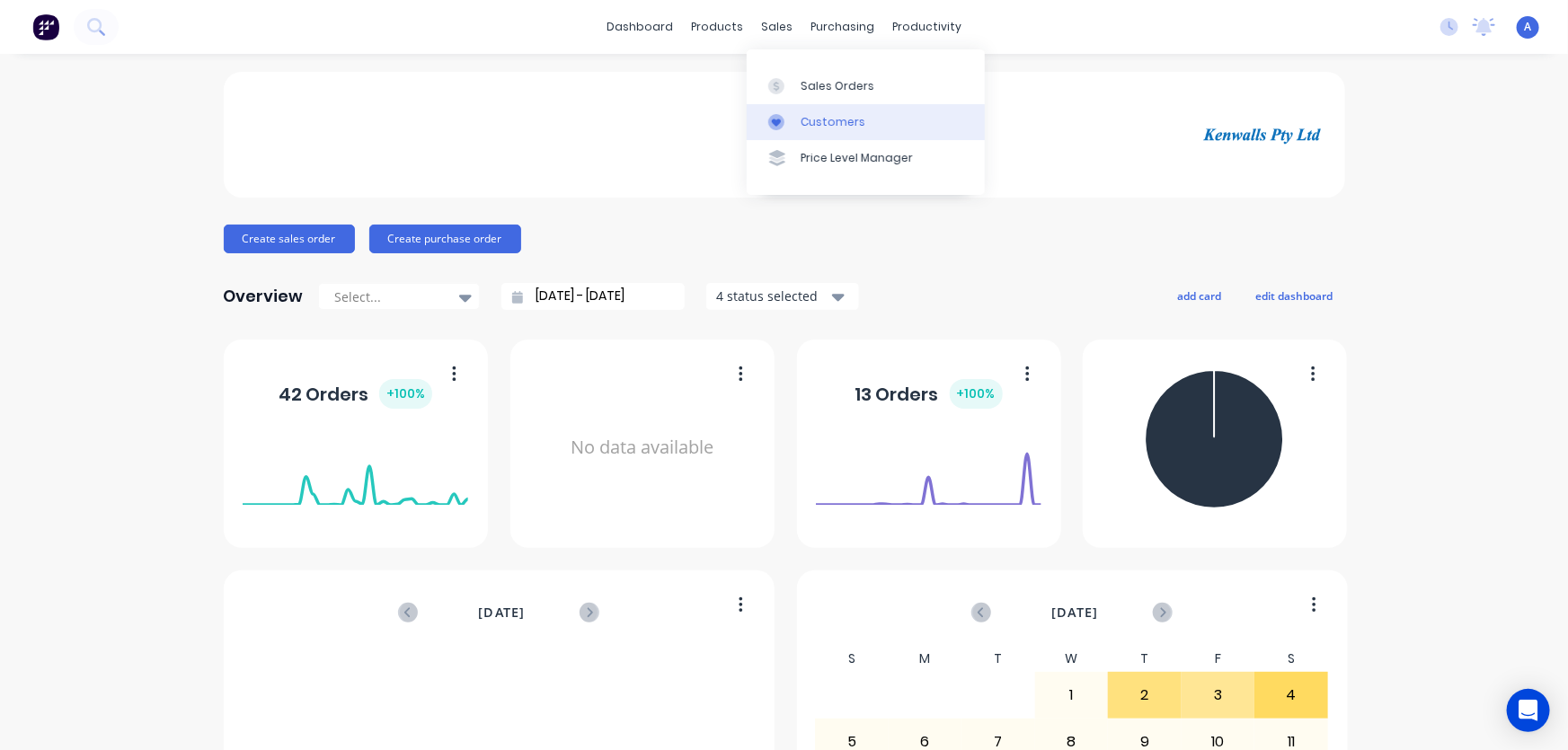
click at [808, 118] on div "Customers" at bounding box center [832, 122] width 65 height 16
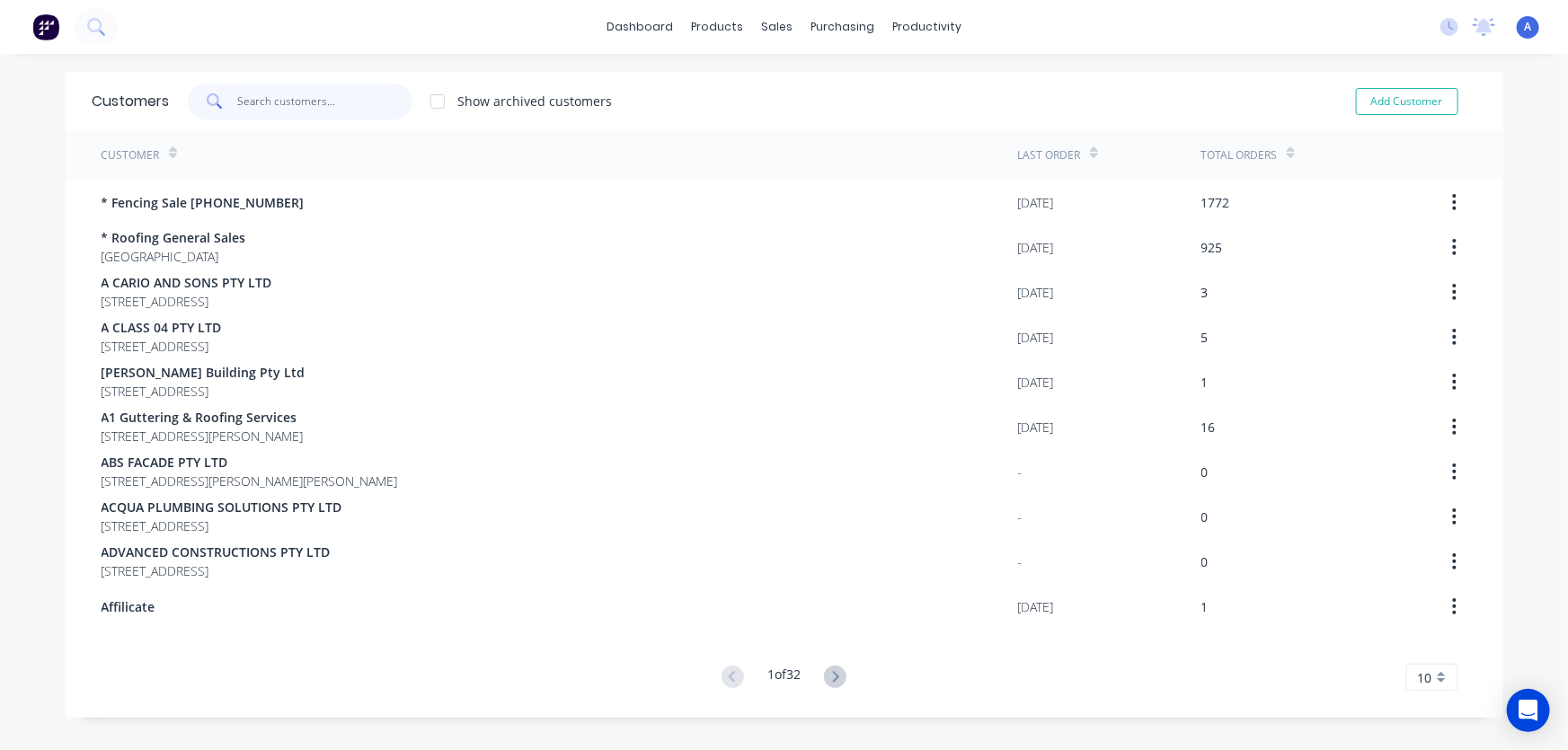
click at [300, 105] on input "text" at bounding box center [325, 101] width 175 height 36
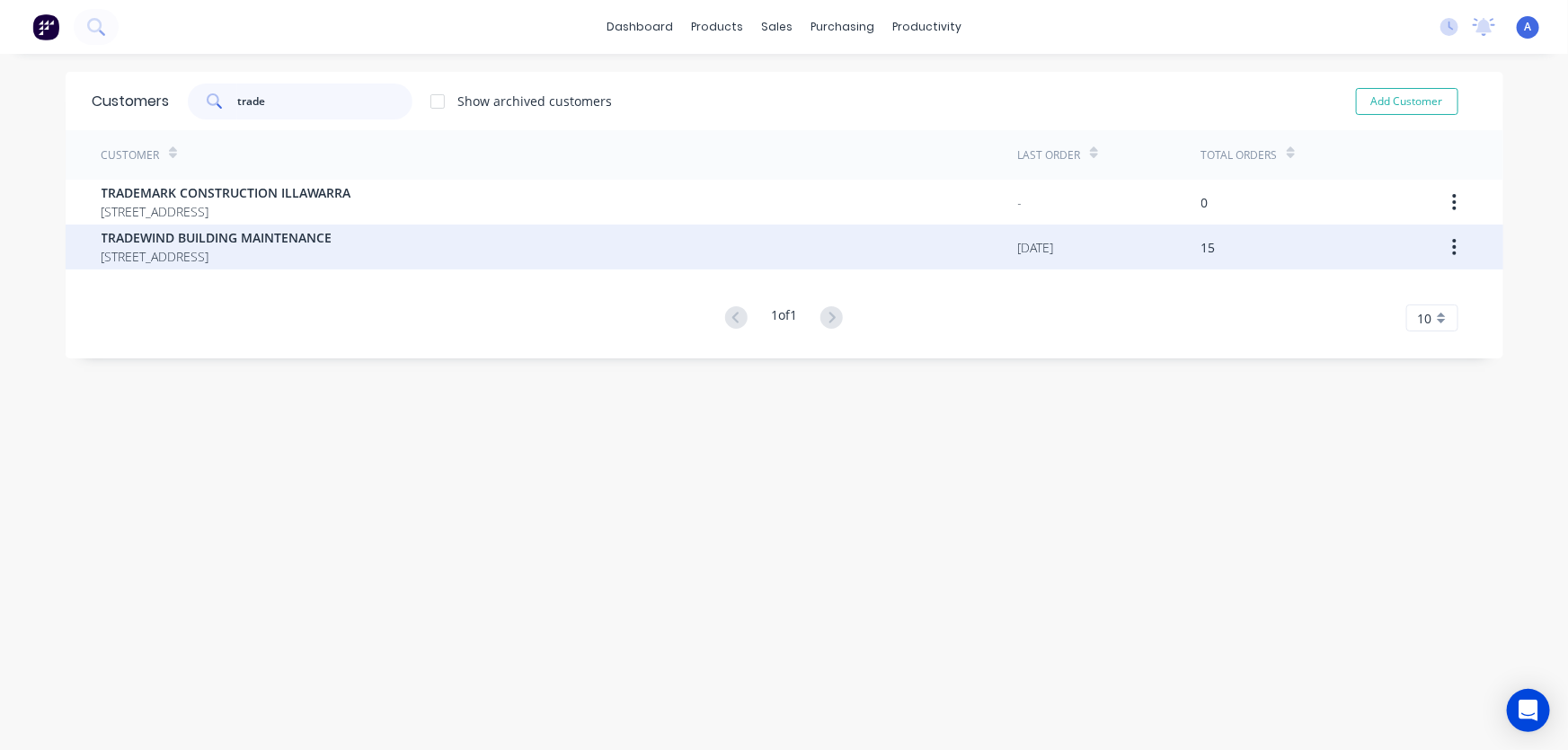
type input "trade"
click at [243, 235] on span "TRADEWIND BUILDING MAINTENANCE" at bounding box center [216, 237] width 231 height 19
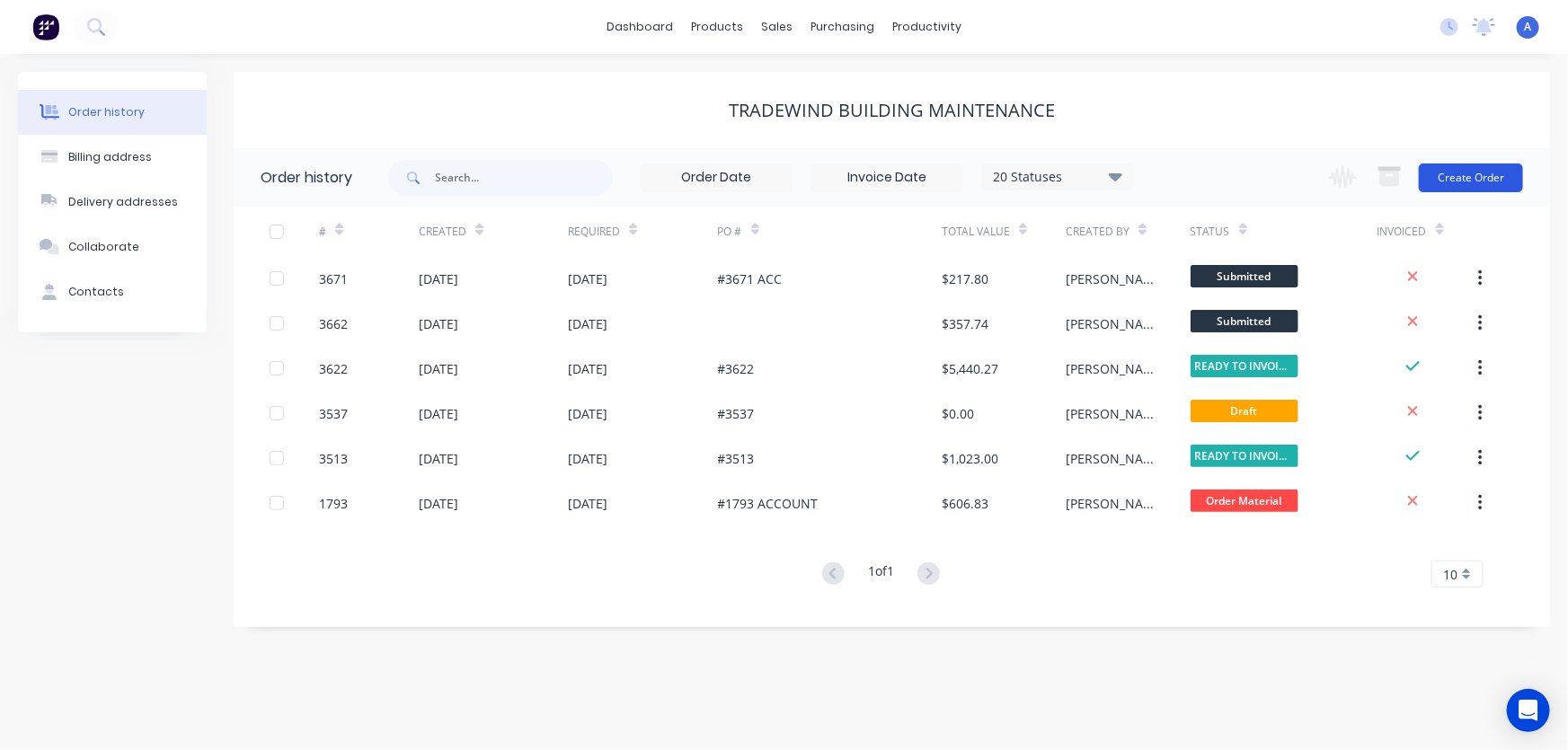
click at [1449, 173] on button "Create Order" at bounding box center [1470, 178] width 104 height 29
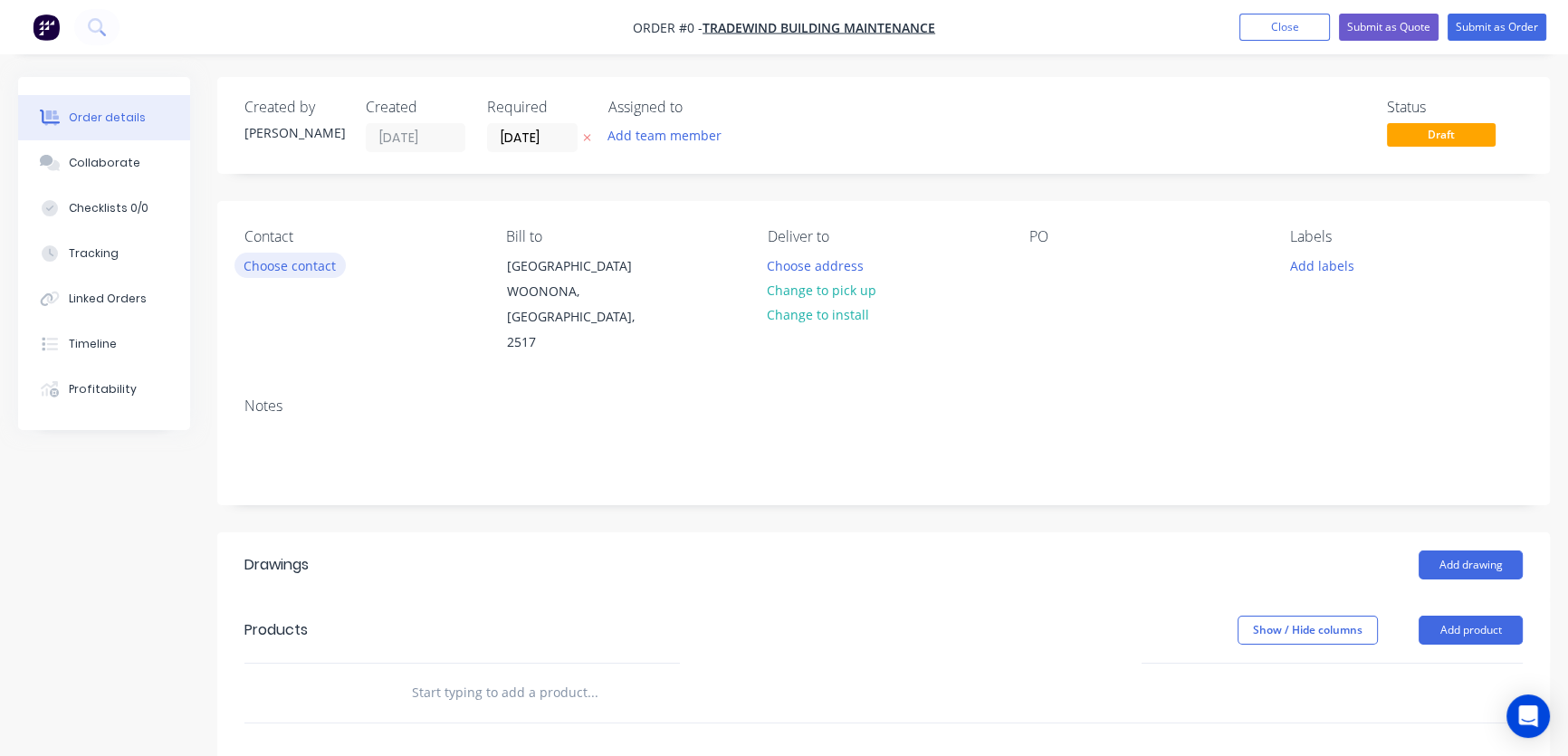
click at [296, 270] on button "Choose contact" at bounding box center [289, 265] width 111 height 25
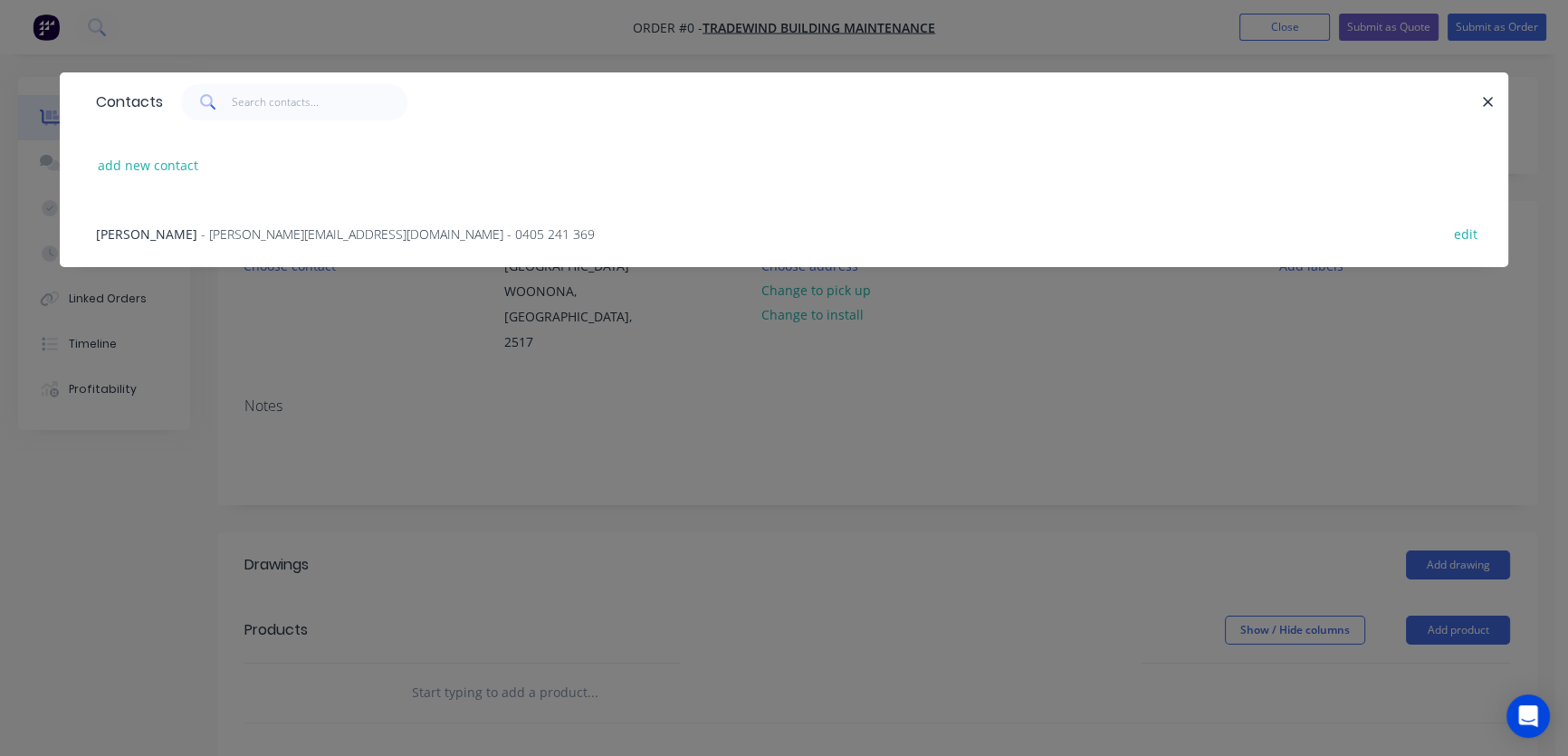
click at [201, 239] on span "- [PERSON_NAME][EMAIL_ADDRESS][DOMAIN_NAME] - 0405 241 369" at bounding box center [398, 233] width 394 height 17
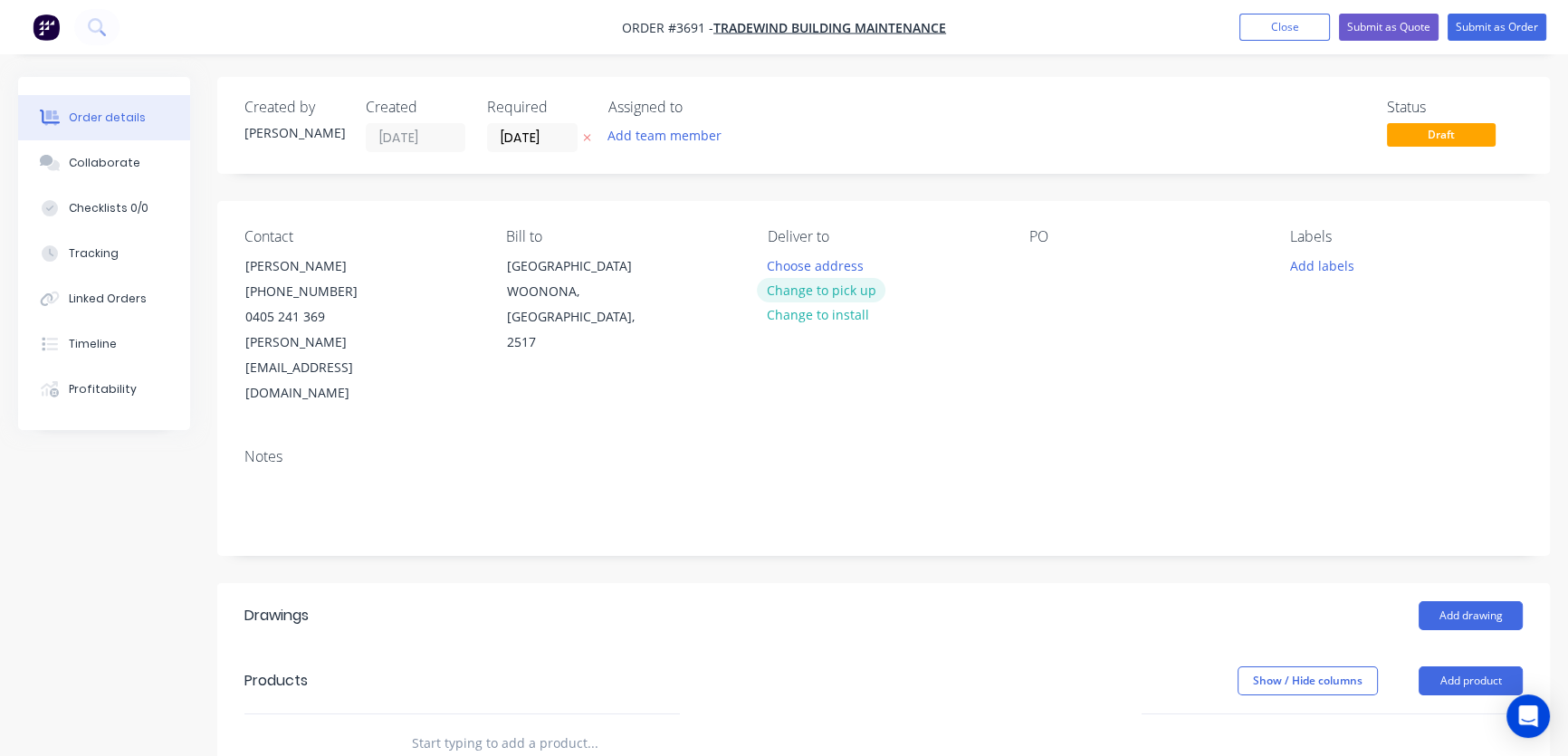
click at [815, 299] on button "Change to pick up" at bounding box center [821, 290] width 129 height 25
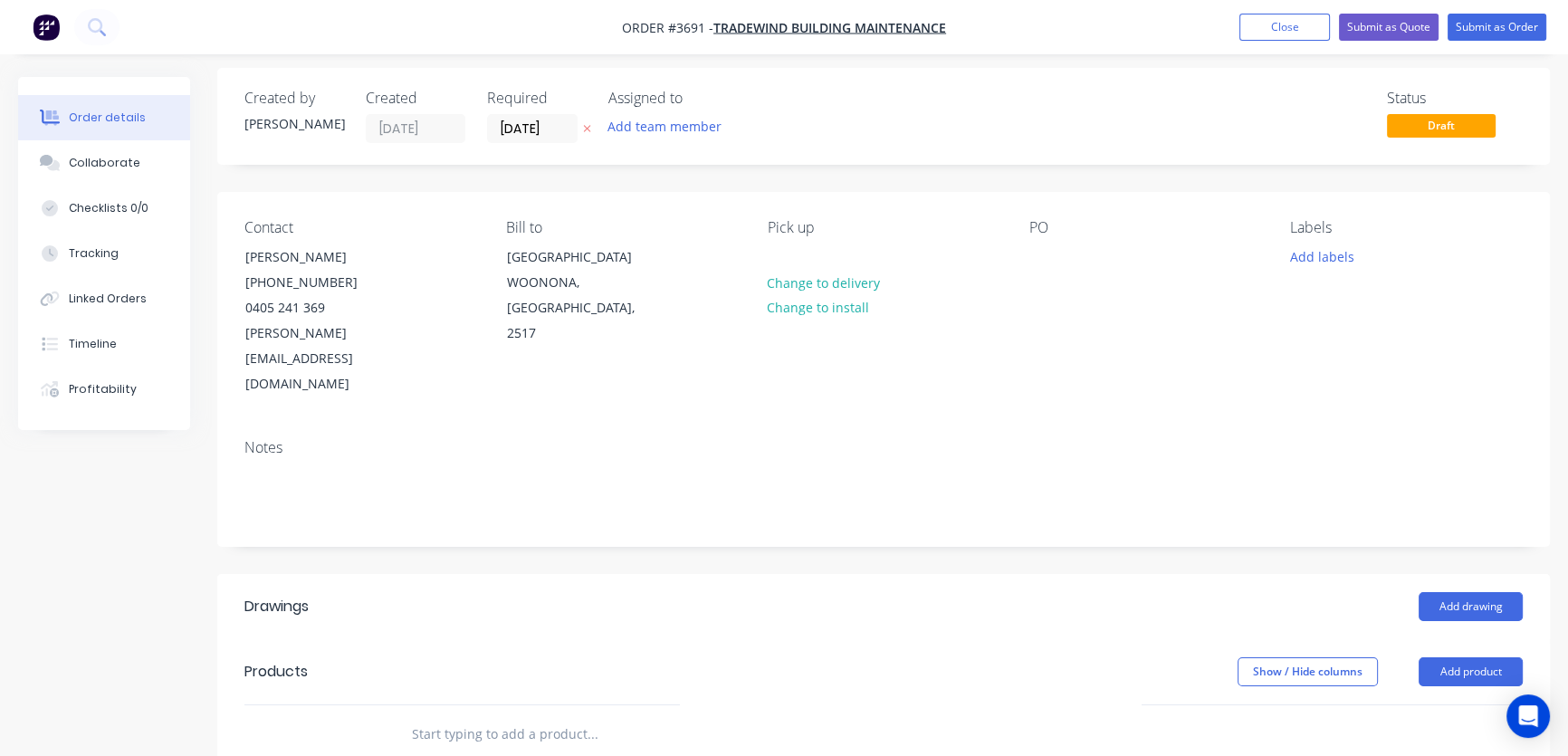
scroll to position [274, 0]
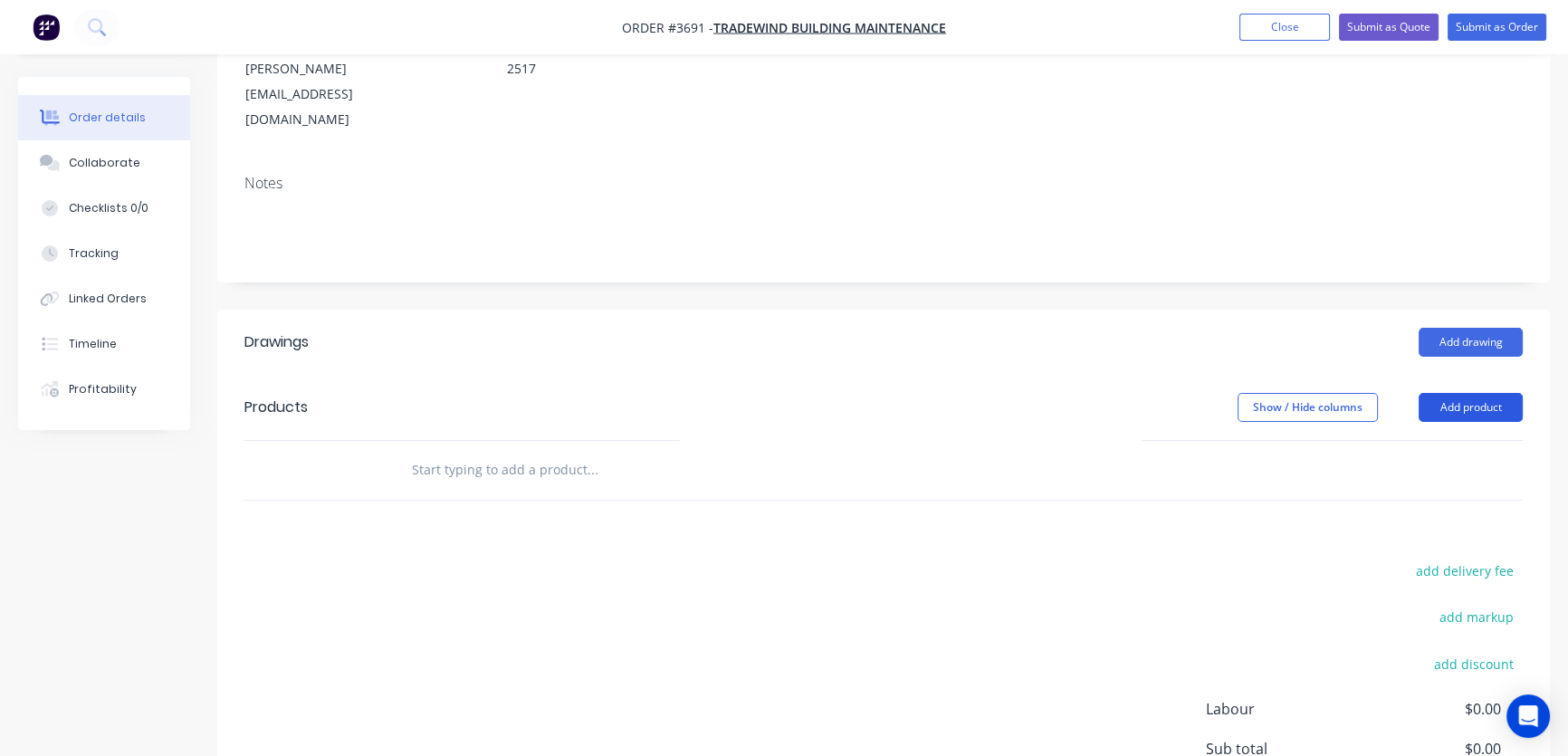
click at [1462, 393] on button "Add product" at bounding box center [1470, 408] width 104 height 29
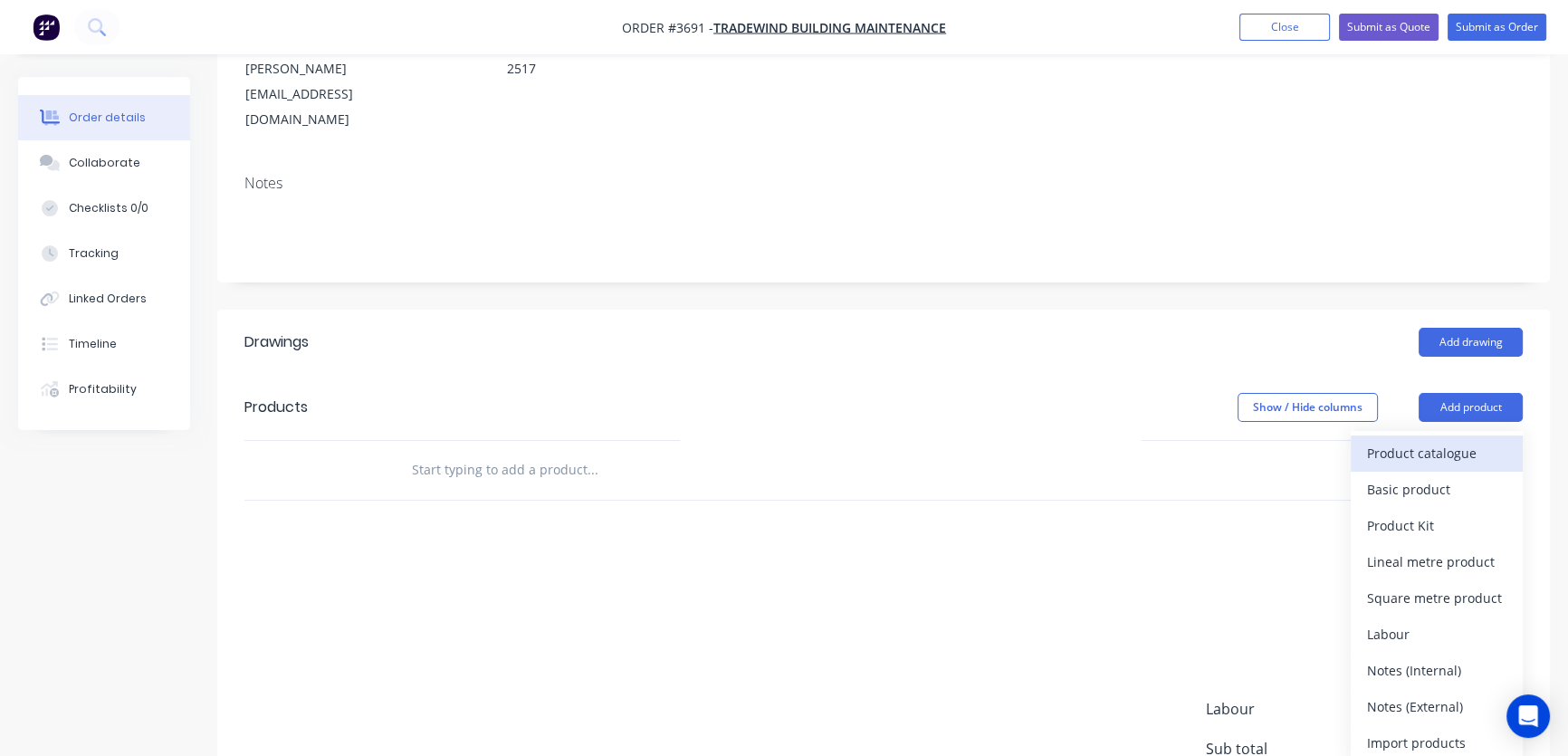
click at [1429, 440] on div "Product catalogue" at bounding box center [1437, 453] width 140 height 27
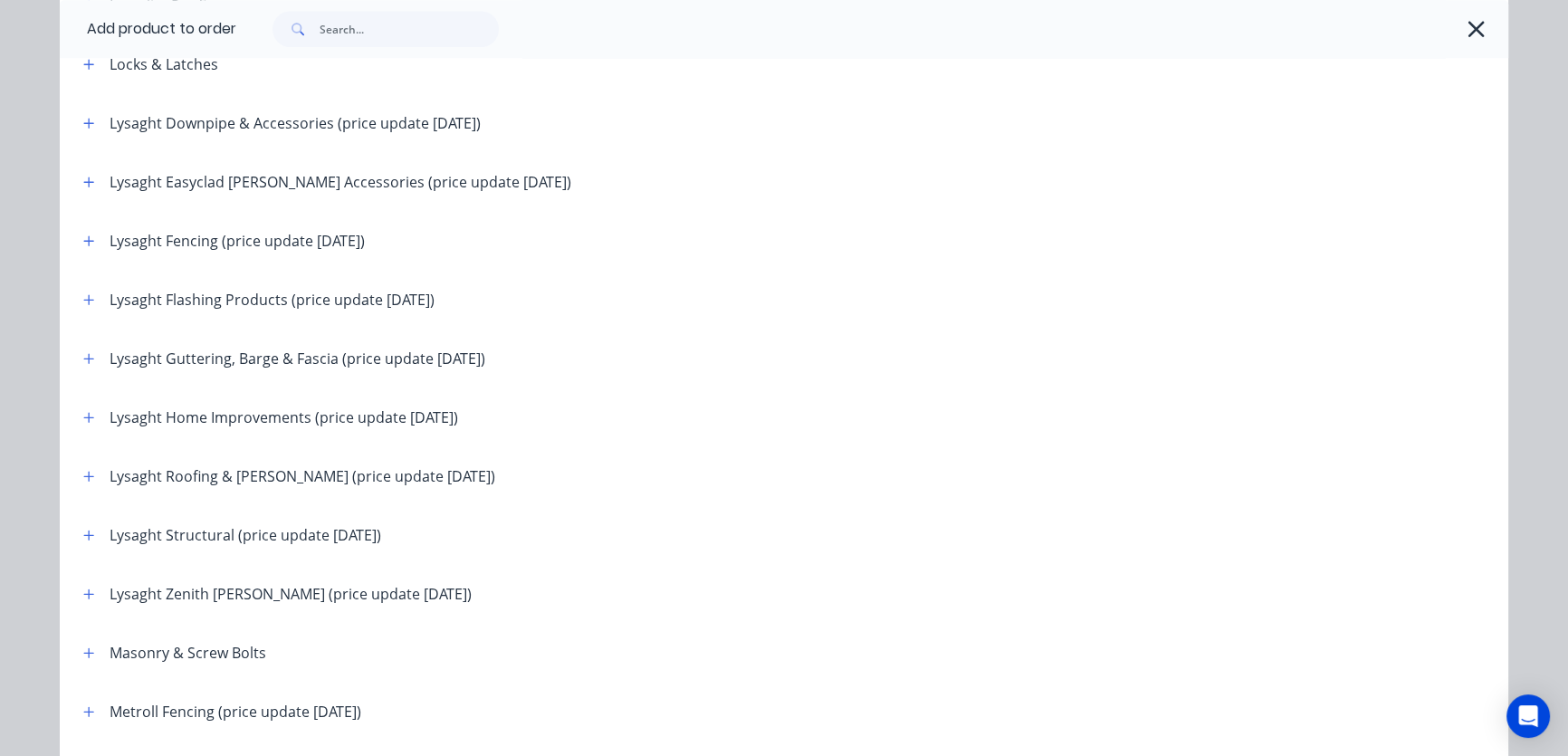
scroll to position [2195, 0]
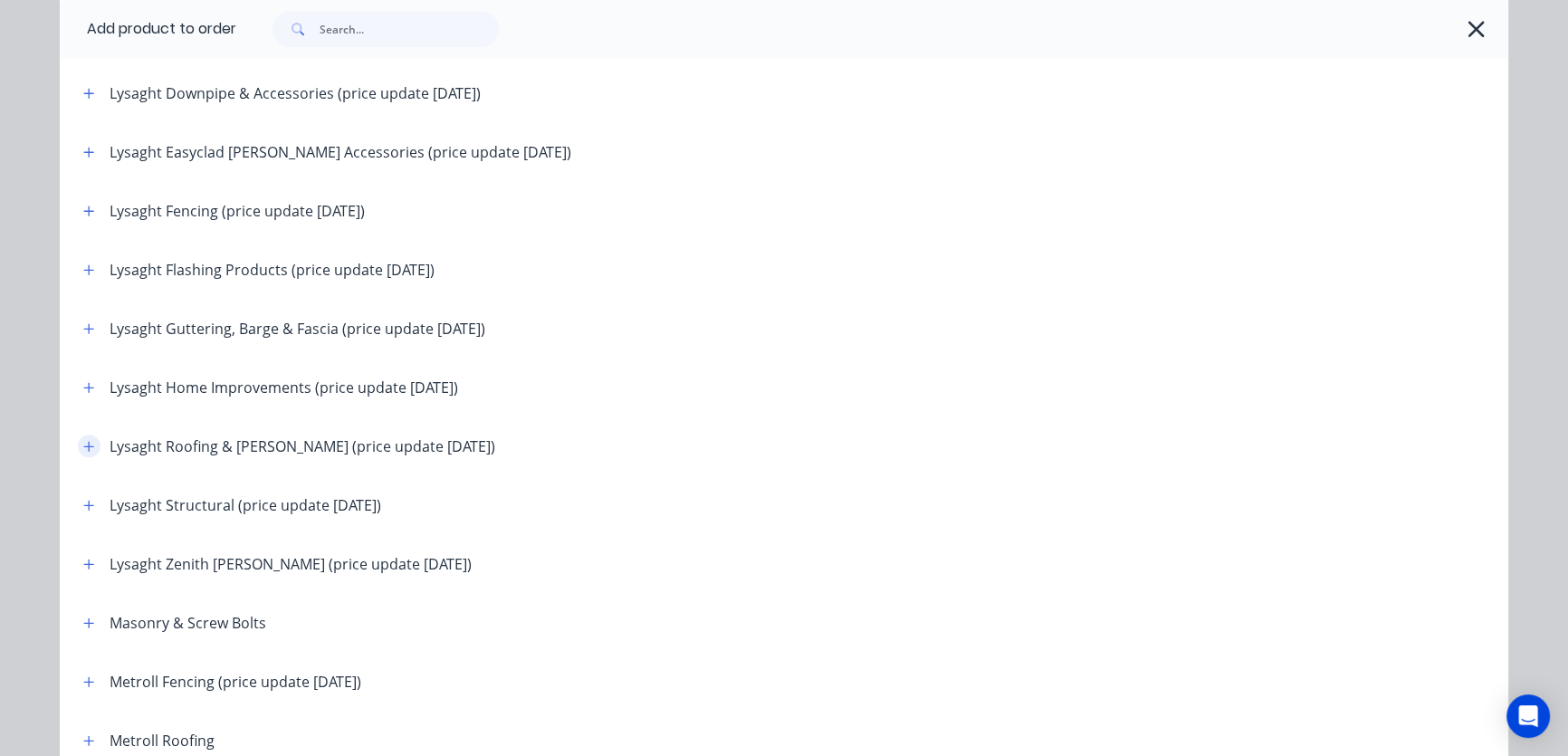
click at [86, 441] on icon "button" at bounding box center [89, 446] width 11 height 13
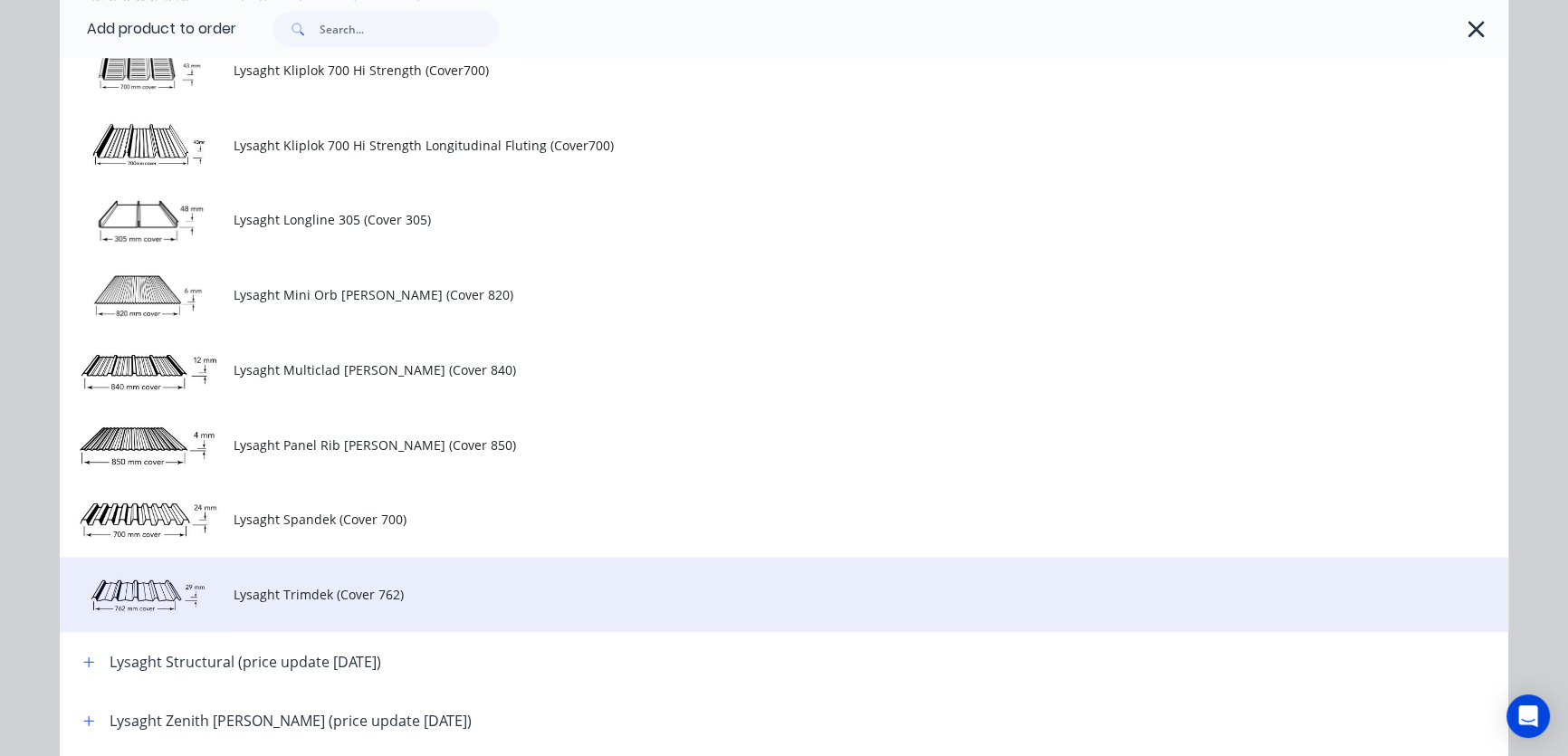
scroll to position [3017, 0]
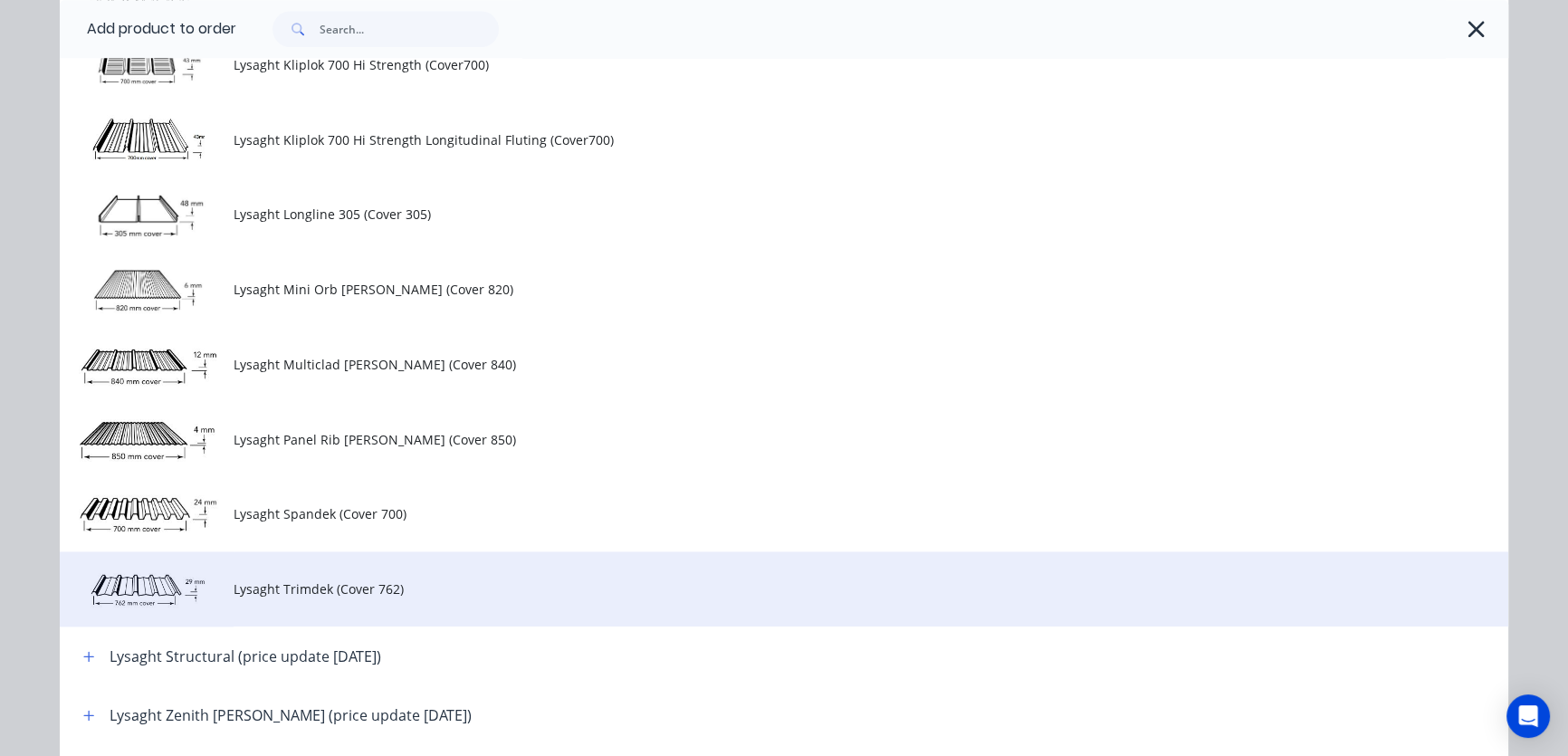
click at [280, 592] on span "Lysaght Trimdek (Cover 762)" at bounding box center [743, 589] width 1020 height 19
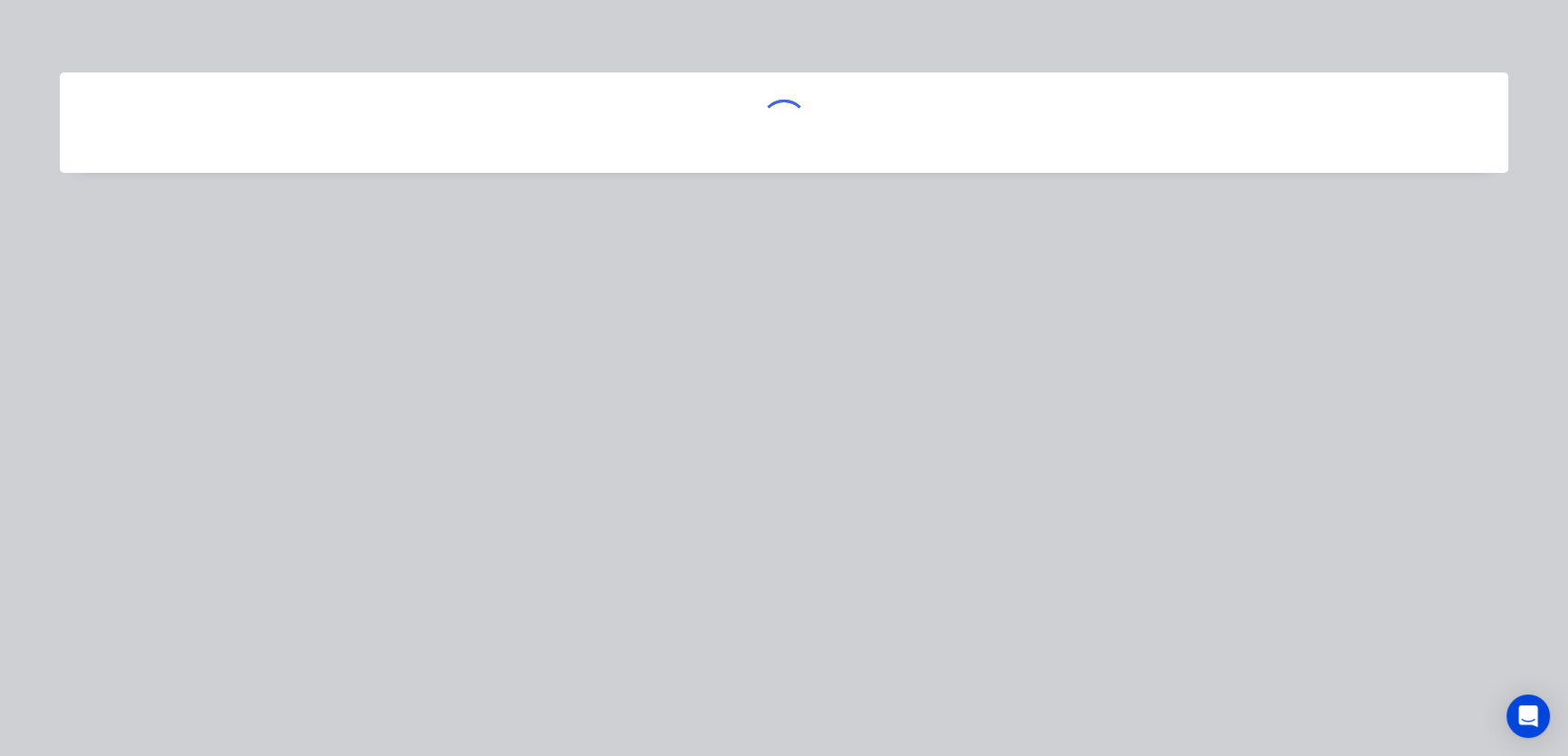
scroll to position [0, 0]
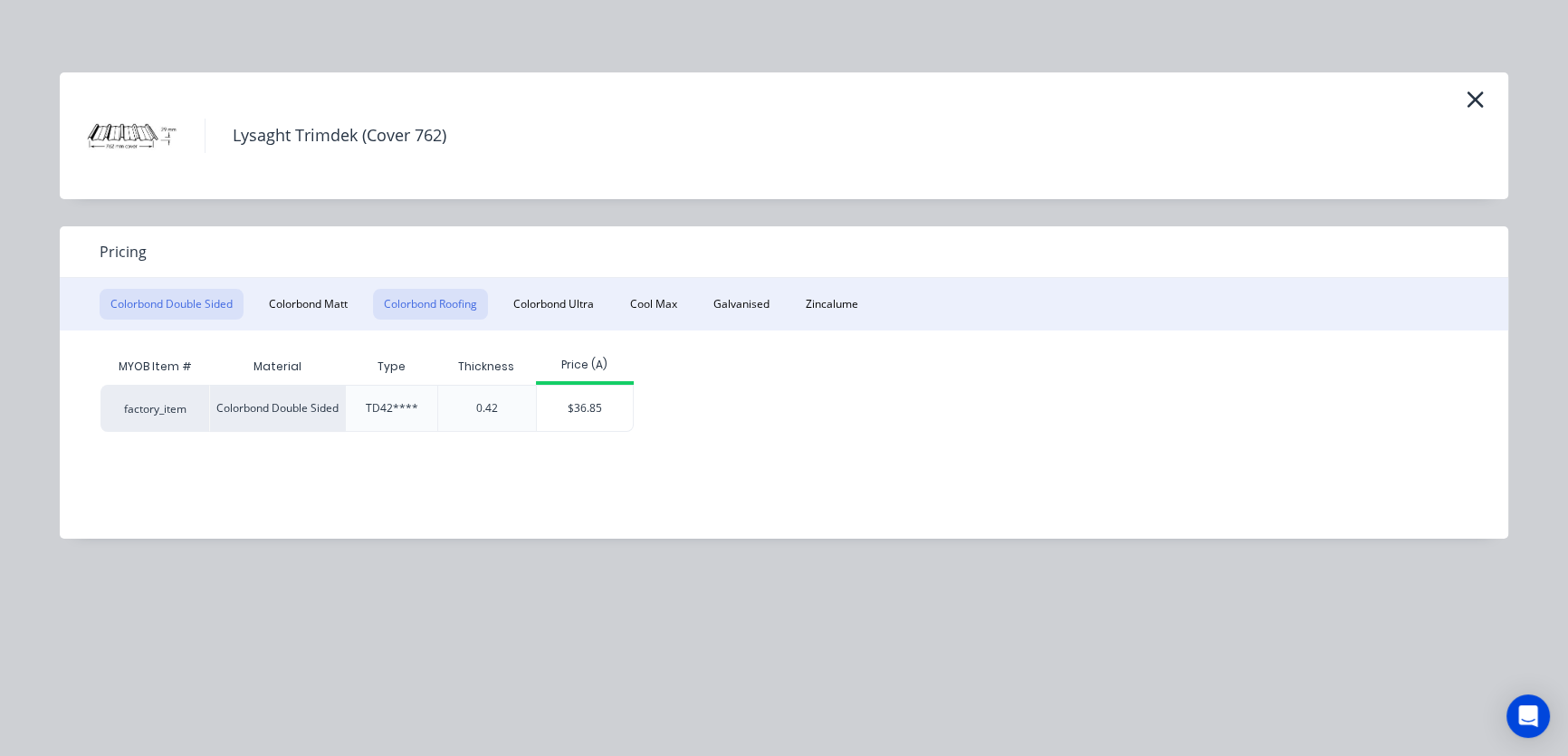
click at [423, 309] on button "Colorbond Roofing" at bounding box center [430, 304] width 115 height 31
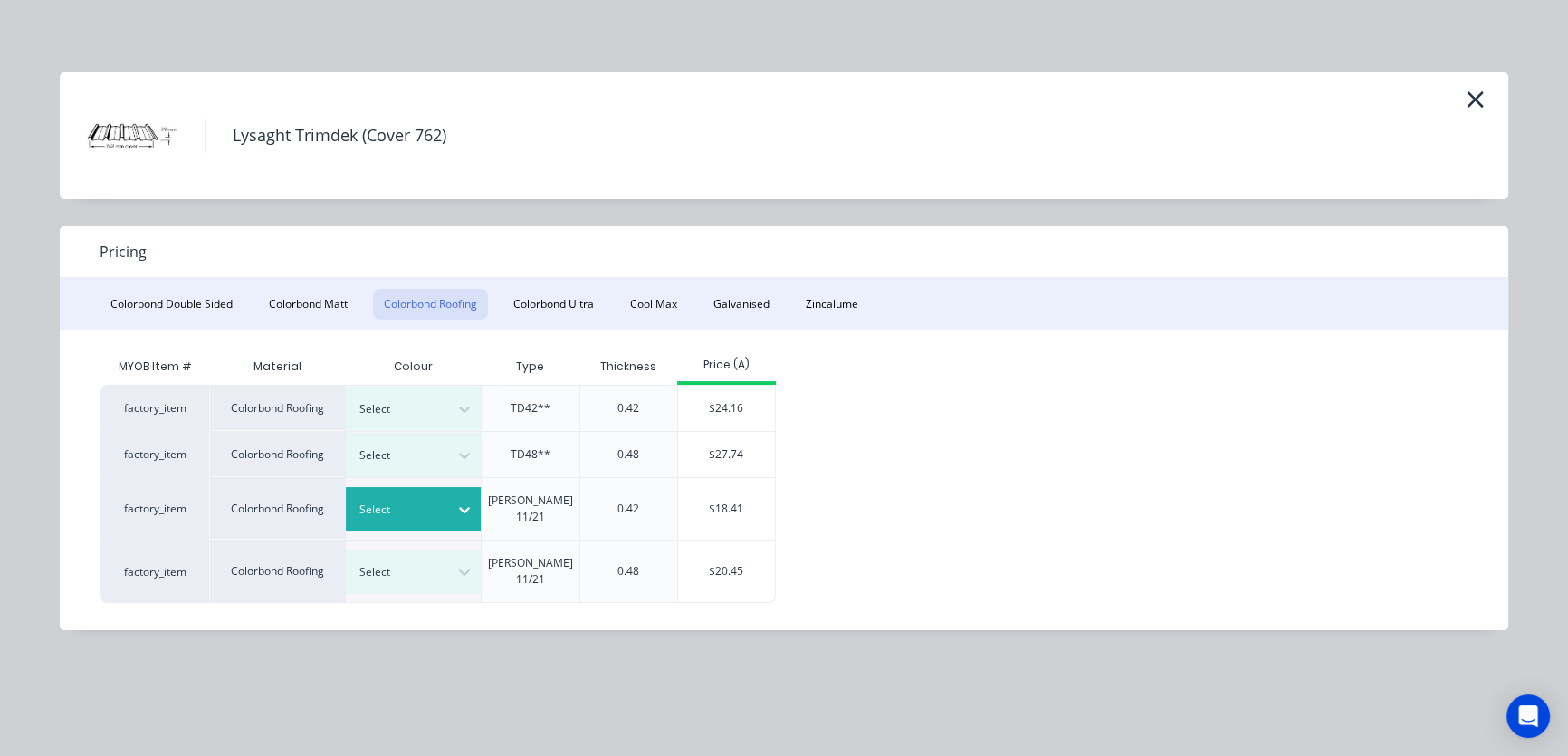
click at [446, 510] on div "Select" at bounding box center [397, 510] width 101 height 24
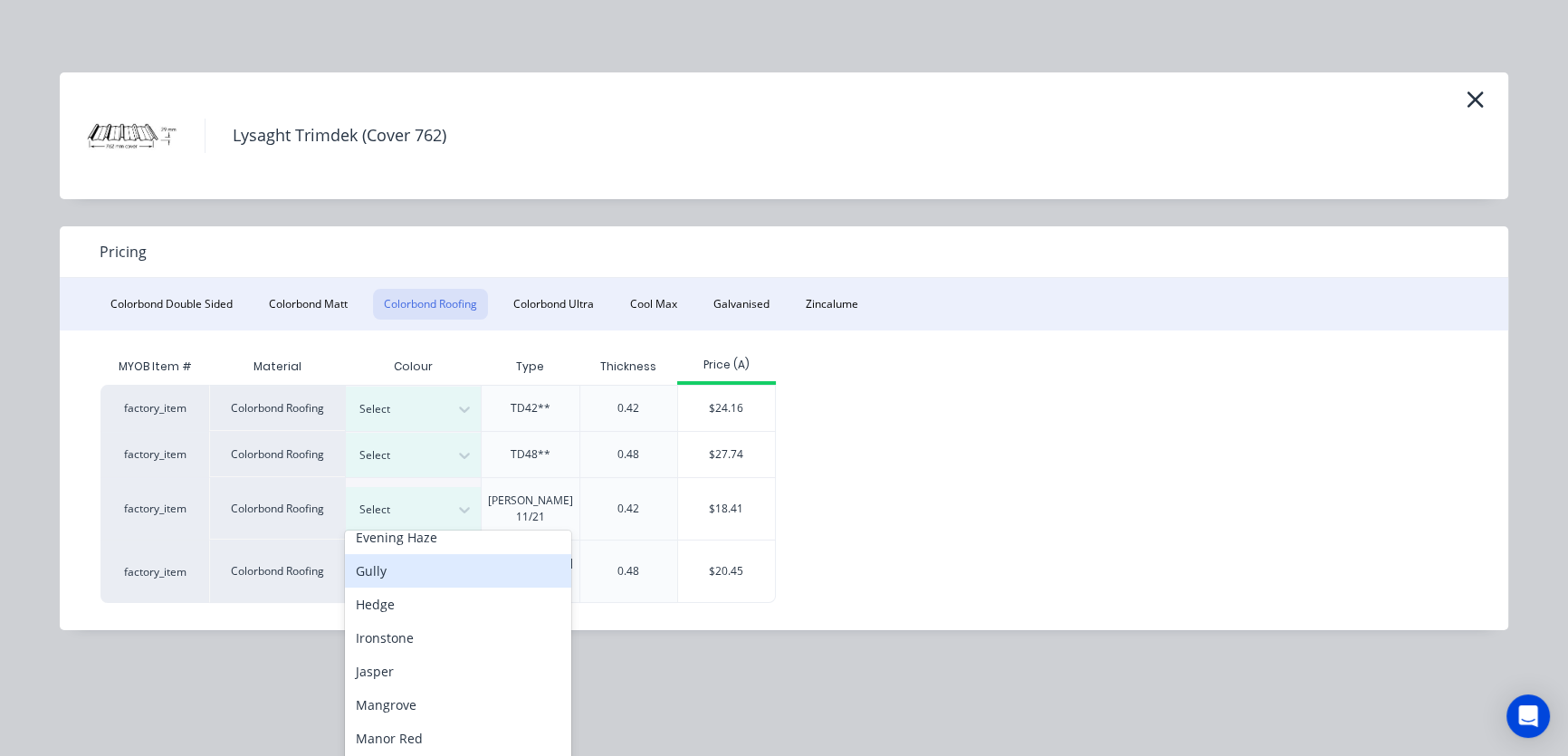
scroll to position [482, 0]
click at [405, 567] on div "Evening Haze" at bounding box center [457, 570] width 226 height 33
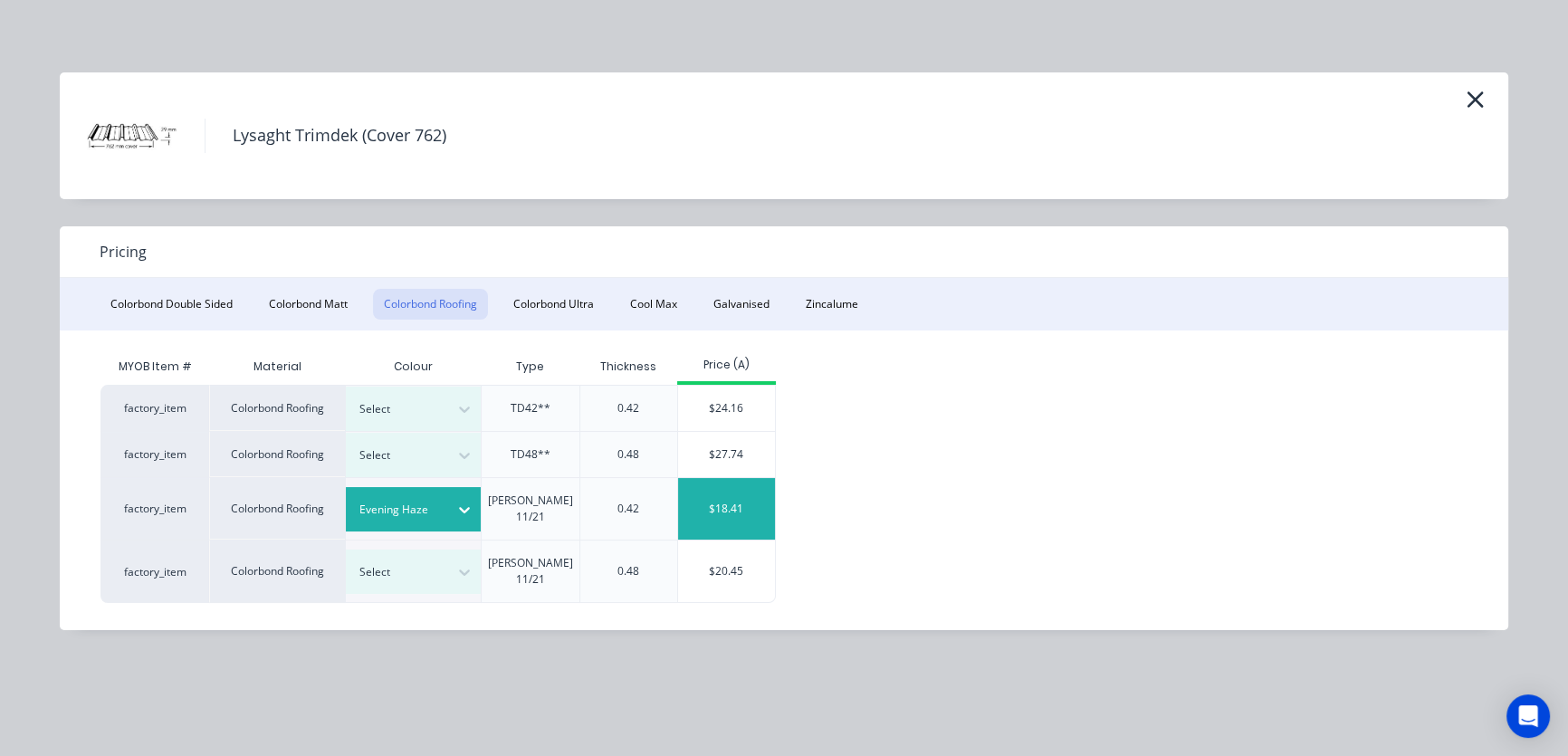
click at [719, 502] on div "$18.41" at bounding box center [726, 508] width 96 height 62
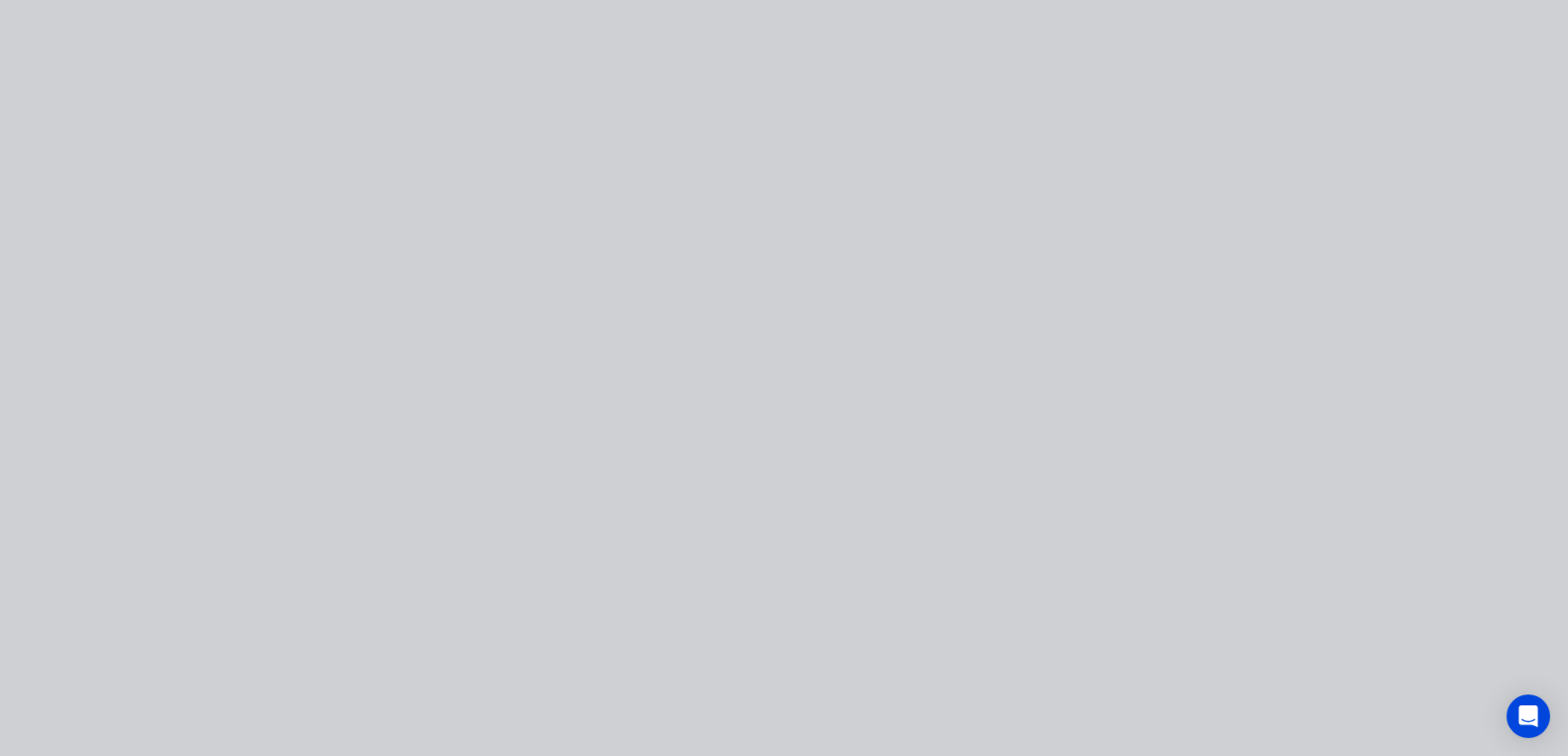
type input "$18.41"
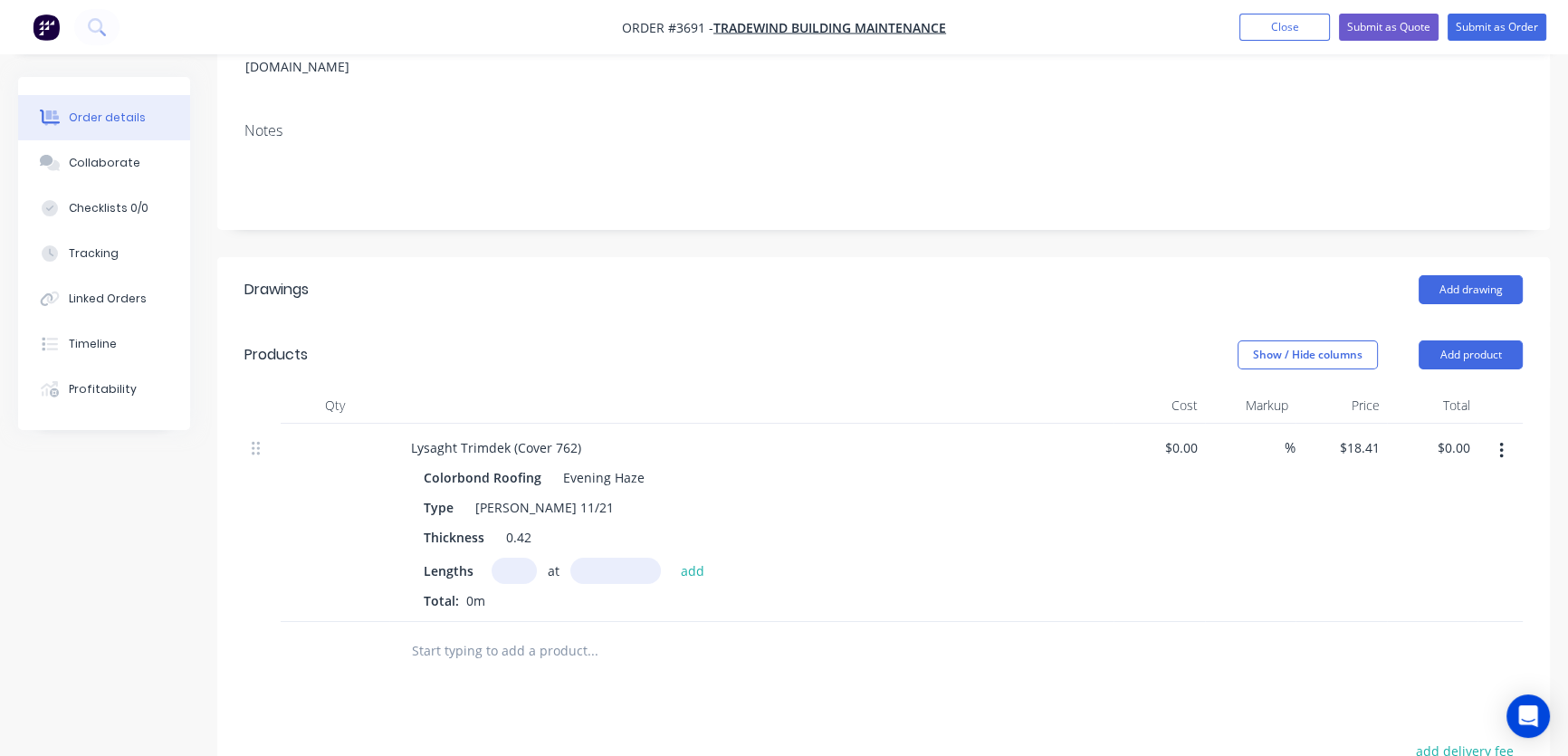
click at [515, 558] on input "text" at bounding box center [513, 570] width 45 height 27
type input "1"
click at [599, 558] on input "text" at bounding box center [615, 570] width 91 height 27
type input "5600mm"
click at [695, 558] on button "add" at bounding box center [693, 570] width 42 height 25
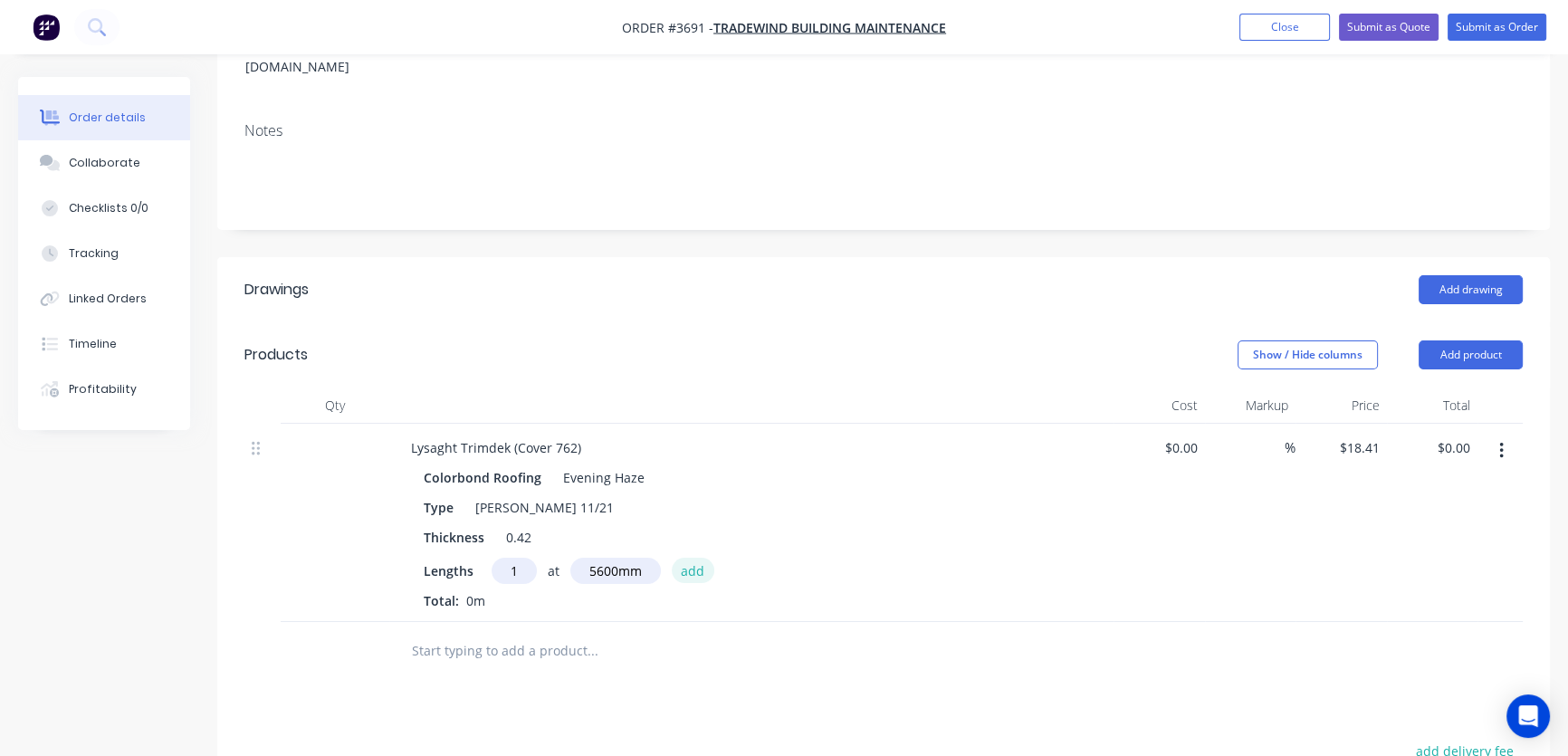
type input "$103.10"
click at [1464, 341] on button "Add product" at bounding box center [1470, 355] width 104 height 29
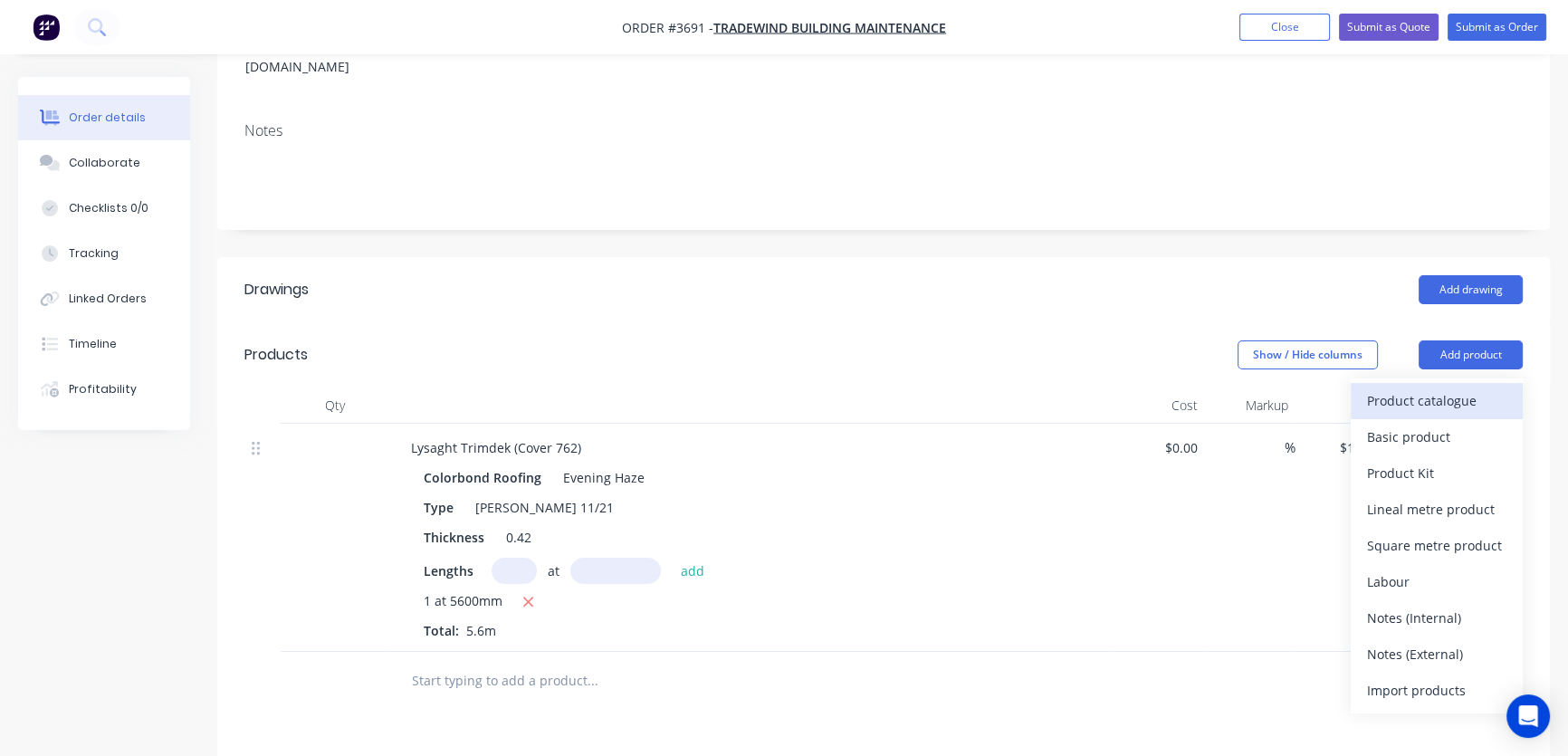
click at [1438, 388] on div "Product catalogue" at bounding box center [1437, 401] width 140 height 27
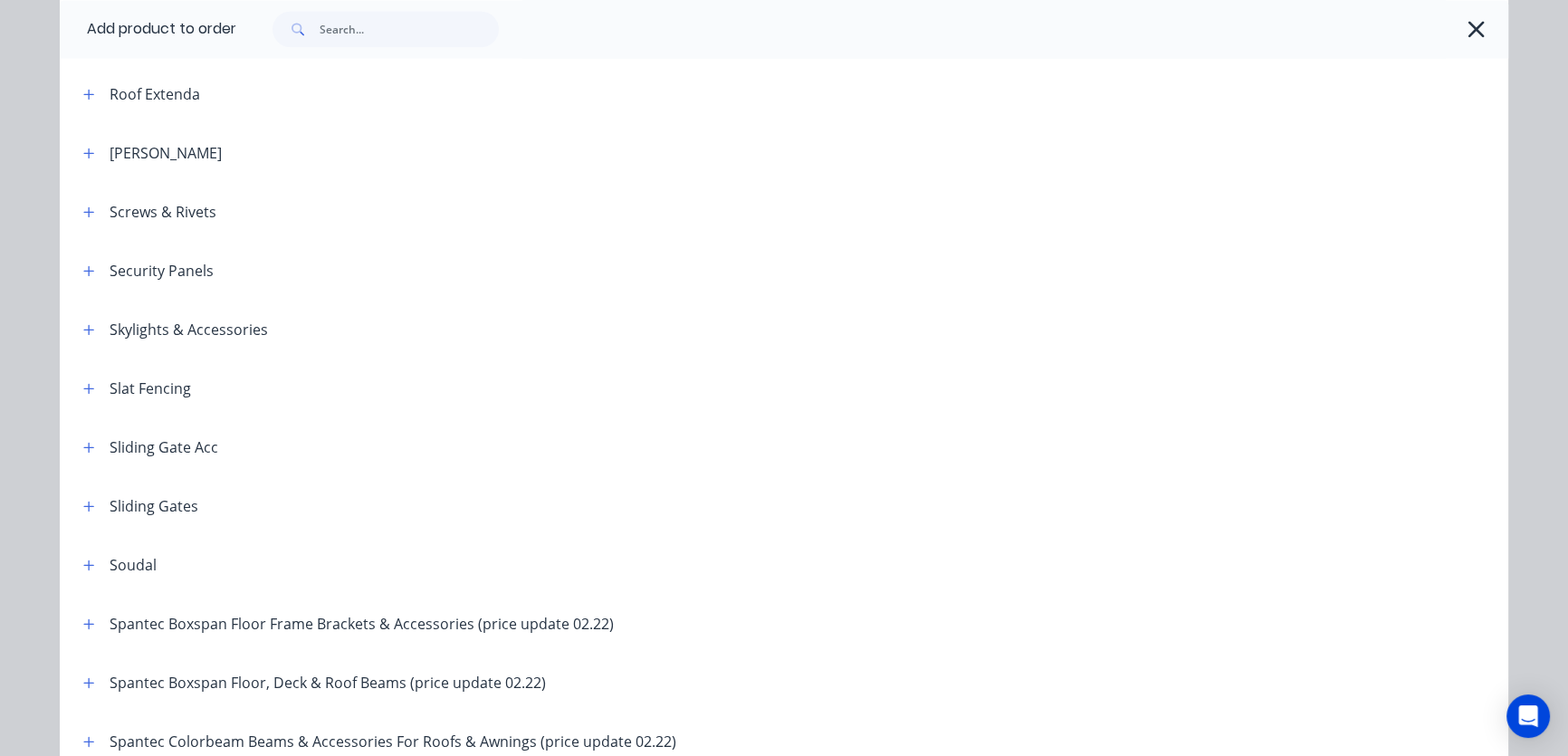
scroll to position [3250, 0]
click at [84, 211] on icon "button" at bounding box center [89, 215] width 11 height 13
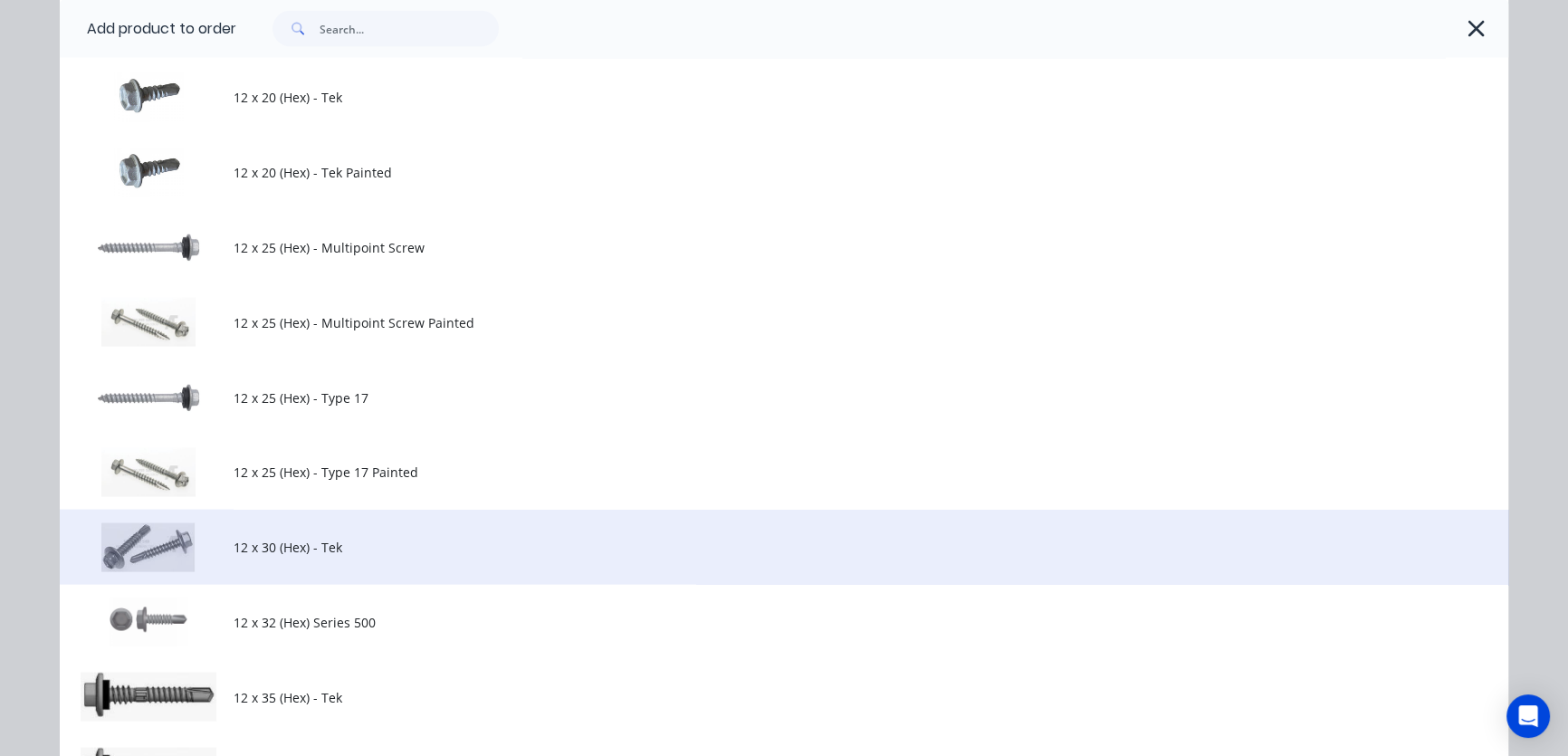
scroll to position [4621, 0]
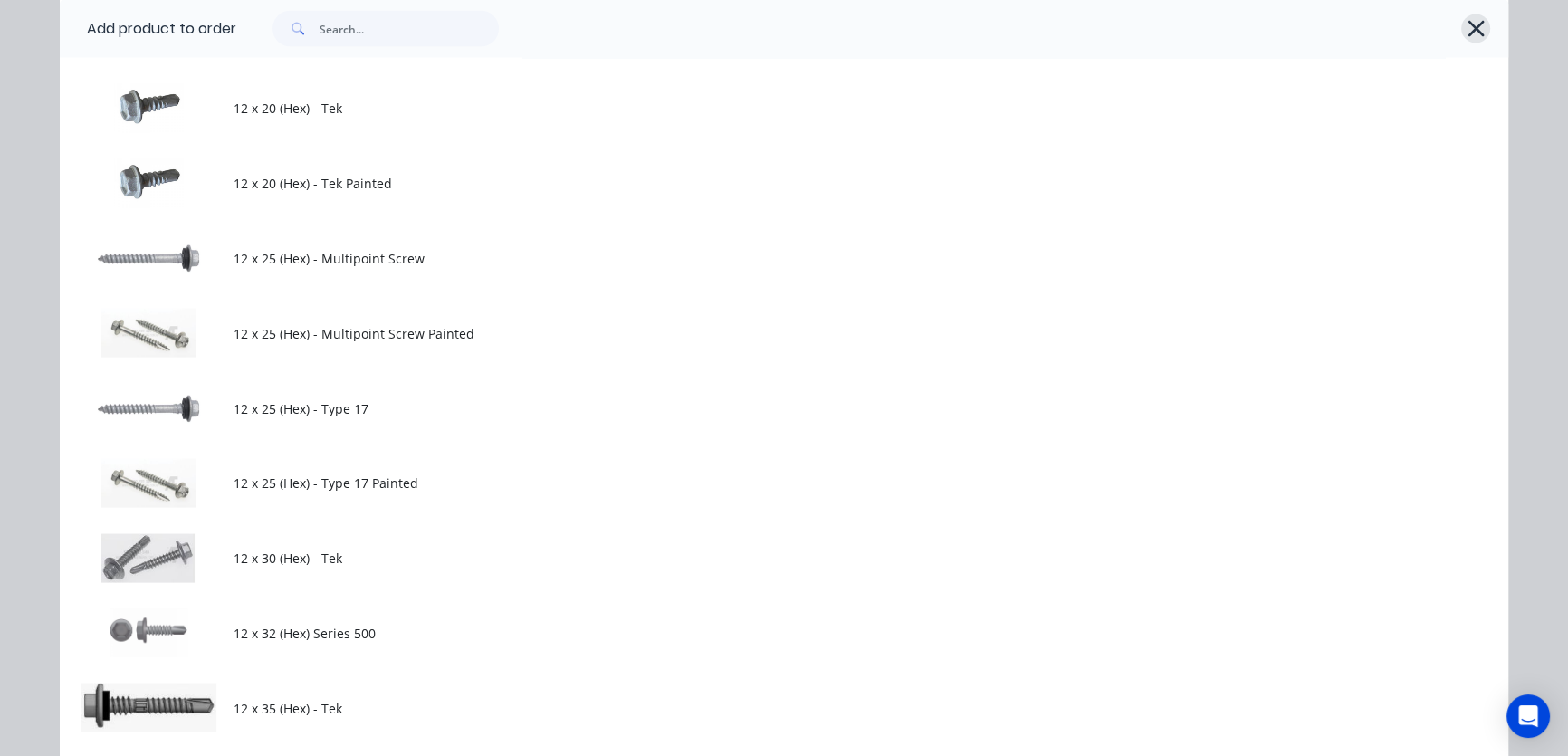
click at [1472, 29] on icon "button" at bounding box center [1475, 29] width 19 height 26
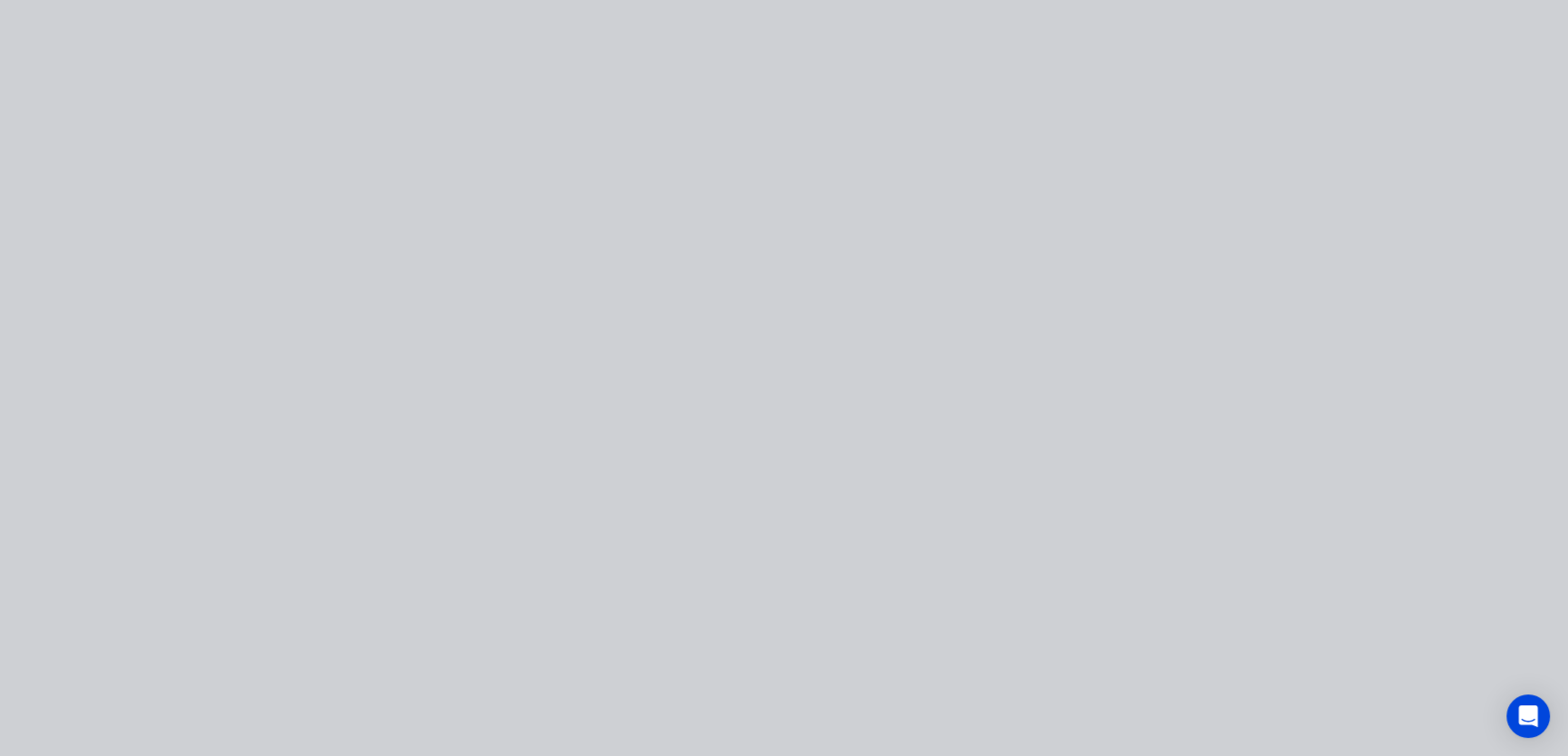
scroll to position [0, 0]
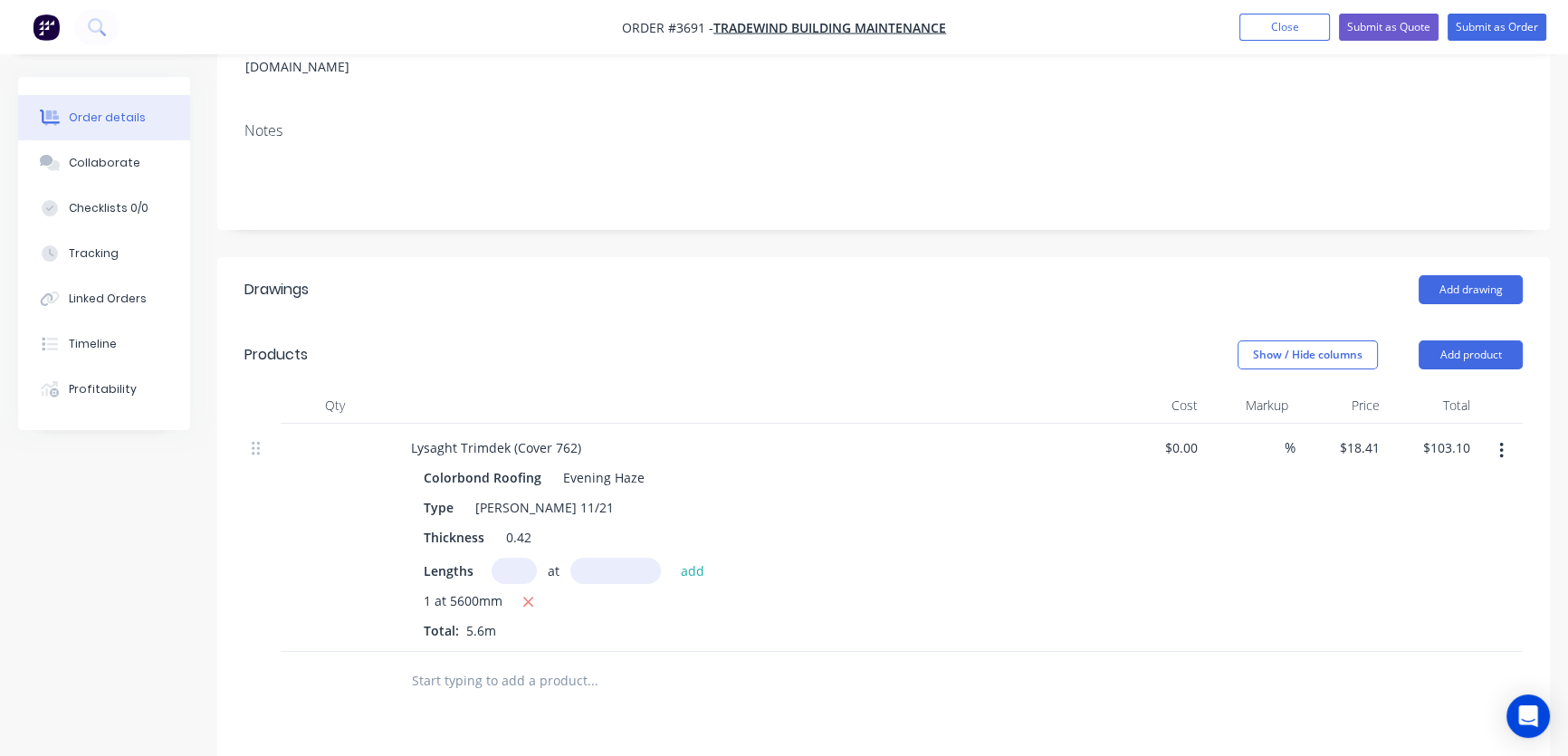
click at [465, 662] on input "text" at bounding box center [592, 680] width 362 height 36
click at [561, 662] on input "65mm roof screw" at bounding box center [592, 680] width 362 height 36
type input "65mm roof screw Evening haze"
click at [651, 720] on button "Add 65mm roof screw Evening haze to order" at bounding box center [689, 749] width 543 height 58
click at [609, 662] on div "65mm roof screw Evening haze" at bounding box center [507, 675] width 221 height 27
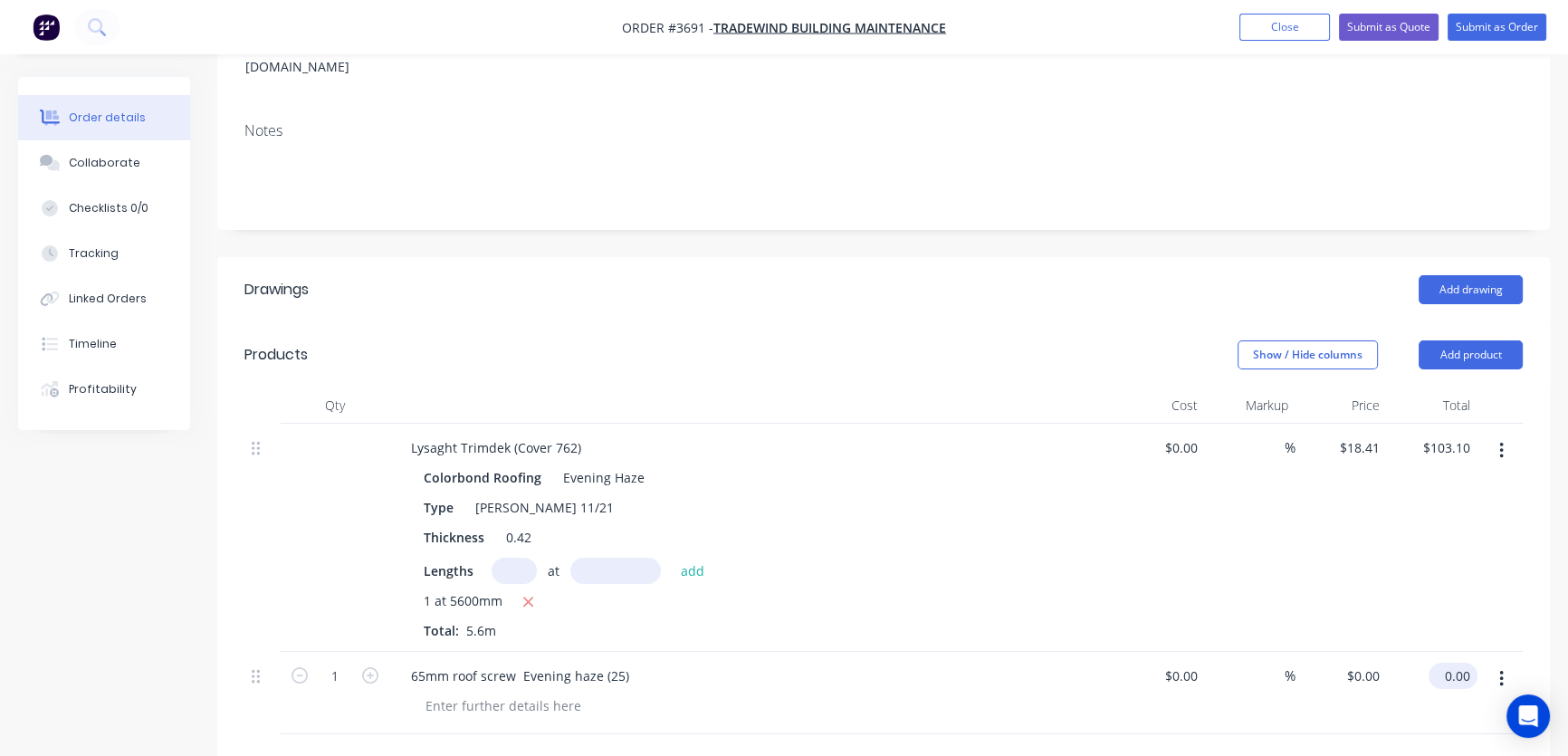
click at [1461, 662] on input "0.00" at bounding box center [1456, 675] width 41 height 27
type input "7.30"
type input "$7.30"
drag, startPoint x: 1356, startPoint y: 643, endPoint x: 1357, endPoint y: 656, distance: 13.0
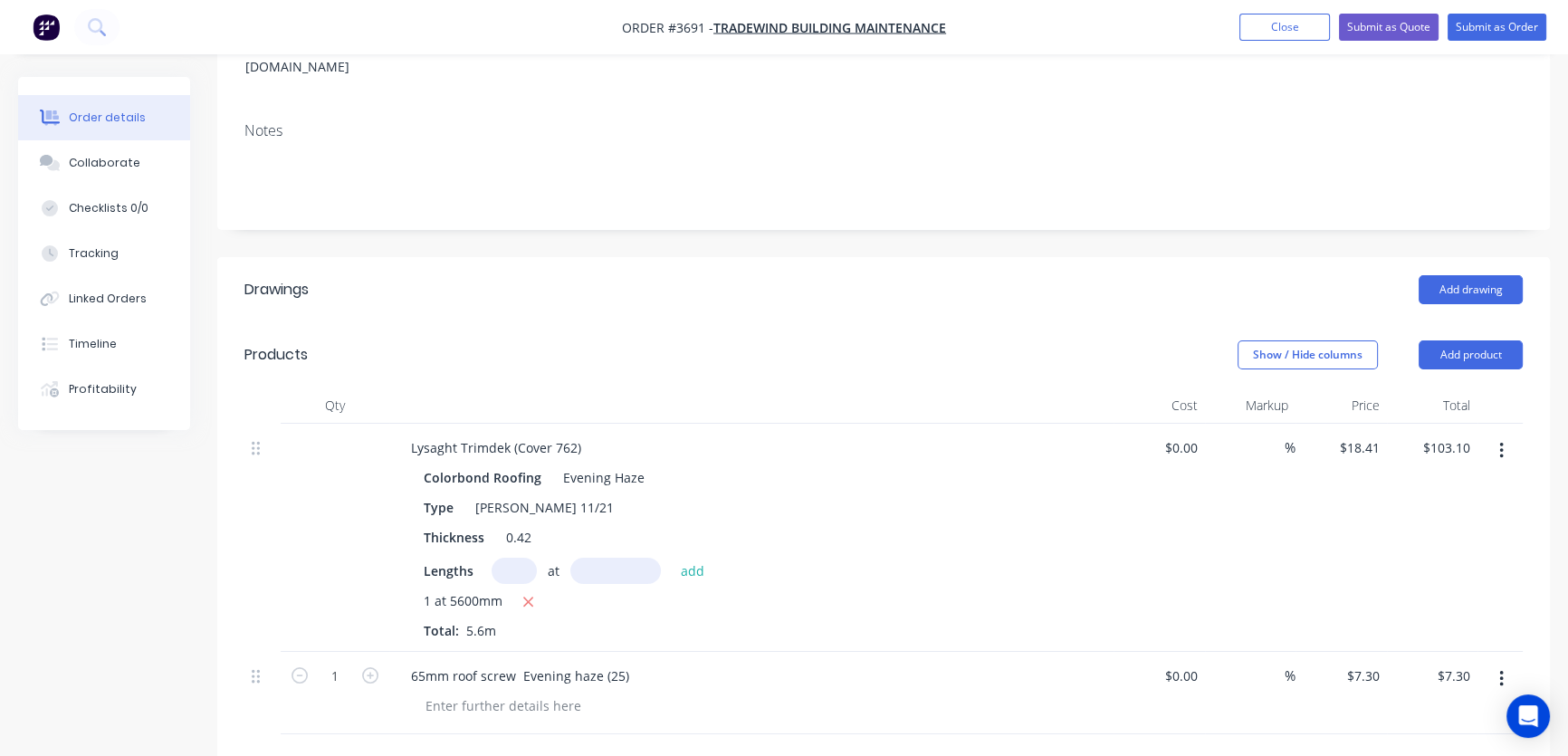
click at [1357, 651] on div "$7.30 $7.30" at bounding box center [1341, 693] width 92 height 83
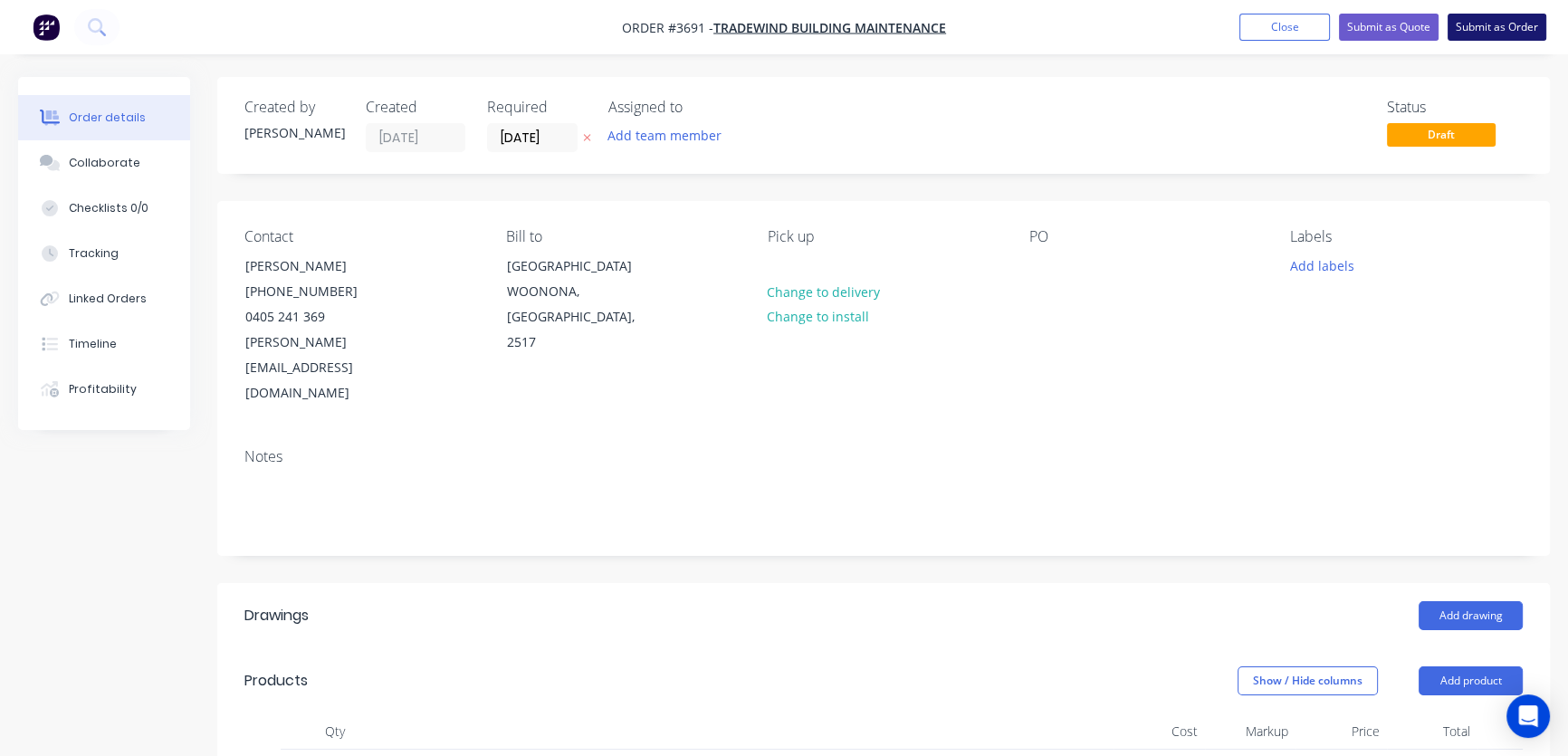
click at [1476, 26] on button "Submit as Order" at bounding box center [1496, 28] width 98 height 28
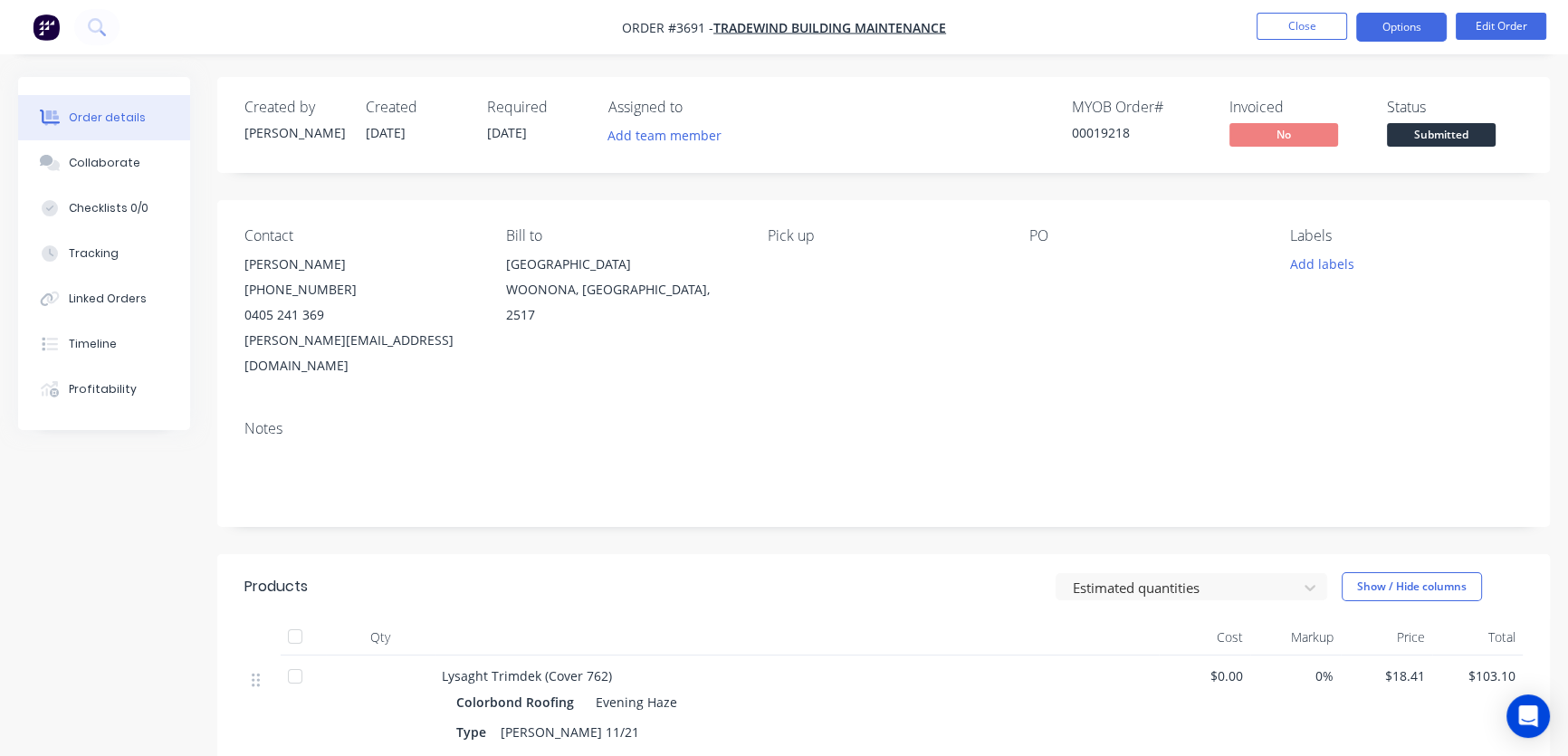
click at [1416, 26] on button "Options" at bounding box center [1401, 28] width 91 height 29
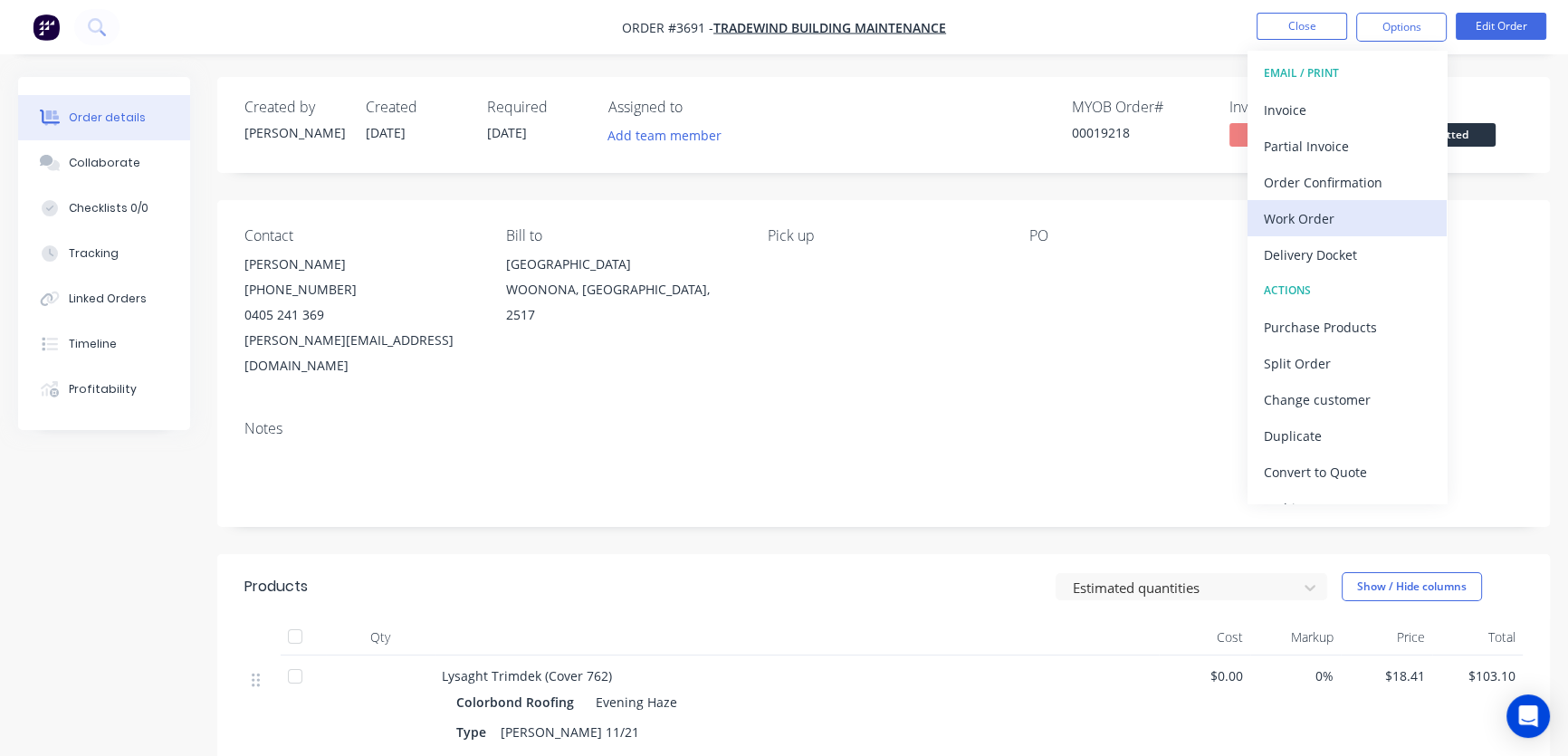
click at [1327, 217] on div "Work Order" at bounding box center [1347, 219] width 166 height 27
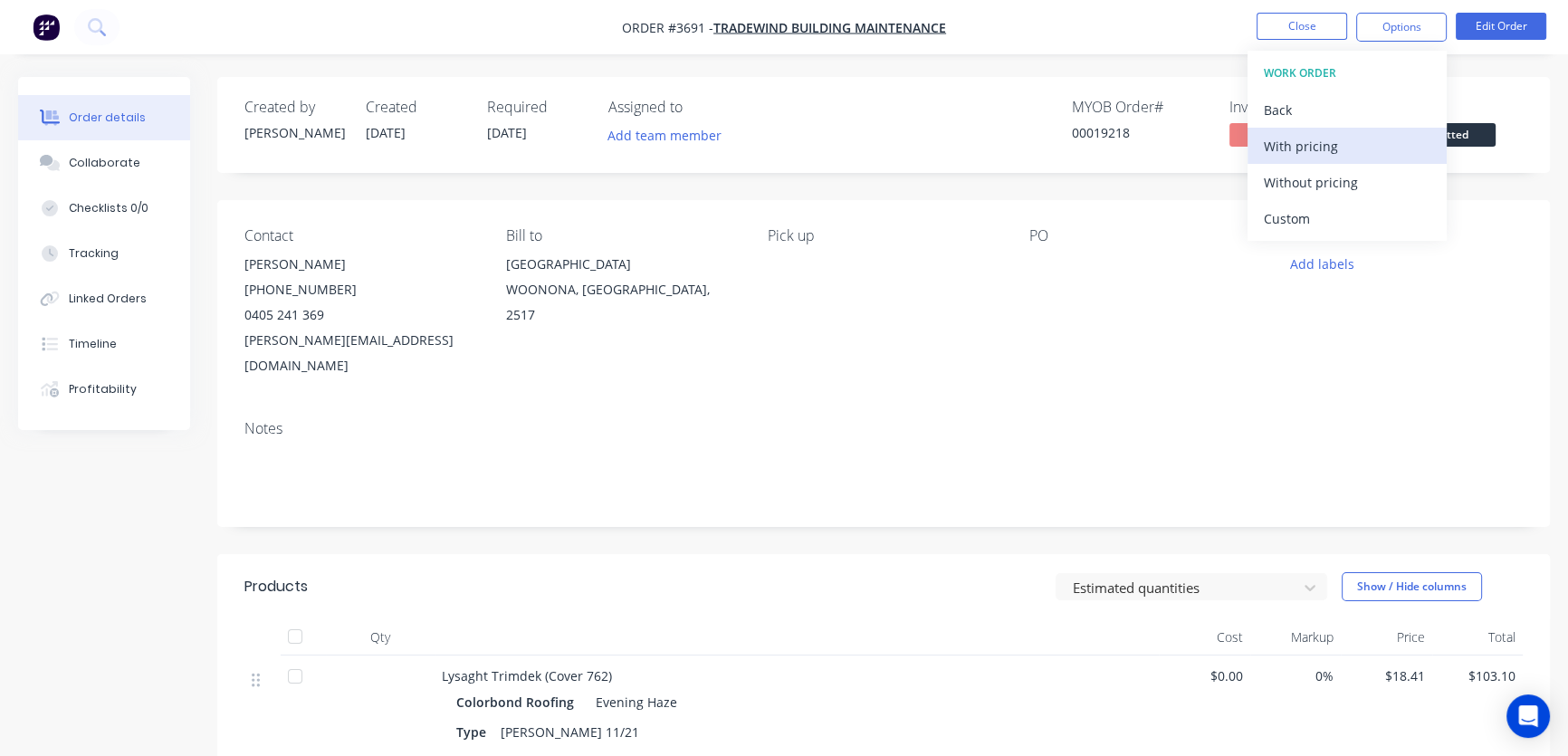
click at [1321, 150] on div "With pricing" at bounding box center [1347, 146] width 166 height 27
